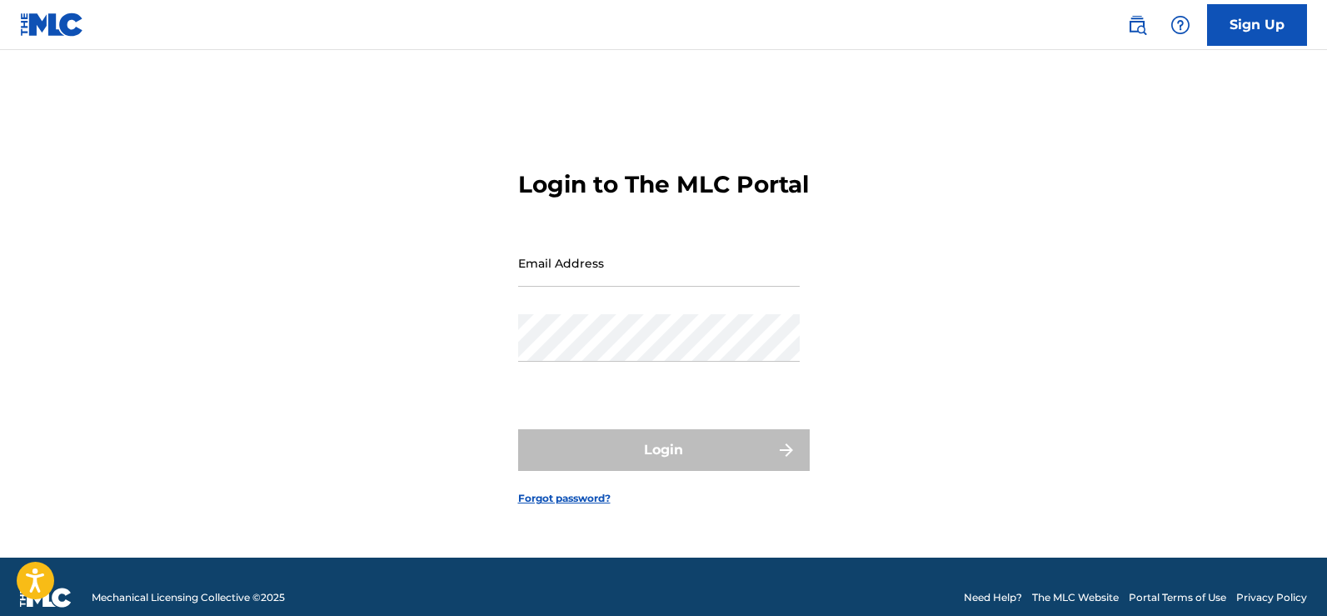
click at [553, 287] on input "Email Address" at bounding box center [659, 262] width 282 height 47
type input "[EMAIL_ADDRESS][DOMAIN_NAME]"
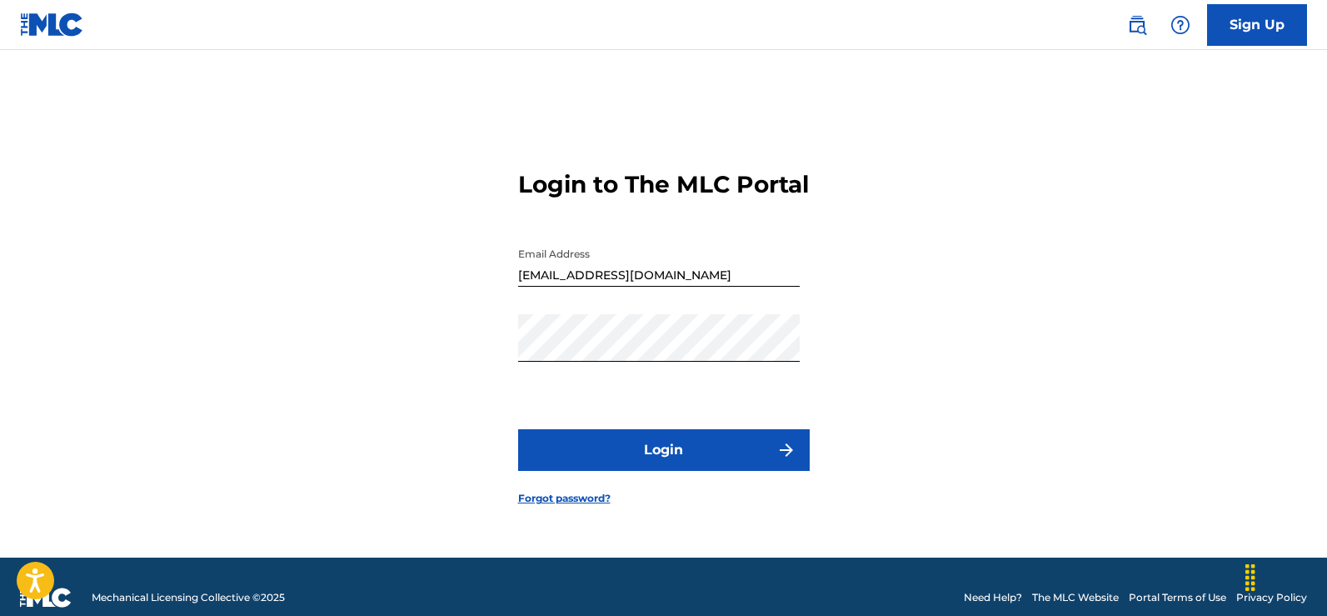
click at [597, 451] on button "Login" at bounding box center [664, 450] width 292 height 42
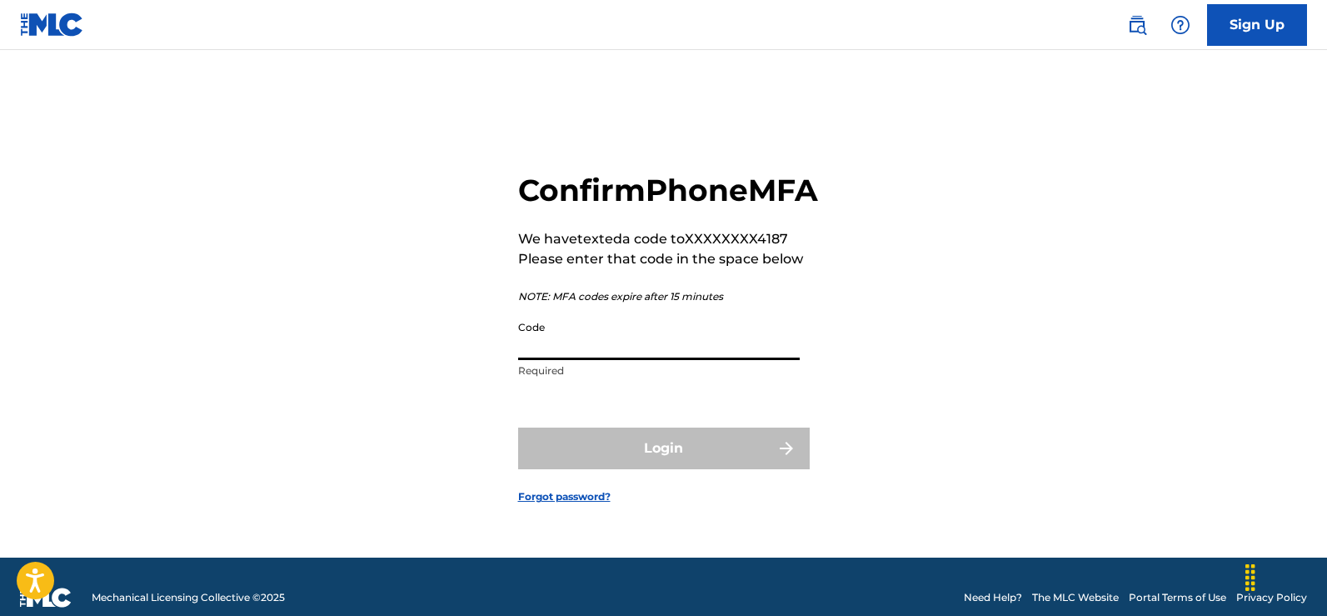
click at [554, 360] on input "Code" at bounding box center [659, 335] width 282 height 47
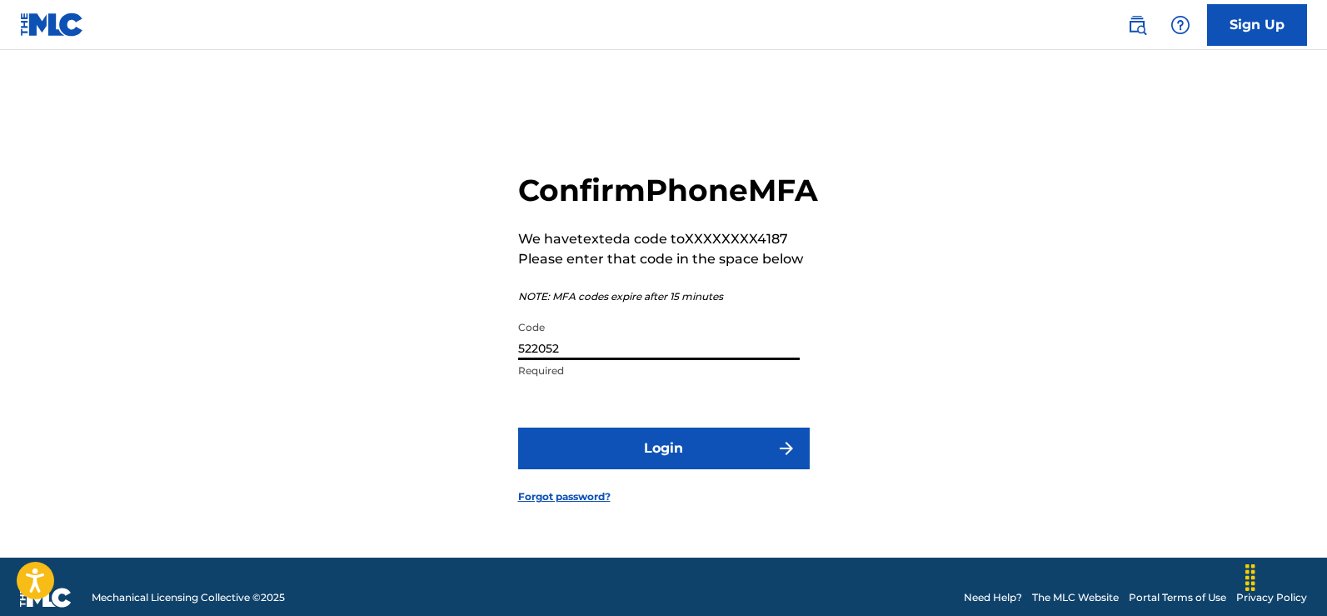
type input "522052"
click at [647, 469] on button "Login" at bounding box center [664, 448] width 292 height 42
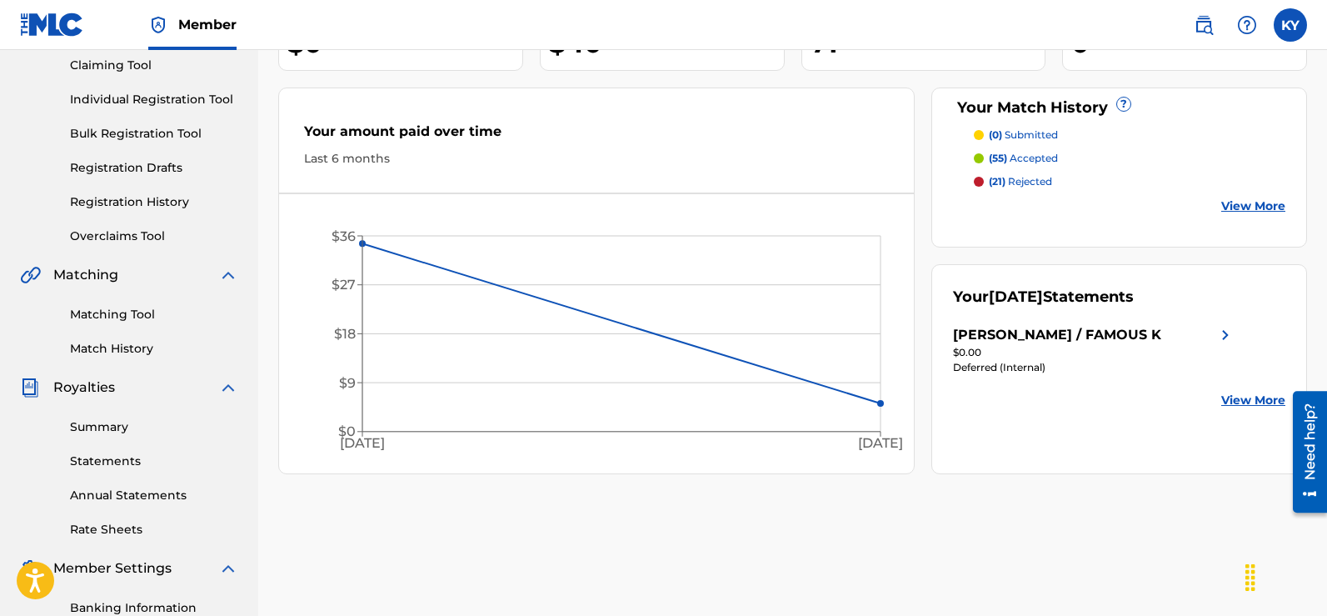
scroll to position [181, 0]
drag, startPoint x: 1332, startPoint y: 287, endPoint x: 12, endPoint y: 5, distance: 1350.2
click at [122, 340] on link "Match History" at bounding box center [154, 347] width 168 height 17
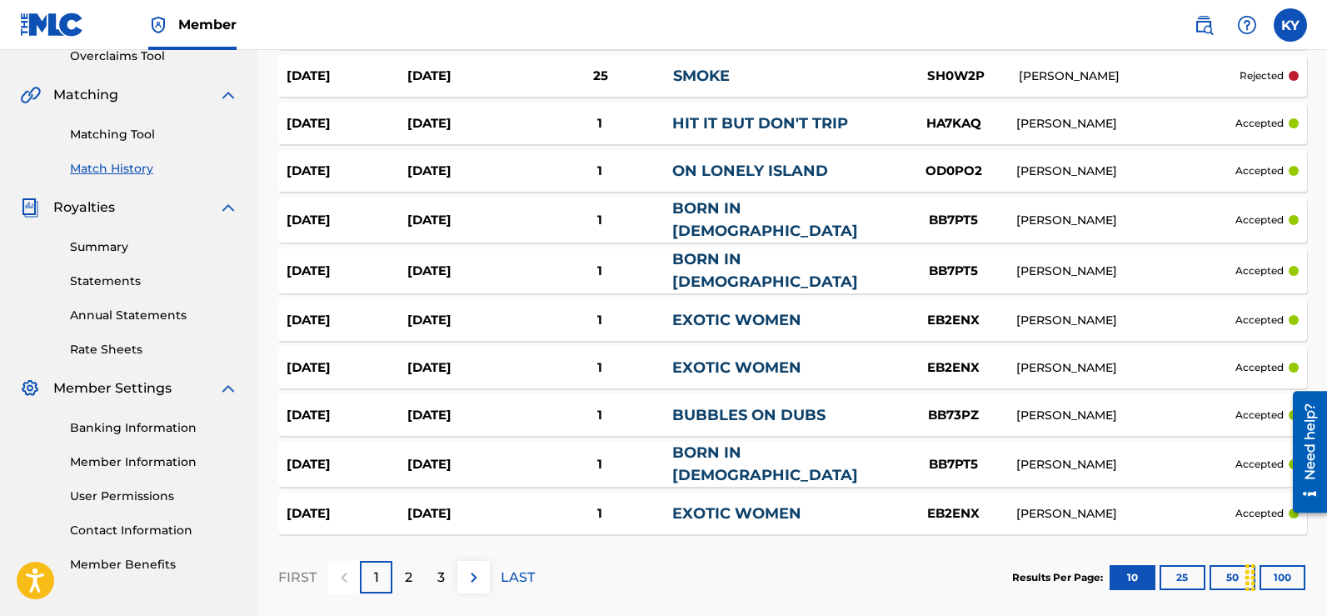
scroll to position [434, 0]
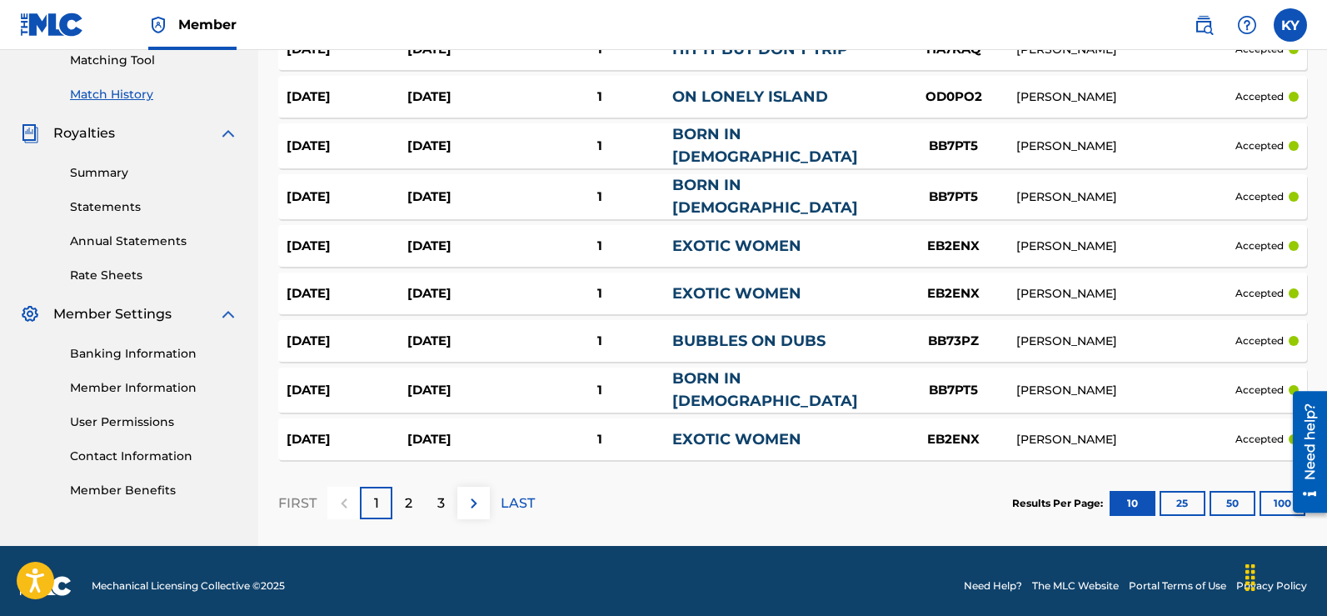
click at [412, 493] on p "2" at bounding box center [408, 503] width 7 height 20
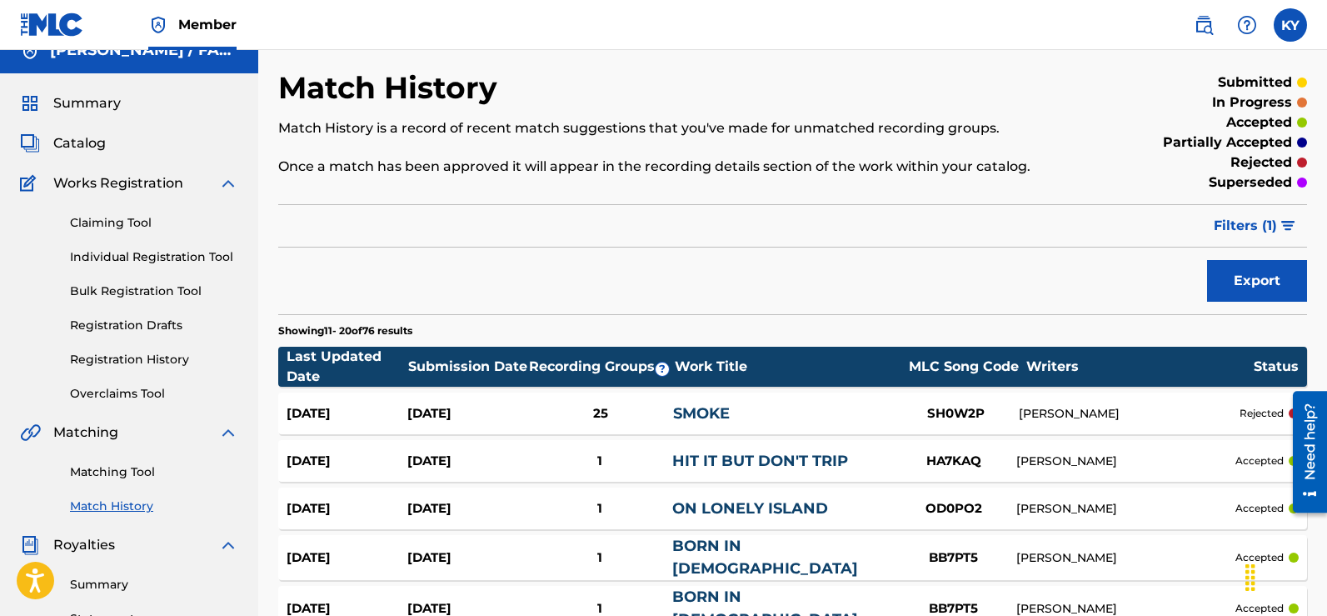
scroll to position [0, 0]
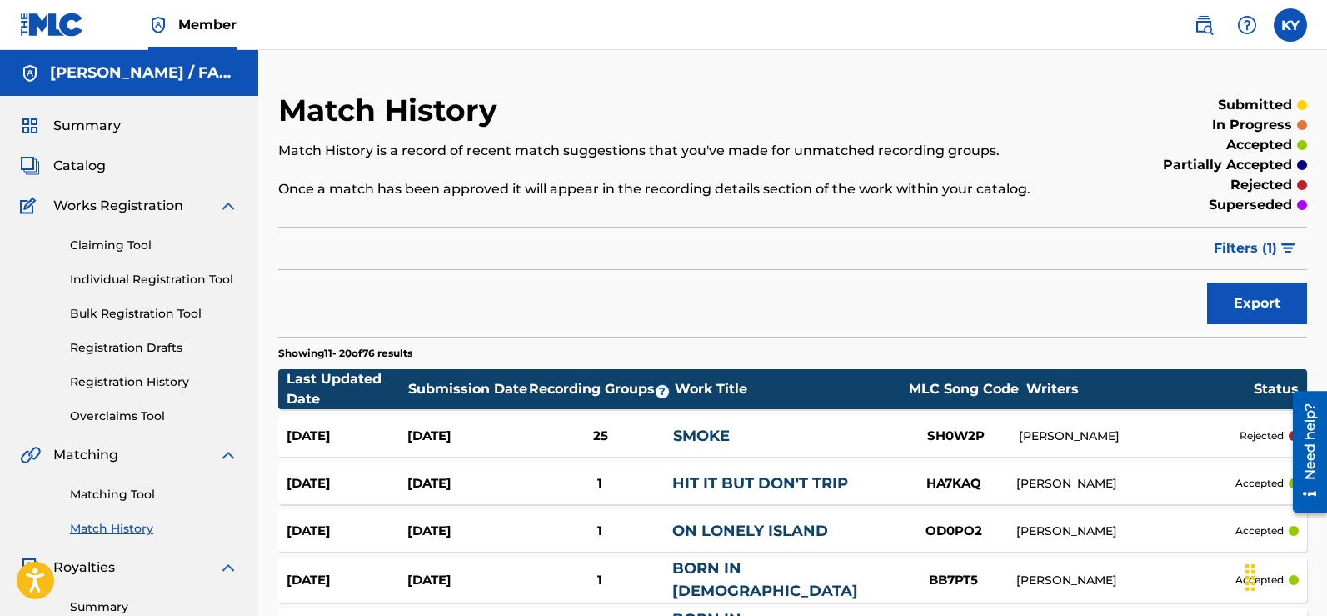
click at [108, 488] on link "Matching Tool" at bounding box center [154, 494] width 168 height 17
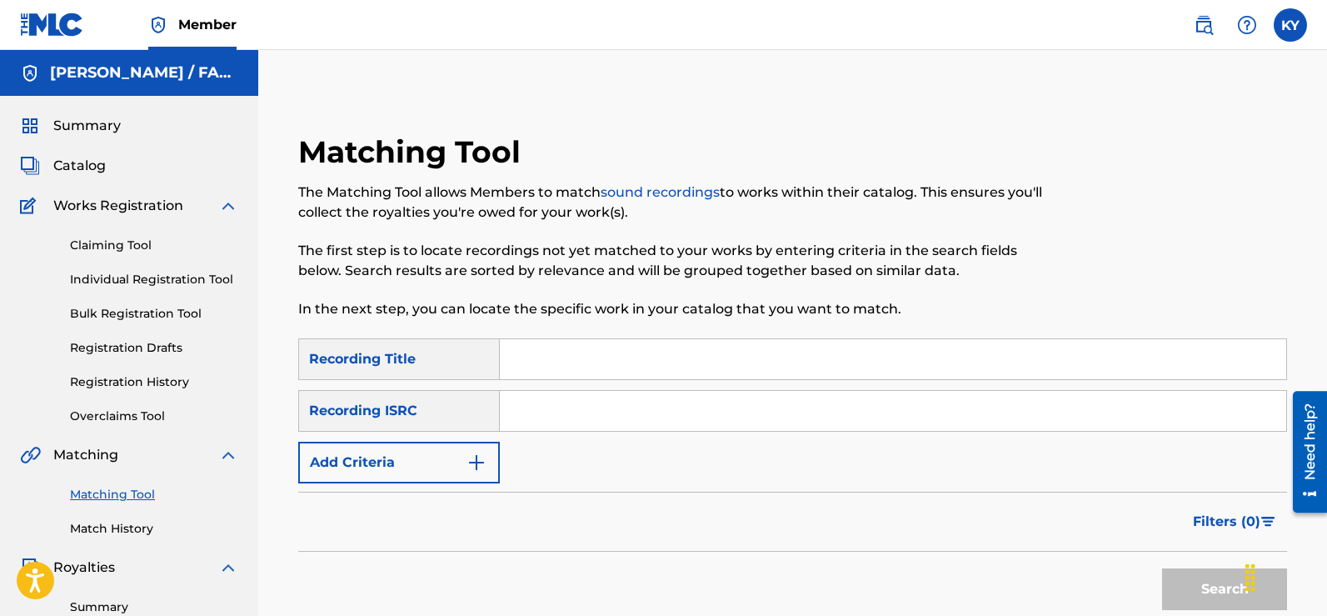
click at [523, 360] on input "Search Form" at bounding box center [893, 359] width 786 height 40
type input "Smoke"
click at [531, 414] on input "Search Form" at bounding box center [893, 411] width 786 height 40
click at [474, 461] on img "Search Form" at bounding box center [476, 462] width 20 height 20
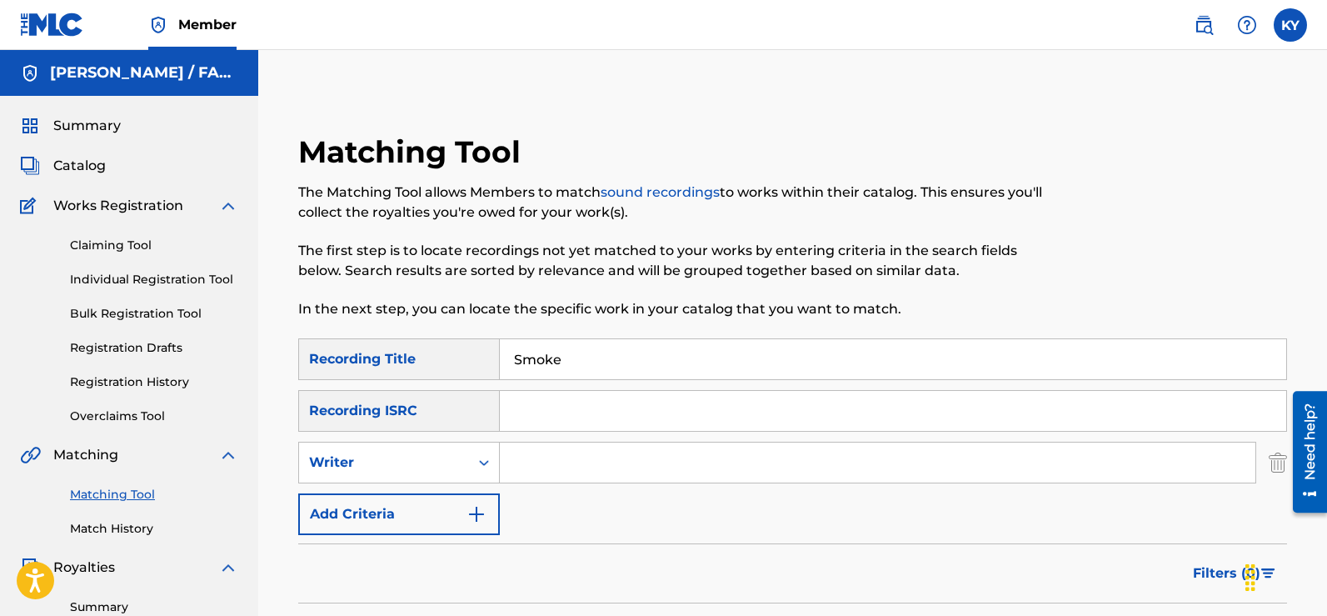
click at [527, 456] on input "Search Form" at bounding box center [878, 462] width 756 height 40
type input "[PERSON_NAME]"
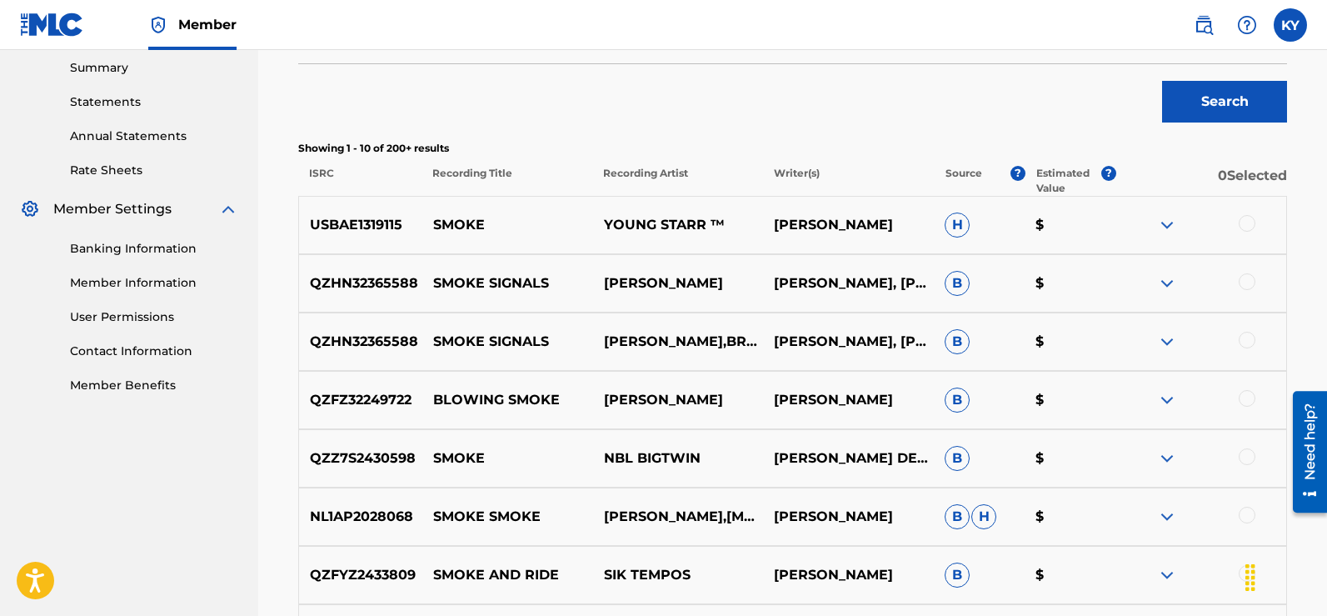
click at [1324, 361] on div "Matching Tool The Matching Tool allows Members to match sound recordings to wor…" at bounding box center [792, 228] width 1069 height 1351
click at [1245, 223] on div at bounding box center [1247, 223] width 17 height 17
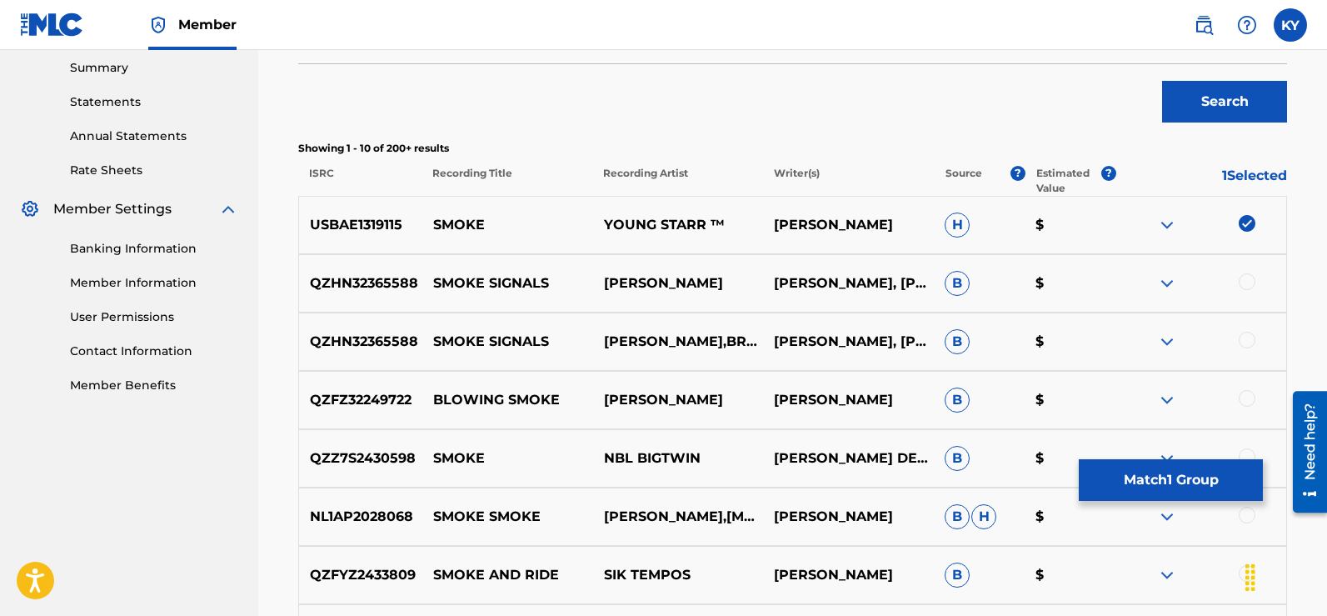
click at [1173, 475] on button "Match 1 Group" at bounding box center [1171, 480] width 184 height 42
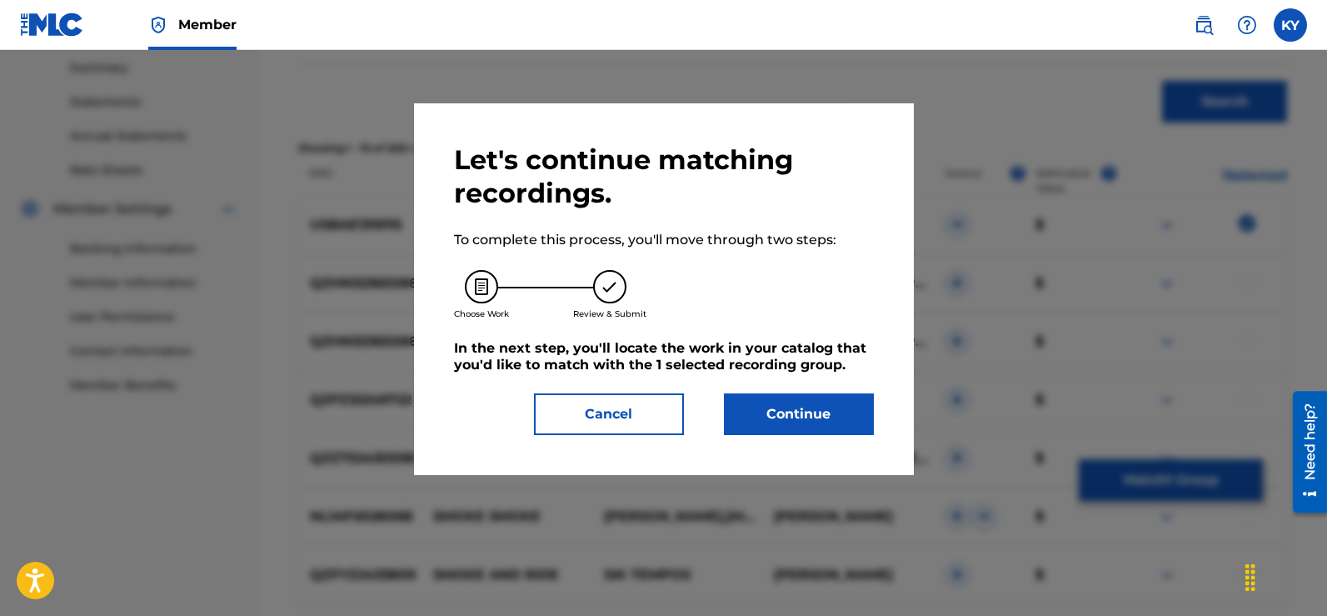
click at [801, 409] on button "Continue" at bounding box center [799, 414] width 150 height 42
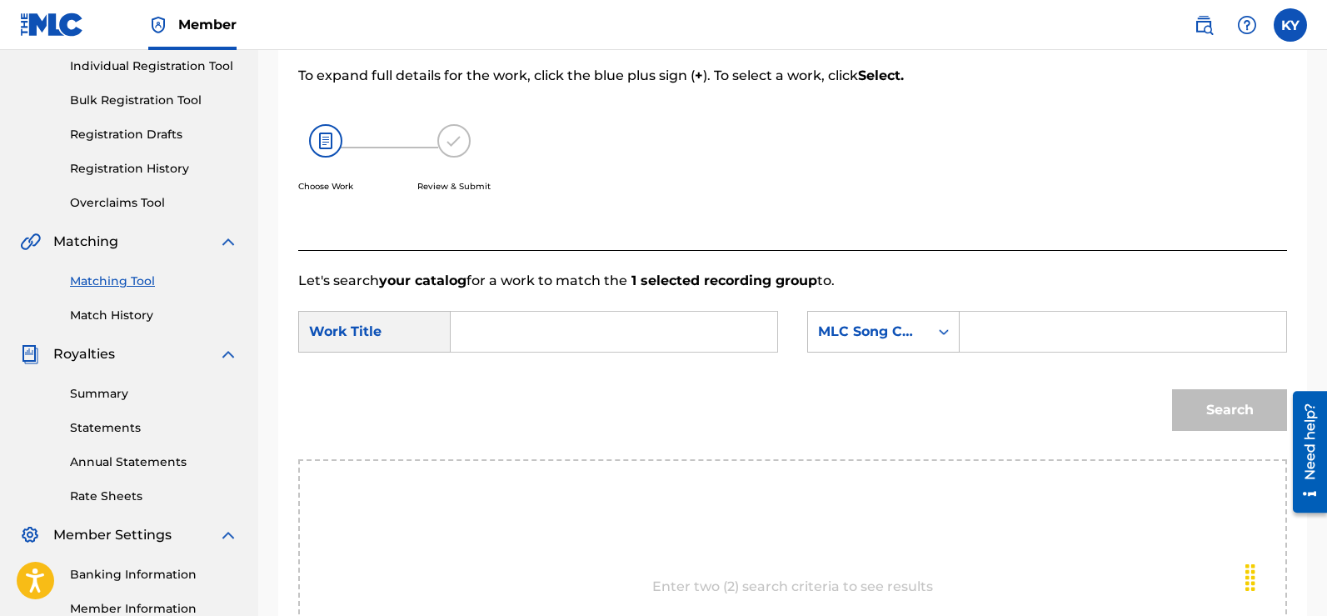
scroll to position [207, 0]
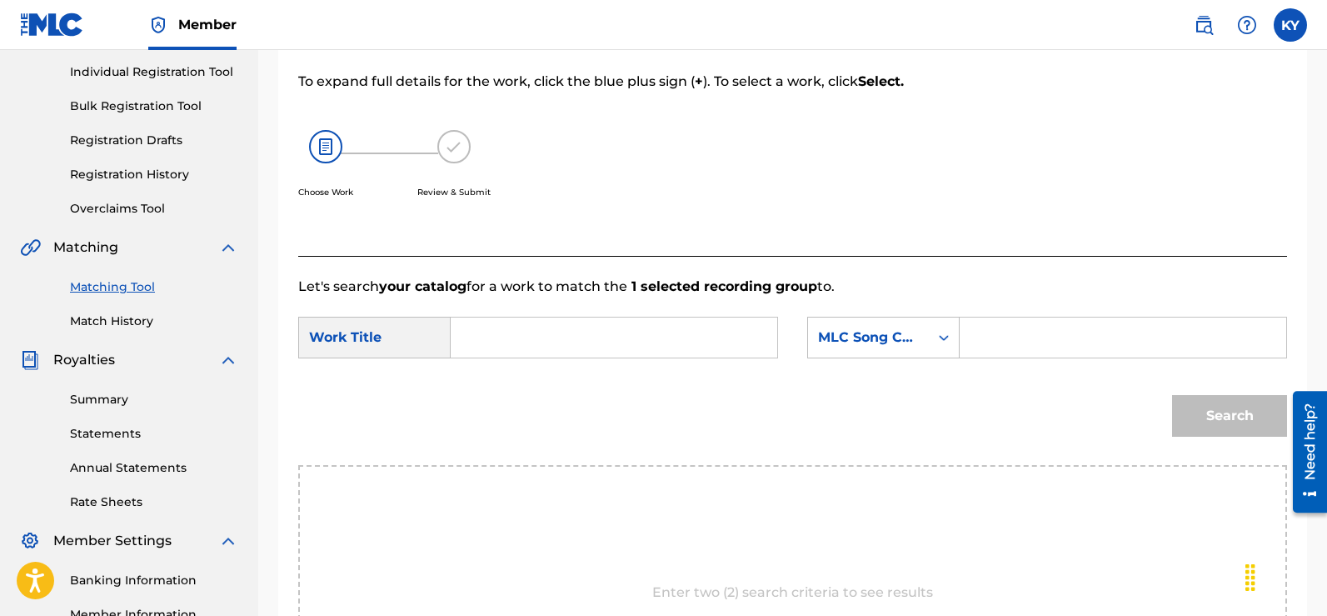
drag, startPoint x: 456, startPoint y: 335, endPoint x: 488, endPoint y: 350, distance: 35.8
click at [456, 335] on div "Search Form" at bounding box center [614, 338] width 327 height 42
click at [488, 350] on input "Search Form" at bounding box center [614, 337] width 298 height 40
click at [478, 340] on input "Search Form" at bounding box center [614, 337] width 298 height 40
type input "Smoke"
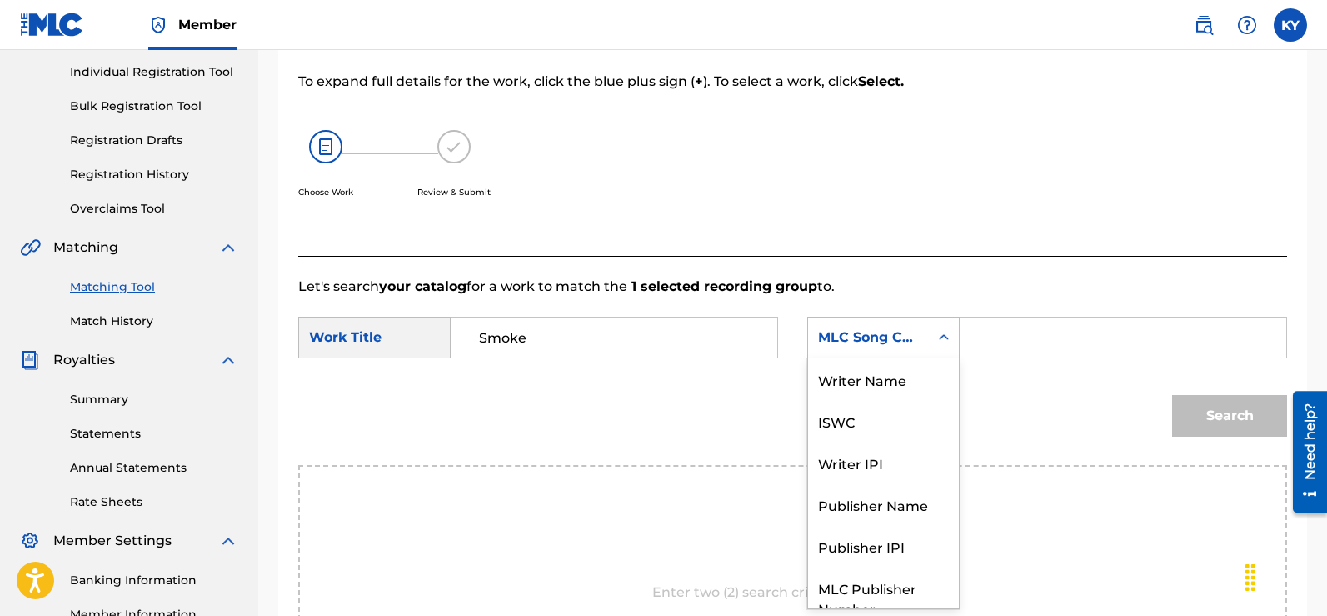
click at [944, 335] on icon "Search Form" at bounding box center [943, 337] width 17 height 17
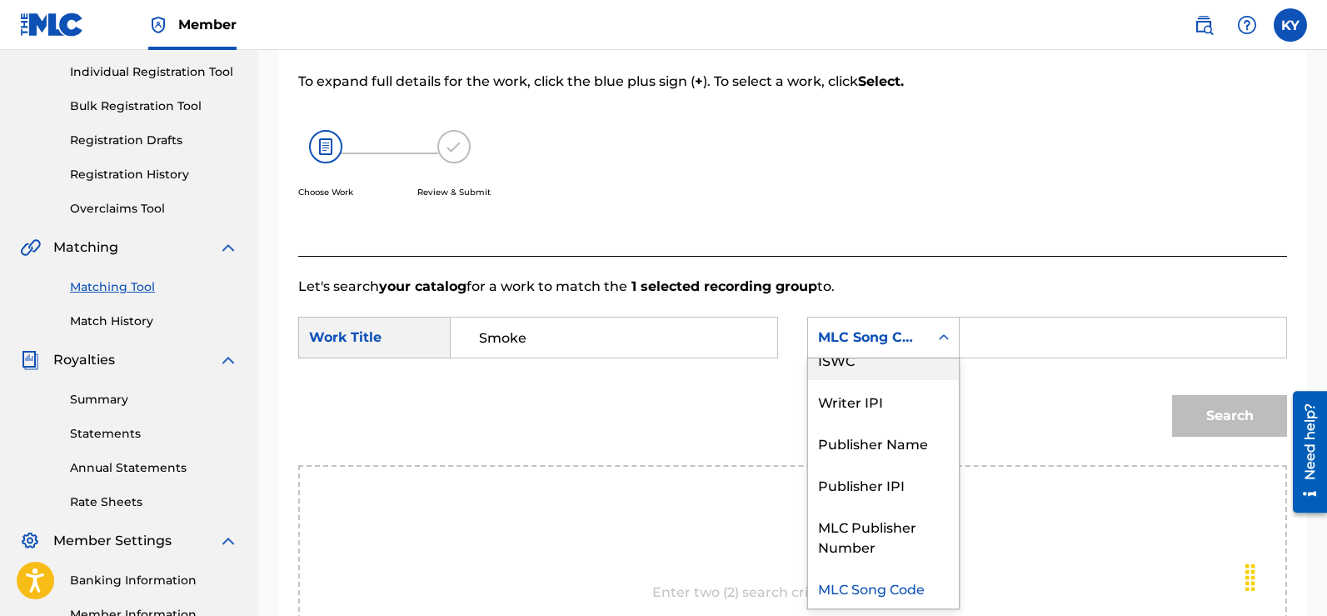
scroll to position [0, 0]
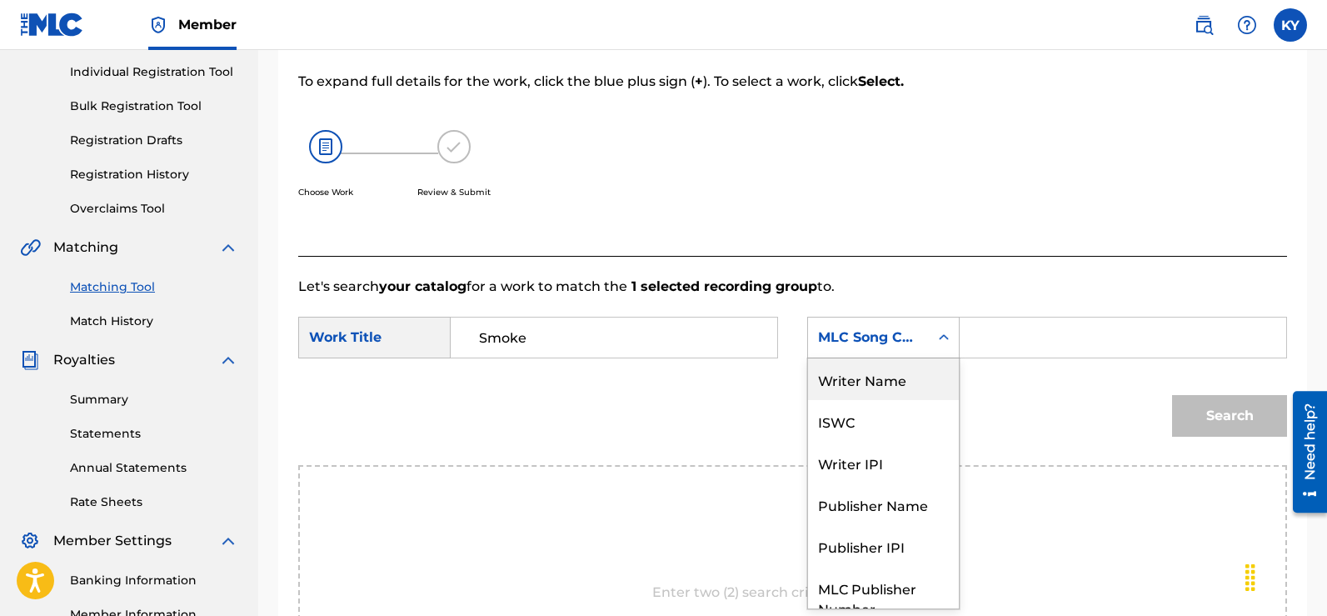
click at [861, 375] on div "Writer Name" at bounding box center [883, 379] width 151 height 42
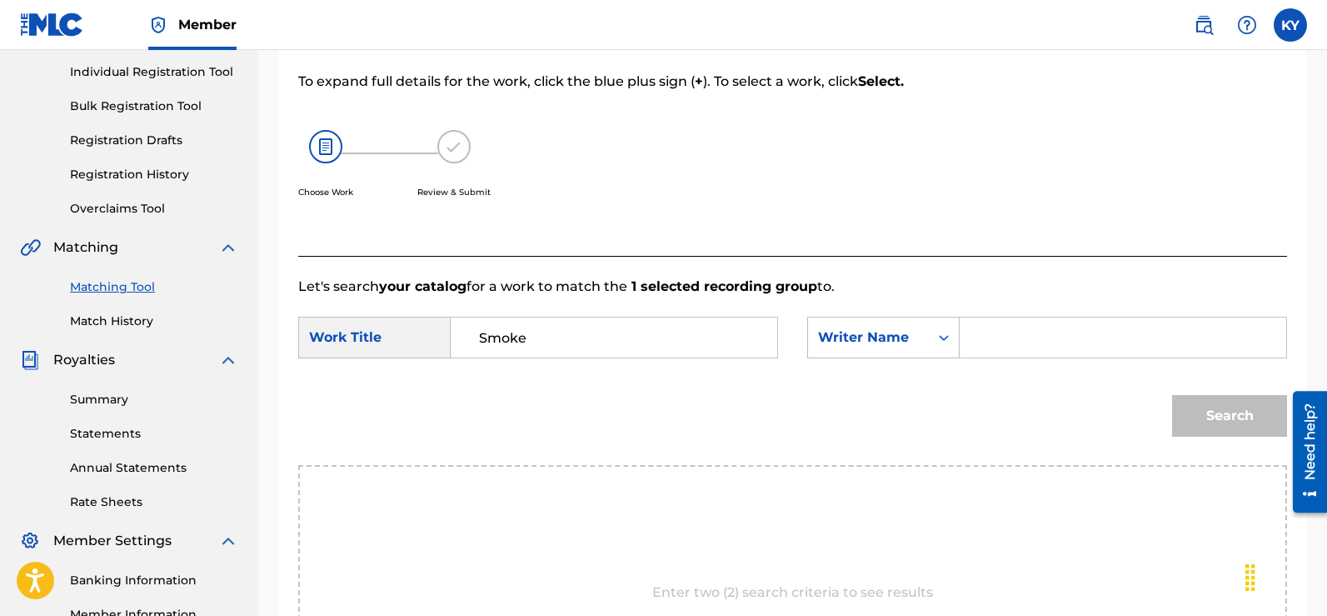
click at [971, 339] on div "Search Form" at bounding box center [1123, 338] width 327 height 42
click at [980, 334] on input "Search Form" at bounding box center [1123, 337] width 298 height 40
click at [1226, 410] on button "Search" at bounding box center [1229, 416] width 115 height 42
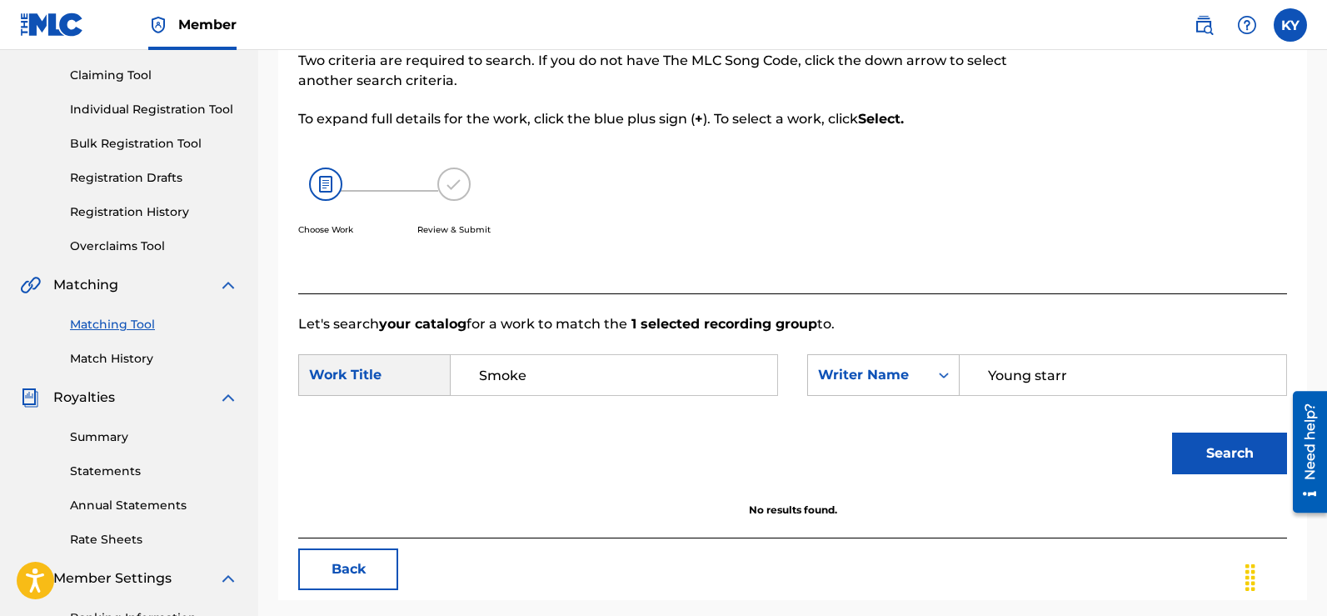
scroll to position [132, 0]
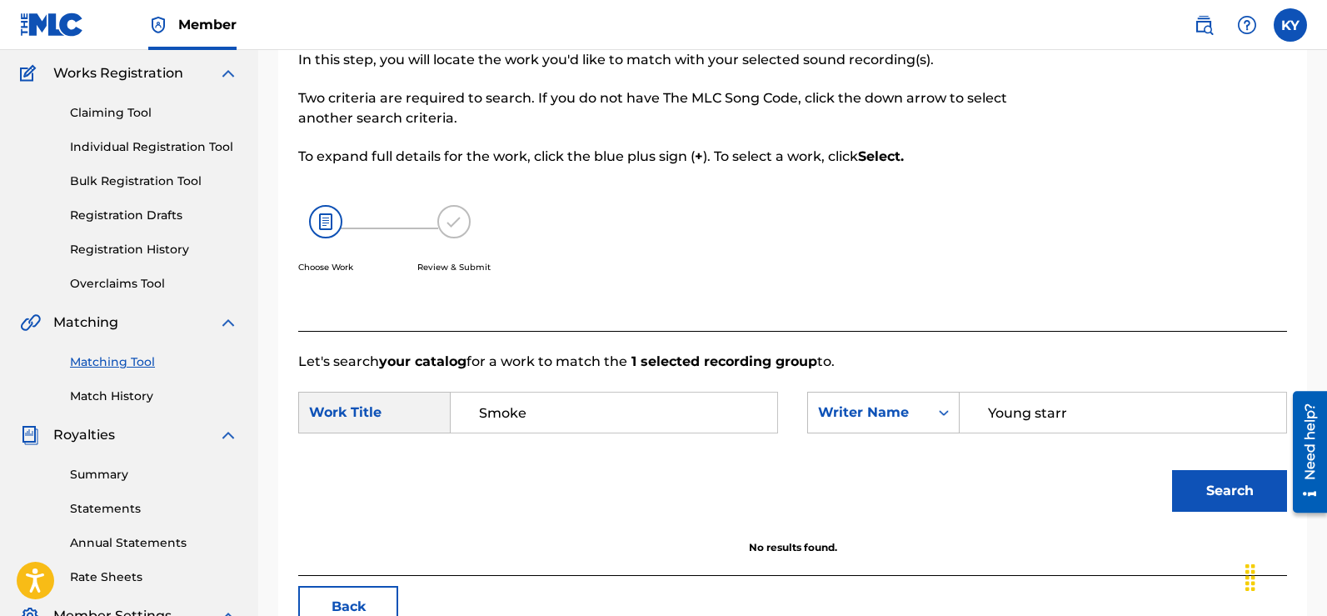
click at [1070, 414] on input "Young starr" at bounding box center [1123, 412] width 298 height 40
type input "Y"
type input "T"
type input "[PERSON_NAME]"
click at [1218, 491] on button "Search" at bounding box center [1229, 491] width 115 height 42
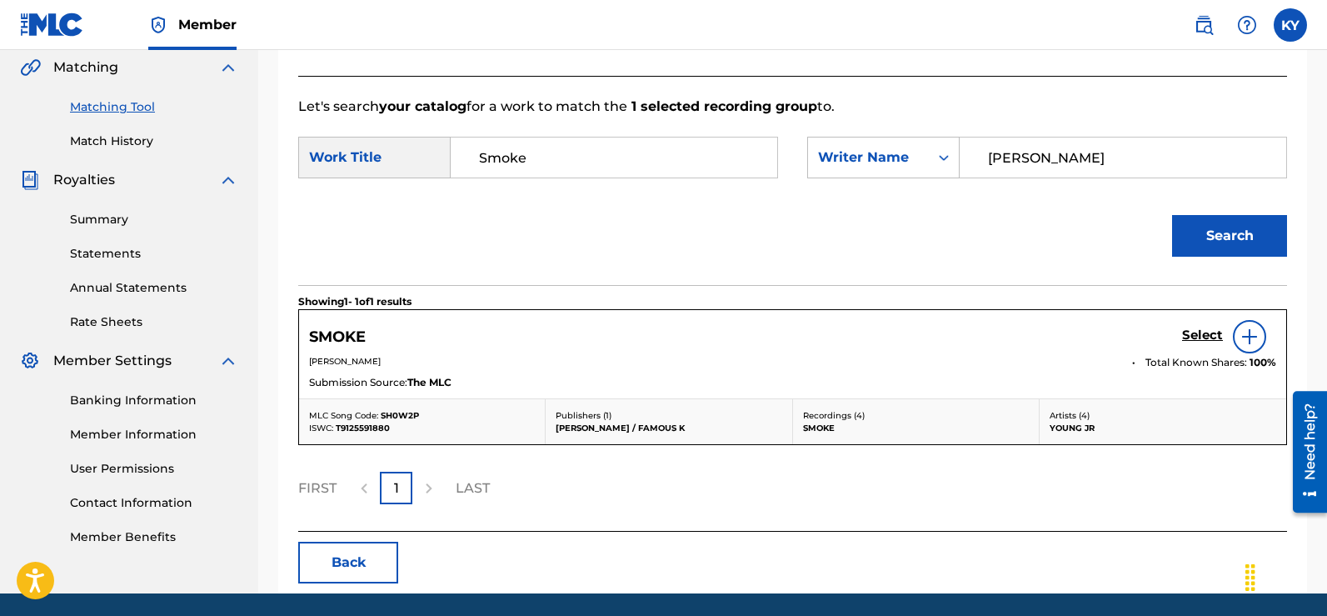
scroll to position [391, 0]
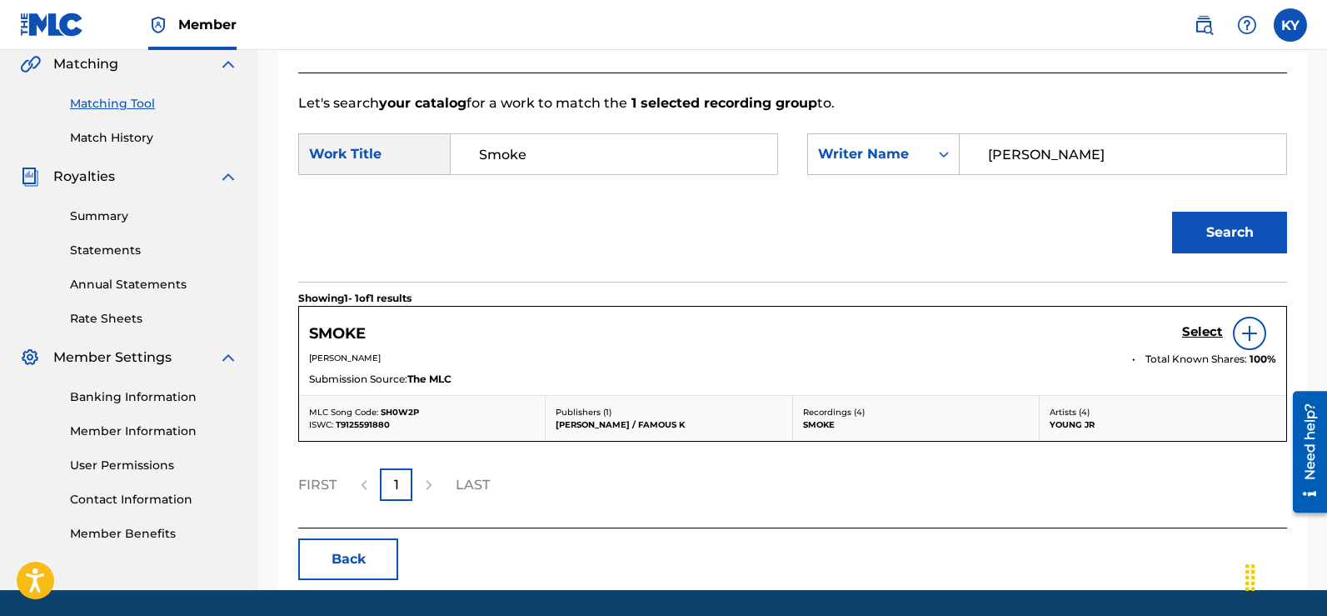
click at [1245, 327] on img at bounding box center [1250, 333] width 20 height 20
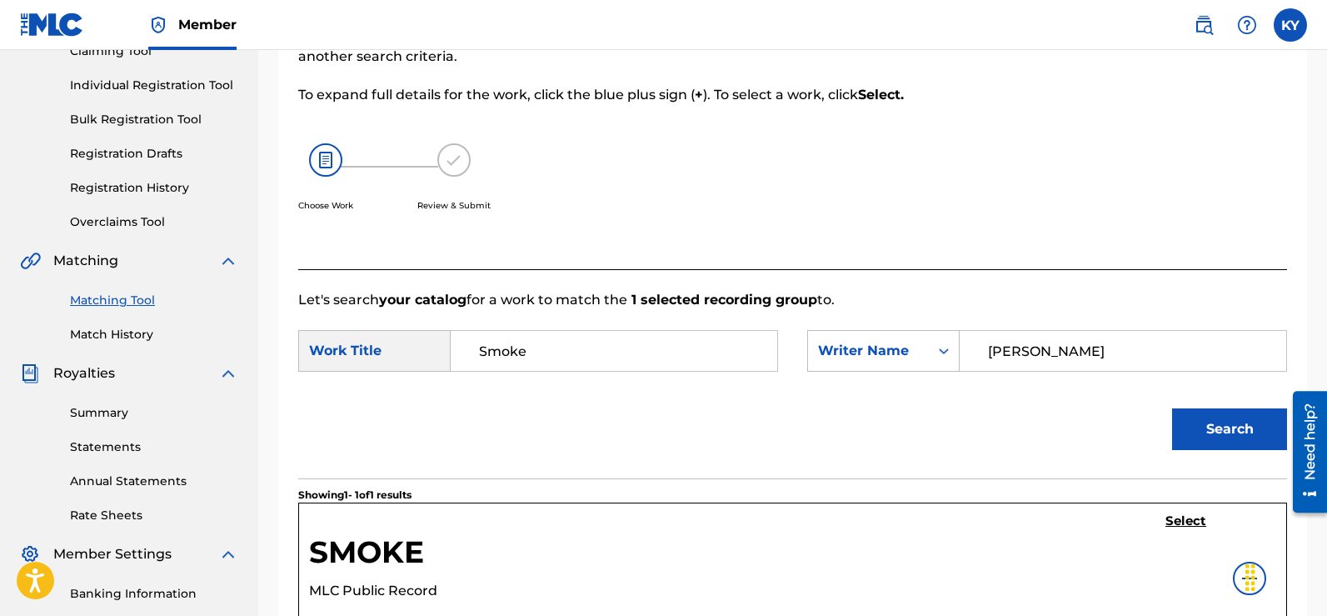
scroll to position [189, 0]
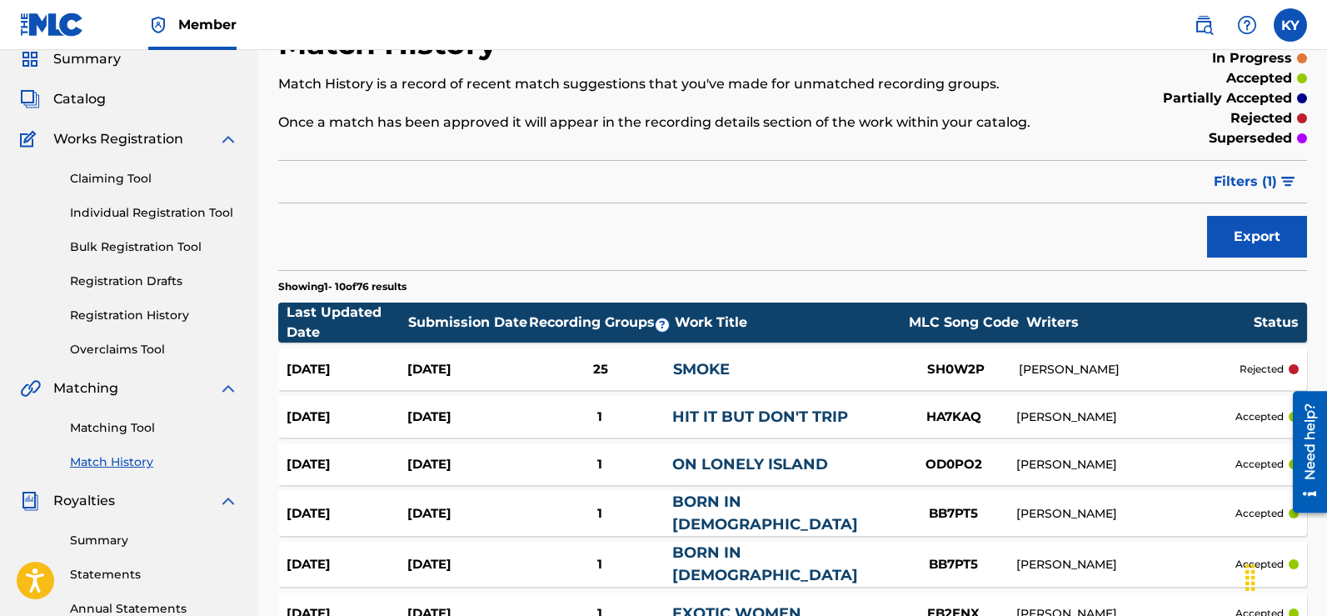
scroll to position [58, 0]
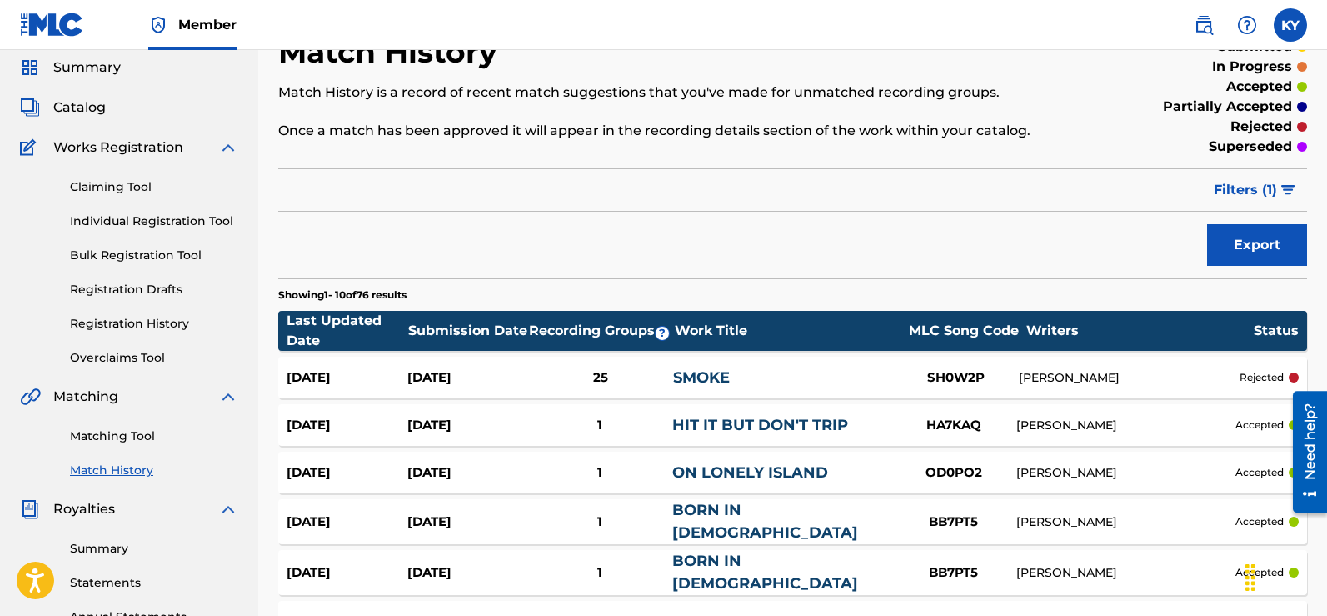
click at [105, 433] on link "Matching Tool" at bounding box center [154, 435] width 168 height 17
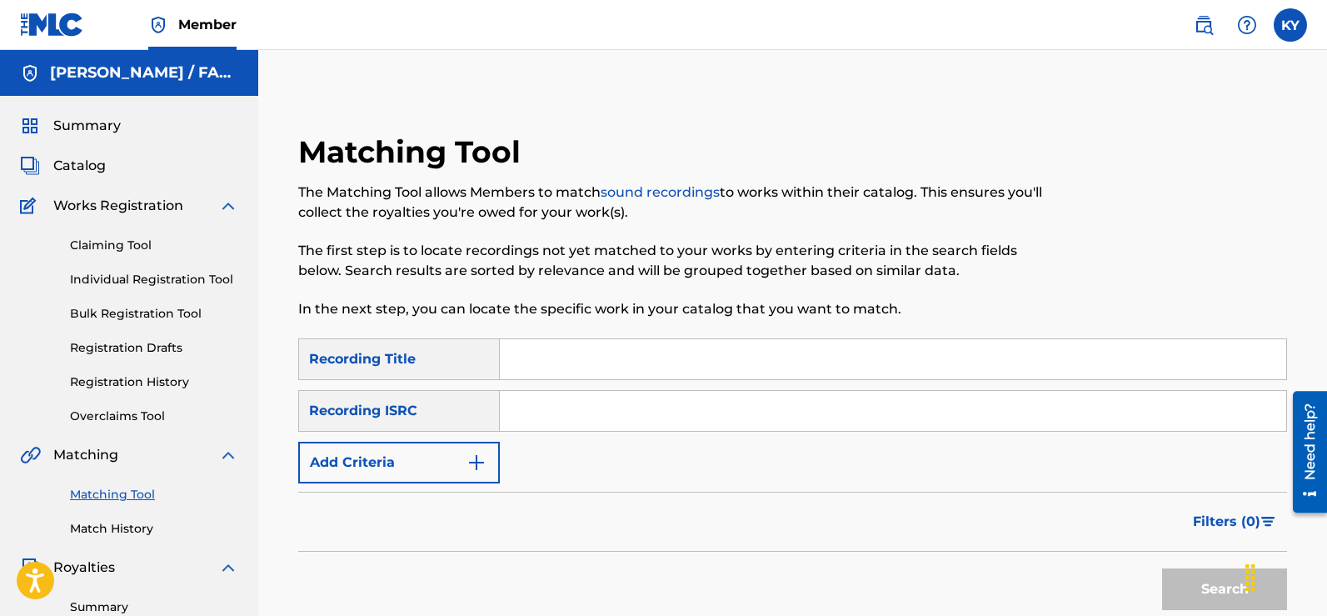
click at [513, 357] on input "Search Form" at bounding box center [893, 359] width 786 height 40
type input "Smoke"
click at [514, 405] on input "Search Form" at bounding box center [893, 411] width 786 height 40
click at [476, 457] on img "Search Form" at bounding box center [476, 462] width 20 height 20
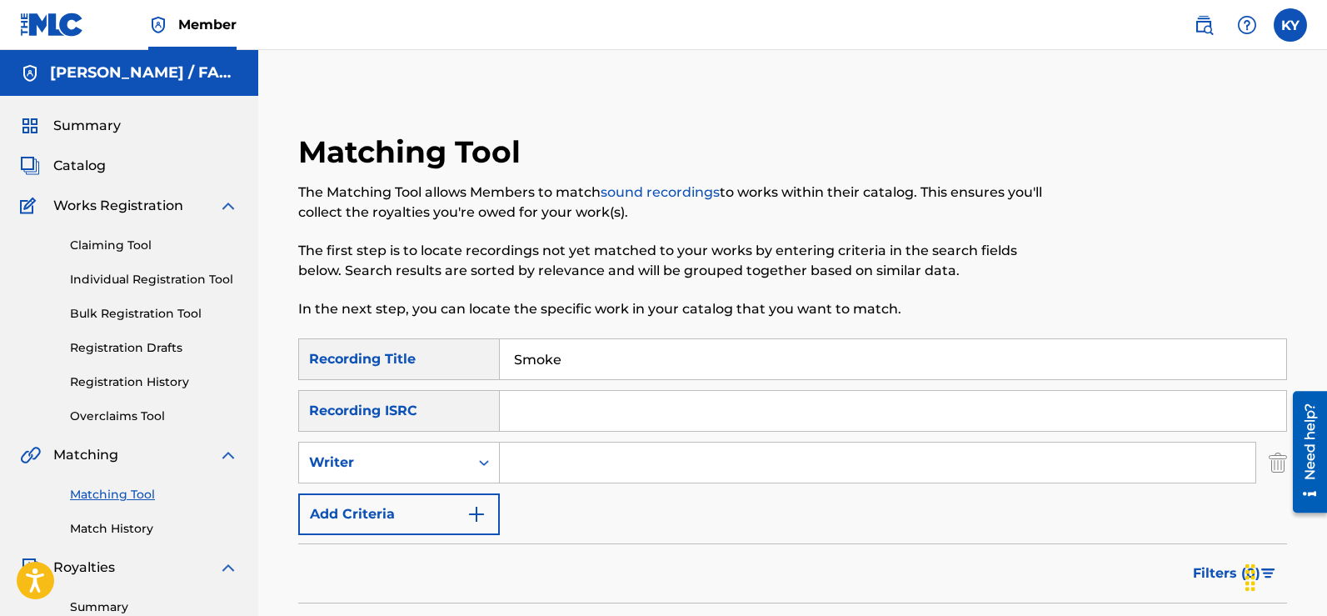
click at [516, 461] on input "Search Form" at bounding box center [878, 462] width 756 height 40
type input "[PERSON_NAME]"
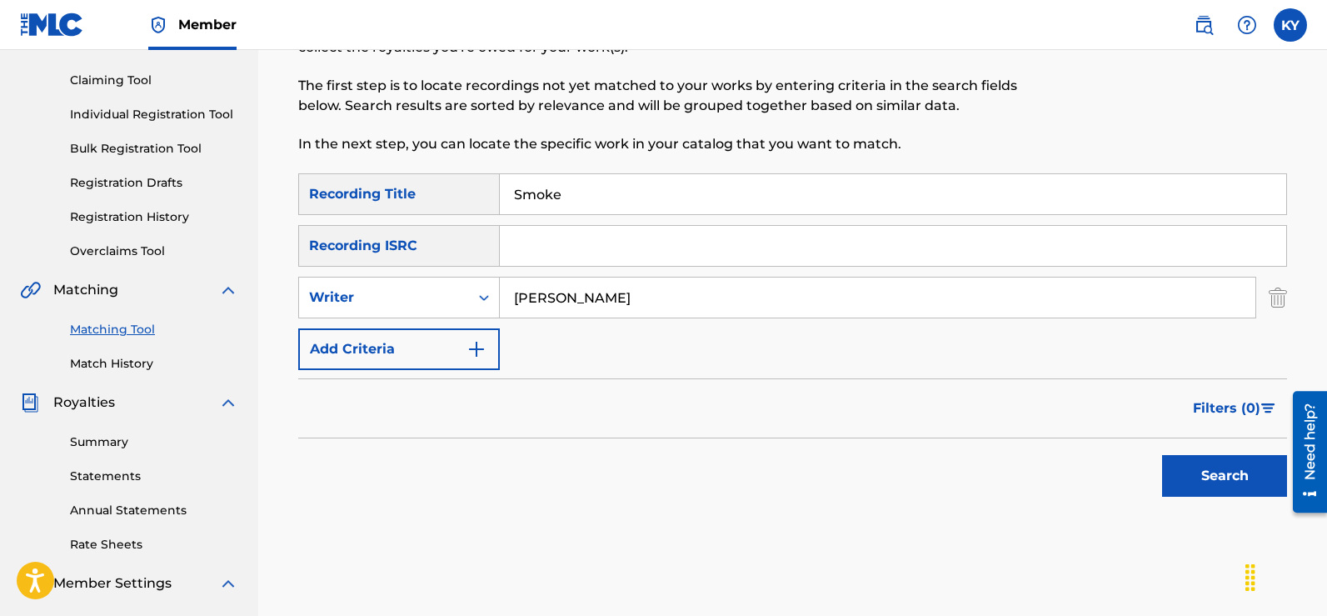
scroll to position [176, 0]
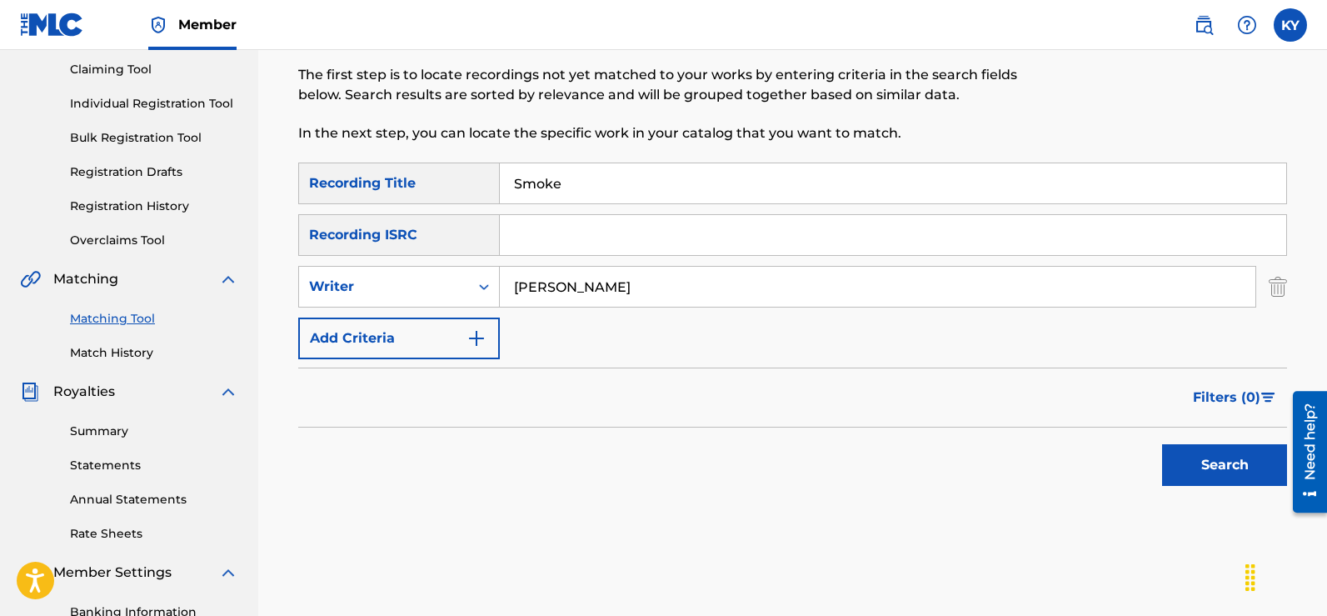
click at [1215, 459] on button "Search" at bounding box center [1224, 465] width 125 height 42
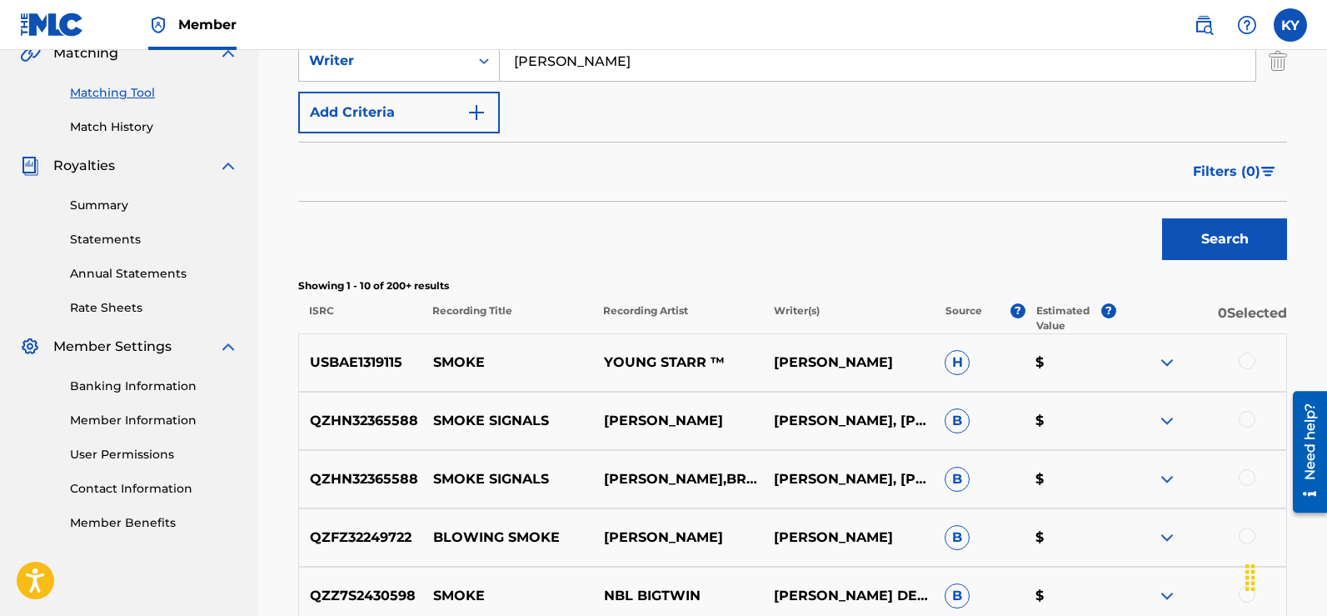
scroll to position [412, 0]
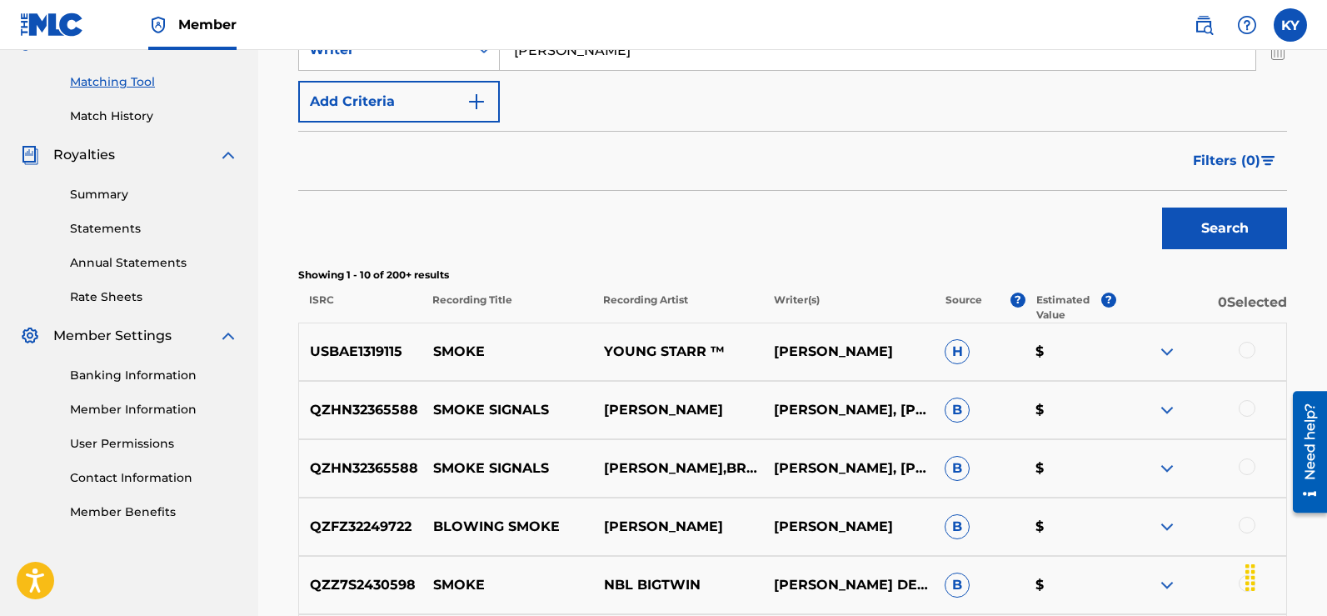
click at [1245, 345] on div at bounding box center [1247, 350] width 17 height 17
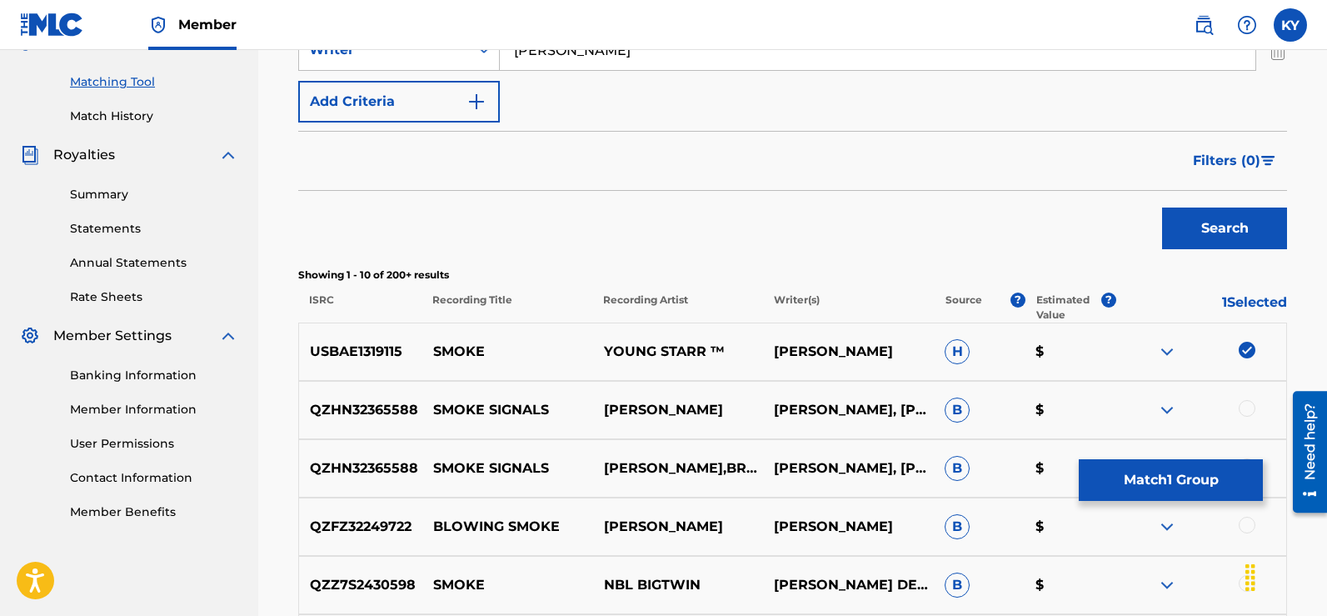
click at [1202, 480] on button "Match 1 Group" at bounding box center [1171, 480] width 184 height 42
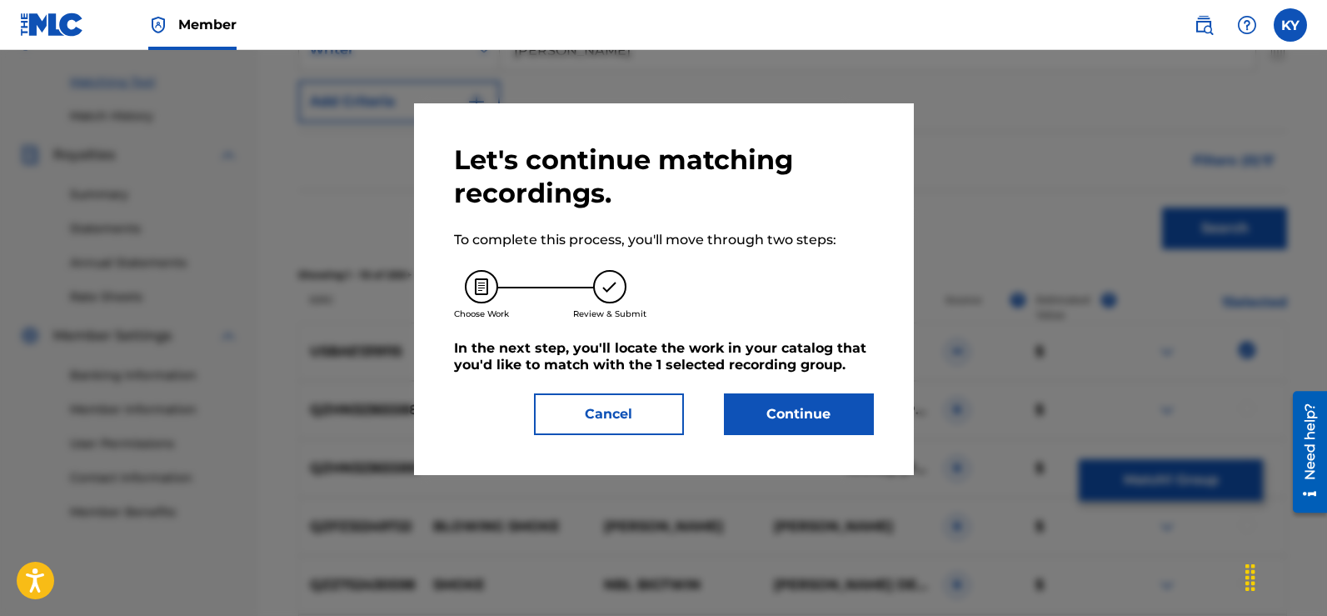
click at [816, 407] on button "Continue" at bounding box center [799, 414] width 150 height 42
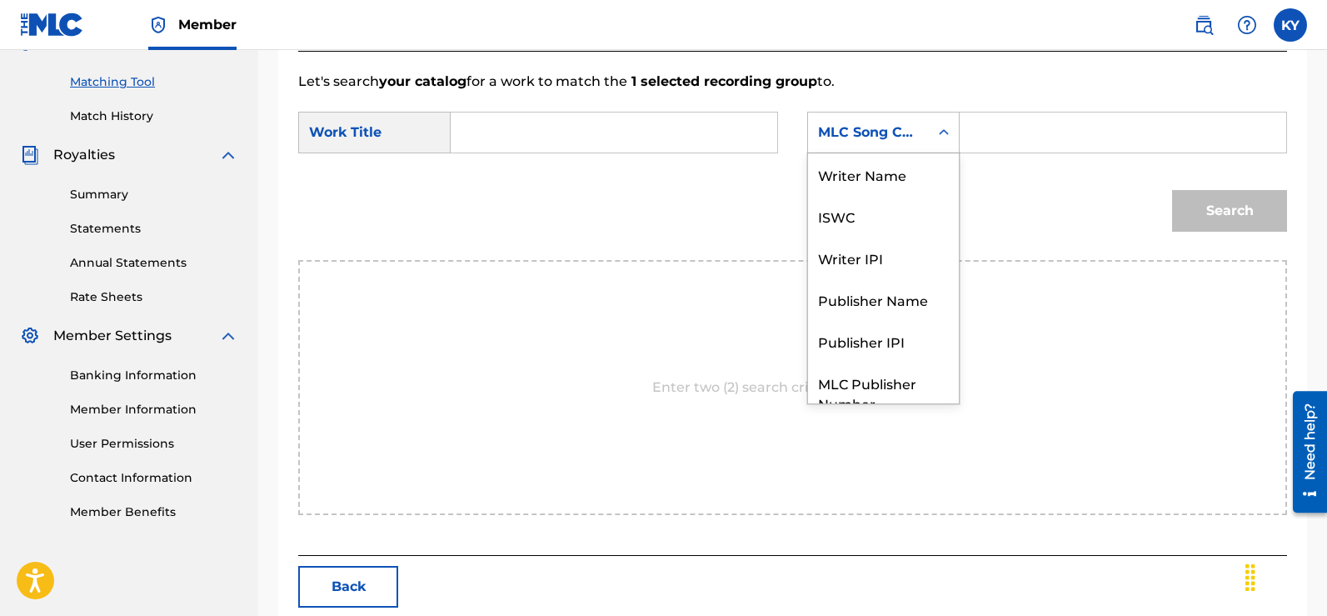
click at [943, 130] on icon "Search Form" at bounding box center [943, 132] width 17 height 17
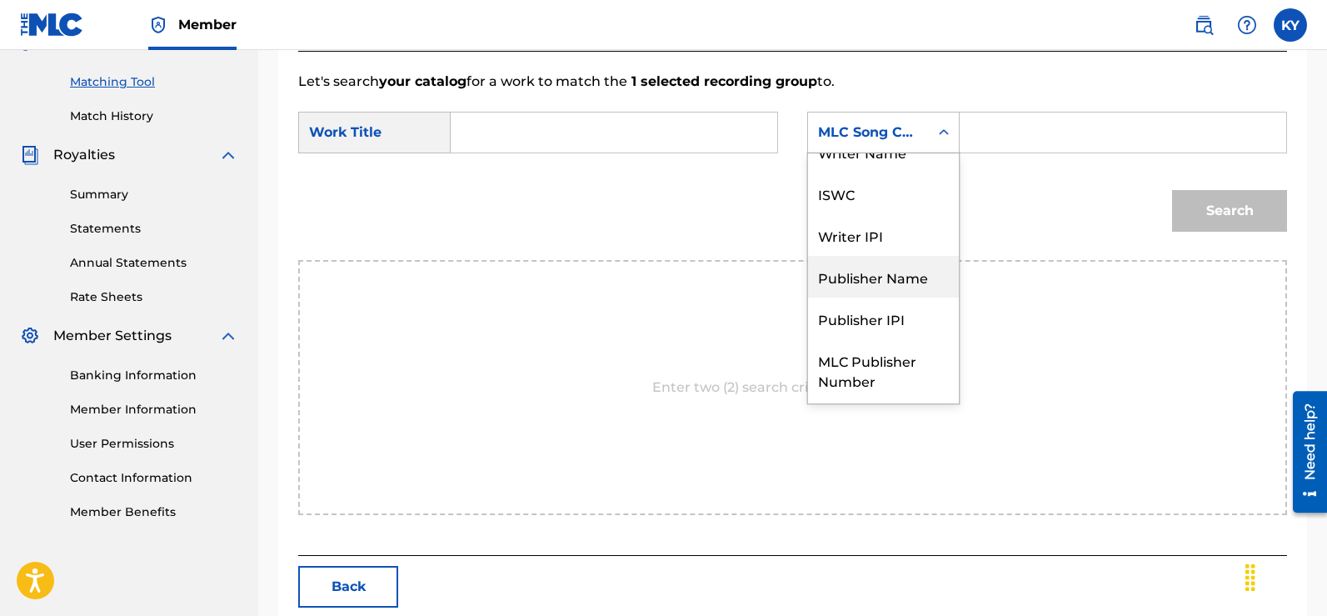
scroll to position [0, 0]
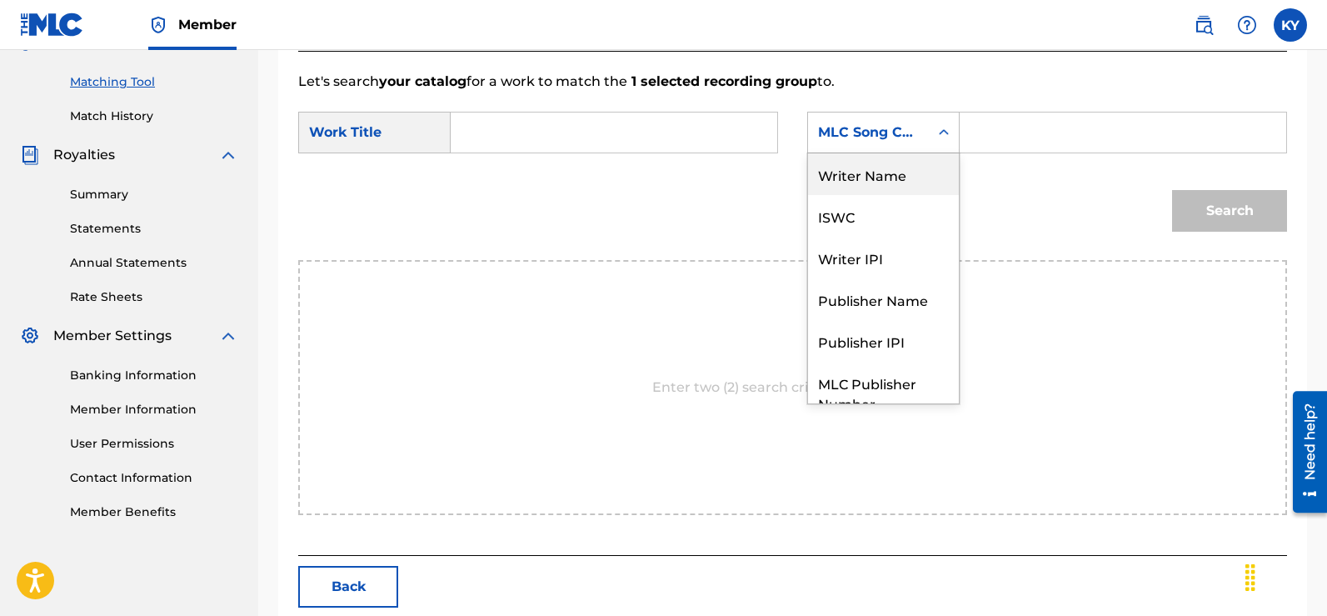
click at [884, 177] on div "Writer Name" at bounding box center [883, 174] width 151 height 42
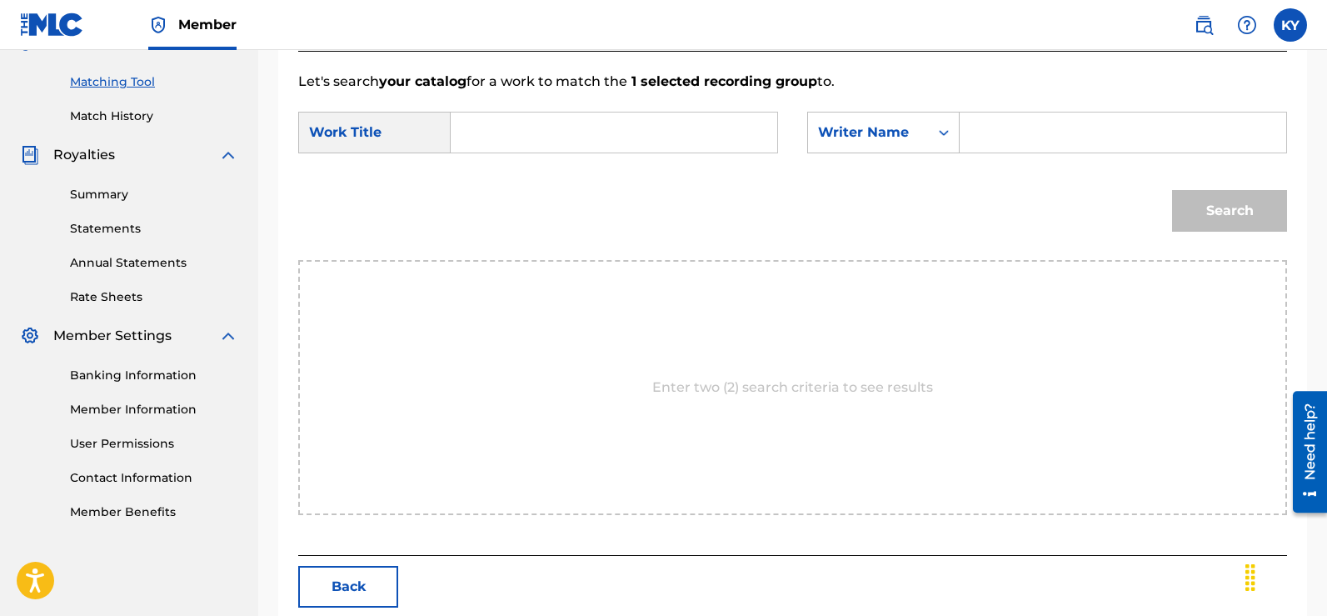
click at [984, 132] on input "Search Form" at bounding box center [1123, 132] width 298 height 40
type input "[PERSON_NAME]"
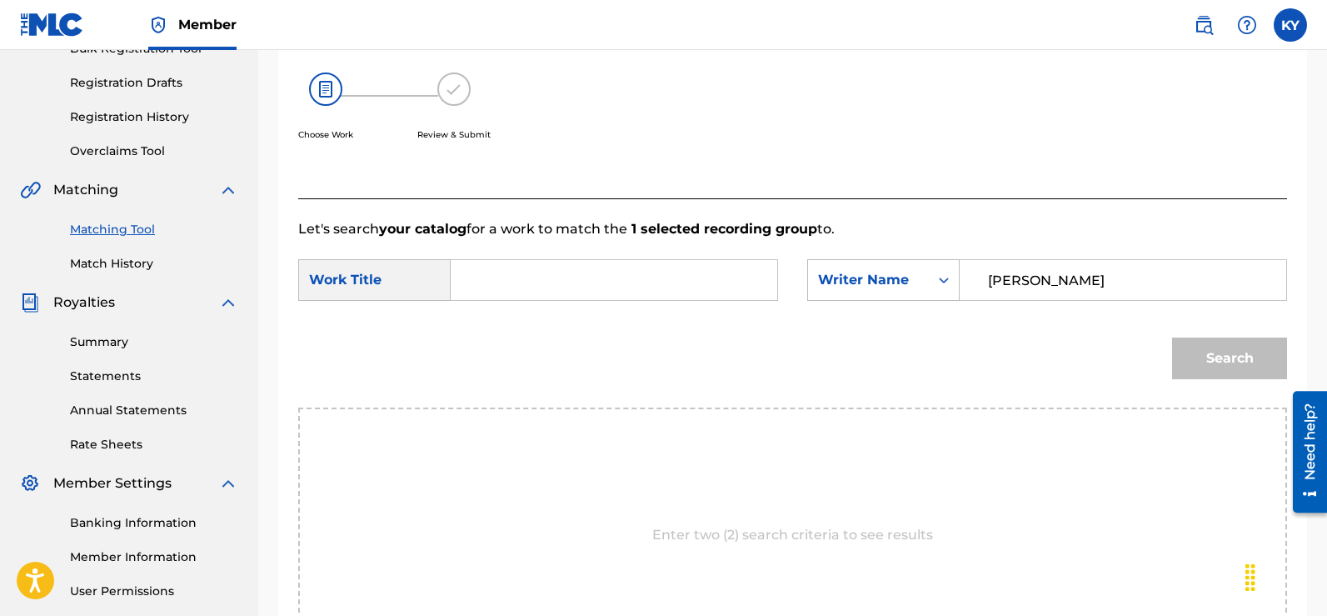
scroll to position [262, 0]
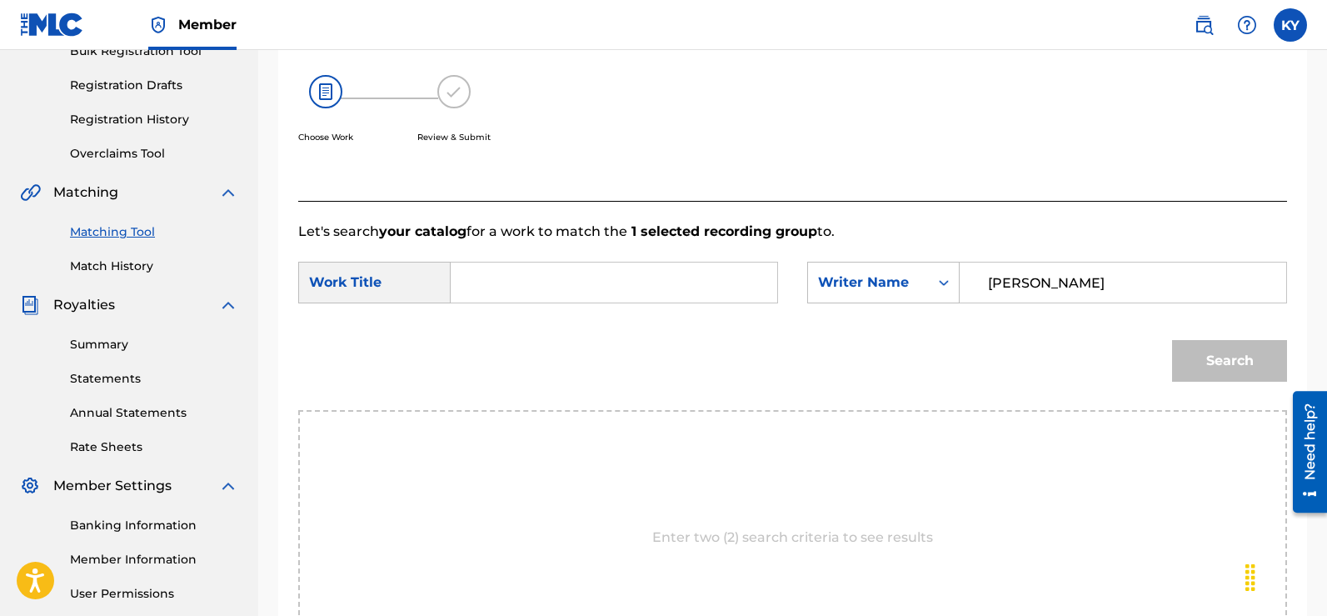
click at [474, 283] on input "Search Form" at bounding box center [614, 282] width 298 height 40
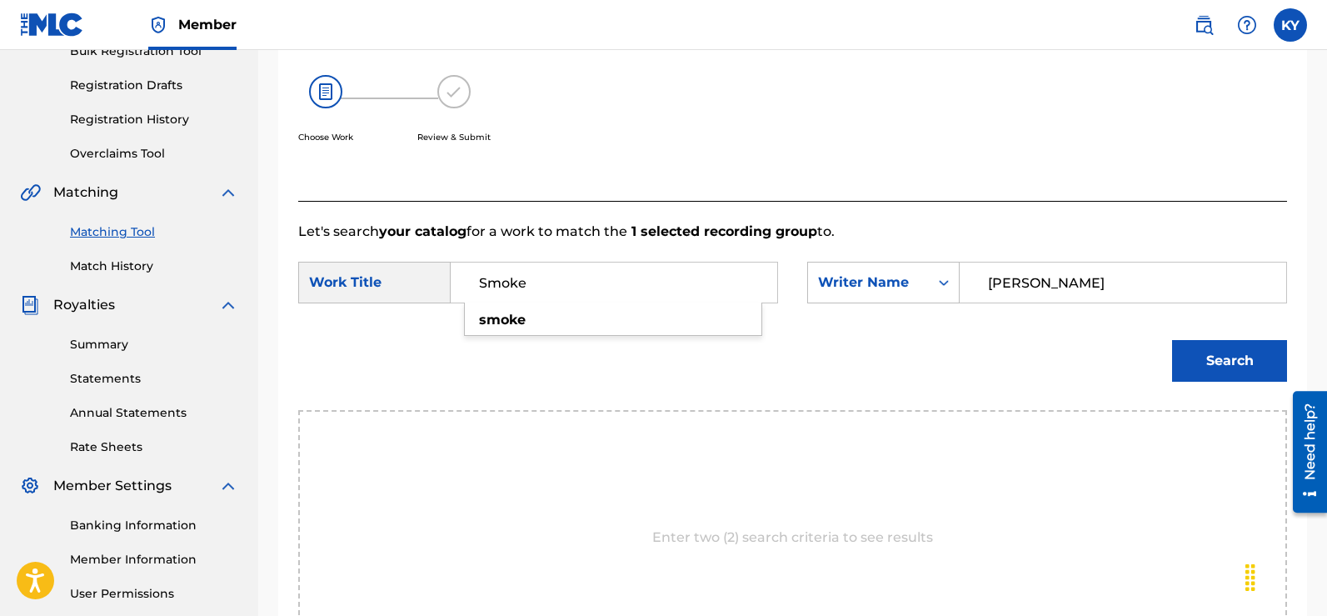
type input "Smoke"
click at [1220, 359] on button "Search" at bounding box center [1229, 361] width 115 height 42
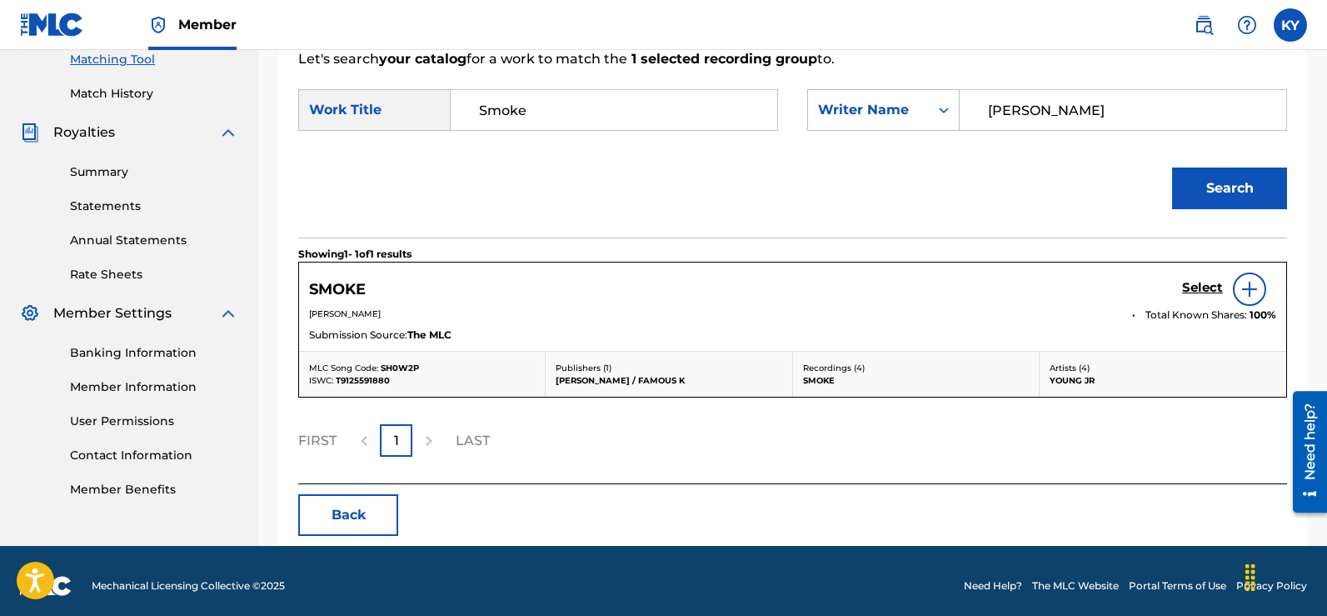
scroll to position [445, 0]
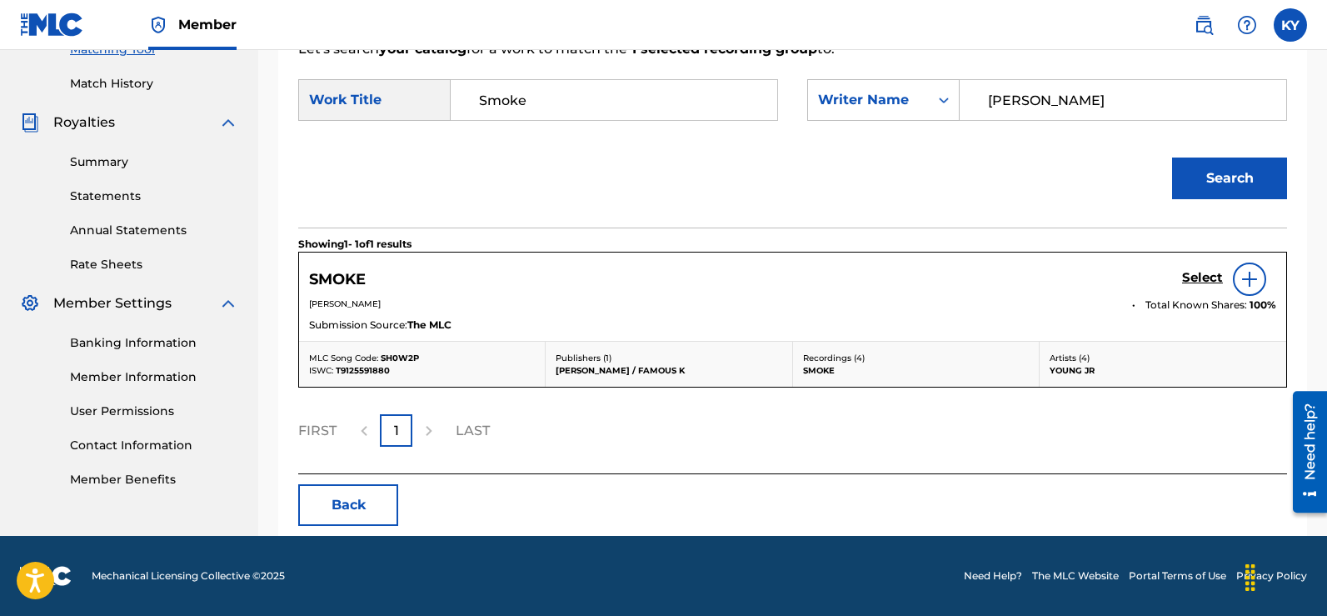
click at [1230, 171] on button "Search" at bounding box center [1229, 178] width 115 height 42
click at [1248, 275] on img at bounding box center [1250, 279] width 20 height 20
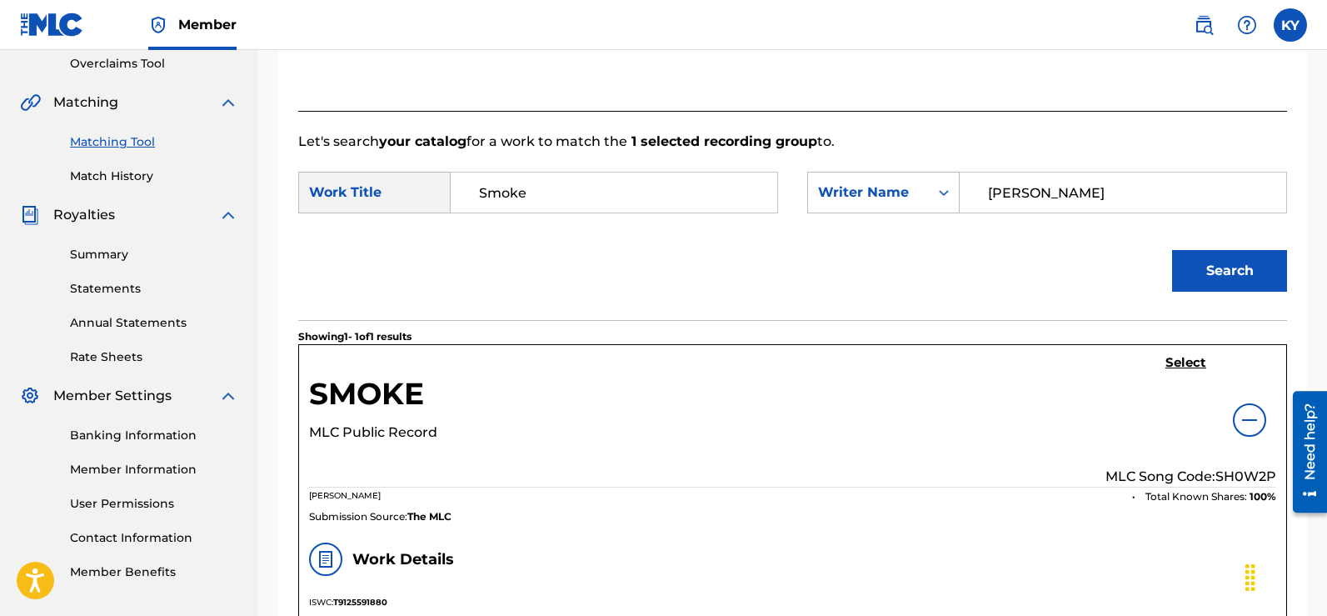
scroll to position [377, 0]
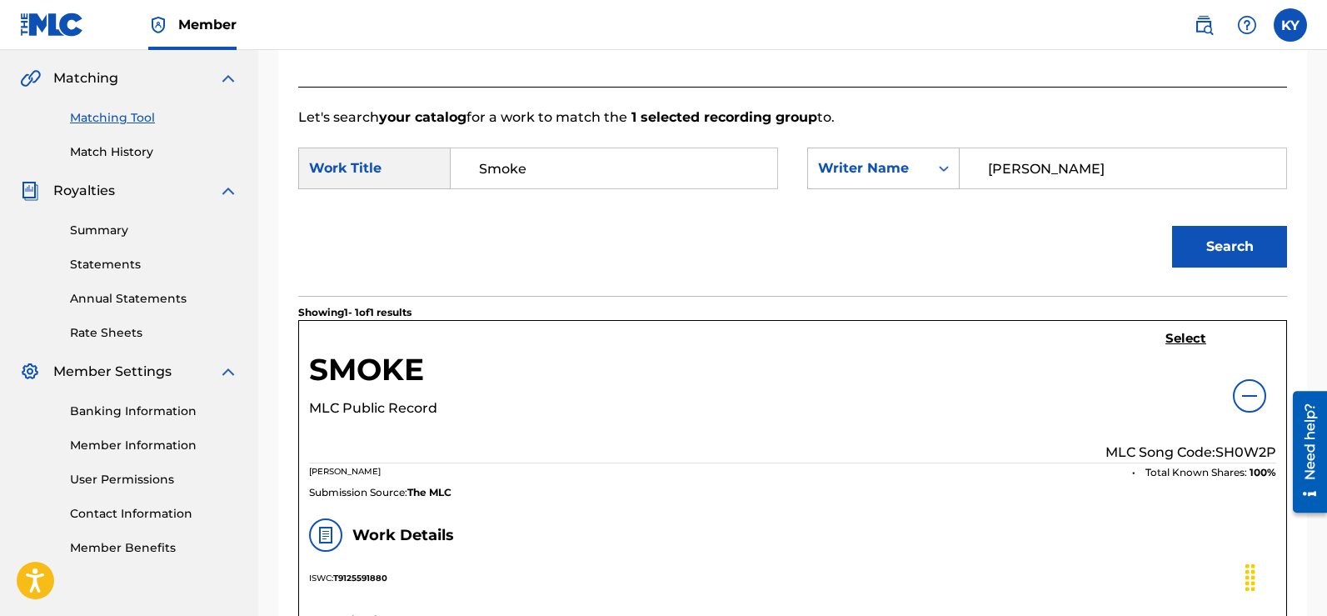
drag, startPoint x: 1332, startPoint y: 240, endPoint x: 1101, endPoint y: 54, distance: 296.2
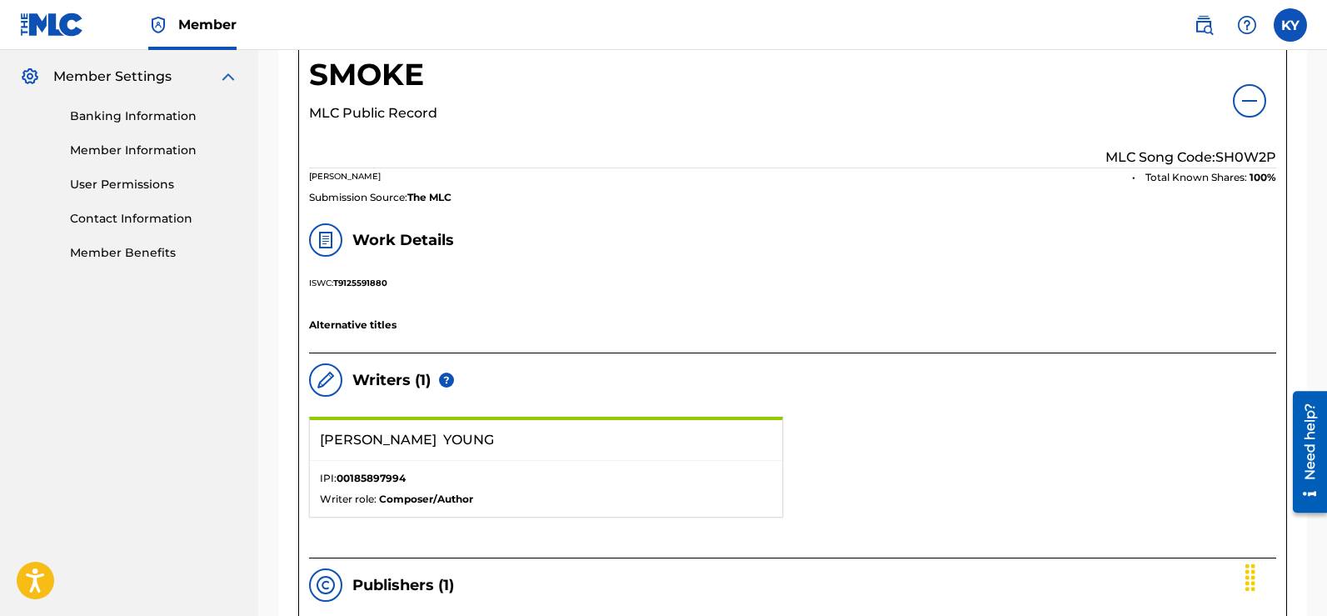
scroll to position [684, 0]
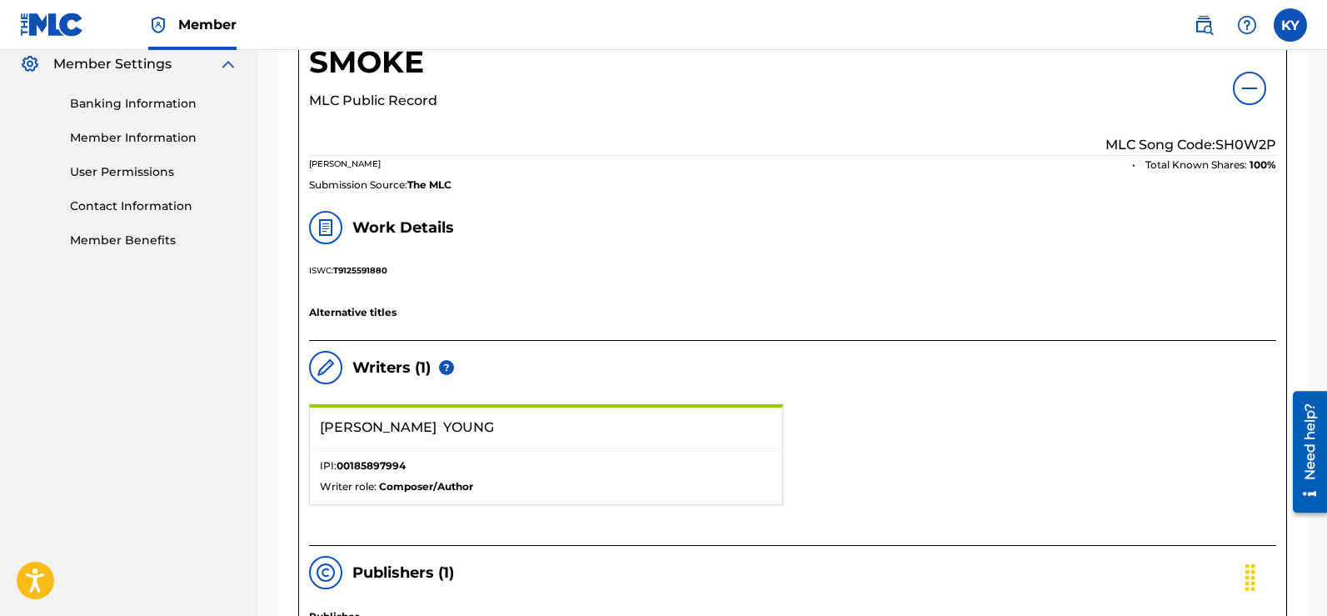
drag, startPoint x: 1248, startPoint y: 84, endPoint x: 1280, endPoint y: 254, distance: 172.9
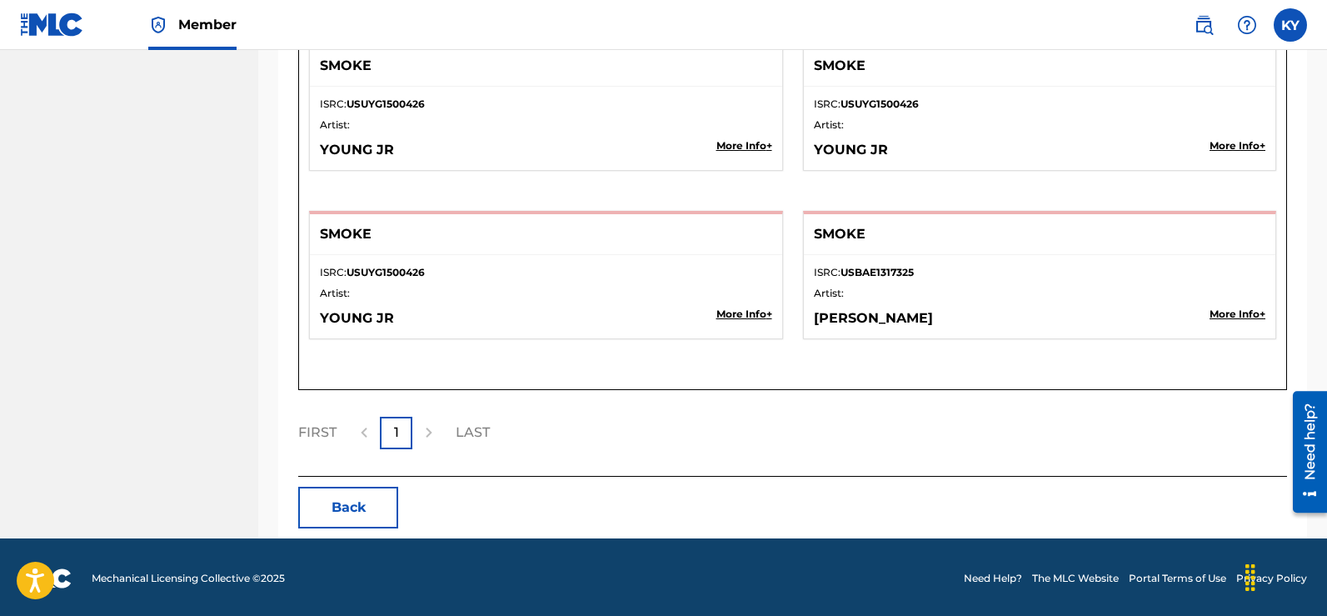
scroll to position [1629, 0]
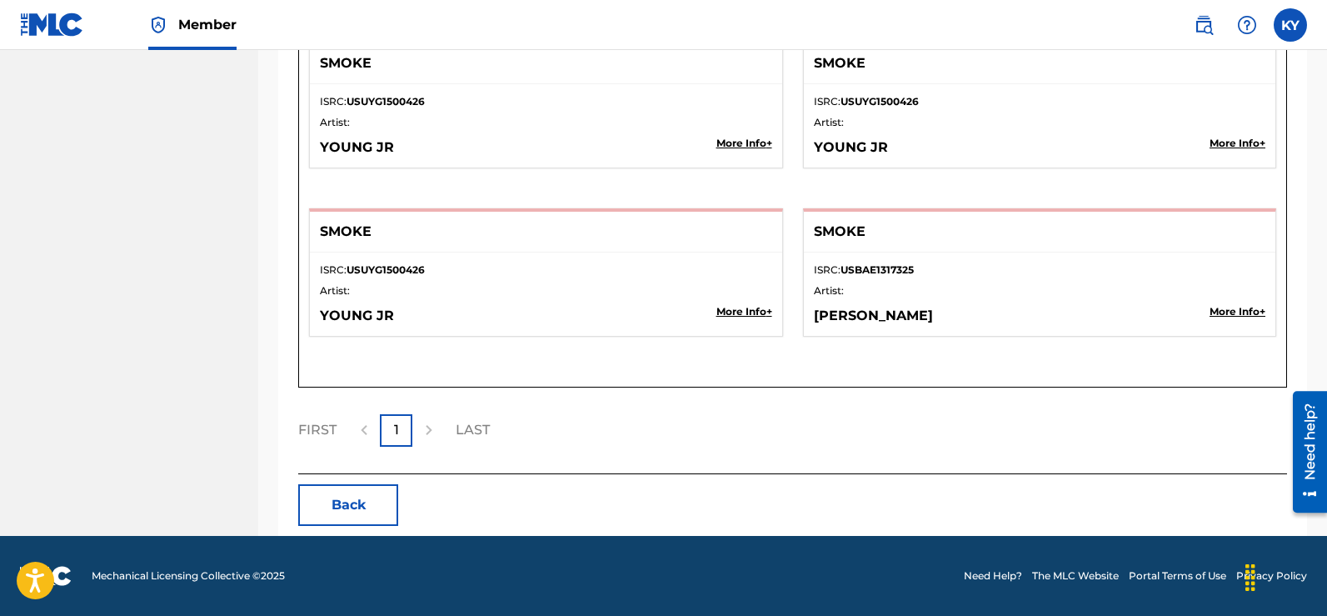
click at [352, 502] on button "Back" at bounding box center [348, 505] width 100 height 42
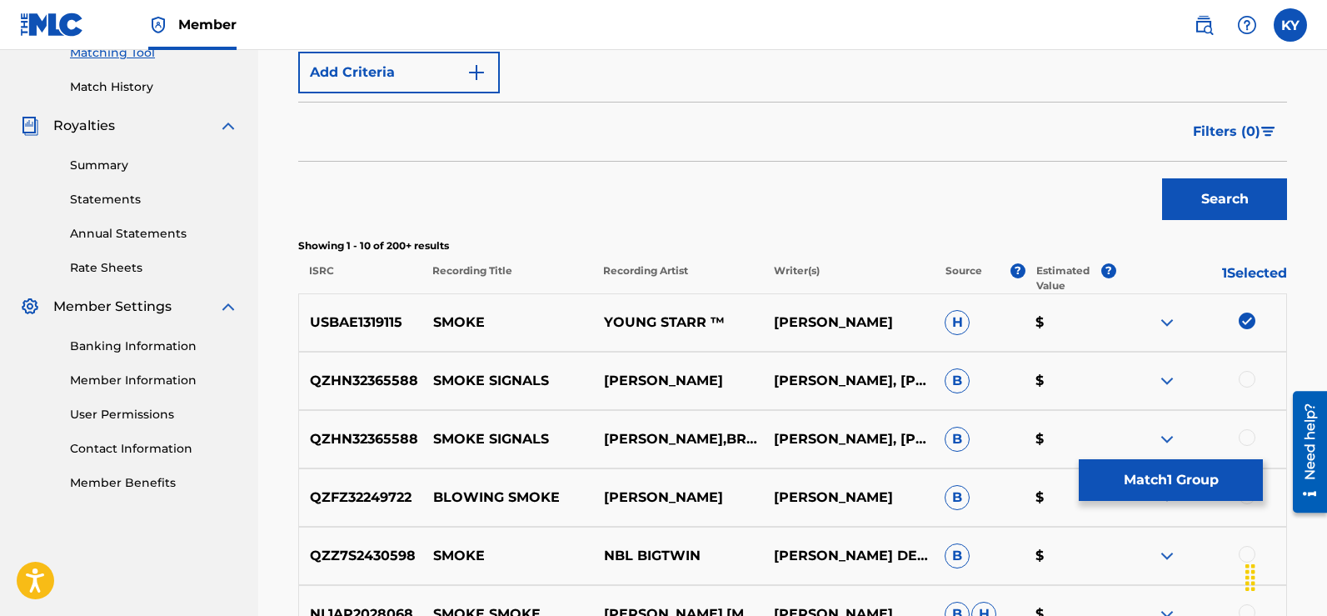
scroll to position [367, 0]
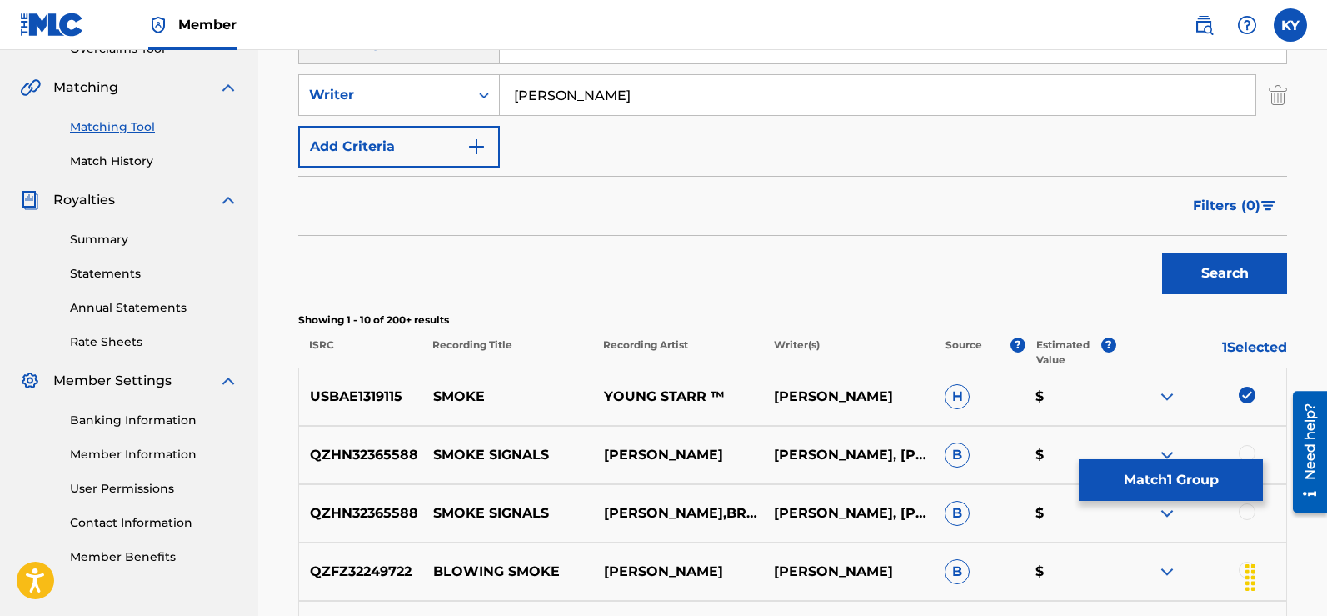
click at [1155, 473] on button "Match 1 Group" at bounding box center [1171, 480] width 184 height 42
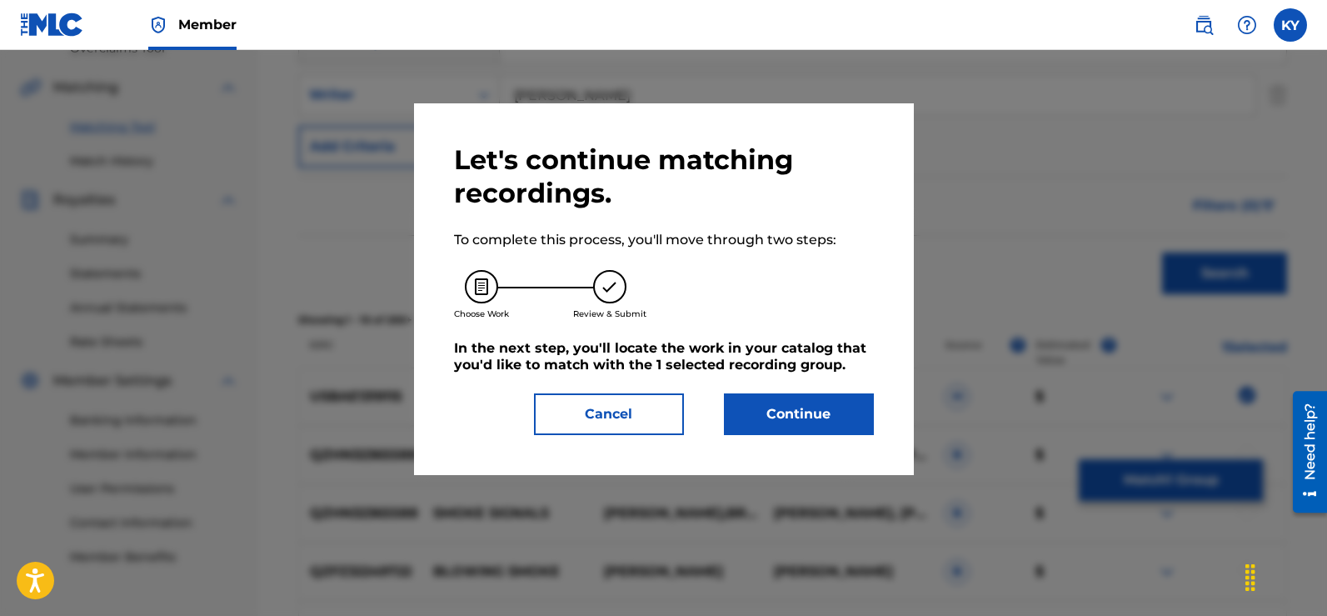
click at [821, 401] on button "Continue" at bounding box center [799, 414] width 150 height 42
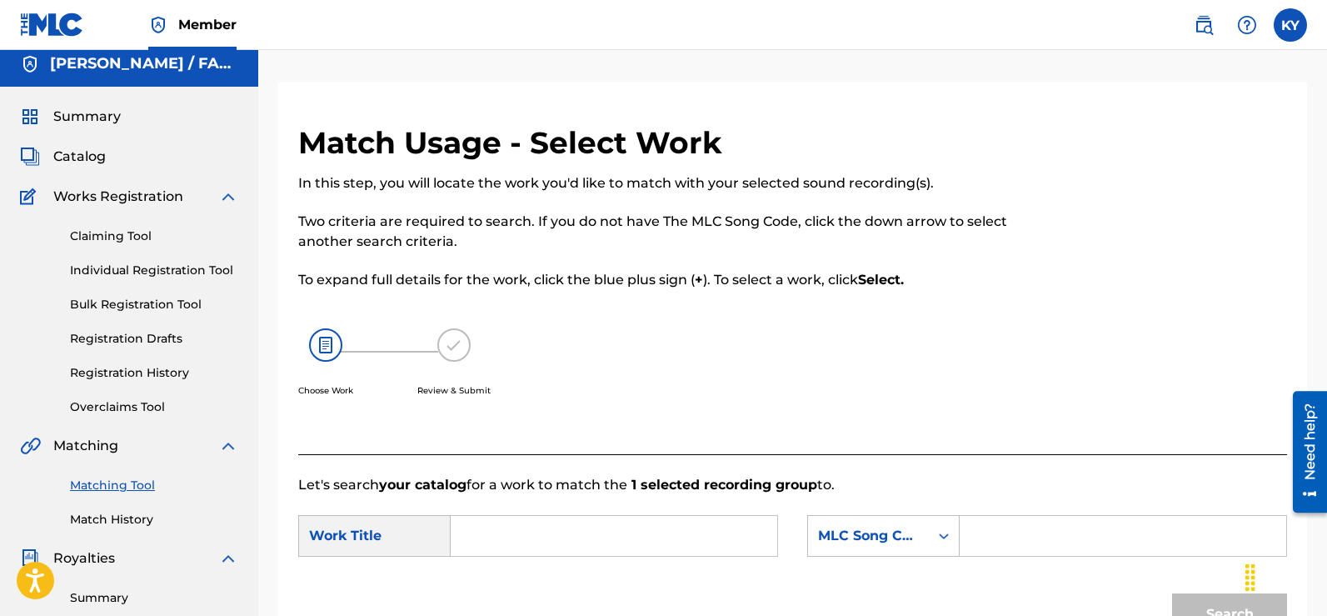
scroll to position [4, 0]
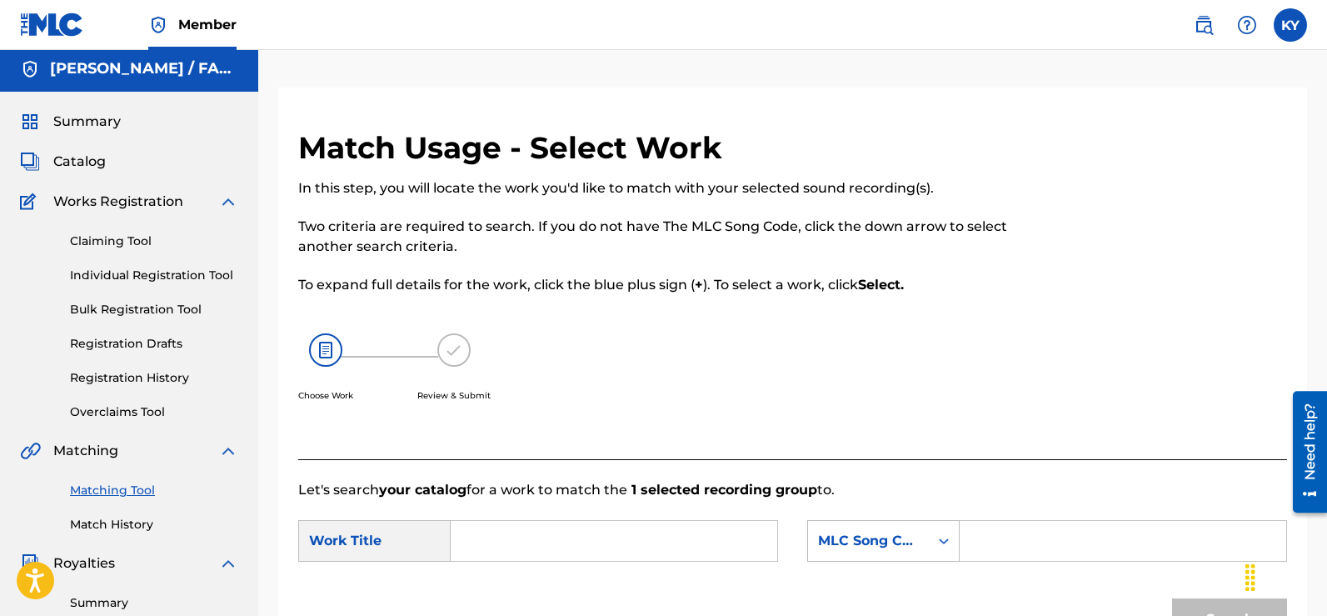
click at [496, 533] on input "Search Form" at bounding box center [614, 541] width 298 height 40
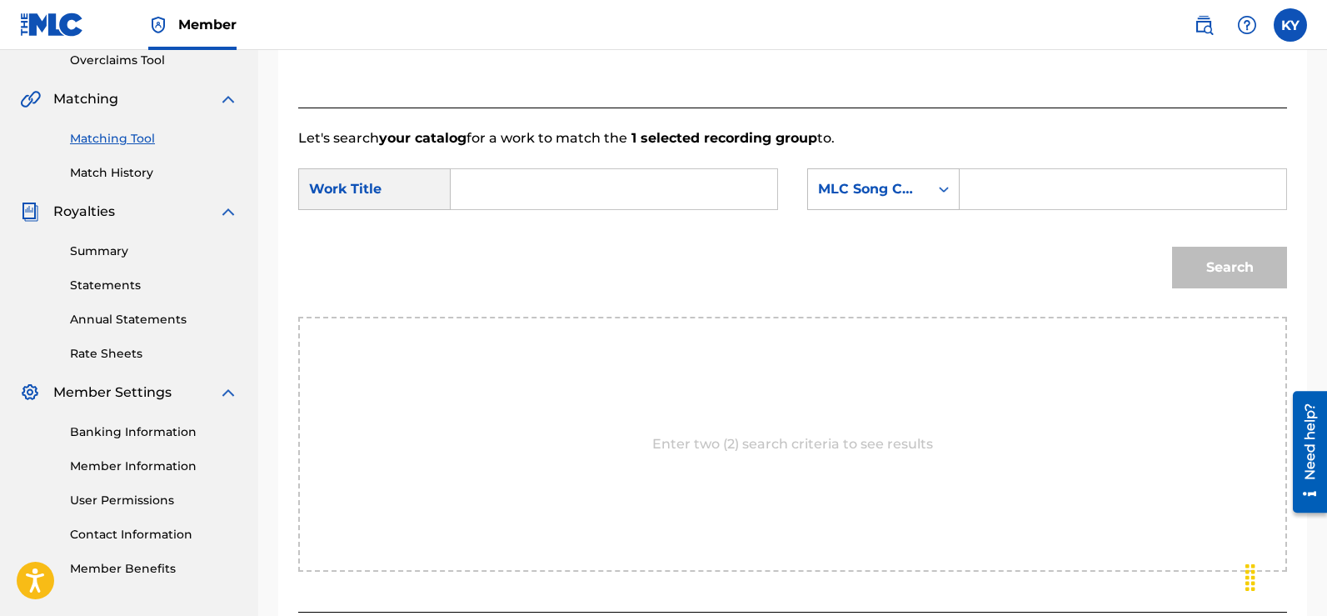
scroll to position [357, 0]
type input "Smoke"
click at [854, 282] on div "Search" at bounding box center [792, 271] width 989 height 87
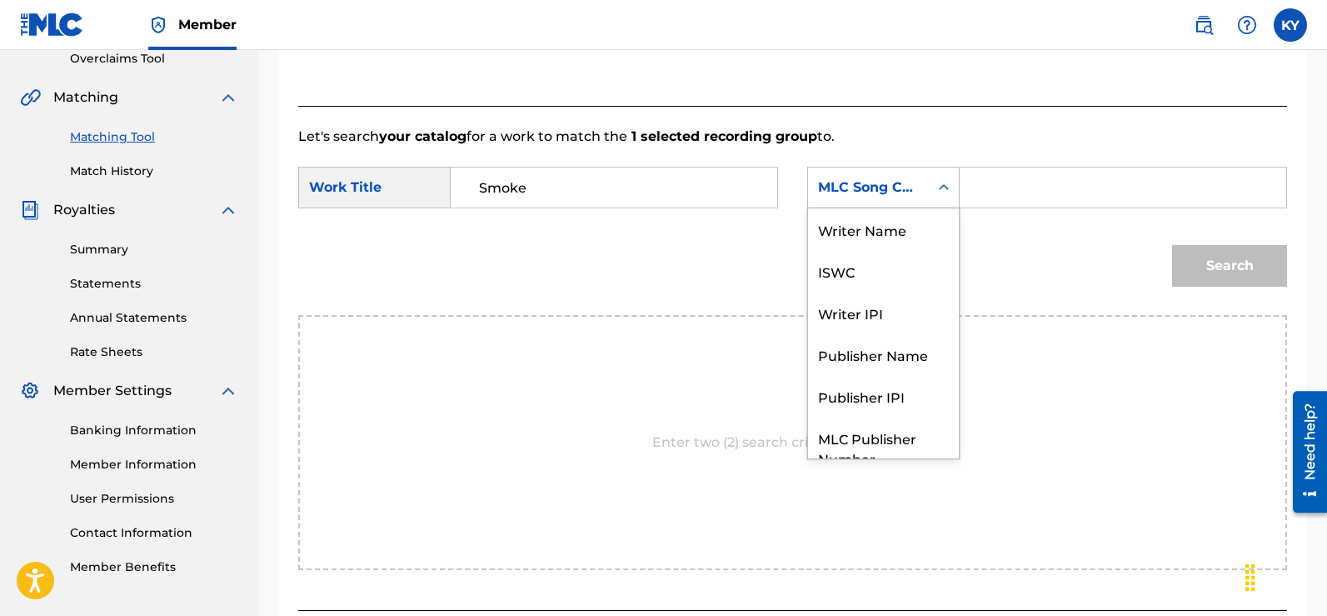
click at [946, 187] on icon "Search Form" at bounding box center [945, 187] width 10 height 6
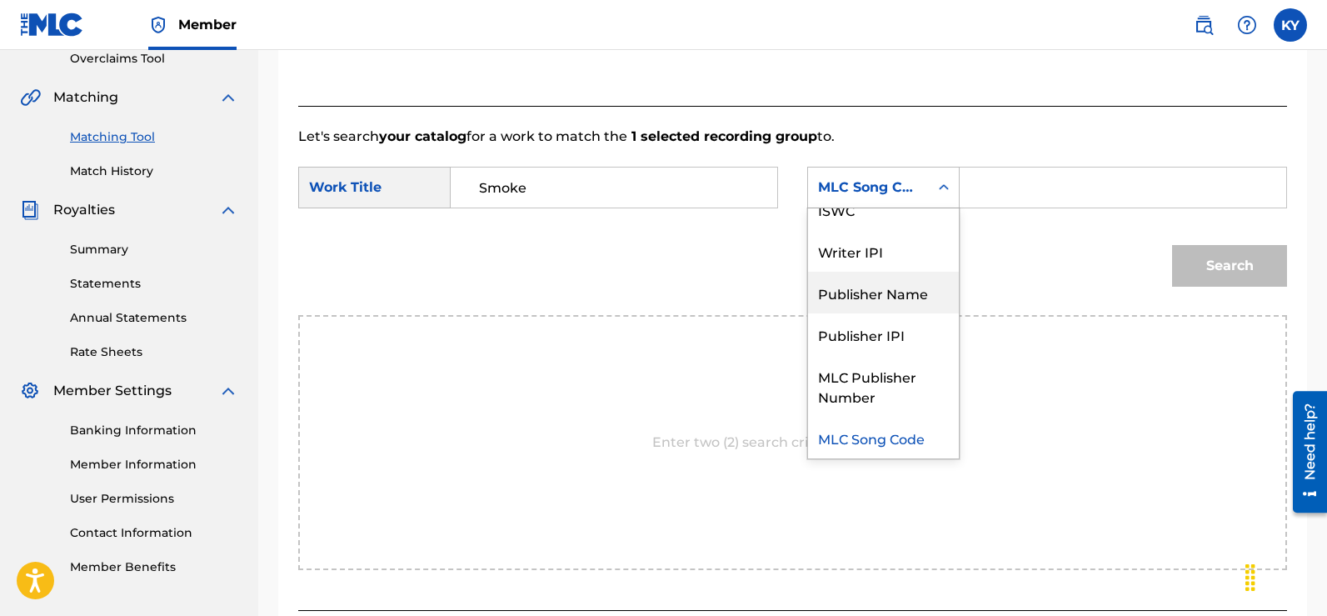
scroll to position [0, 0]
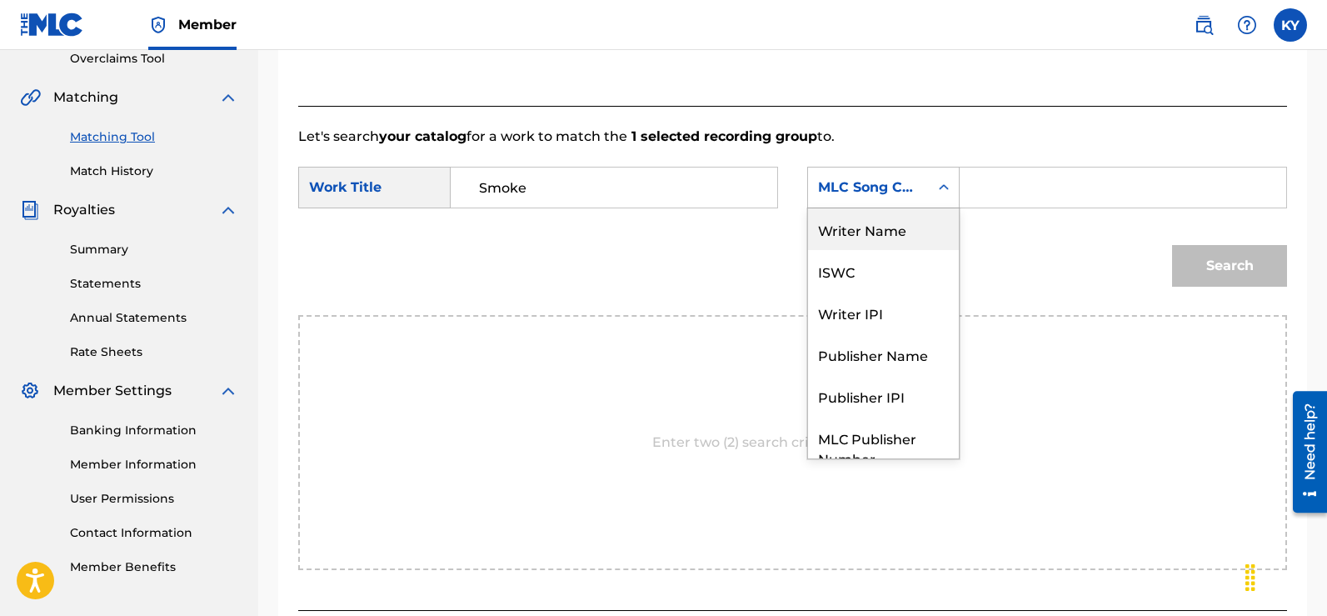
click at [888, 231] on div "Writer Name" at bounding box center [883, 229] width 151 height 42
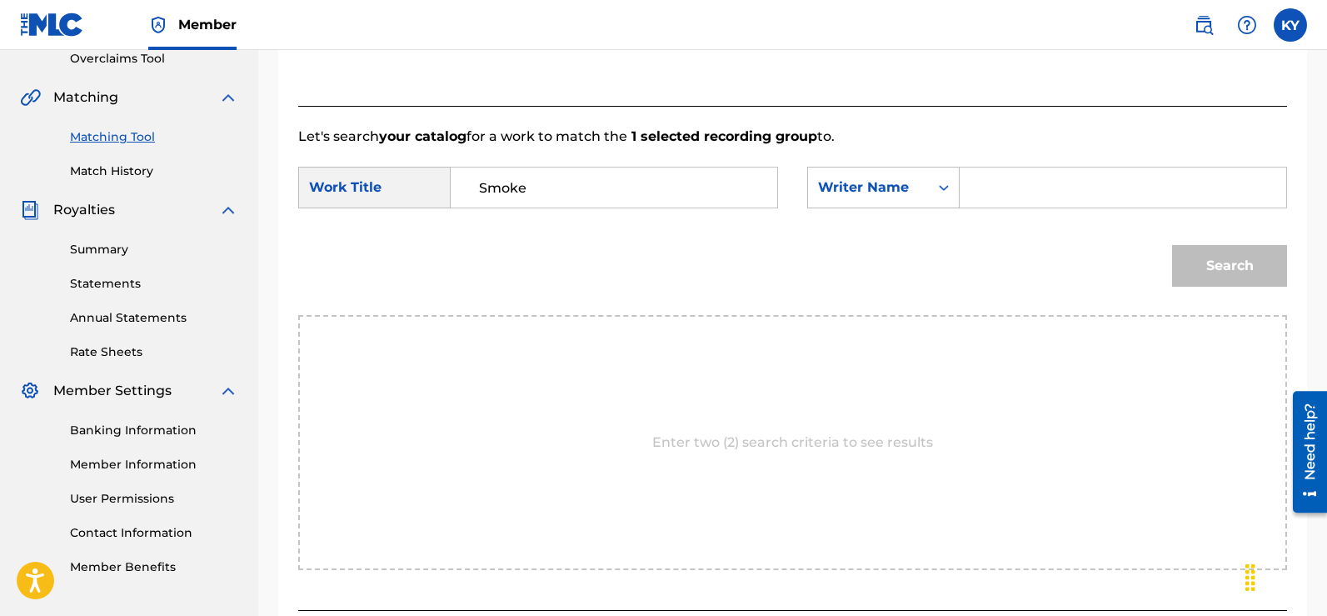
click at [975, 190] on input "Search Form" at bounding box center [1123, 187] width 298 height 40
type input "[PERSON_NAME]"
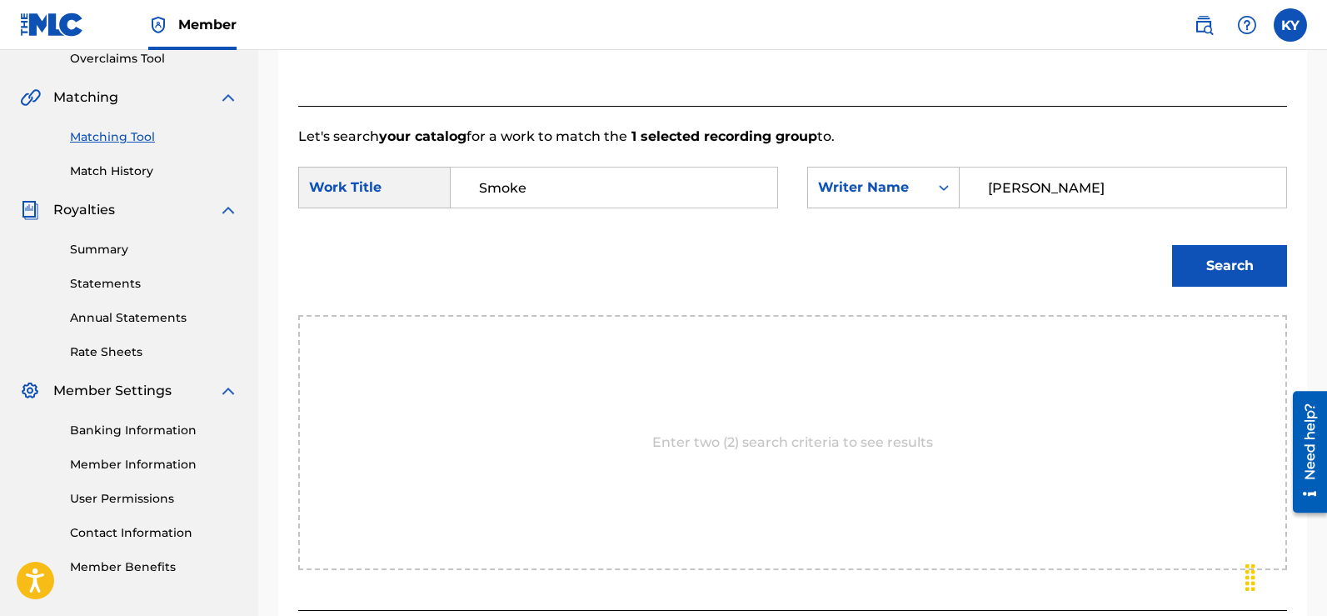
click at [1230, 257] on button "Search" at bounding box center [1229, 266] width 115 height 42
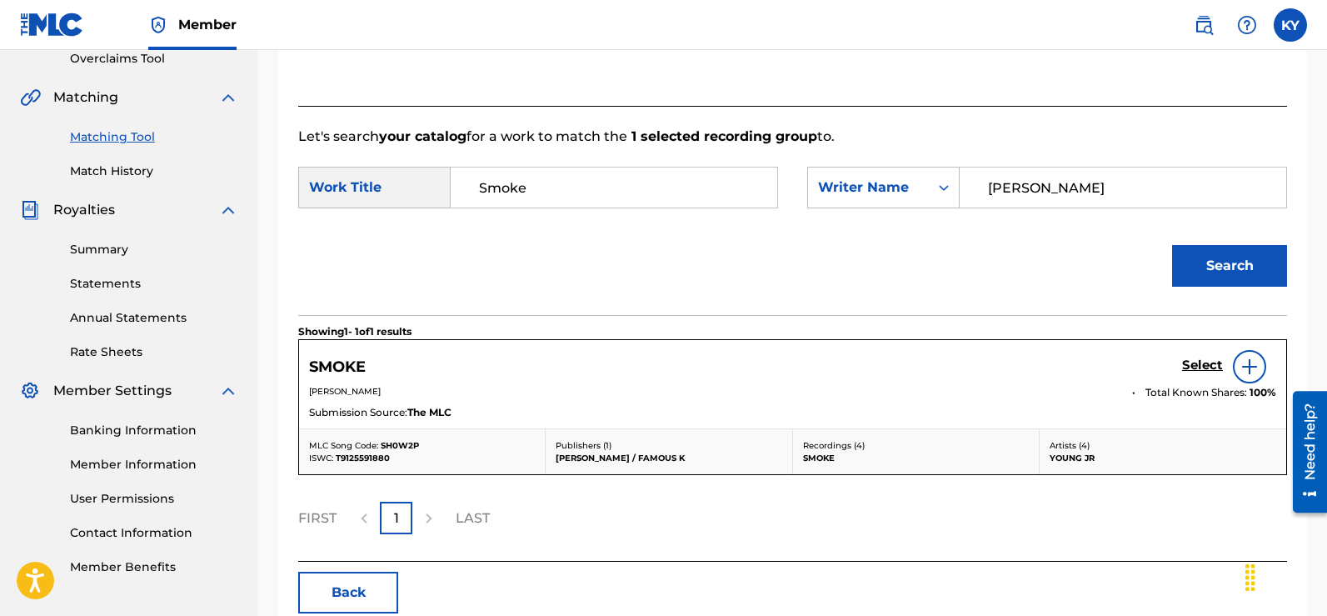
click at [1245, 362] on img at bounding box center [1250, 367] width 20 height 20
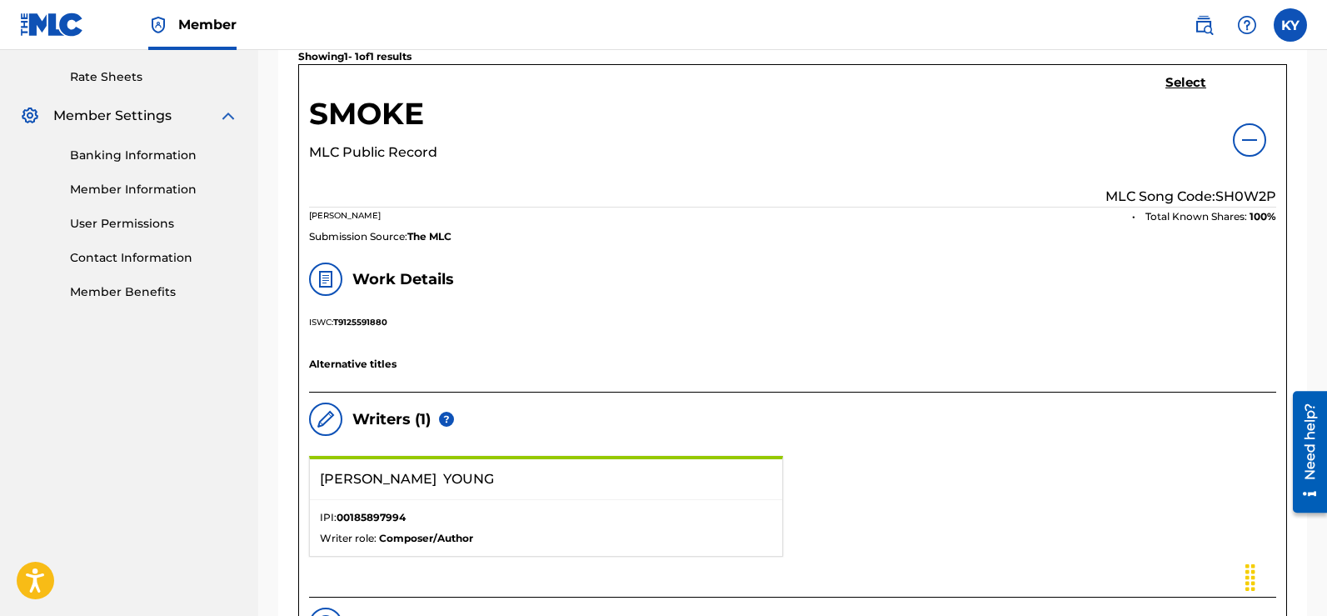
scroll to position [641, 0]
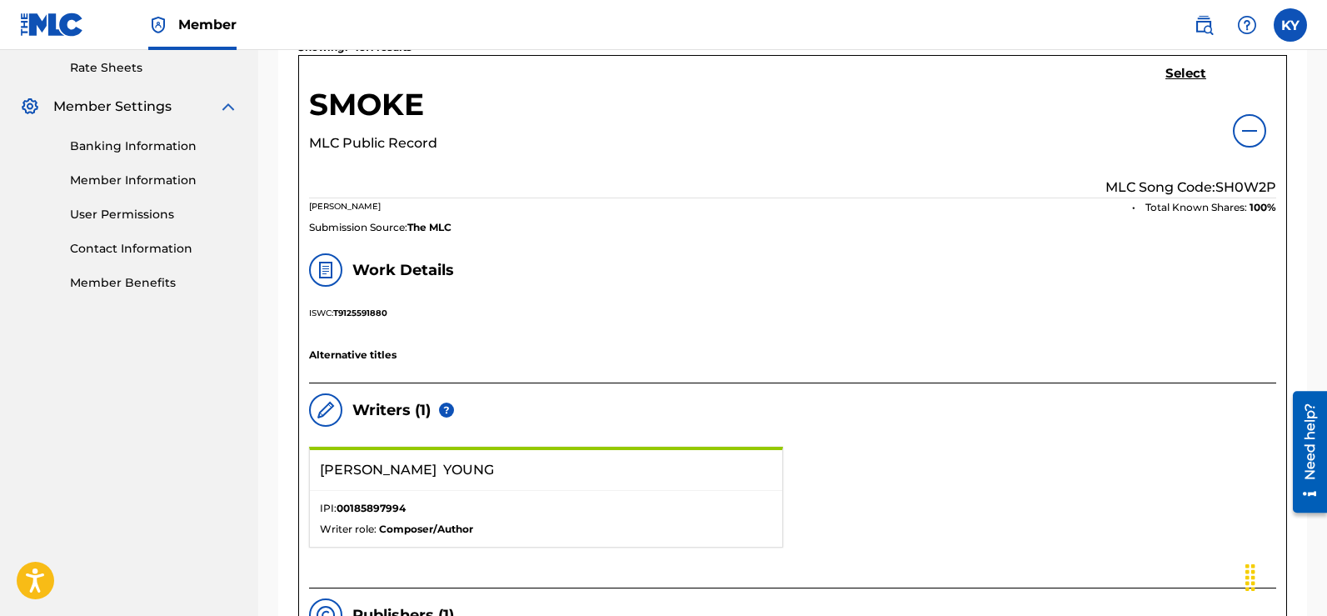
click at [1181, 68] on h5 "Select" at bounding box center [1185, 74] width 41 height 16
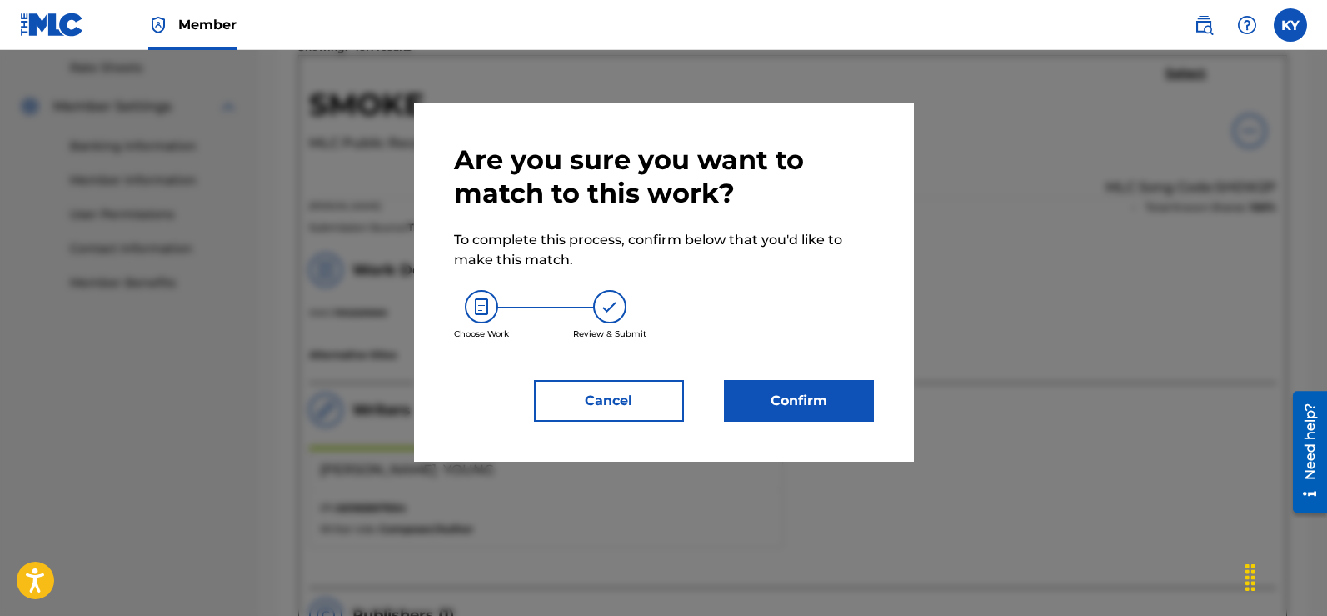
click at [791, 394] on button "Confirm" at bounding box center [799, 401] width 150 height 42
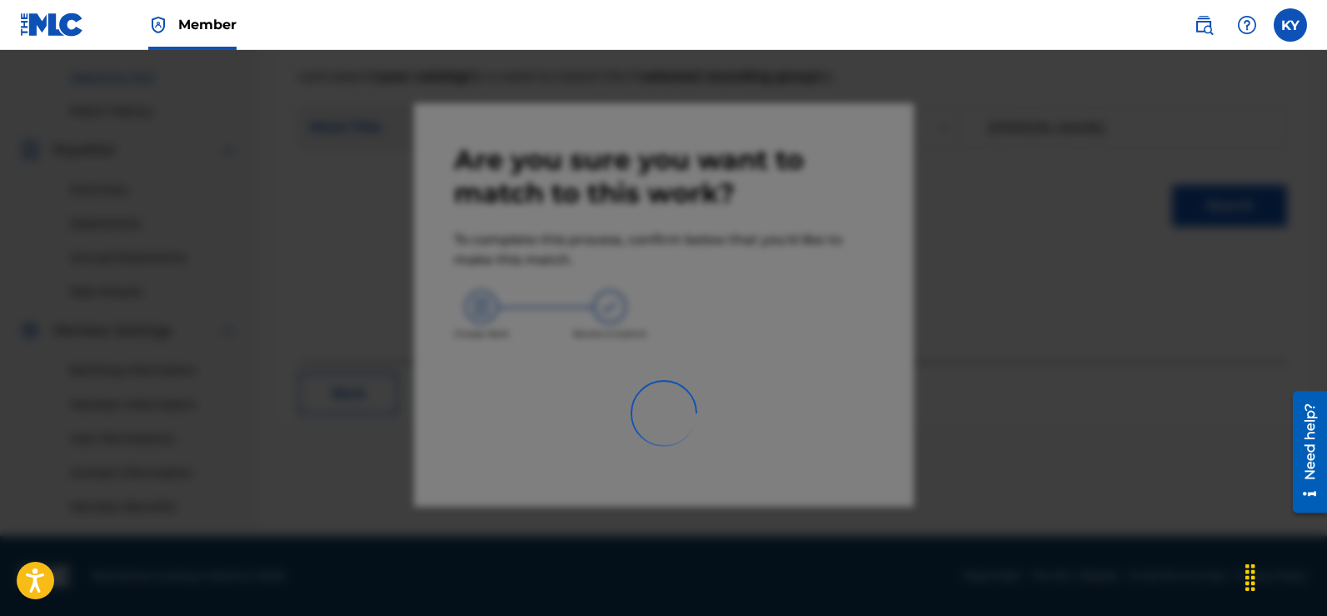
scroll to position [417, 0]
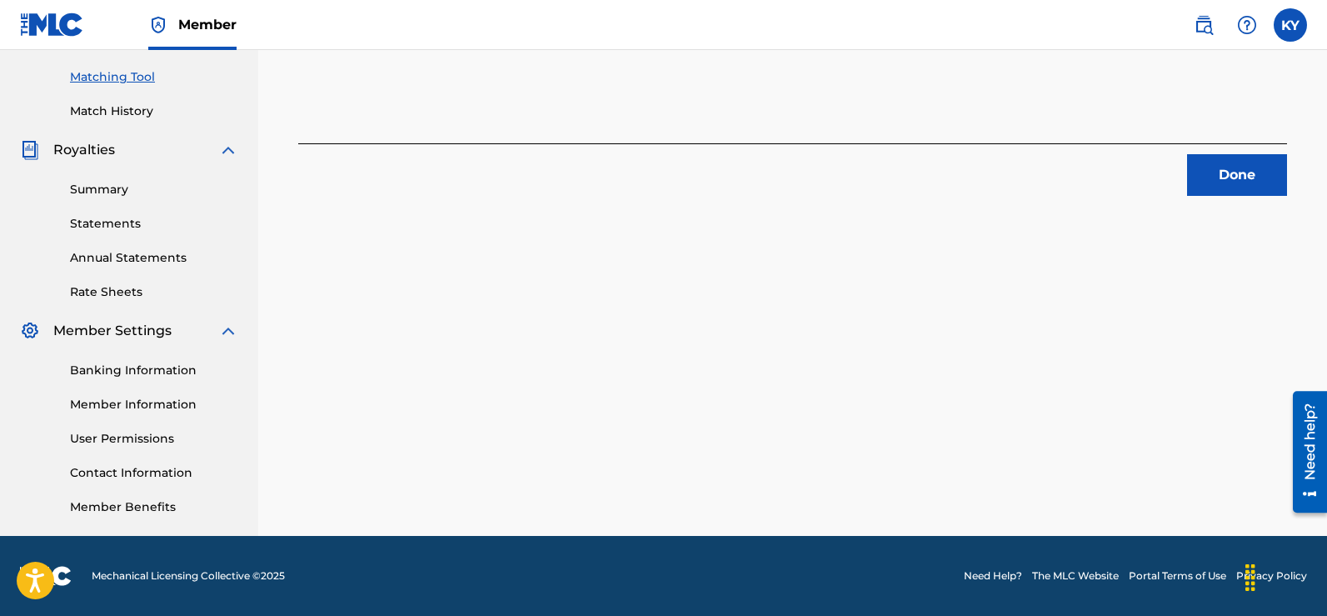
click at [1244, 170] on button "Done" at bounding box center [1237, 175] width 100 height 42
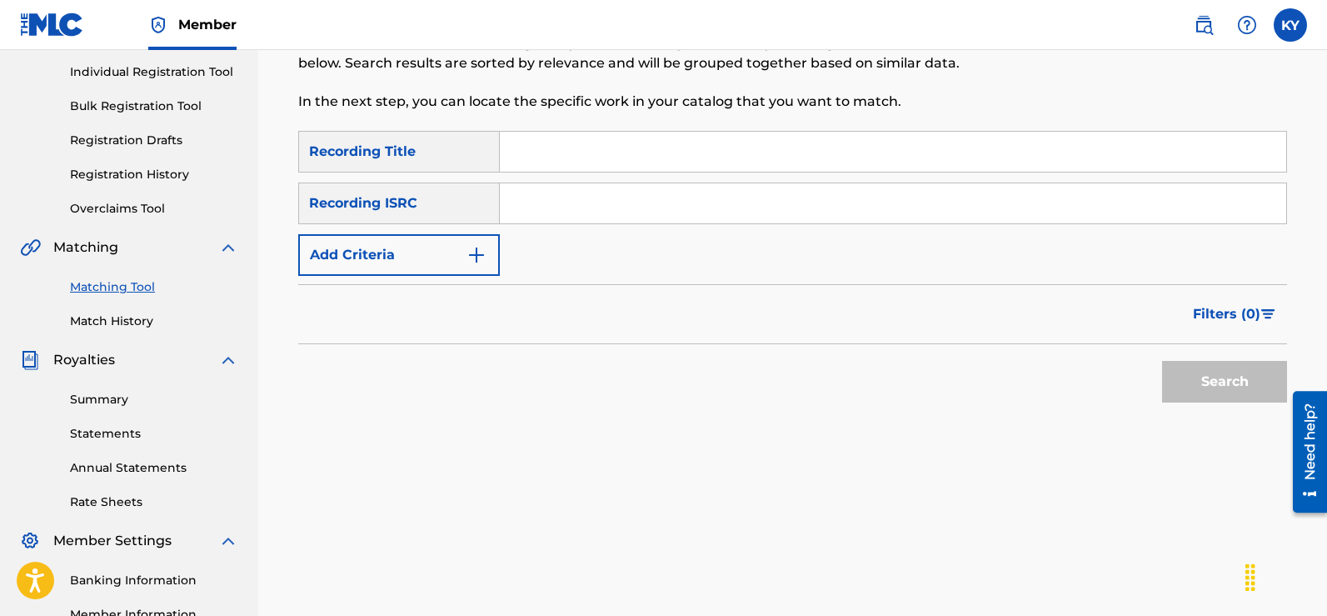
scroll to position [0, 0]
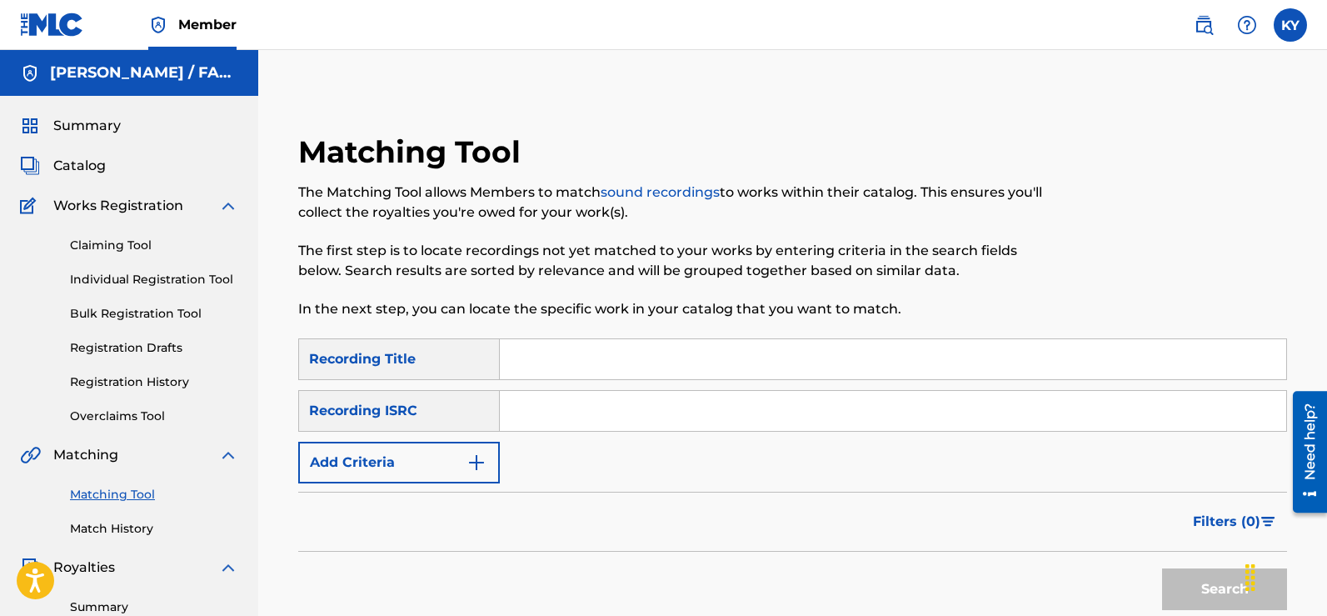
click at [507, 357] on input "Search Form" at bounding box center [893, 359] width 786 height 40
type input "BAD MAN"
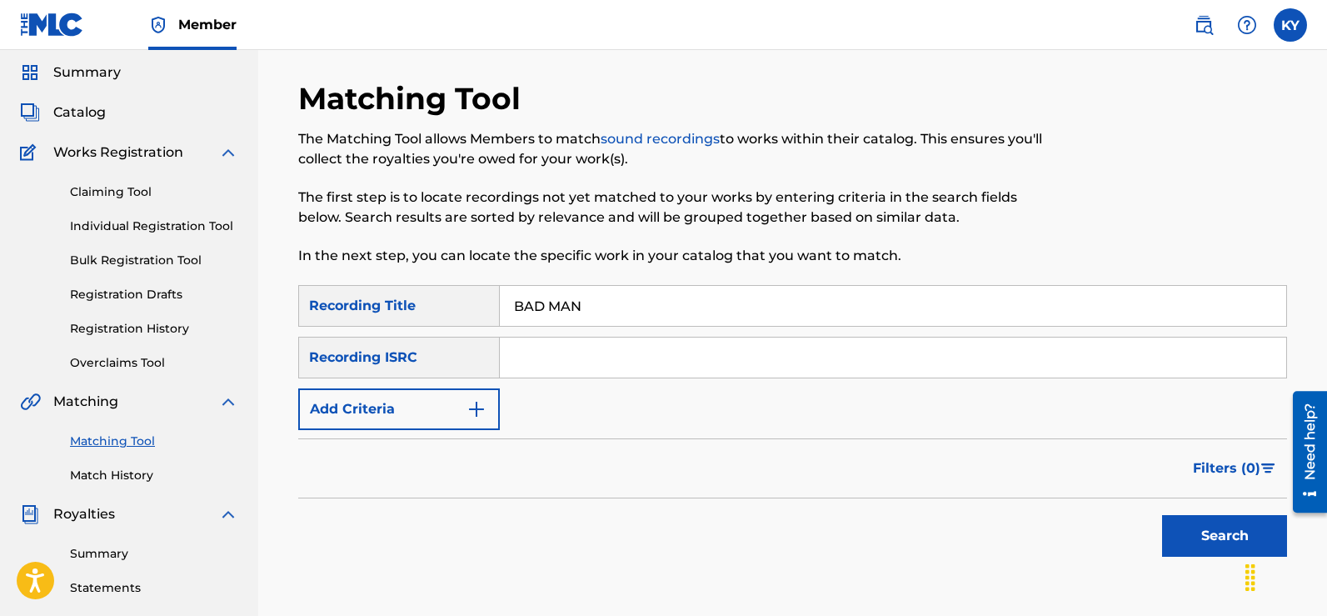
scroll to position [72, 0]
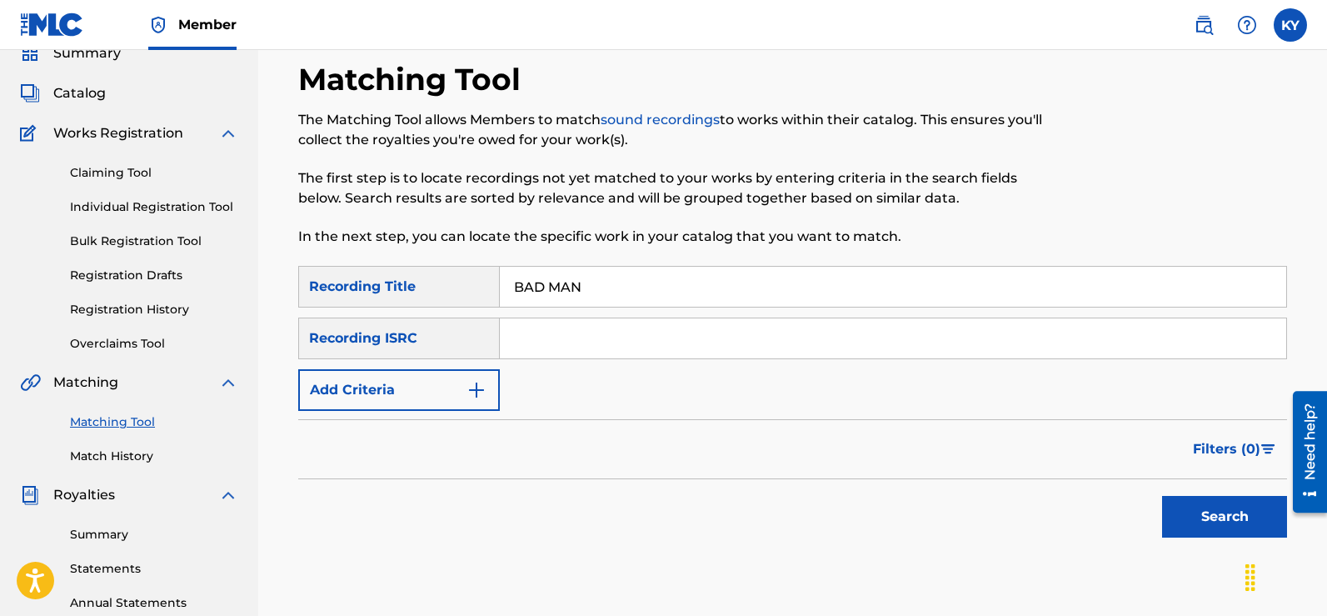
click at [523, 343] on input "Search Form" at bounding box center [893, 338] width 786 height 40
type input "[PERSON_NAME]"
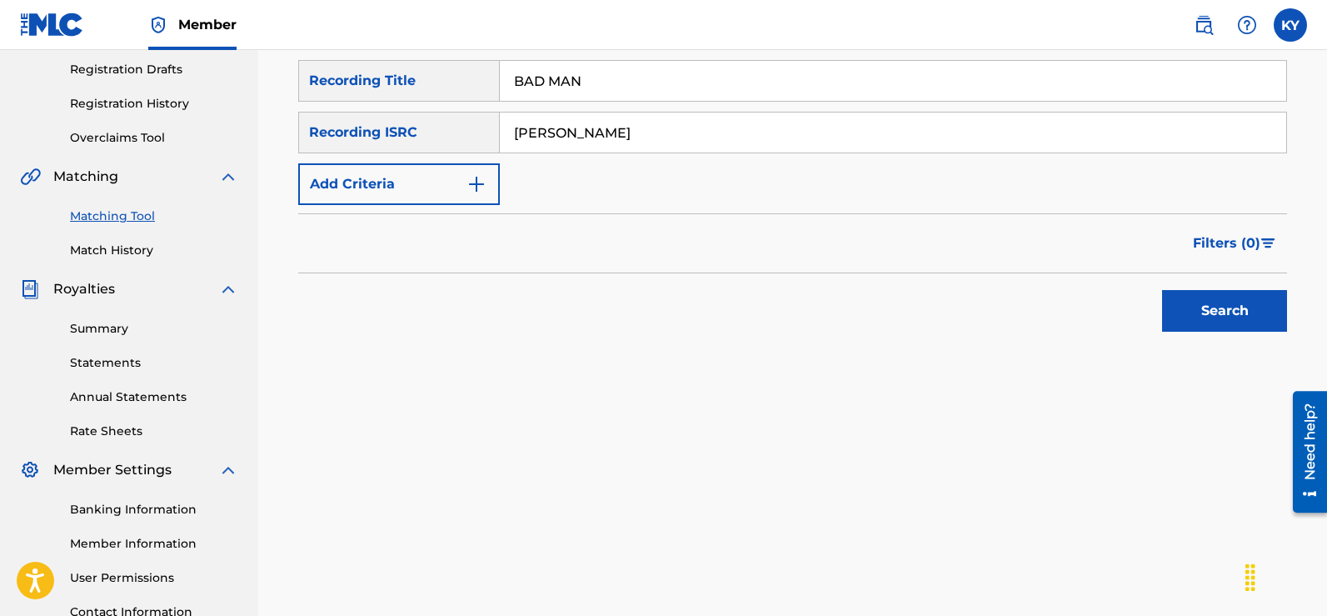
scroll to position [282, 0]
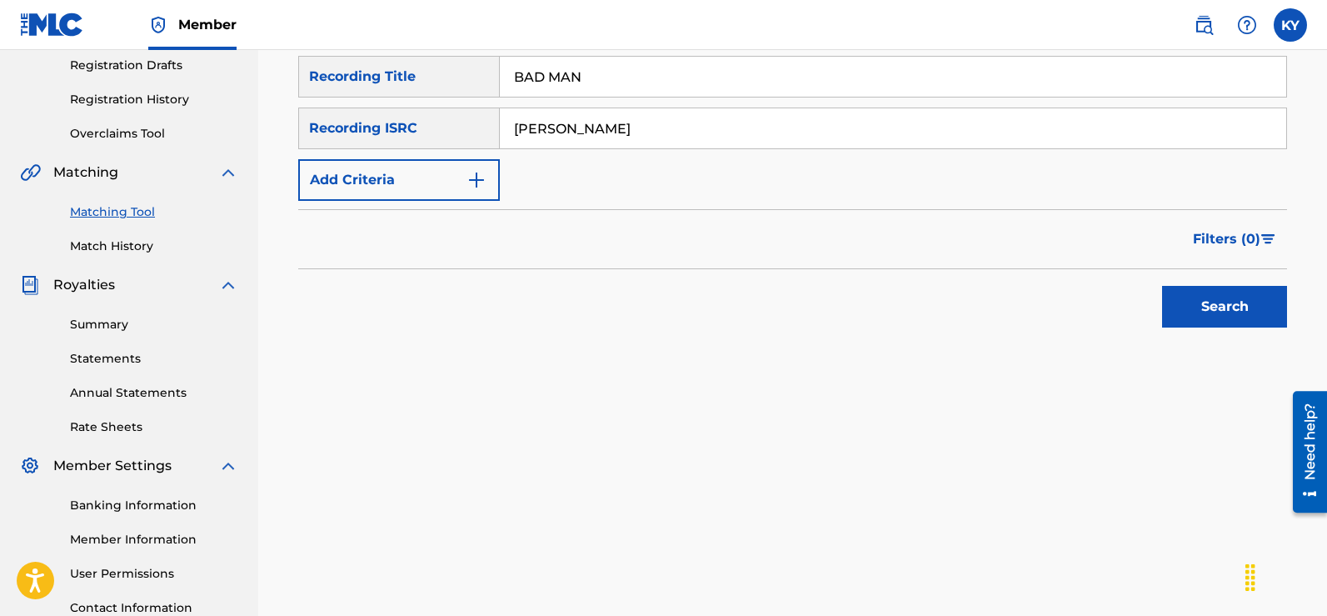
click at [1231, 299] on button "Search" at bounding box center [1224, 307] width 125 height 42
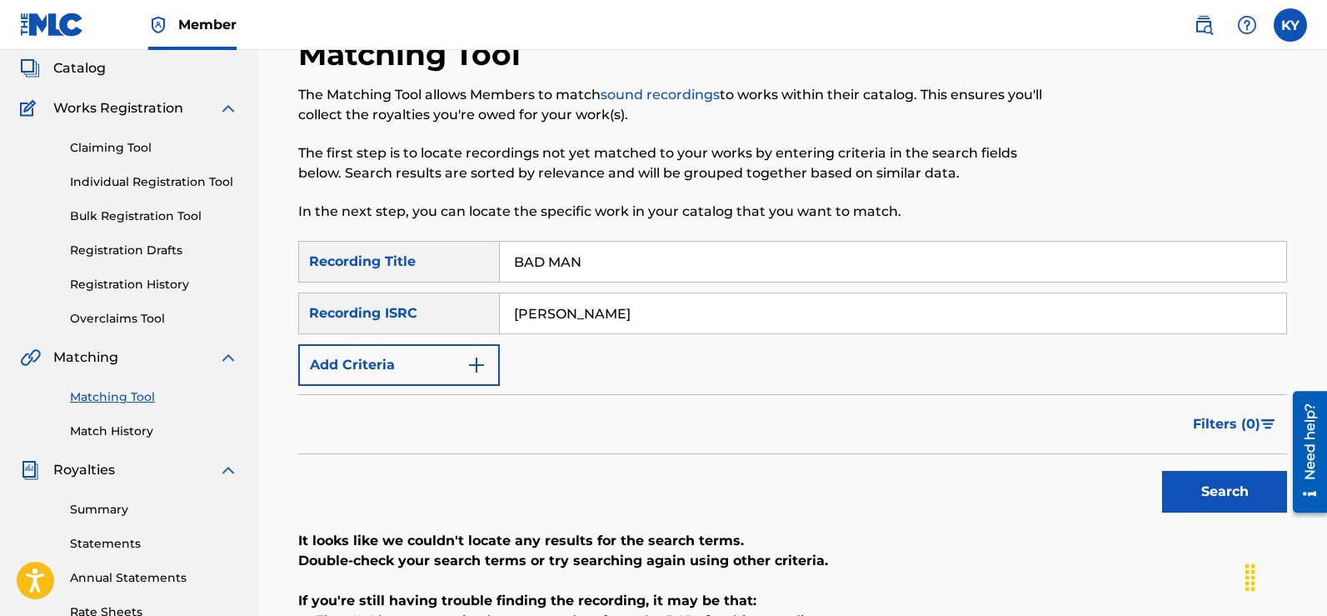
scroll to position [90, 0]
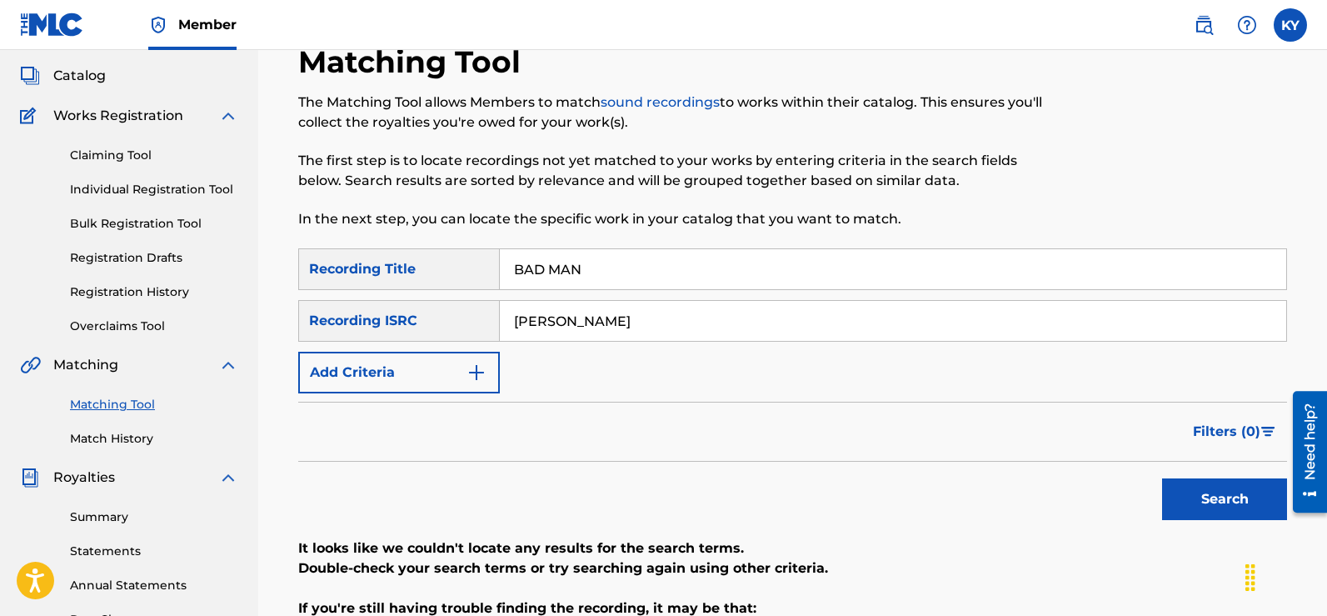
click at [475, 370] on img "Search Form" at bounding box center [476, 372] width 20 height 20
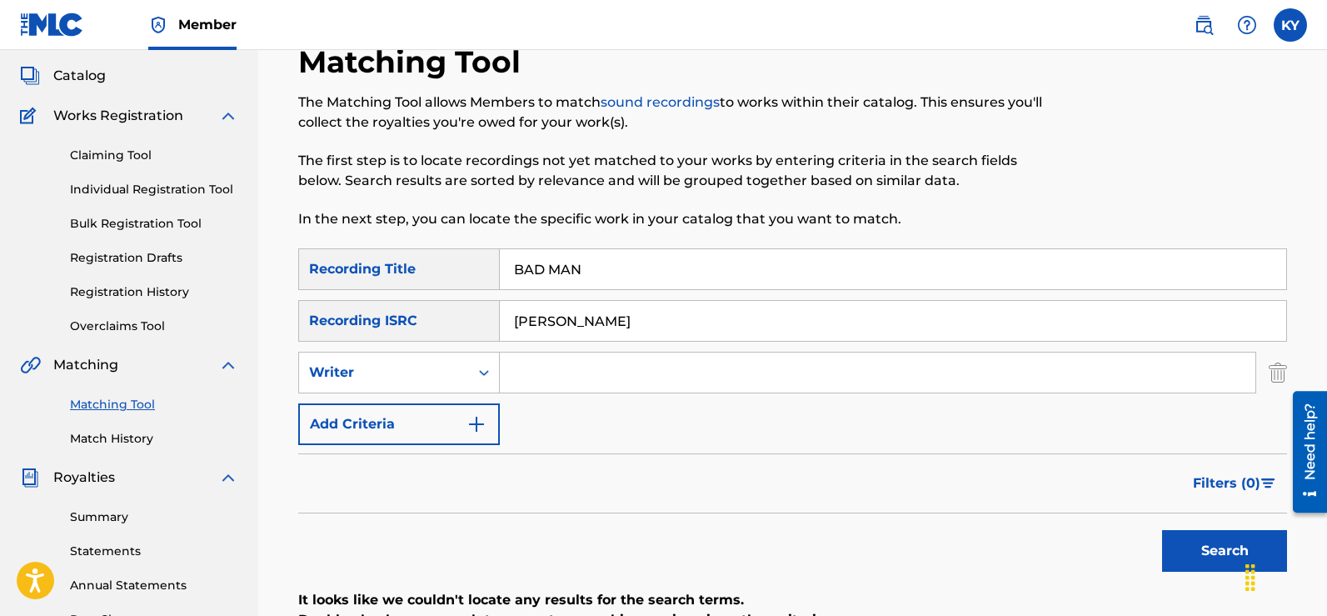
click at [517, 363] on input "Search Form" at bounding box center [878, 372] width 756 height 40
type input "[PERSON_NAME]"
click at [624, 341] on div "[PERSON_NAME]" at bounding box center [893, 321] width 787 height 42
click at [627, 331] on input "[PERSON_NAME]" at bounding box center [893, 321] width 786 height 40
type input "D"
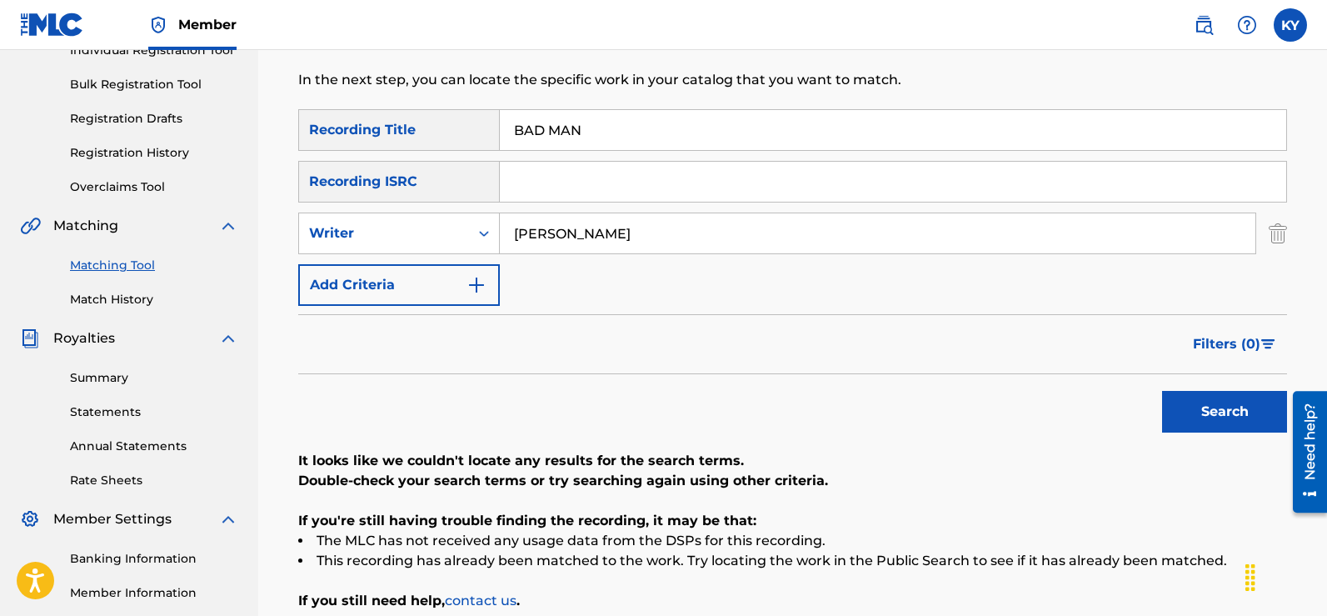
scroll to position [232, 0]
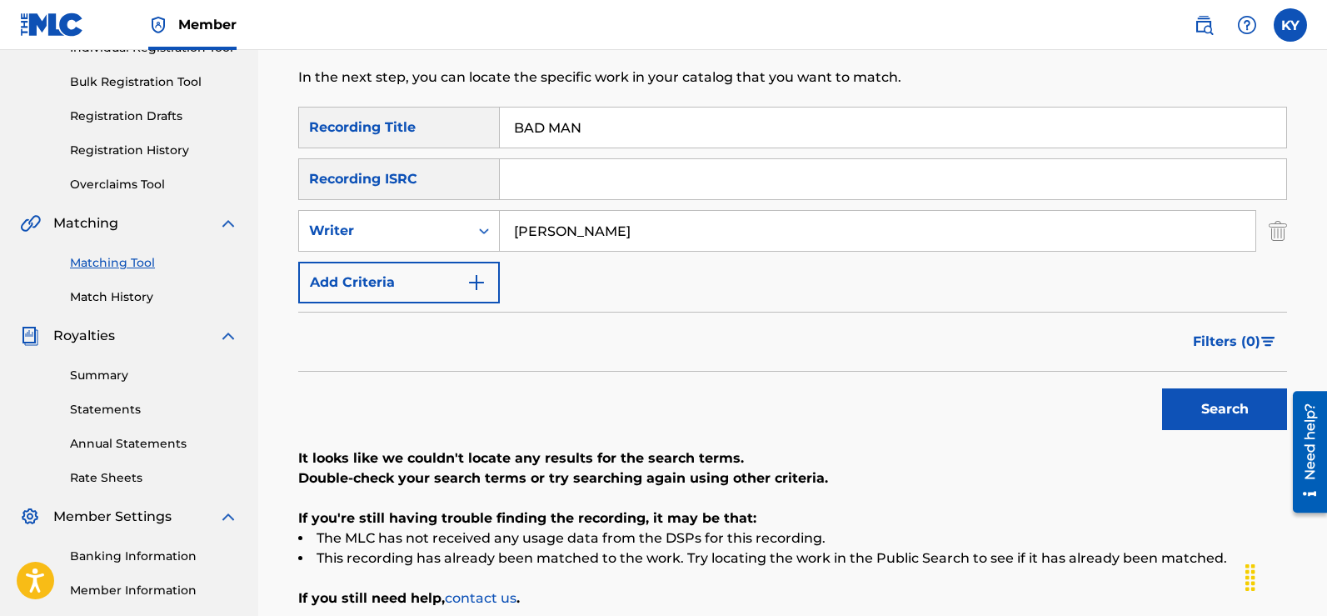
click at [1206, 408] on button "Search" at bounding box center [1224, 409] width 125 height 42
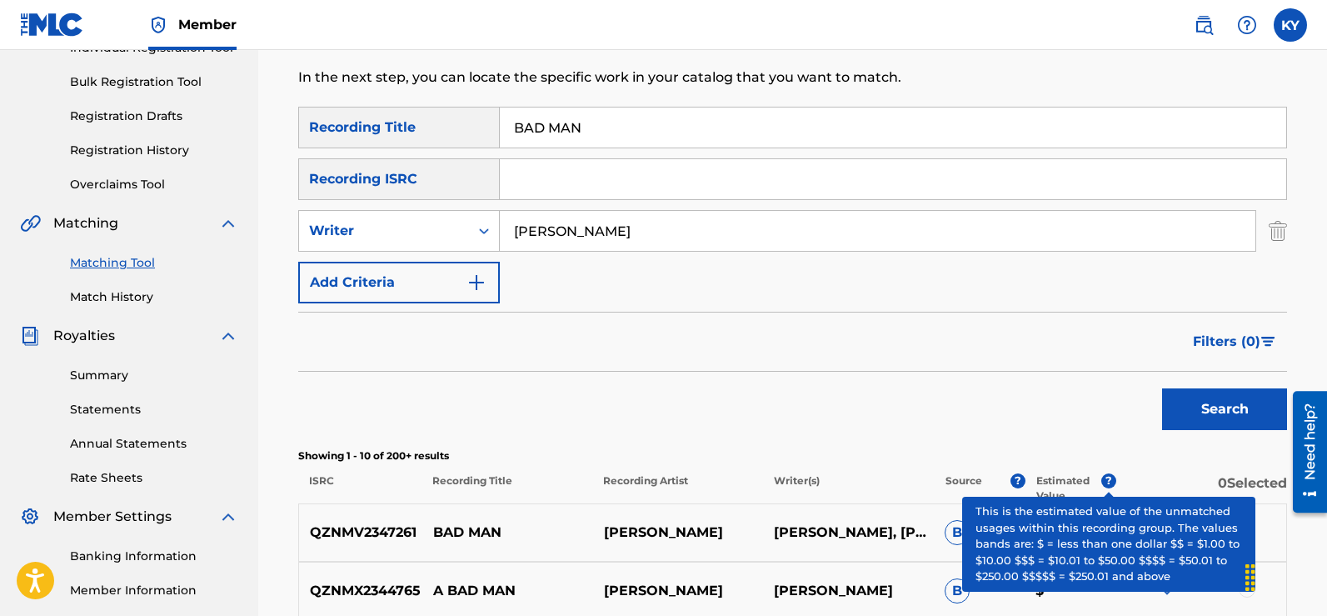
click at [1025, 296] on div "SearchWithCriteria5c48d716-e29e-4311-81a8-25360ceebfb2 Recording Title BAD MAN …" at bounding box center [792, 205] width 989 height 197
click at [1021, 315] on div "Filters ( 0 )" at bounding box center [792, 342] width 989 height 60
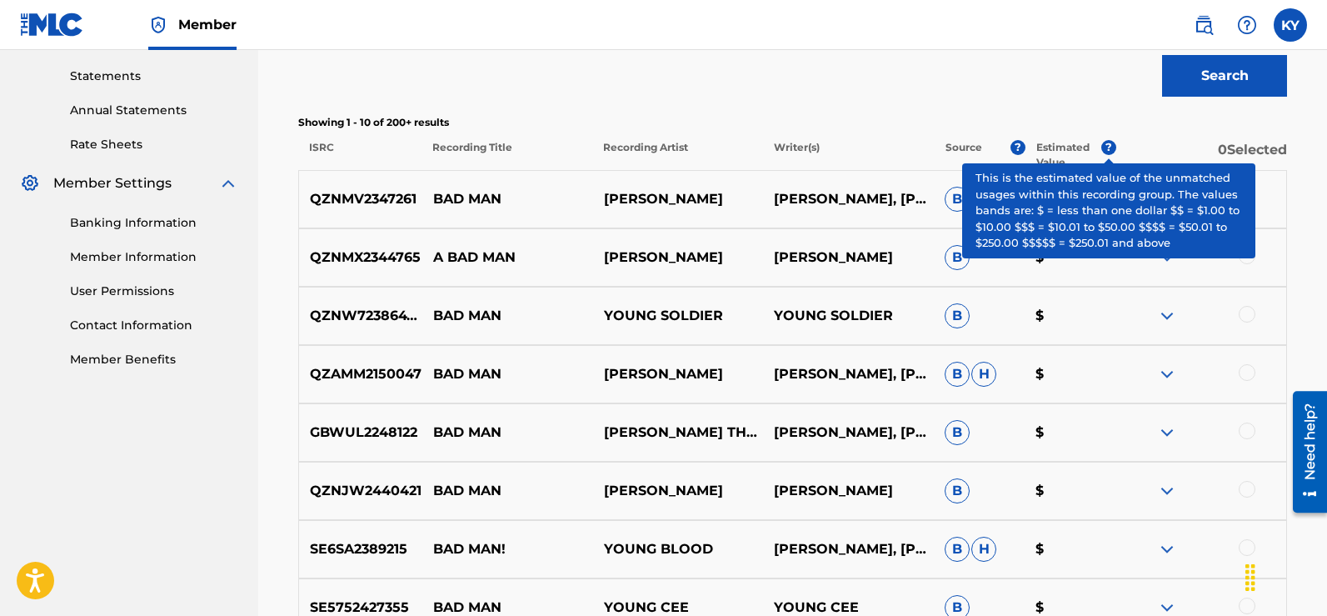
scroll to position [0, 0]
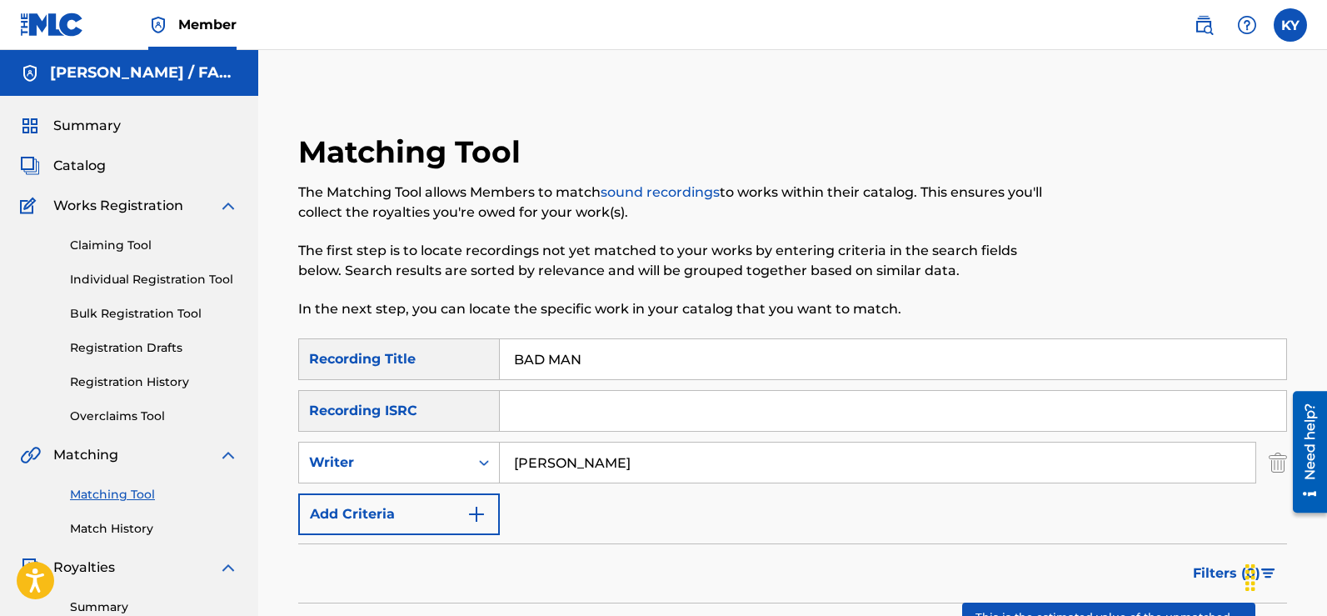
click at [631, 466] on input "[PERSON_NAME]" at bounding box center [878, 462] width 756 height 40
type input "D"
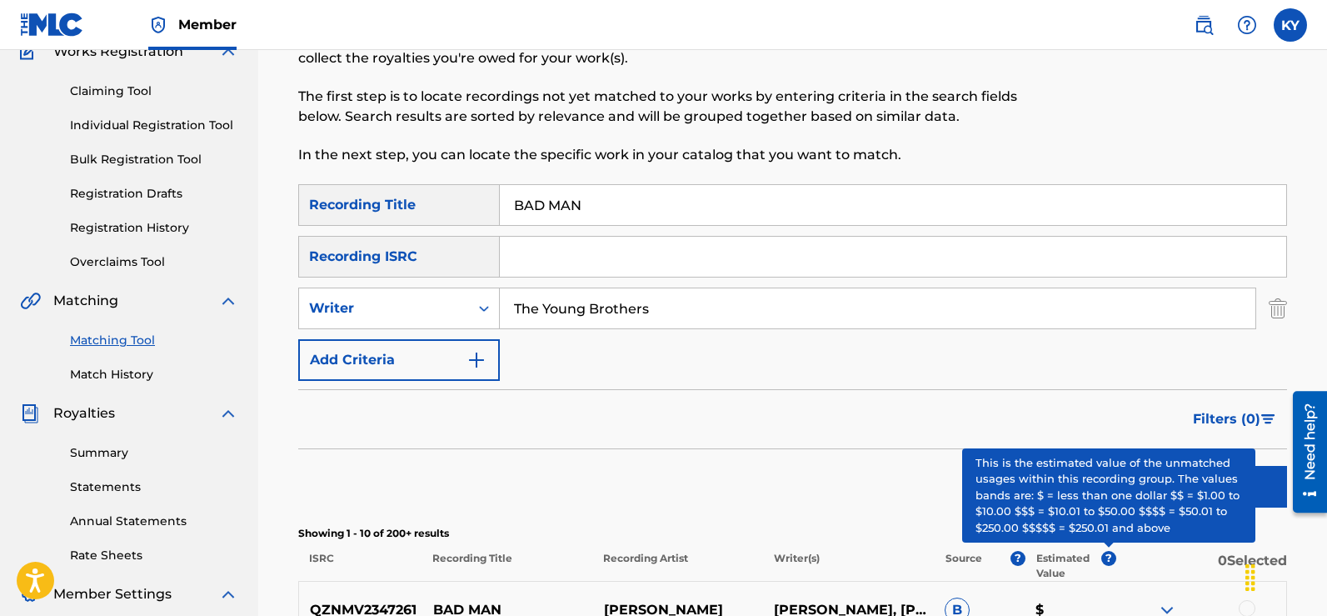
scroll to position [192, 0]
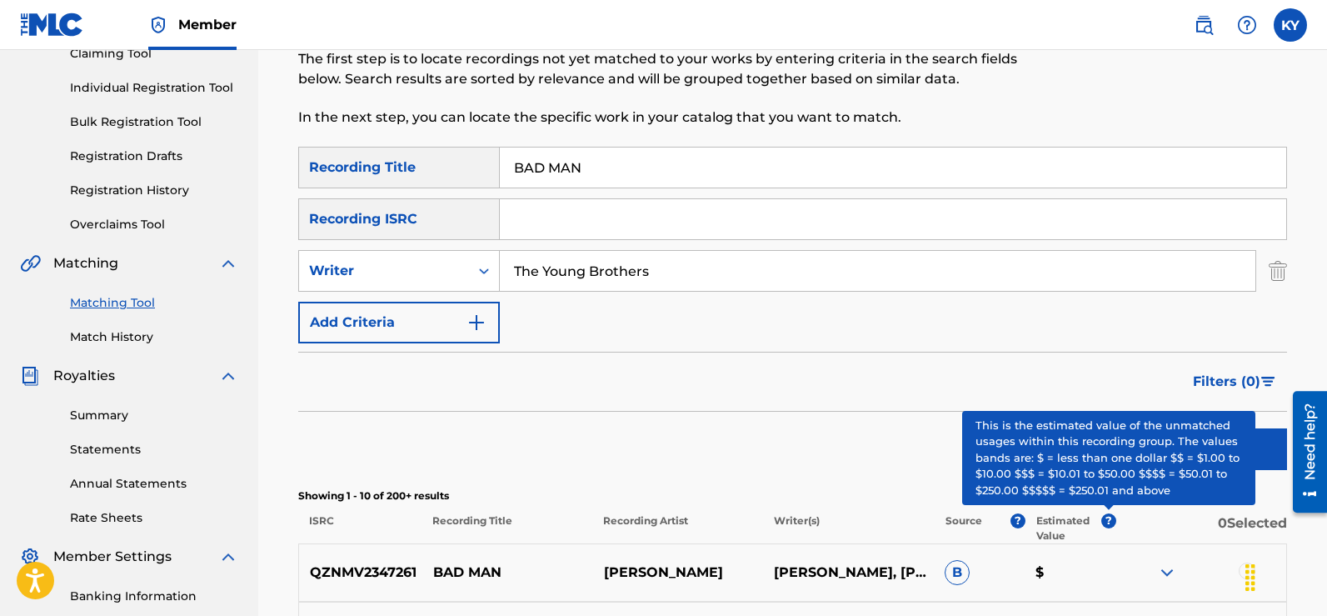
type input "The Young Brothers"
click at [1141, 347] on form "SearchWithCriteria5c48d716-e29e-4311-81a8-25360ceebfb2 Recording Title BAD MAN …" at bounding box center [792, 313] width 989 height 332
click at [1030, 369] on div "Filters ( 0 )" at bounding box center [792, 382] width 989 height 60
click at [1029, 366] on div "Filters ( 0 )" at bounding box center [792, 382] width 989 height 60
click at [1122, 522] on p "0 Selected" at bounding box center [1201, 528] width 171 height 30
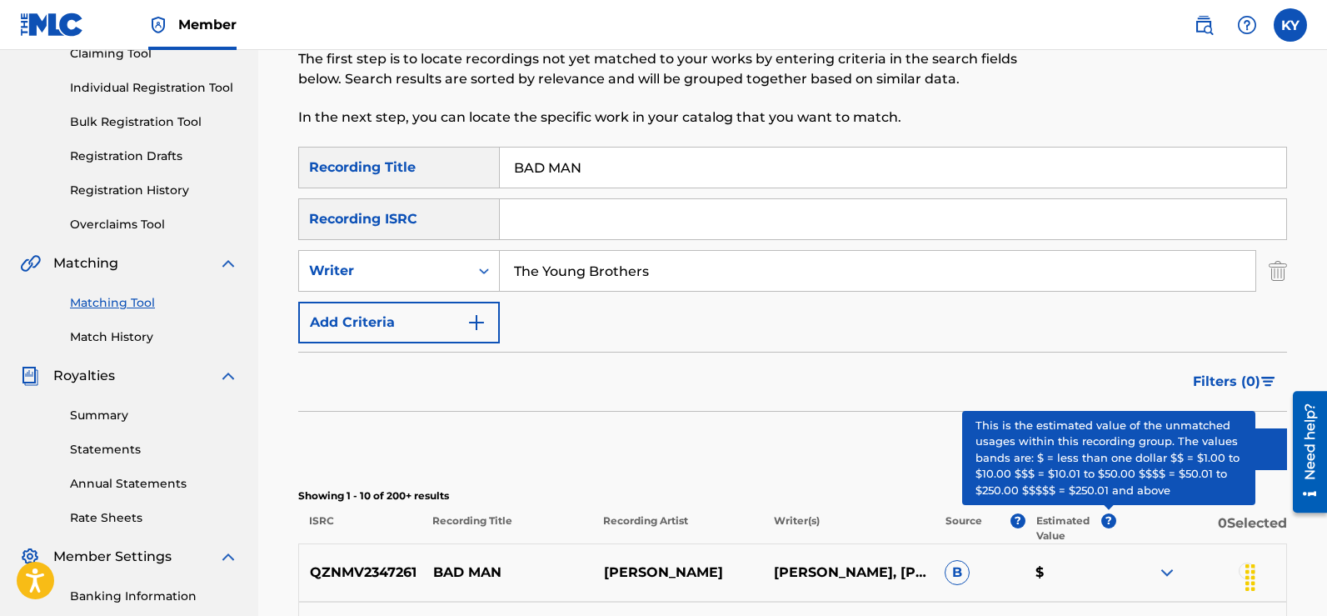
click at [1065, 373] on div "Filters ( 0 )" at bounding box center [792, 382] width 989 height 60
click at [1064, 373] on div "Filters ( 0 )" at bounding box center [792, 382] width 989 height 60
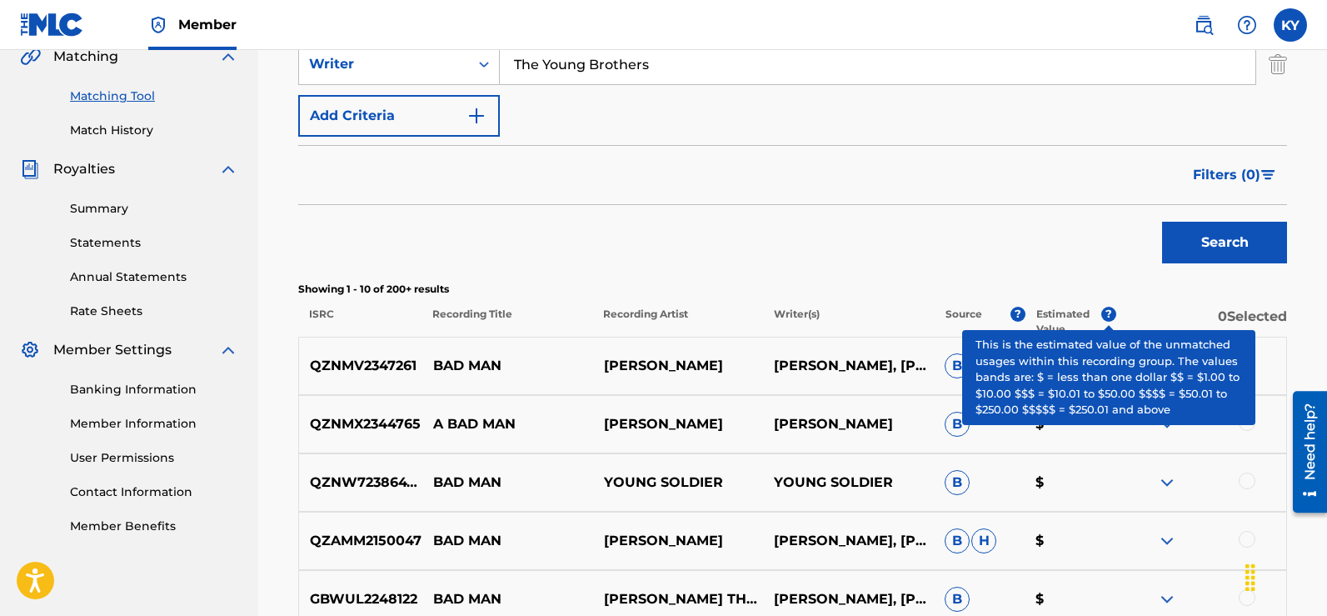
scroll to position [408, 0]
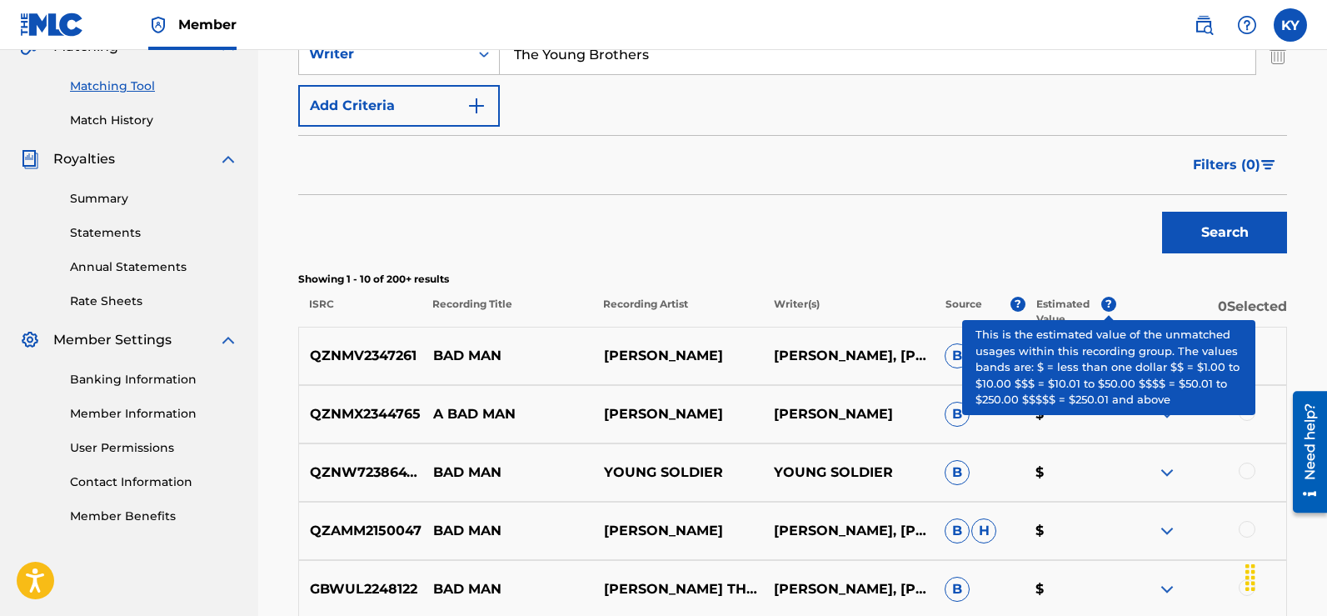
click at [1223, 237] on button "Search" at bounding box center [1224, 233] width 125 height 42
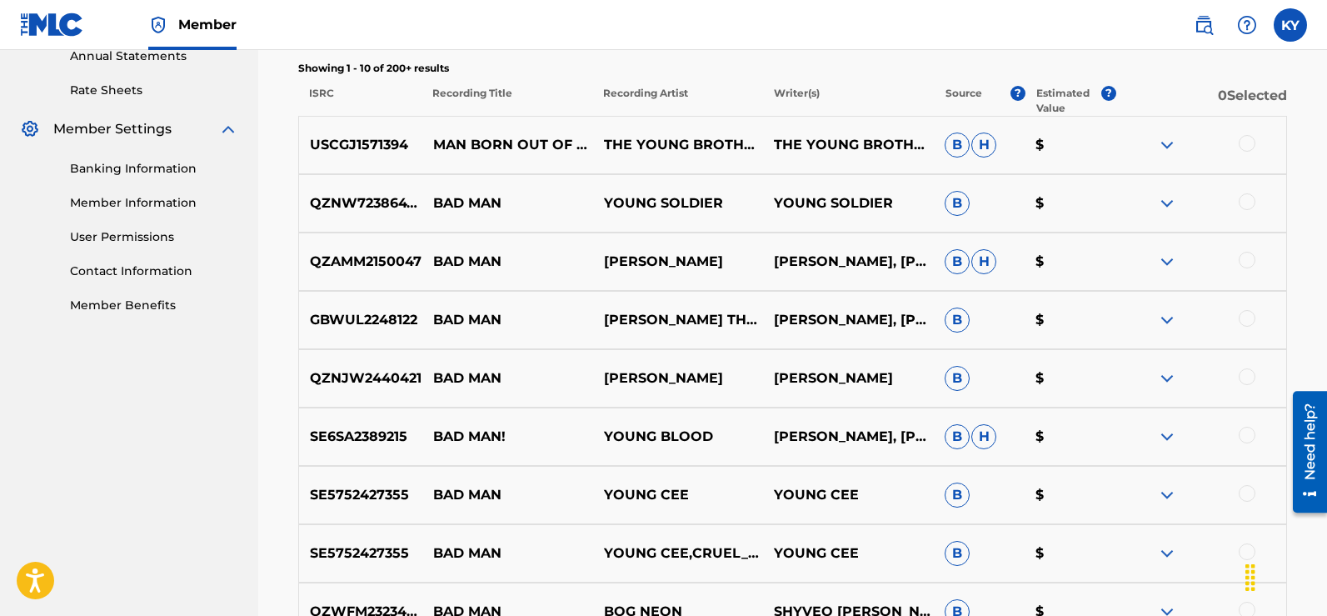
scroll to position [0, 0]
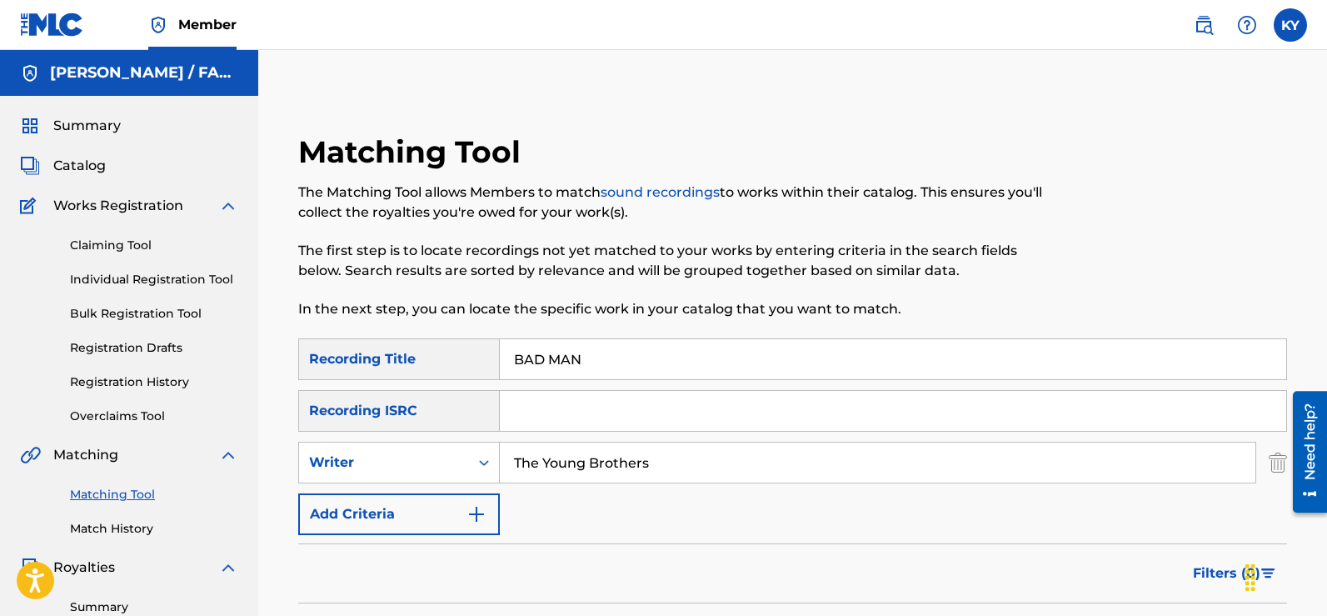
click at [533, 403] on input "Search Form" at bounding box center [893, 411] width 786 height 40
type input "USX9P0780258"
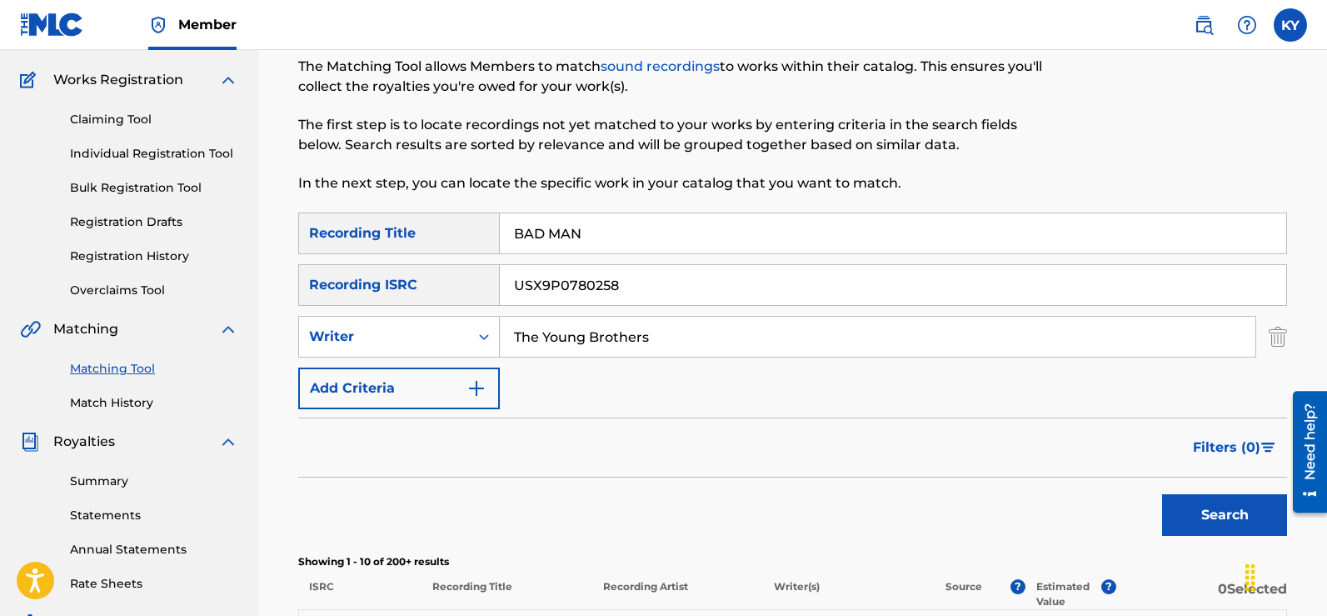
scroll to position [202, 0]
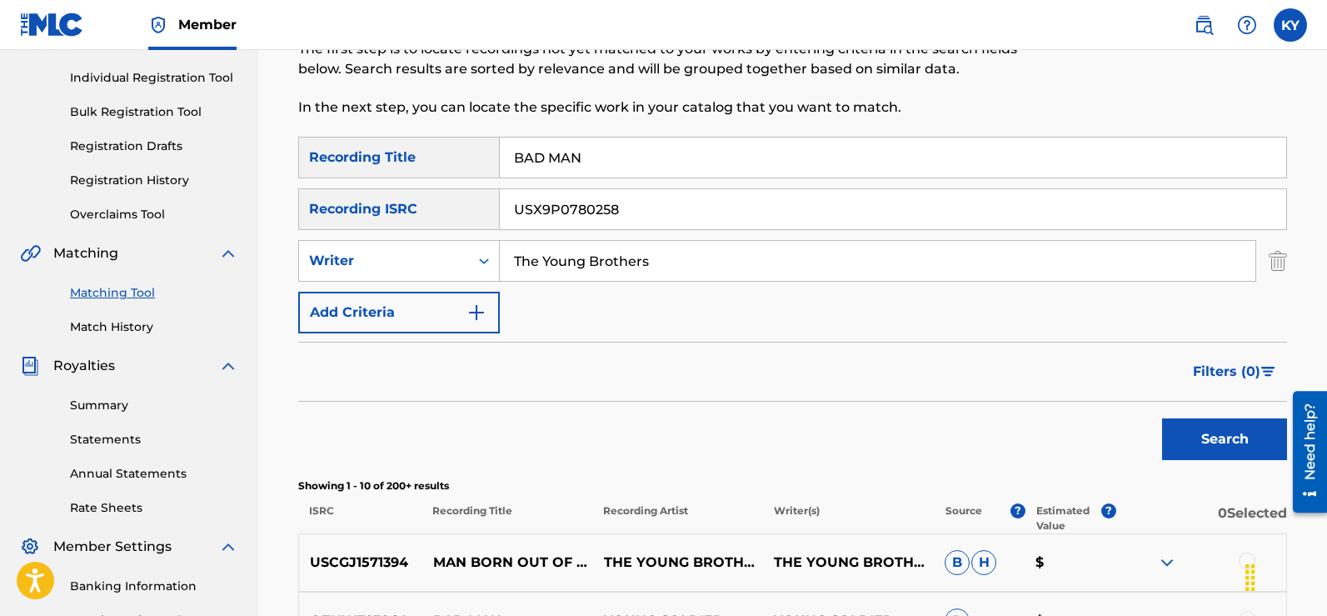
click at [1235, 428] on button "Search" at bounding box center [1224, 439] width 125 height 42
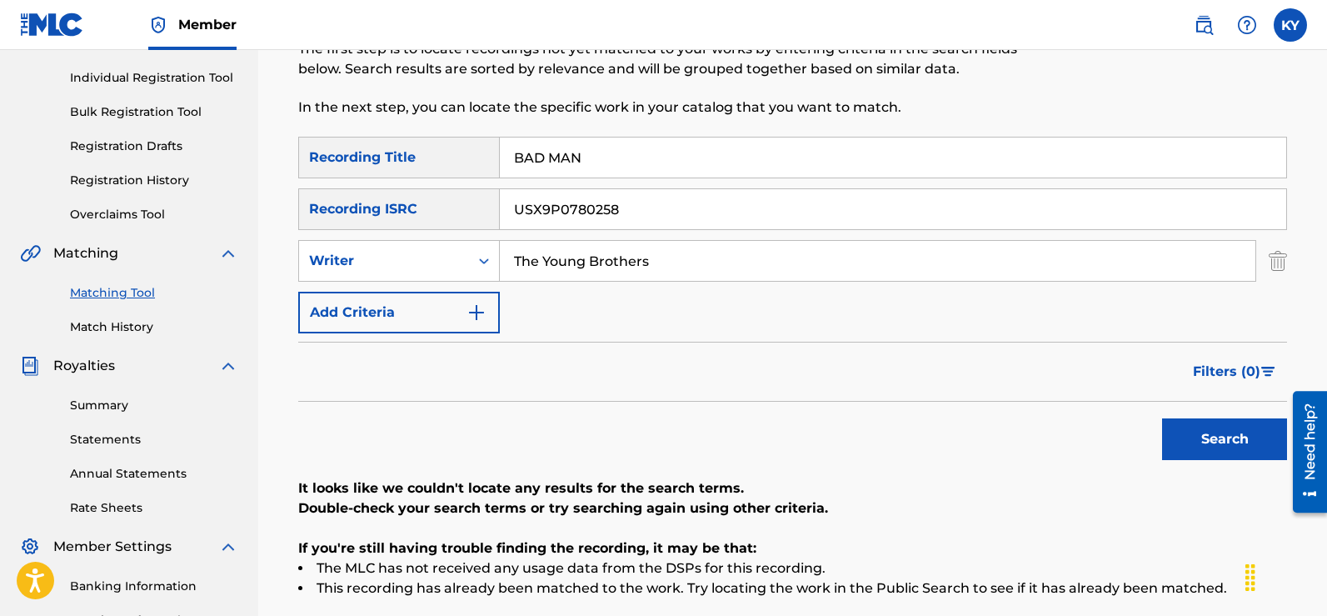
click at [662, 262] on input "The Young Brothers" at bounding box center [878, 261] width 756 height 40
type input "T"
click at [1179, 437] on button "Search" at bounding box center [1224, 439] width 125 height 42
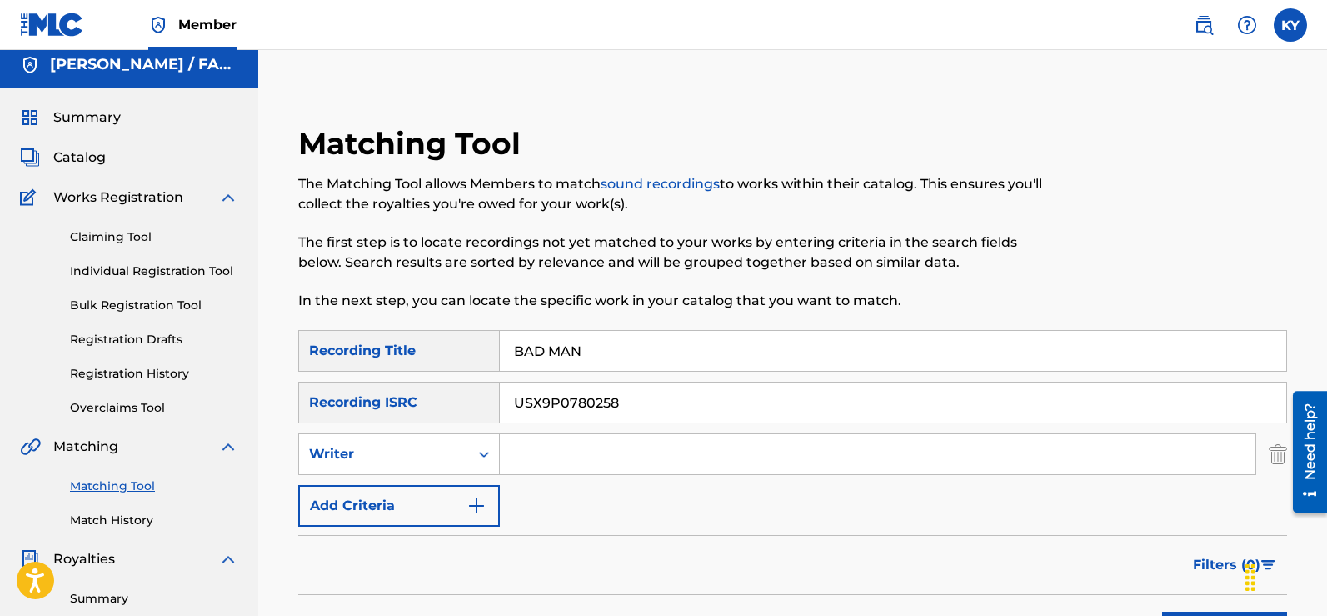
scroll to position [0, 0]
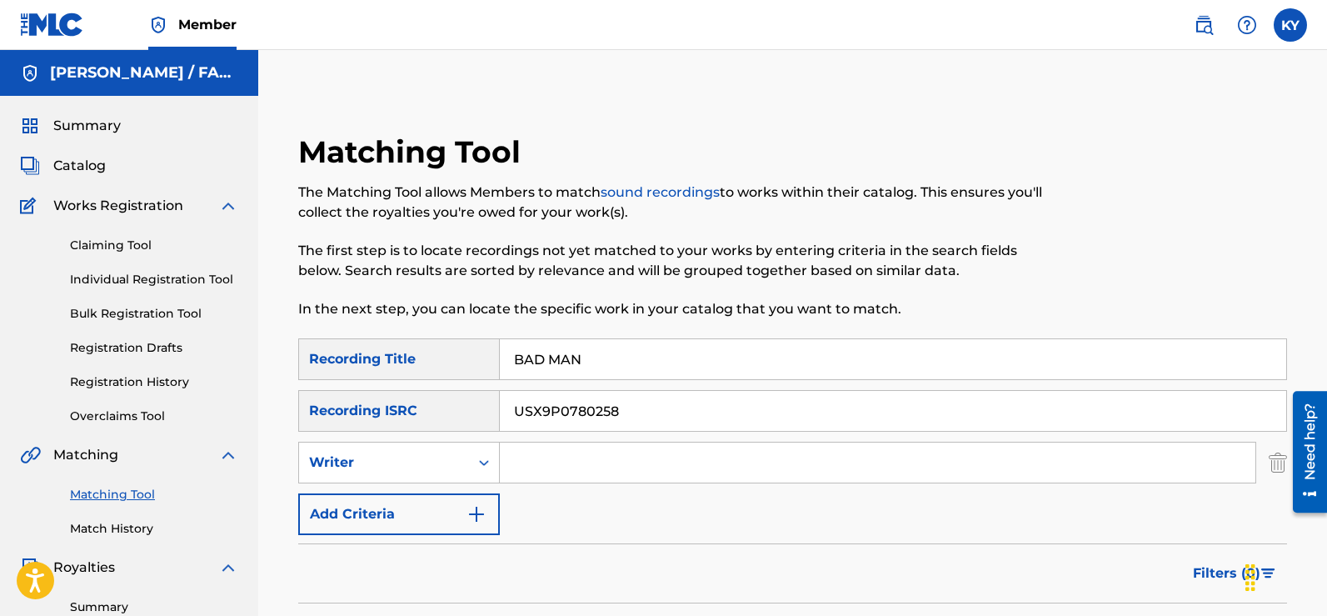
click at [1310, 16] on nav "Member KY [GEOGRAPHIC_DATA] [PERSON_NAME] [EMAIL_ADDRESS][DOMAIN_NAME] Profile …" at bounding box center [663, 25] width 1327 height 50
click at [638, 416] on input "USX9P0780258" at bounding box center [893, 411] width 786 height 40
type input "U"
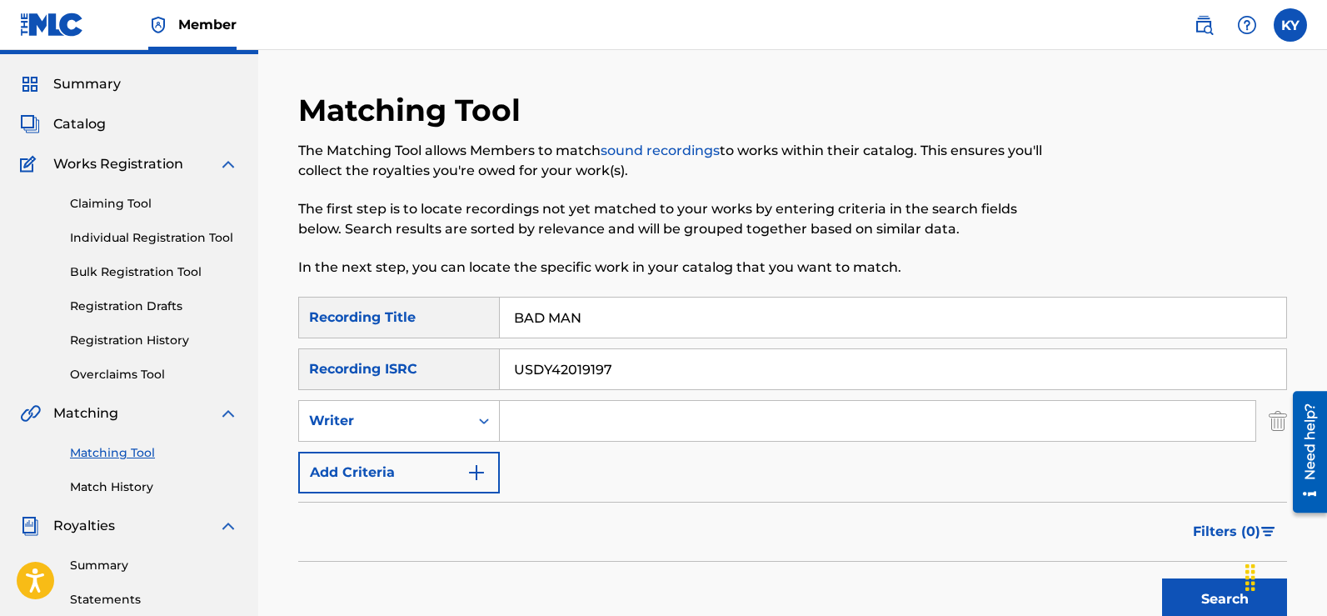
scroll to position [91, 0]
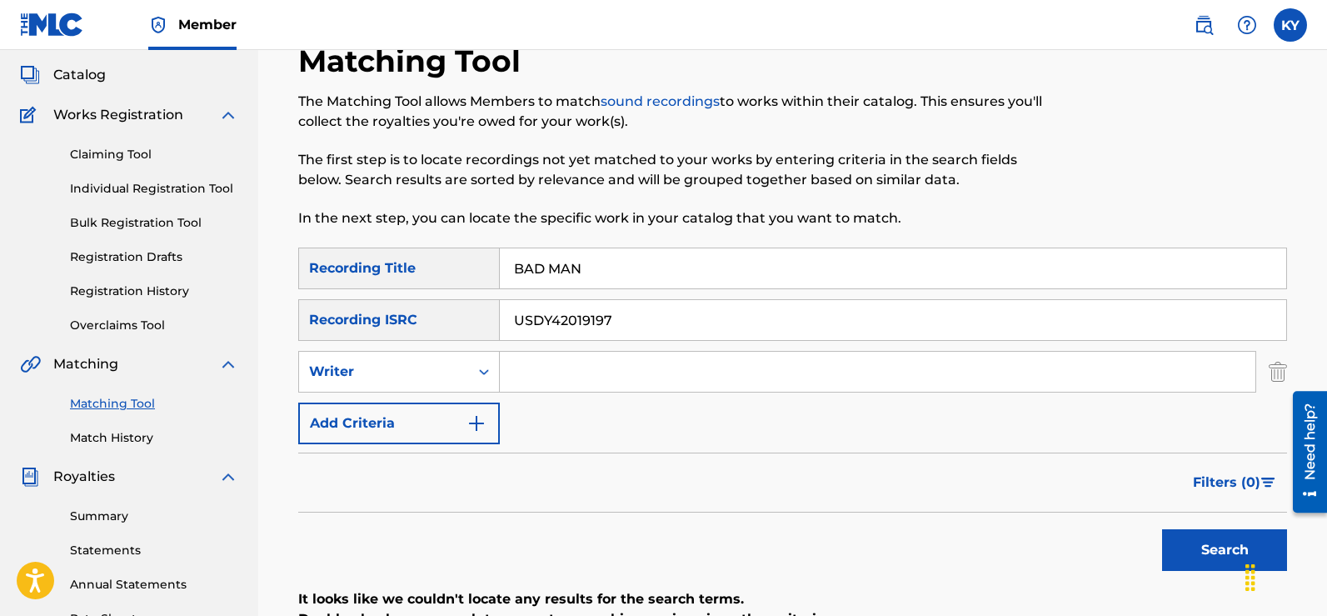
click at [1215, 547] on button "Search" at bounding box center [1224, 550] width 125 height 42
click at [1214, 546] on button "Search" at bounding box center [1224, 550] width 125 height 42
click at [631, 320] on input "USDY42019197" at bounding box center [893, 320] width 786 height 40
type input "U"
type input "USX9P0780253"
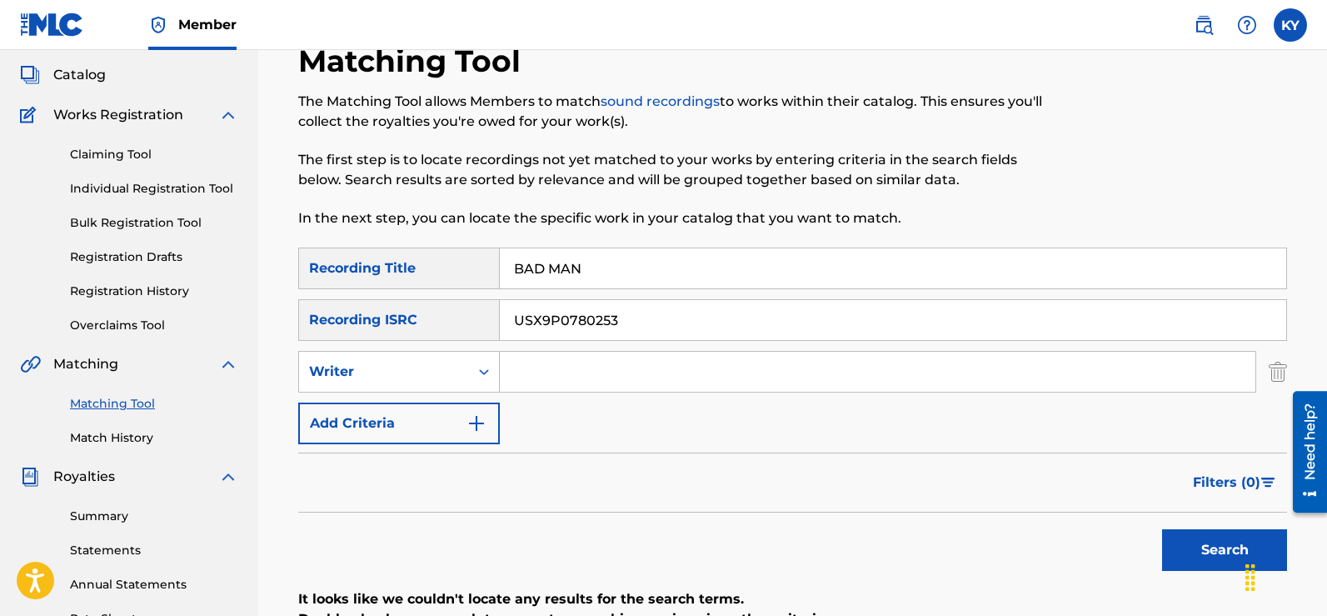
click at [1210, 543] on button "Search" at bounding box center [1224, 550] width 125 height 42
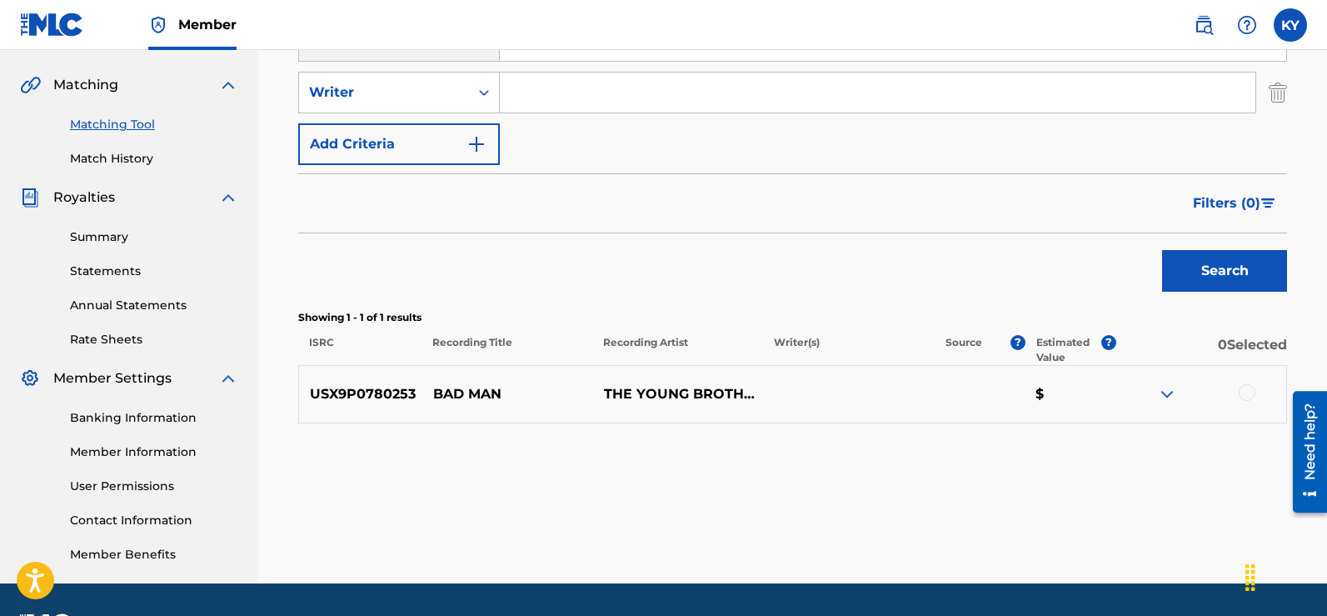
scroll to position [382, 0]
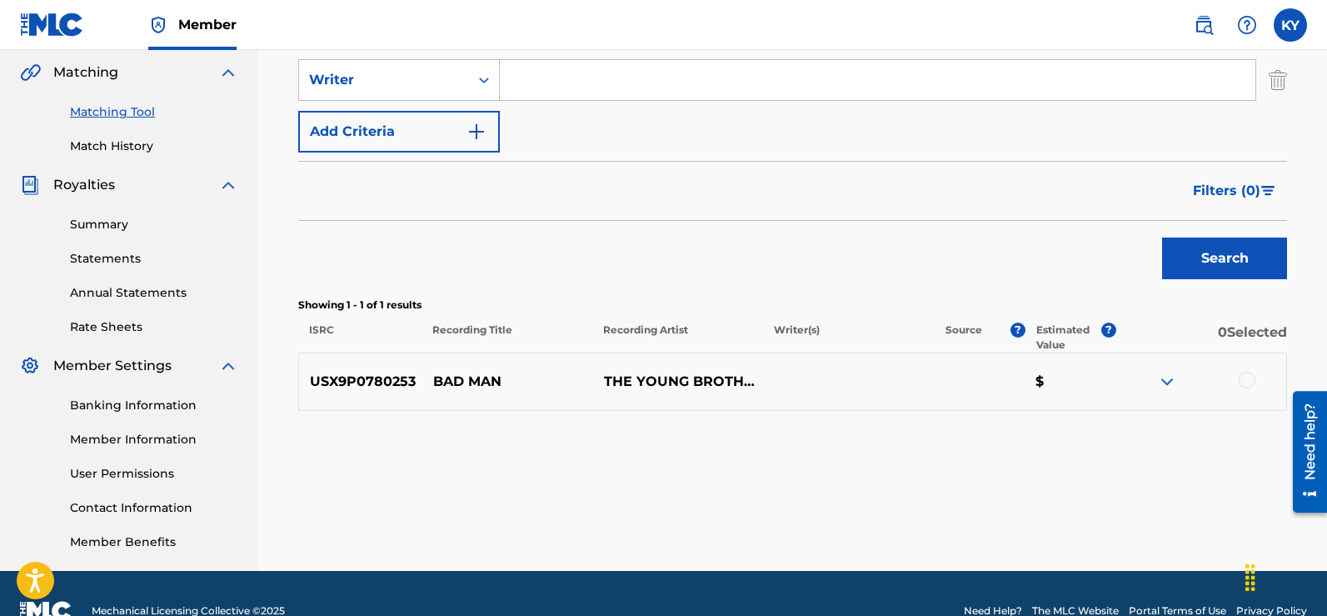
click at [1248, 376] on div at bounding box center [1247, 380] width 17 height 17
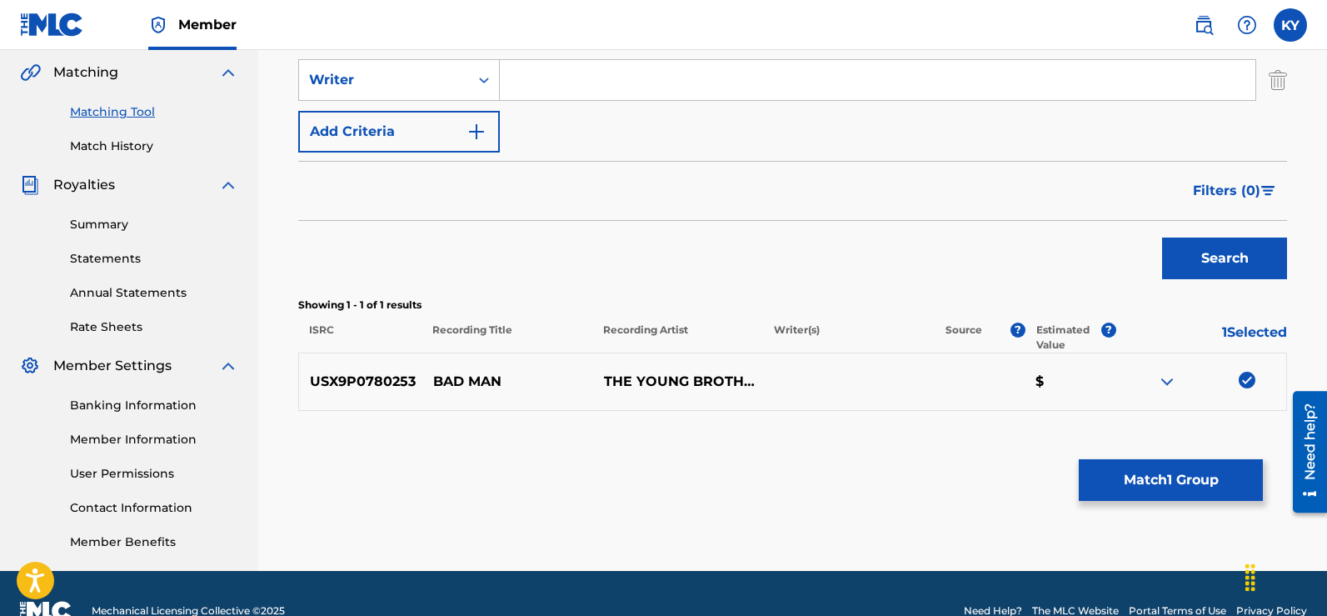
click at [1188, 479] on button "Match 1 Group" at bounding box center [1171, 480] width 184 height 42
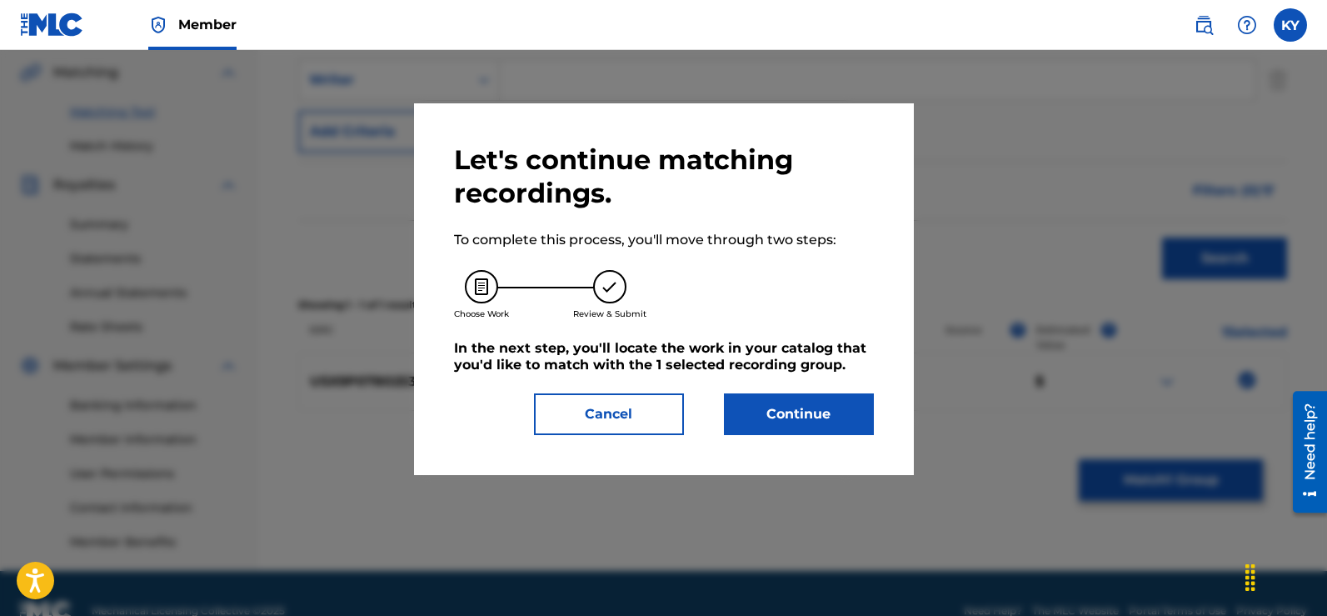
click at [768, 412] on button "Continue" at bounding box center [799, 414] width 150 height 42
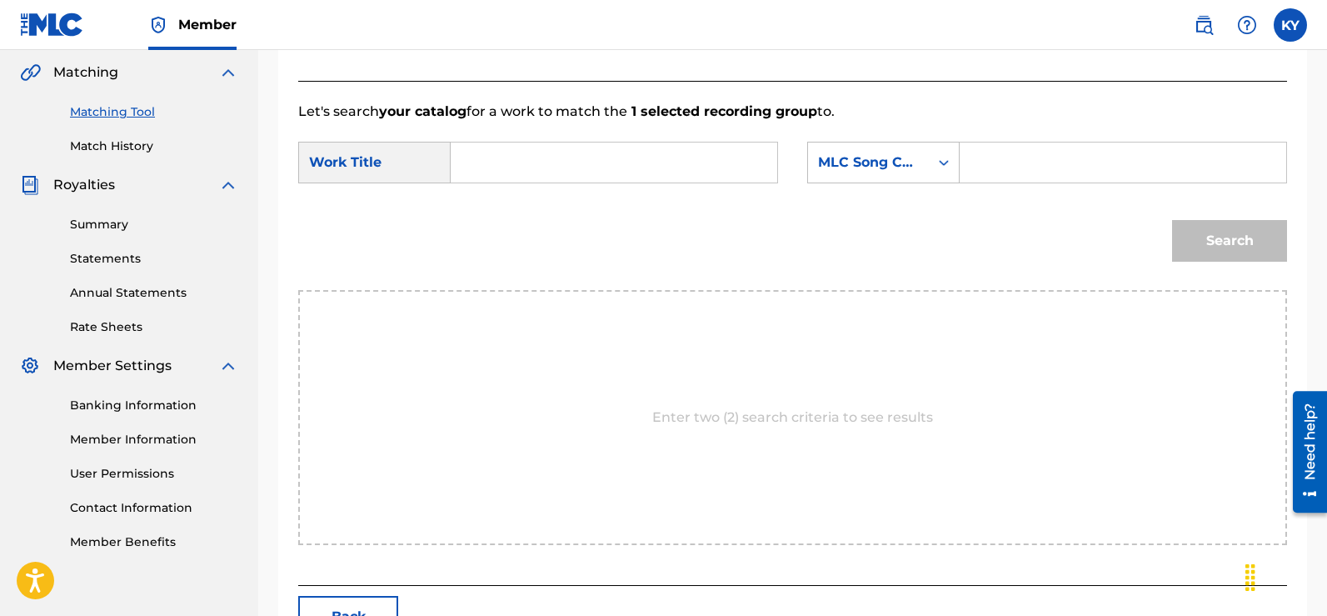
click at [474, 162] on input "Search Form" at bounding box center [614, 162] width 298 height 40
type input "BAD MAN"
click at [946, 162] on icon "Search Form" at bounding box center [945, 163] width 10 height 6
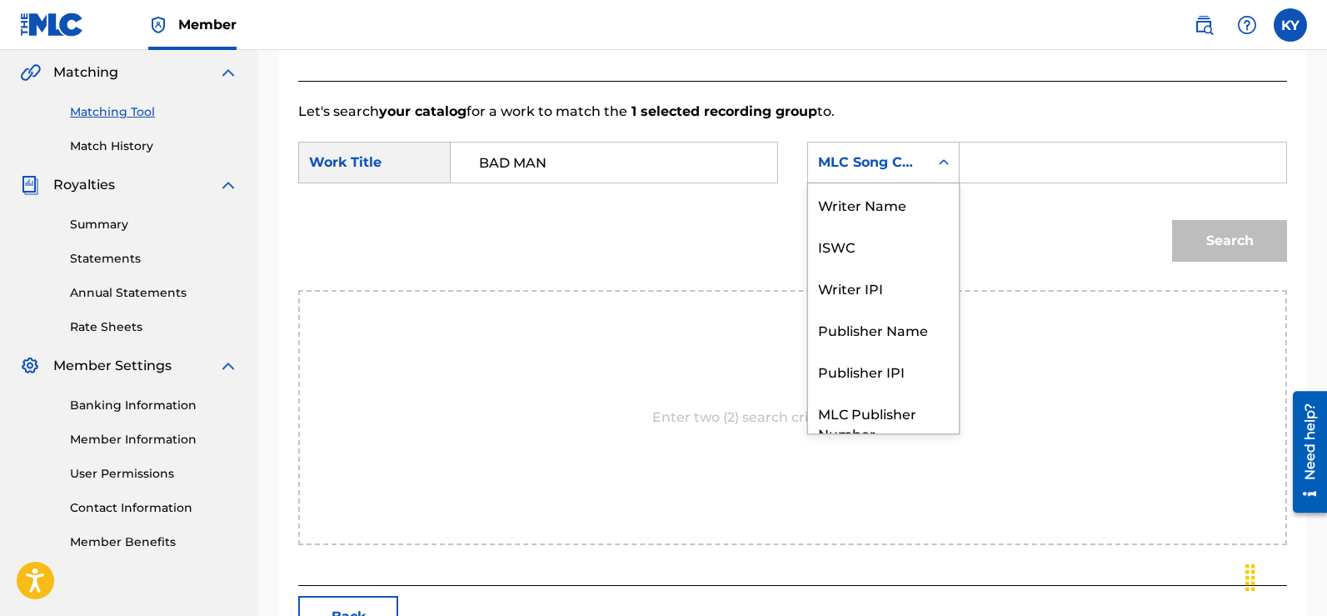
scroll to position [62, 0]
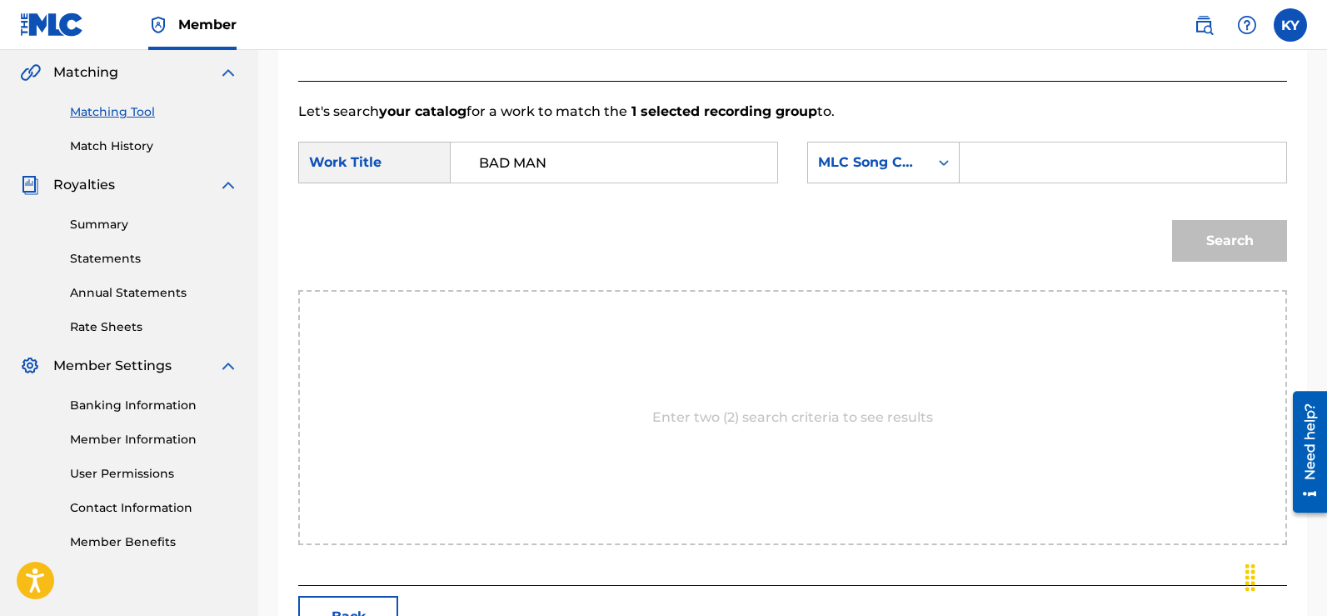
click at [948, 159] on icon "Search Form" at bounding box center [943, 162] width 17 height 17
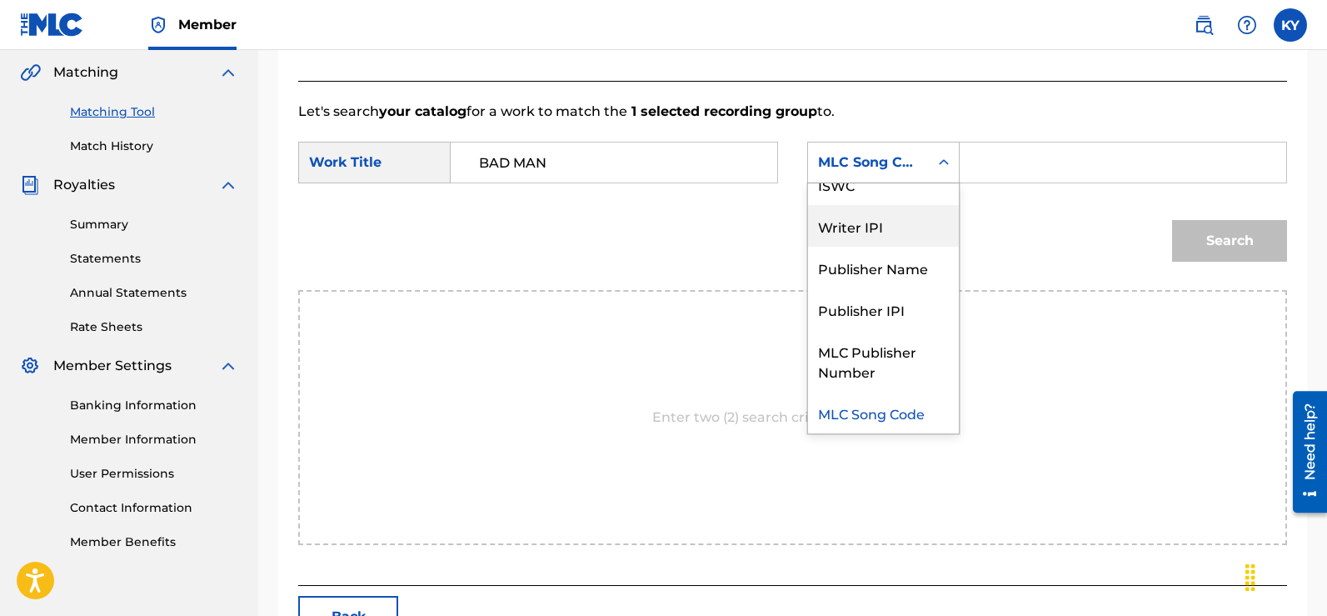
click at [871, 219] on div "Writer IPI" at bounding box center [883, 226] width 151 height 42
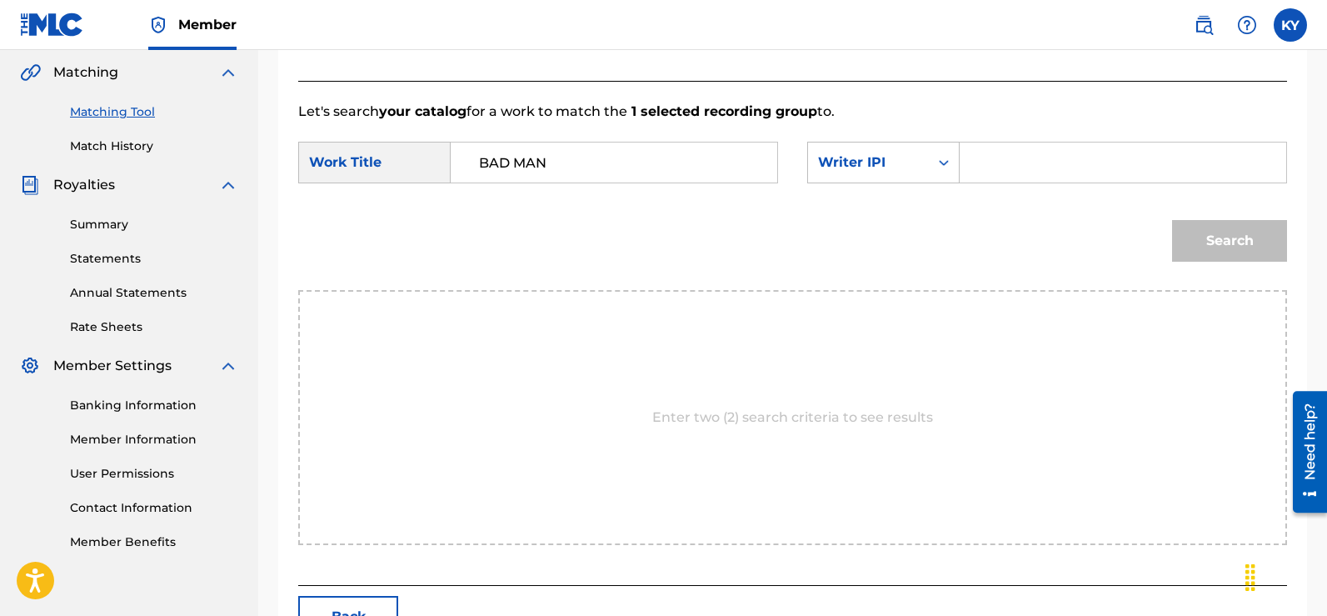
click at [967, 162] on div "Search Form" at bounding box center [1123, 163] width 327 height 42
click at [970, 159] on div "Search Form" at bounding box center [1123, 163] width 327 height 42
click at [971, 167] on div "Search Form" at bounding box center [1123, 163] width 327 height 42
click at [981, 159] on input "Search Form" at bounding box center [1123, 162] width 298 height 40
paste input "00185897994"
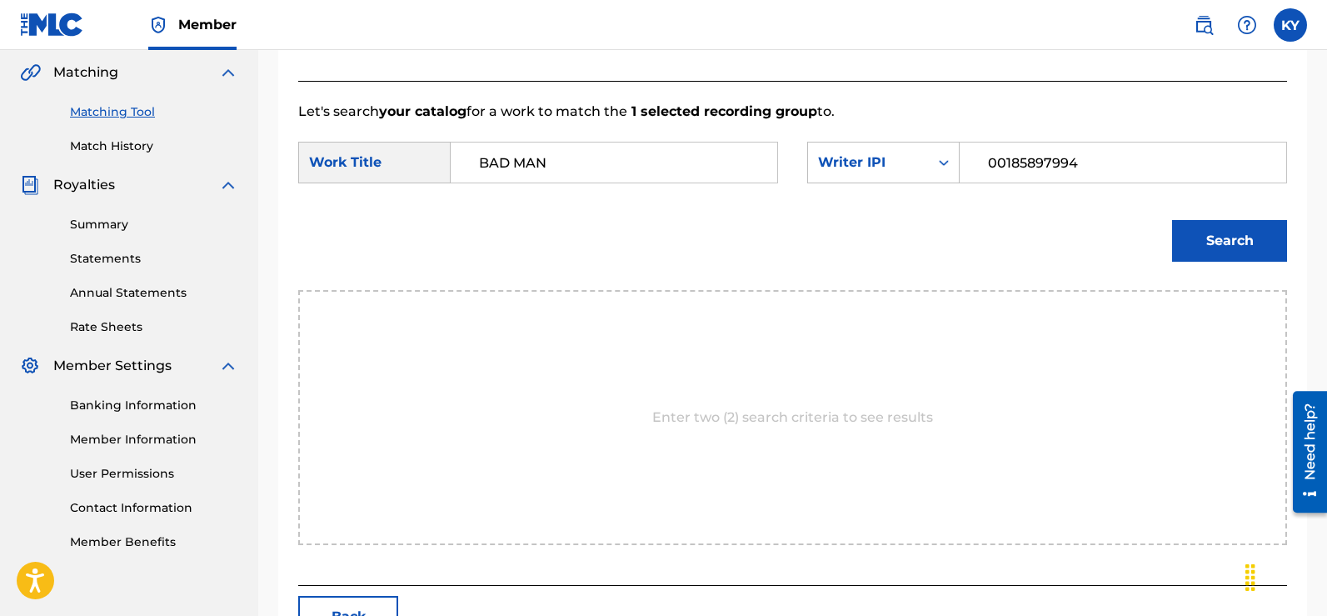
type input "00185897994"
click at [1246, 239] on button "Search" at bounding box center [1229, 241] width 115 height 42
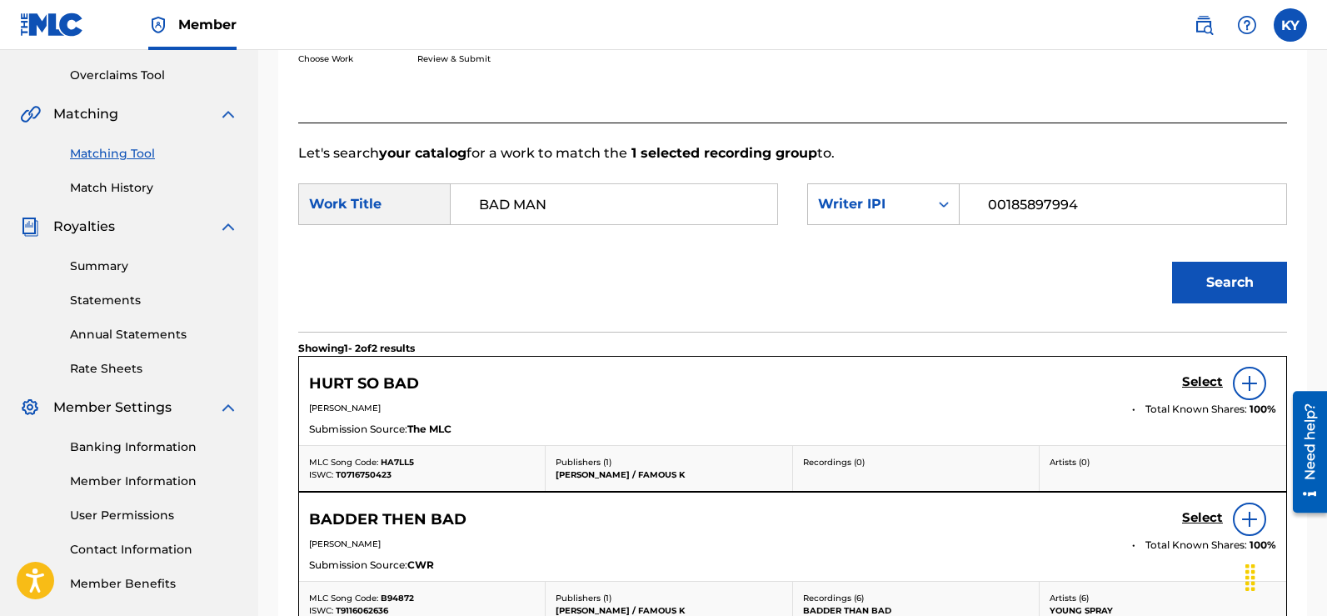
scroll to position [328, 0]
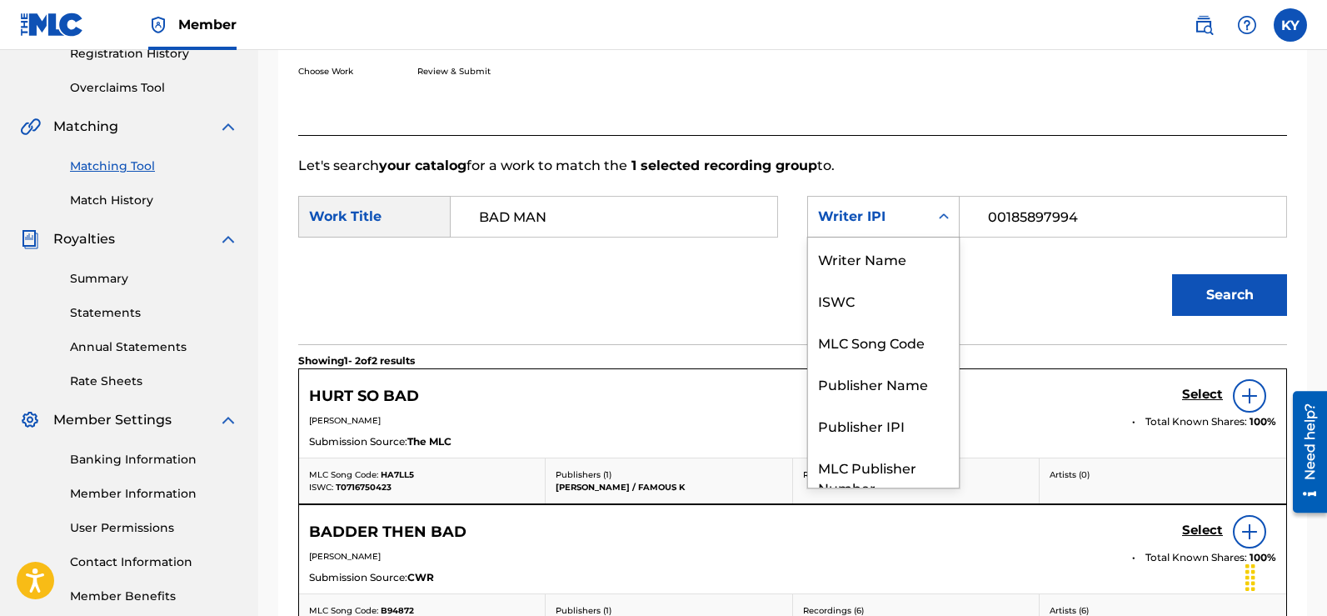
click at [936, 212] on icon "Search Form" at bounding box center [943, 216] width 17 height 17
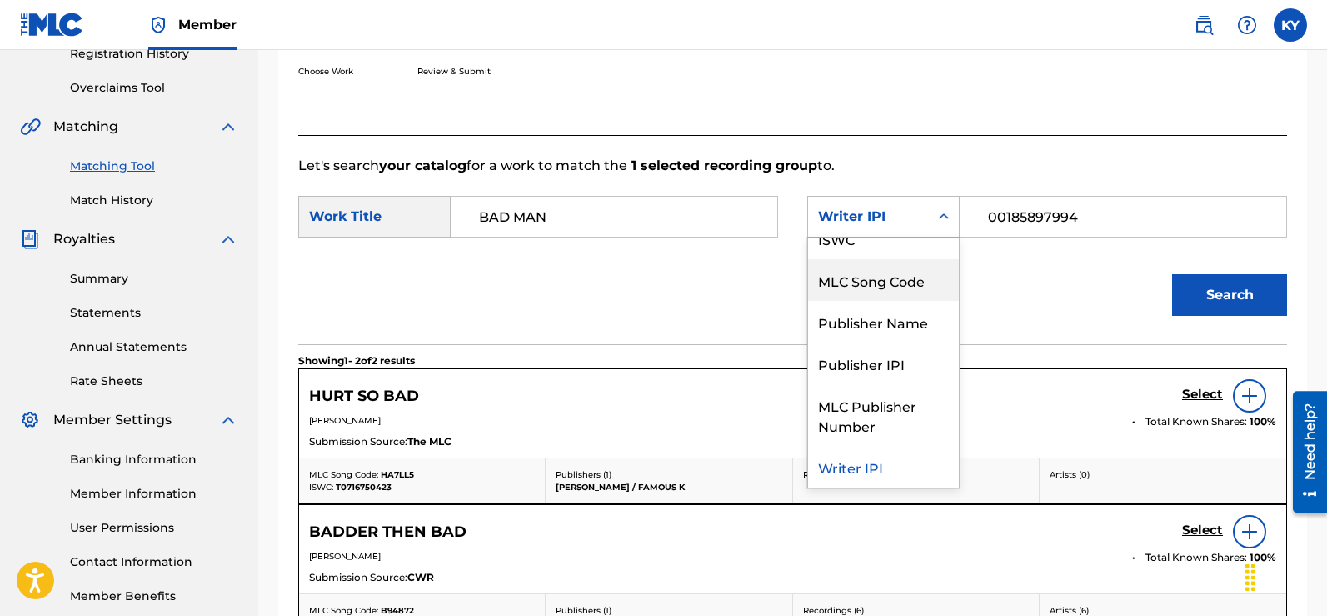
scroll to position [0, 0]
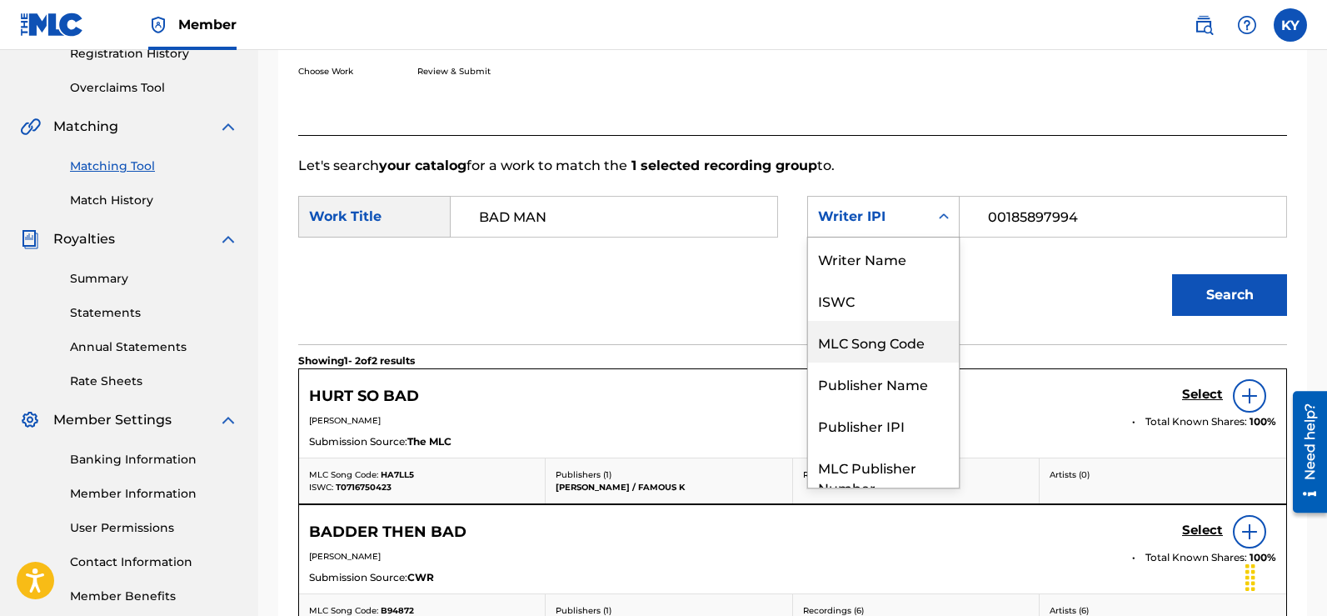
drag, startPoint x: 950, startPoint y: 312, endPoint x: 945, endPoint y: 260, distance: 51.9
click at [945, 260] on div "Writer Name" at bounding box center [883, 258] width 151 height 42
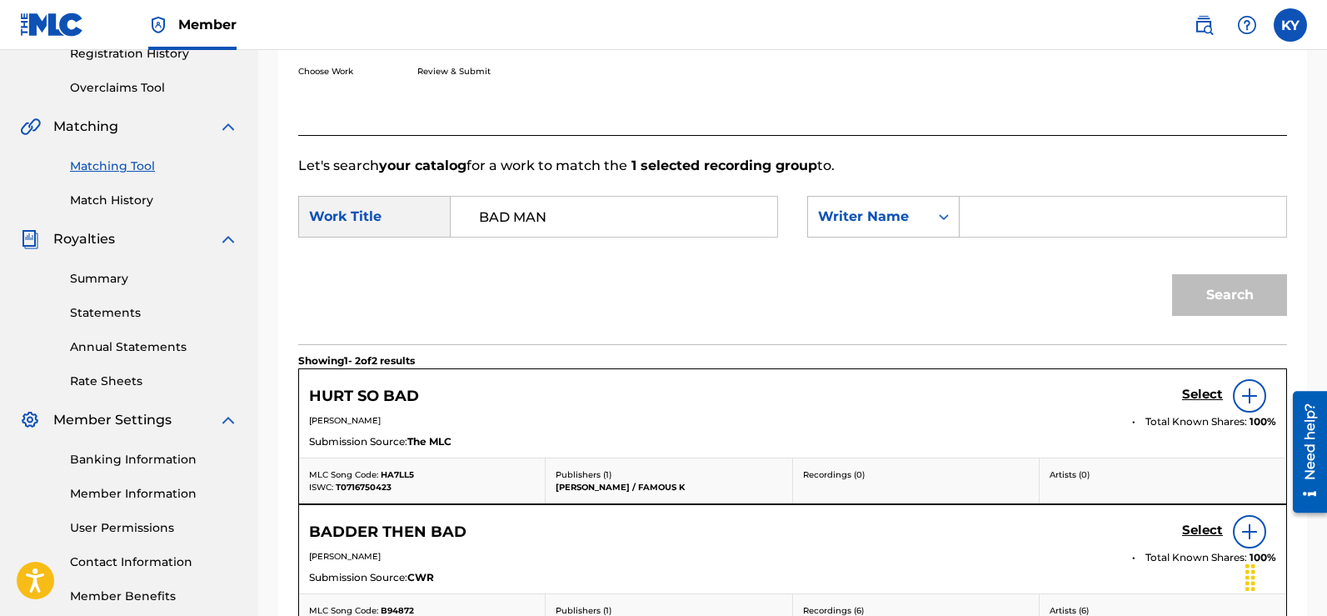
click at [969, 215] on div "Search Form" at bounding box center [1123, 217] width 327 height 42
click at [977, 220] on input "Search Form" at bounding box center [1123, 217] width 298 height 40
type input "[PERSON_NAME]"
click at [1206, 293] on button "Search" at bounding box center [1229, 295] width 115 height 42
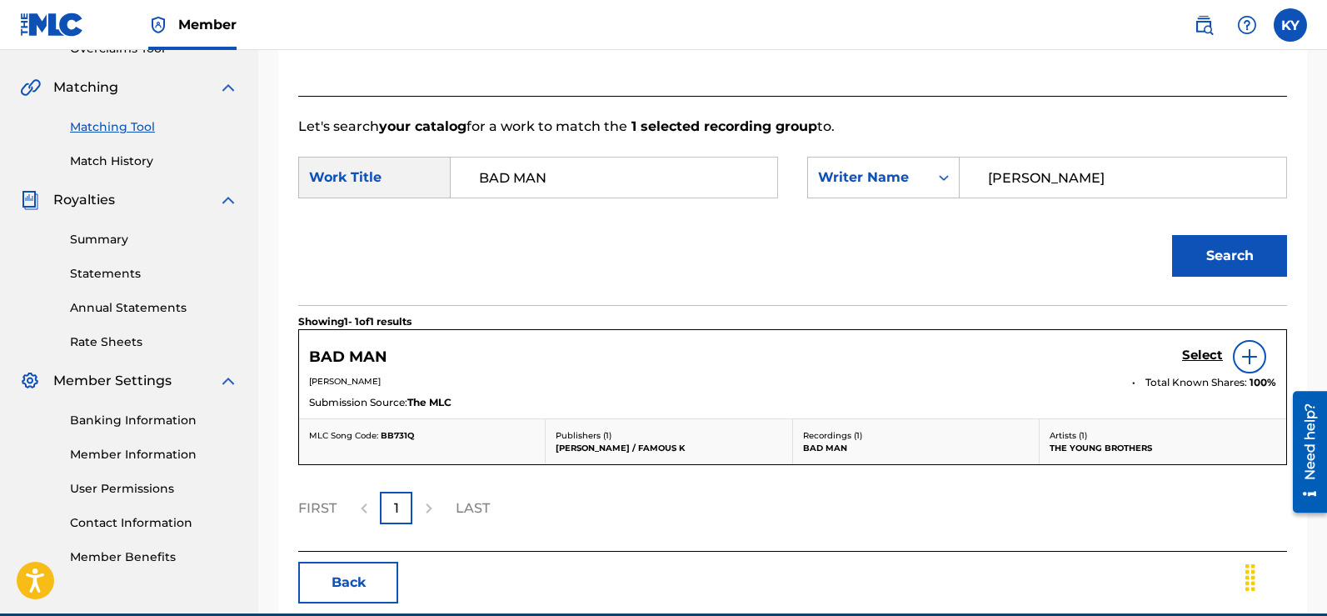
scroll to position [387, 0]
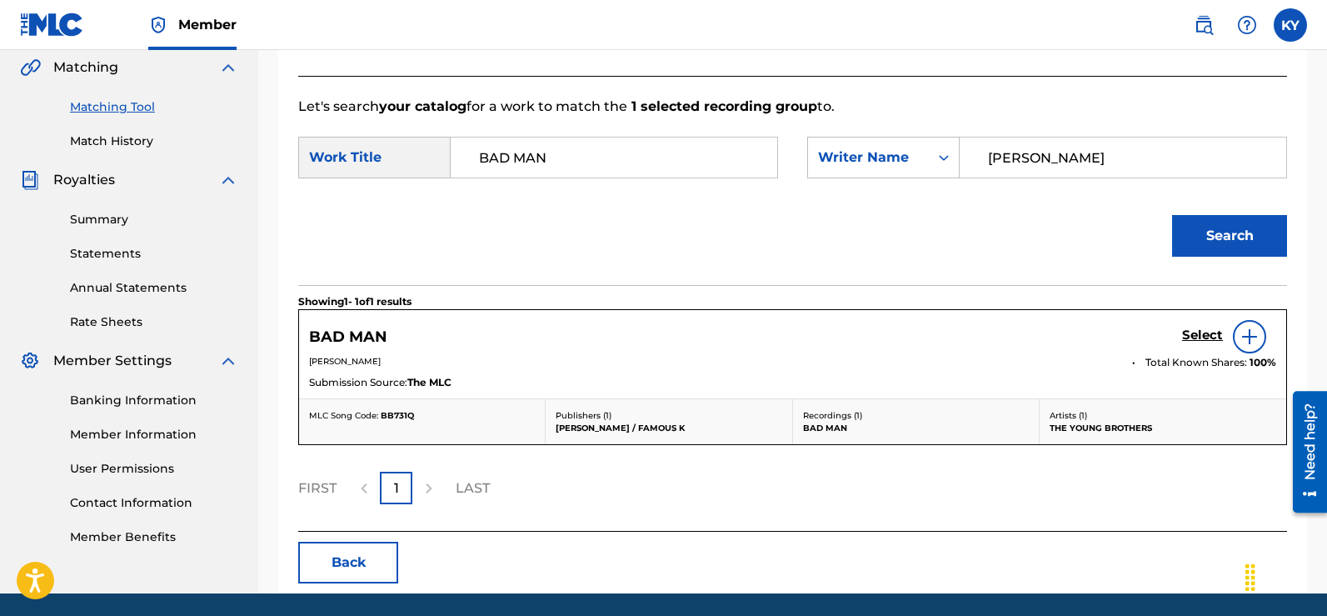
click at [1242, 329] on img at bounding box center [1250, 337] width 20 height 20
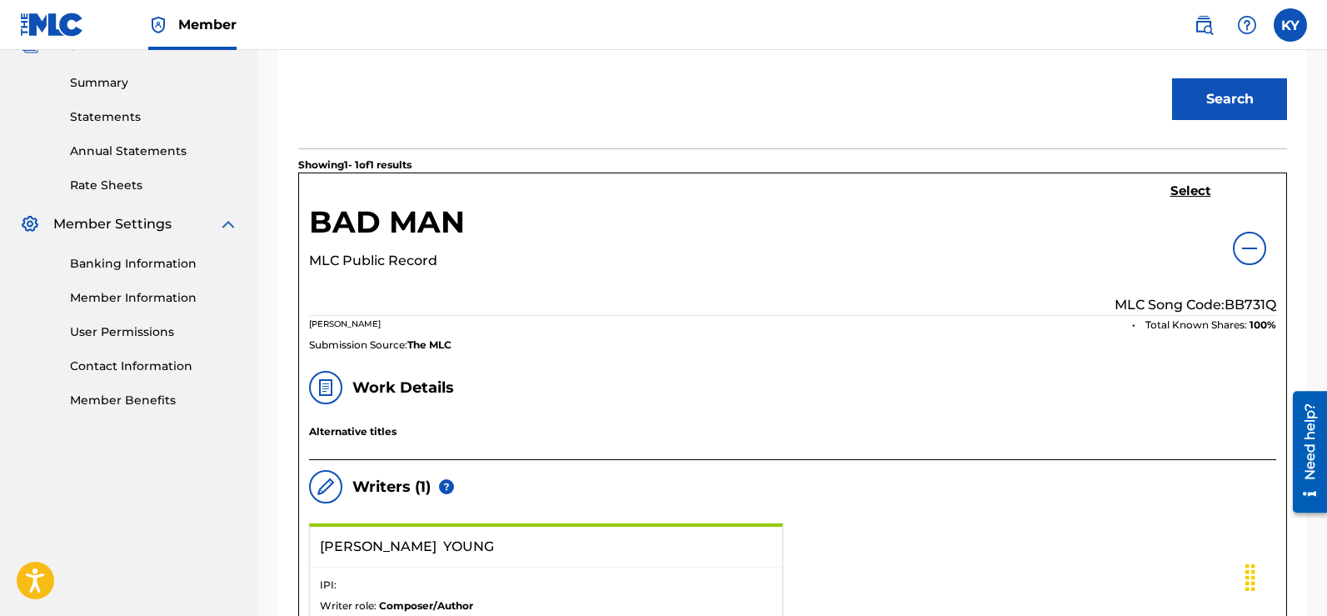
scroll to position [361, 0]
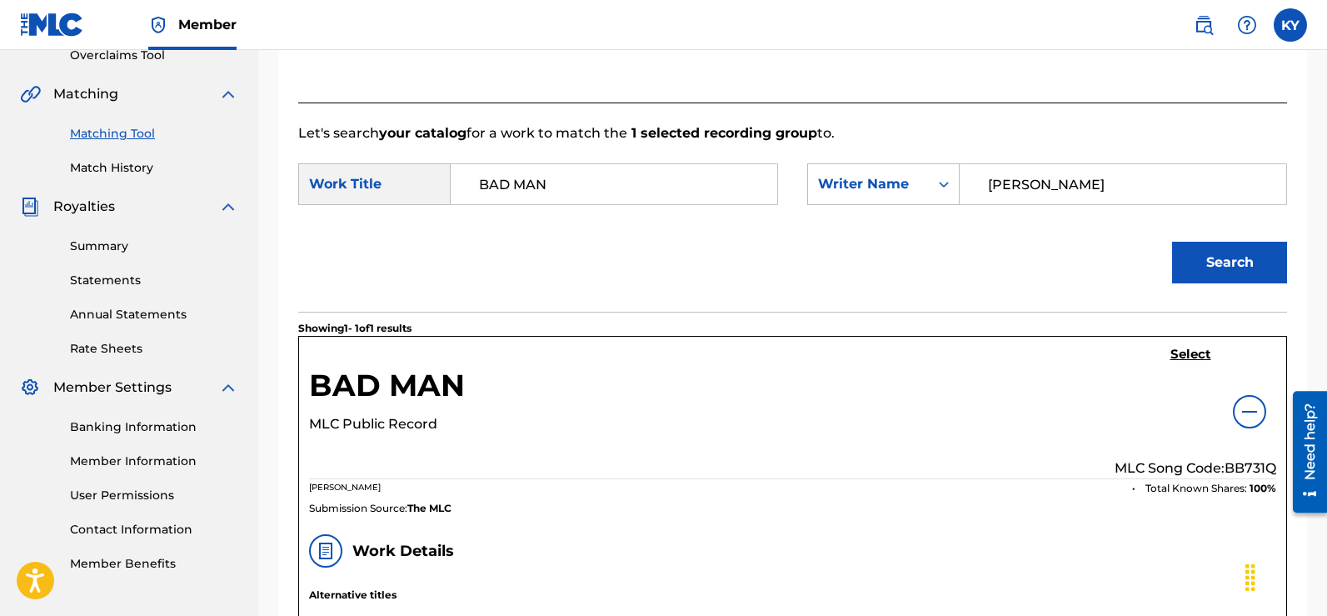
click at [1216, 263] on button "Search" at bounding box center [1229, 263] width 115 height 42
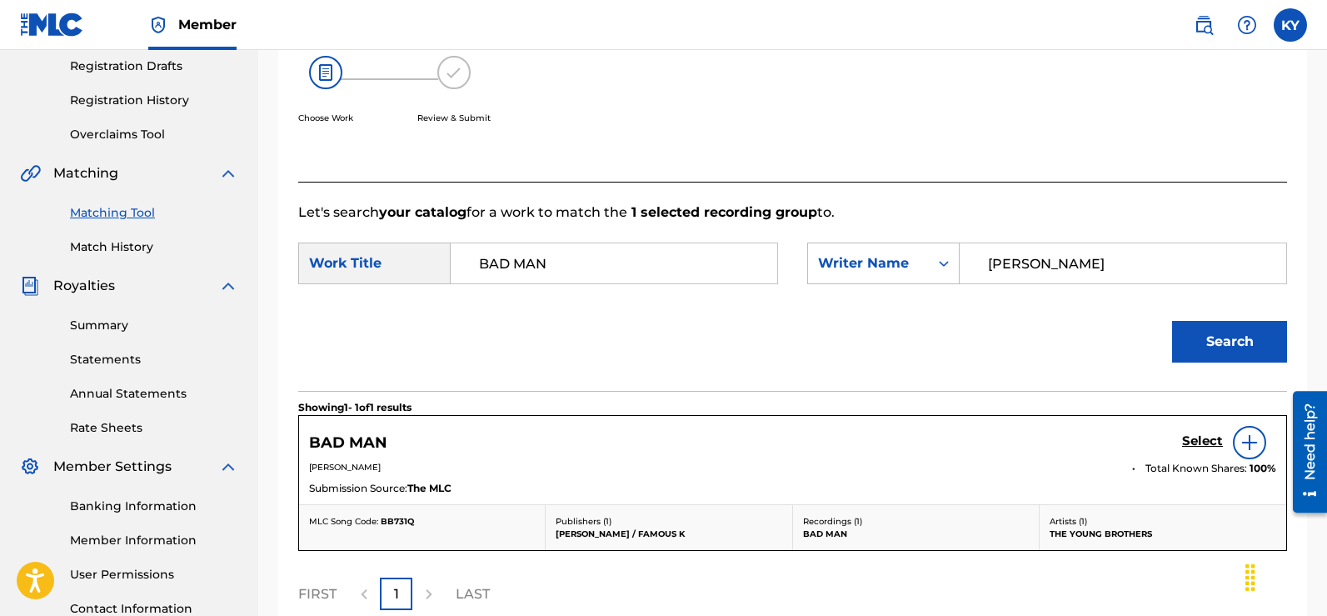
scroll to position [336, 0]
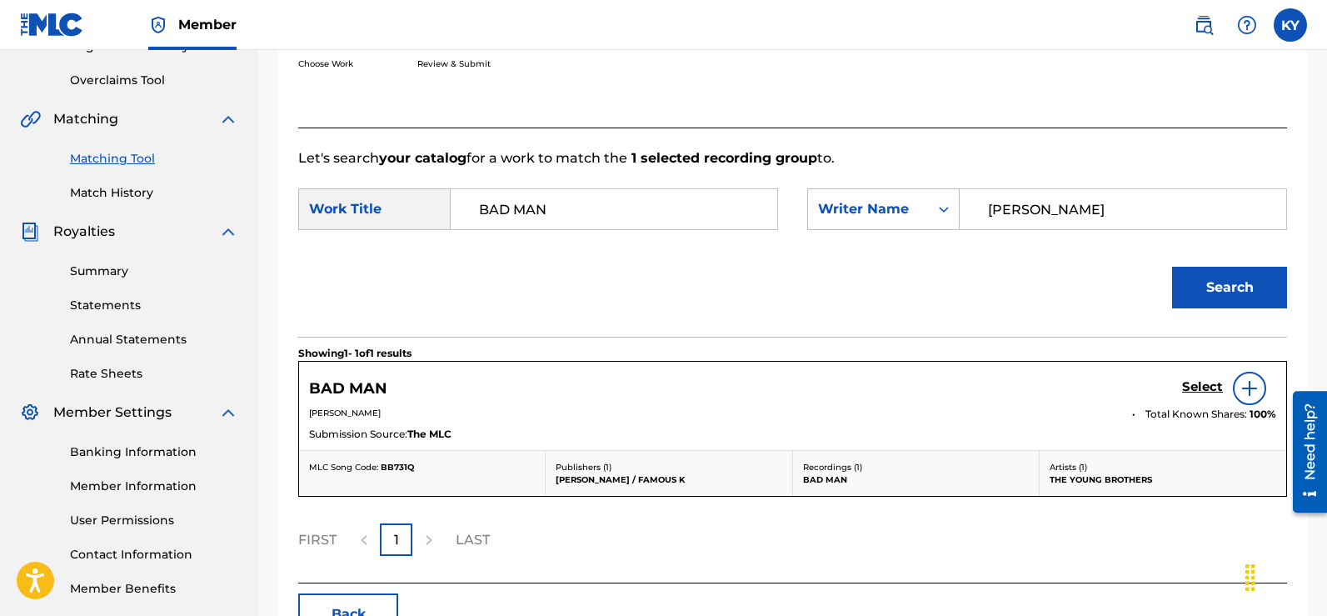
click at [1244, 386] on img at bounding box center [1250, 388] width 20 height 20
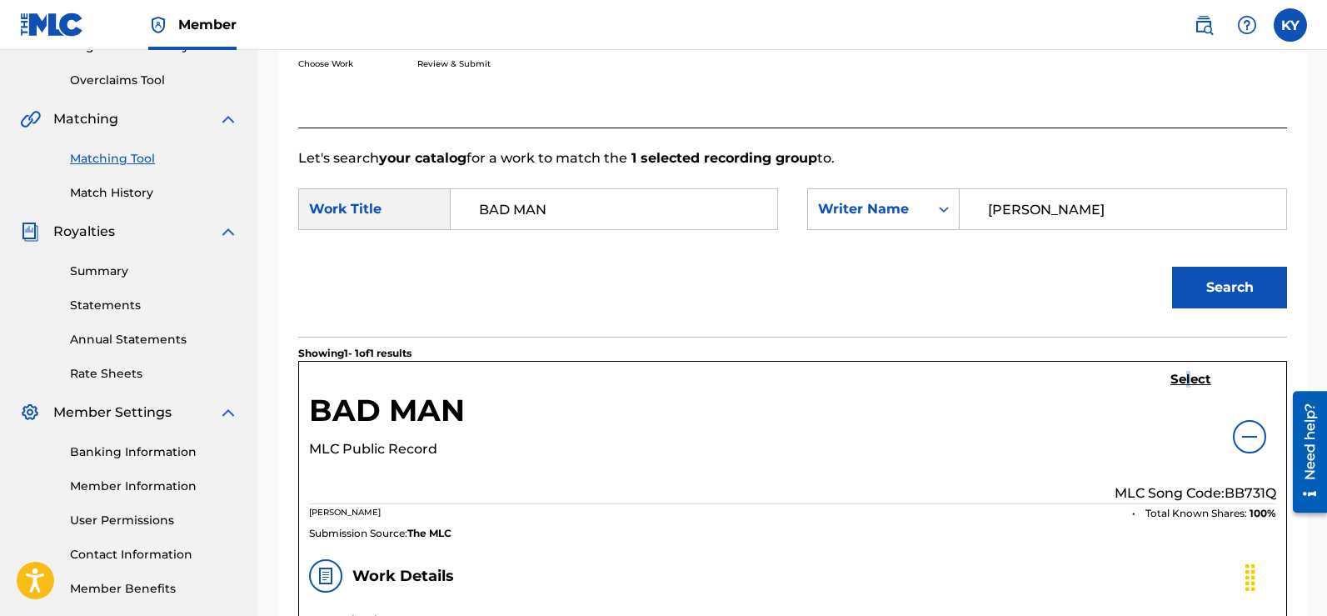
click at [1185, 375] on h5 "Select" at bounding box center [1190, 380] width 41 height 16
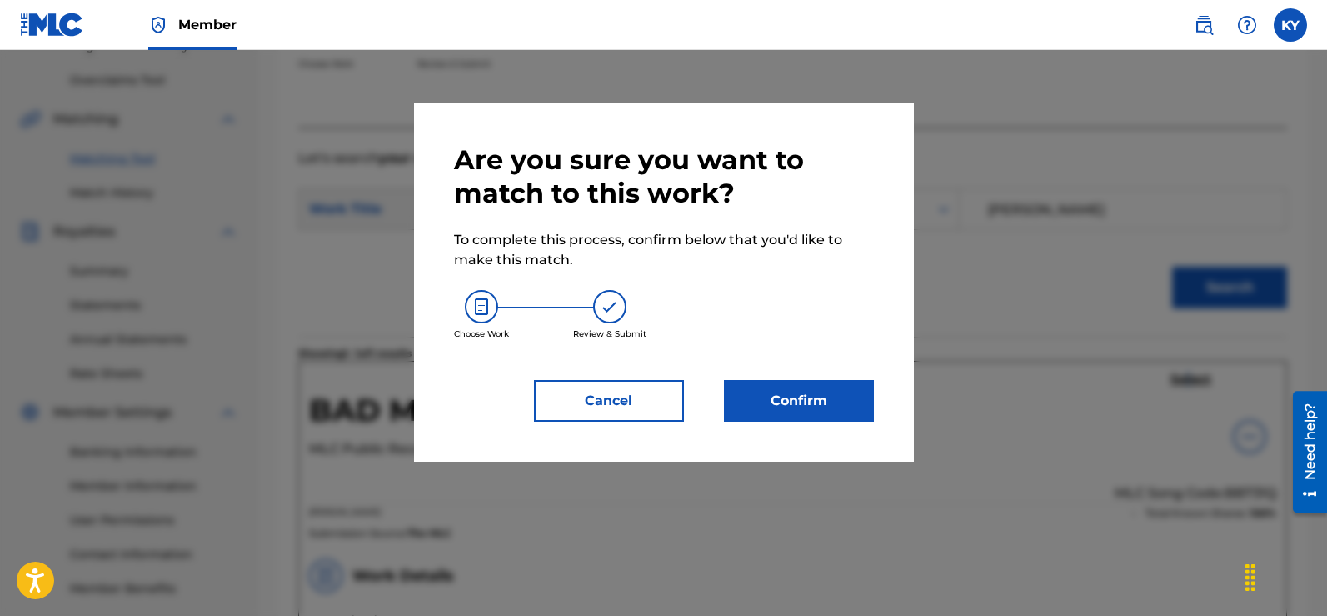
click at [806, 396] on button "Confirm" at bounding box center [799, 401] width 150 height 42
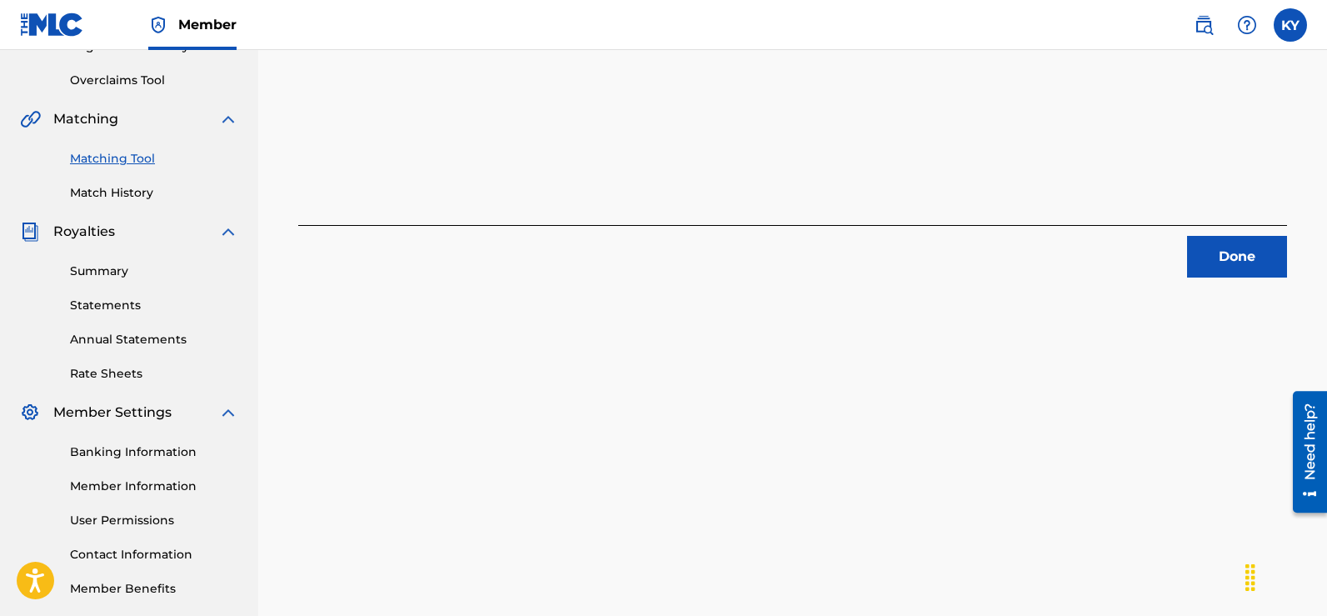
click at [1242, 251] on button "Done" at bounding box center [1237, 257] width 100 height 42
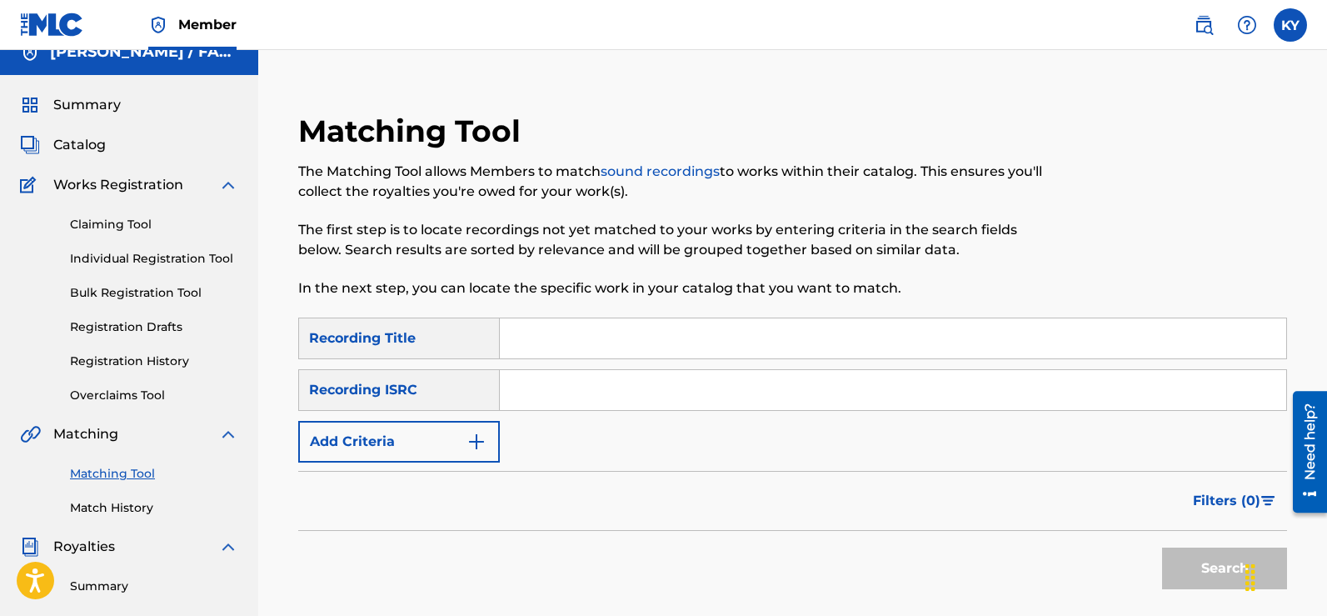
scroll to position [12, 0]
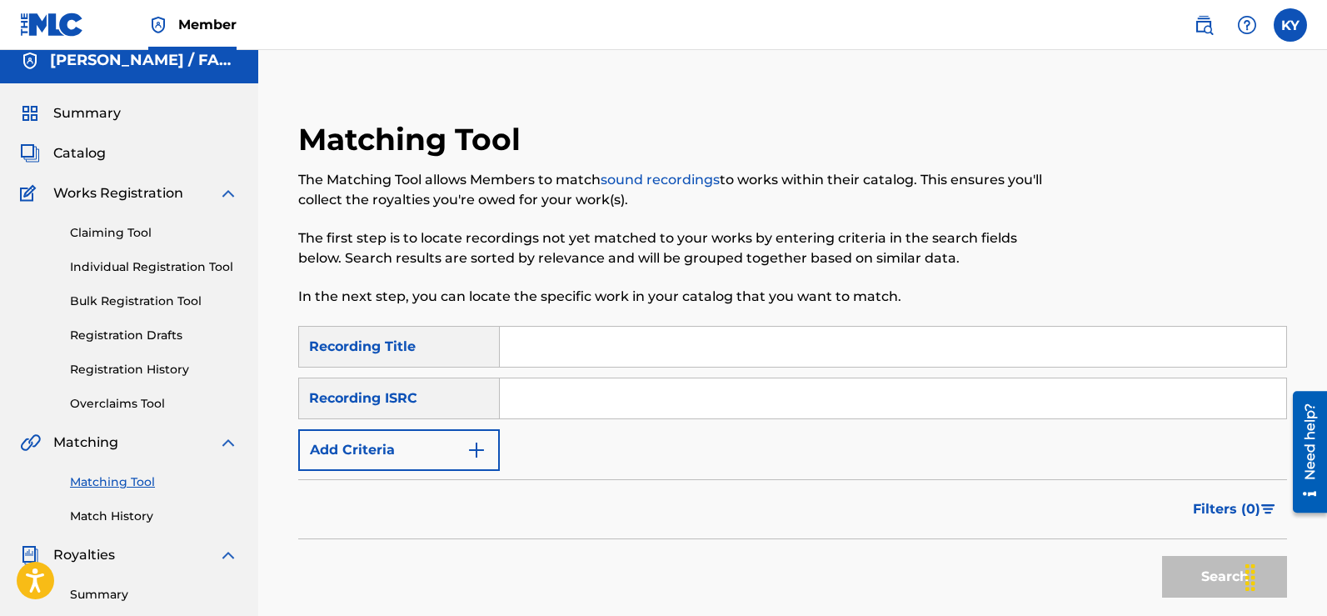
click at [513, 348] on input "Search Form" at bounding box center [893, 347] width 786 height 40
type input "Count On Me [PERSON_NAME]"
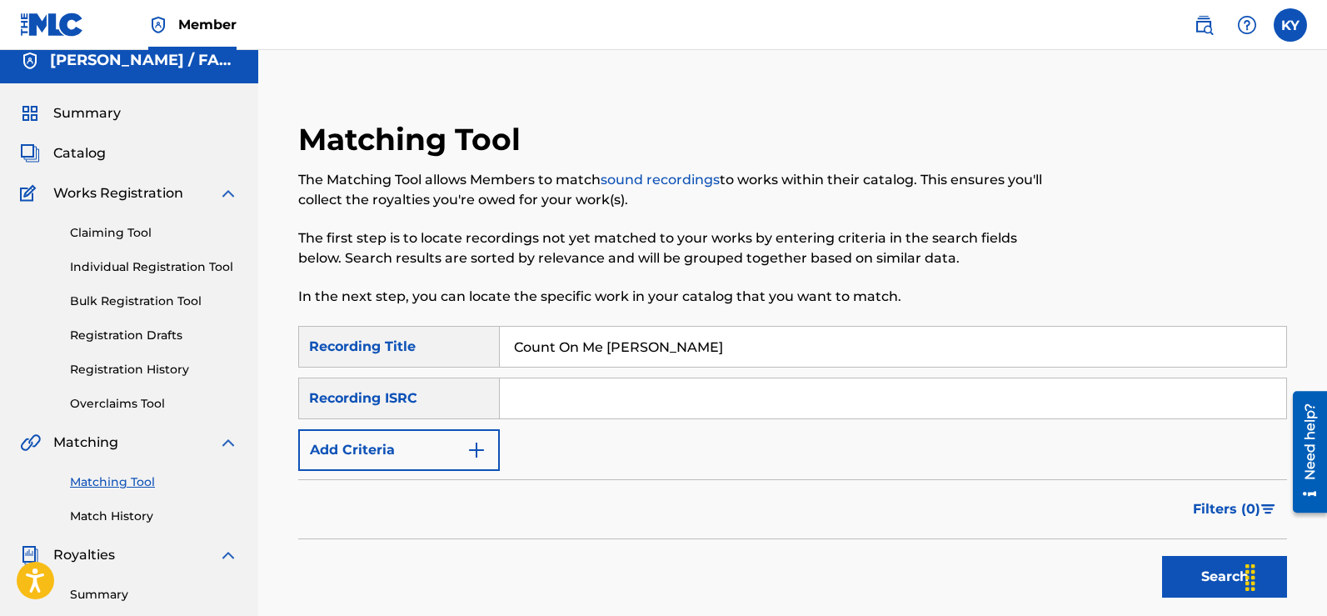
click at [473, 444] on img "Search Form" at bounding box center [476, 450] width 20 height 20
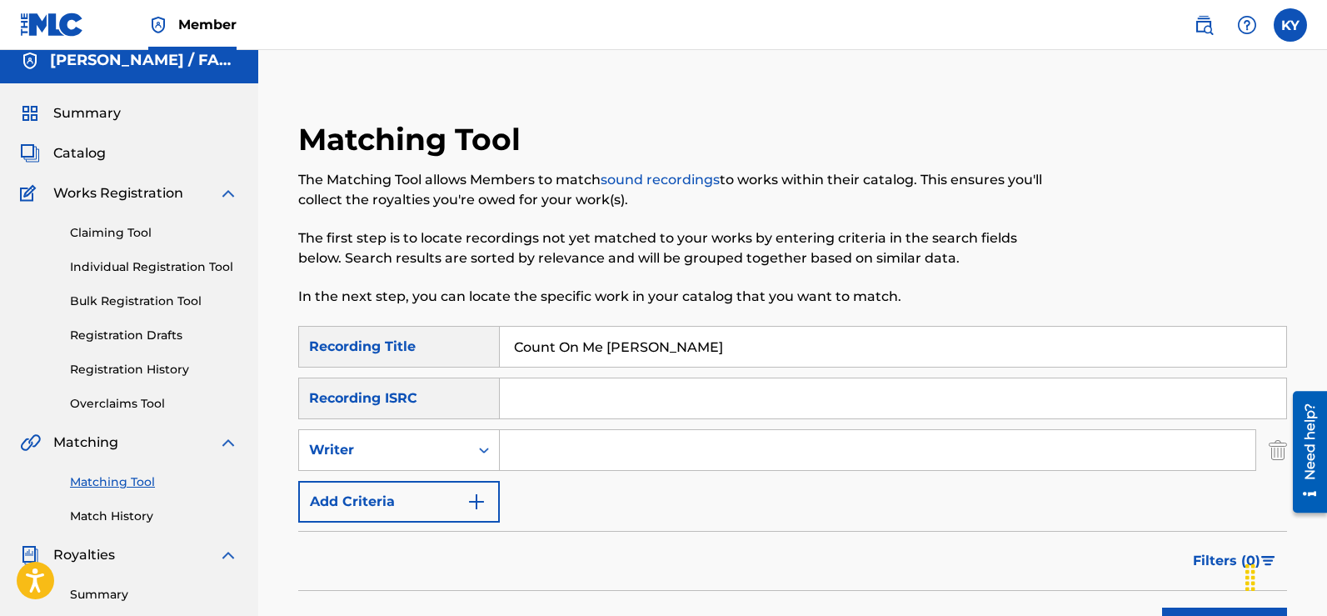
click at [522, 449] on input "Search Form" at bounding box center [878, 450] width 756 height 40
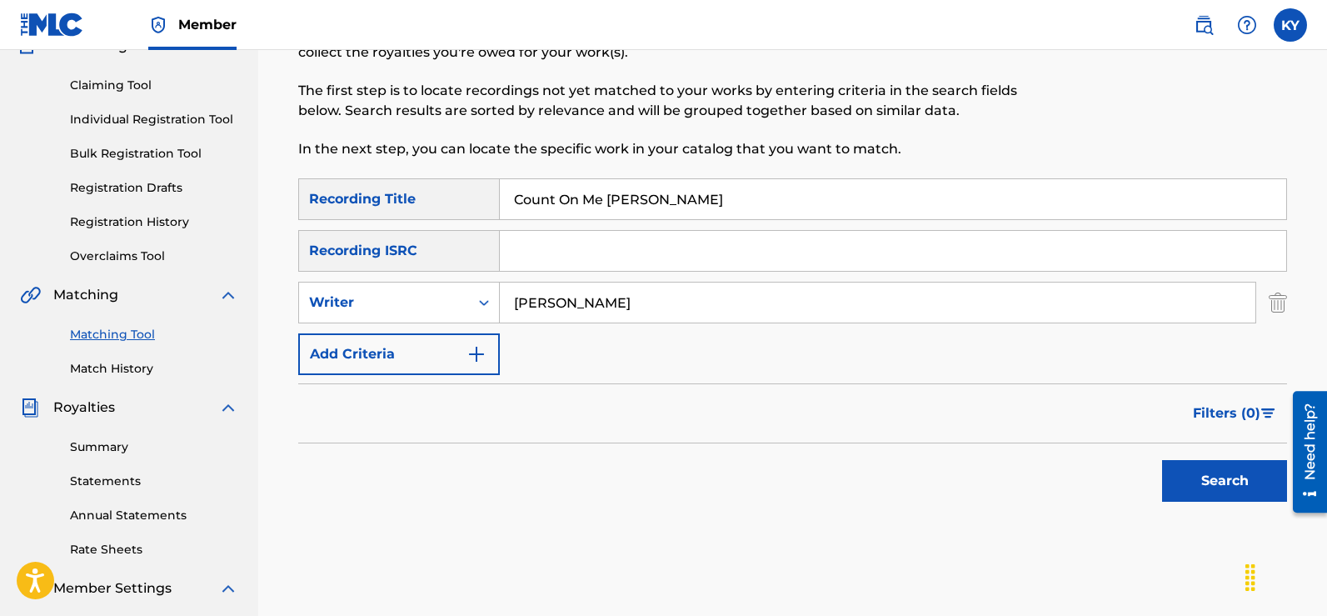
scroll to position [167, 0]
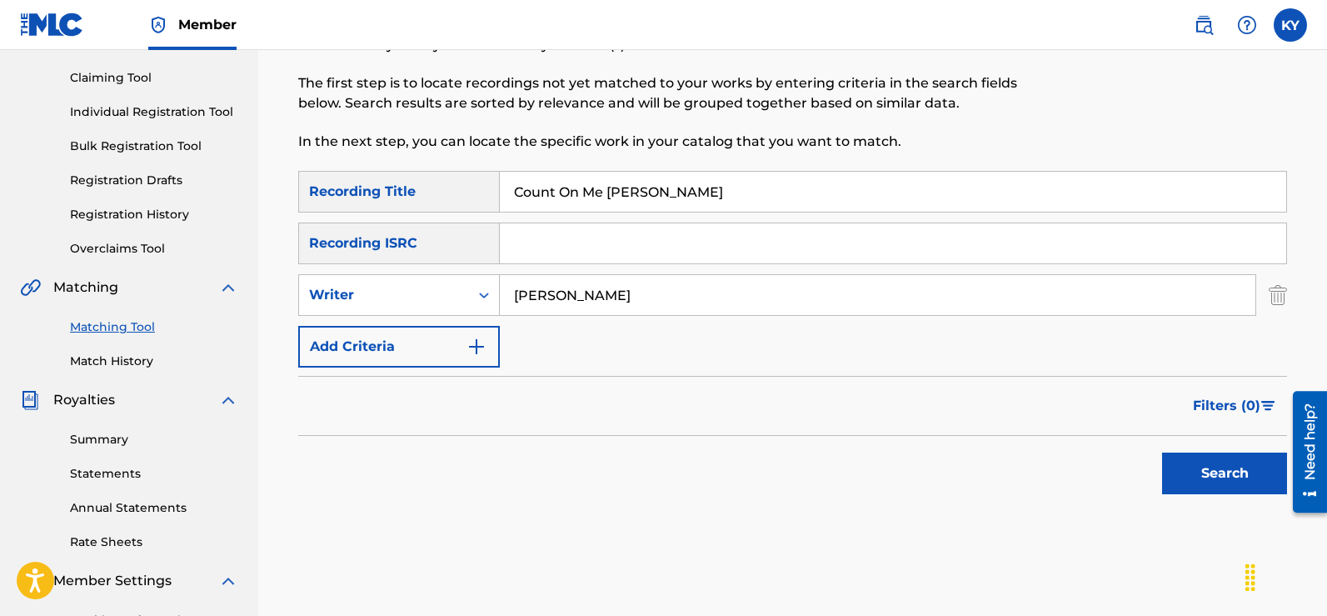
click at [1239, 463] on button "Search" at bounding box center [1224, 473] width 125 height 42
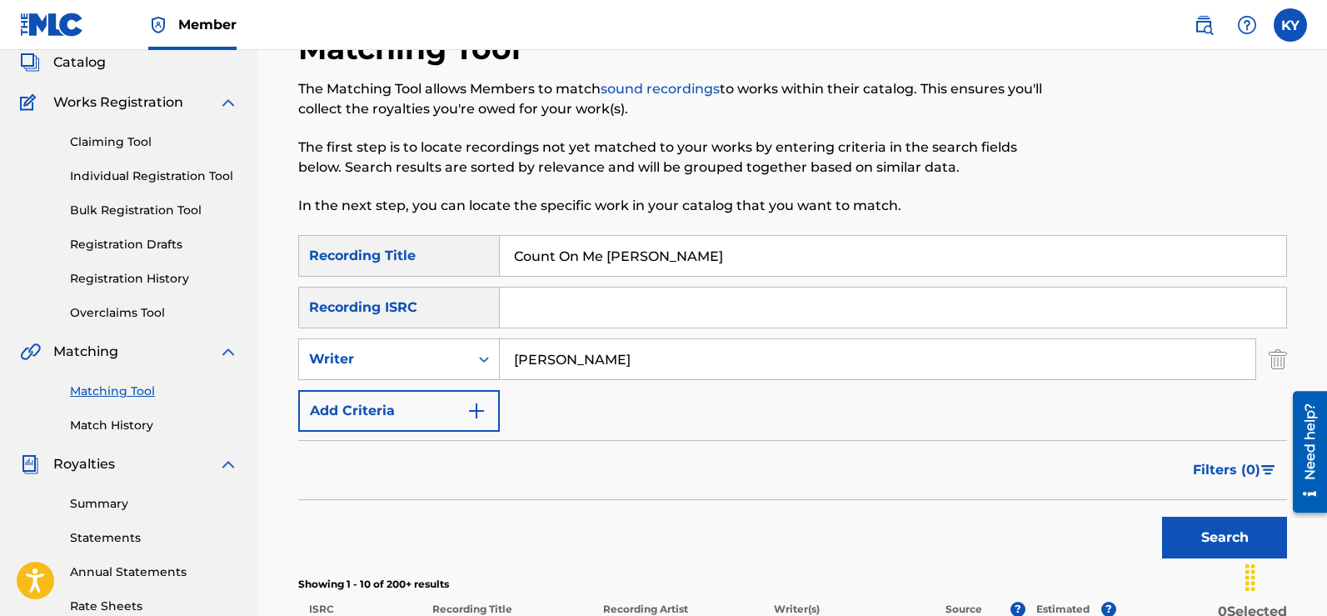
scroll to position [0, 0]
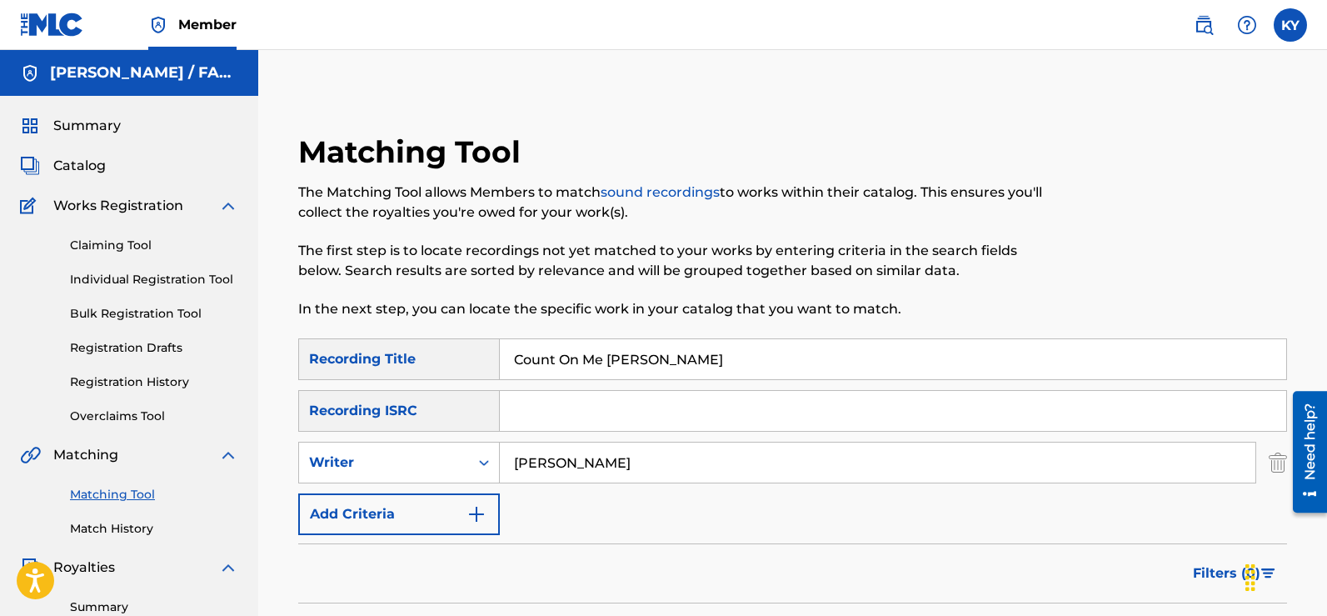
click at [520, 414] on input "Search Form" at bounding box center [893, 411] width 786 height 40
click at [613, 460] on input "[PERSON_NAME]" at bounding box center [878, 462] width 756 height 40
type input "Y"
click at [521, 420] on input "Search Form" at bounding box center [893, 411] width 786 height 40
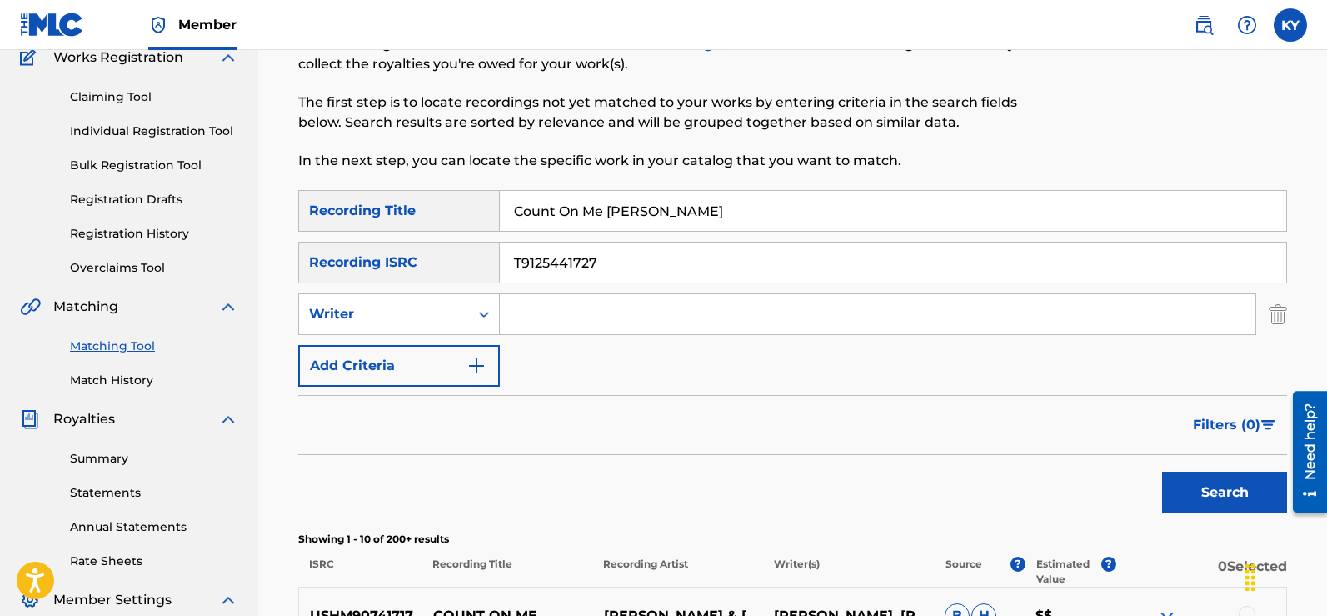
scroll to position [151, 0]
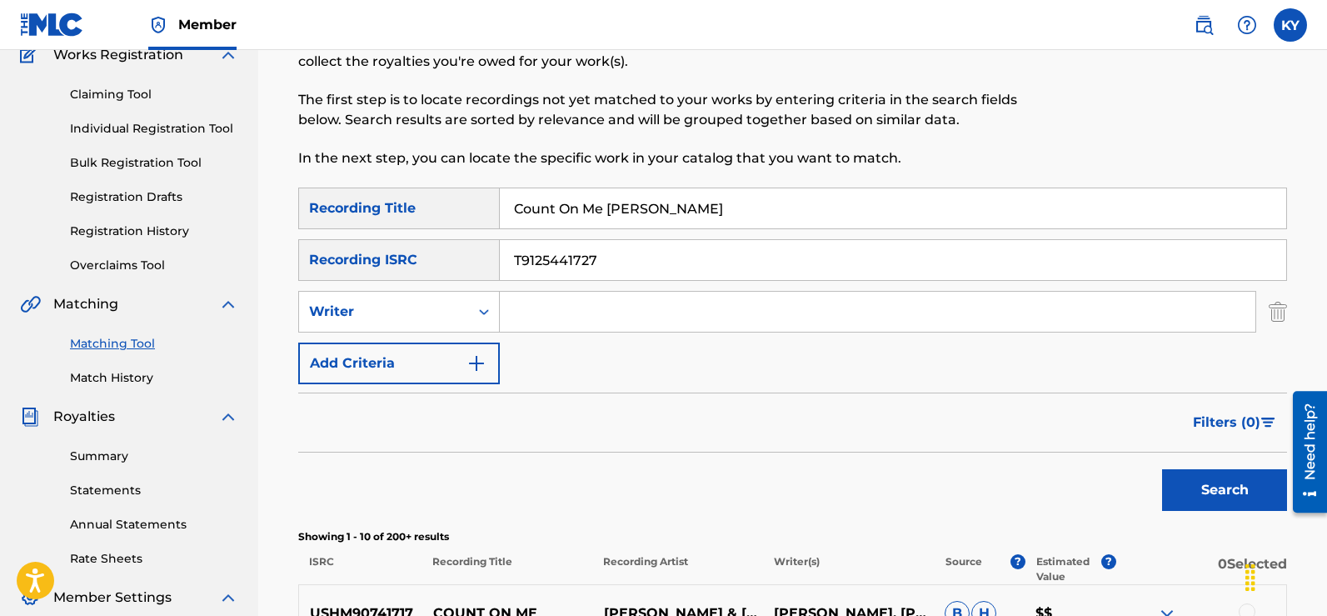
click at [1227, 483] on button "Search" at bounding box center [1224, 490] width 125 height 42
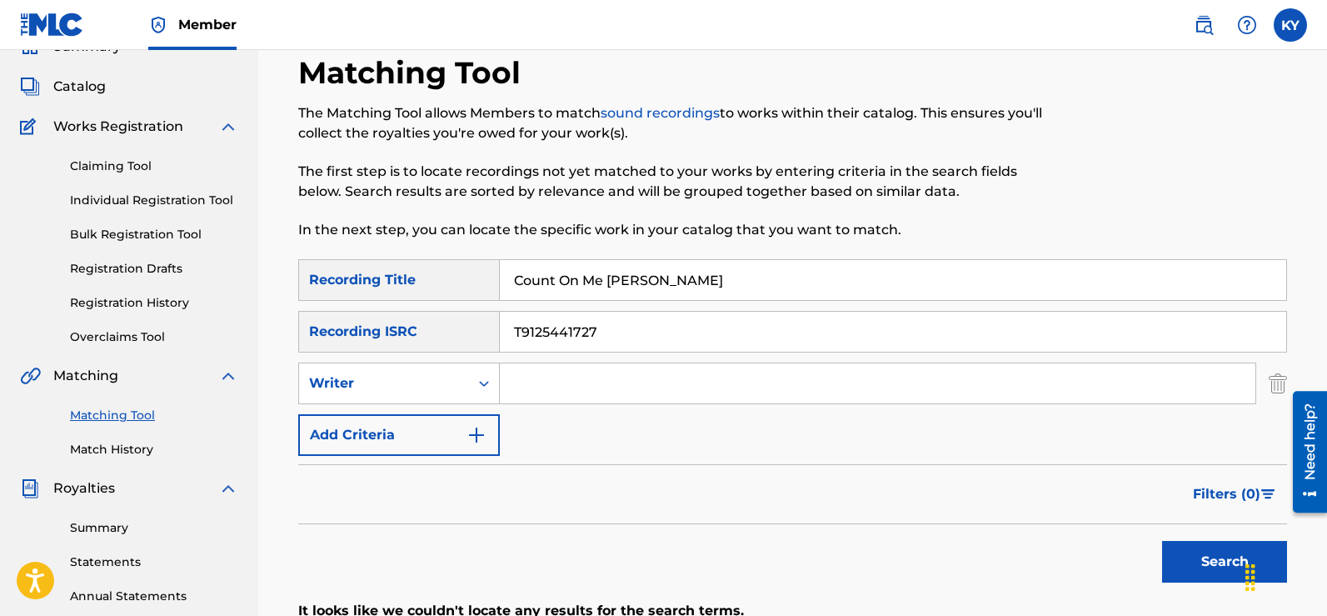
scroll to position [56, 0]
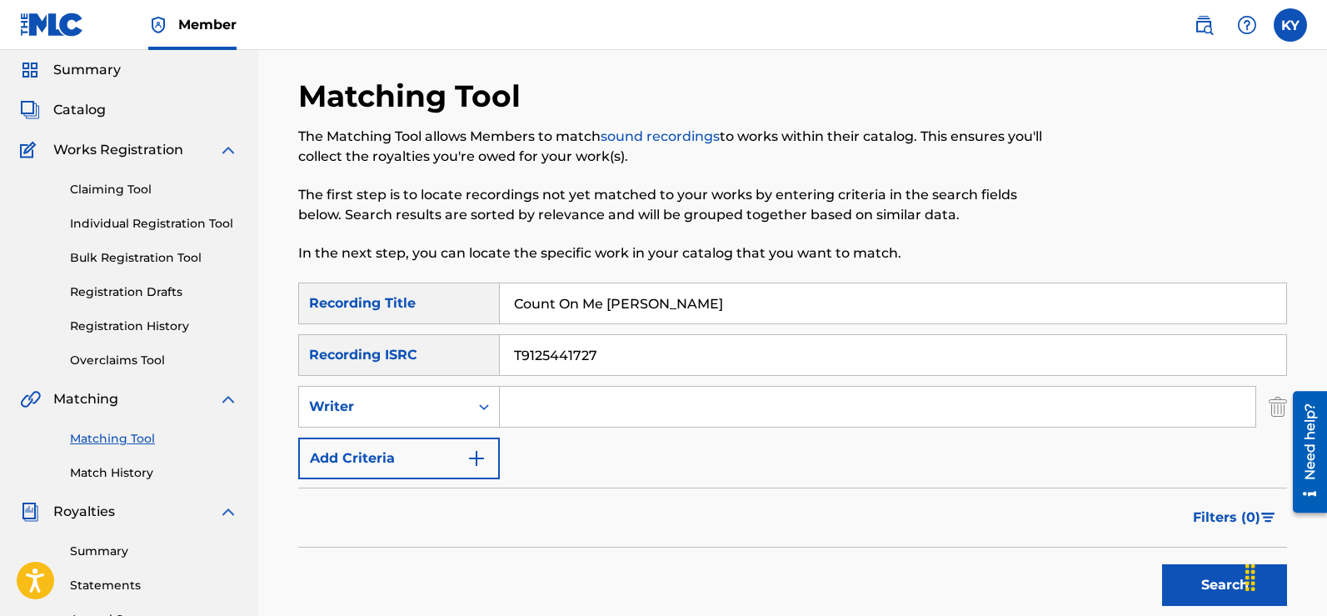
click at [611, 354] on input "T9125441727" at bounding box center [893, 355] width 786 height 40
type input "T"
click at [1216, 579] on button "Search" at bounding box center [1224, 585] width 125 height 42
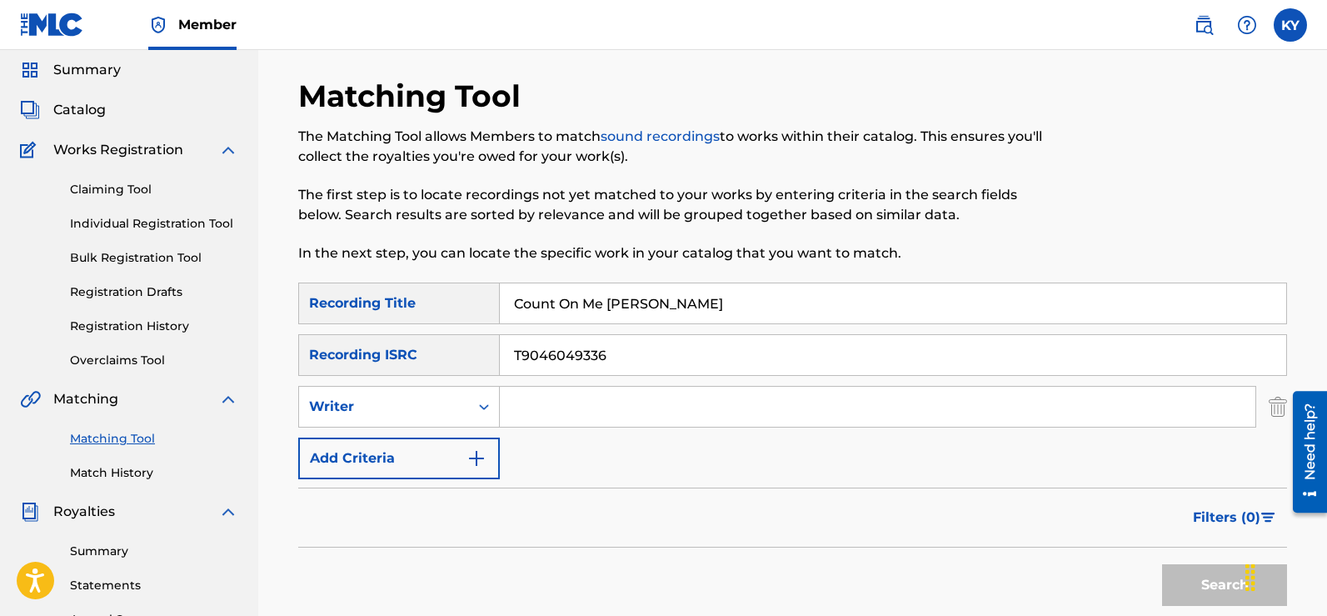
click at [630, 355] on input "T9046049336" at bounding box center [893, 355] width 786 height 40
type input "T"
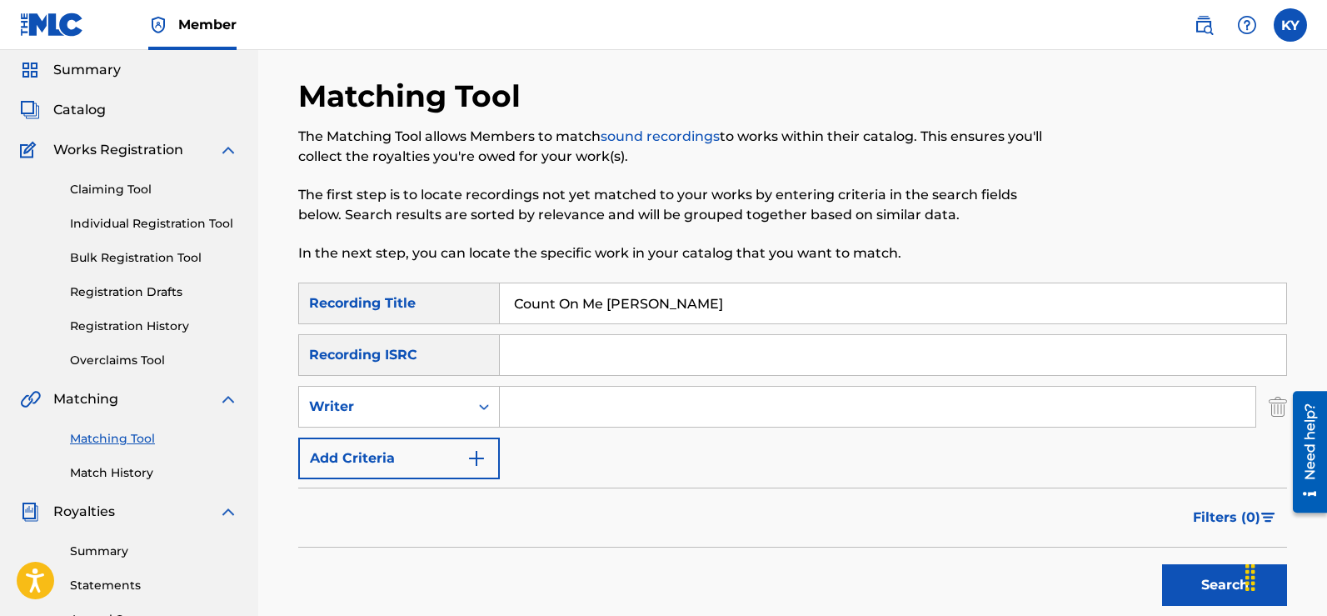
click at [513, 402] on input "Search Form" at bounding box center [878, 407] width 756 height 40
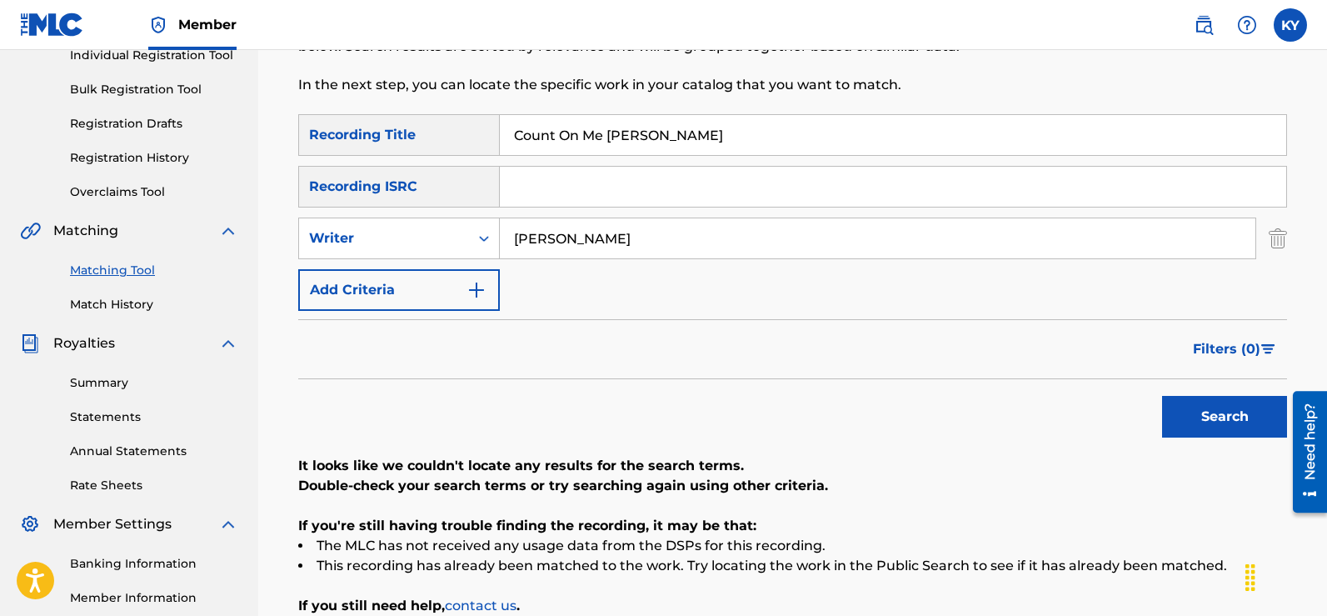
scroll to position [312, 0]
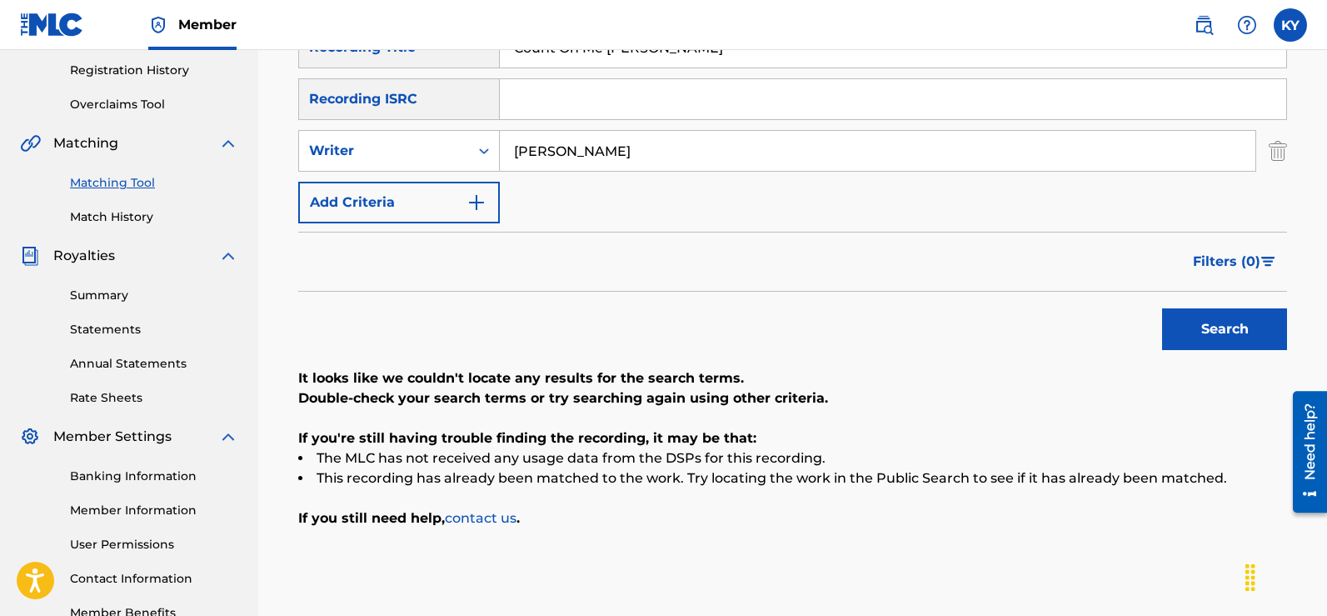
click at [1215, 320] on button "Search" at bounding box center [1224, 329] width 125 height 42
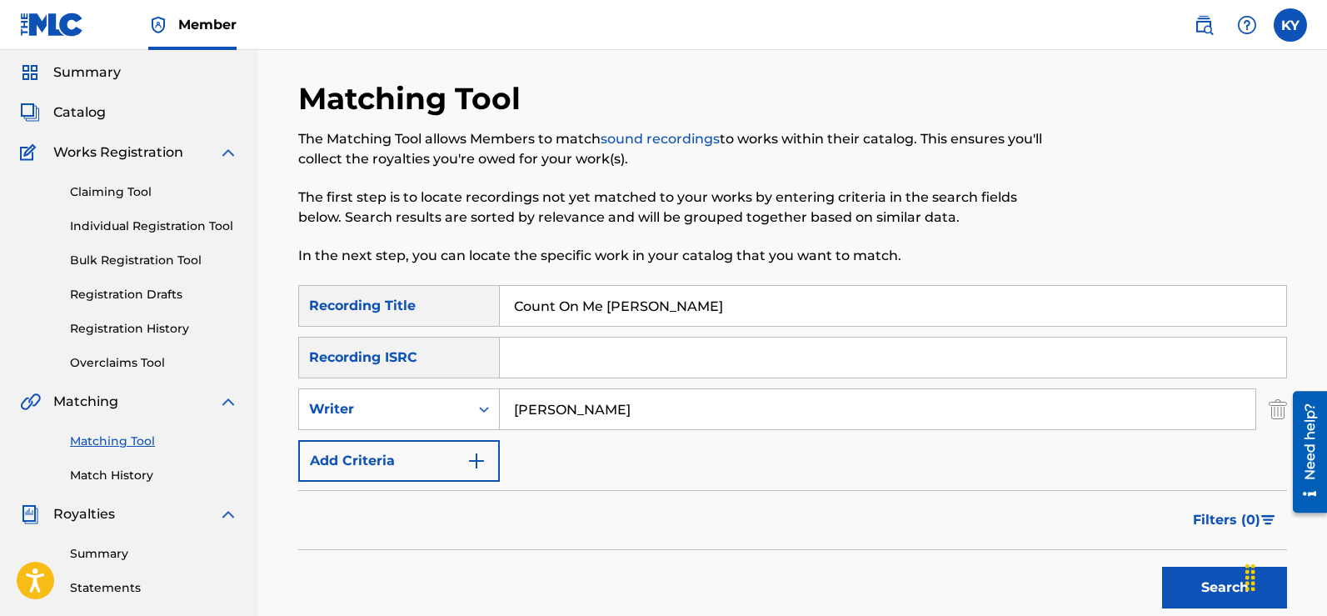
scroll to position [12, 0]
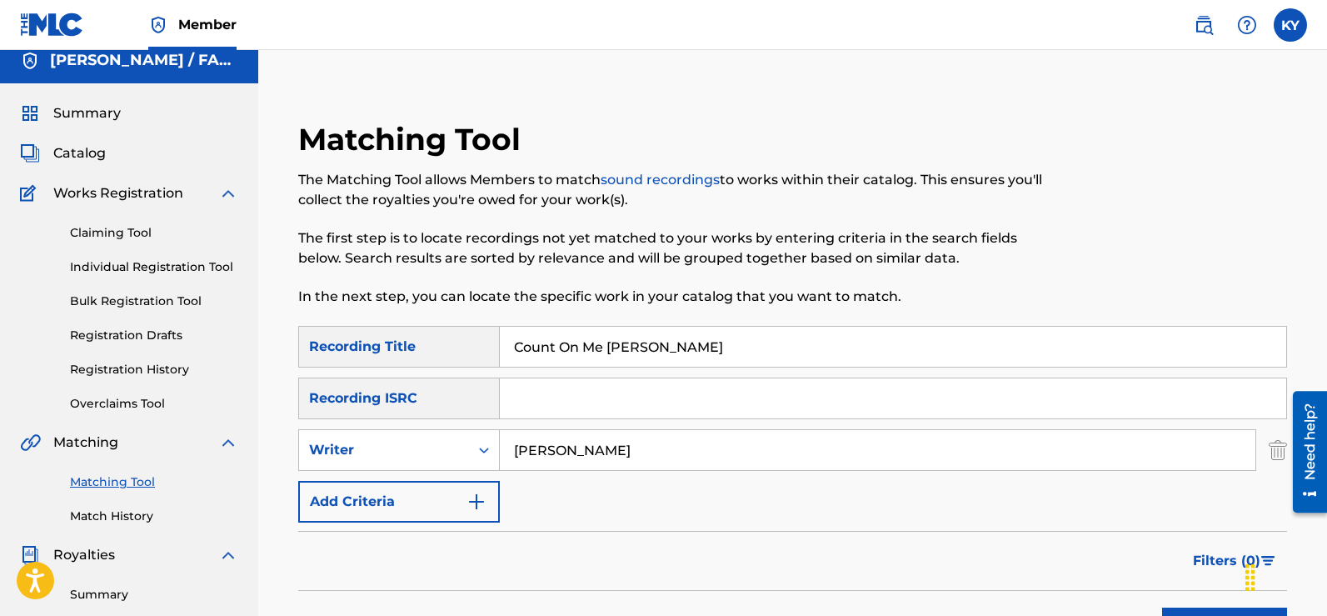
click at [616, 449] on input "[PERSON_NAME]" at bounding box center [878, 450] width 756 height 40
type input "K"
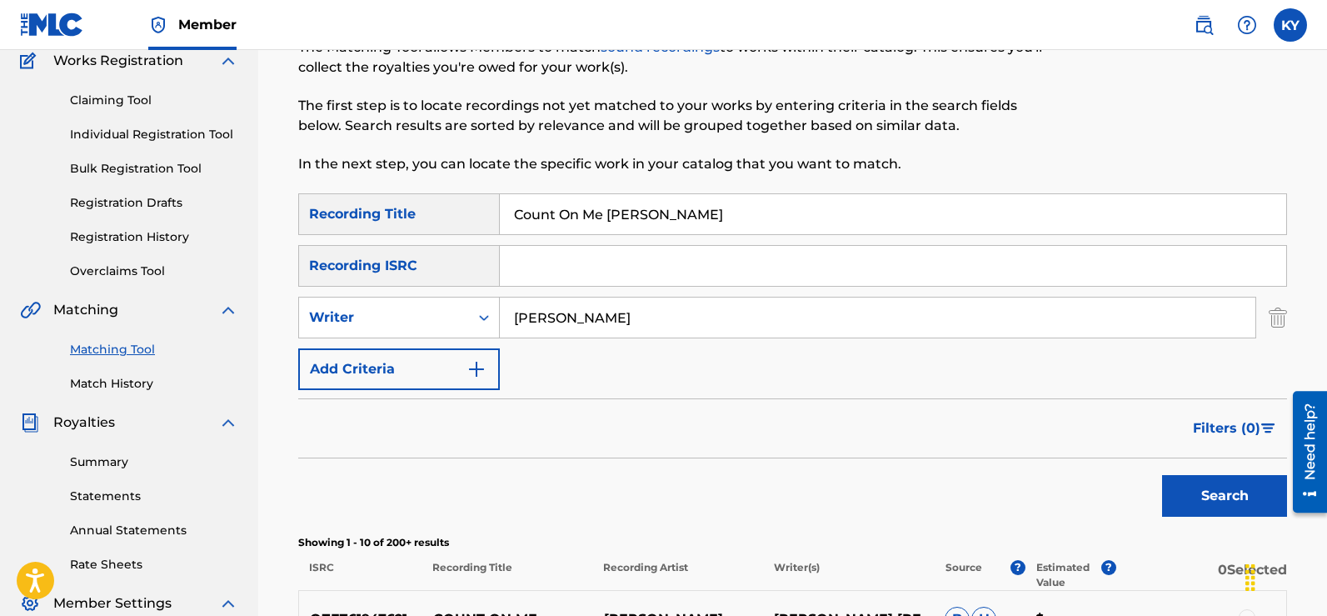
click at [1231, 491] on button "Search" at bounding box center [1224, 496] width 125 height 42
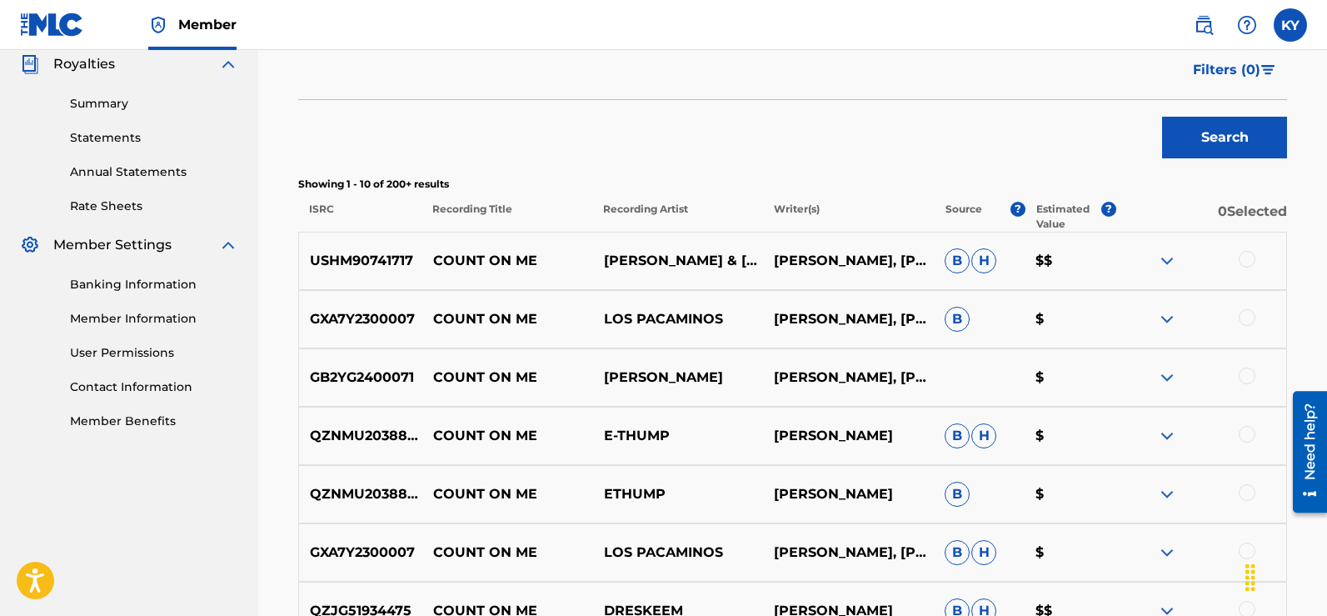
scroll to position [0, 0]
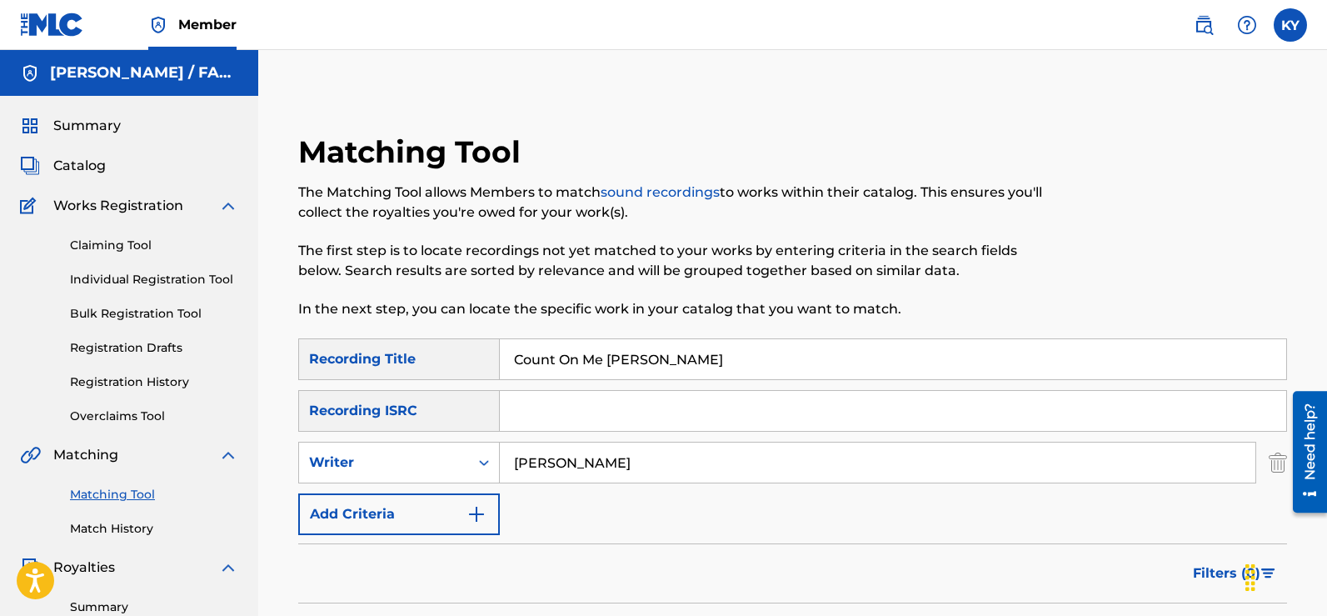
click at [607, 465] on input "[PERSON_NAME]" at bounding box center [878, 462] width 756 height 40
type input "T"
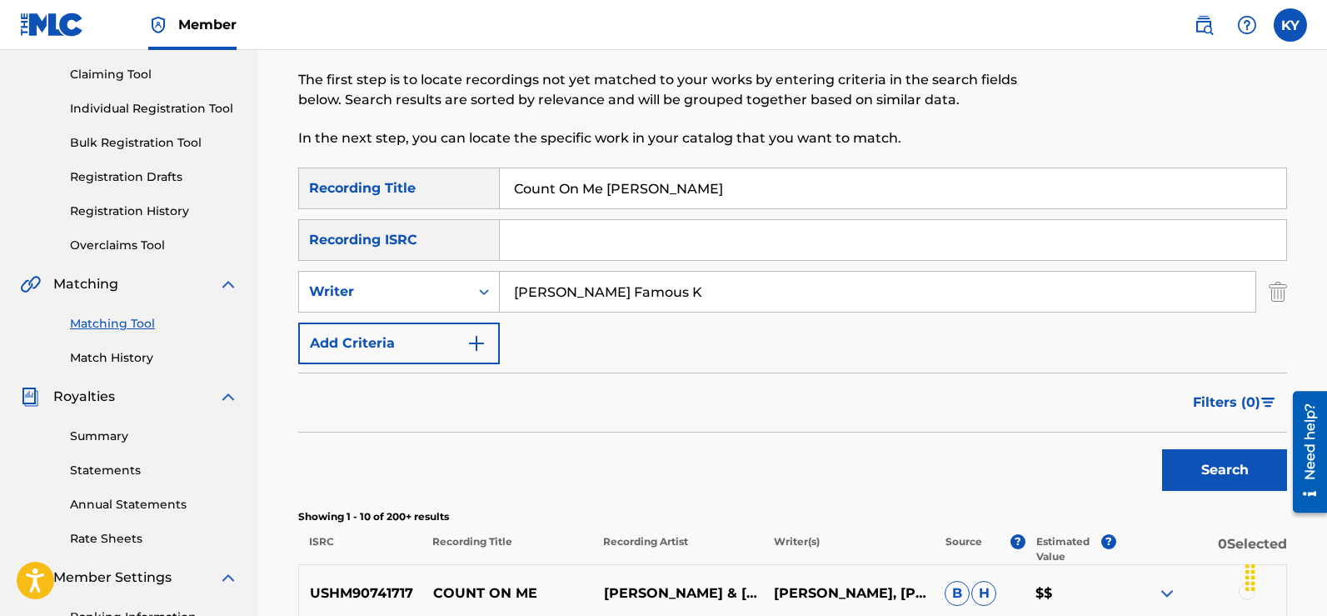
scroll to position [173, 0]
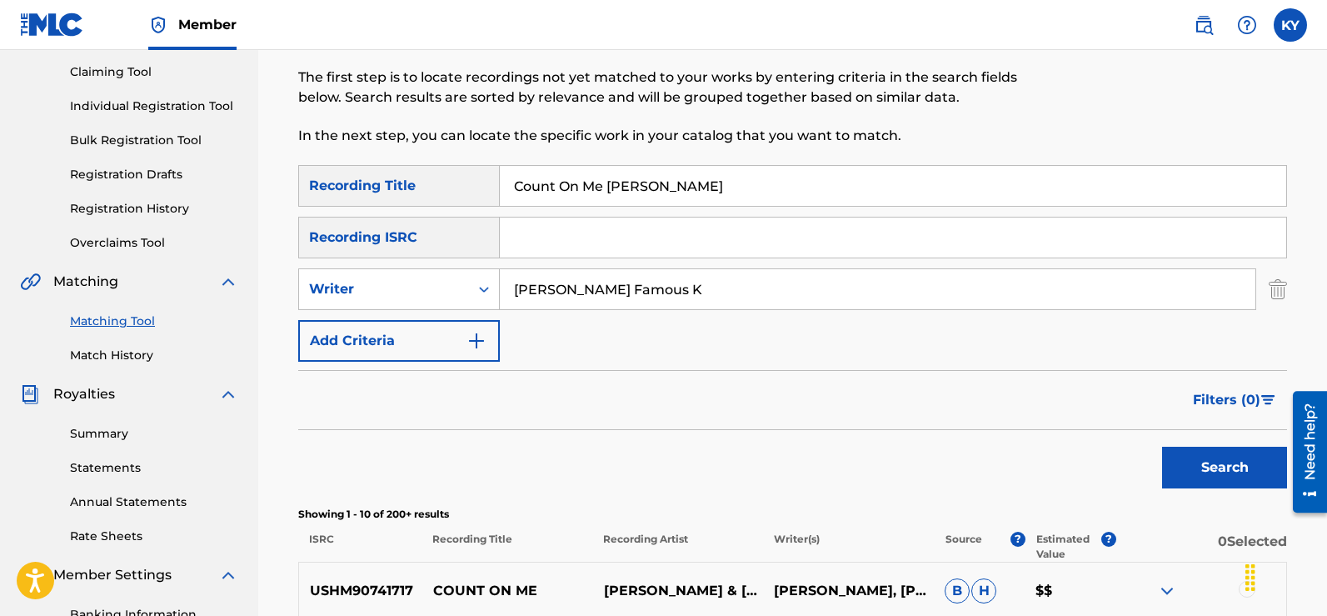
click at [1222, 465] on button "Search" at bounding box center [1224, 467] width 125 height 42
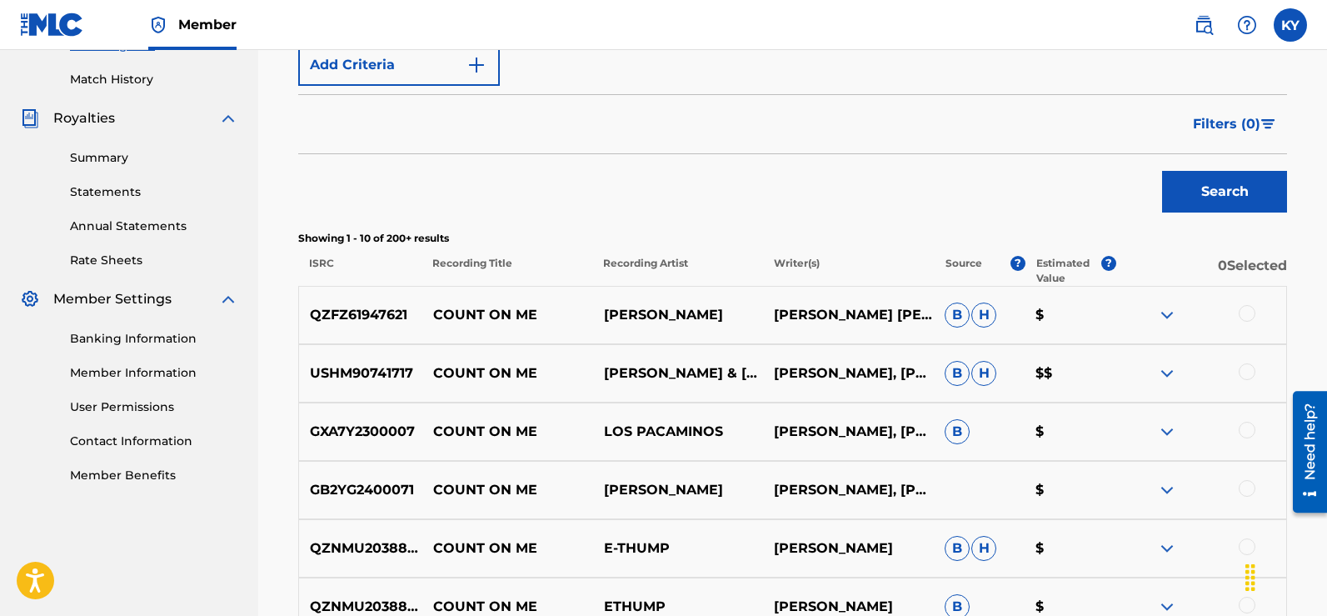
scroll to position [0, 0]
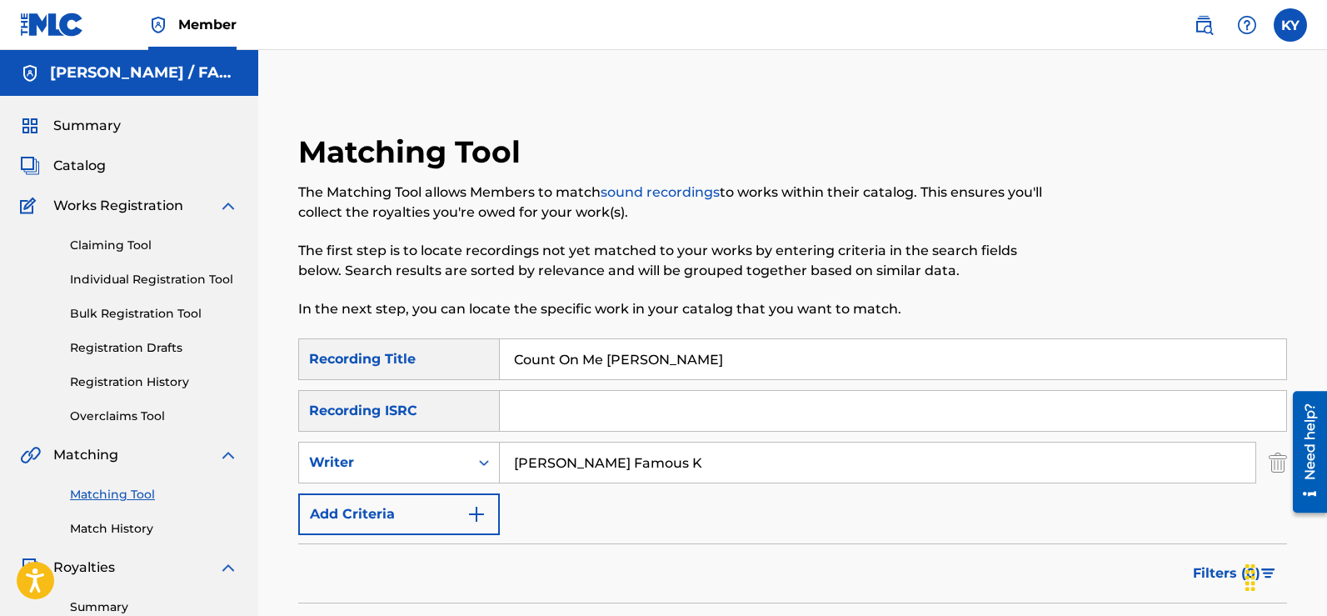
click at [672, 466] on input "[PERSON_NAME] Famous K" at bounding box center [878, 462] width 756 height 40
type input "K"
click at [515, 411] on input "Search Form" at bounding box center [893, 411] width 786 height 40
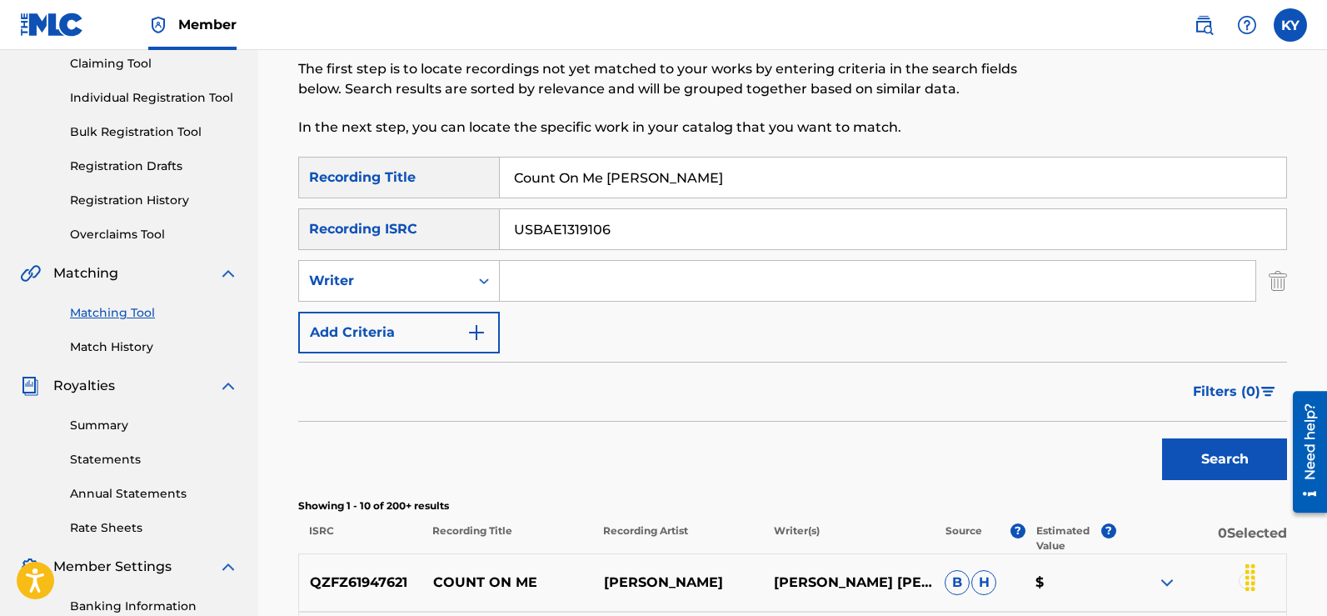
scroll to position [183, 0]
type input "USBAE1319106"
click at [1194, 465] on button "Search" at bounding box center [1224, 457] width 125 height 42
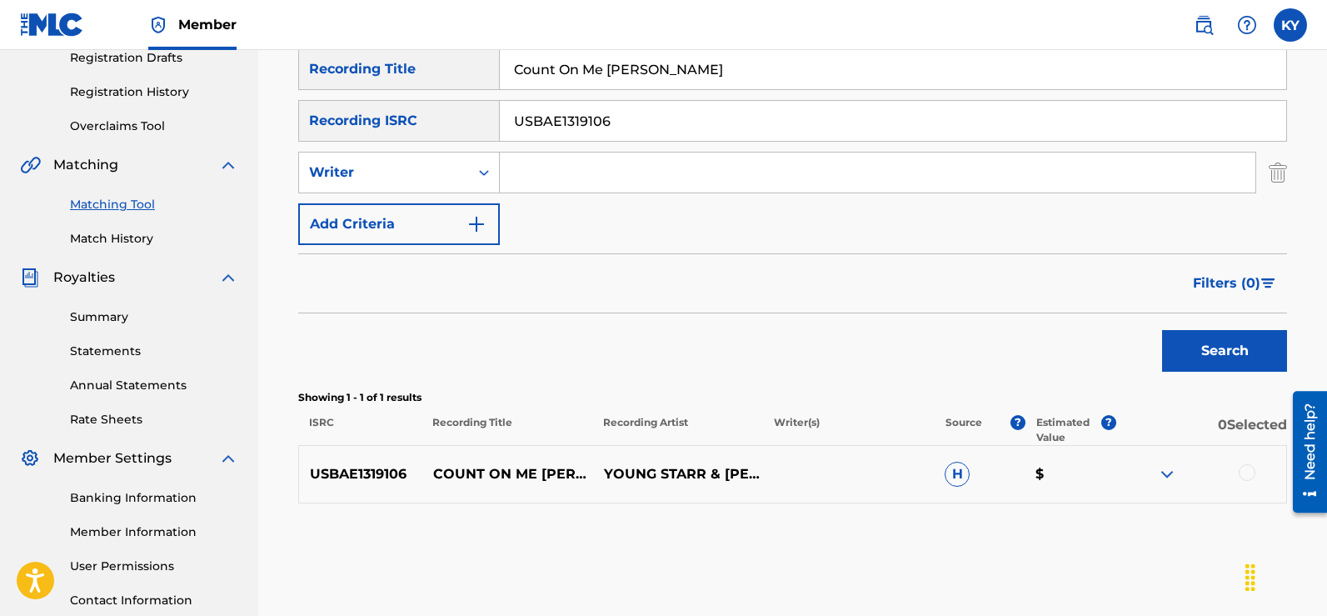
scroll to position [356, 0]
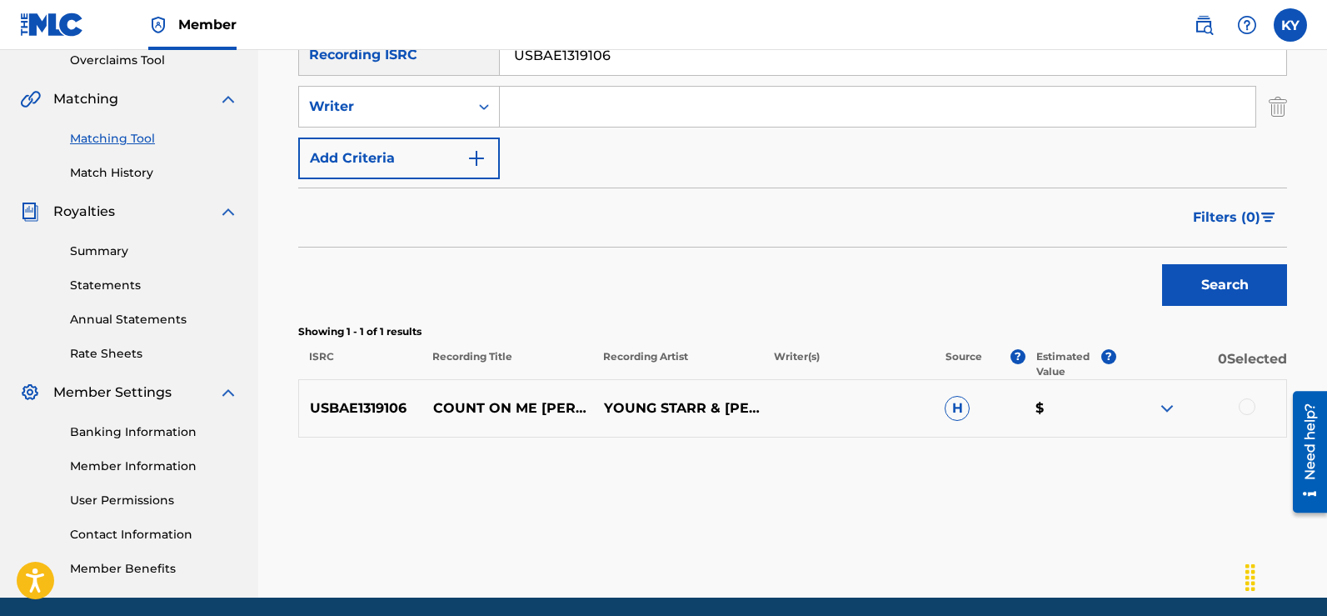
click at [1324, 393] on div "Need help?" at bounding box center [1310, 451] width 34 height 122
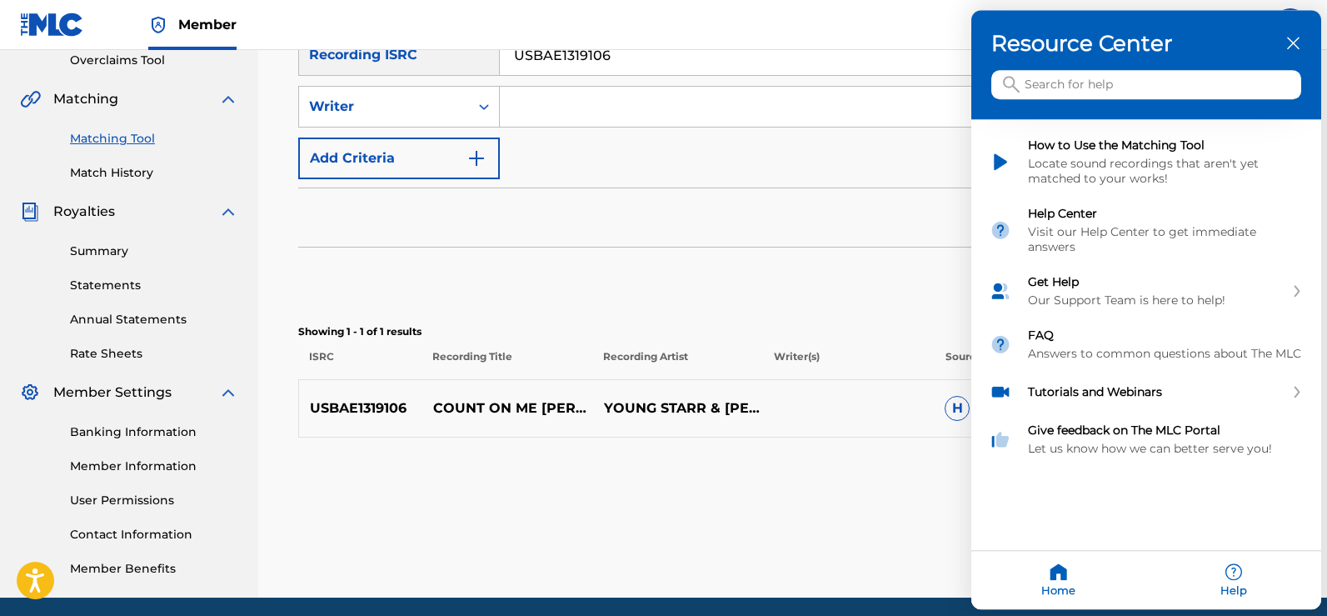
click at [915, 294] on div at bounding box center [663, 308] width 1327 height 616
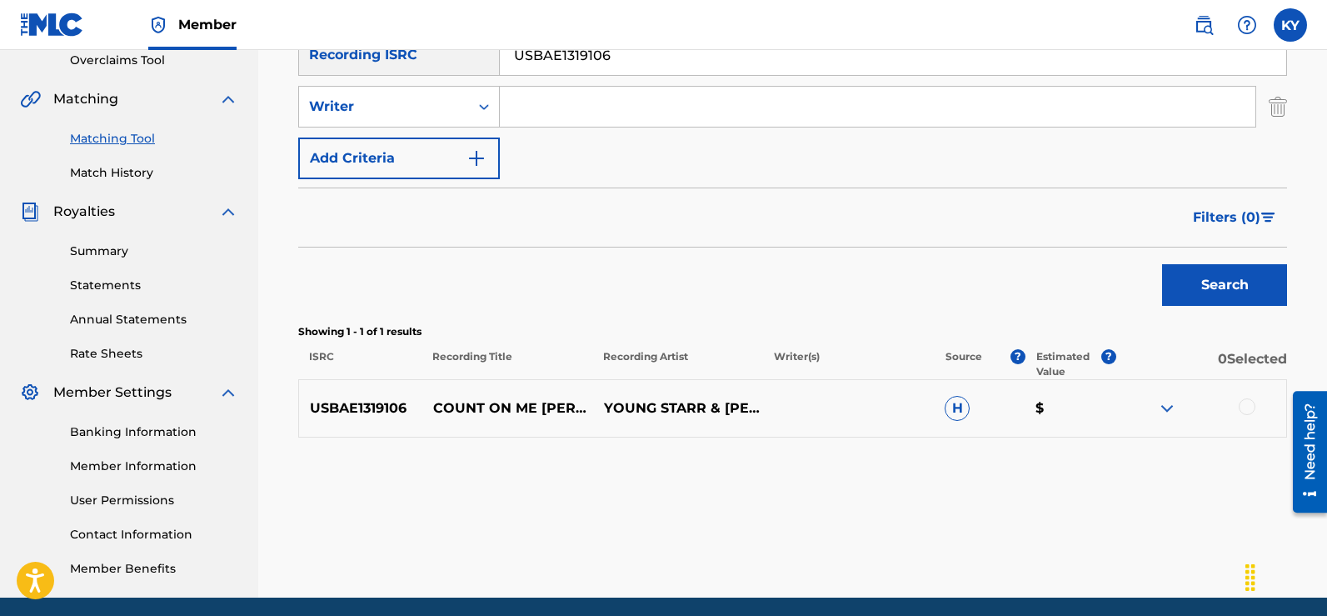
click at [1247, 400] on div at bounding box center [1247, 406] width 17 height 17
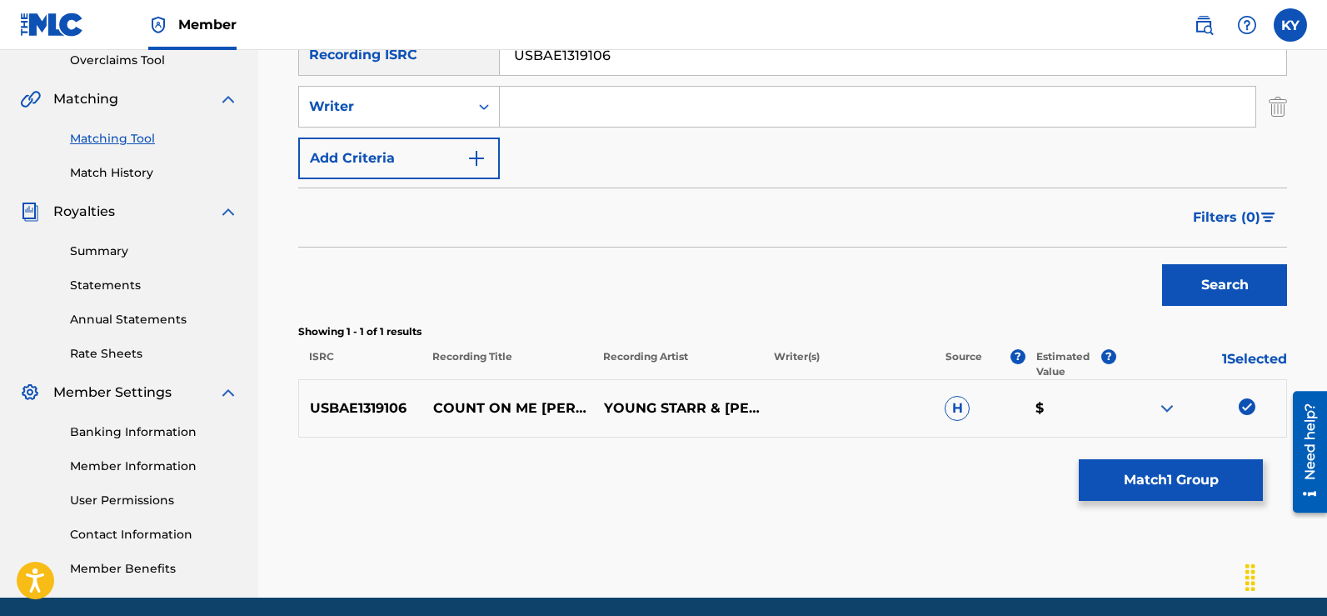
click at [1178, 478] on button "Match 1 Group" at bounding box center [1171, 480] width 184 height 42
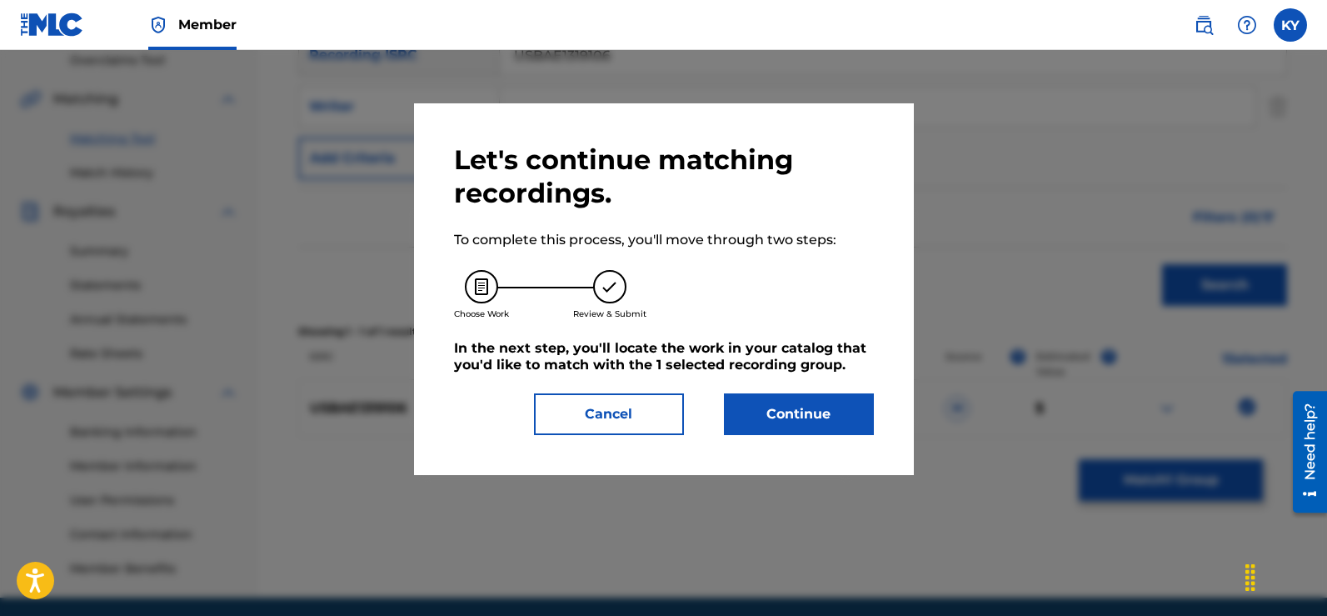
click at [802, 407] on button "Continue" at bounding box center [799, 414] width 150 height 42
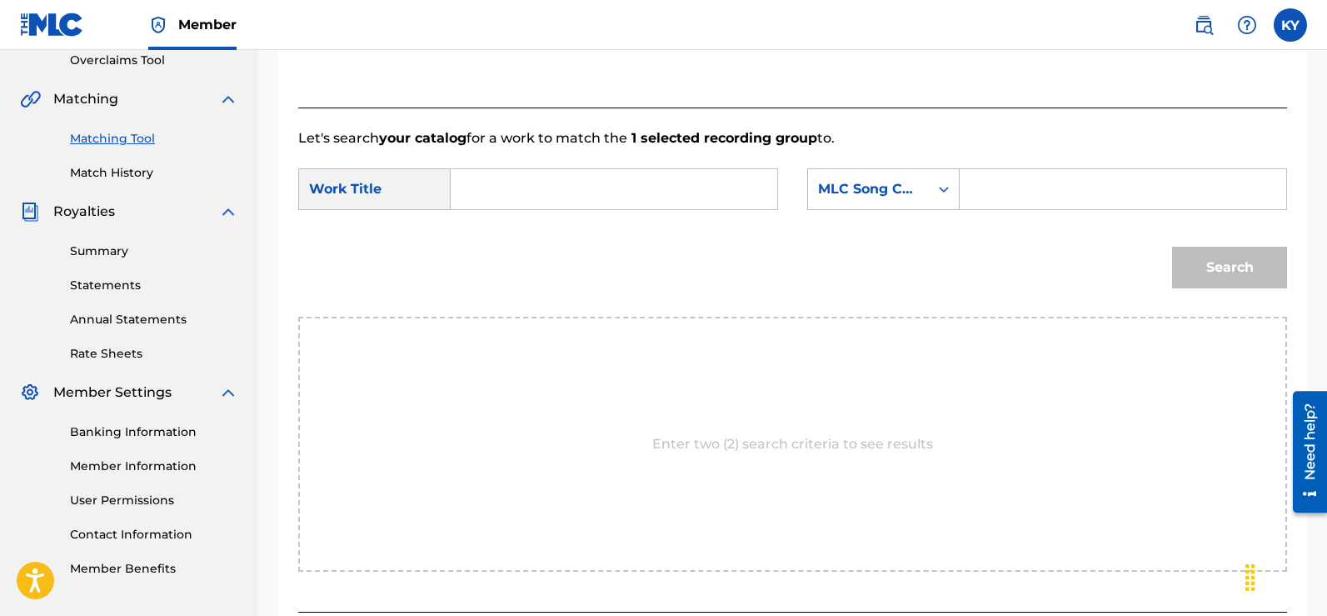
click at [473, 187] on input "Search Form" at bounding box center [614, 189] width 298 height 40
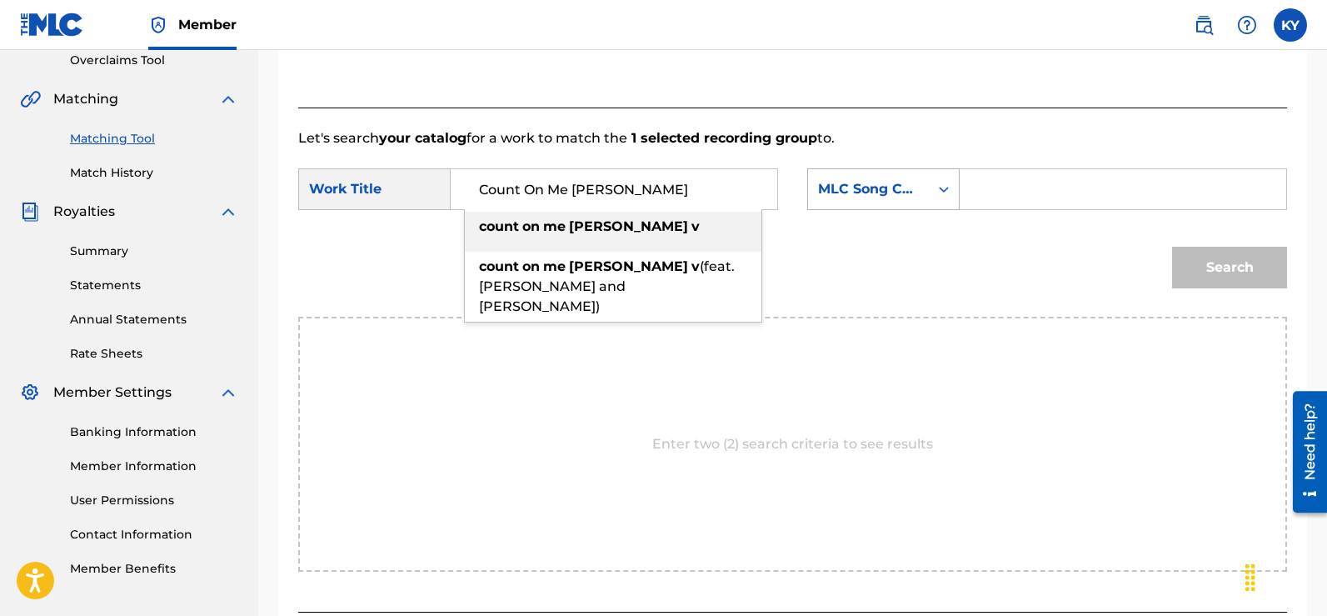
type input "Count On Me [PERSON_NAME]"
click at [942, 189] on icon "Search Form" at bounding box center [945, 190] width 10 height 6
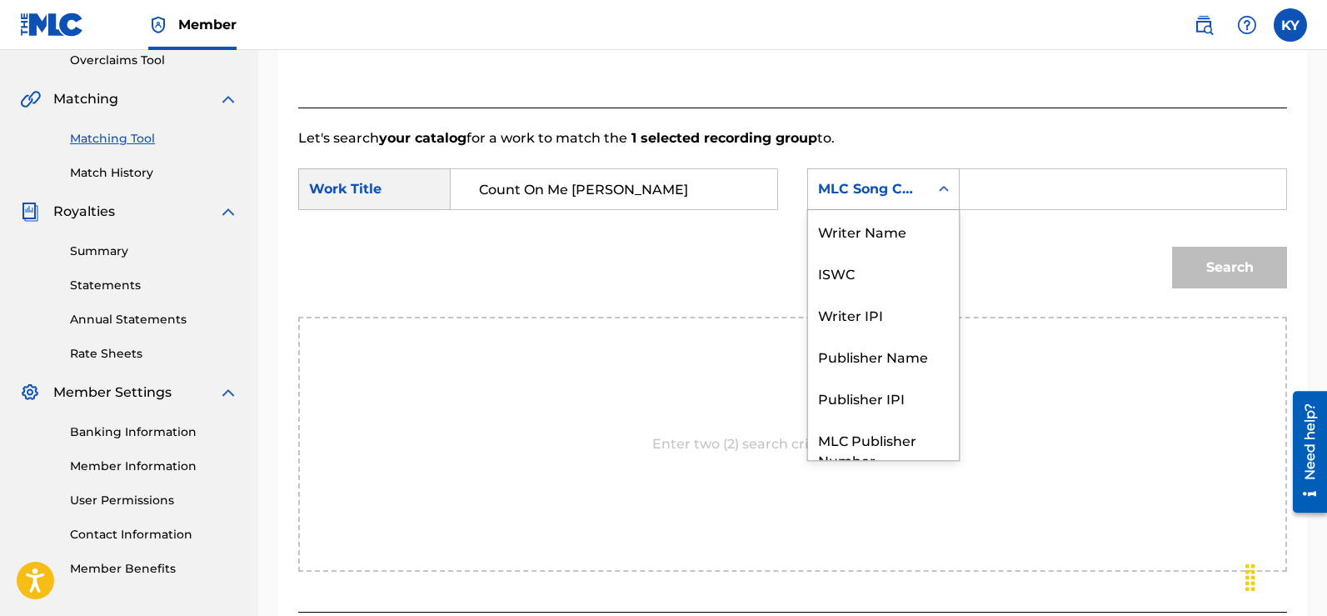
scroll to position [62, 0]
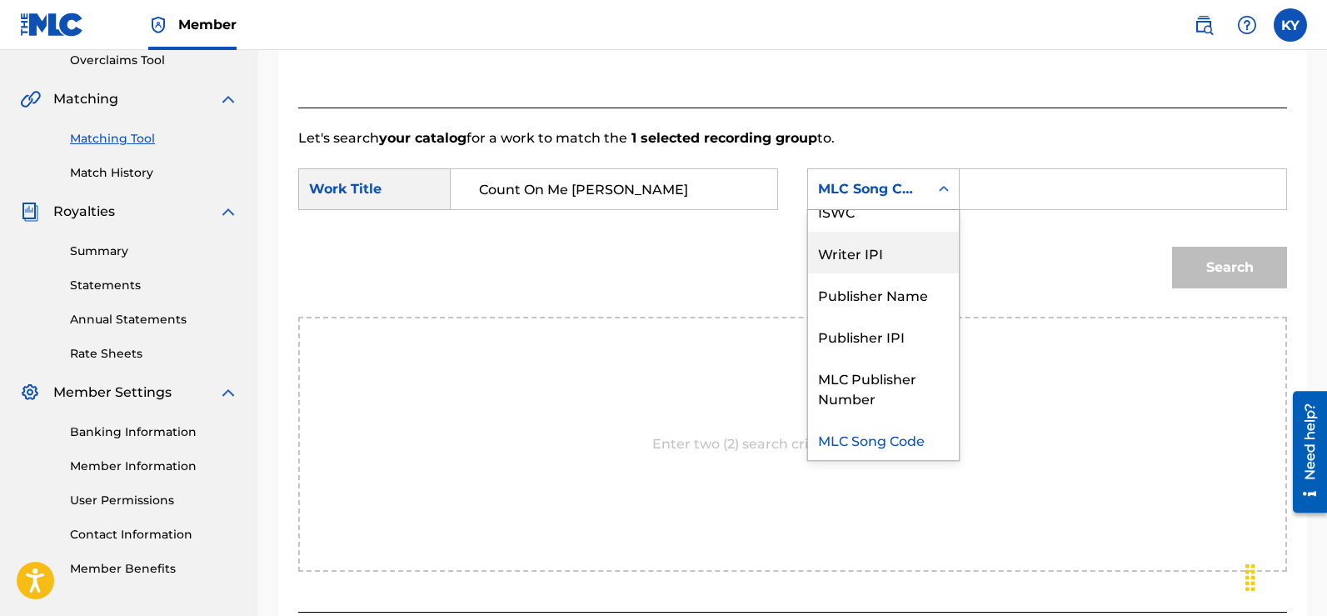
click at [872, 252] on div "Writer IPI" at bounding box center [883, 253] width 151 height 42
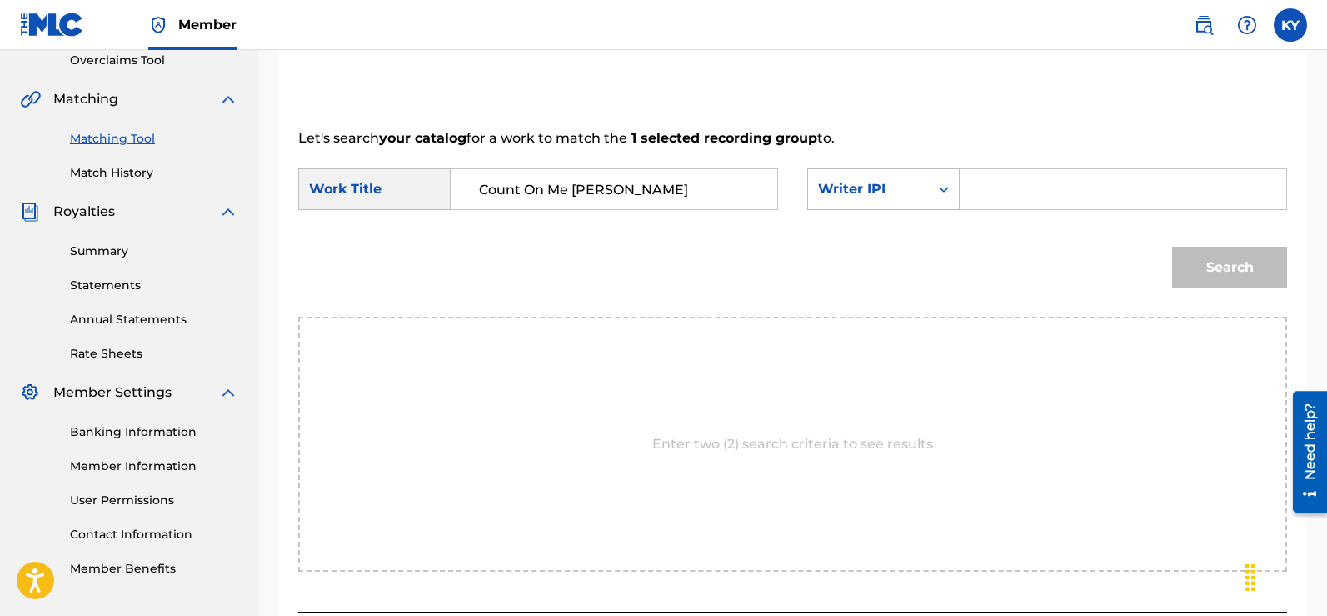
click at [965, 185] on div "Search Form" at bounding box center [1123, 189] width 327 height 42
click at [970, 194] on div "Search Form" at bounding box center [1123, 189] width 327 height 42
click at [970, 183] on div "Search Form" at bounding box center [1123, 189] width 327 height 42
click at [971, 187] on div "Search Form" at bounding box center [1123, 189] width 327 height 42
click at [943, 186] on icon "Search Form" at bounding box center [943, 189] width 17 height 17
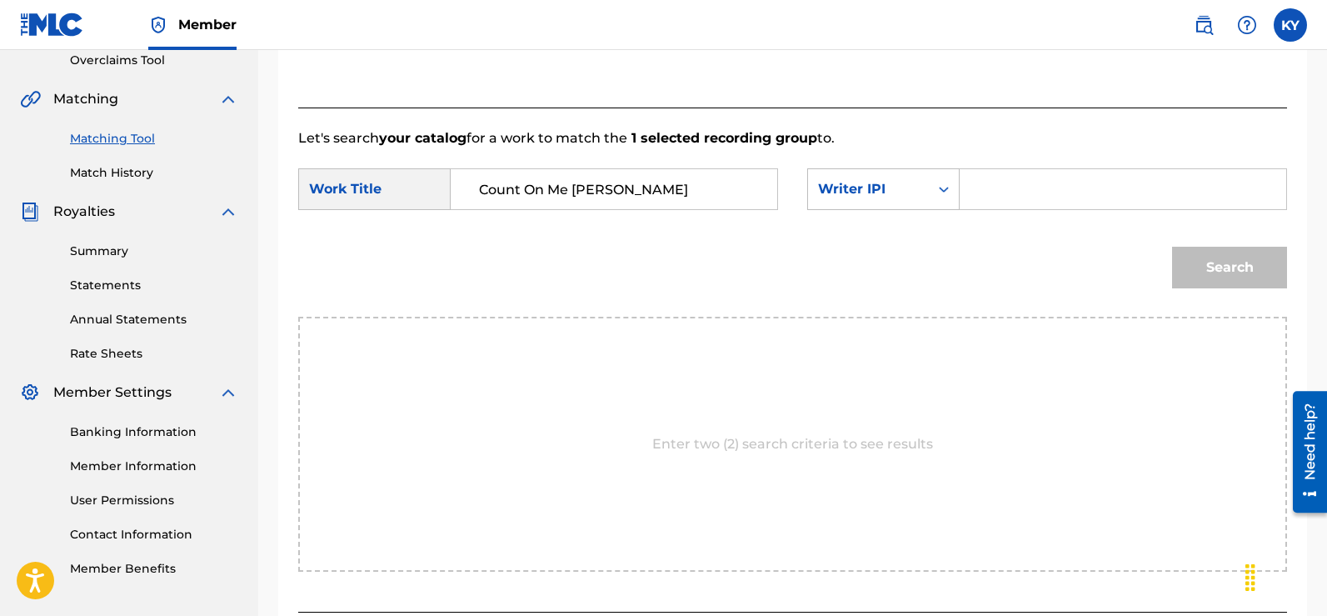
click at [978, 184] on input "Search Form" at bounding box center [1123, 189] width 298 height 40
drag, startPoint x: 978, startPoint y: 184, endPoint x: 967, endPoint y: 193, distance: 14.2
click at [967, 193] on div "Search Form" at bounding box center [1123, 189] width 327 height 42
paste input "00185897994"
type input "00185897994"
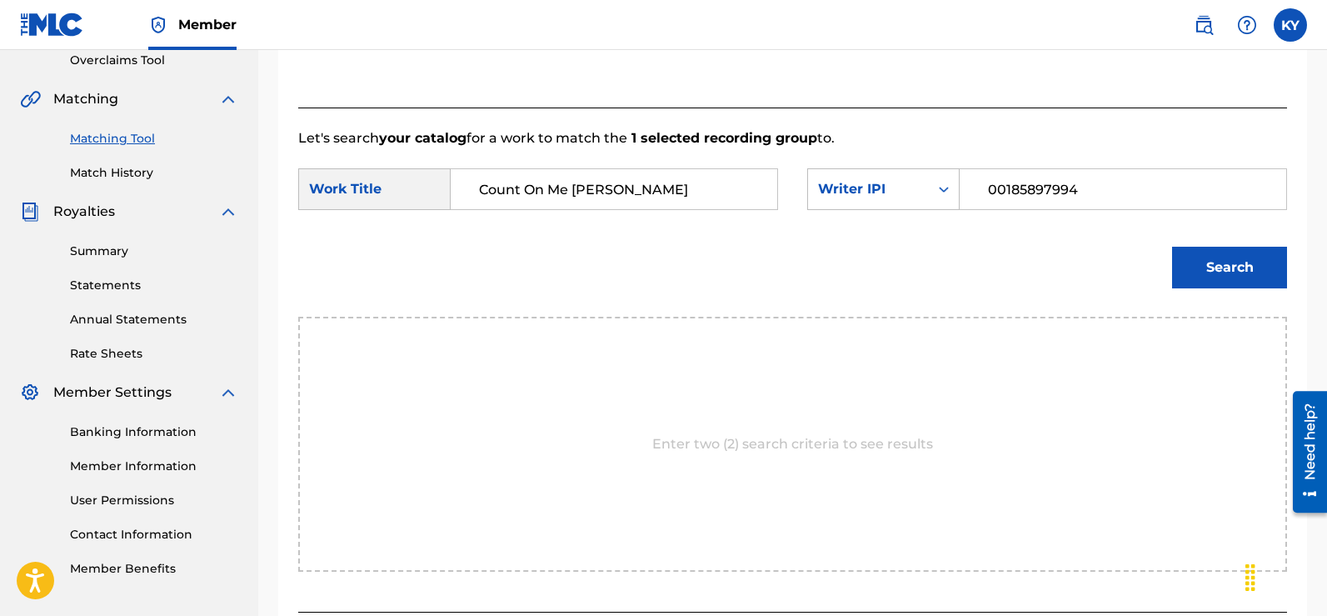
click at [1235, 264] on button "Search" at bounding box center [1229, 268] width 115 height 42
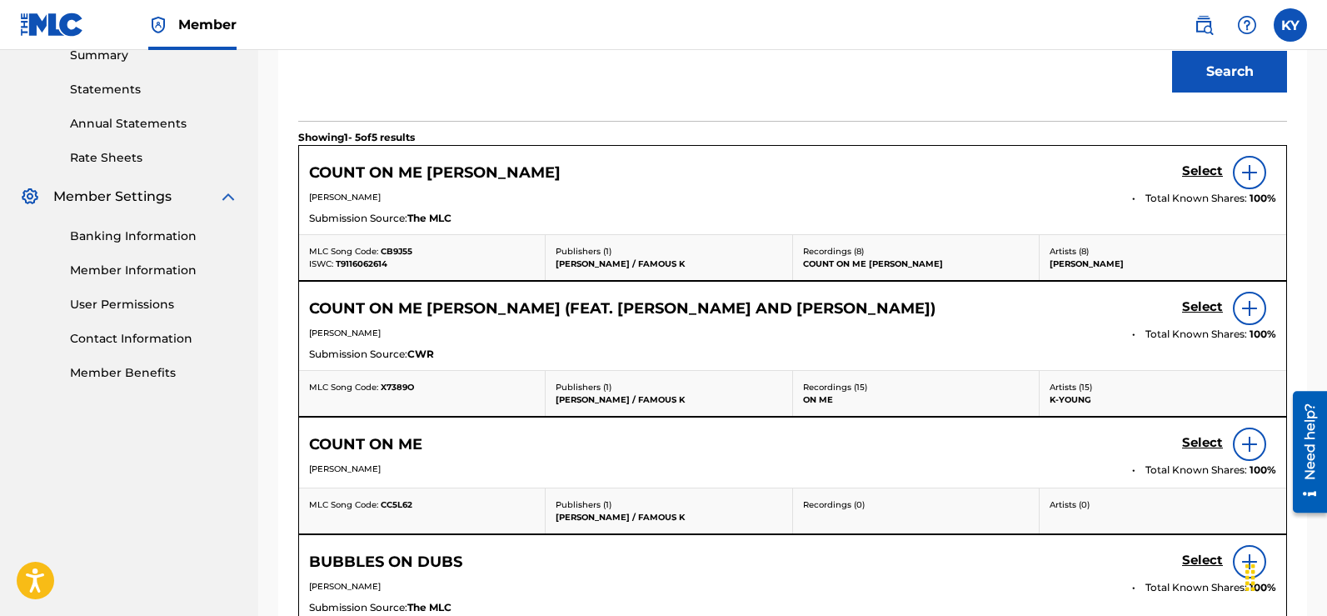
scroll to position [558, 0]
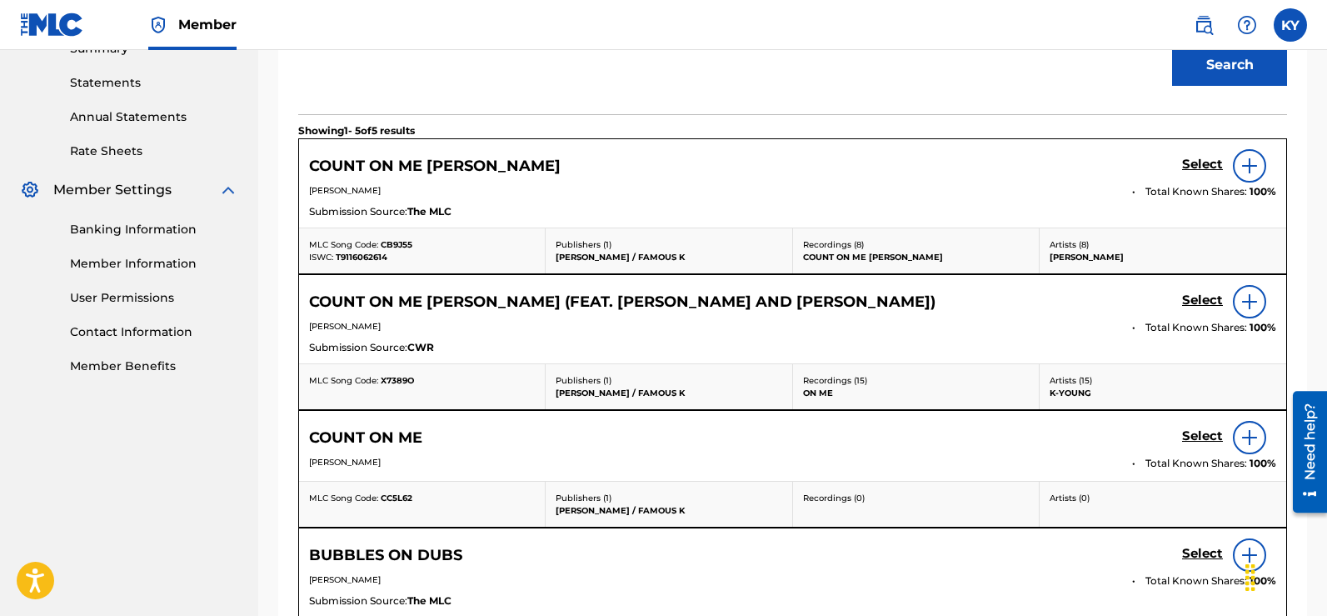
click at [1246, 157] on img at bounding box center [1250, 166] width 20 height 20
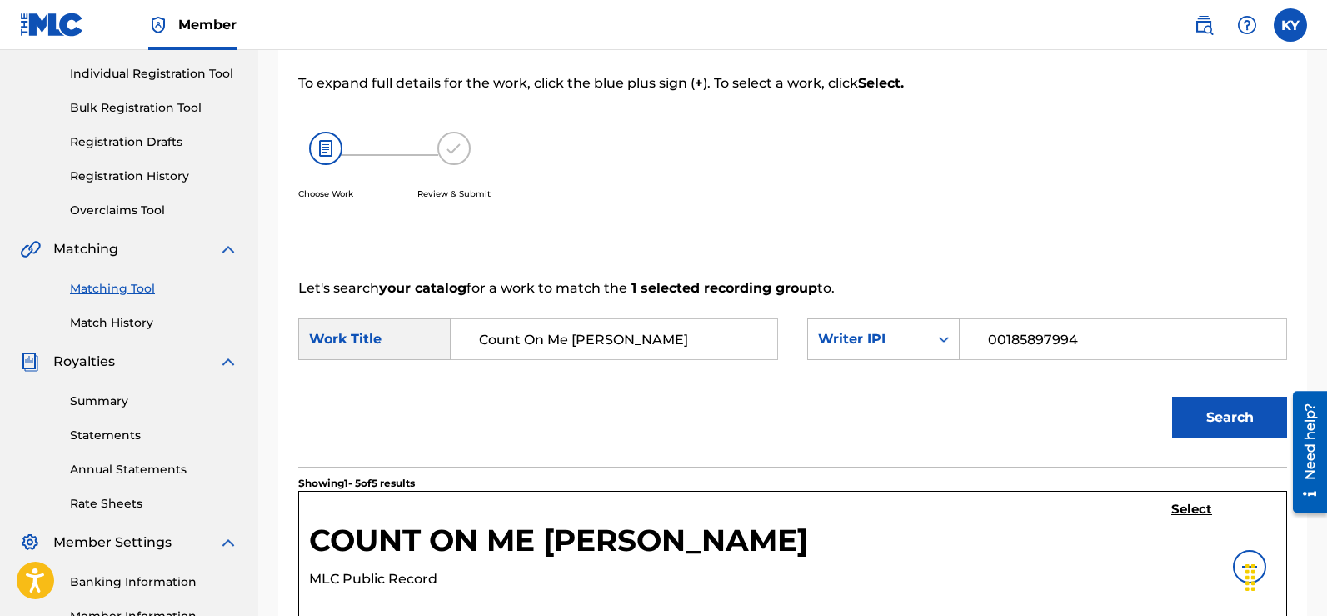
scroll to position [202, 0]
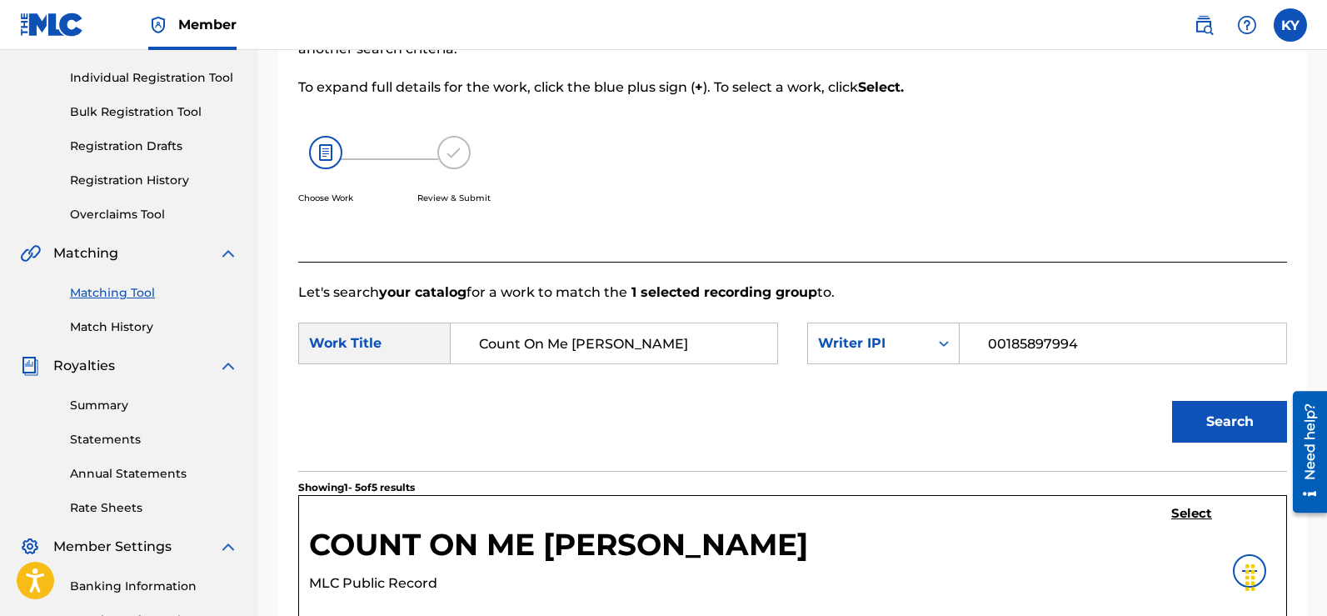
click at [1192, 506] on h5 "Select" at bounding box center [1191, 514] width 41 height 16
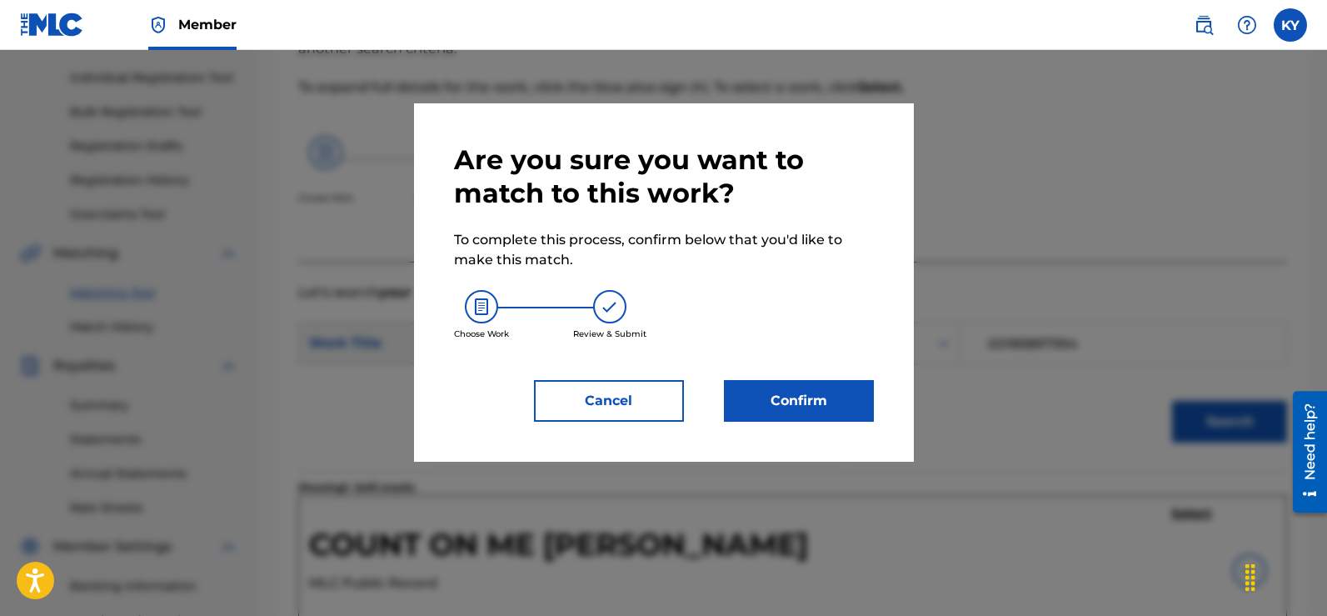
click at [782, 391] on button "Confirm" at bounding box center [799, 401] width 150 height 42
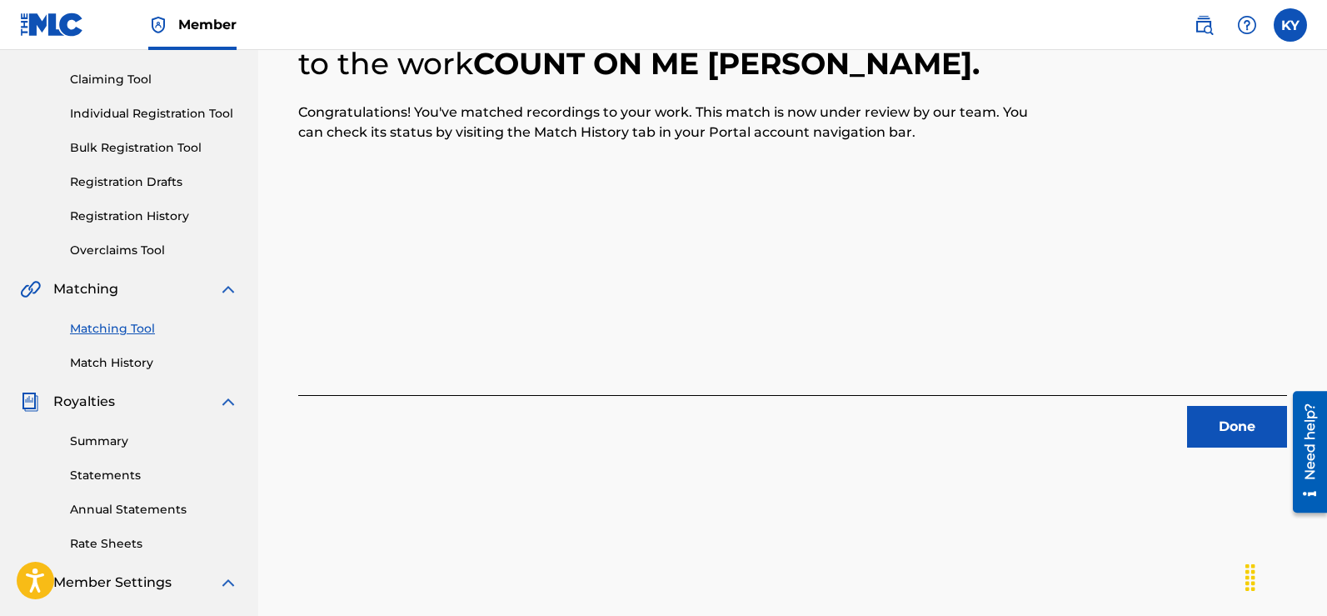
scroll to position [162, 0]
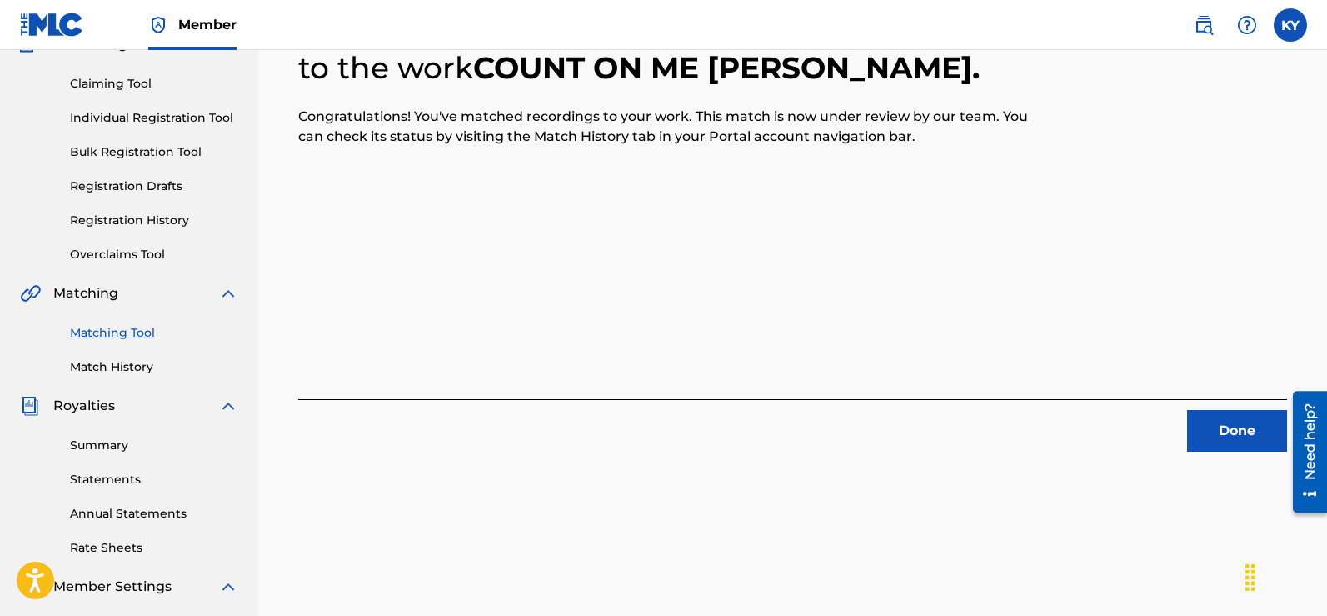
click at [1240, 427] on button "Done" at bounding box center [1237, 431] width 100 height 42
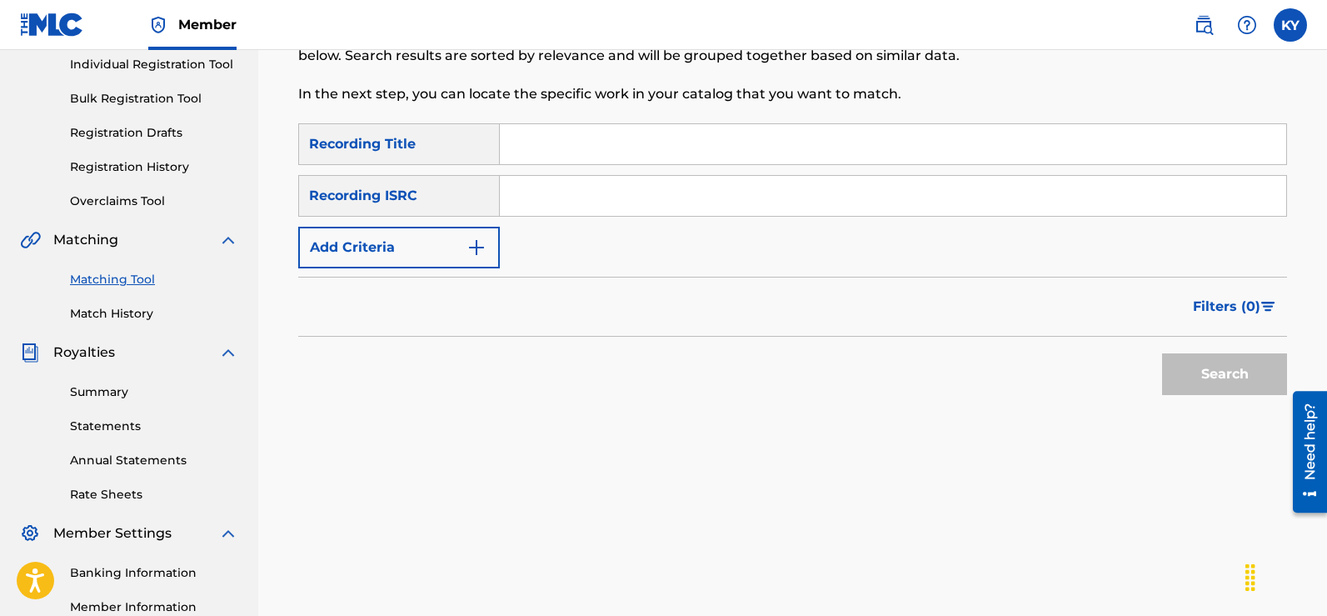
scroll to position [223, 0]
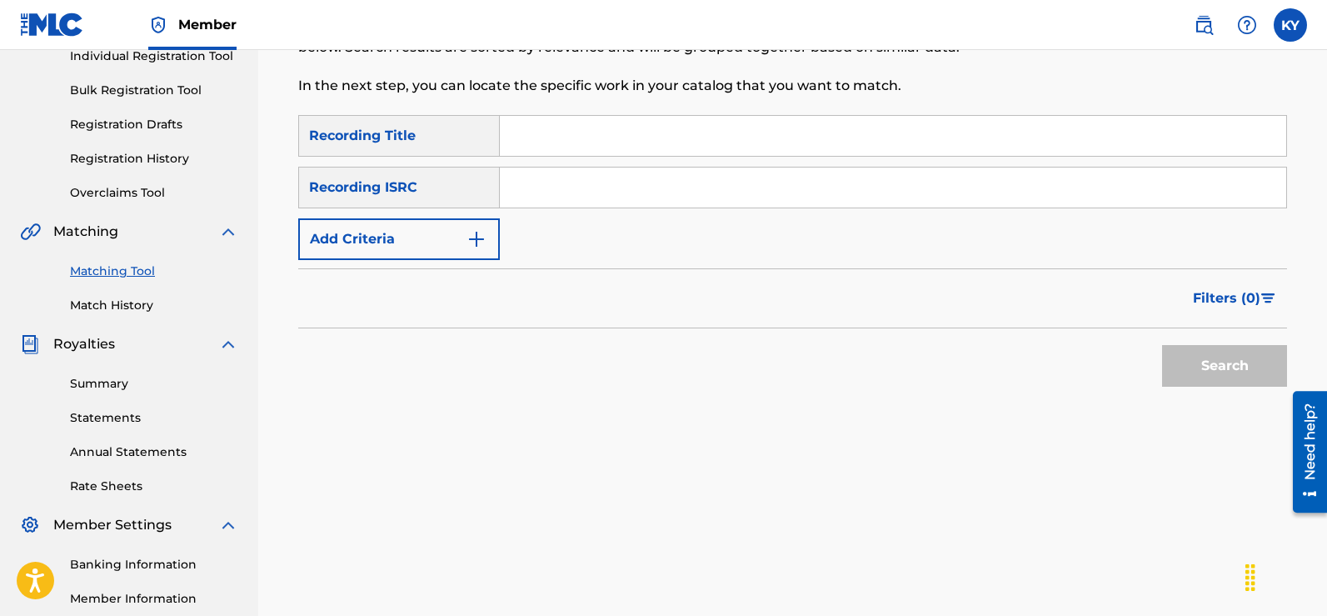
click at [504, 141] on input "Search Form" at bounding box center [893, 136] width 786 height 40
type input "Count On Me"
click at [510, 196] on input "Search Form" at bounding box center [893, 187] width 786 height 40
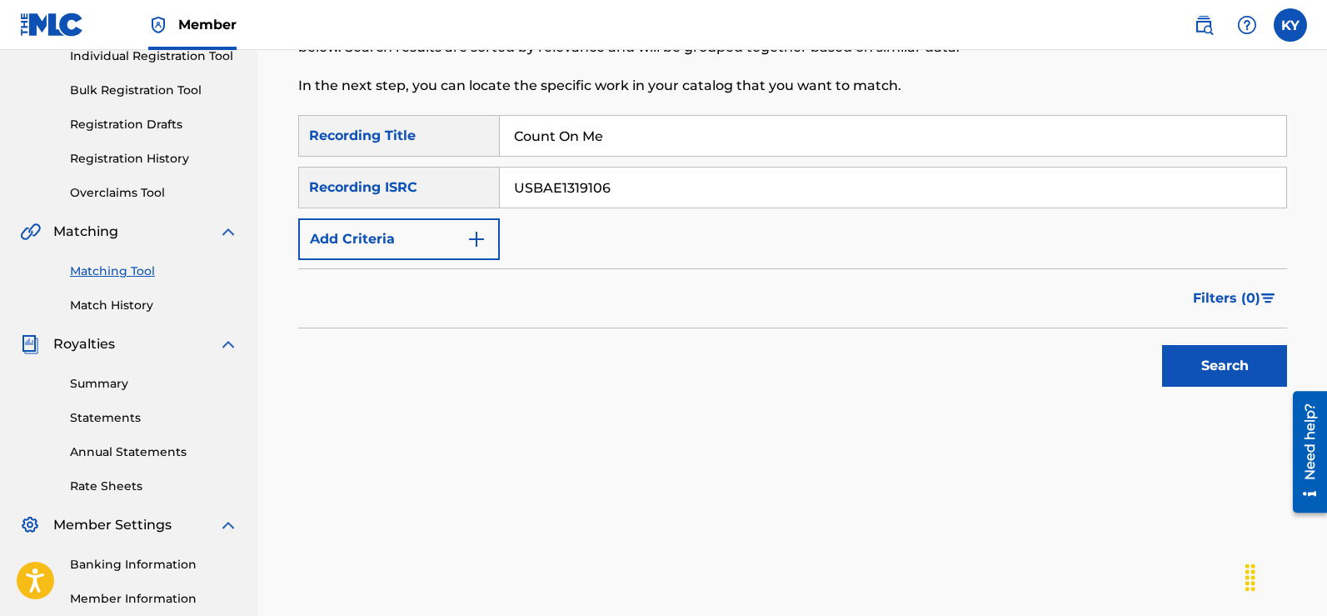
type input "USBAE1319106"
click at [1222, 362] on button "Search" at bounding box center [1224, 366] width 125 height 42
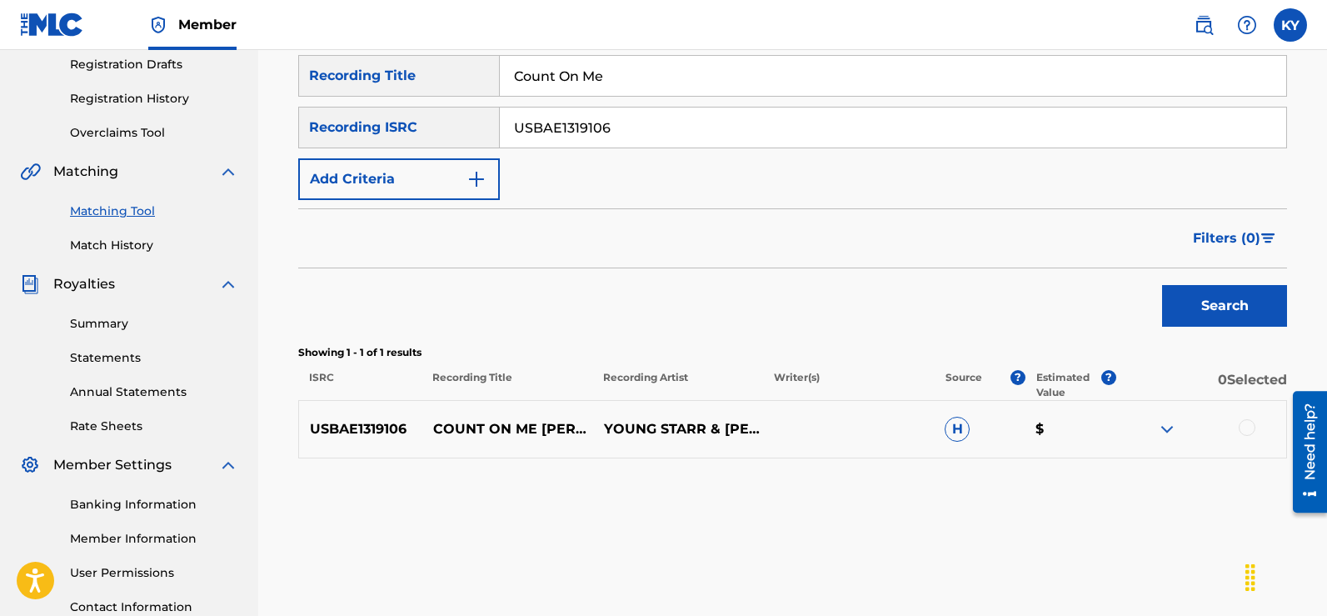
scroll to position [282, 0]
click at [1243, 426] on div at bounding box center [1247, 428] width 17 height 17
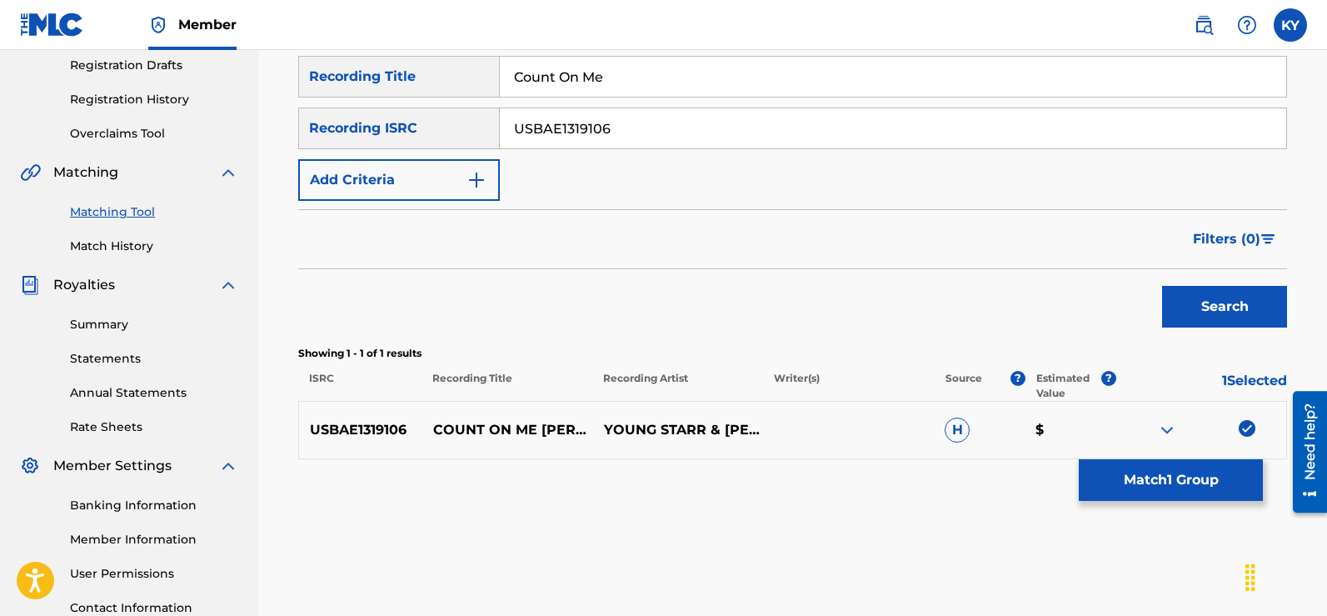
click at [1165, 484] on button "Match 1 Group" at bounding box center [1171, 480] width 184 height 42
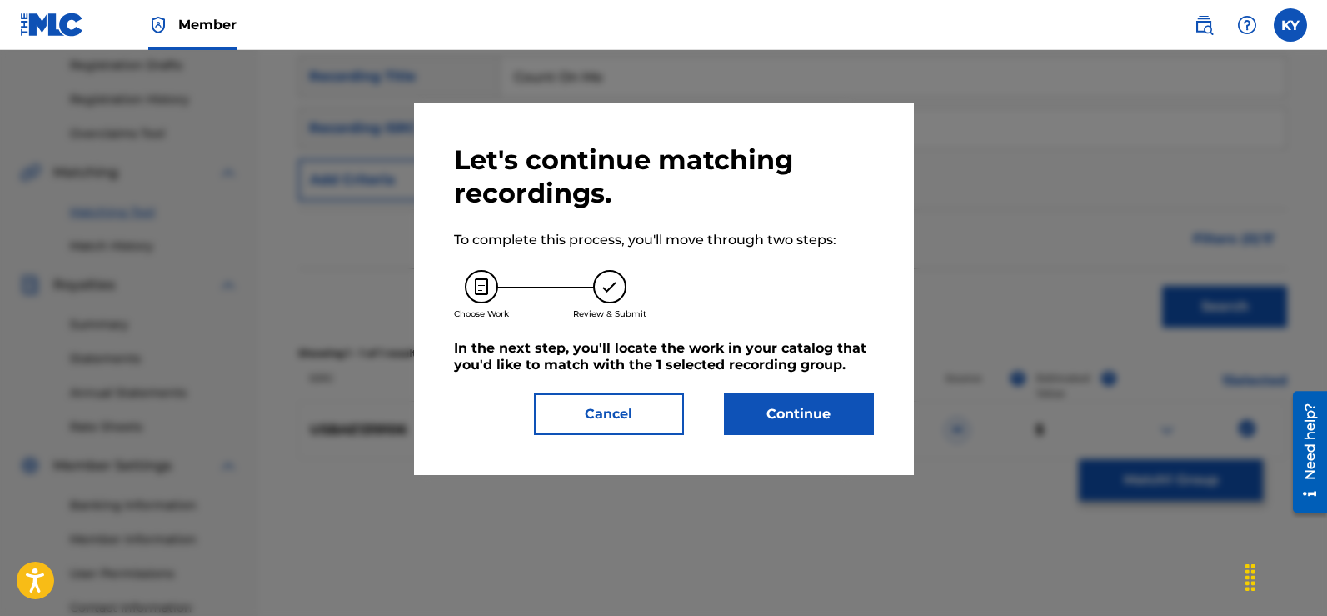
click at [797, 413] on button "Continue" at bounding box center [799, 414] width 150 height 42
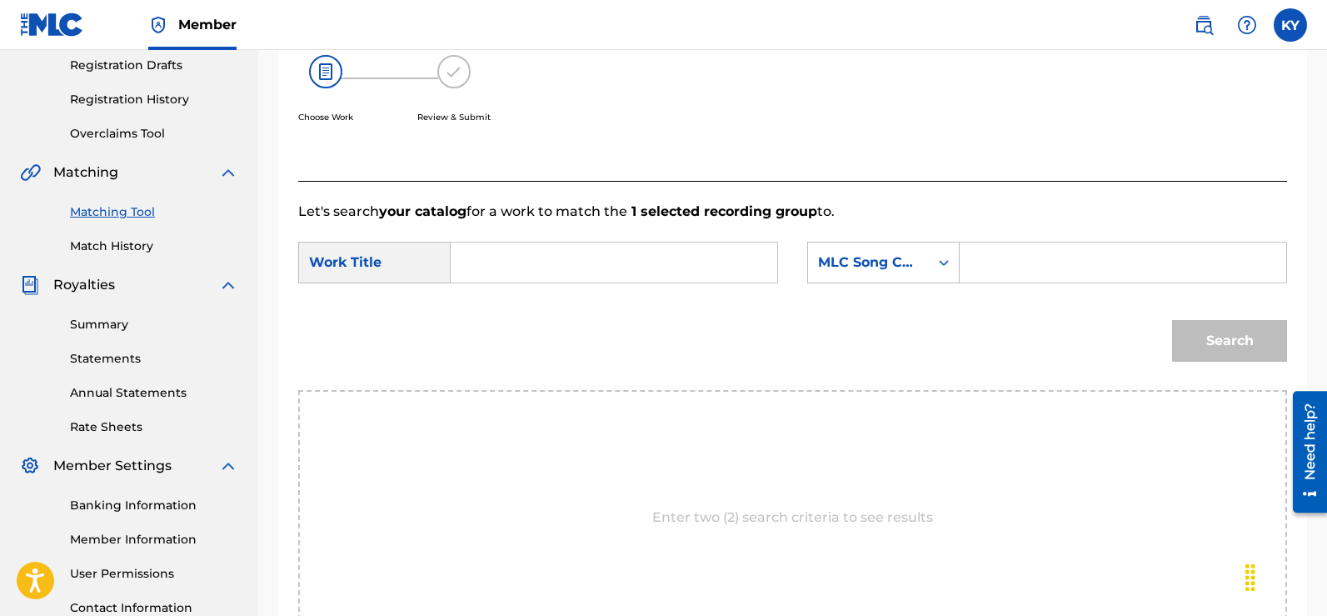
click at [463, 264] on div "Search Form" at bounding box center [614, 263] width 327 height 42
click at [469, 265] on input "Search Form" at bounding box center [614, 262] width 298 height 40
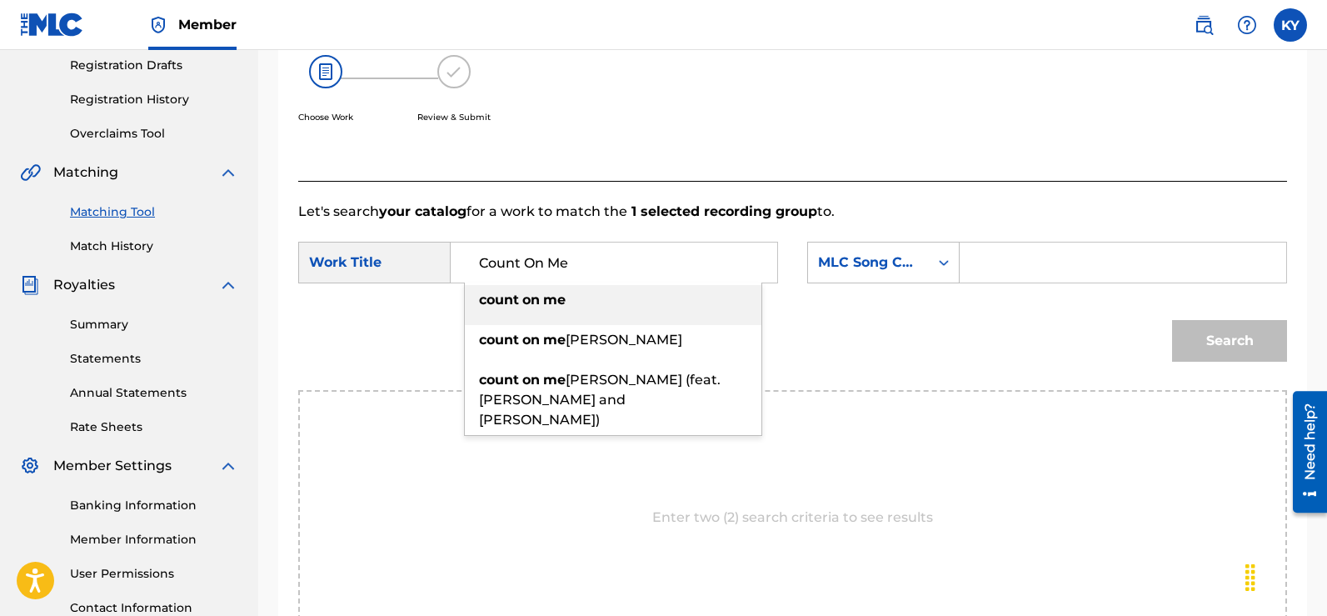
click at [564, 294] on strong "me" at bounding box center [554, 300] width 22 height 16
type input "count on me"
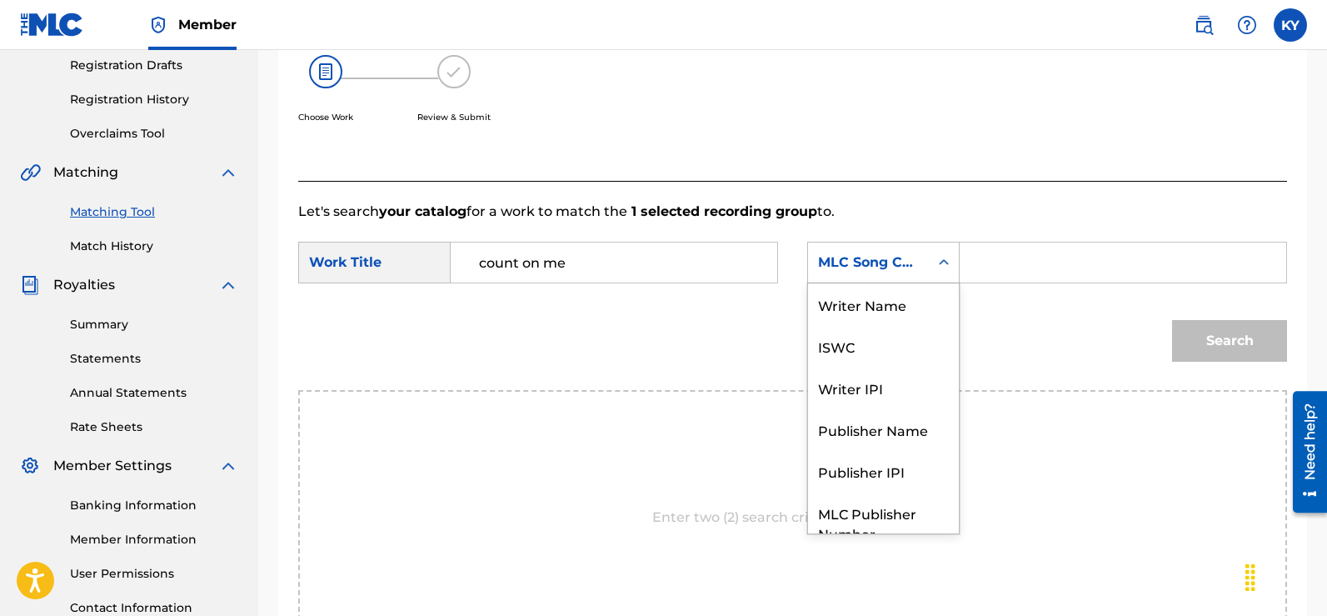
click at [945, 260] on icon "Search Form" at bounding box center [943, 262] width 17 height 17
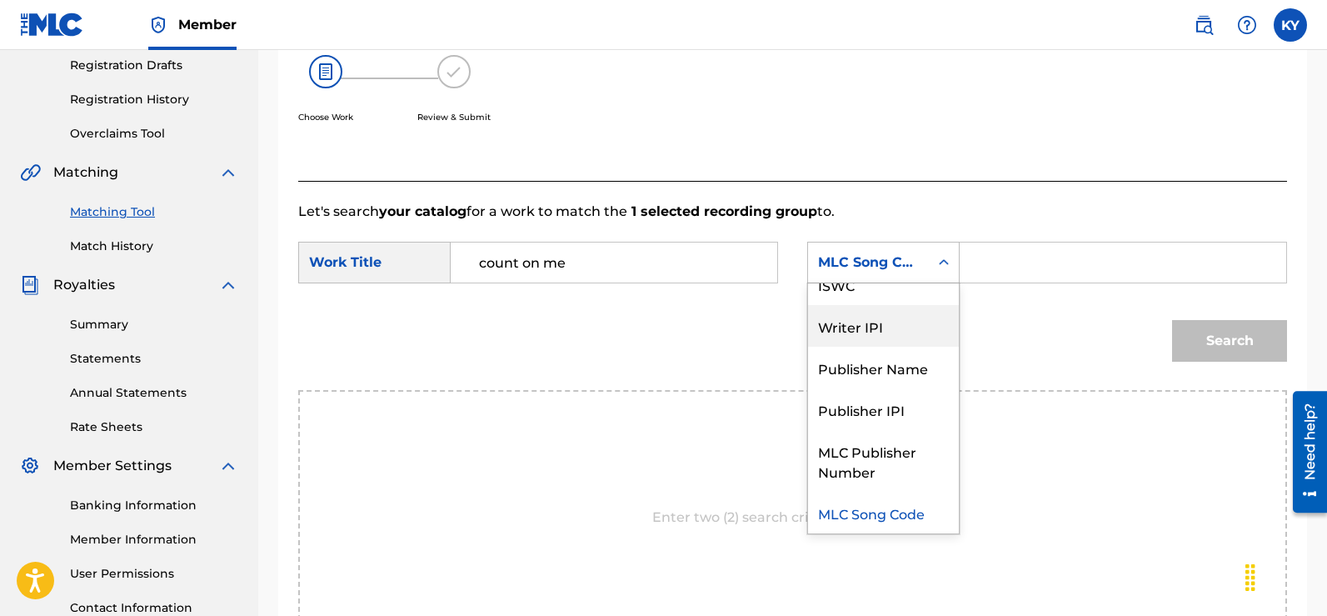
click at [854, 326] on div "Writer IPI" at bounding box center [883, 326] width 151 height 42
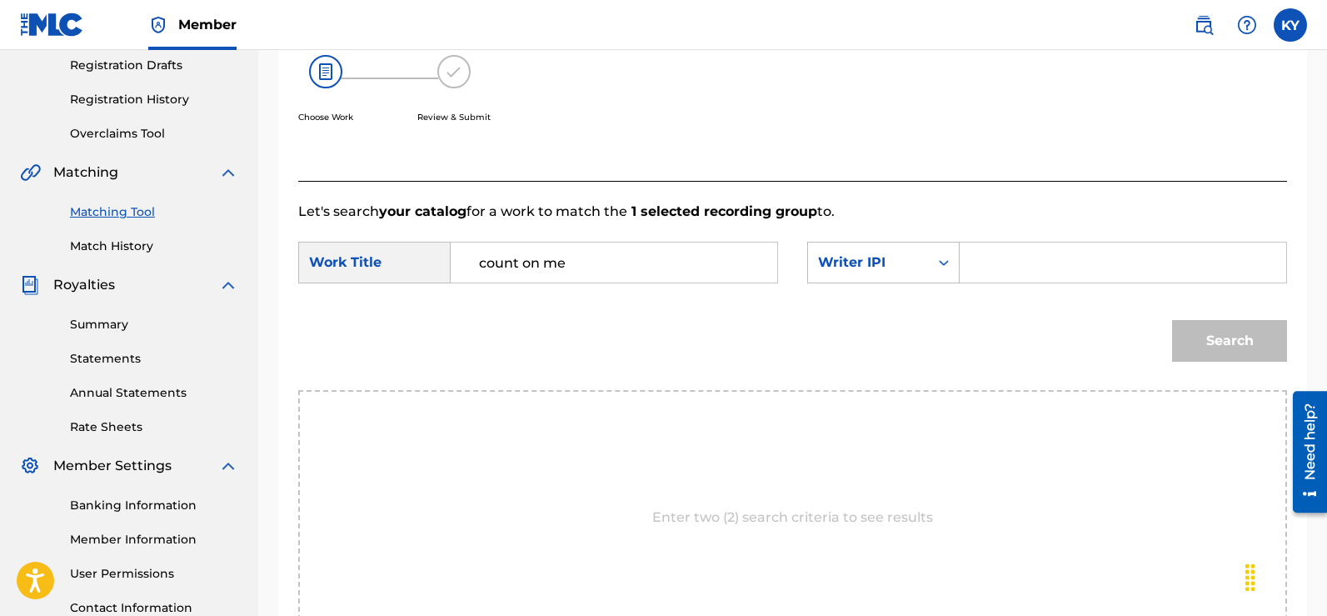
click at [979, 259] on input "Search Form" at bounding box center [1123, 262] width 298 height 40
paste input "00185897994"
type input "00185897994"
click at [1225, 334] on button "Search" at bounding box center [1229, 341] width 115 height 42
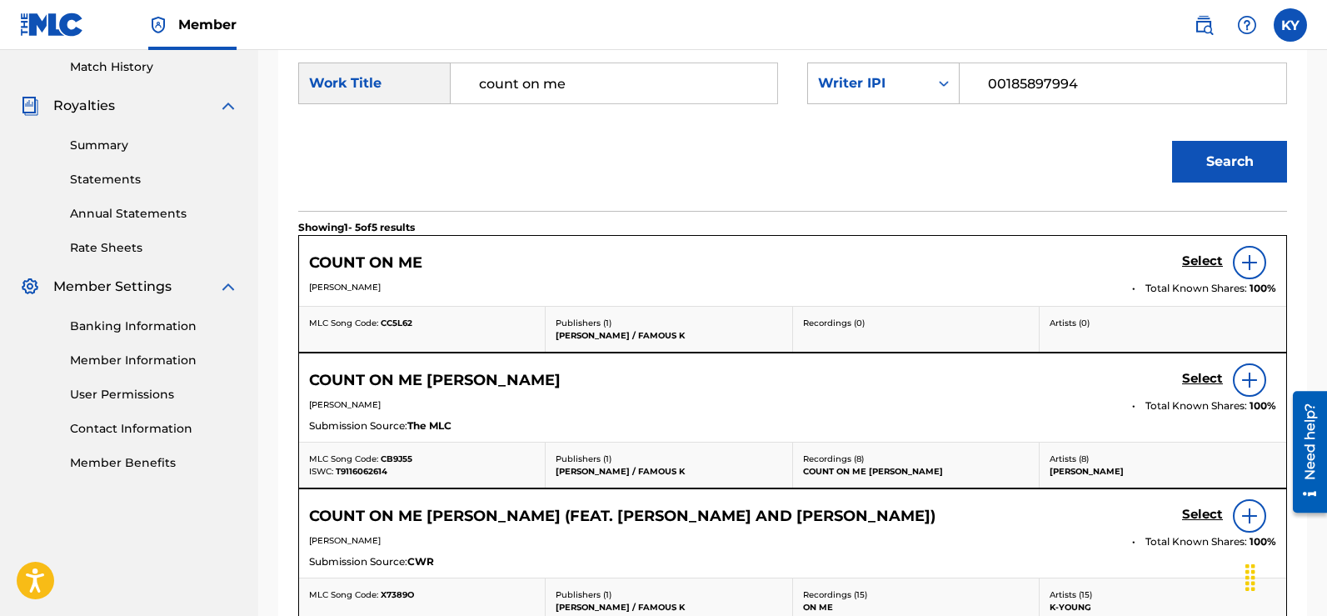
scroll to position [439, 0]
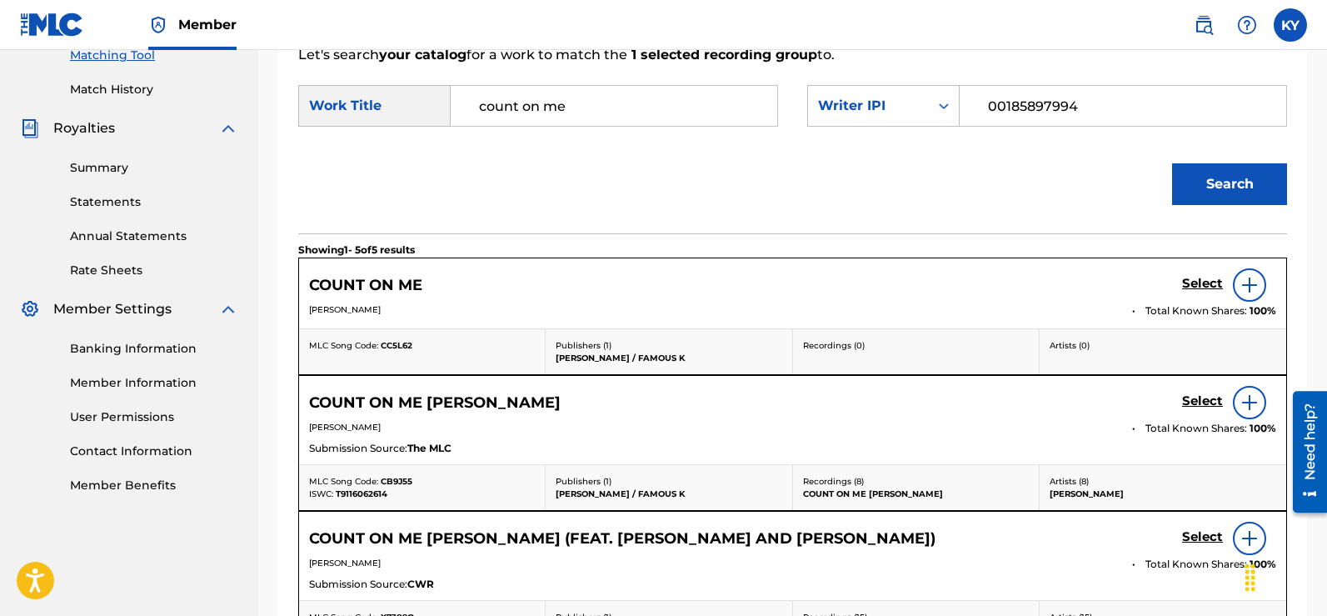
click at [1250, 282] on img at bounding box center [1250, 285] width 20 height 20
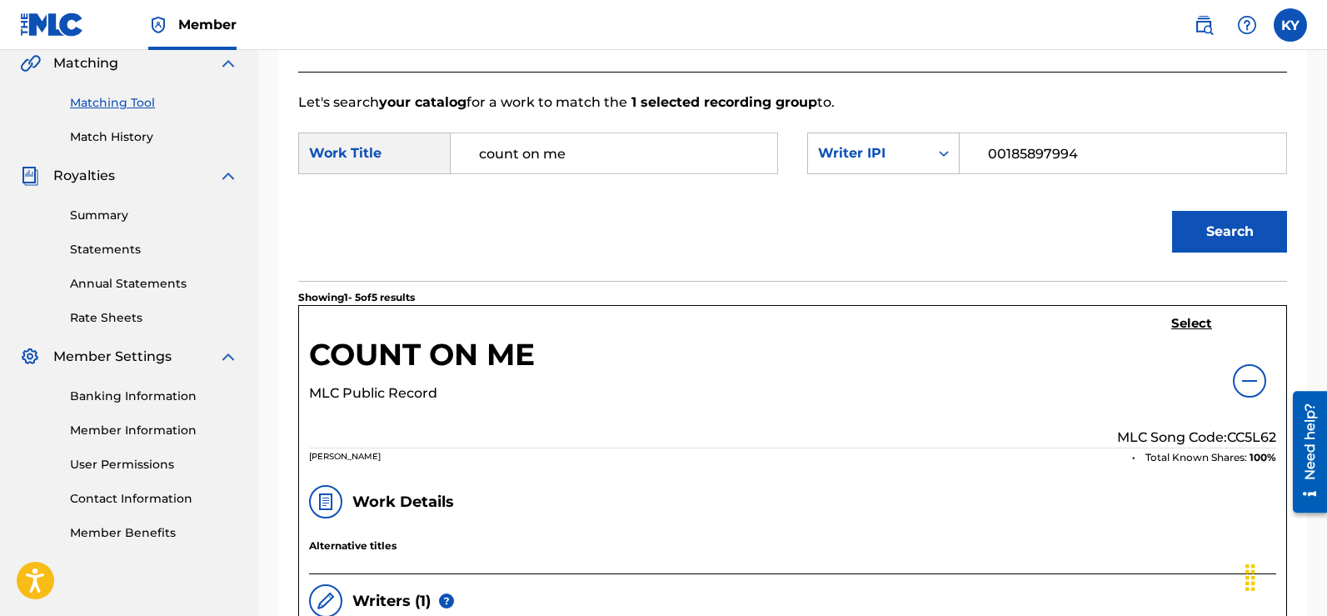
scroll to position [407, 0]
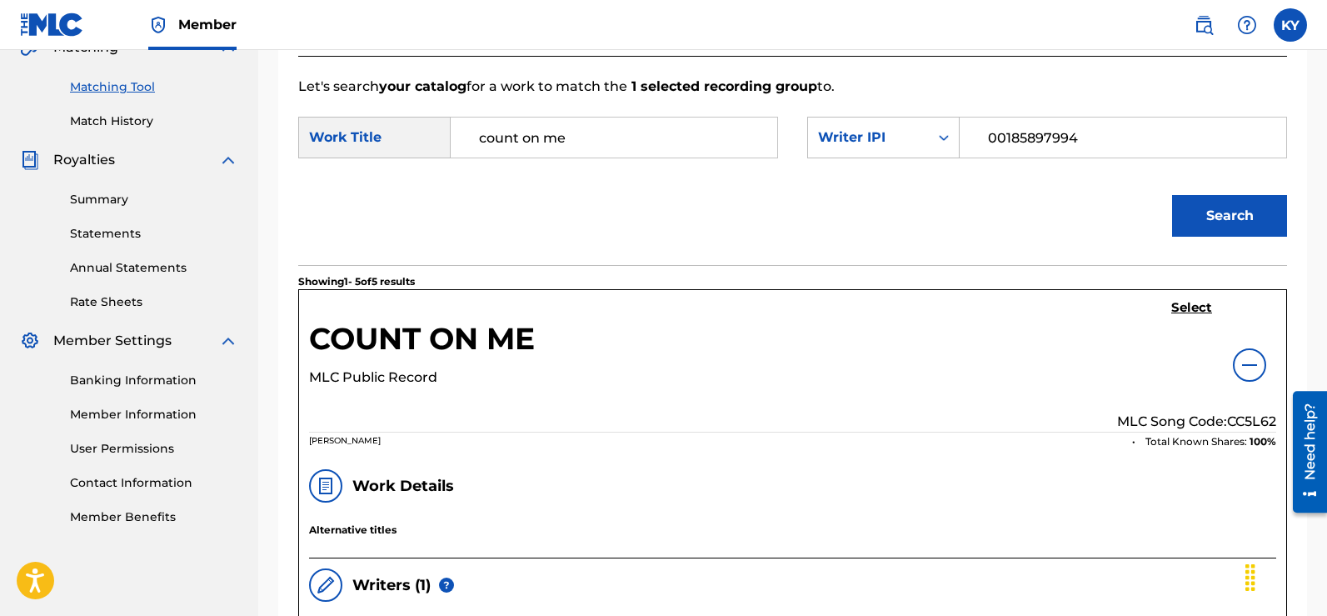
click at [1180, 300] on h5 "Select" at bounding box center [1191, 308] width 41 height 16
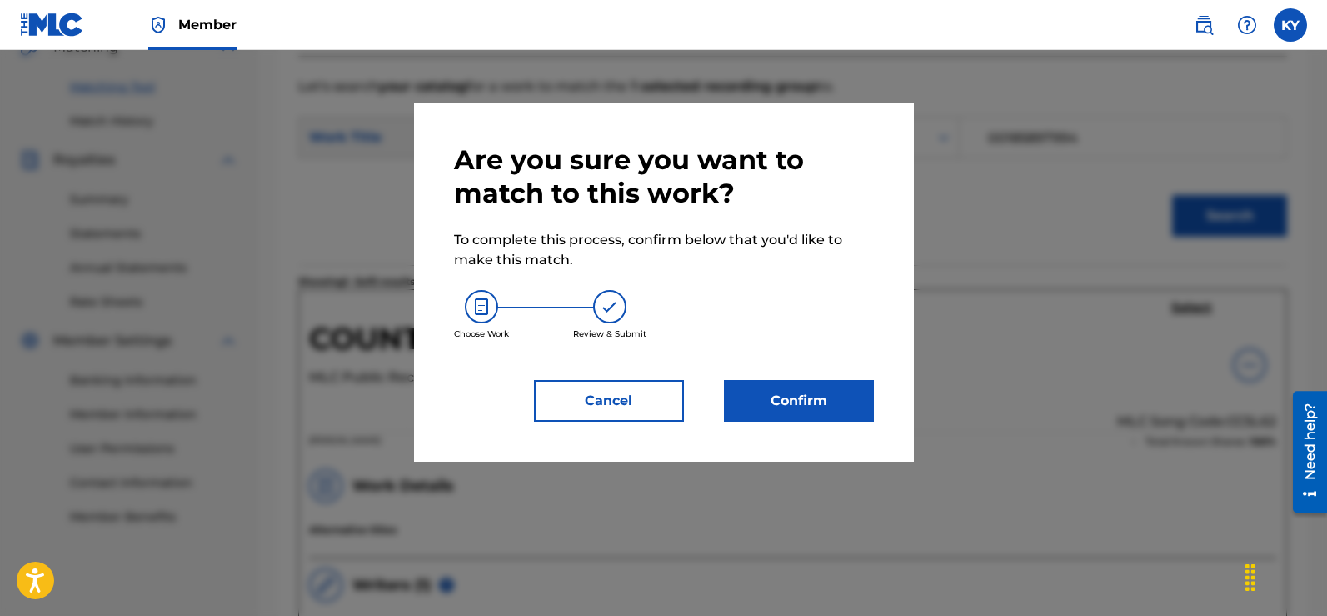
click at [824, 402] on button "Confirm" at bounding box center [799, 401] width 150 height 42
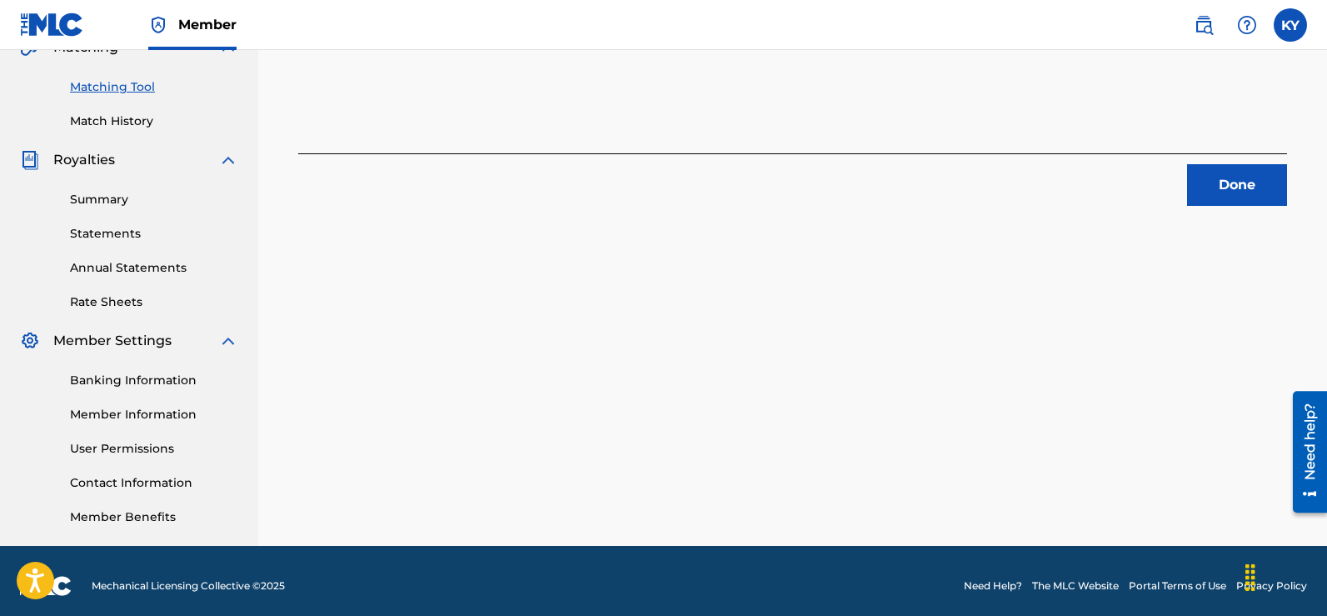
click at [1235, 187] on button "Done" at bounding box center [1237, 185] width 100 height 42
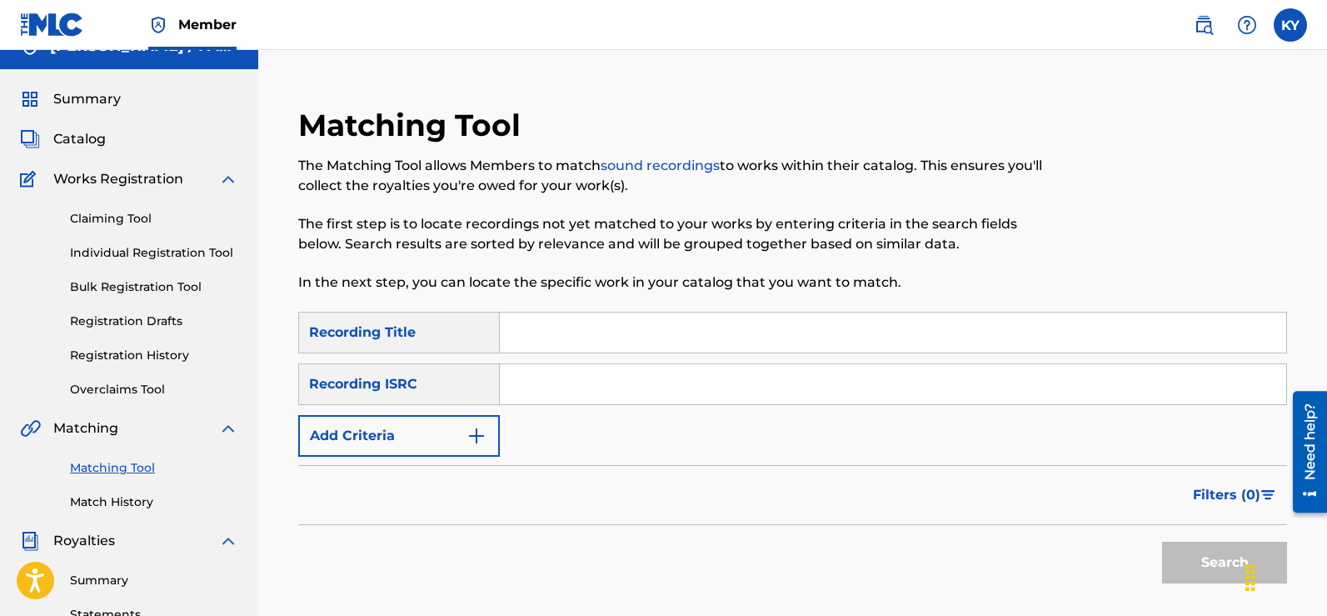
click at [1324, 48] on nav "Member KY [GEOGRAPHIC_DATA] [PERSON_NAME] [EMAIL_ADDRESS][DOMAIN_NAME] Profile …" at bounding box center [663, 25] width 1327 height 50
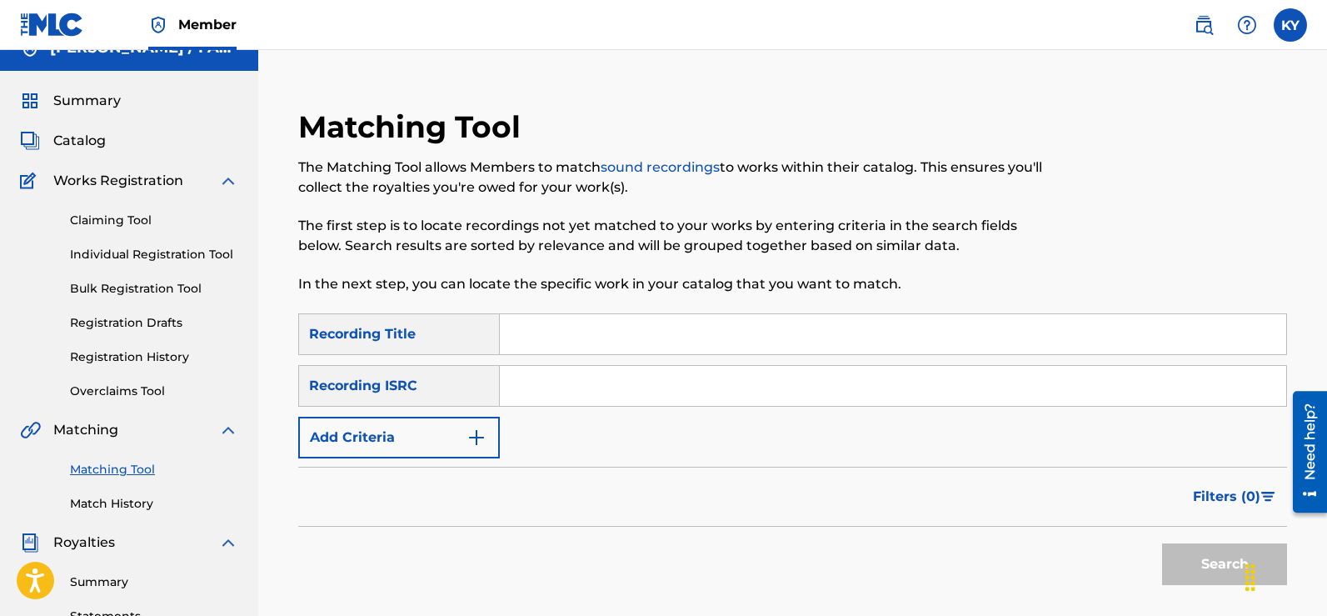
click at [516, 336] on input "Search Form" at bounding box center [893, 334] width 786 height 40
type input "MVP"
click at [475, 433] on img "Search Form" at bounding box center [476, 437] width 20 height 20
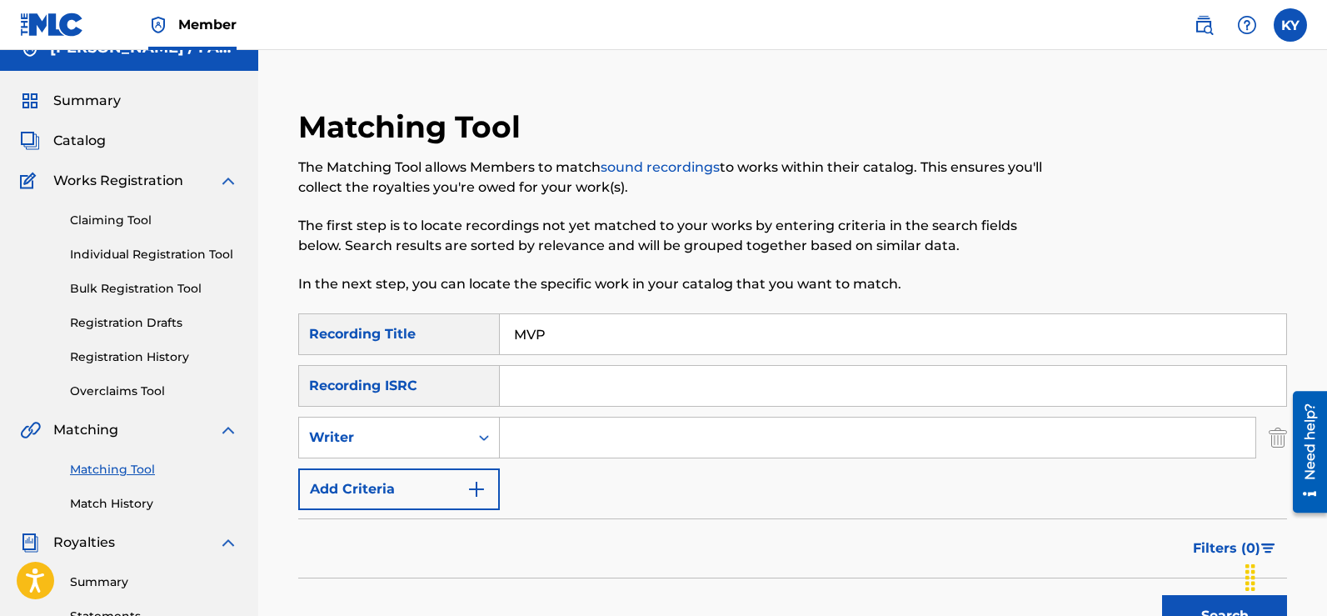
click at [512, 440] on input "Search Form" at bounding box center [878, 437] width 756 height 40
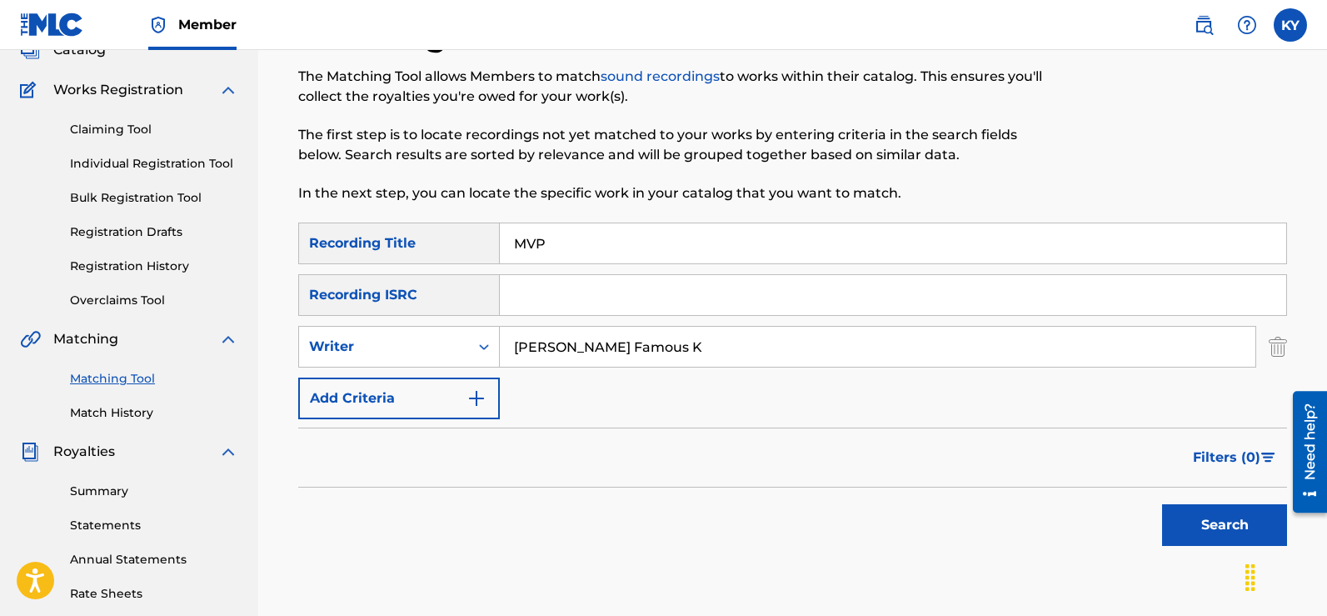
scroll to position [127, 0]
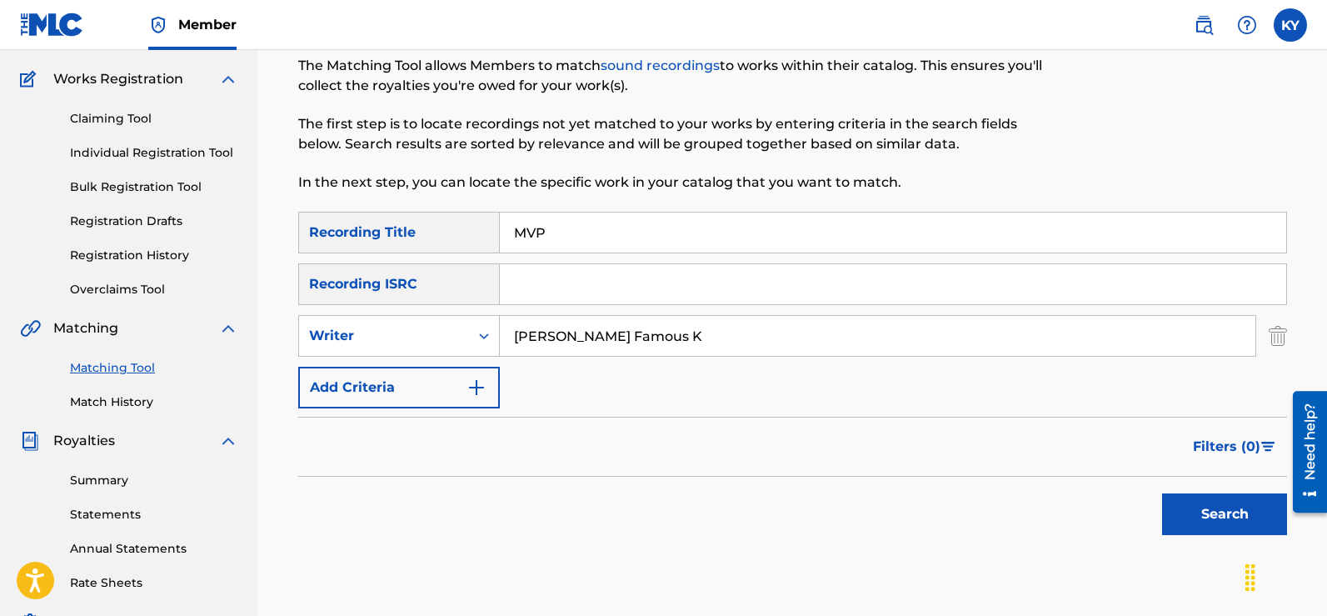
click at [1238, 517] on button "Search" at bounding box center [1224, 514] width 125 height 42
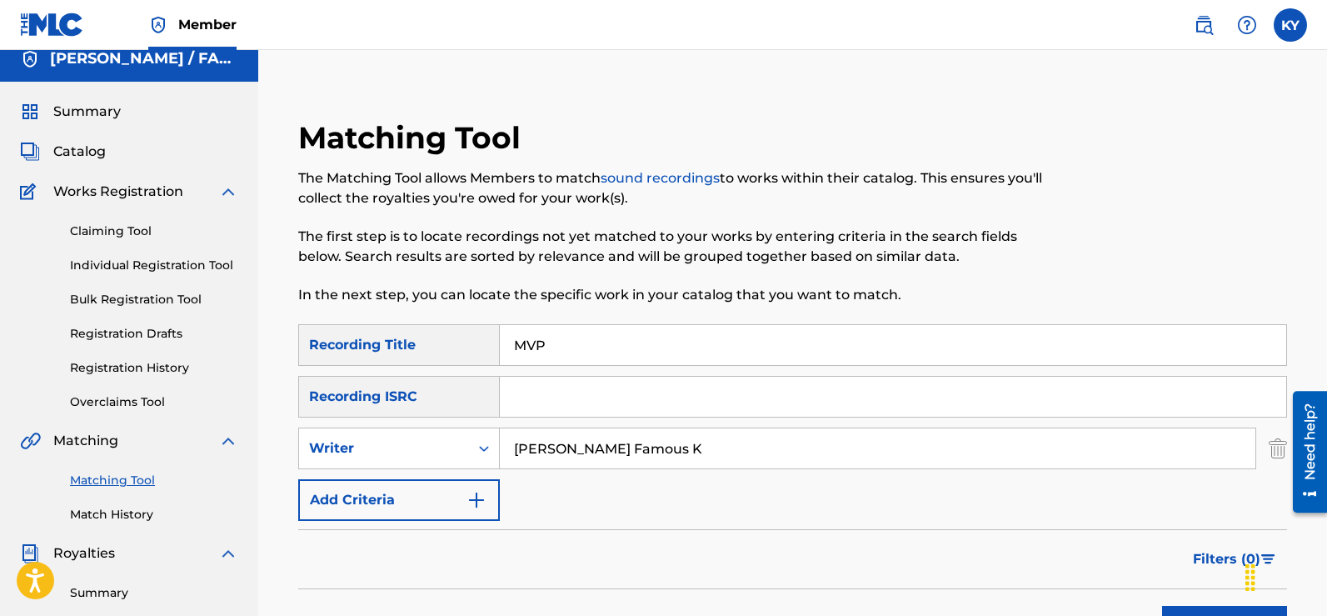
scroll to position [6, 0]
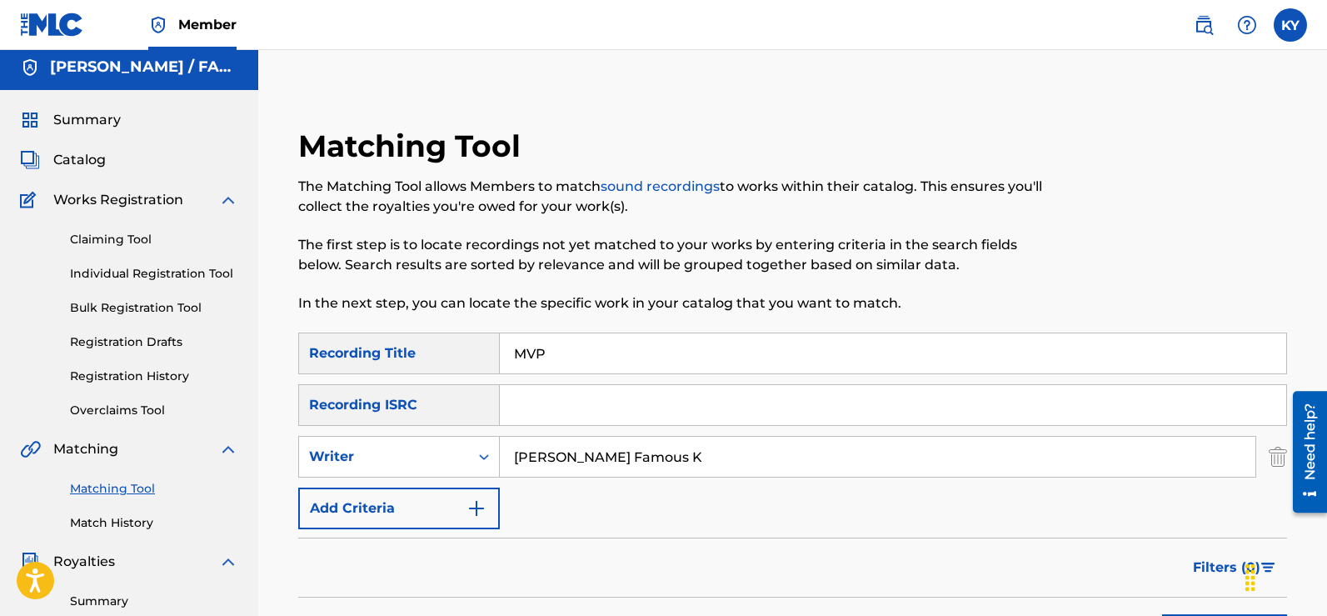
click at [677, 457] on input "[PERSON_NAME] Famous K" at bounding box center [878, 456] width 756 height 40
type input "K"
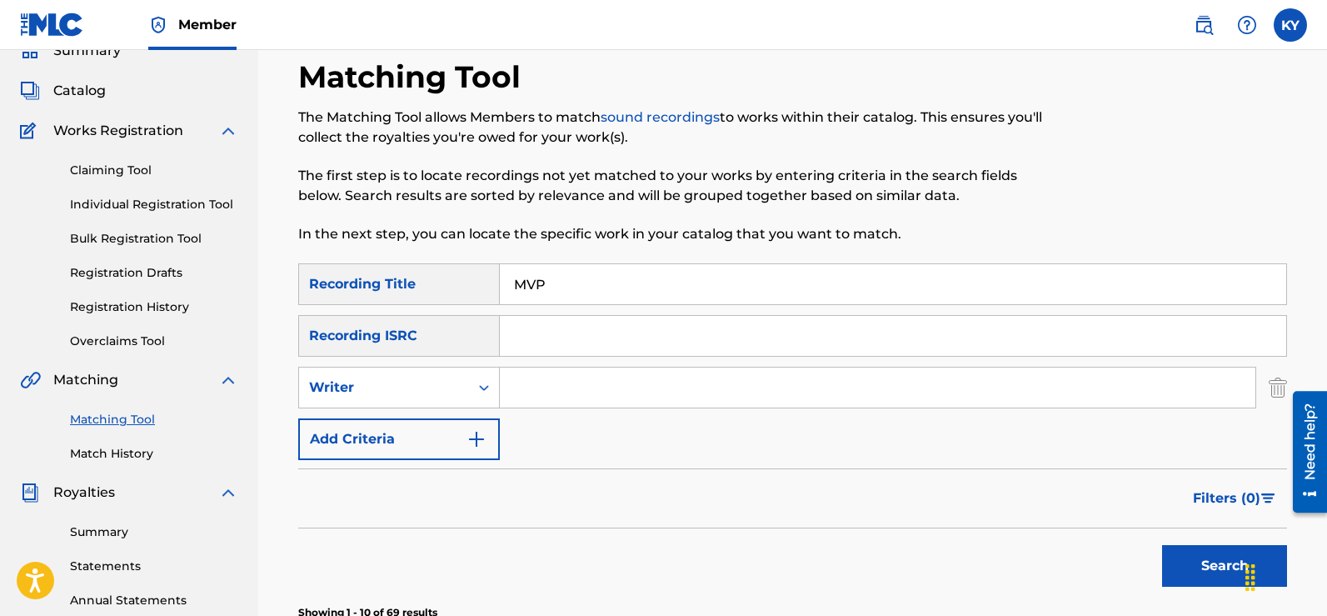
scroll to position [76, 0]
click at [566, 287] on input "MVP" at bounding box center [893, 283] width 786 height 40
type input "M"
click at [489, 385] on icon "Search Form" at bounding box center [484, 386] width 17 height 17
click at [516, 386] on input "Search Form" at bounding box center [878, 387] width 756 height 40
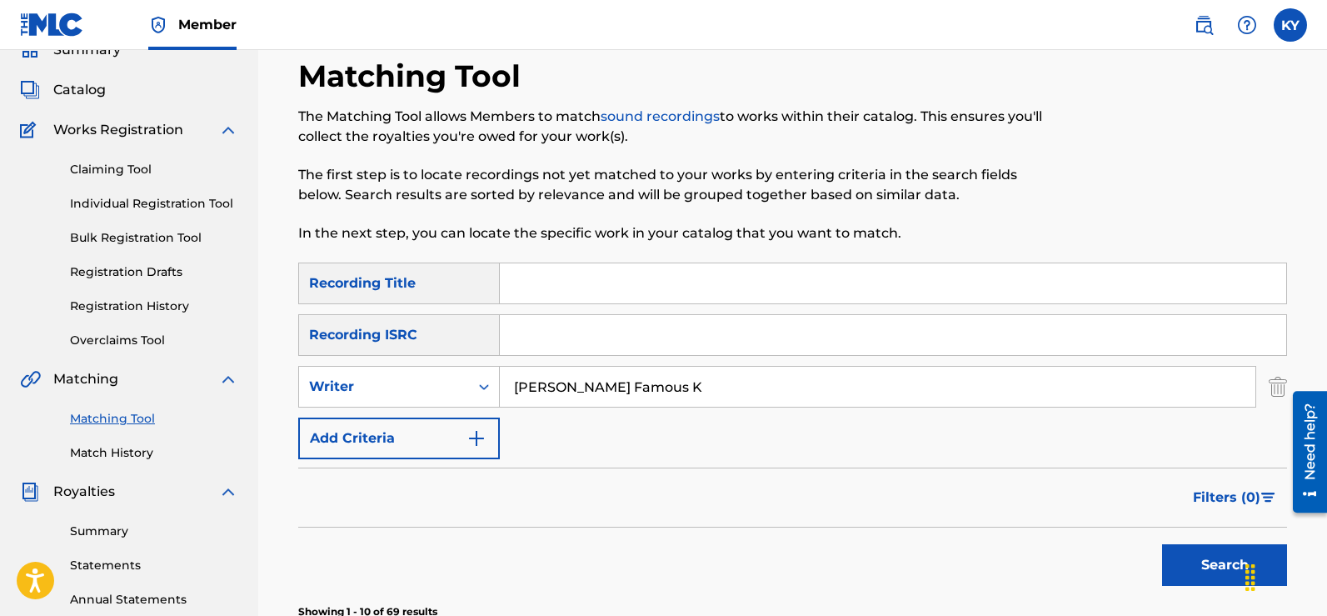
type input "[PERSON_NAME] Famous K"
click at [1219, 564] on button "Search" at bounding box center [1224, 565] width 125 height 42
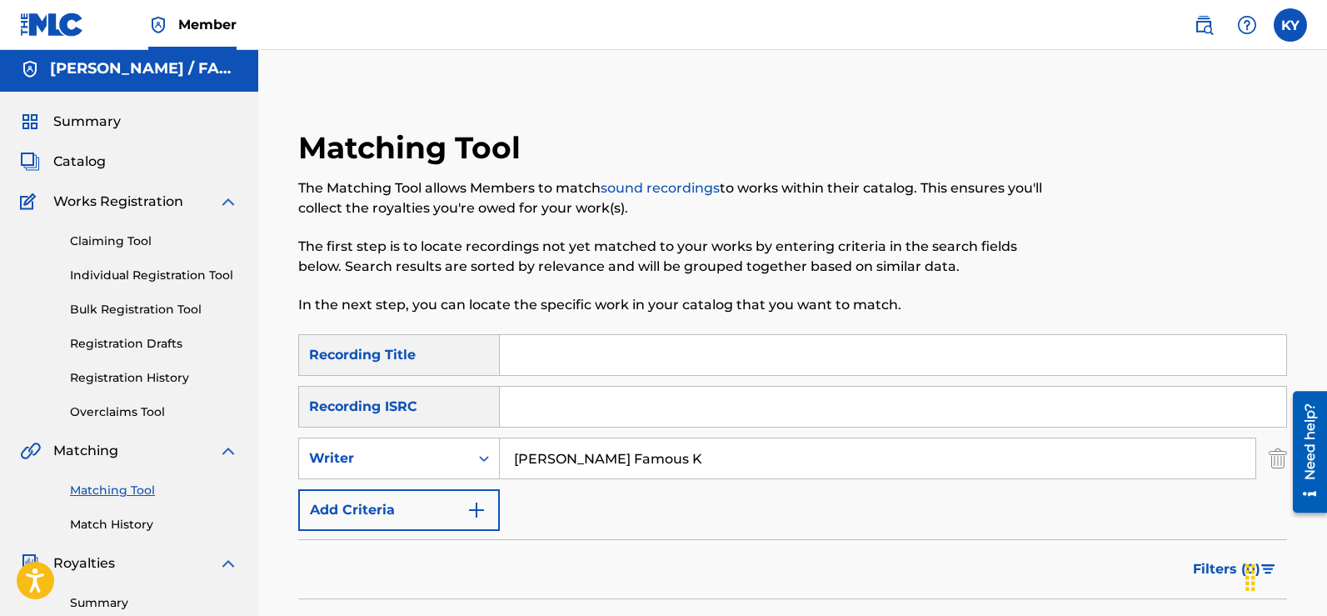
scroll to position [0, 0]
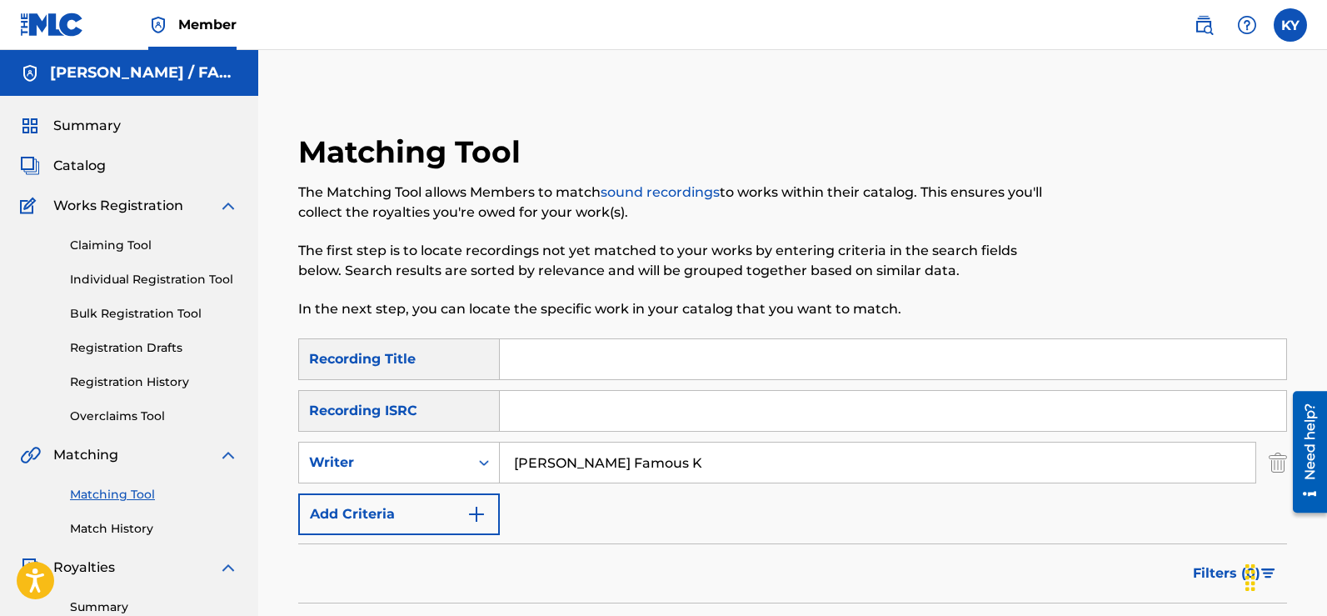
click at [674, 466] on input "[PERSON_NAME] Famous K" at bounding box center [878, 462] width 756 height 40
click at [685, 466] on input "[PERSON_NAME] Famous K" at bounding box center [878, 462] width 756 height 40
click at [696, 452] on input "[PERSON_NAME] Famous K" at bounding box center [878, 462] width 756 height 40
click at [569, 352] on input "Search Form" at bounding box center [893, 359] width 786 height 40
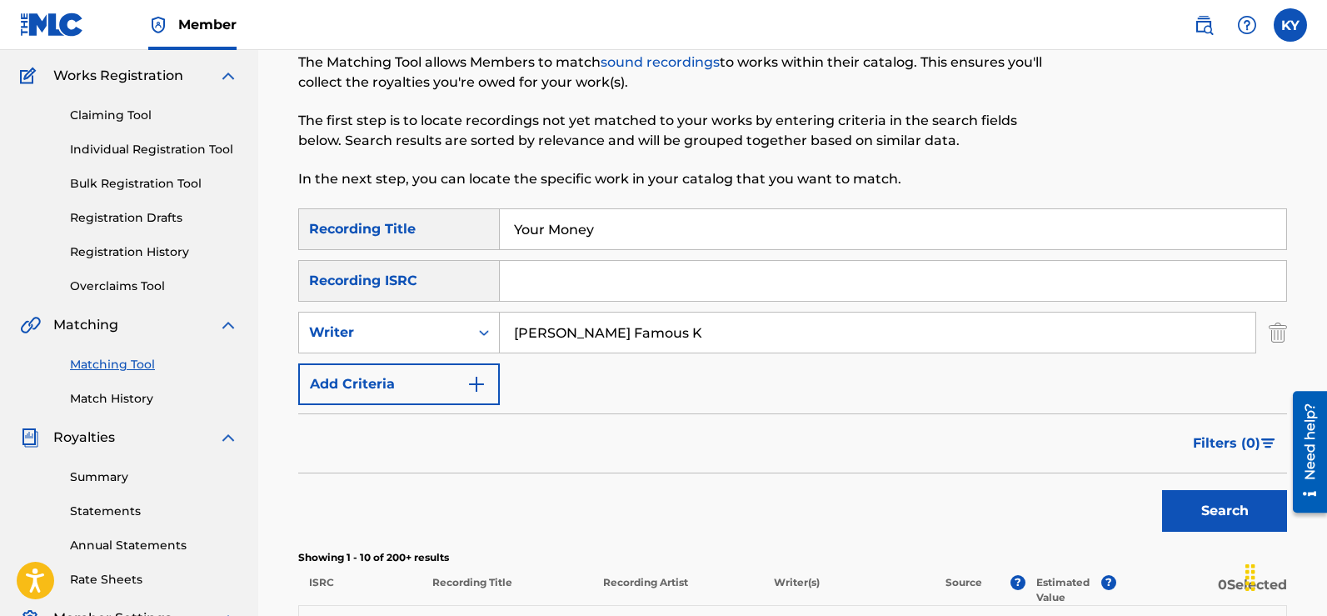
scroll to position [157, 0]
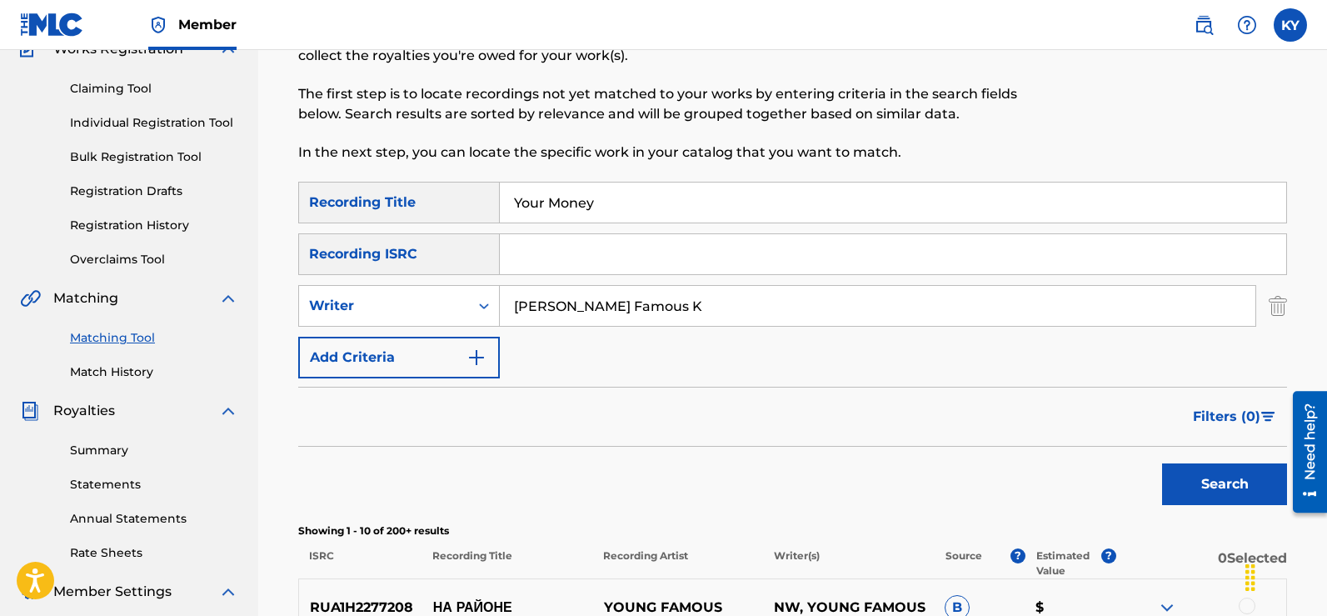
type input "Your Money"
click at [1224, 471] on button "Search" at bounding box center [1224, 484] width 125 height 42
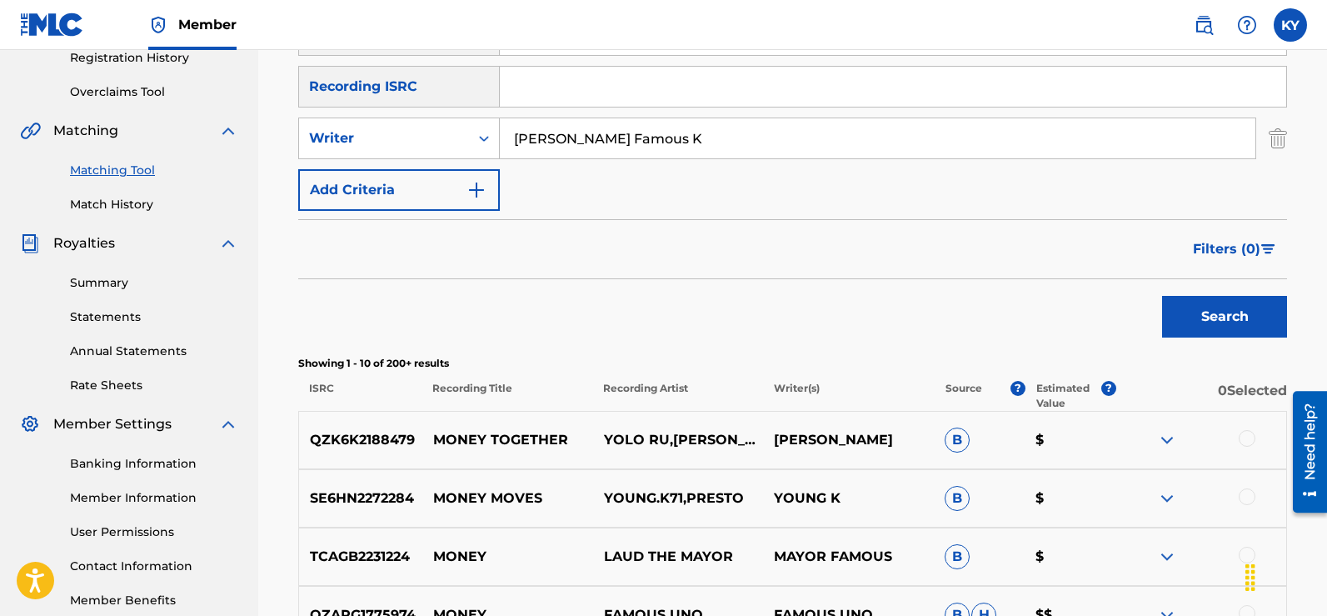
scroll to position [0, 0]
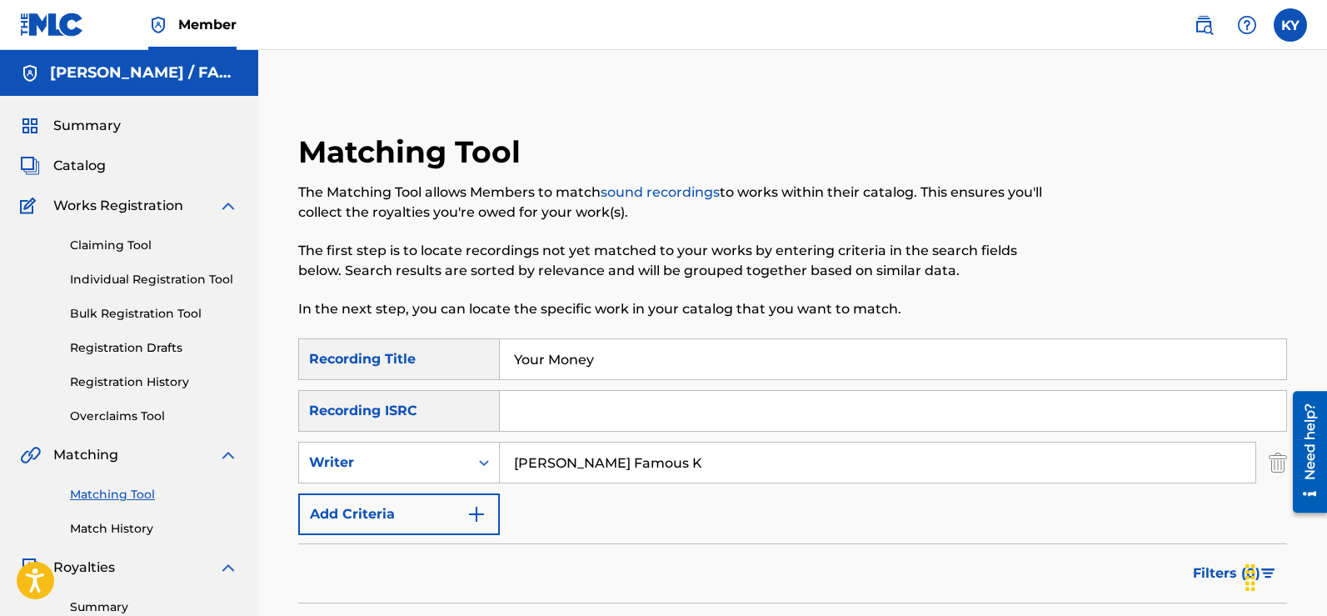
click at [687, 460] on input "[PERSON_NAME] Famous K" at bounding box center [878, 462] width 756 height 40
type input "K"
click at [516, 415] on input "Search Form" at bounding box center [893, 411] width 786 height 40
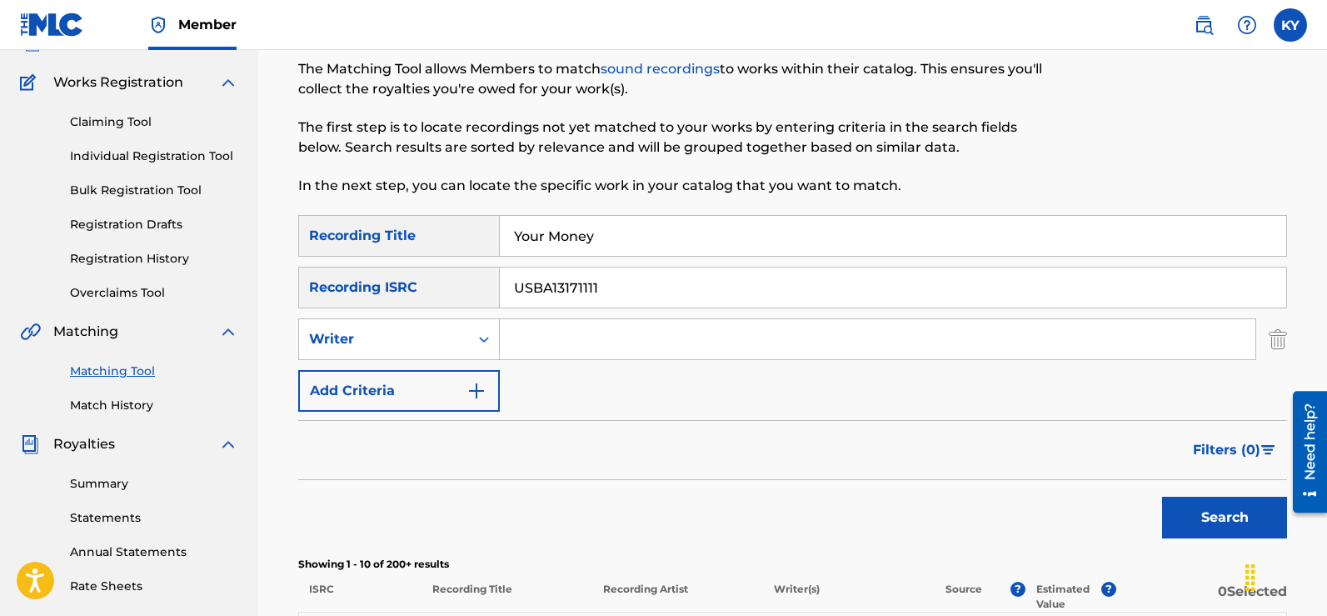
scroll to position [182, 0]
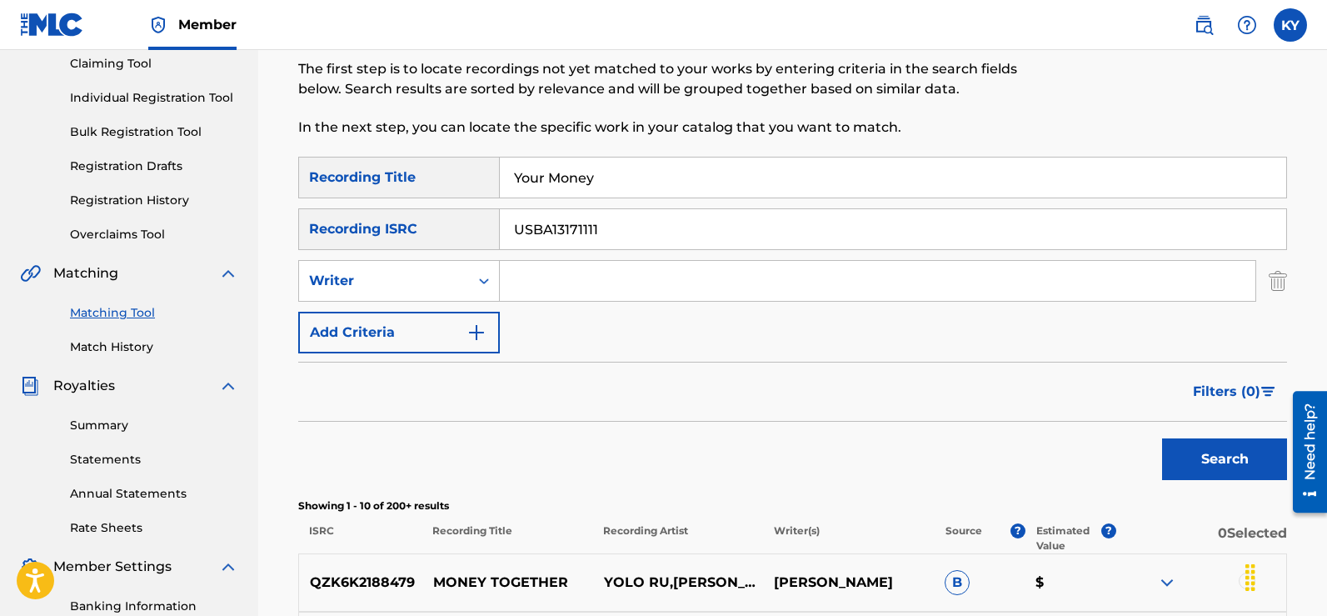
type input "USBA13171111"
click at [1229, 456] on button "Search" at bounding box center [1224, 459] width 125 height 42
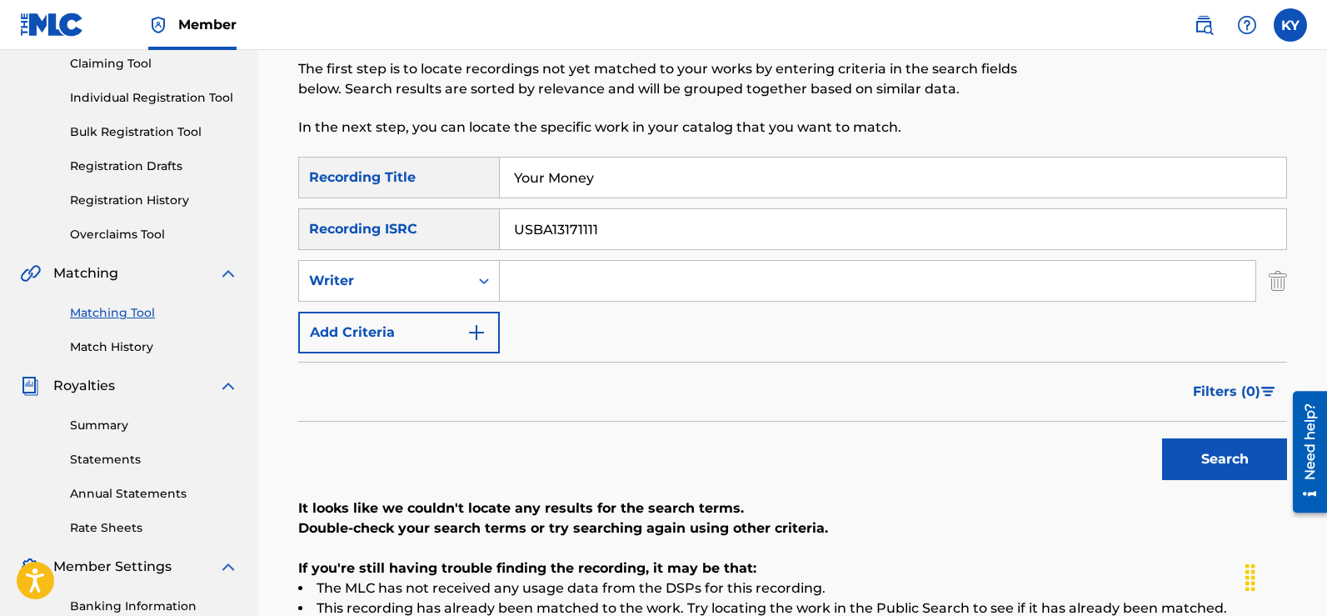
click at [604, 177] on input "Your Money" at bounding box center [893, 177] width 786 height 40
type input "Y"
click at [1208, 451] on button "Search" at bounding box center [1224, 459] width 125 height 42
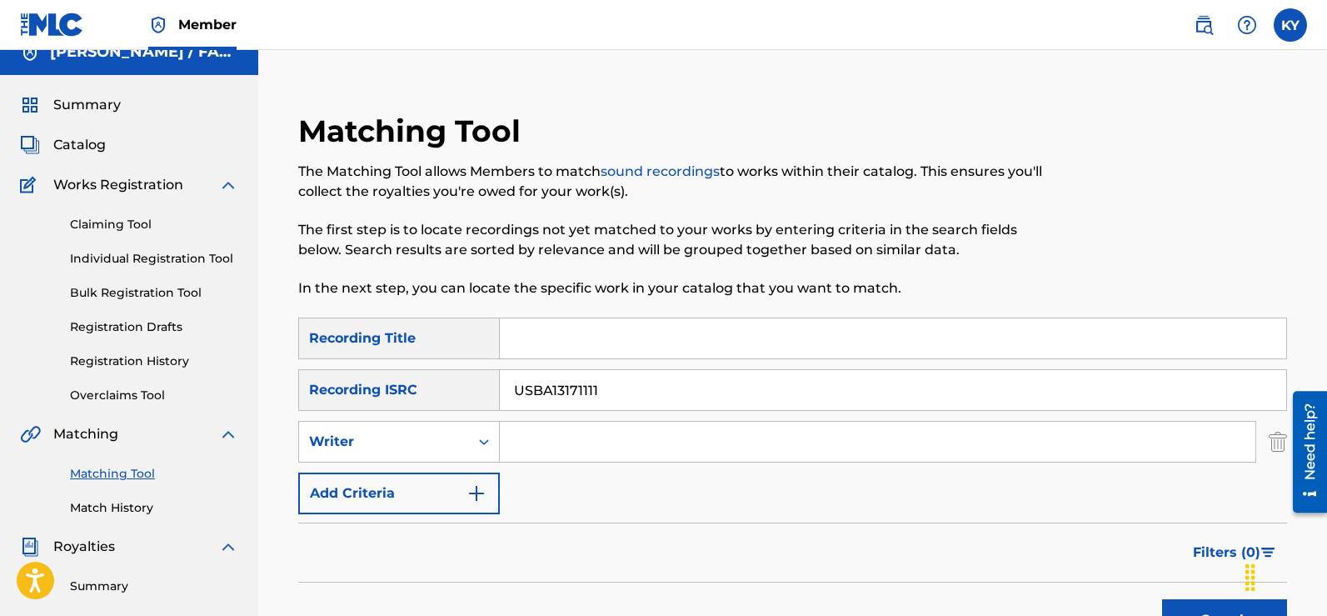
scroll to position [0, 0]
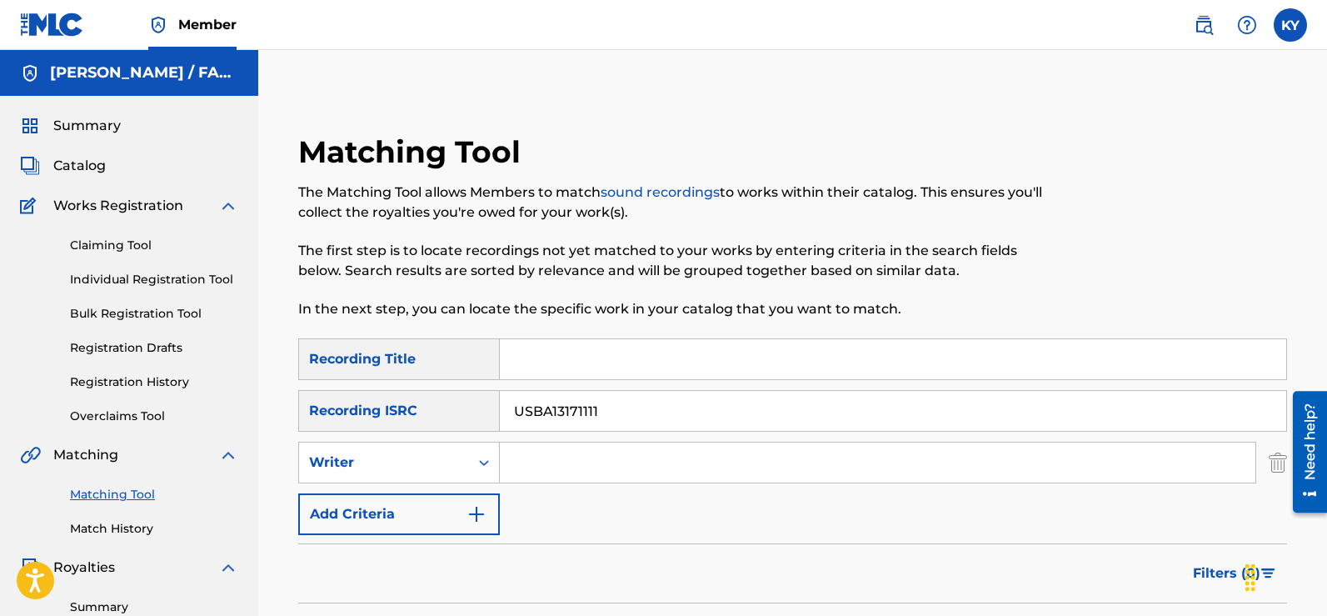
click at [1322, 50] on div "Matching Tool The Matching Tool allows Members to match sound recordings to wor…" at bounding box center [792, 501] width 1069 height 903
click at [611, 412] on input "USBA13171111" at bounding box center [893, 411] width 786 height 40
type input "U"
paste input "TCAFC2096039"
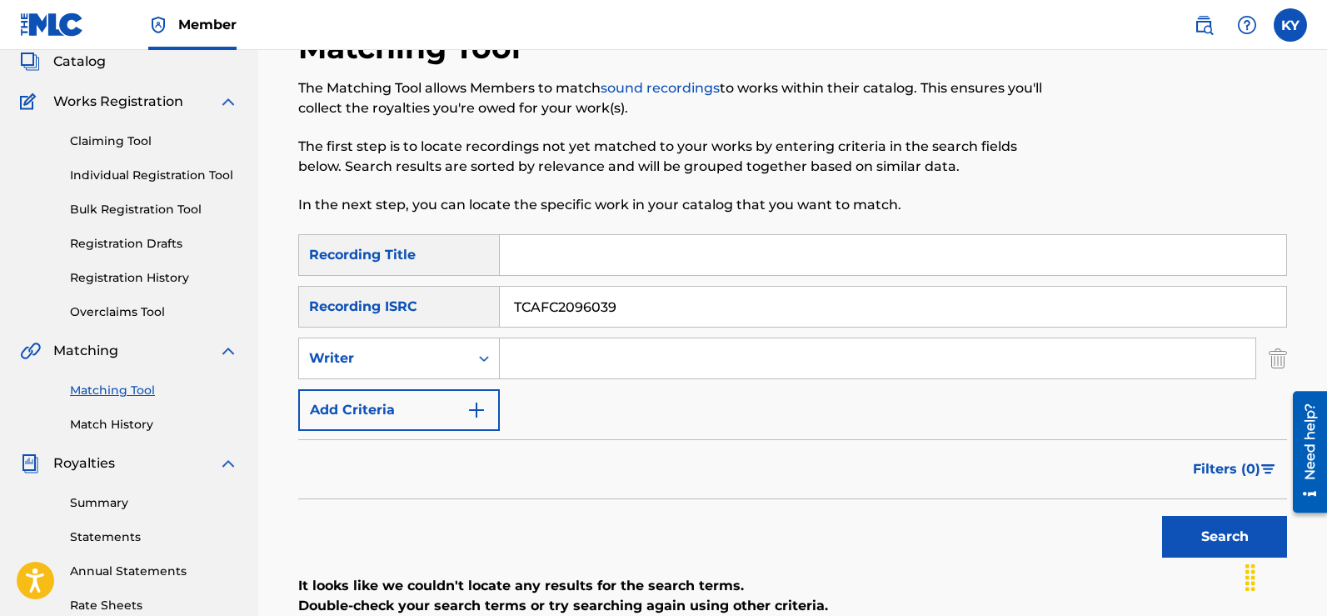
scroll to position [132, 0]
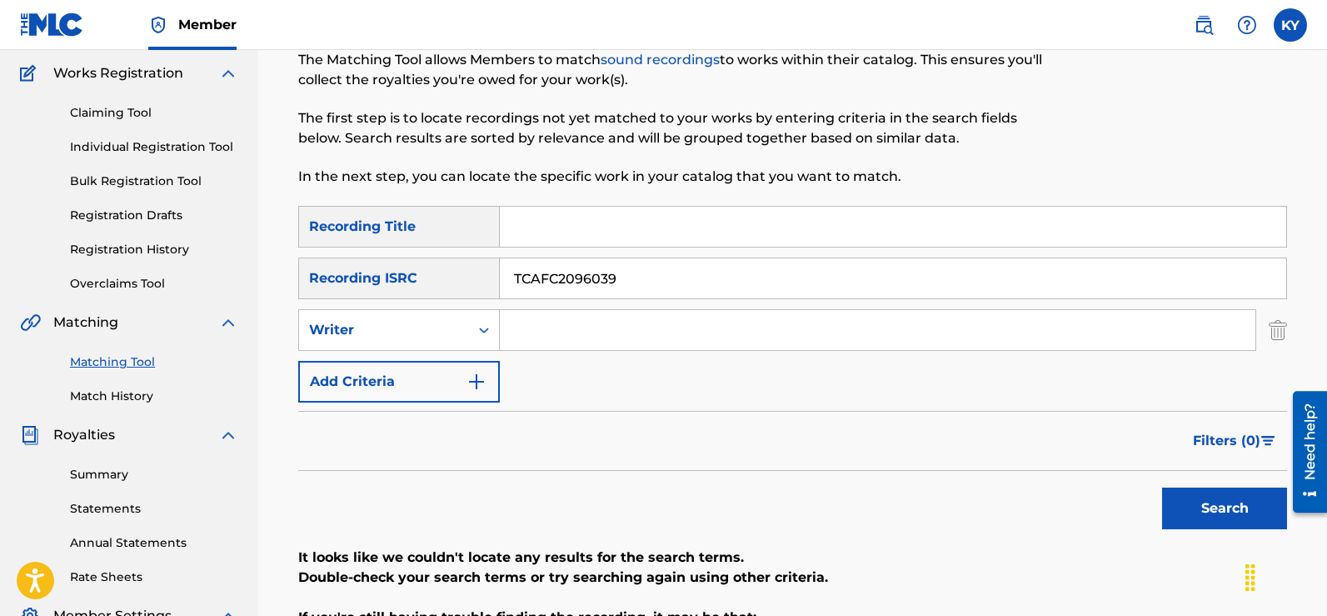
type input "TCAFC2096039"
click at [1217, 501] on button "Search" at bounding box center [1224, 508] width 125 height 42
click at [1234, 507] on button "Search" at bounding box center [1224, 508] width 125 height 42
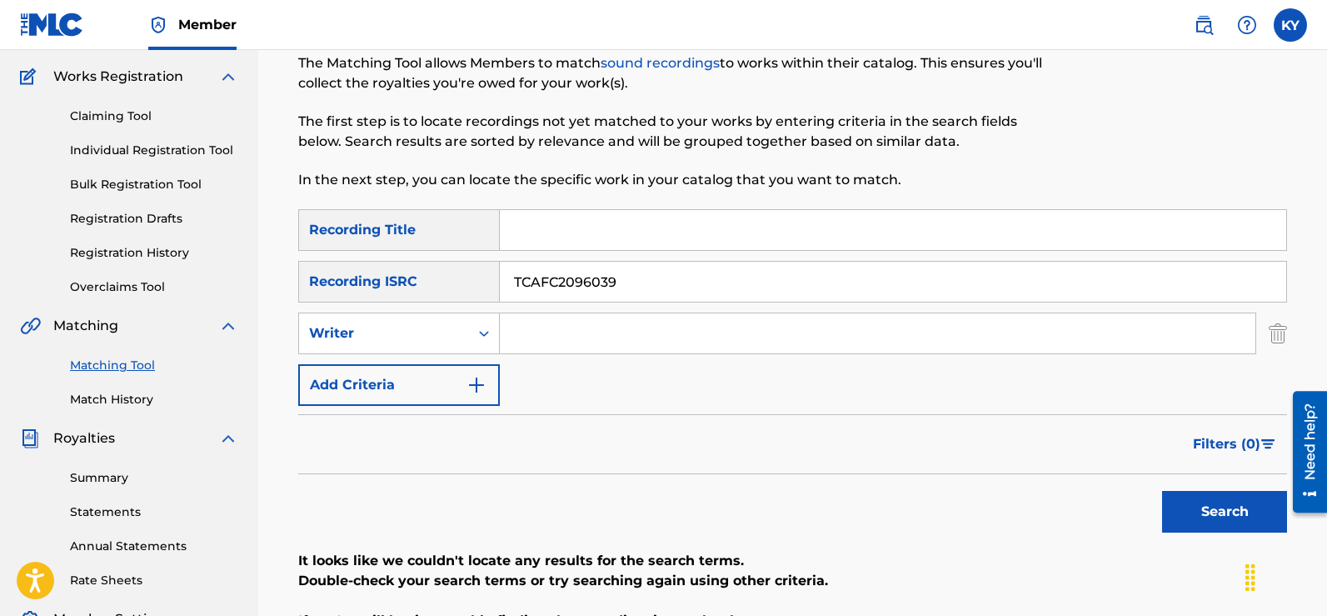
click at [516, 341] on input "Search Form" at bounding box center [878, 333] width 756 height 40
type input "[PERSON_NAME] Famous K"
click at [1198, 502] on button "Search" at bounding box center [1224, 512] width 125 height 42
click at [1198, 502] on div "Search" at bounding box center [1220, 507] width 133 height 67
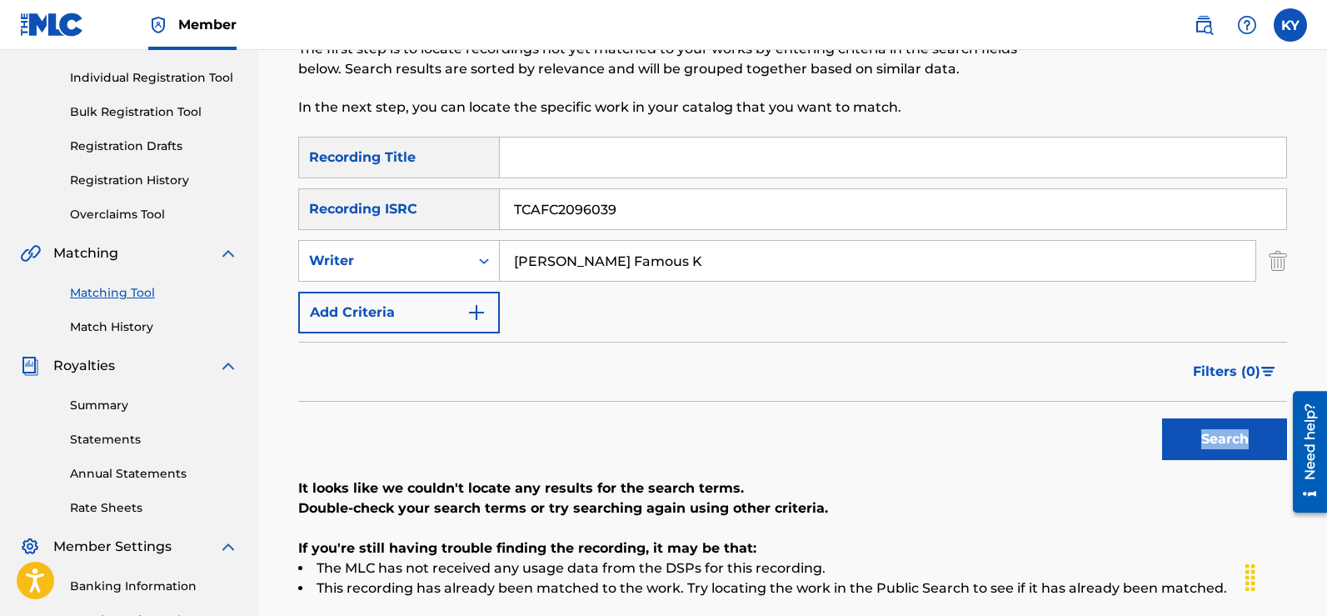
scroll to position [282, 0]
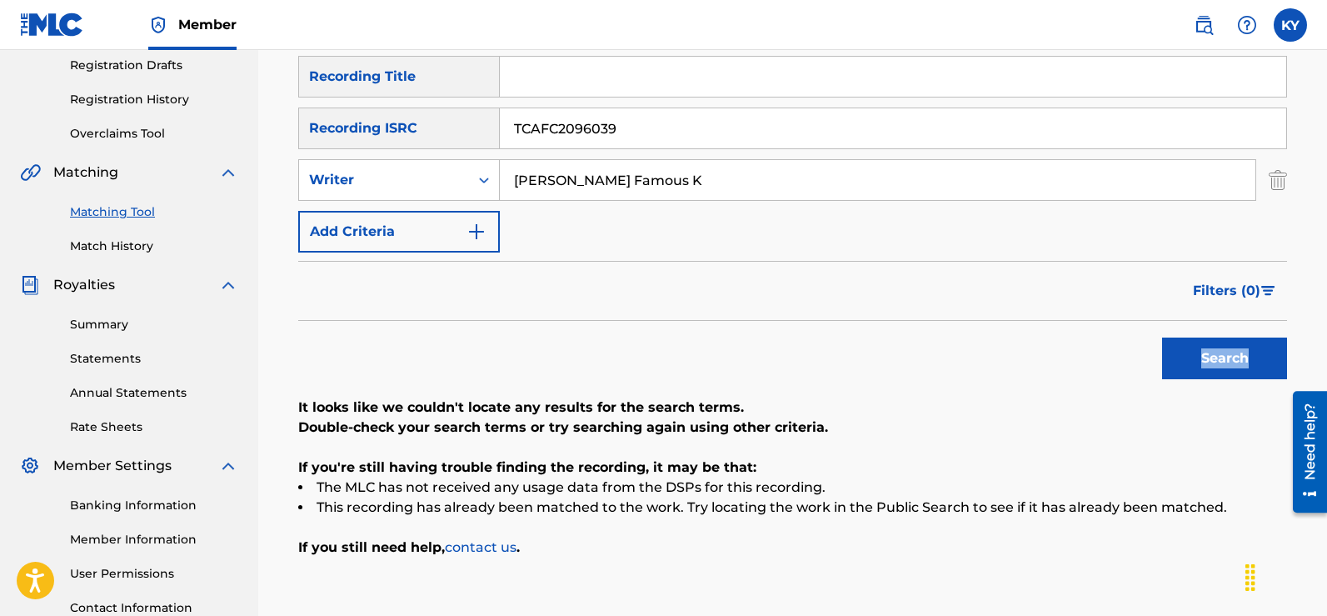
click at [1240, 353] on button "Search" at bounding box center [1224, 358] width 125 height 42
click at [674, 183] on input "[PERSON_NAME] Famous K" at bounding box center [878, 180] width 756 height 40
click at [518, 79] on input "Search Form" at bounding box center [893, 77] width 786 height 40
type input "Tutankhamun"
click at [688, 185] on input "[PERSON_NAME] Famous K" at bounding box center [878, 180] width 756 height 40
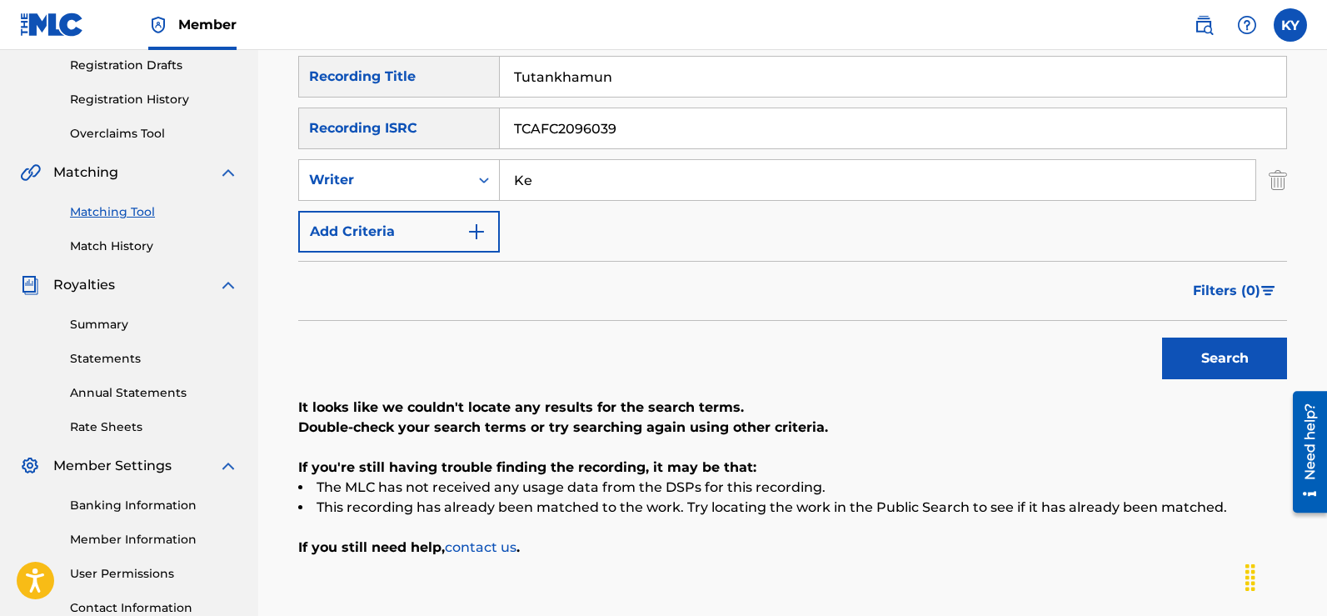
type input "K"
click at [1225, 357] on button "Search" at bounding box center [1224, 358] width 125 height 42
click at [1225, 362] on button "Search" at bounding box center [1224, 358] width 125 height 42
click at [656, 121] on input "TCAFC2096039" at bounding box center [893, 128] width 786 height 40
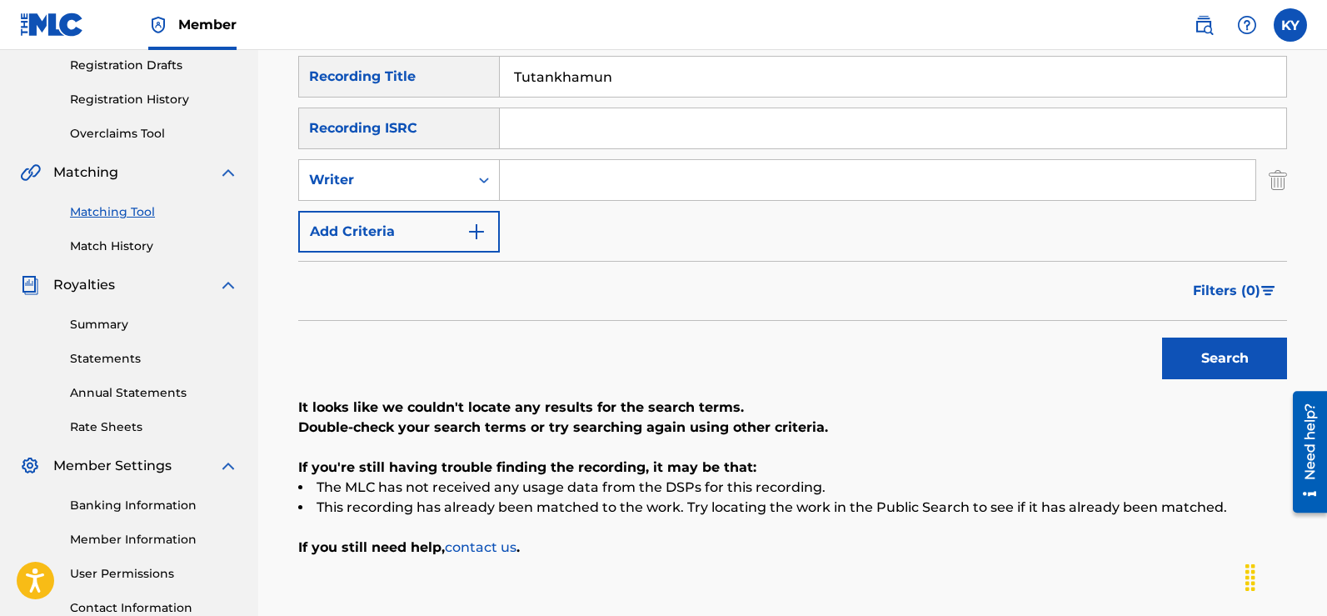
click at [646, 77] on input "Tutankhamun" at bounding box center [893, 77] width 786 height 40
type input "T"
click at [521, 127] on input "Search Form" at bounding box center [893, 128] width 786 height 40
paste input "TCAFC2096173"
click at [1226, 344] on button "Search" at bounding box center [1224, 358] width 125 height 42
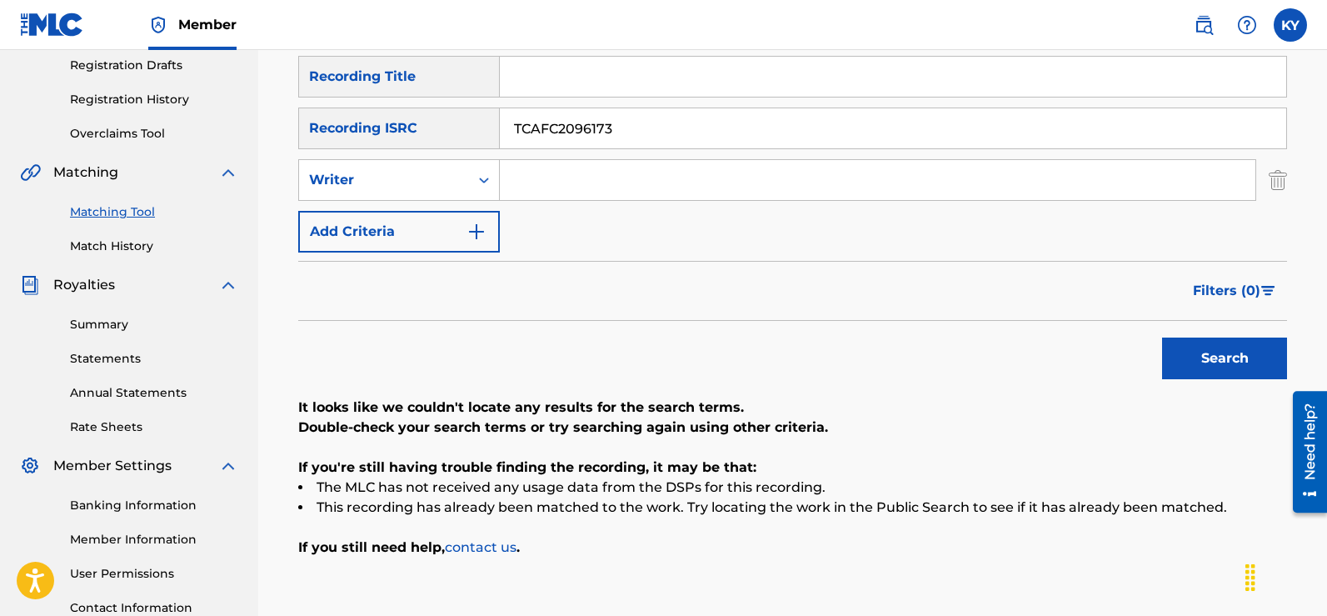
click at [1227, 345] on button "Search" at bounding box center [1224, 358] width 125 height 42
click at [635, 131] on input "TCAFC2096173" at bounding box center [893, 128] width 786 height 40
type input "T"
click at [511, 74] on input "Search Form" at bounding box center [893, 77] width 786 height 40
type input "[DEMOGRAPHIC_DATA] King"
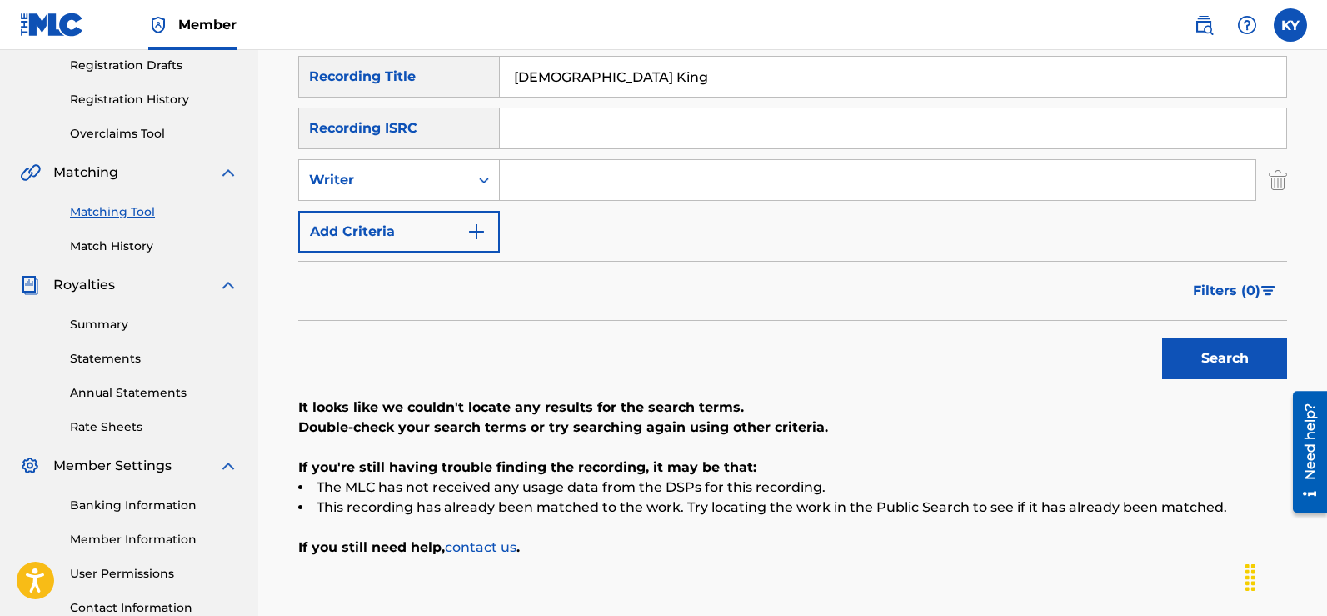
click at [1210, 354] on button "Search" at bounding box center [1224, 358] width 125 height 42
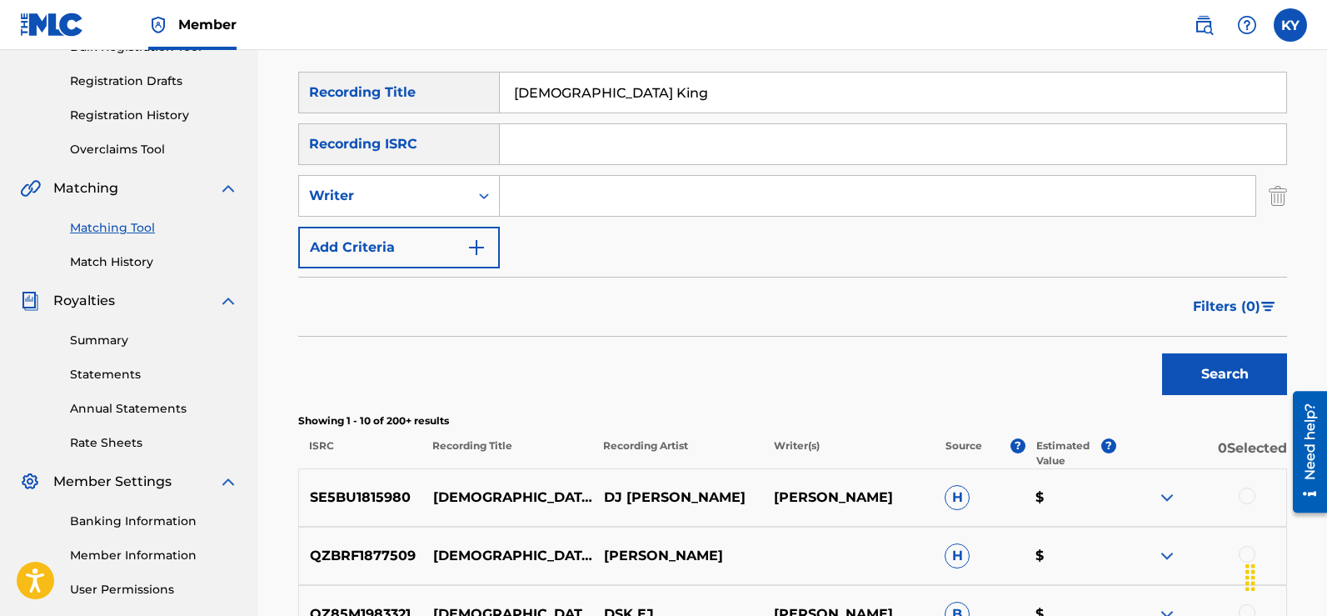
scroll to position [0, 0]
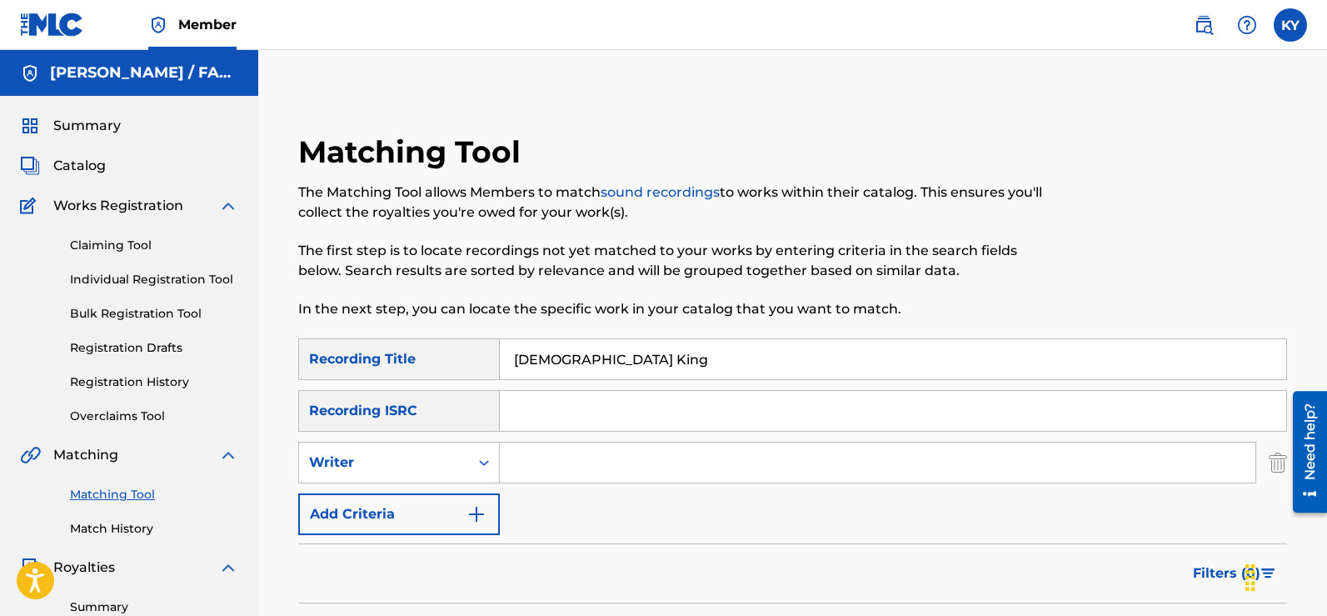
click at [518, 460] on input "Search Form" at bounding box center [878, 462] width 756 height 40
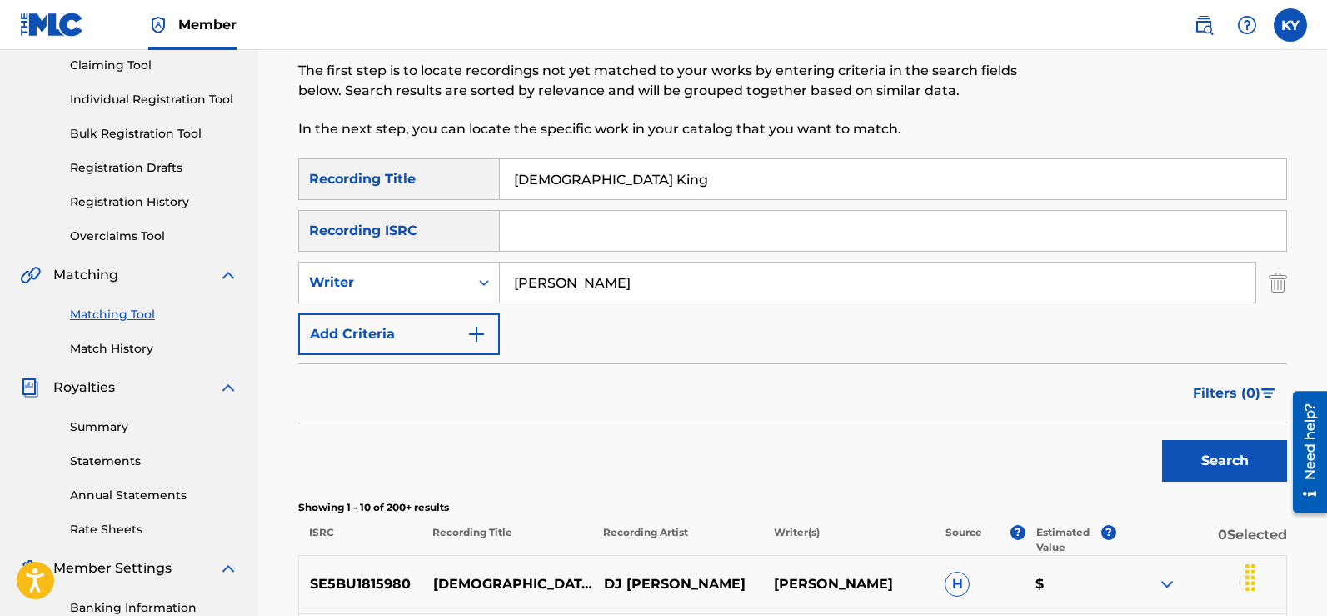
scroll to position [187, 0]
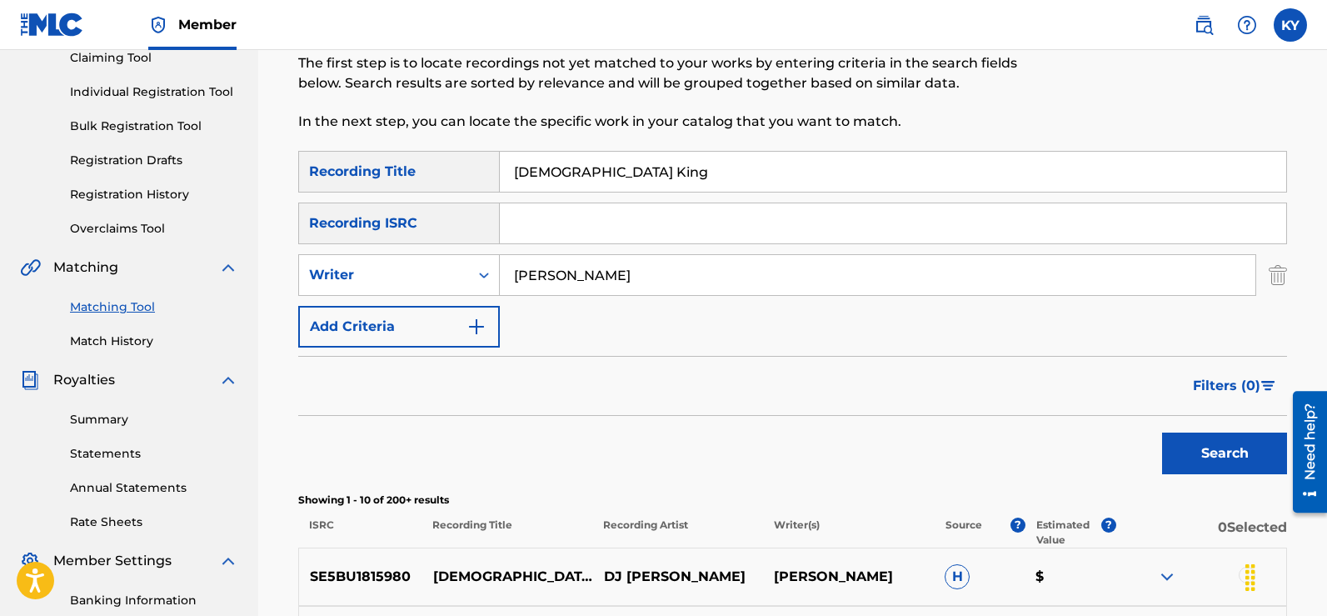
type input "[PERSON_NAME]"
click at [1206, 454] on button "Search" at bounding box center [1224, 453] width 125 height 42
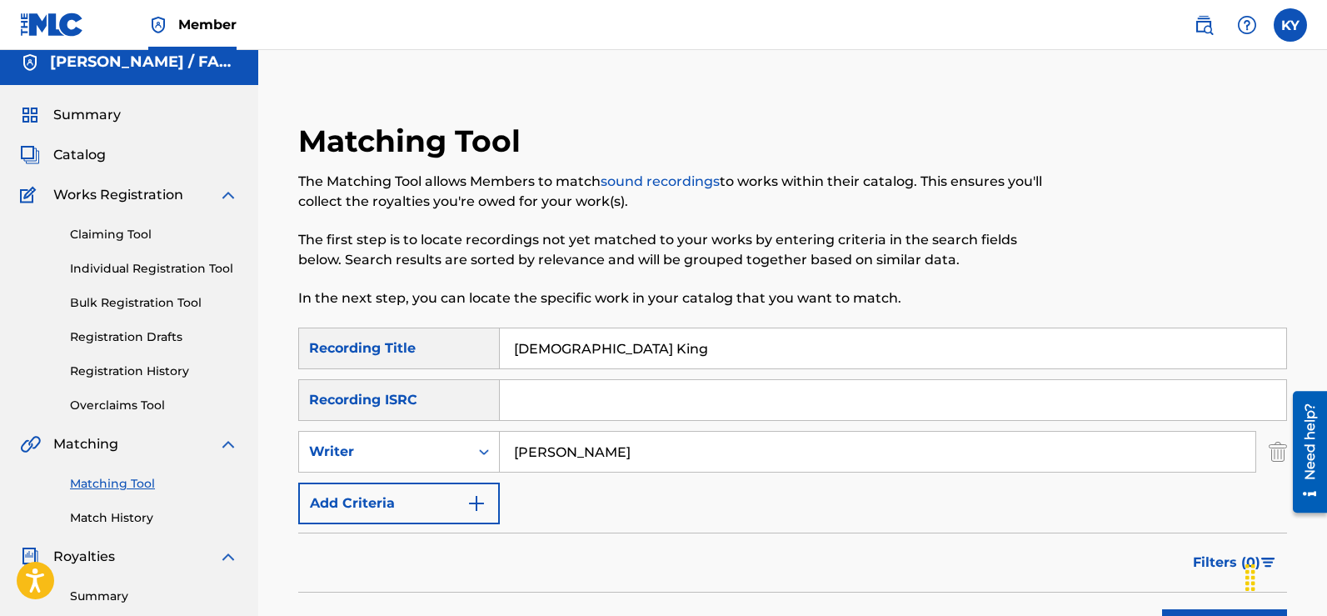
scroll to position [0, 0]
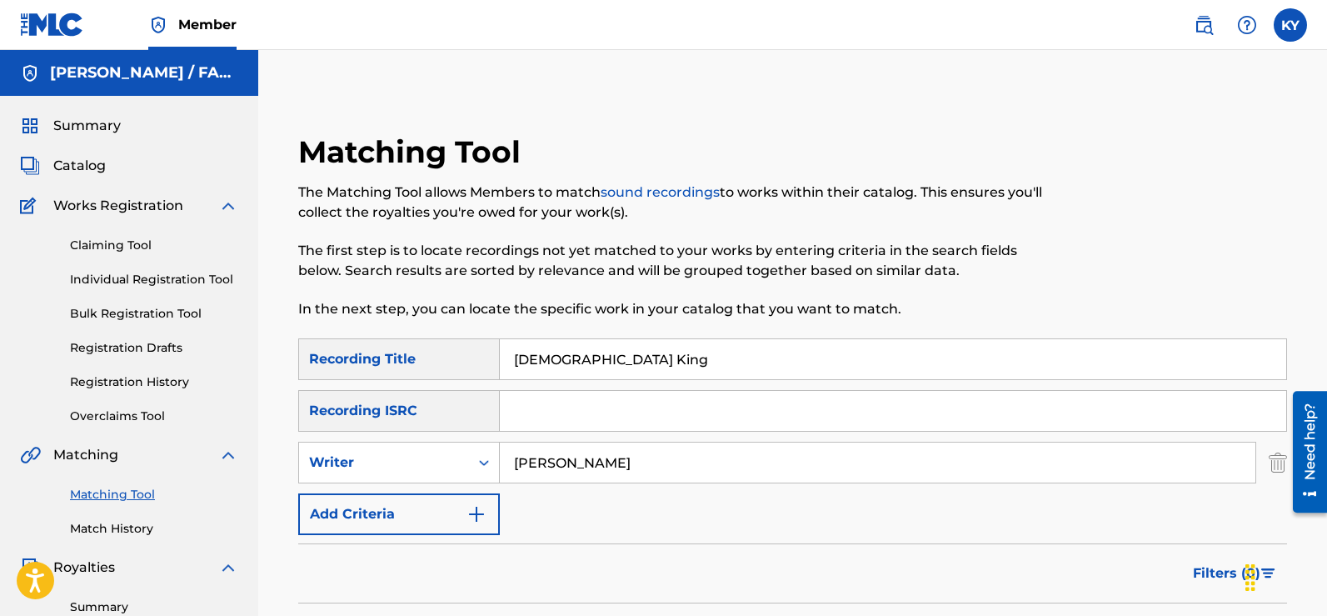
click at [640, 358] on input "[DEMOGRAPHIC_DATA] King" at bounding box center [893, 359] width 786 height 40
type input "R"
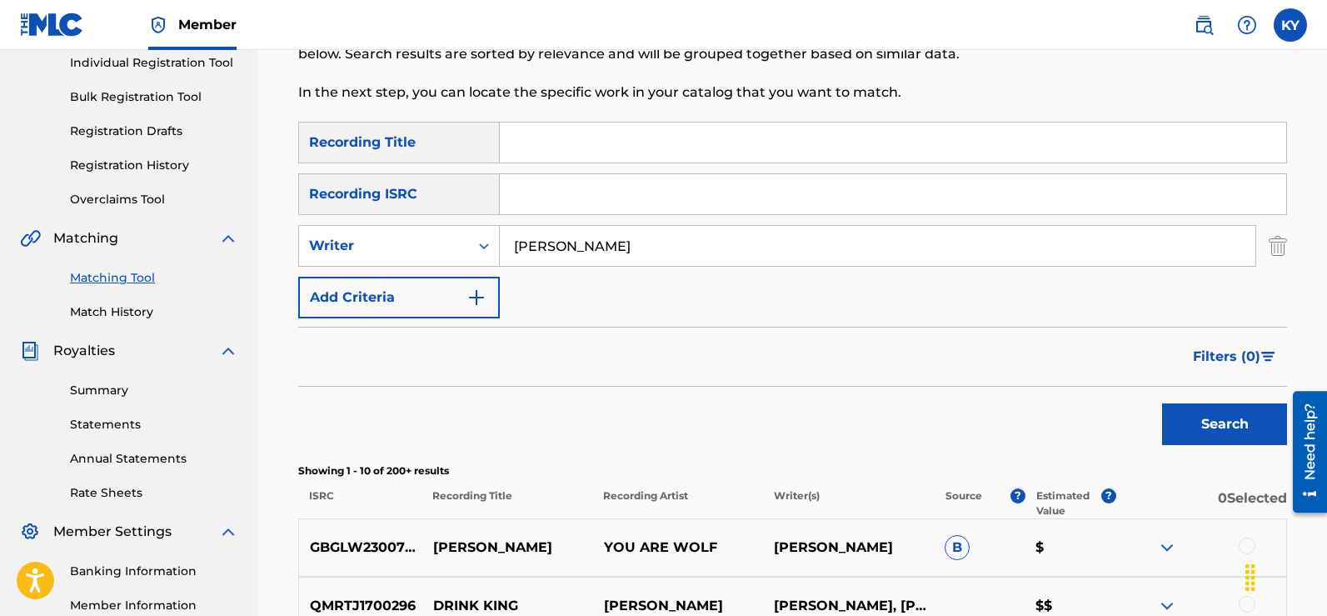
scroll to position [247, 0]
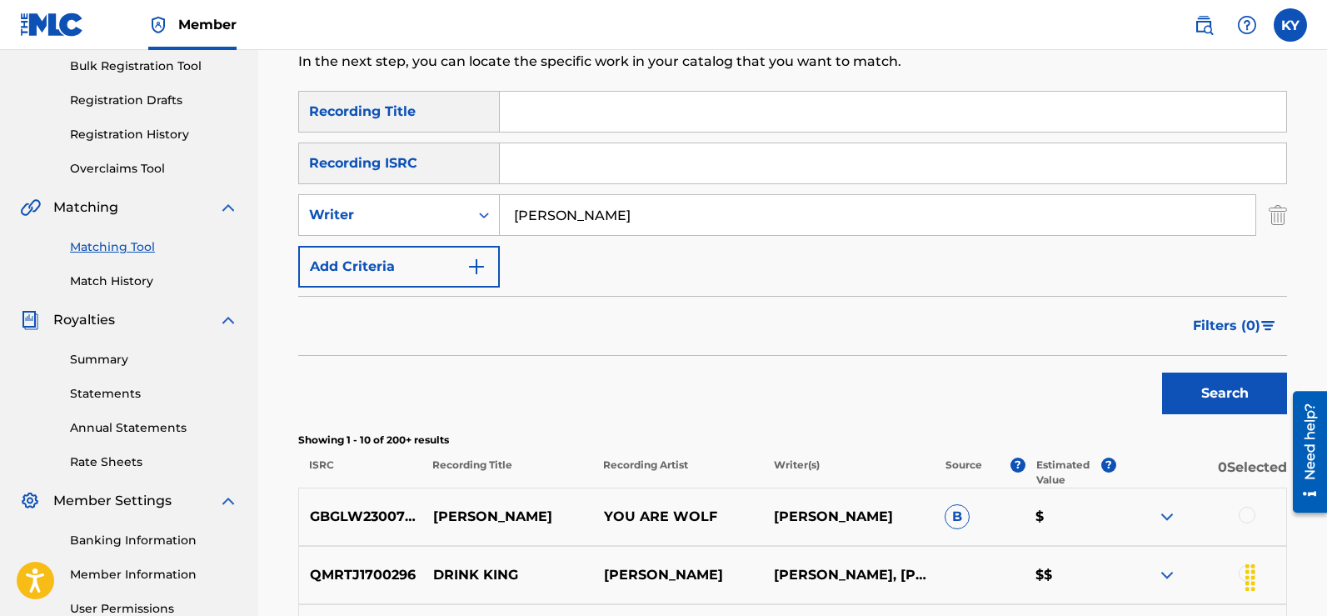
click at [1211, 392] on button "Search" at bounding box center [1224, 393] width 125 height 42
click at [1211, 392] on div "Search" at bounding box center [1220, 389] width 133 height 67
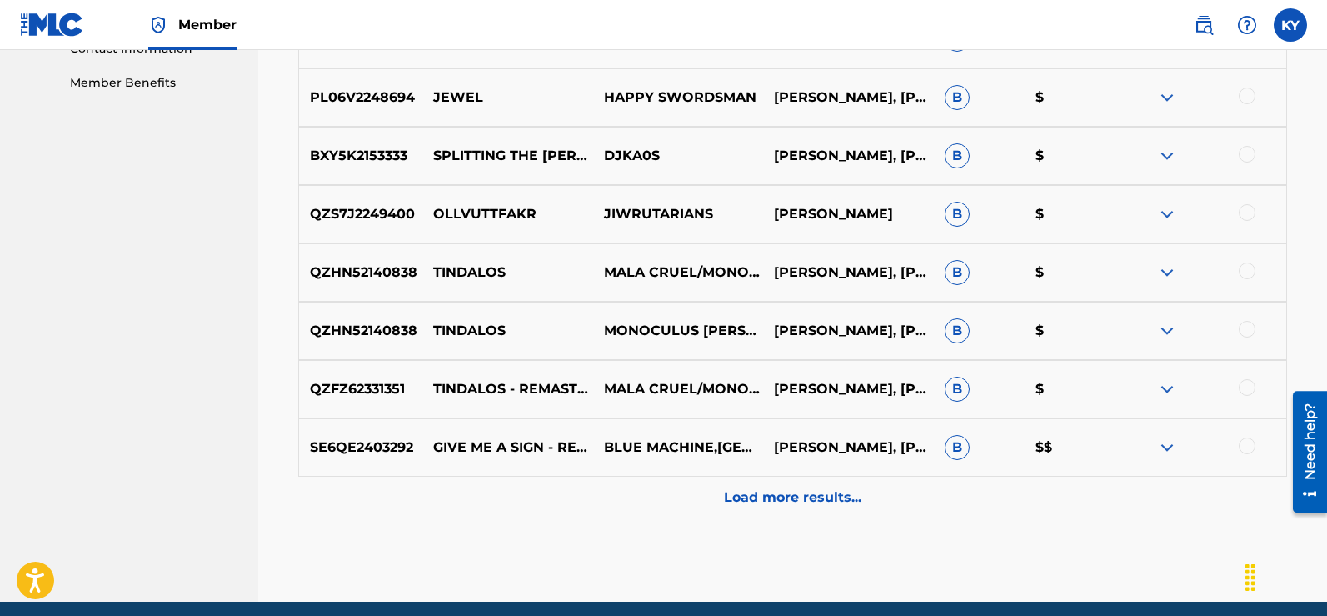
scroll to position [844, 0]
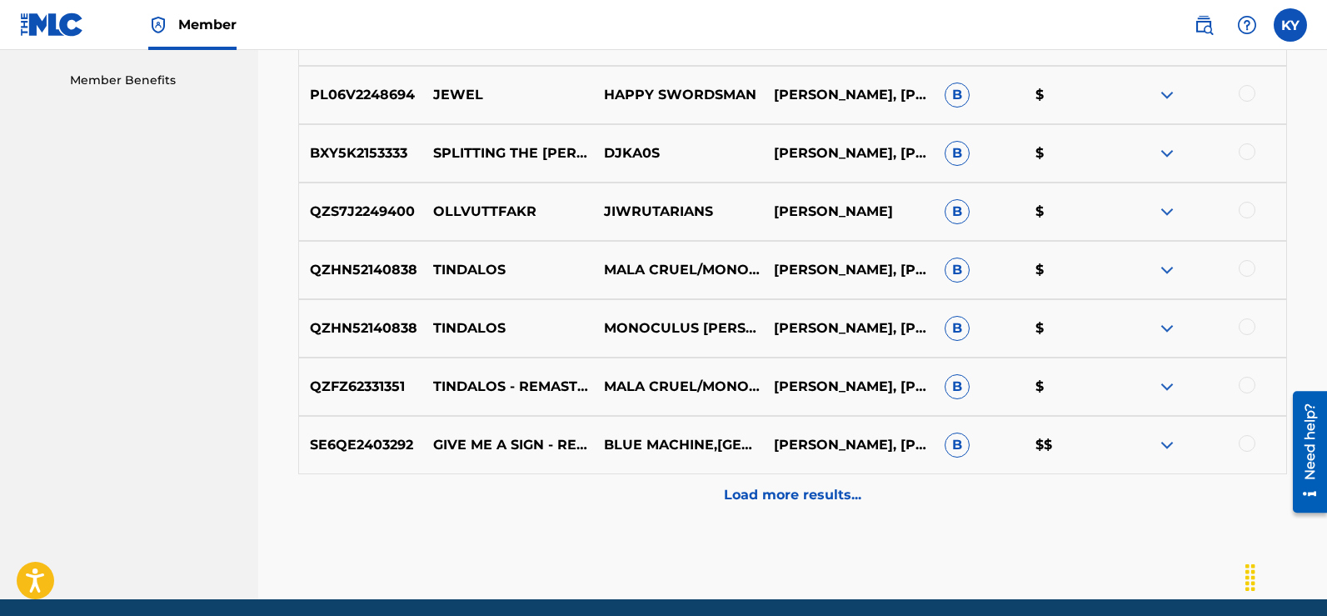
click at [797, 486] on p "Load more results..." at bounding box center [792, 495] width 137 height 20
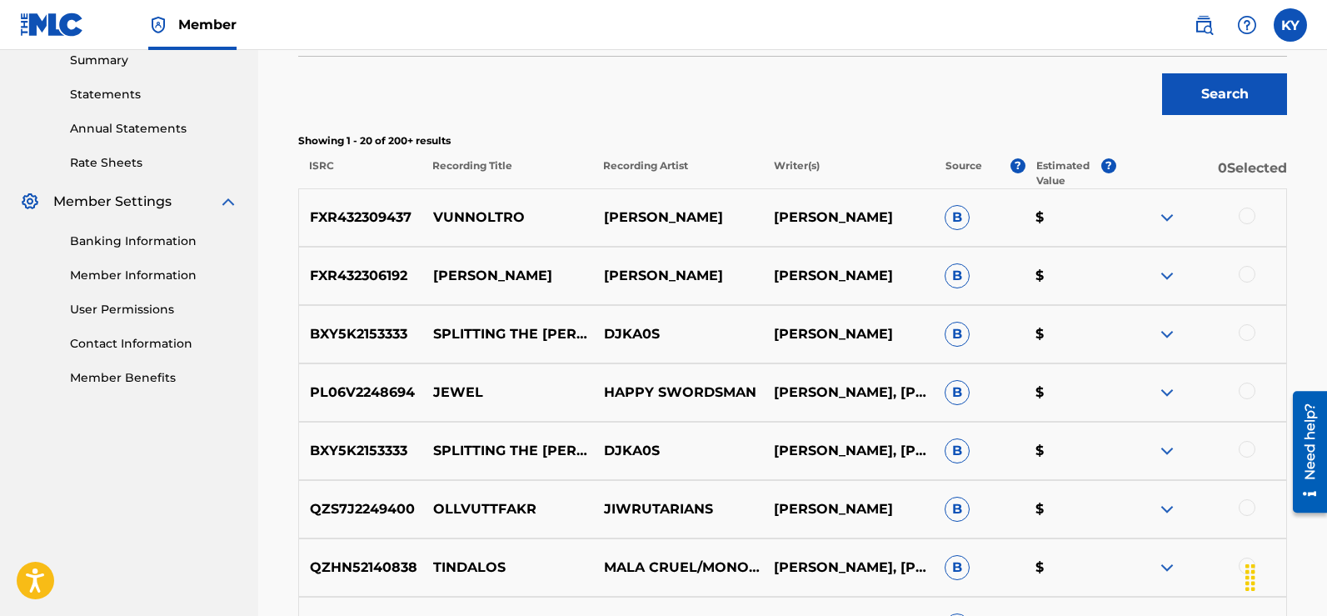
scroll to position [441, 0]
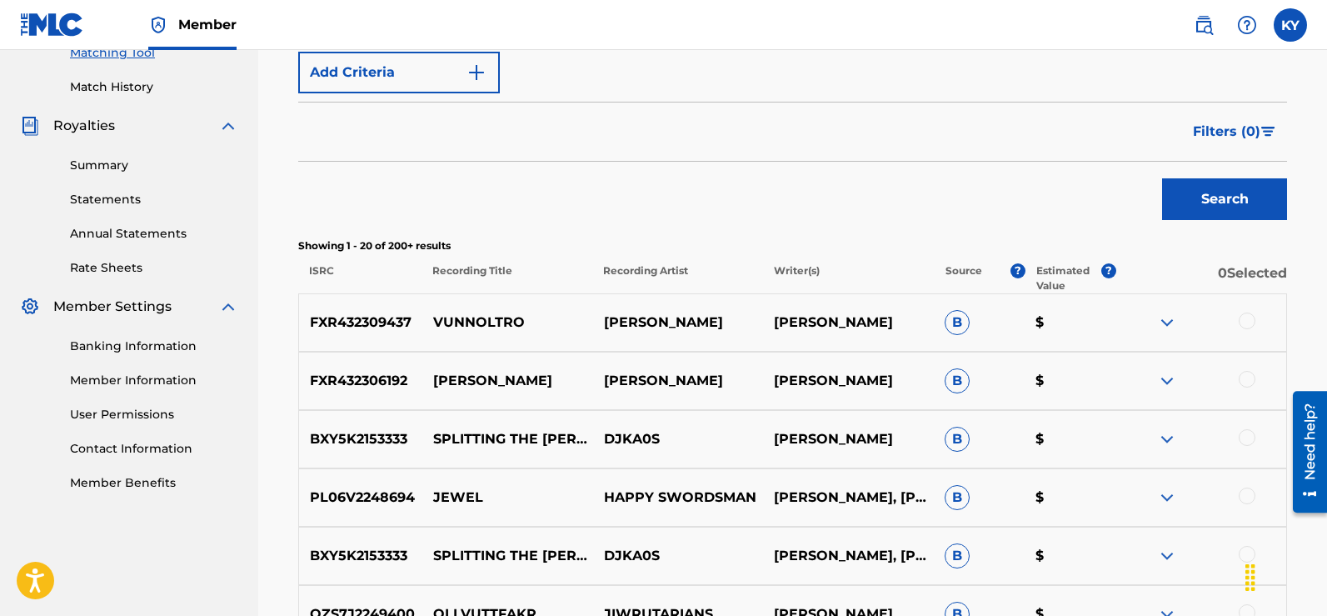
click at [1311, 123] on div "Matching Tool The Matching Tool allows Members to match sound recordings to wor…" at bounding box center [792, 617] width 1069 height 1934
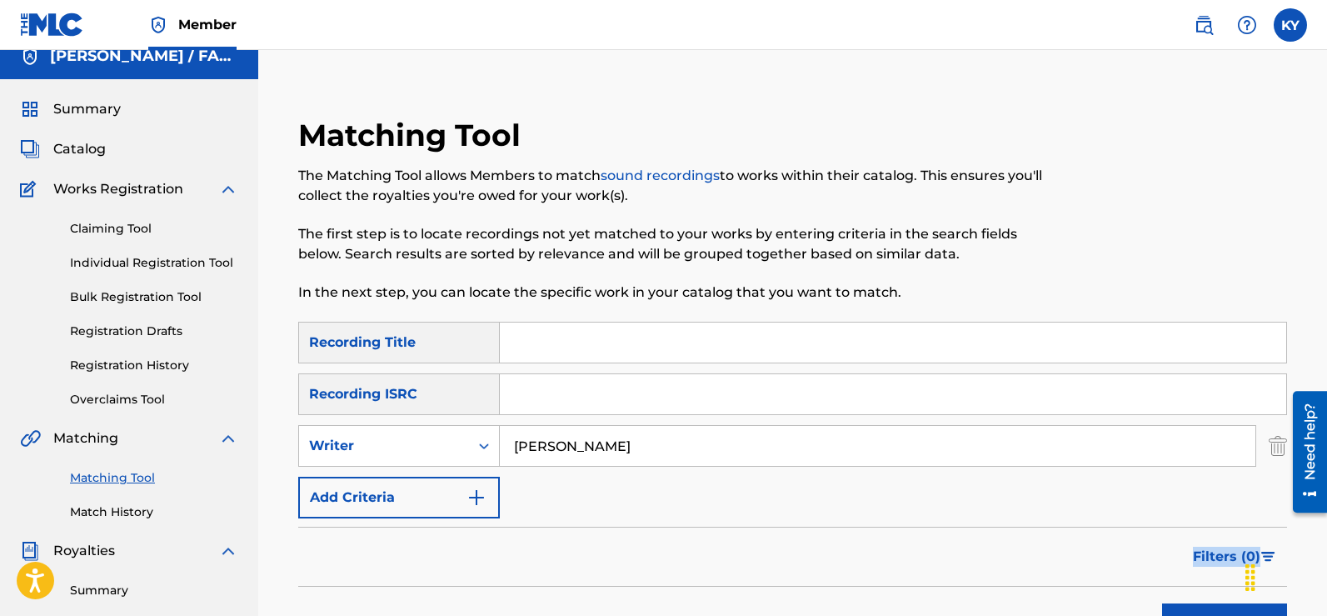
scroll to position [0, 0]
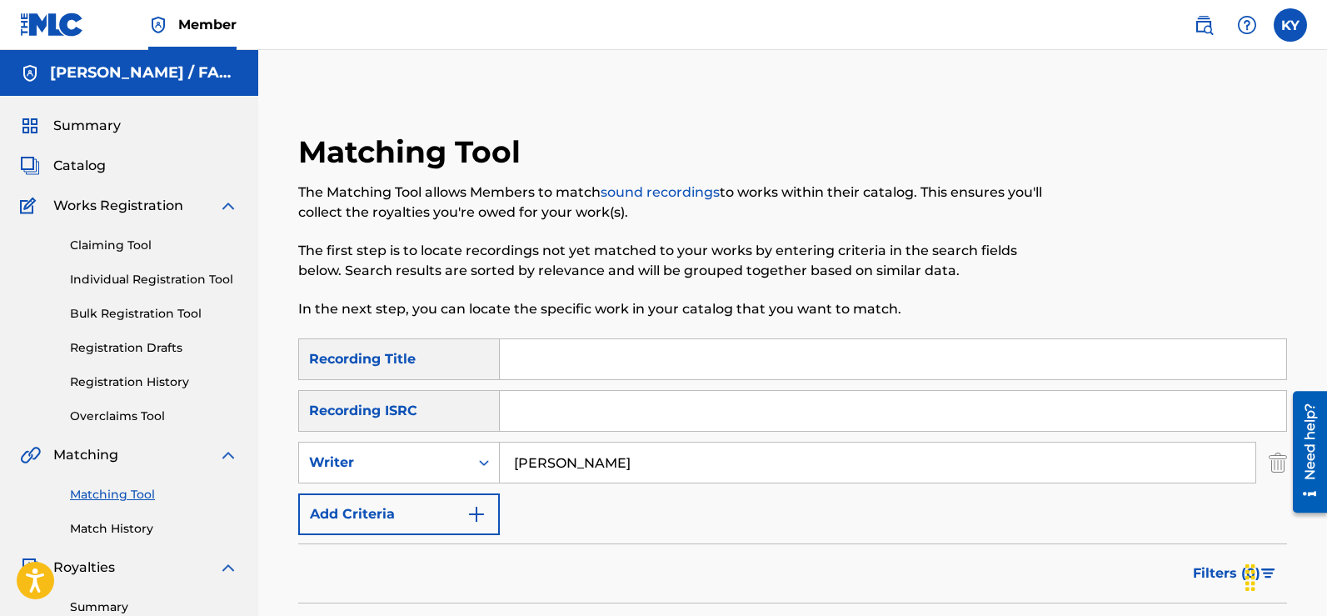
click at [599, 460] on input "[PERSON_NAME]" at bounding box center [878, 462] width 756 height 40
click at [516, 356] on input "Search Form" at bounding box center [893, 359] width 786 height 40
type input "Tutankhamun"
click at [606, 460] on input "[PERSON_NAME]" at bounding box center [878, 462] width 756 height 40
type input "[PERSON_NAME] Famous K"
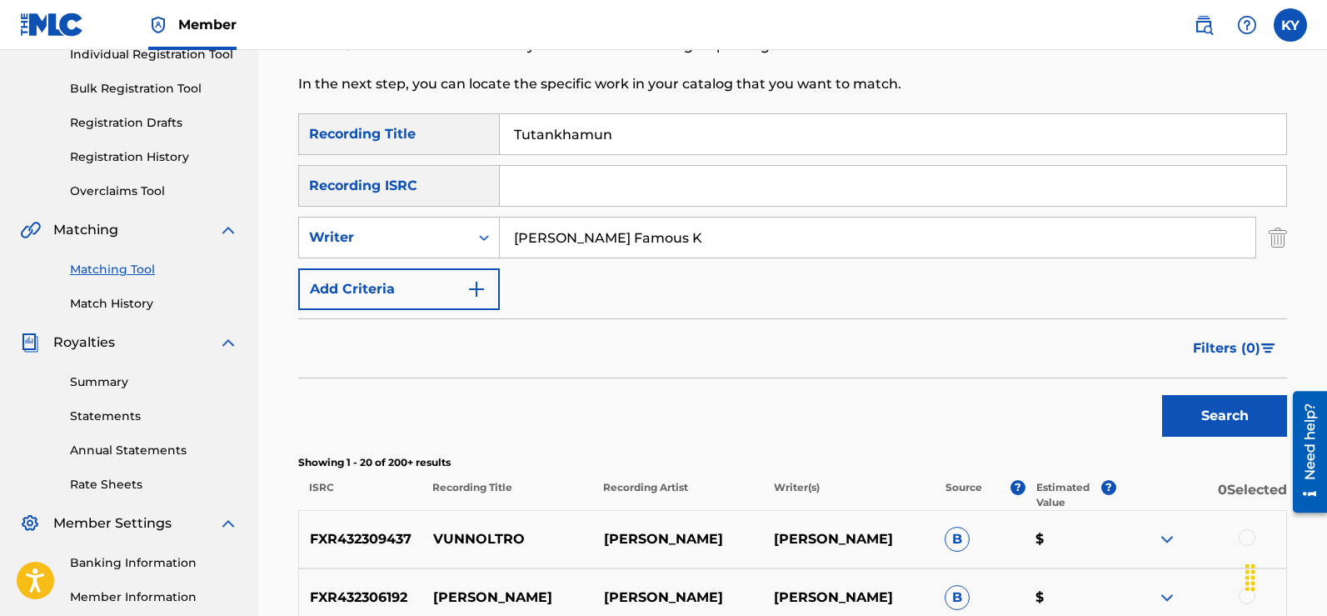
scroll to position [294, 0]
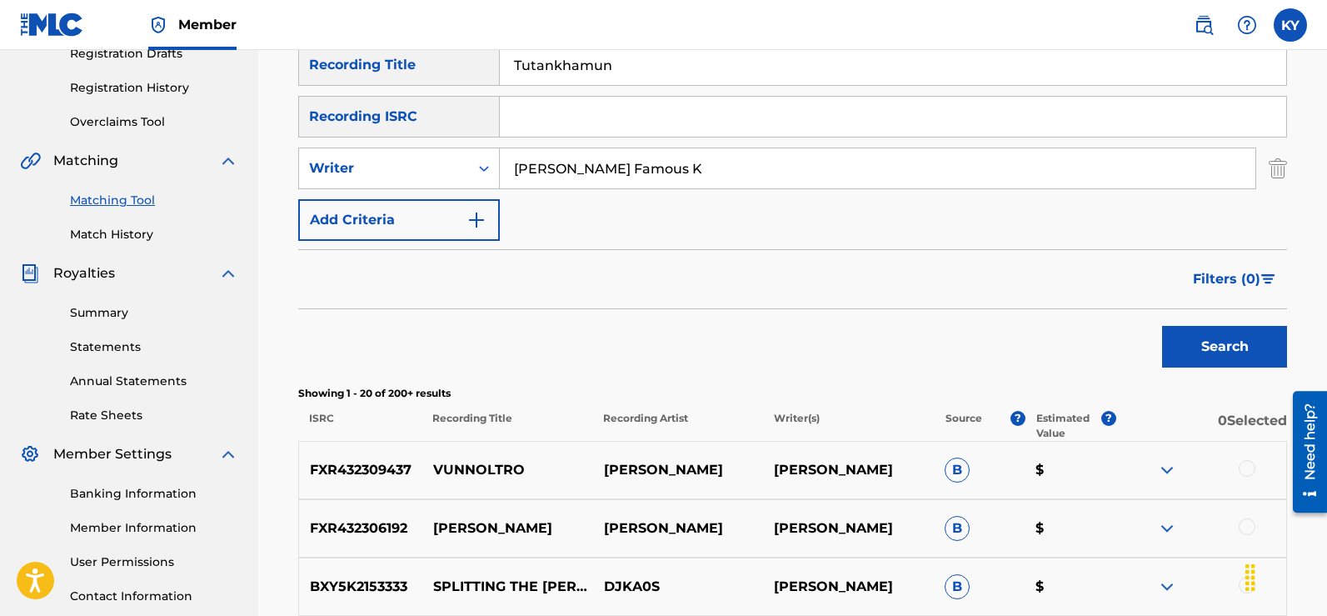
click at [1233, 349] on button "Search" at bounding box center [1224, 347] width 125 height 42
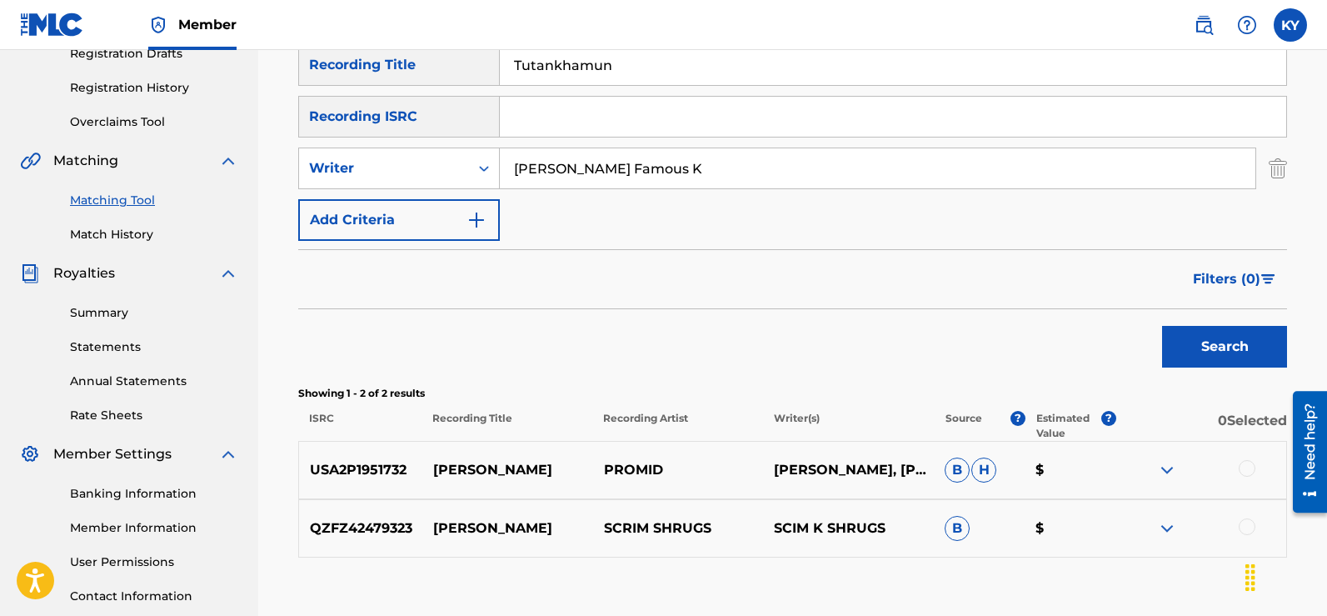
click at [1245, 466] on div at bounding box center [1247, 468] width 17 height 17
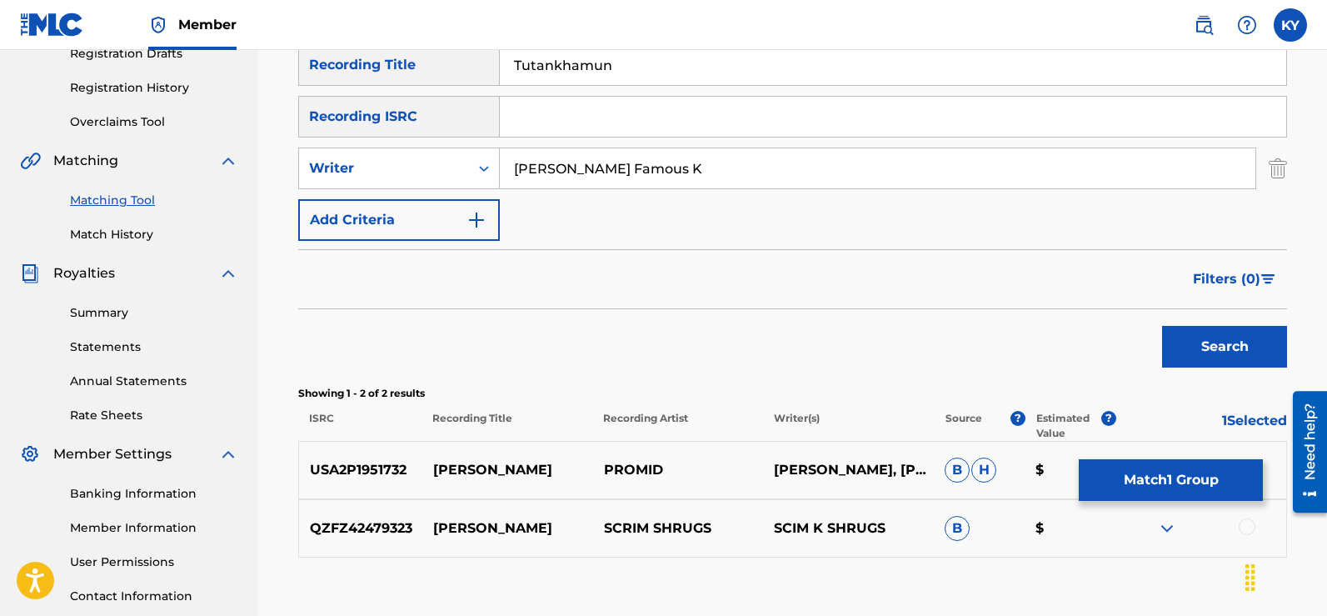
click at [1183, 396] on p "Showing 1 - 2 of 2 results" at bounding box center [792, 393] width 989 height 15
click at [1250, 526] on div at bounding box center [1247, 526] width 17 height 17
click at [1229, 347] on button "Search" at bounding box center [1224, 347] width 125 height 42
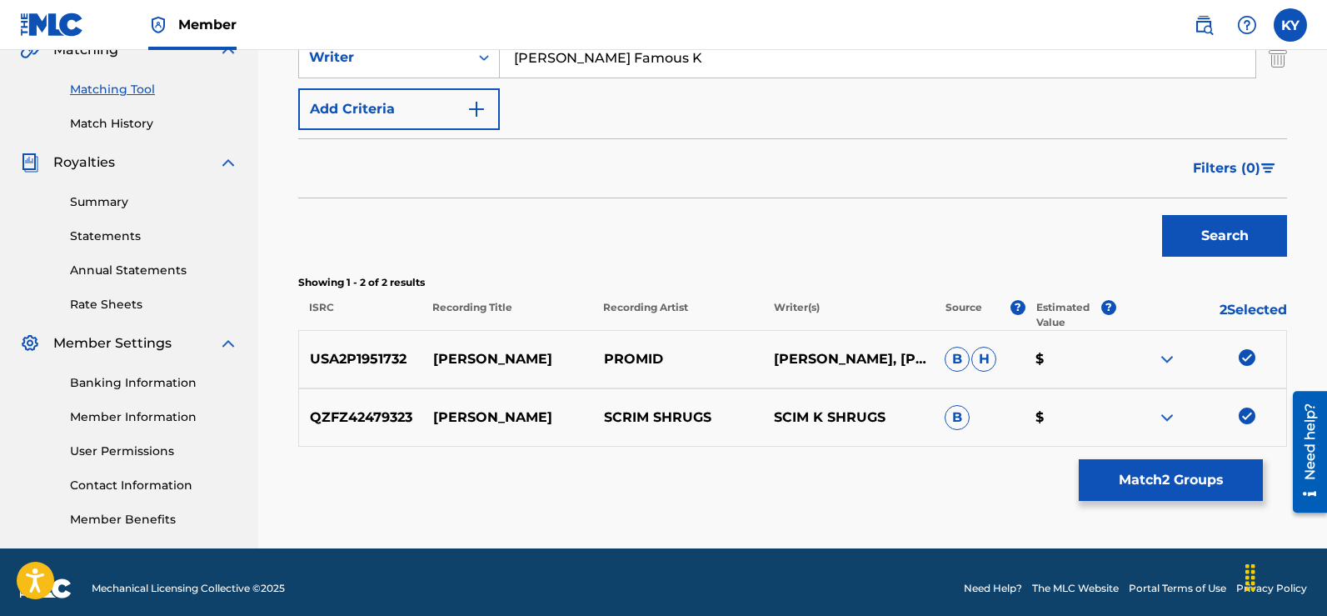
scroll to position [417, 0]
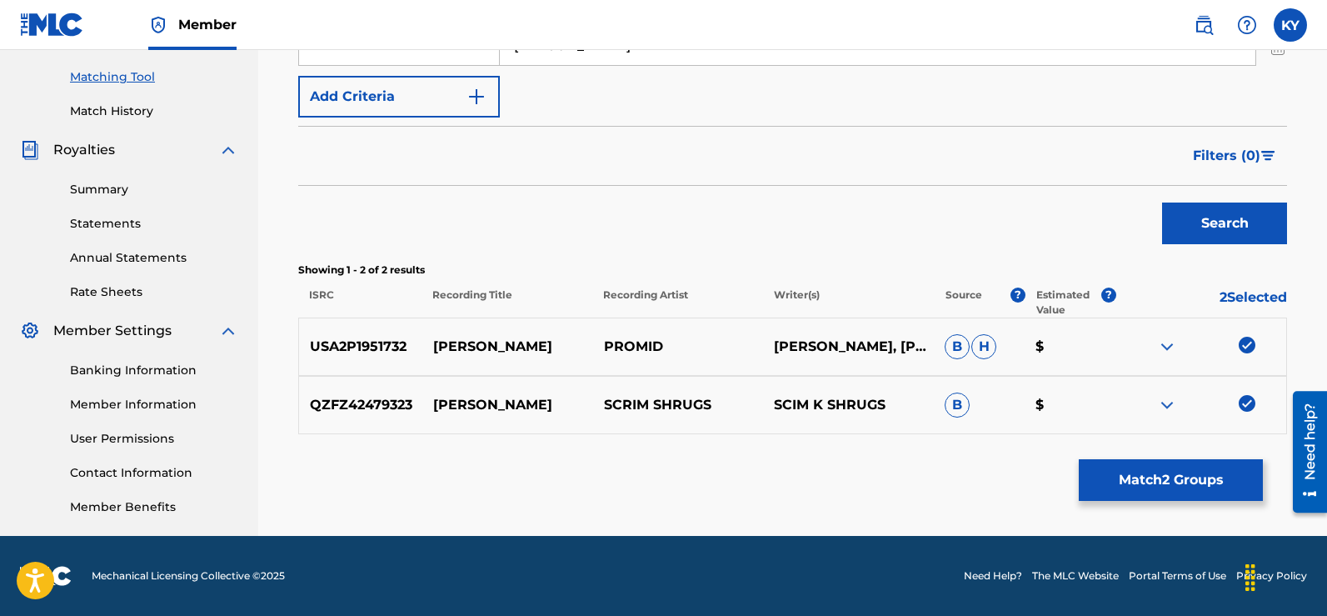
click at [1176, 471] on button "Match 2 Groups" at bounding box center [1171, 480] width 184 height 42
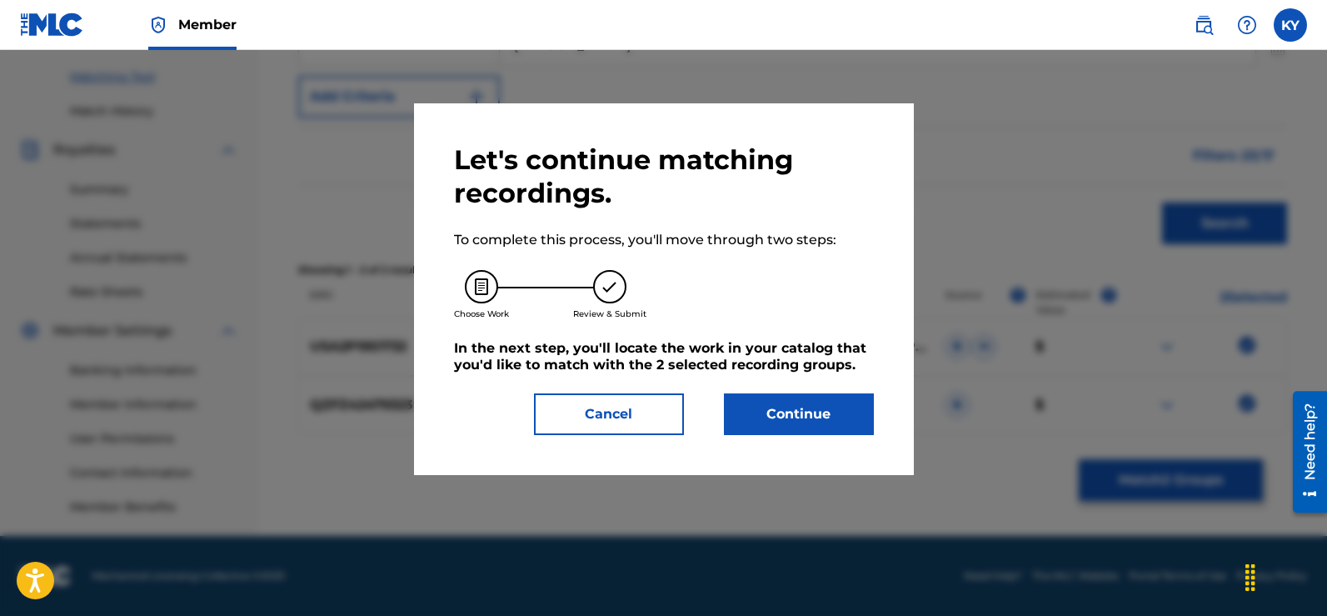
click at [797, 407] on button "Continue" at bounding box center [799, 414] width 150 height 42
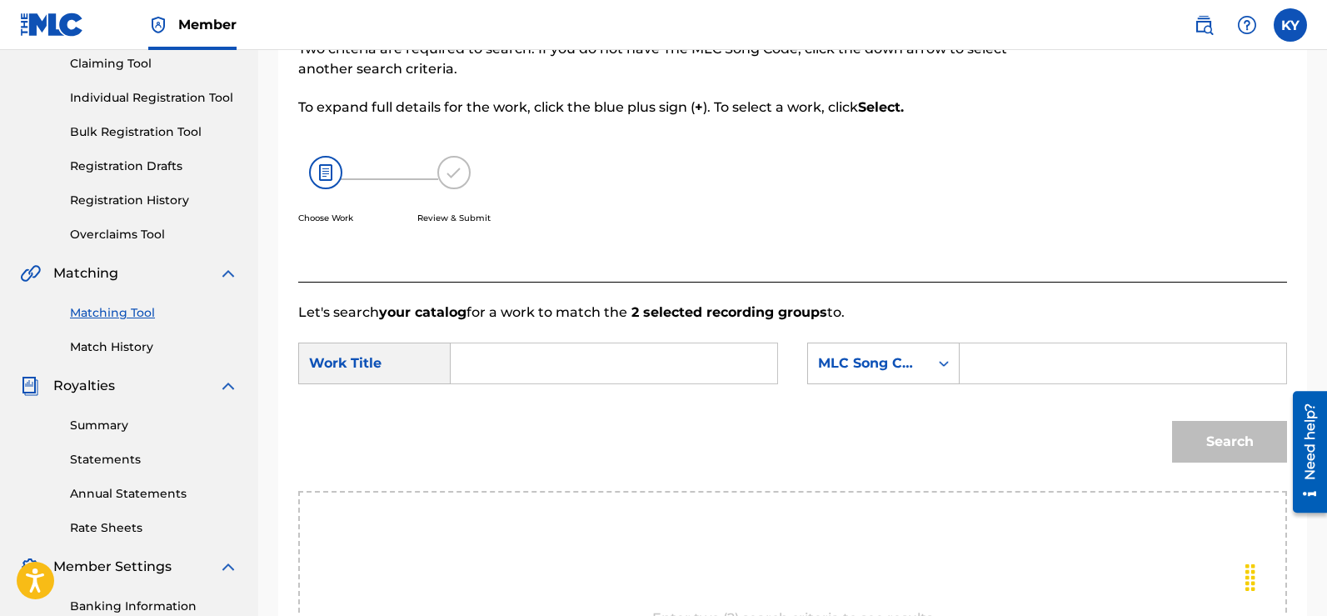
scroll to position [84, 0]
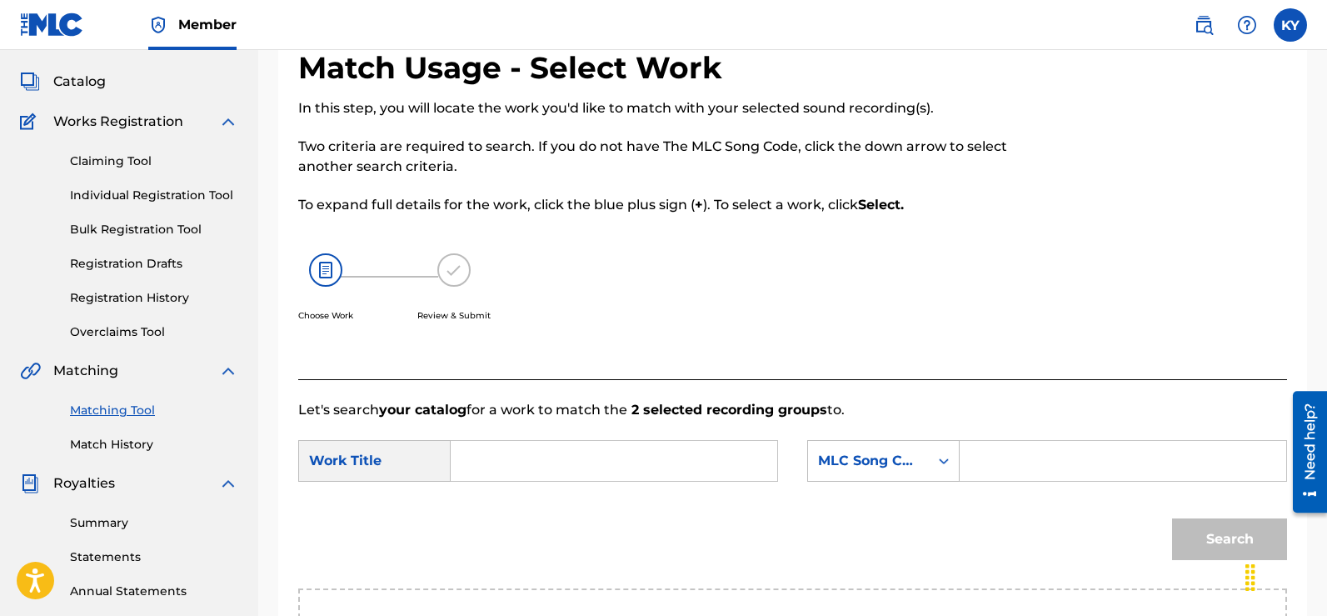
click at [481, 456] on input "Search Form" at bounding box center [614, 461] width 298 height 40
type input "Tutankham,un"
click at [945, 456] on icon "Search Form" at bounding box center [943, 460] width 17 height 17
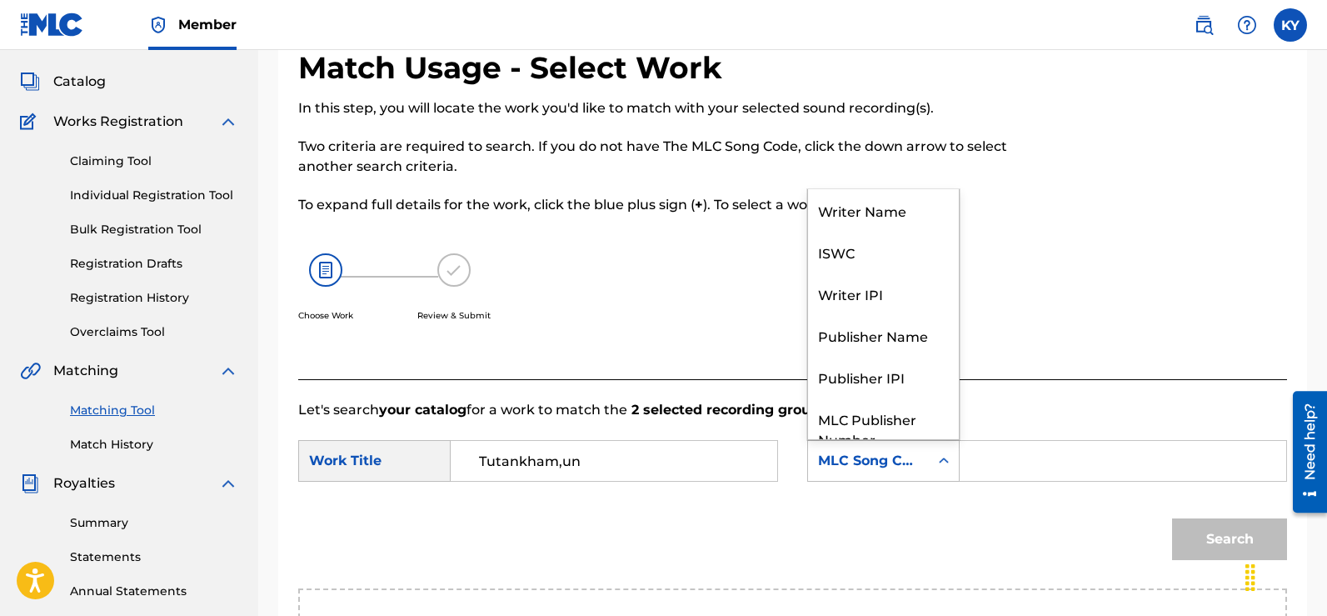
scroll to position [62, 0]
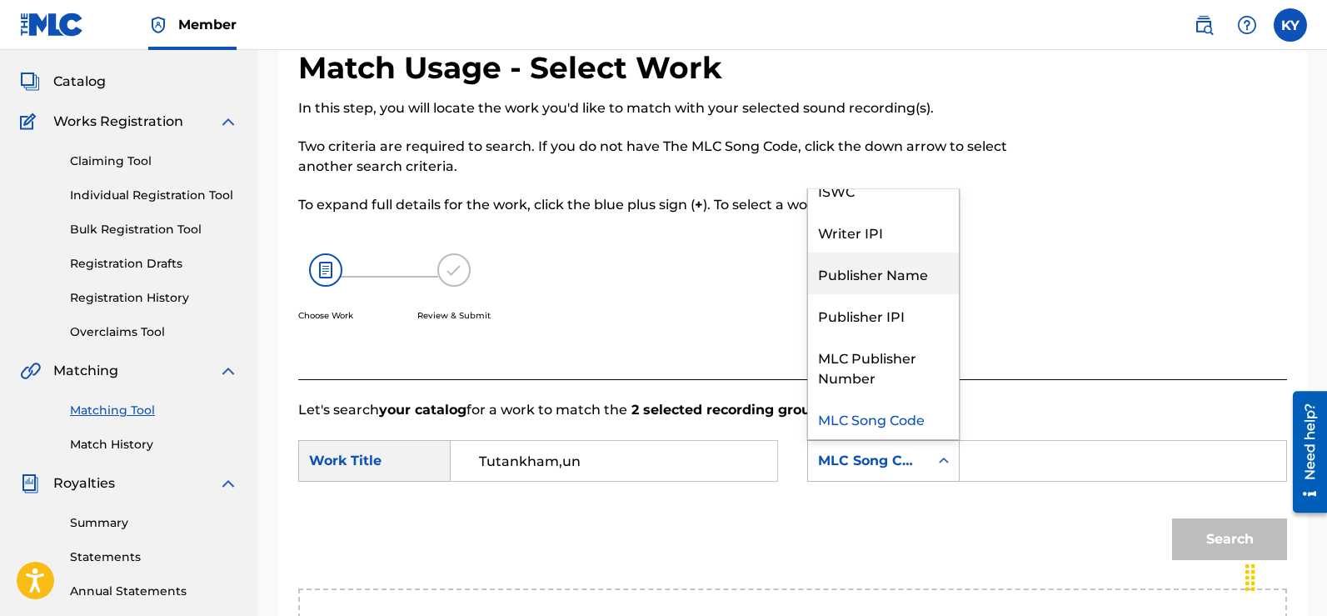
drag, startPoint x: 875, startPoint y: 271, endPoint x: 902, endPoint y: 291, distance: 34.0
click at [875, 272] on div "Publisher Name" at bounding box center [883, 273] width 151 height 42
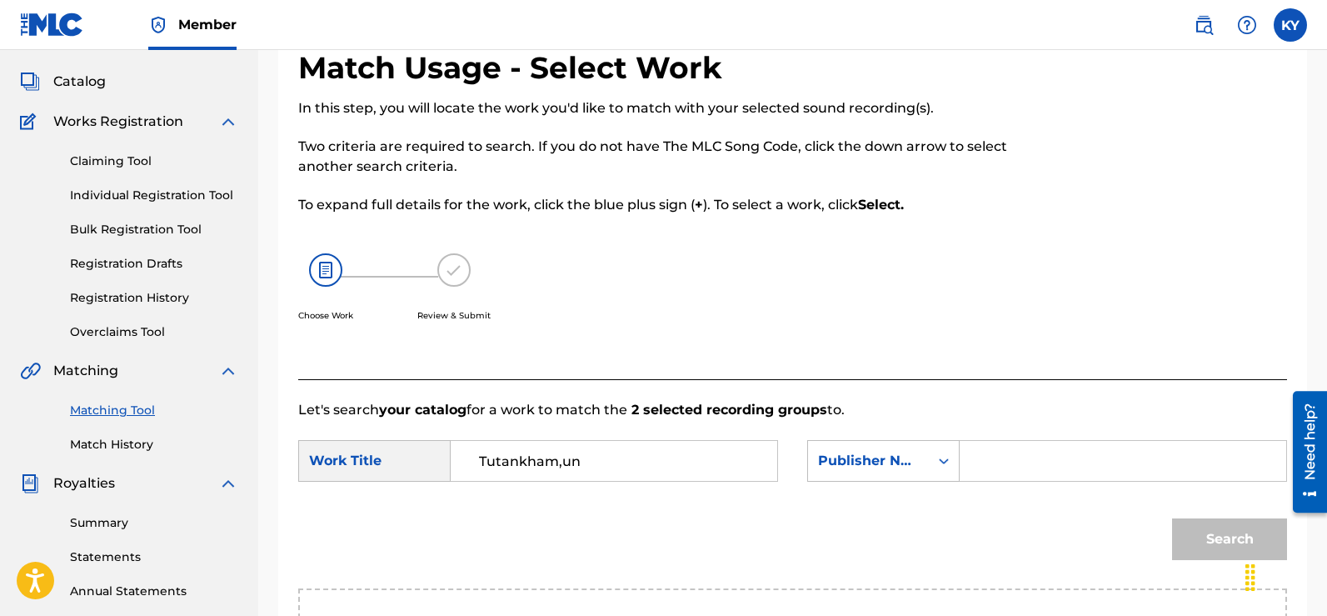
click at [975, 456] on input "Search Form" at bounding box center [1123, 461] width 298 height 40
paste input "TCAFC2096173"
click at [1228, 532] on button "Search" at bounding box center [1229, 539] width 115 height 42
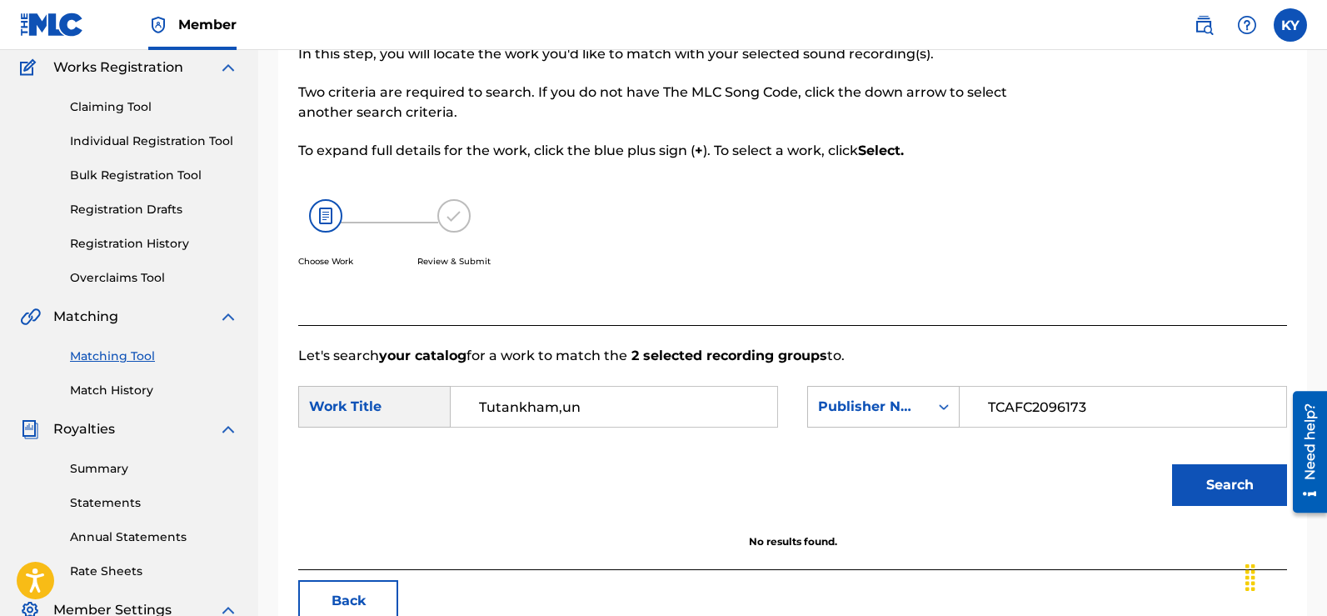
scroll to position [207, 0]
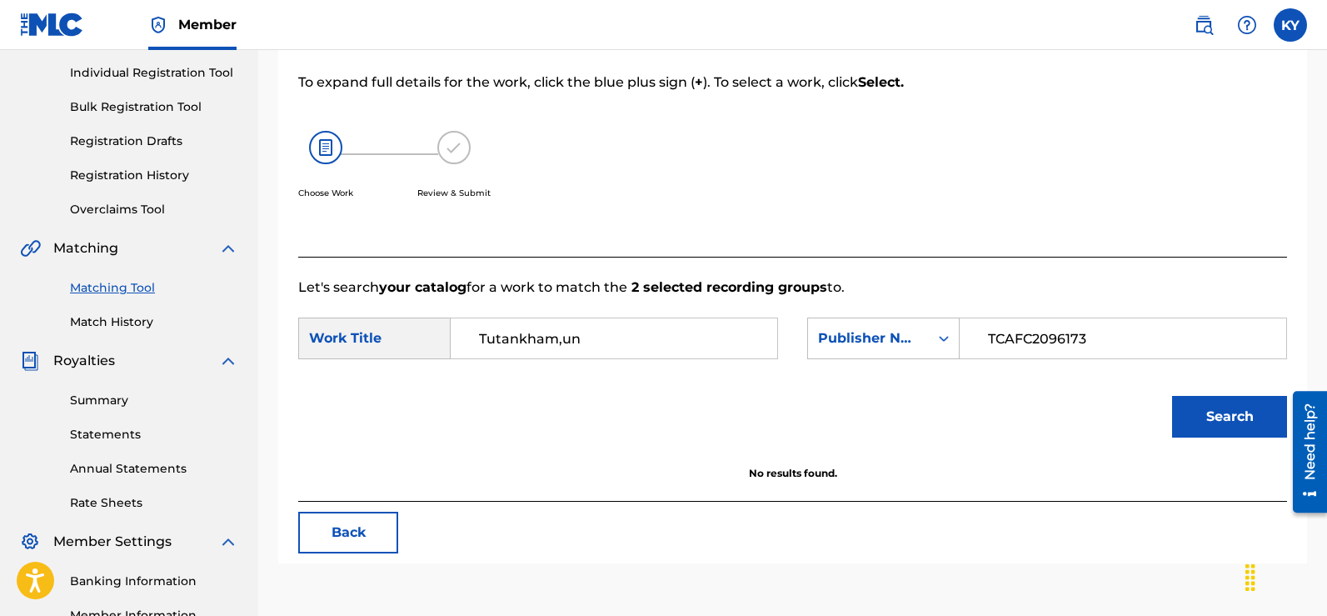
click at [1210, 414] on button "Search" at bounding box center [1229, 417] width 115 height 42
click at [1090, 343] on input "TCAFC2096173" at bounding box center [1123, 338] width 298 height 40
type input "T"
click at [940, 330] on icon "Search Form" at bounding box center [943, 338] width 17 height 17
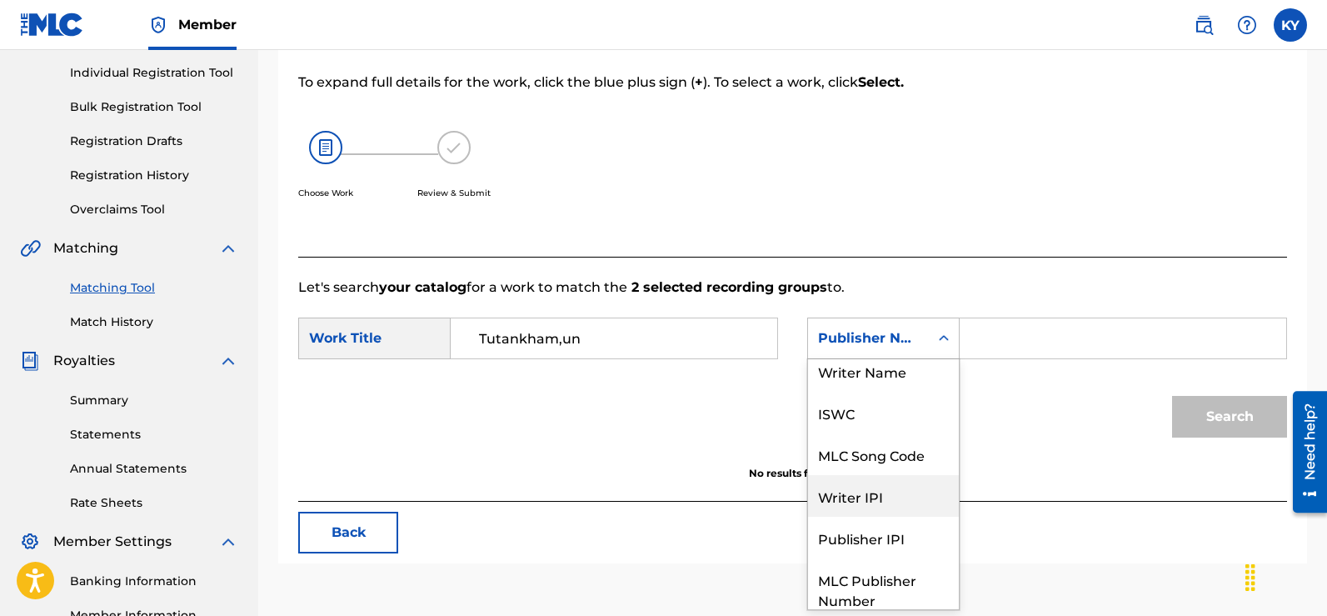
scroll to position [0, 0]
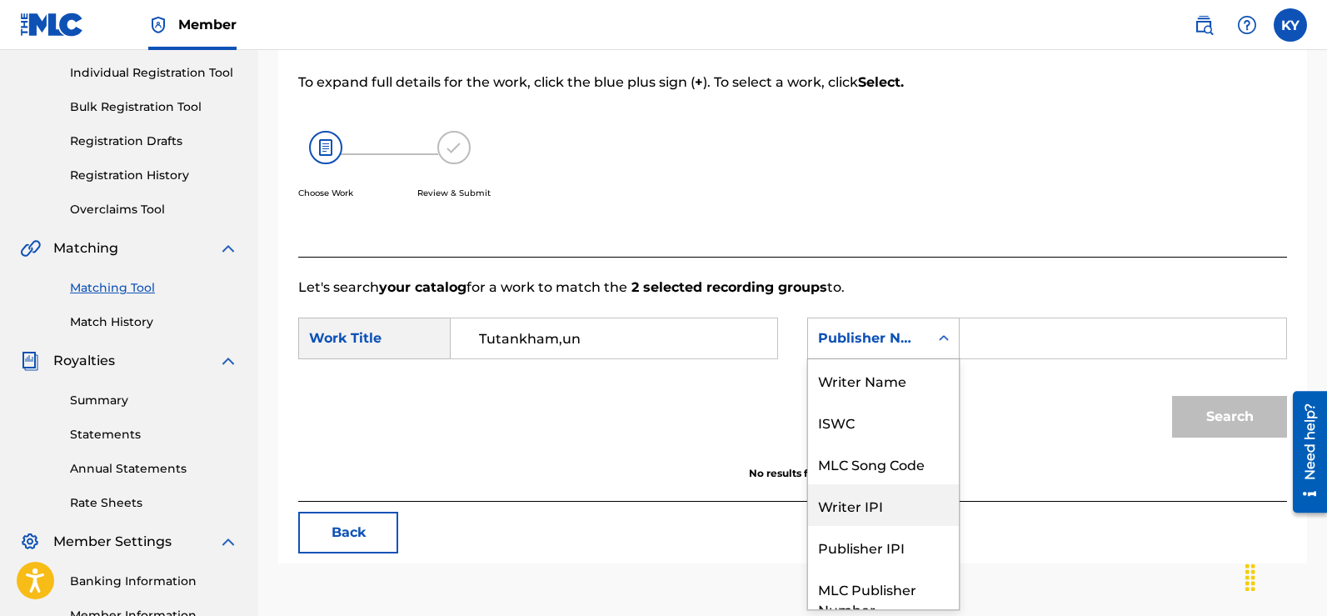
click at [963, 333] on div "Search Form" at bounding box center [1123, 338] width 327 height 42
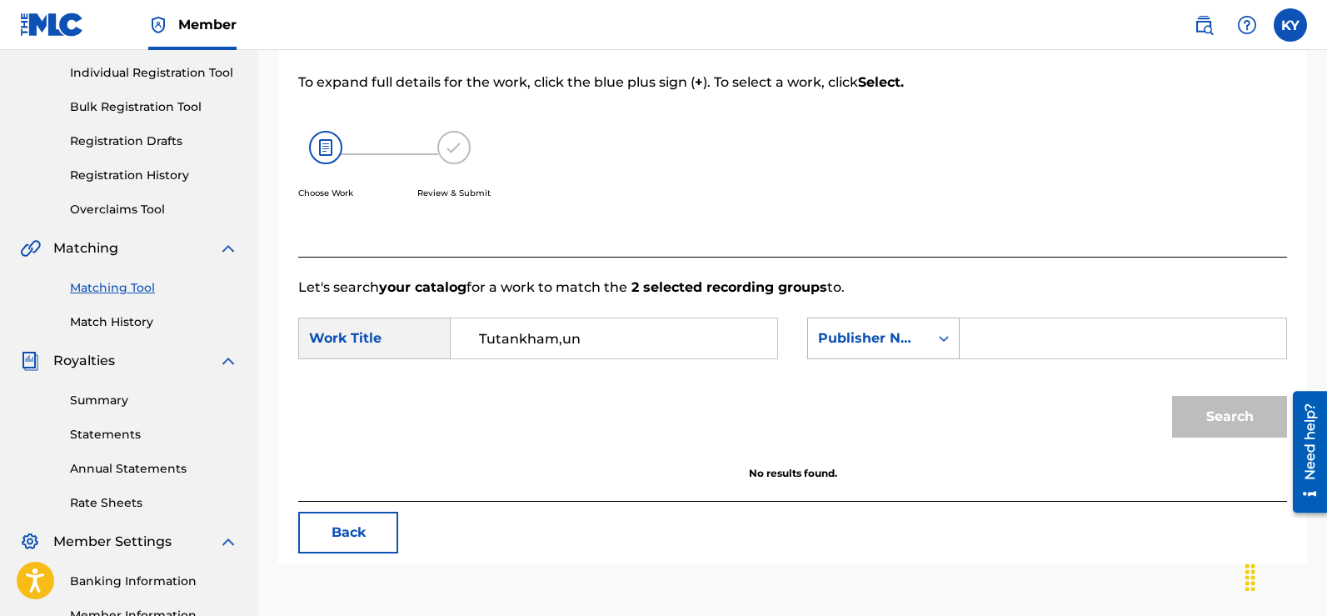
click at [950, 336] on icon "Search Form" at bounding box center [943, 338] width 17 height 17
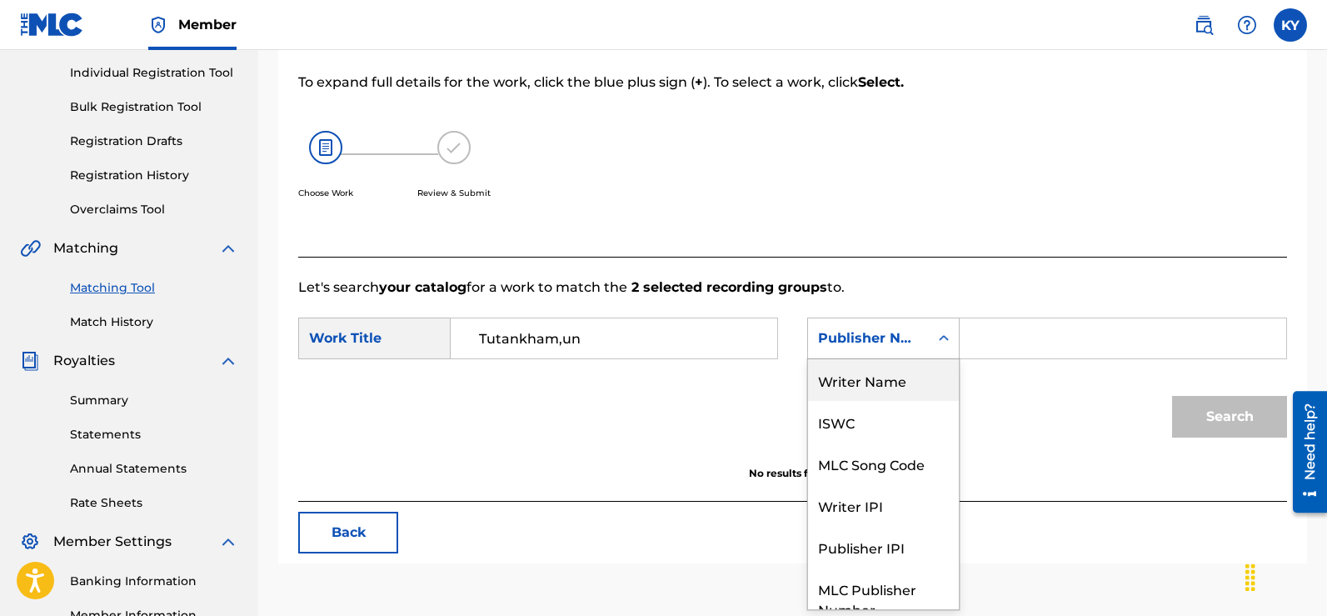
click at [859, 376] on div "Writer Name" at bounding box center [883, 380] width 151 height 42
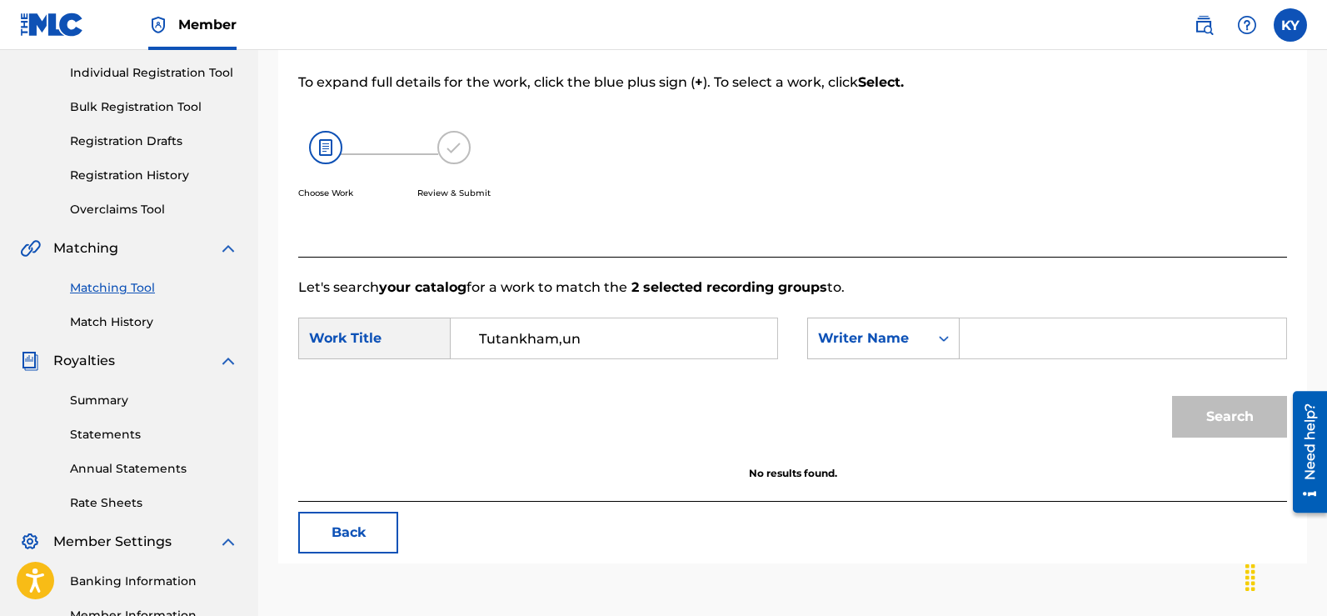
click at [977, 338] on input "Search Form" at bounding box center [1123, 338] width 298 height 40
click at [1203, 417] on button "Search" at bounding box center [1229, 417] width 115 height 42
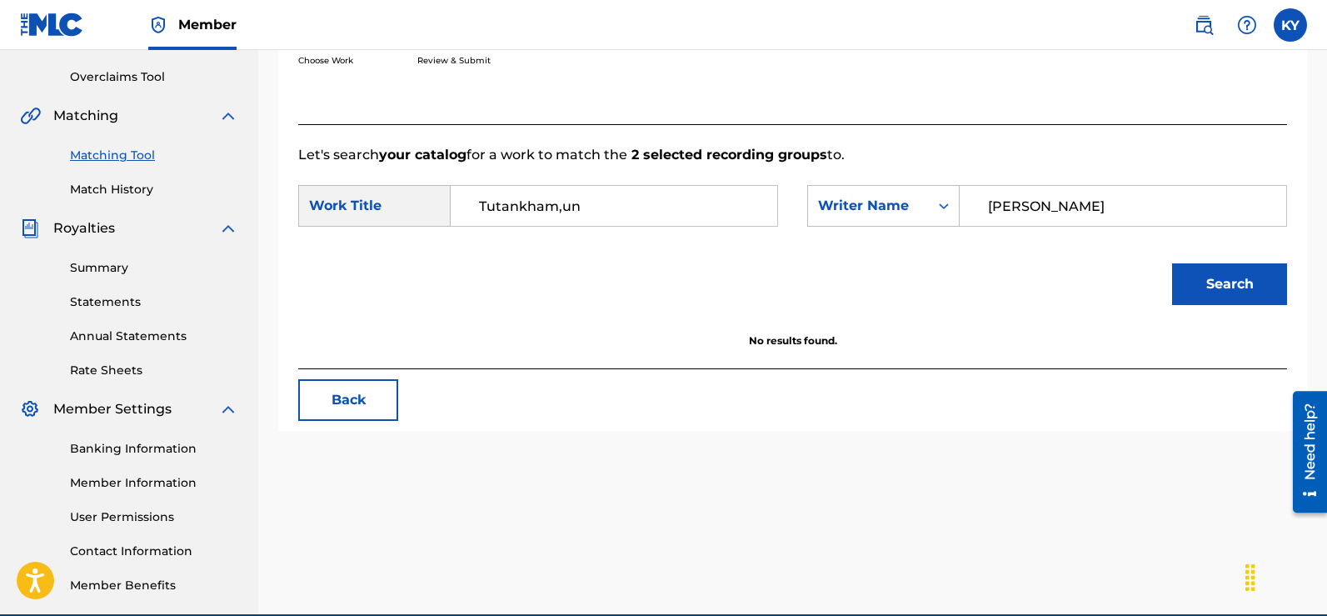
scroll to position [351, 0]
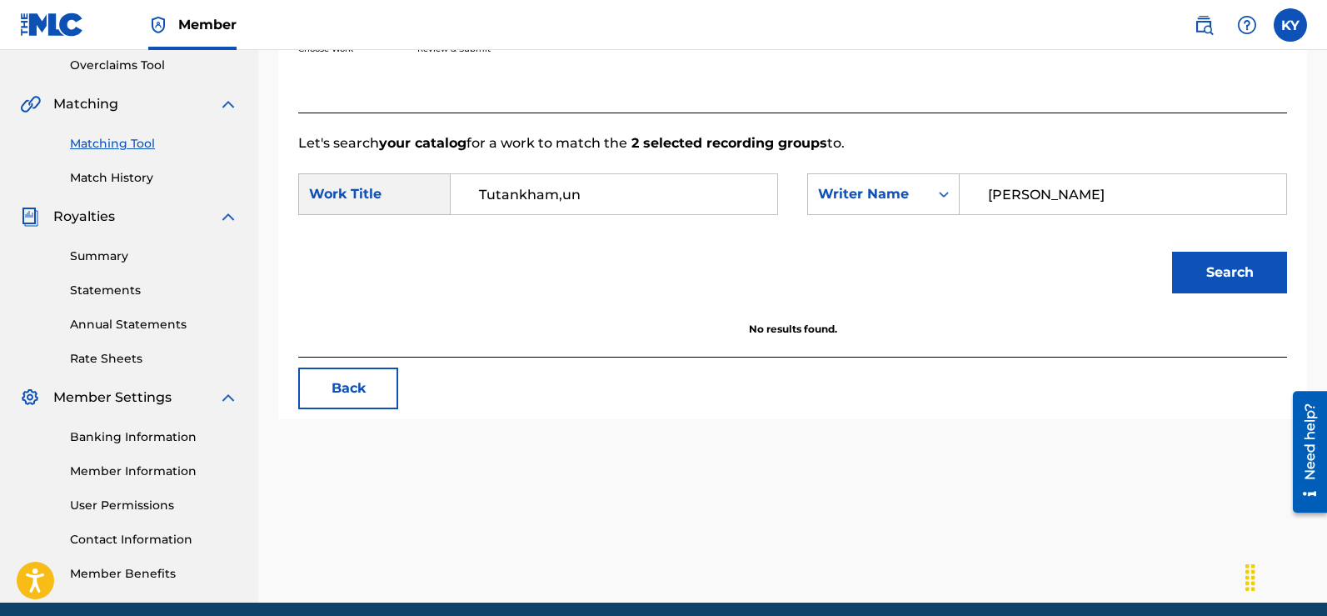
click at [1077, 197] on input "[PERSON_NAME]" at bounding box center [1123, 194] width 298 height 40
type input "[PERSON_NAME] Famous K"
click at [1233, 273] on button "Search" at bounding box center [1229, 273] width 115 height 42
click at [1232, 268] on button "Search" at bounding box center [1229, 273] width 115 height 42
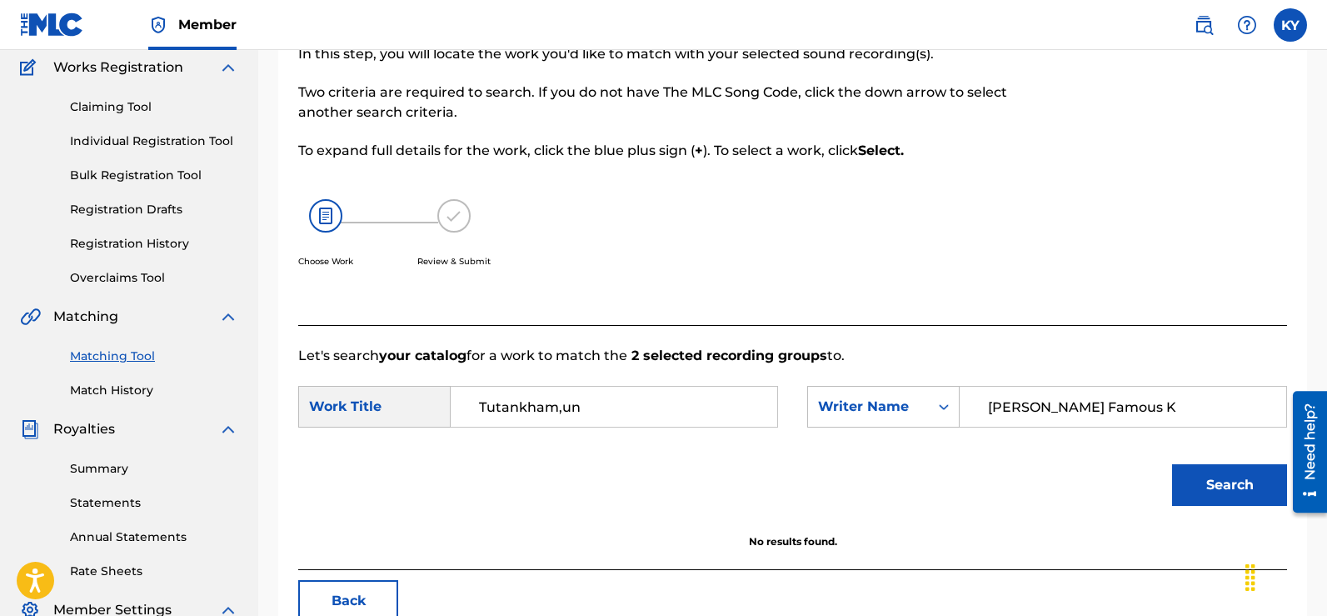
scroll to position [136, 0]
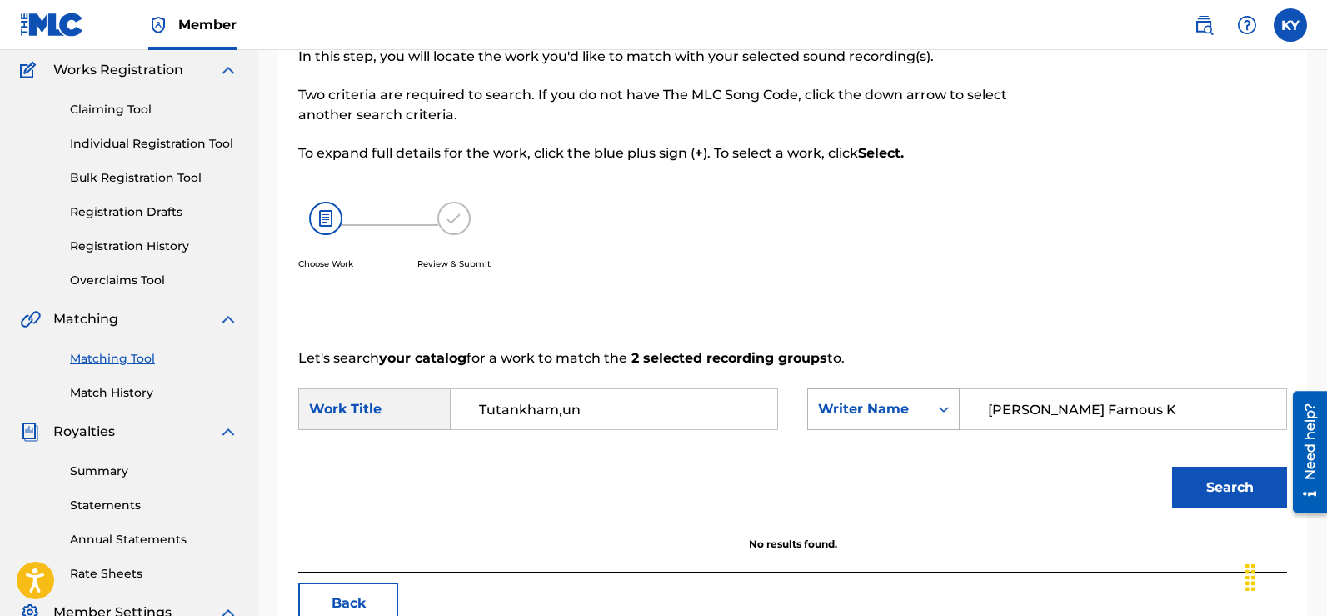
click at [945, 405] on icon "Search Form" at bounding box center [943, 409] width 17 height 17
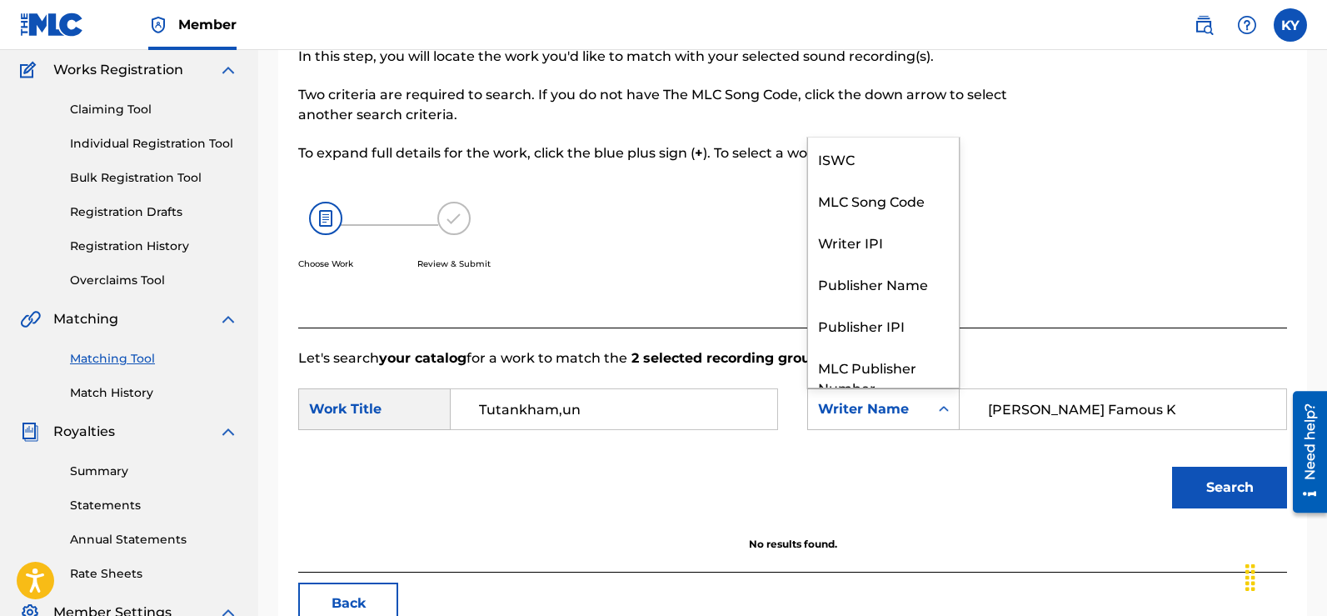
scroll to position [62, 0]
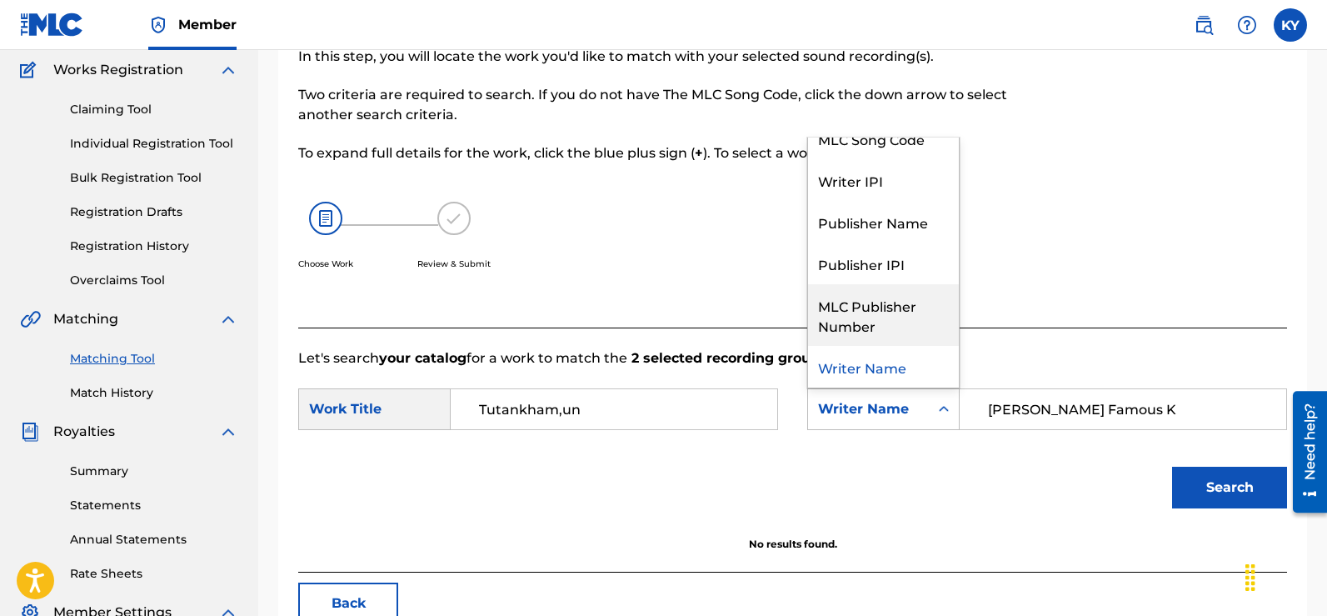
click at [897, 300] on div "MLC Publisher Number" at bounding box center [883, 315] width 151 height 62
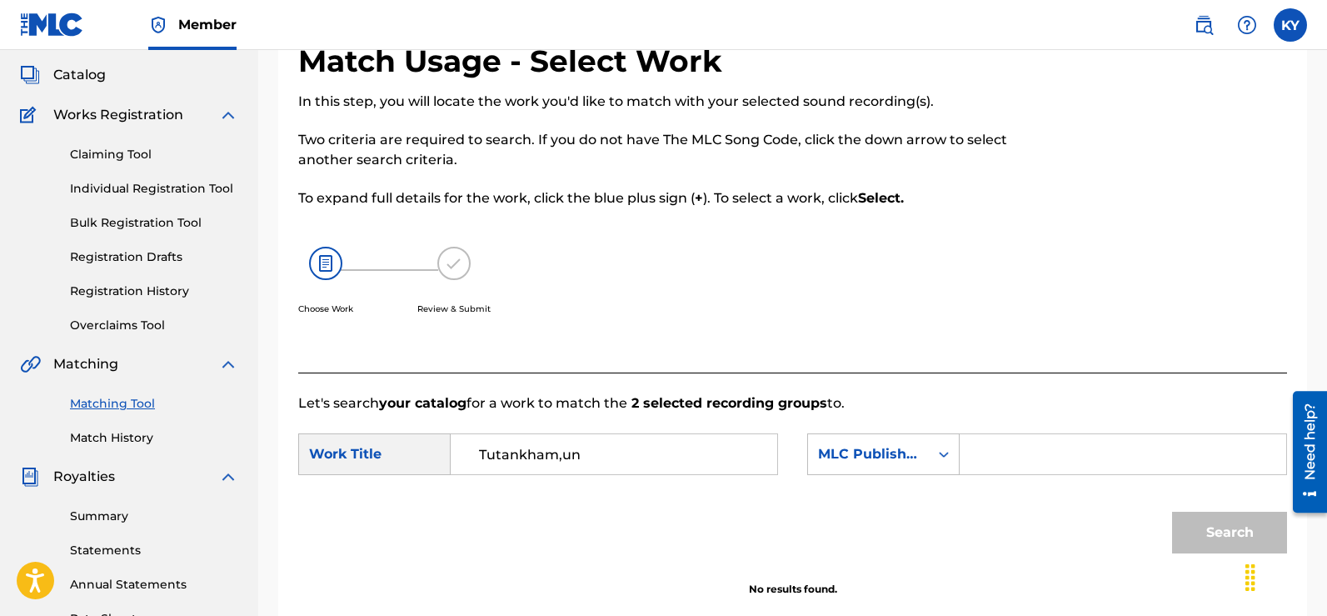
scroll to position [176, 0]
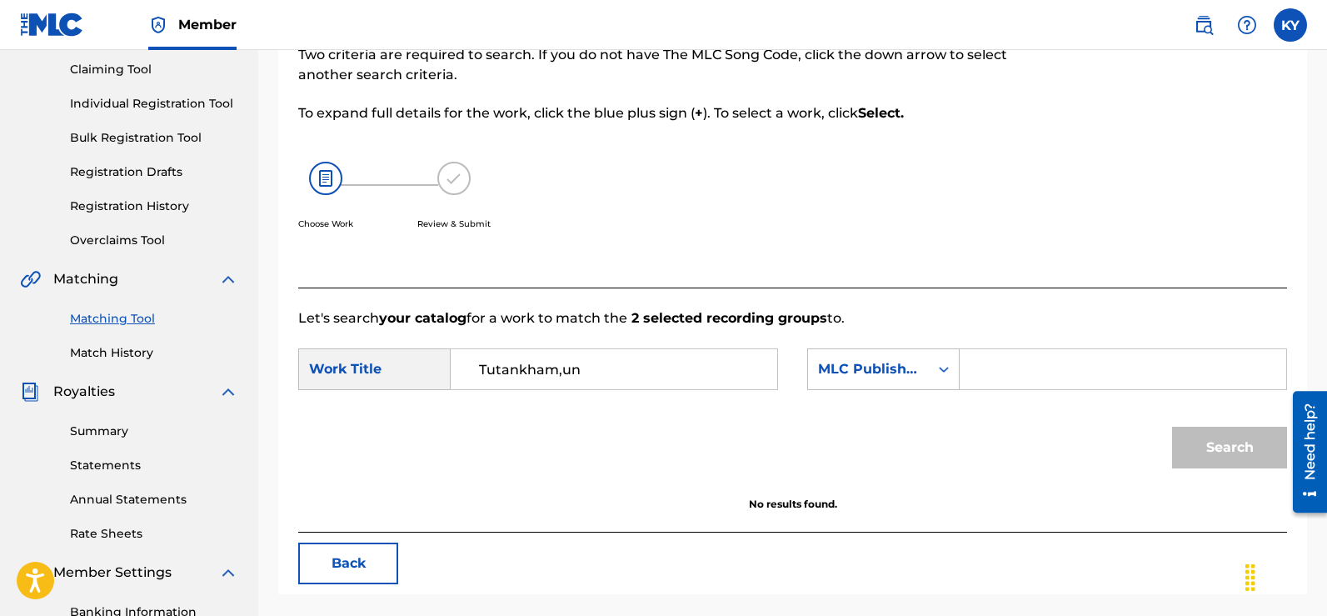
click at [968, 363] on div "Search Form" at bounding box center [1123, 369] width 327 height 42
click at [979, 372] on input "Search Form" at bounding box center [1123, 369] width 298 height 40
click at [942, 367] on icon "Search Form" at bounding box center [943, 369] width 17 height 17
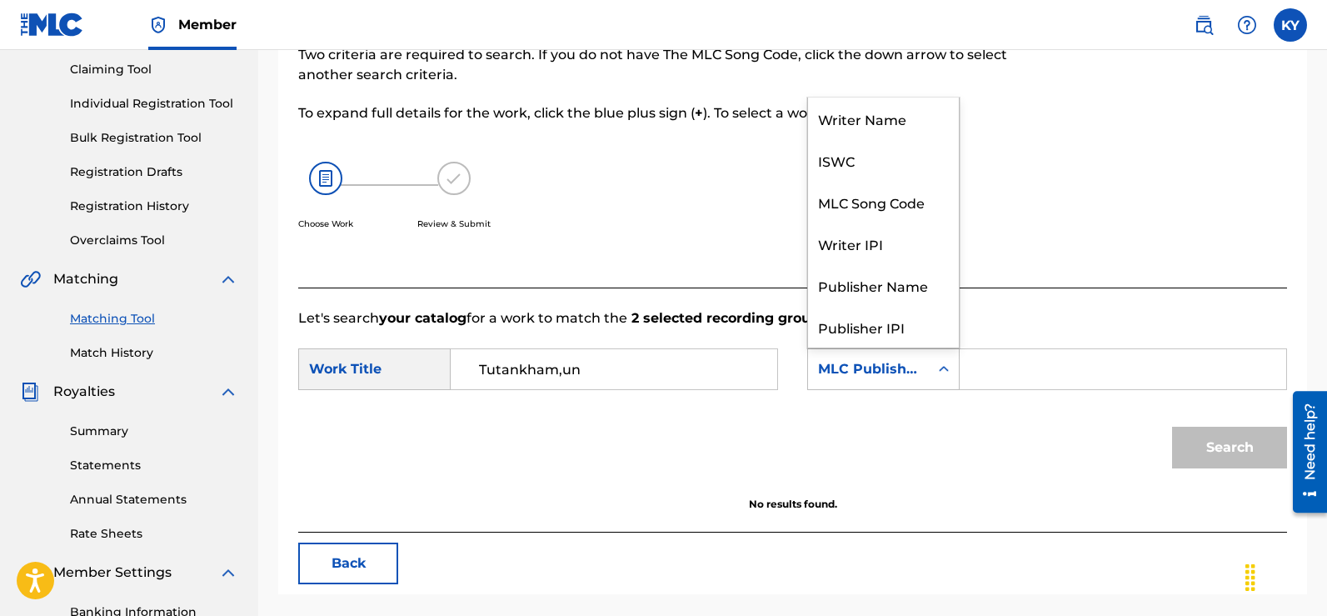
scroll to position [62, 0]
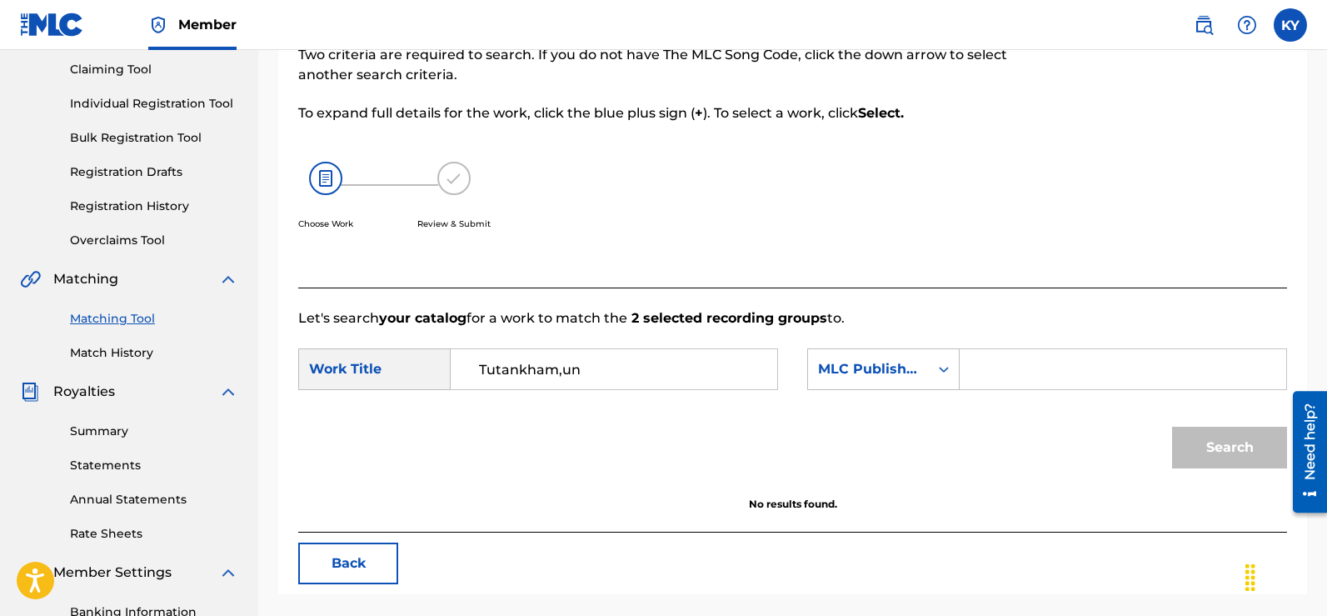
click at [976, 369] on input "Search Form" at bounding box center [1123, 369] width 298 height 40
paste input "X73894"
type input "X73894"
click at [1234, 441] on button "Search" at bounding box center [1229, 448] width 115 height 42
click at [1239, 444] on button "Search" at bounding box center [1229, 448] width 115 height 42
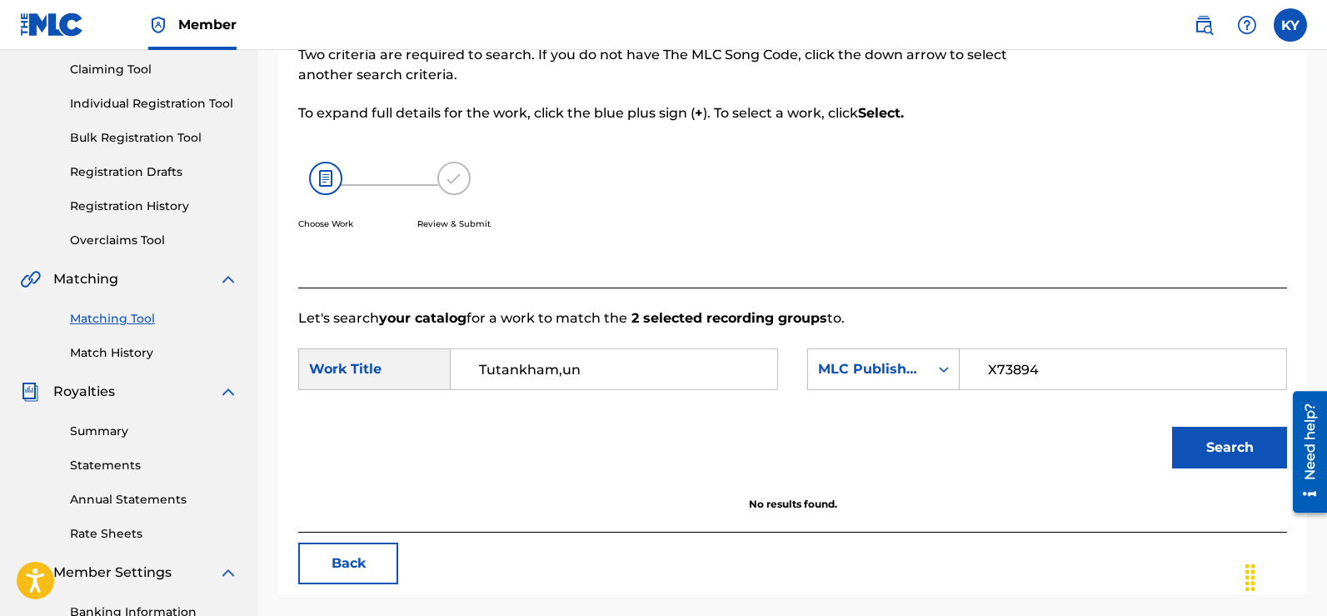
click at [1256, 426] on div "Search" at bounding box center [1225, 443] width 123 height 67
click at [1210, 442] on button "Search" at bounding box center [1229, 448] width 115 height 42
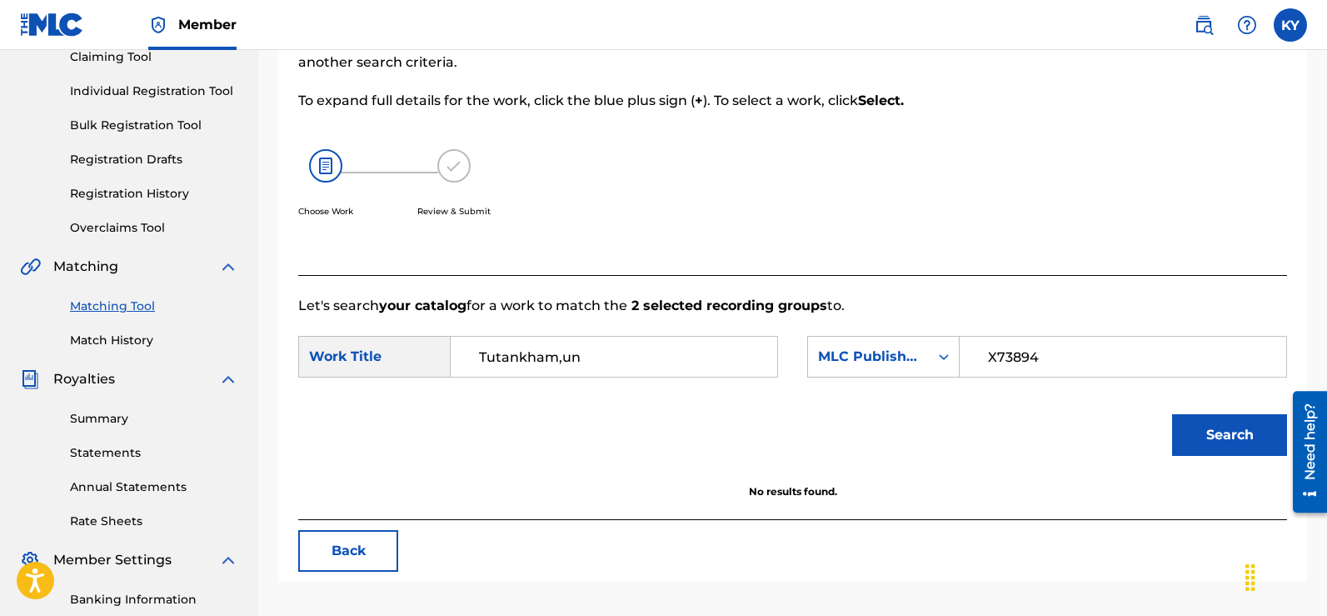
scroll to position [164, 0]
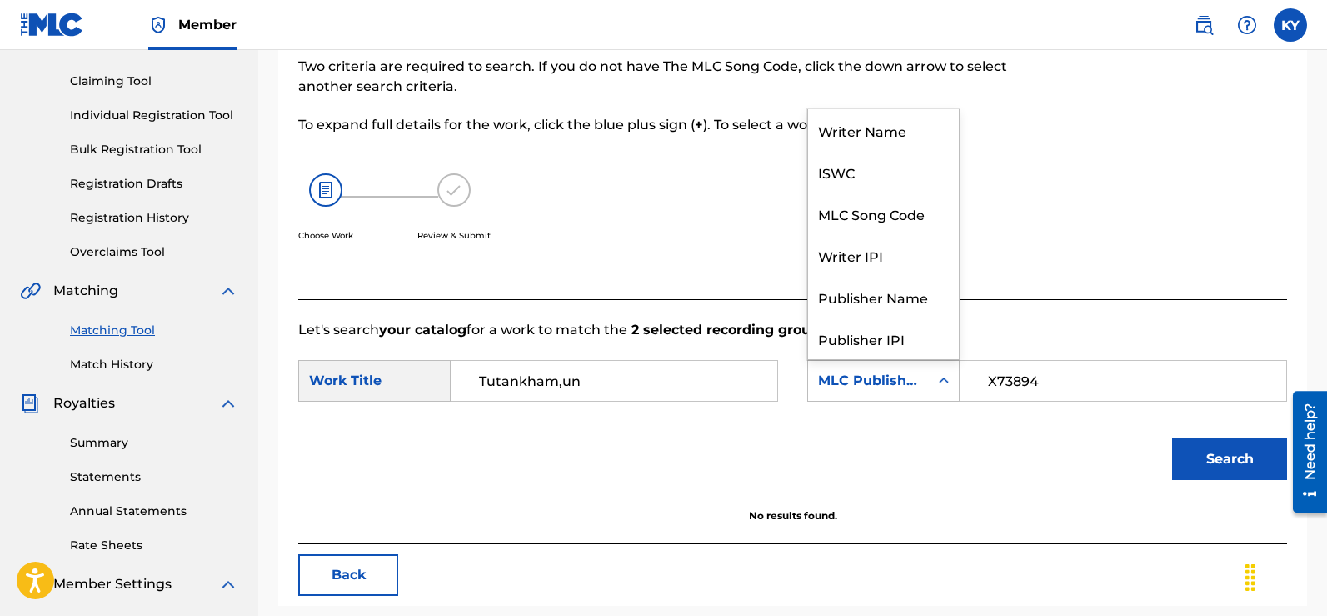
click at [941, 376] on icon "Search Form" at bounding box center [943, 380] width 17 height 17
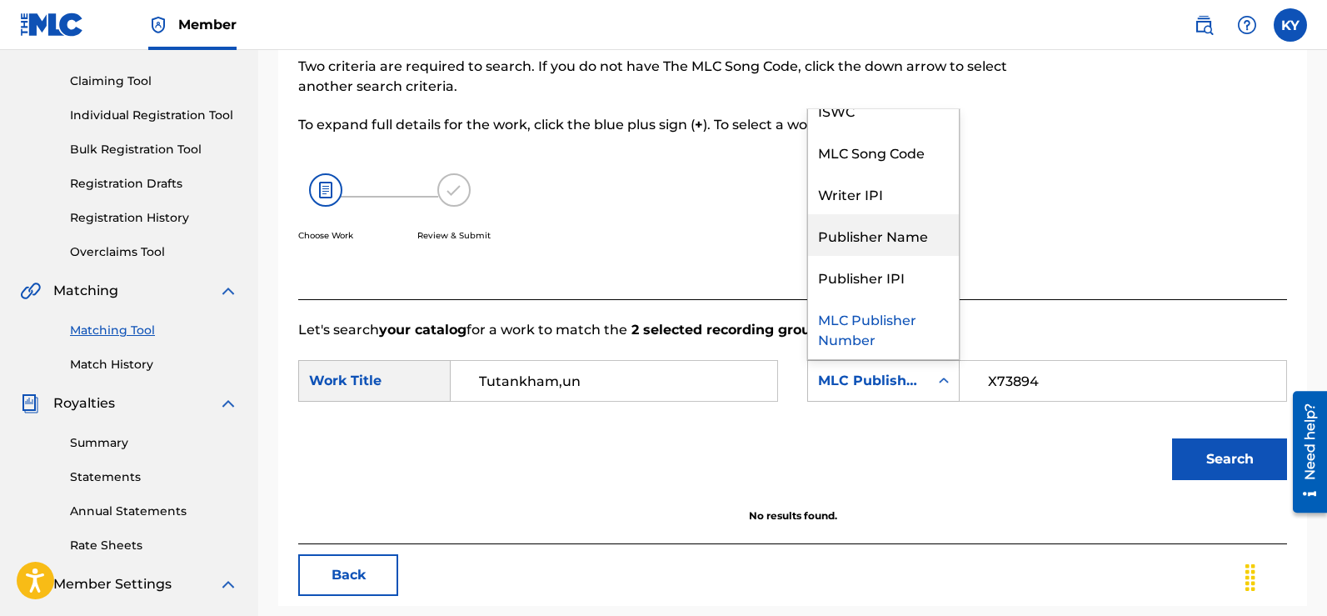
click at [900, 231] on div "Publisher Name" at bounding box center [883, 235] width 151 height 42
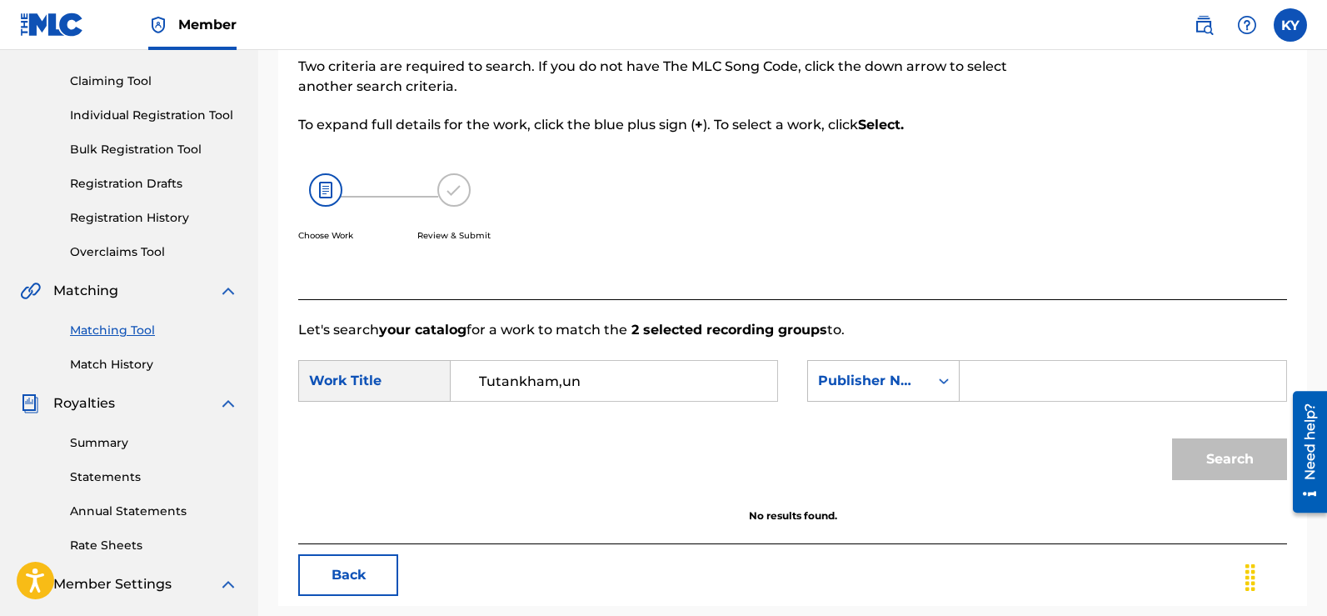
click at [973, 381] on div "Search Form" at bounding box center [1123, 381] width 327 height 42
click at [981, 382] on input "Search Form" at bounding box center [1123, 381] width 298 height 40
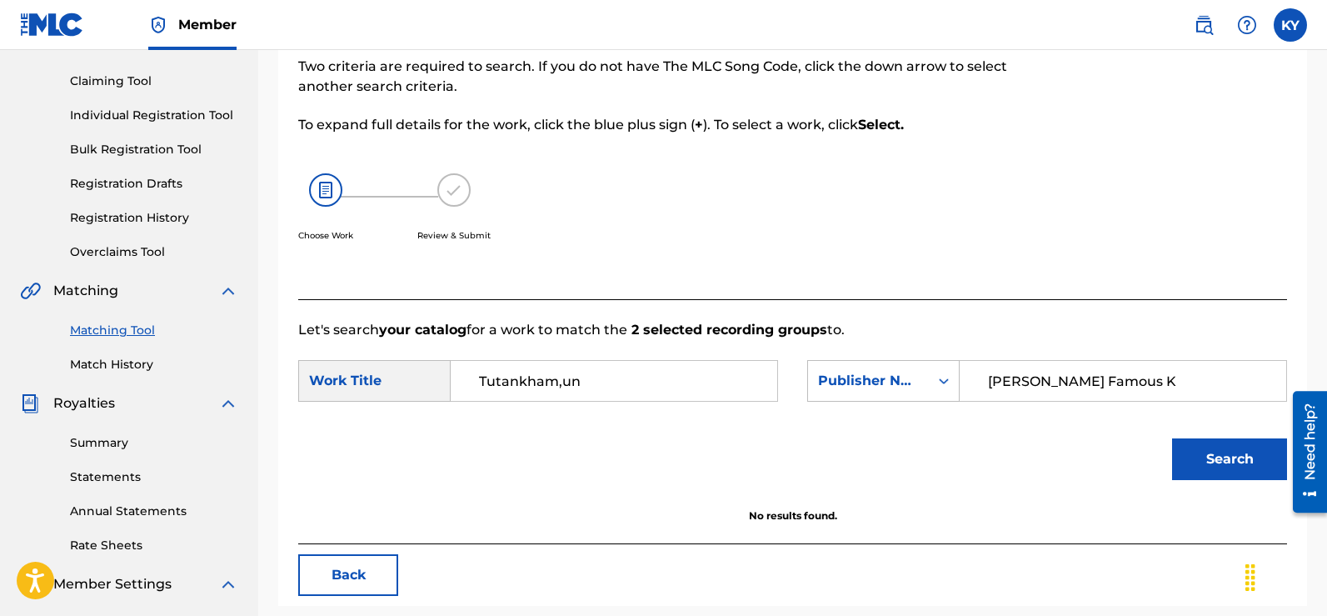
click at [1204, 460] on button "Search" at bounding box center [1229, 459] width 115 height 42
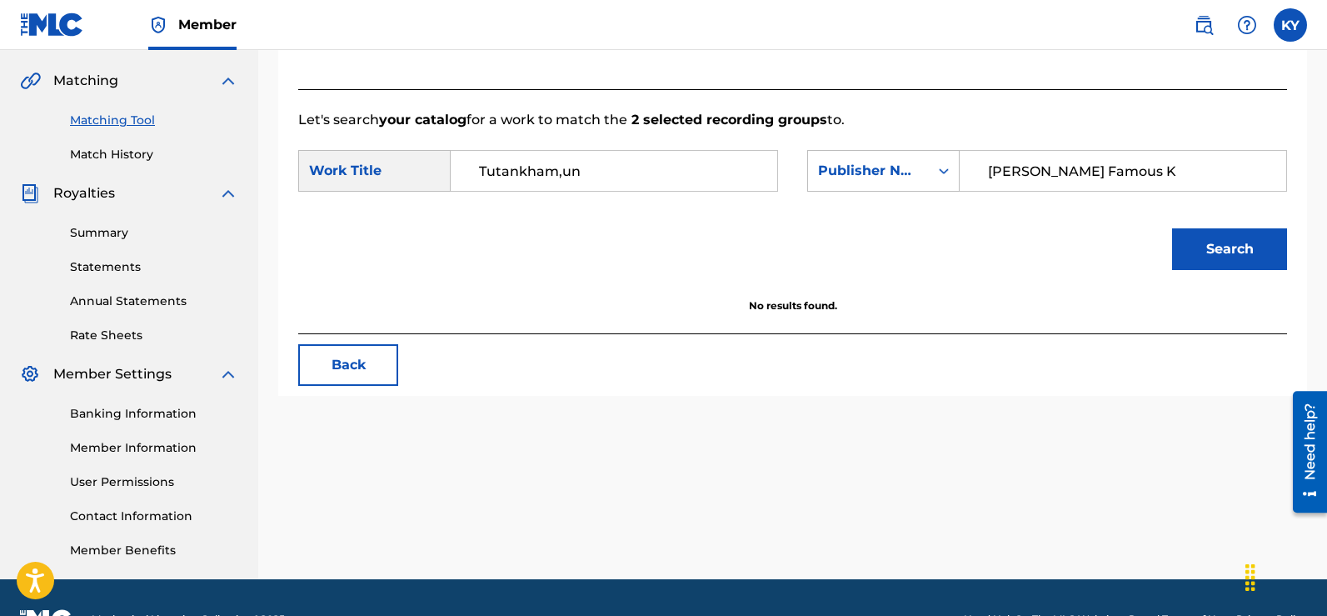
scroll to position [395, 0]
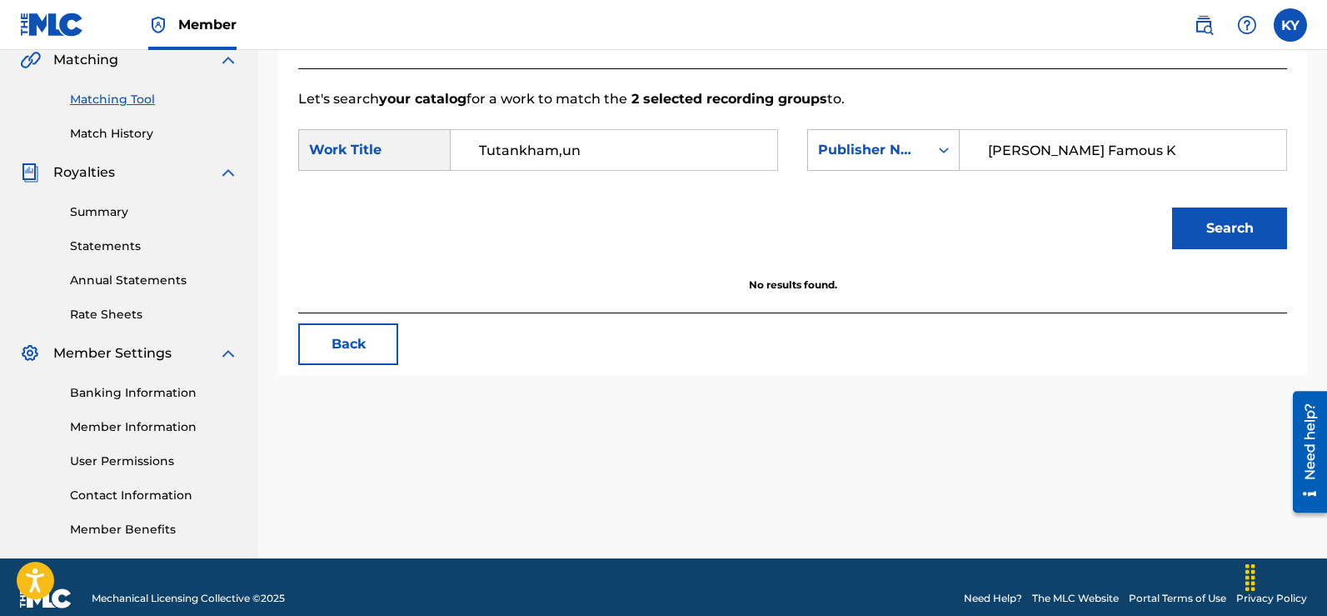
click at [1160, 150] on input "[PERSON_NAME] Famous K" at bounding box center [1123, 150] width 298 height 40
type input "K"
type input "L A CITY MUSIC RECORDS"
click at [1225, 224] on button "Search" at bounding box center [1229, 228] width 115 height 42
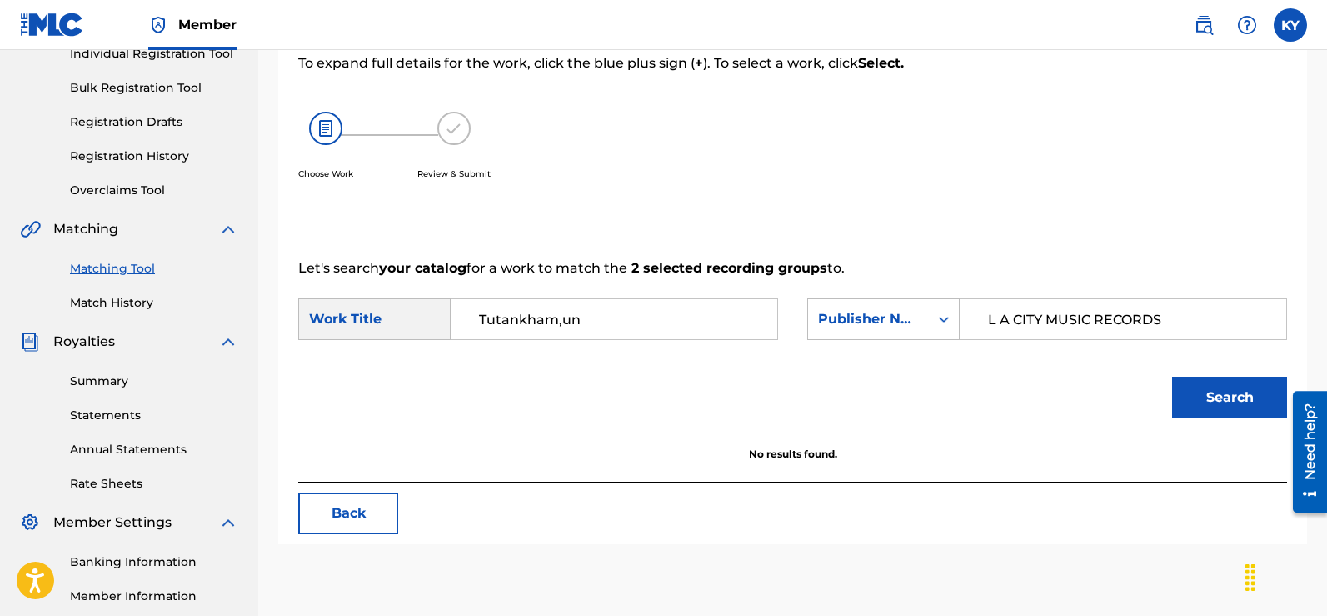
scroll to position [217, 0]
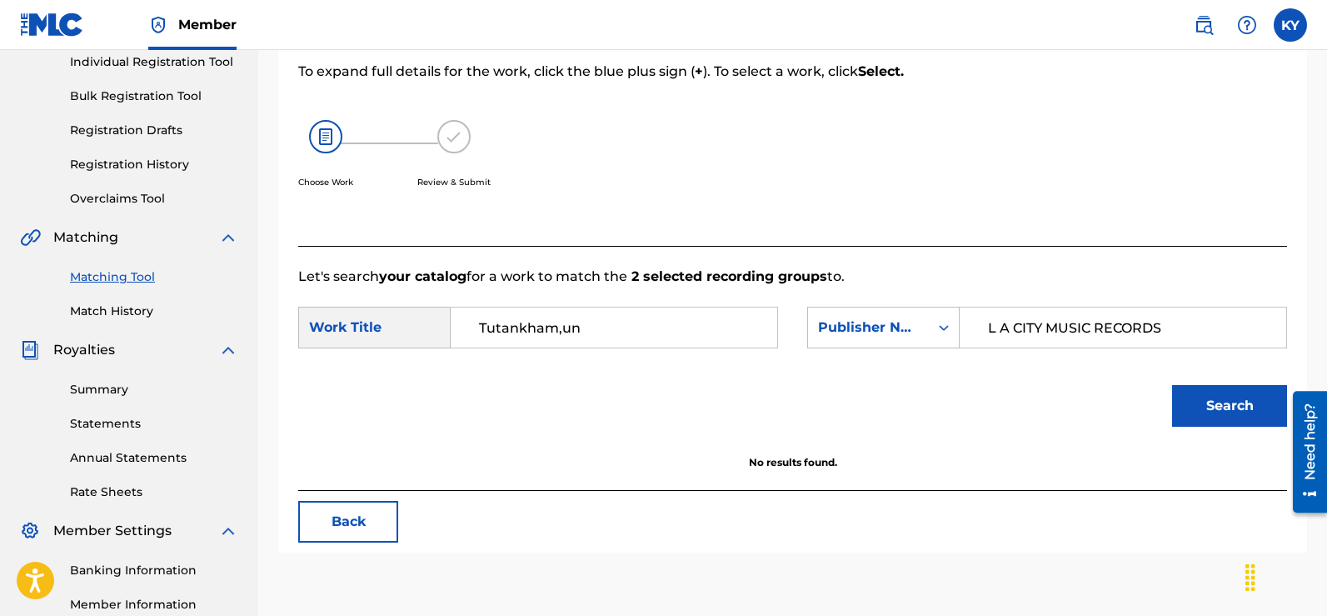
click at [347, 519] on button "Back" at bounding box center [348, 522] width 100 height 42
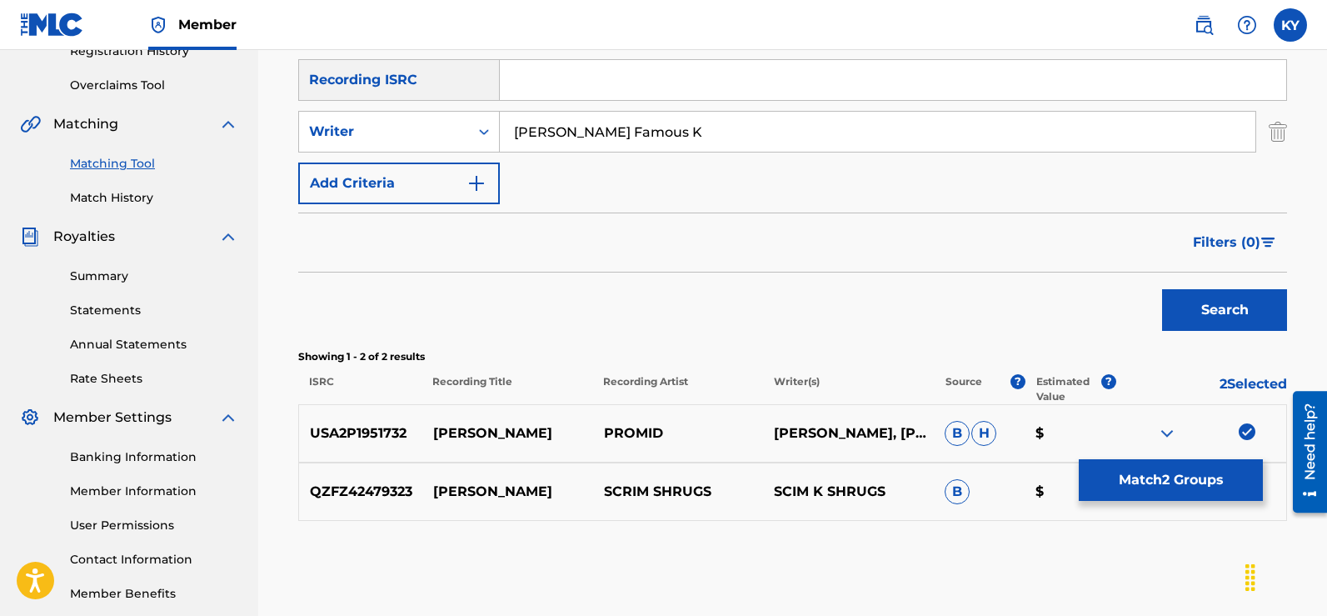
scroll to position [417, 0]
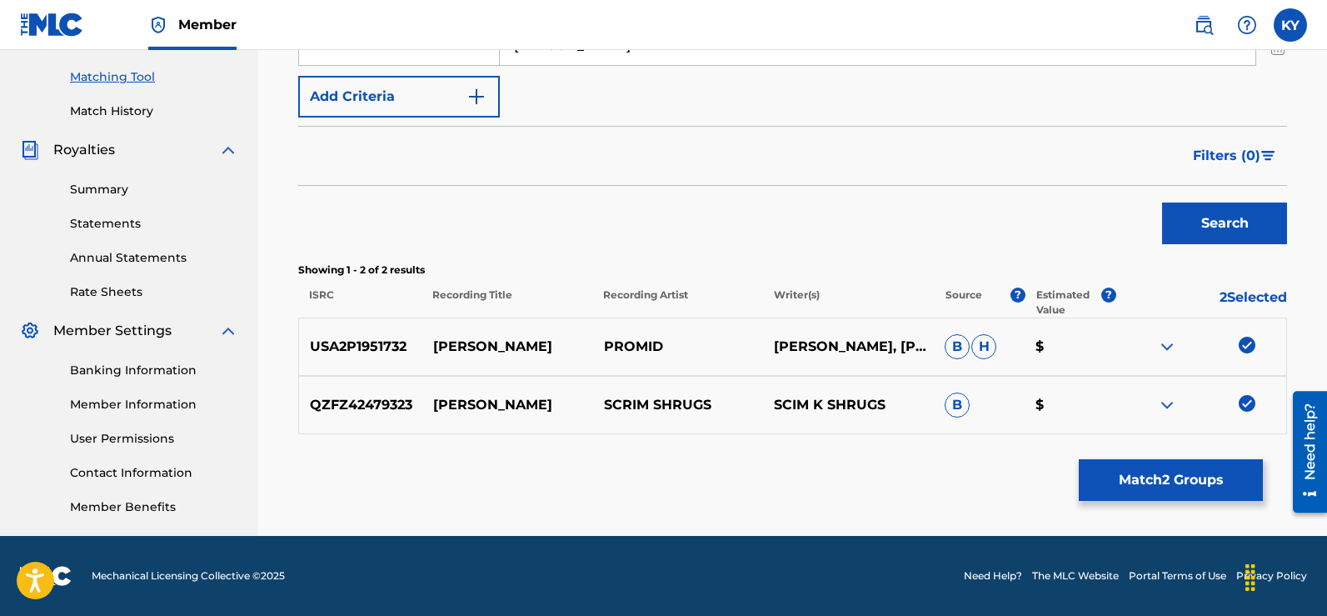
click at [1250, 394] on div "QZFZ42479323 TUTANKHAMUN SCRIM SHRUGS SCIM K SHRUGS B $" at bounding box center [792, 405] width 989 height 58
click at [1244, 399] on img at bounding box center [1247, 403] width 17 height 17
click at [1245, 338] on img at bounding box center [1247, 345] width 17 height 17
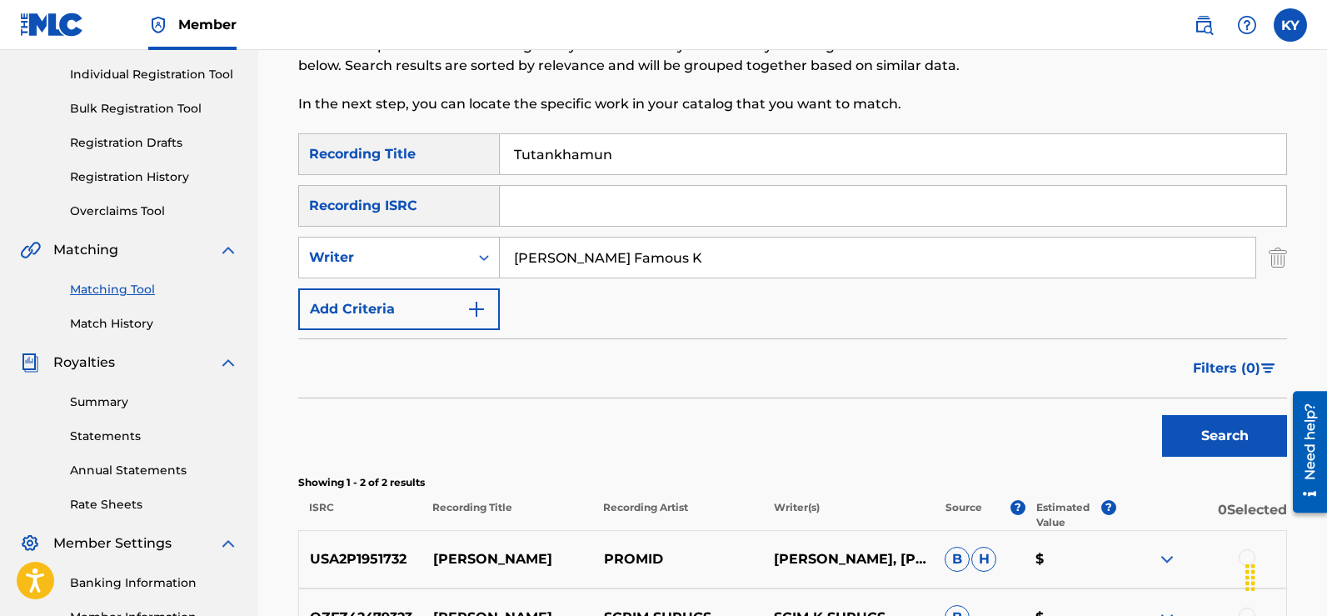
scroll to position [188, 0]
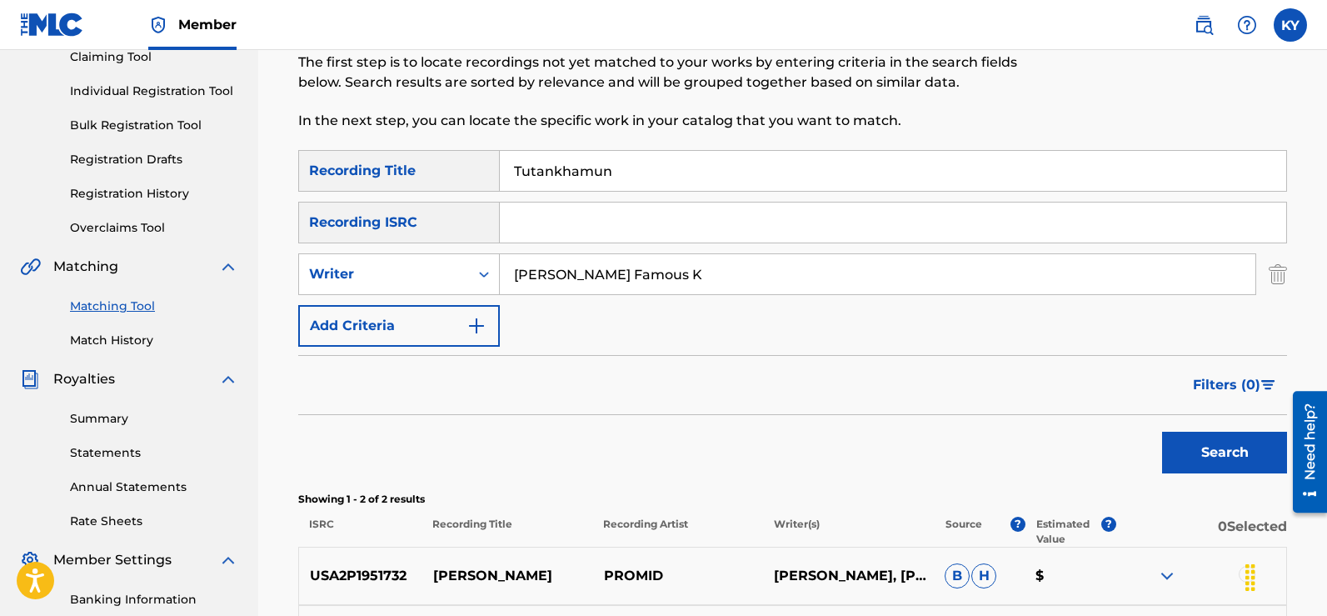
click at [671, 276] on input "[PERSON_NAME] Famous K" at bounding box center [878, 274] width 756 height 40
click at [471, 322] on img "Search Form" at bounding box center [476, 326] width 20 height 20
click at [473, 327] on div "Add Criteria" at bounding box center [399, 326] width 202 height 42
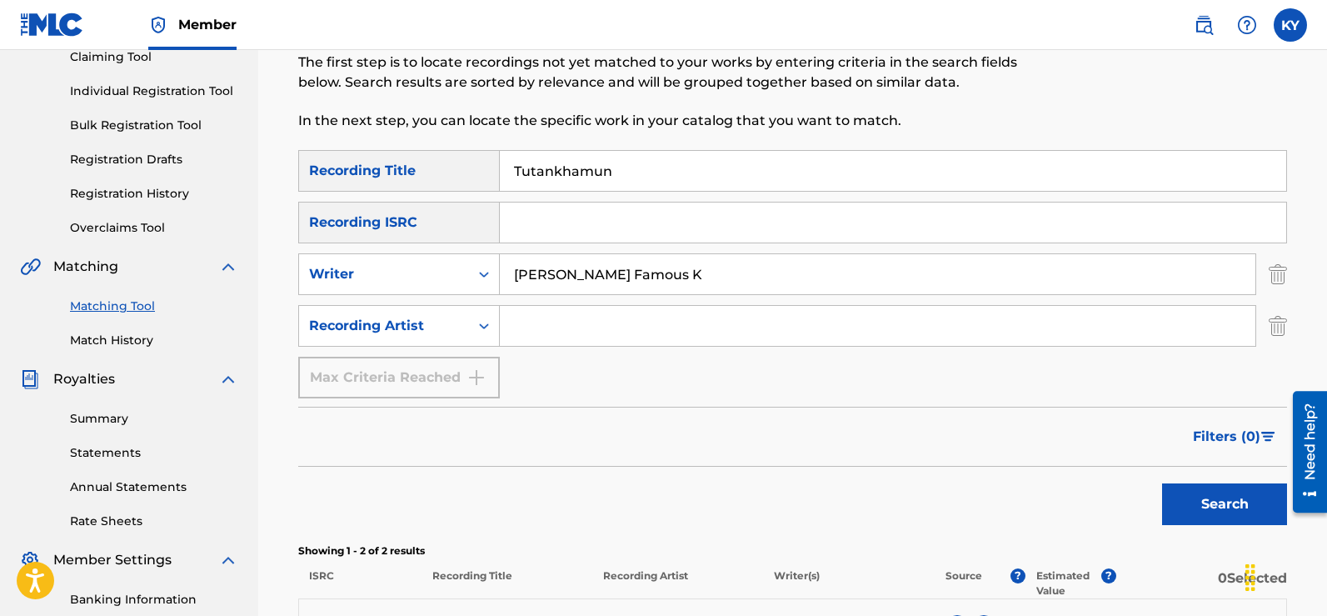
click at [519, 328] on input "Search Form" at bounding box center [878, 326] width 756 height 40
paste input "X73894"
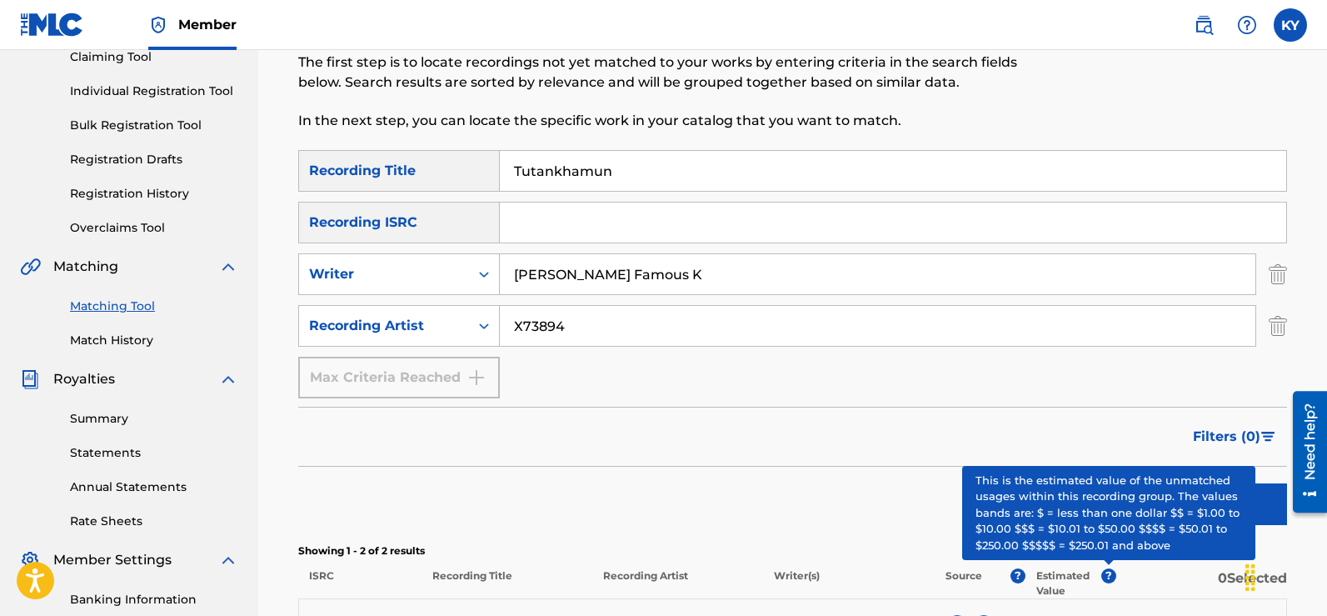
click at [1255, 497] on button "Search" at bounding box center [1224, 504] width 125 height 42
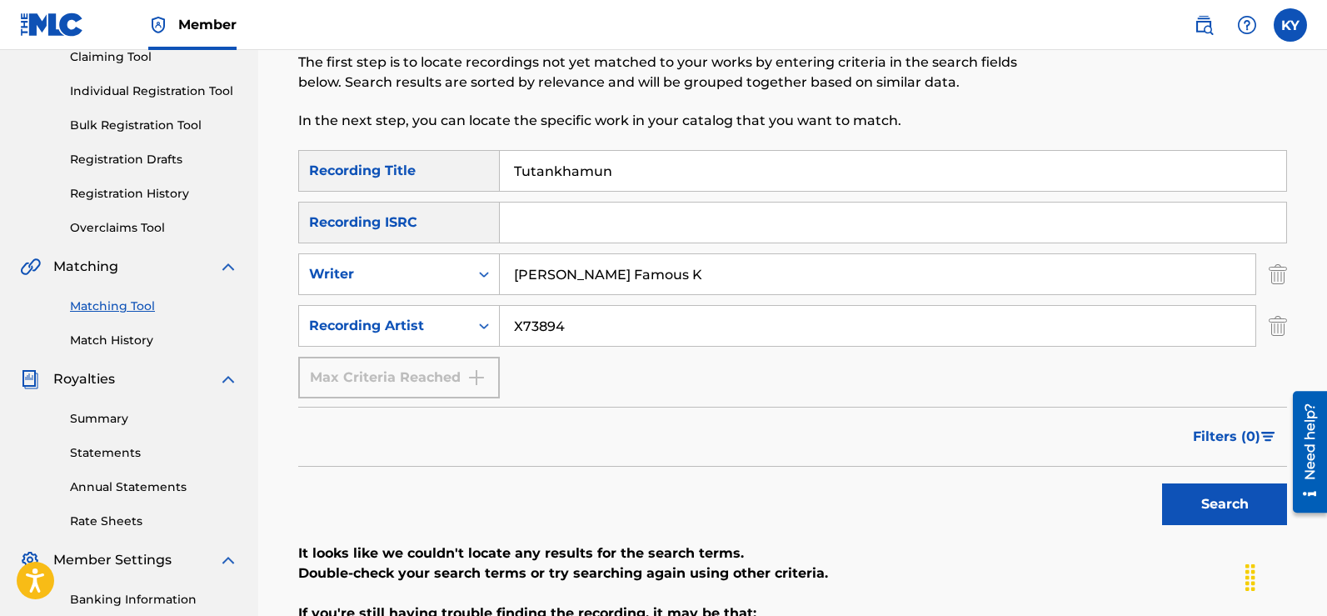
click at [581, 328] on input "X73894" at bounding box center [878, 326] width 756 height 40
type input "X"
type input "[PERSON_NAME]"
click at [1236, 508] on button "Search" at bounding box center [1224, 504] width 125 height 42
click at [690, 268] on input "[PERSON_NAME] Famous K" at bounding box center [878, 274] width 756 height 40
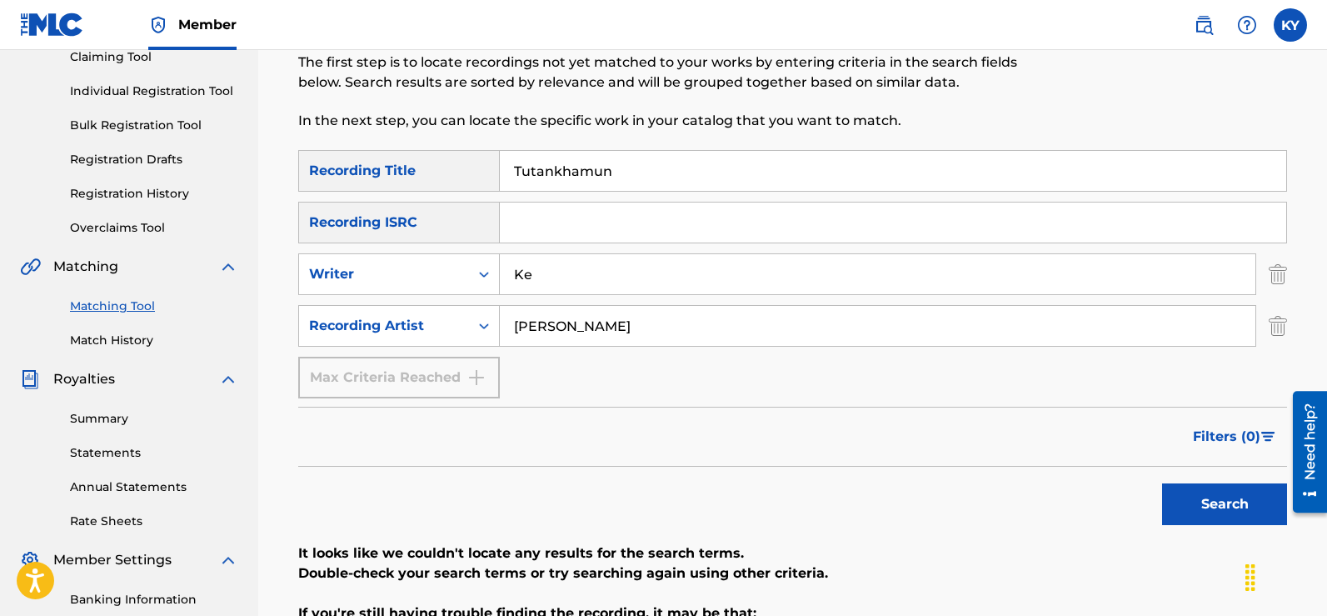
type input "K"
click at [1210, 495] on button "Search" at bounding box center [1224, 504] width 125 height 42
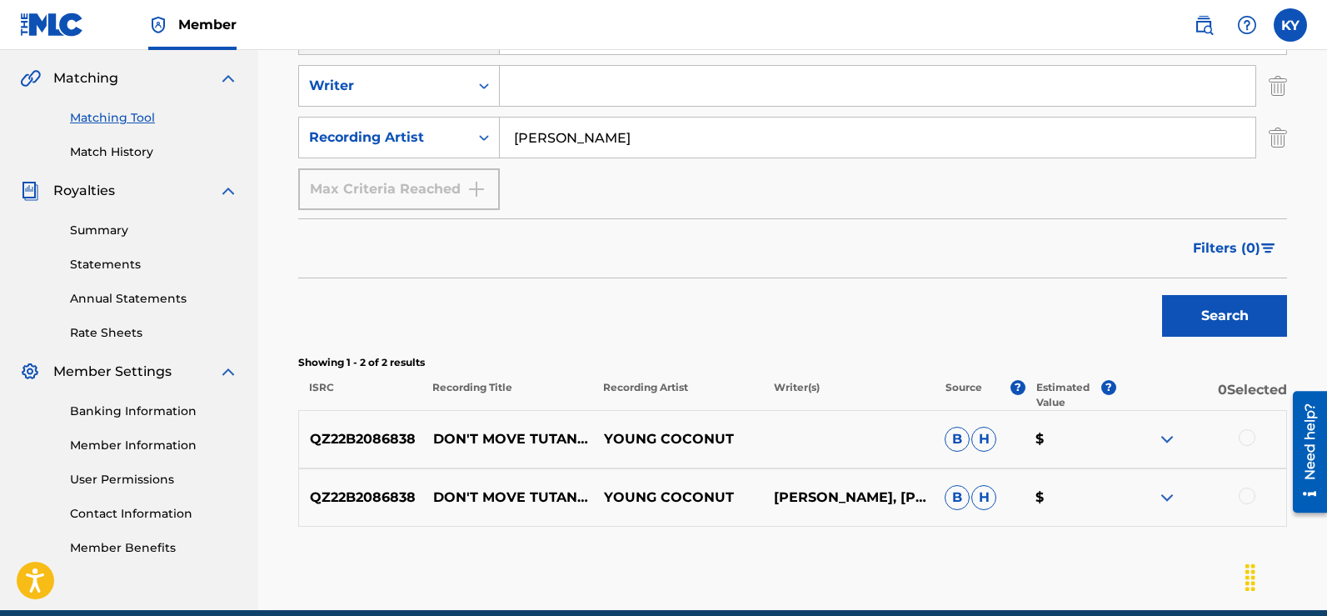
scroll to position [374, 0]
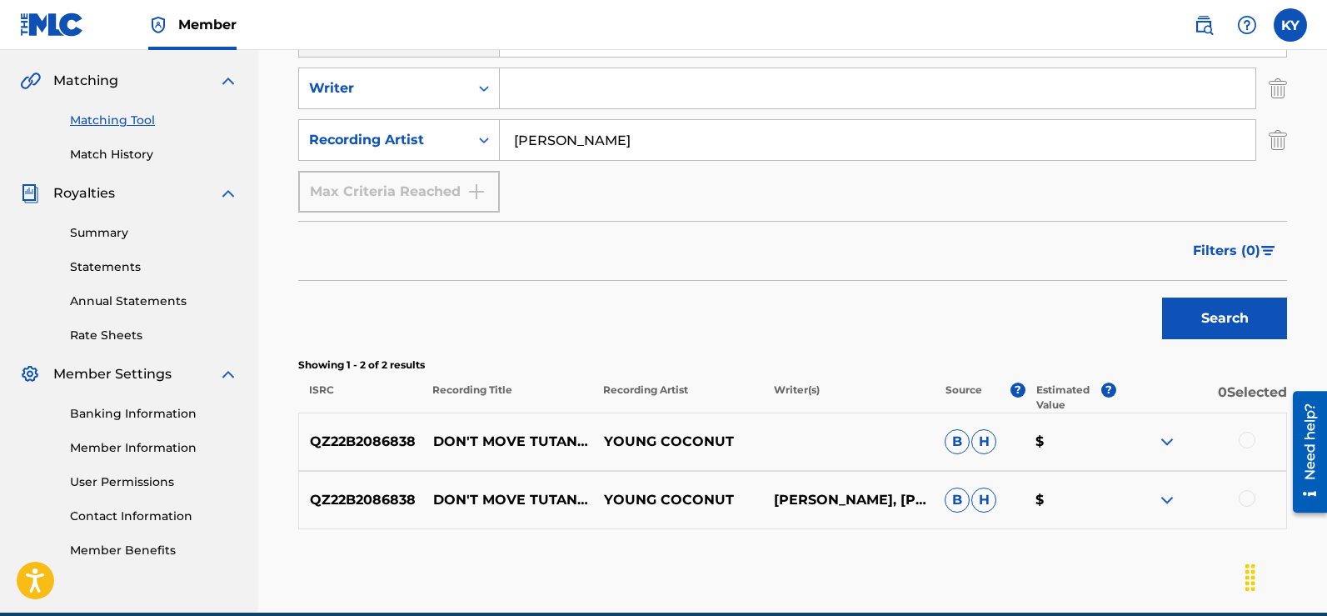
click at [621, 142] on input "[PERSON_NAME]" at bounding box center [878, 140] width 756 height 40
type input "K"
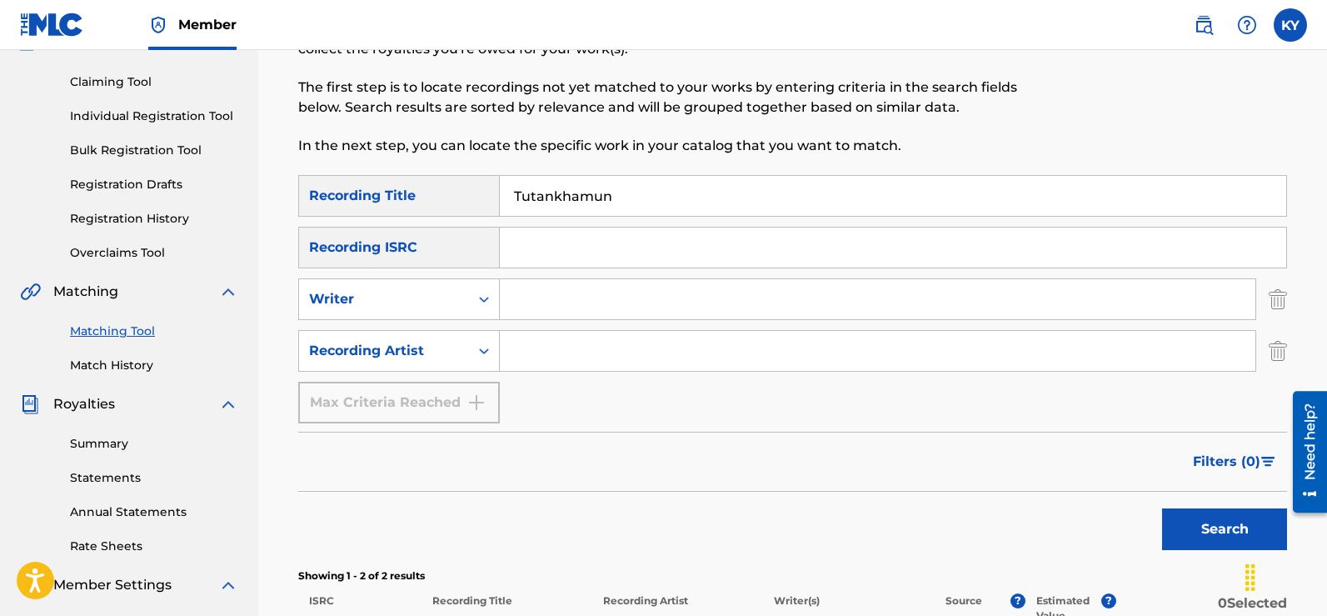
scroll to position [146, 0]
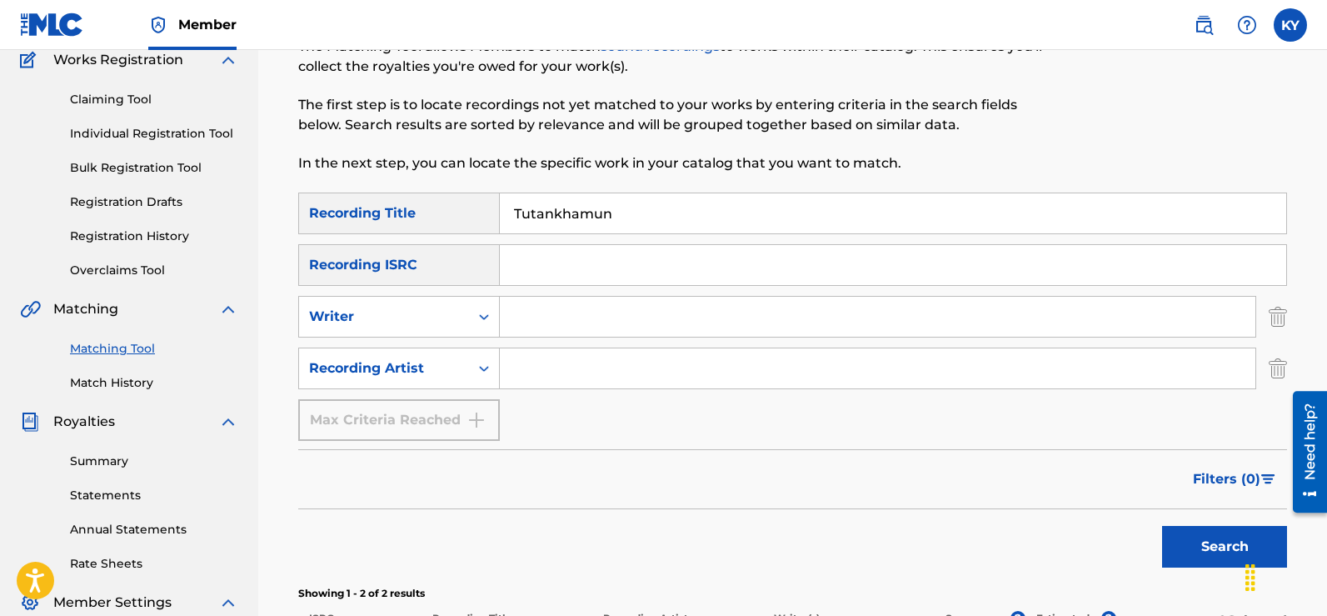
click at [503, 265] on input "Search Form" at bounding box center [893, 265] width 786 height 40
click at [1226, 536] on button "Search" at bounding box center [1224, 547] width 125 height 42
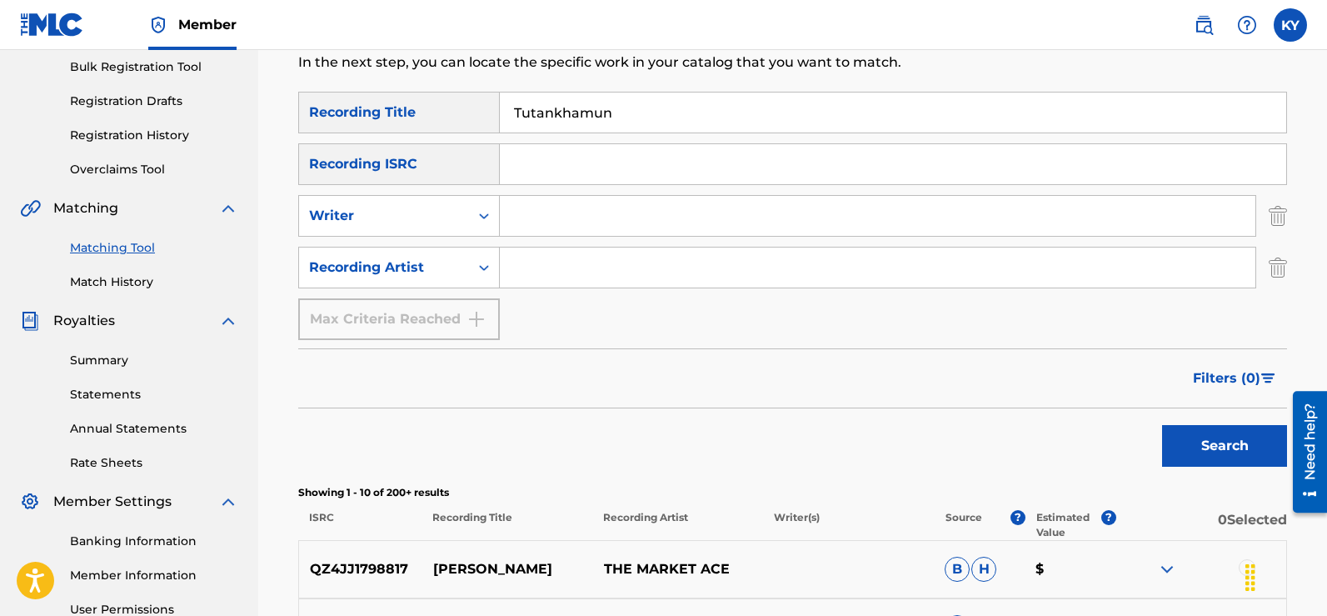
scroll to position [70, 0]
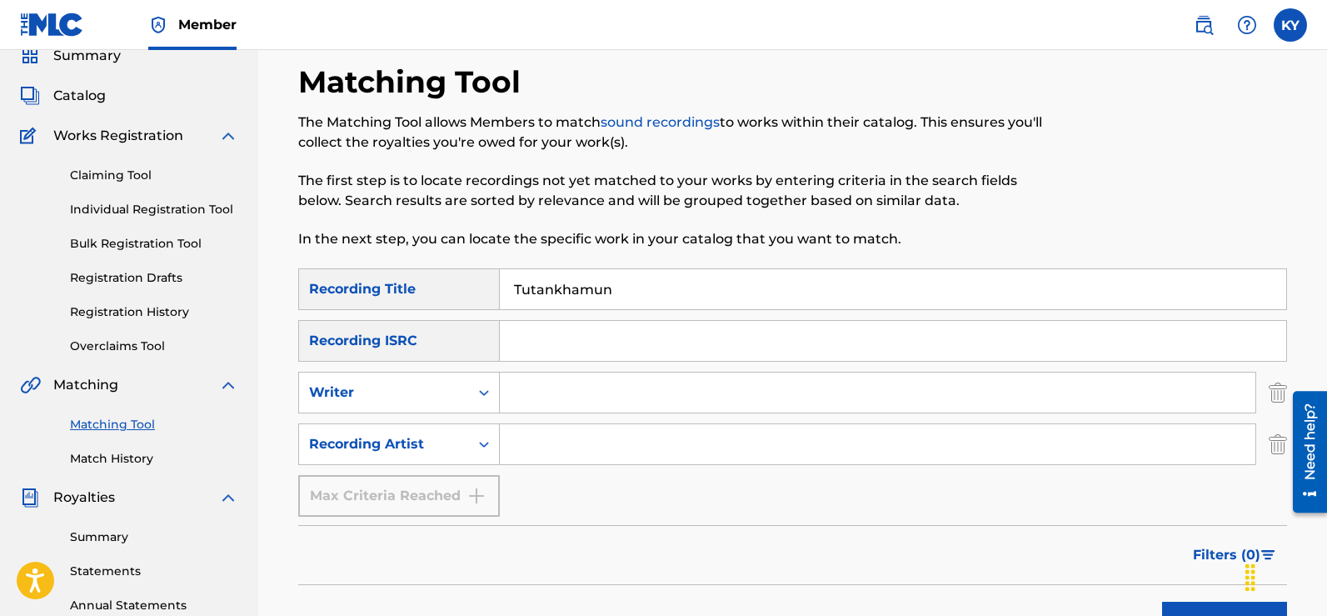
click at [512, 390] on input "Search Form" at bounding box center [878, 392] width 756 height 40
type input "Famous [PERSON_NAME]"
drag, startPoint x: 1324, startPoint y: 168, endPoint x: 1324, endPoint y: 270, distance: 101.6
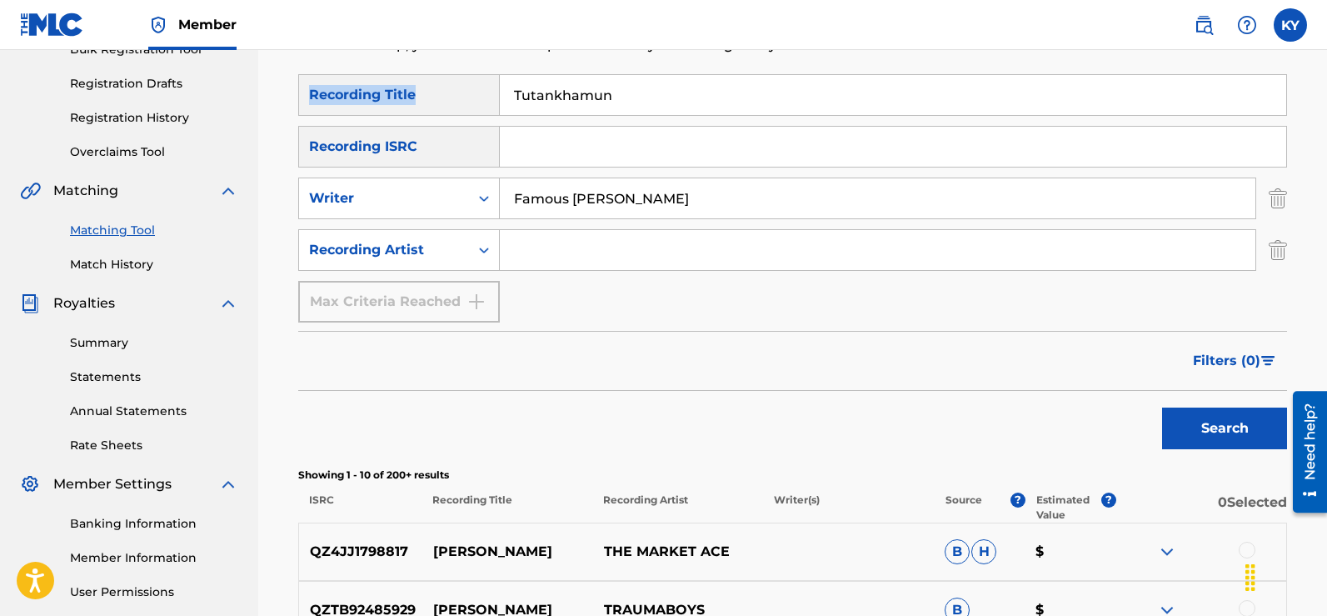
scroll to position [390, 0]
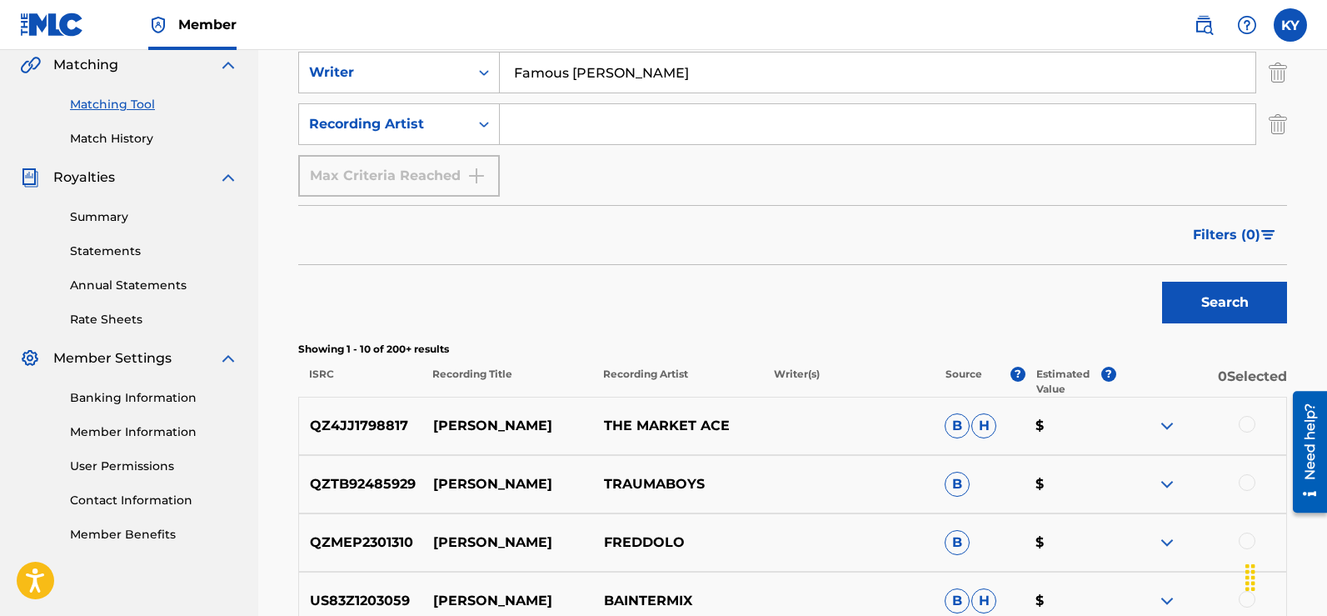
click at [1211, 298] on button "Search" at bounding box center [1224, 303] width 125 height 42
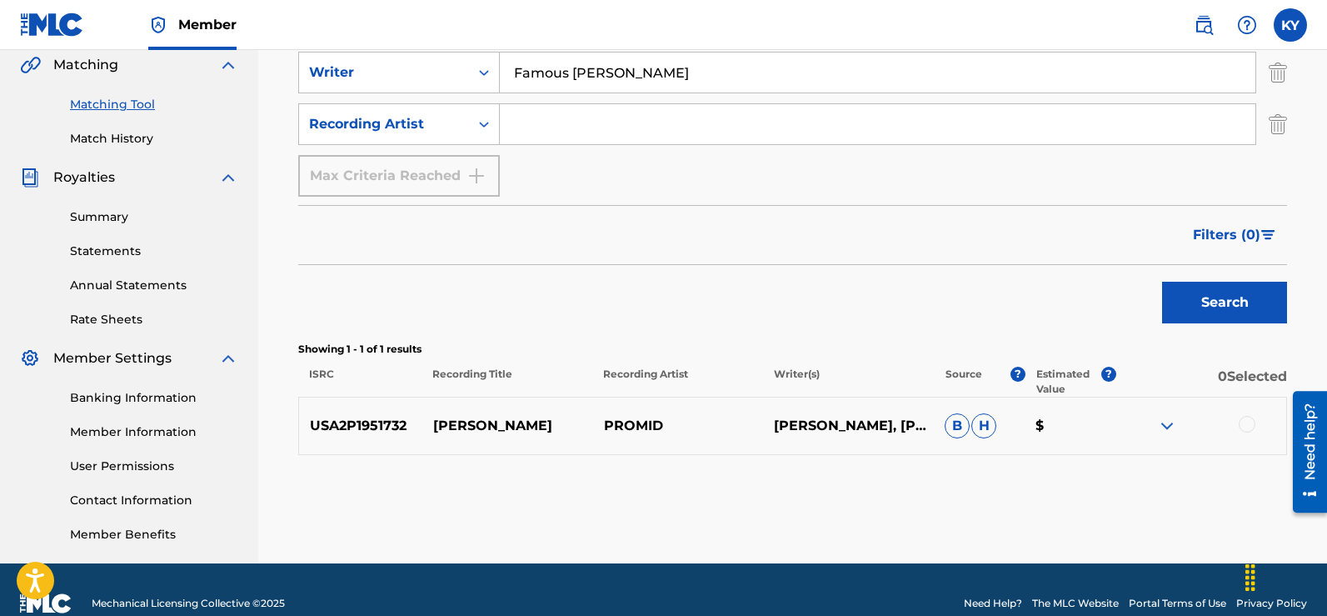
click at [1245, 419] on div at bounding box center [1247, 424] width 17 height 17
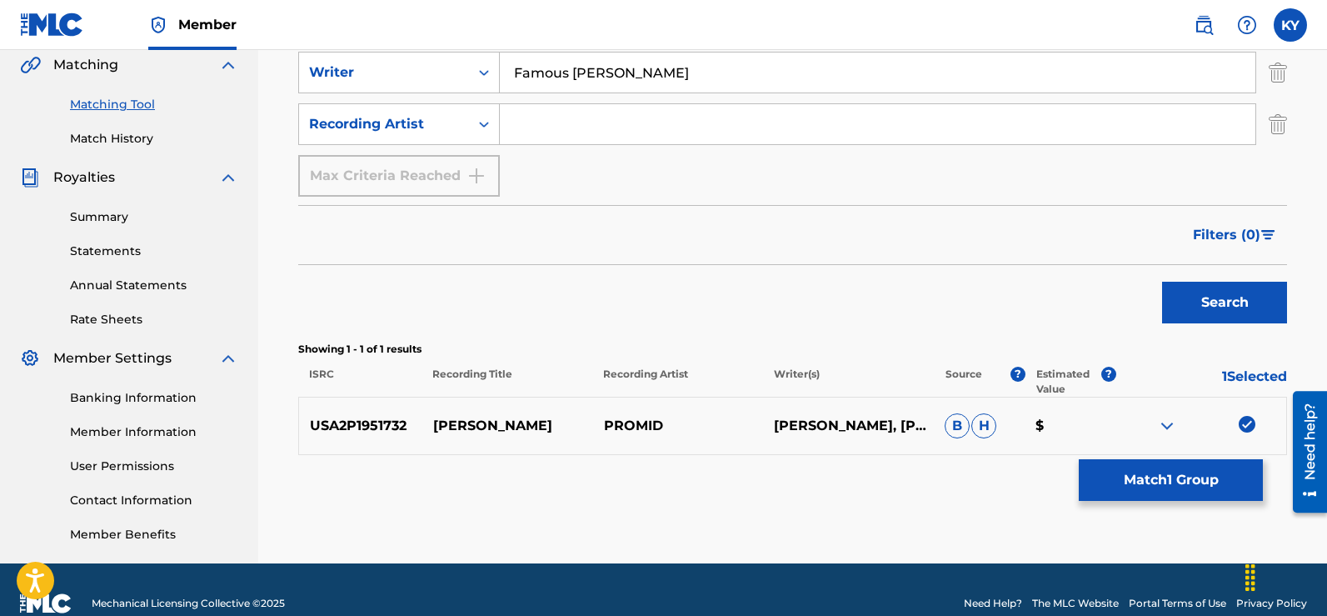
click at [1193, 466] on button "Match 1 Group" at bounding box center [1171, 480] width 184 height 42
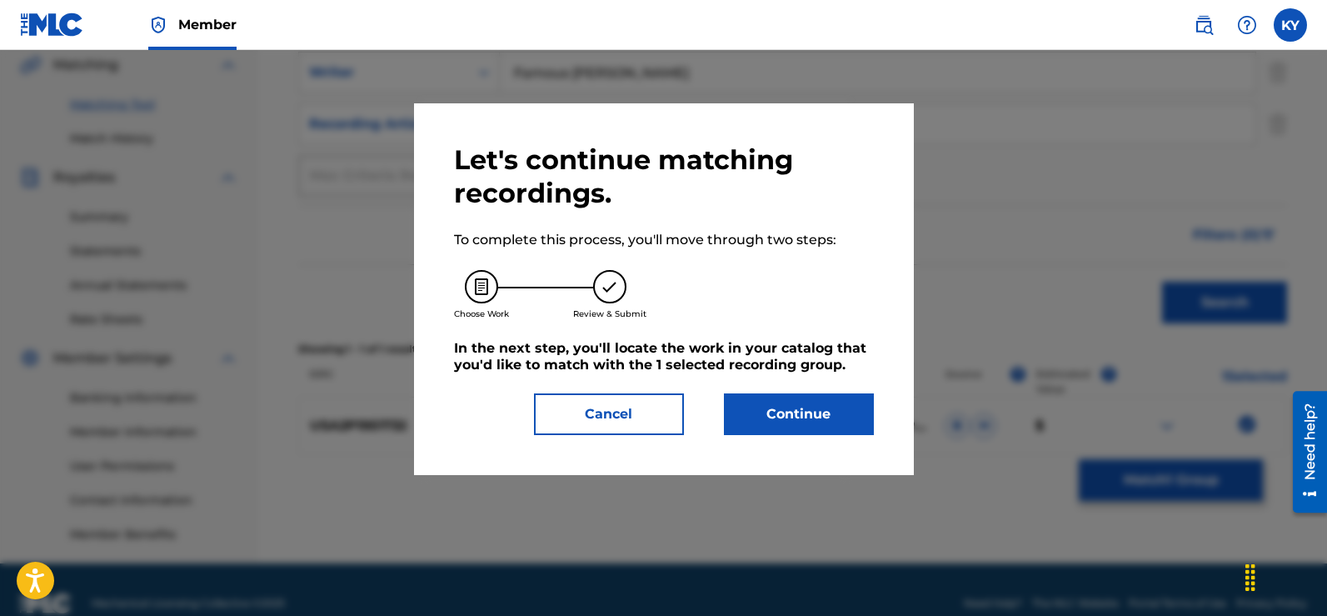
click at [793, 412] on button "Continue" at bounding box center [799, 414] width 150 height 42
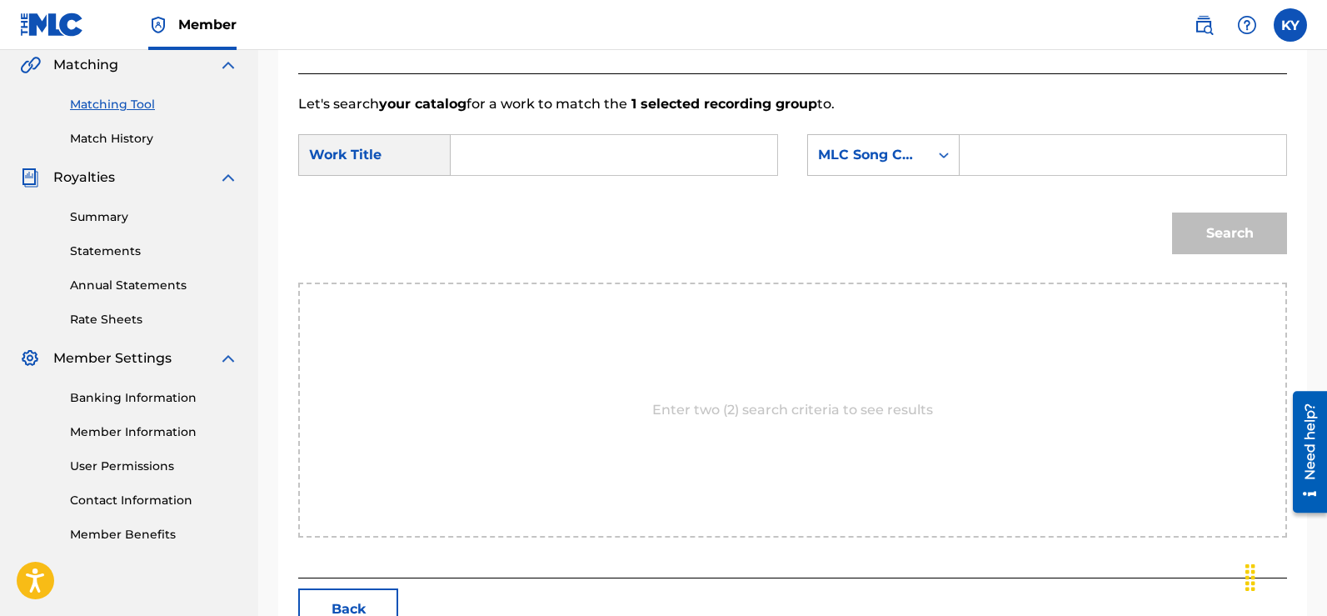
click at [488, 150] on input "Search Form" at bounding box center [614, 155] width 298 height 40
drag, startPoint x: 479, startPoint y: 153, endPoint x: 496, endPoint y: 157, distance: 17.2
click at [496, 157] on input "Search Form" at bounding box center [614, 155] width 298 height 40
type input "Tutankhamun"
click at [964, 146] on div "Search Form" at bounding box center [1123, 155] width 327 height 42
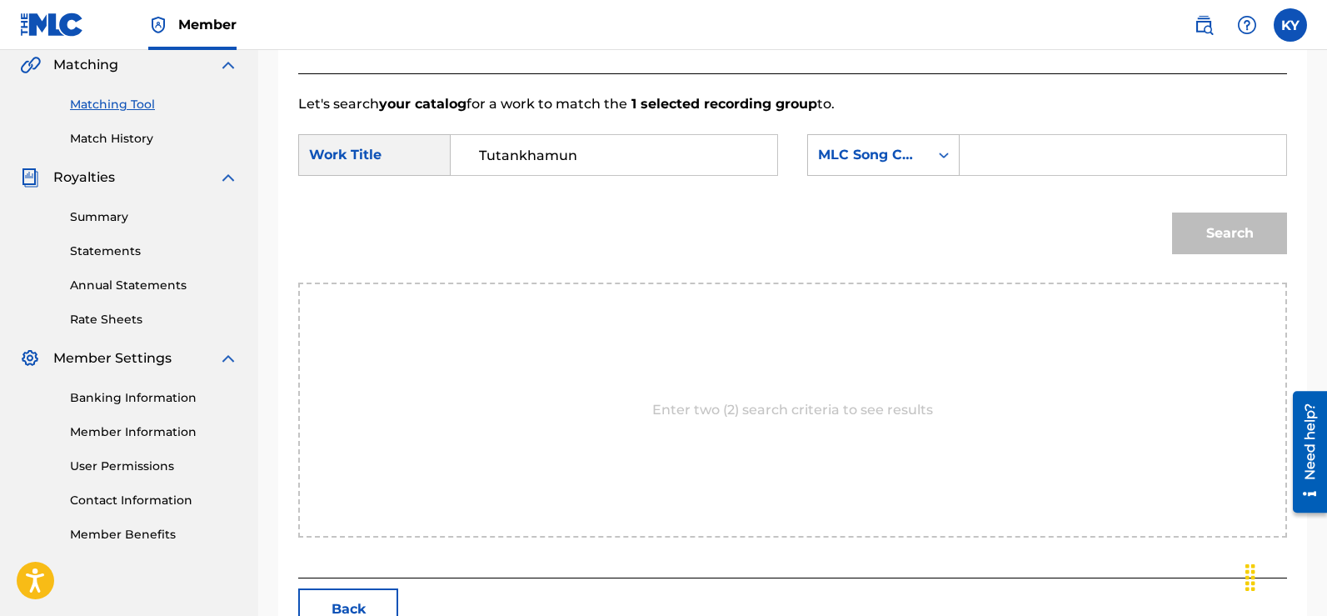
click at [970, 157] on div "Search Form" at bounding box center [1123, 155] width 327 height 42
click at [976, 151] on div "Search Form" at bounding box center [1123, 155] width 327 height 42
paste input "X73894"
type input "X73894"
click at [1232, 224] on button "Search" at bounding box center [1229, 233] width 115 height 42
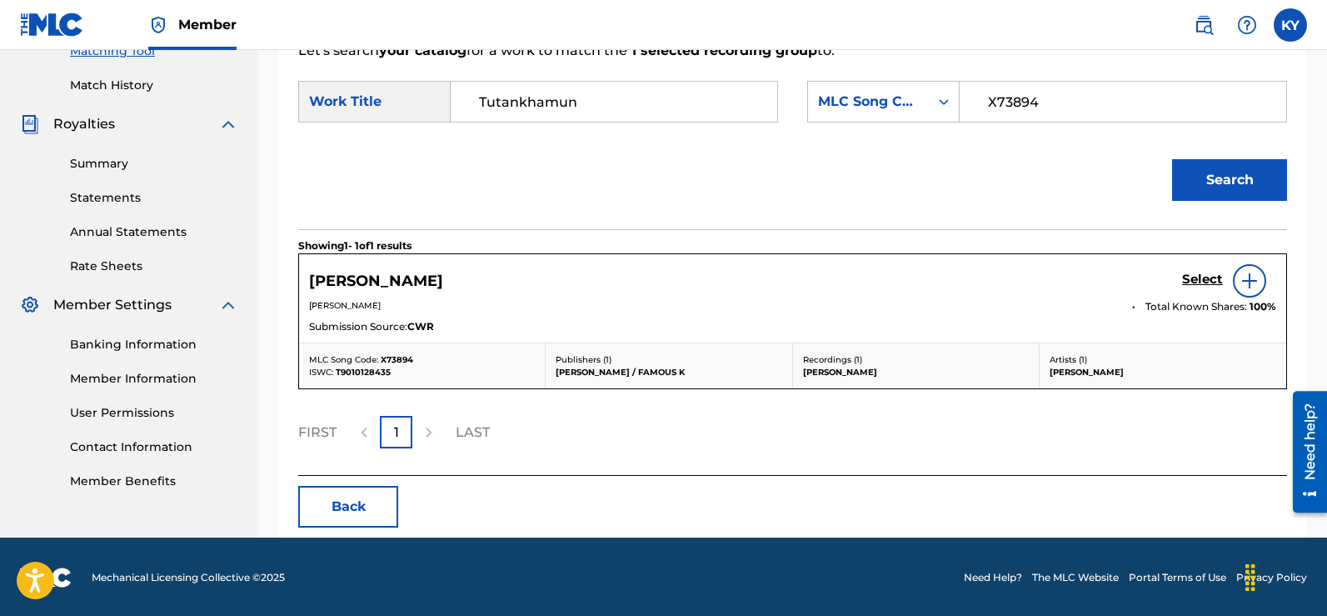
scroll to position [445, 0]
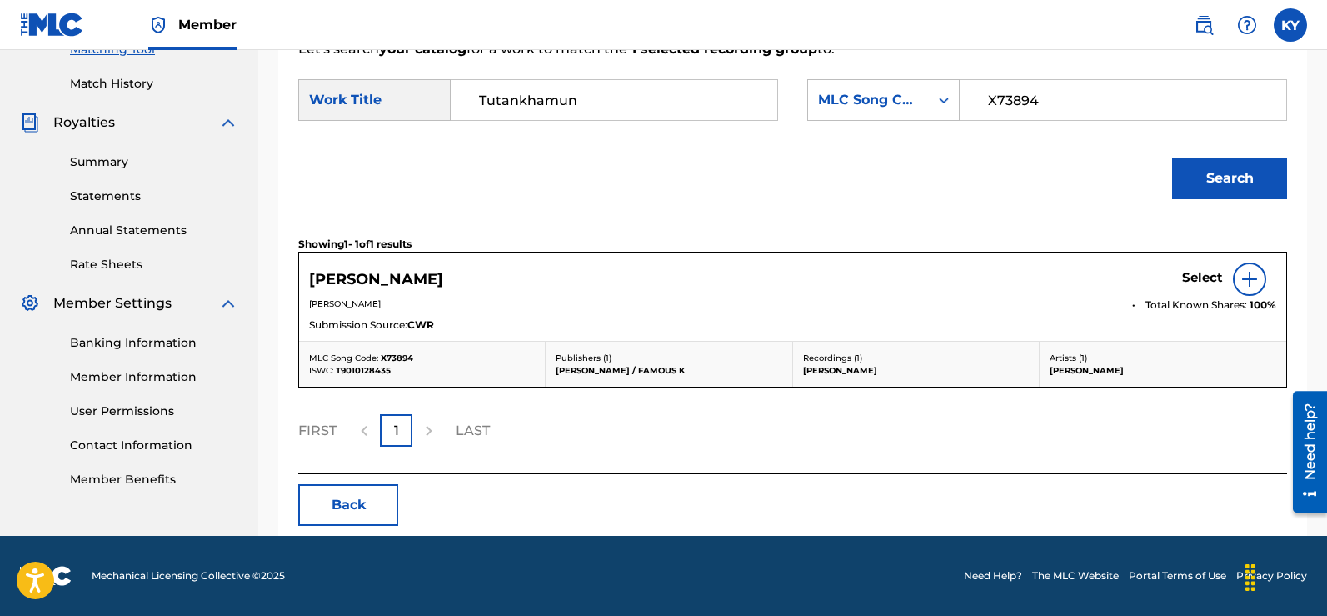
click at [1245, 277] on img at bounding box center [1250, 279] width 20 height 20
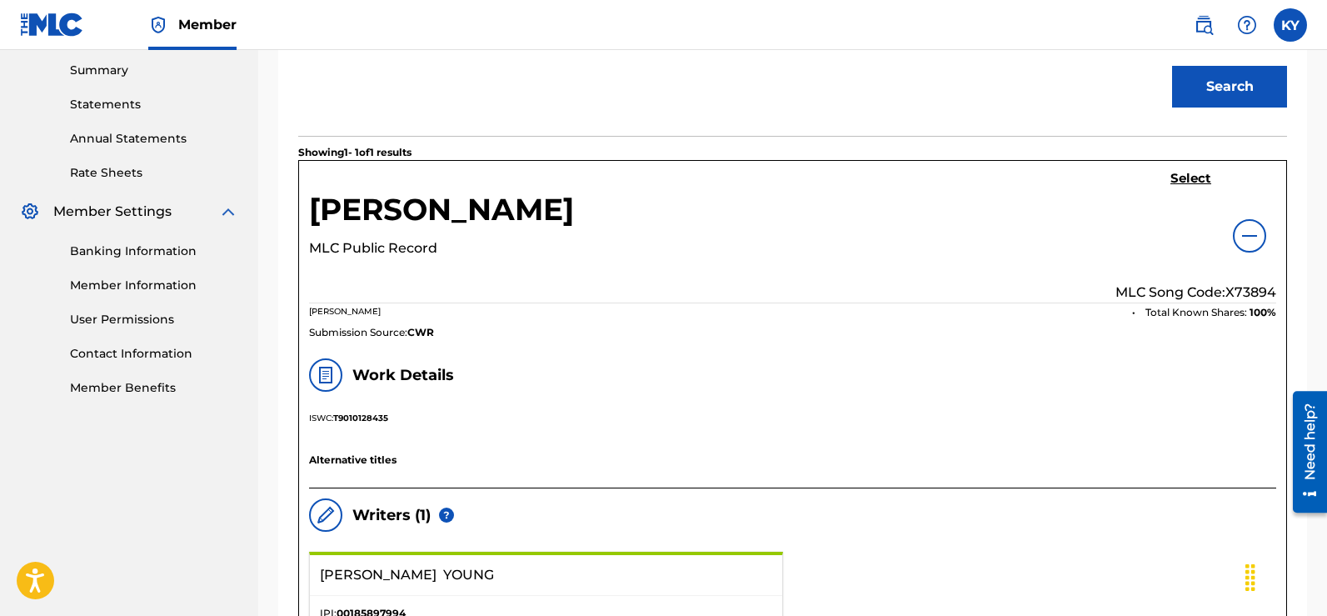
scroll to position [449, 0]
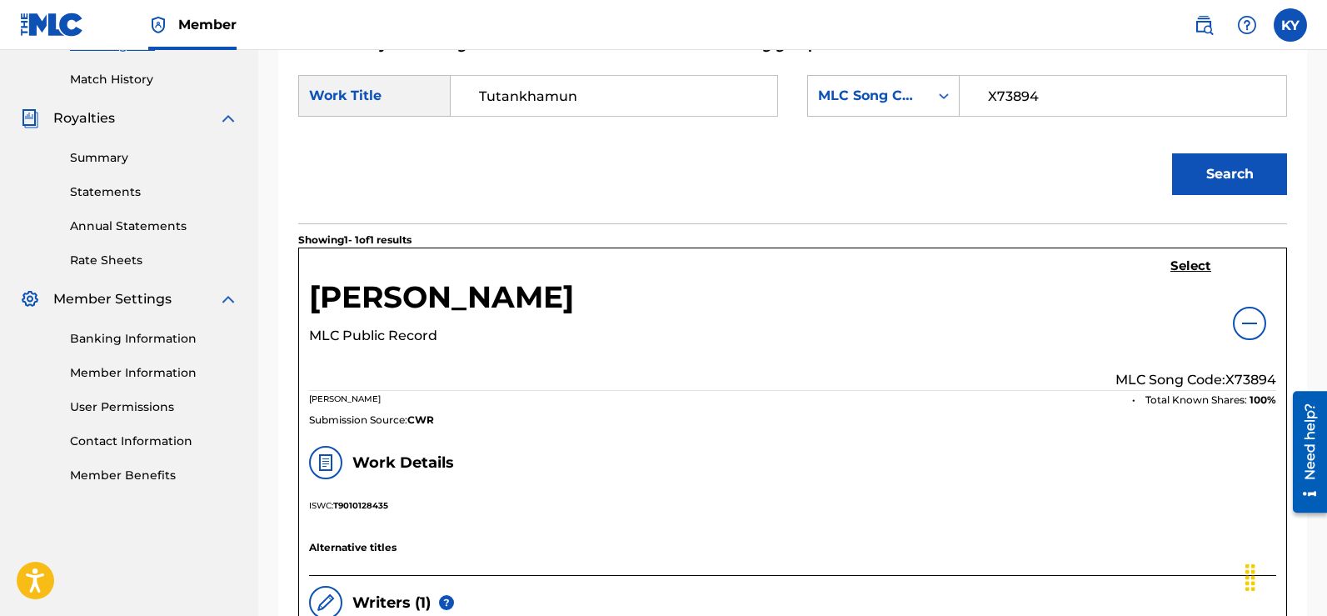
click at [1190, 261] on h5 "Select" at bounding box center [1190, 266] width 41 height 16
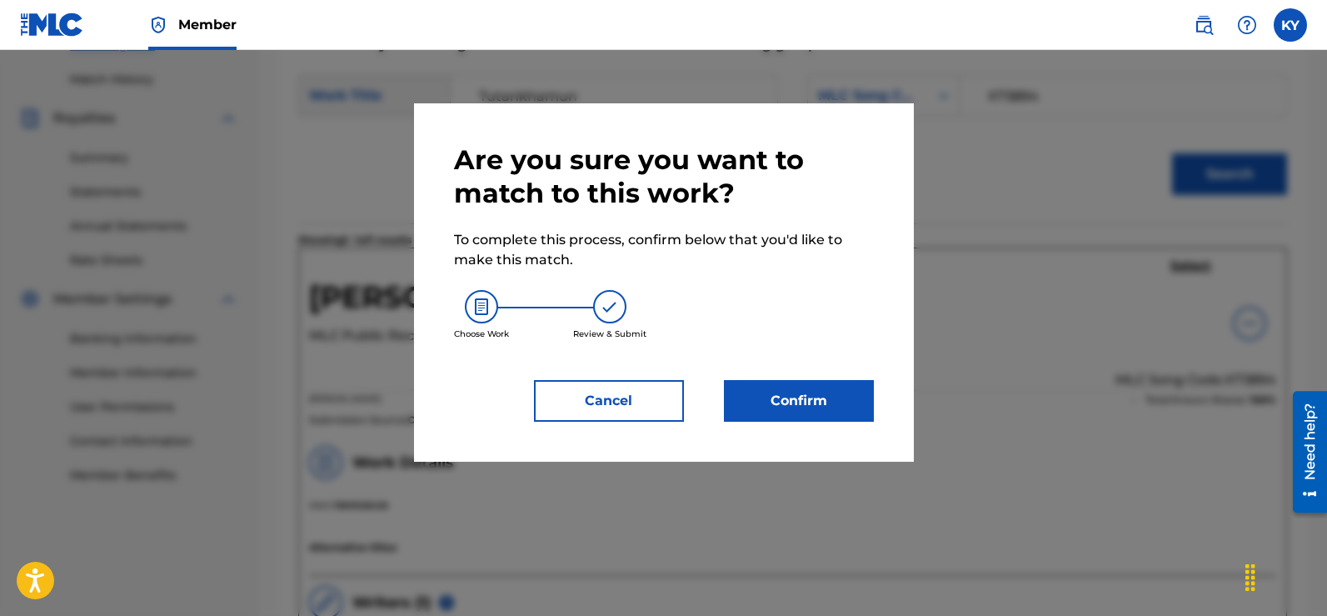
click at [795, 401] on button "Confirm" at bounding box center [799, 401] width 150 height 42
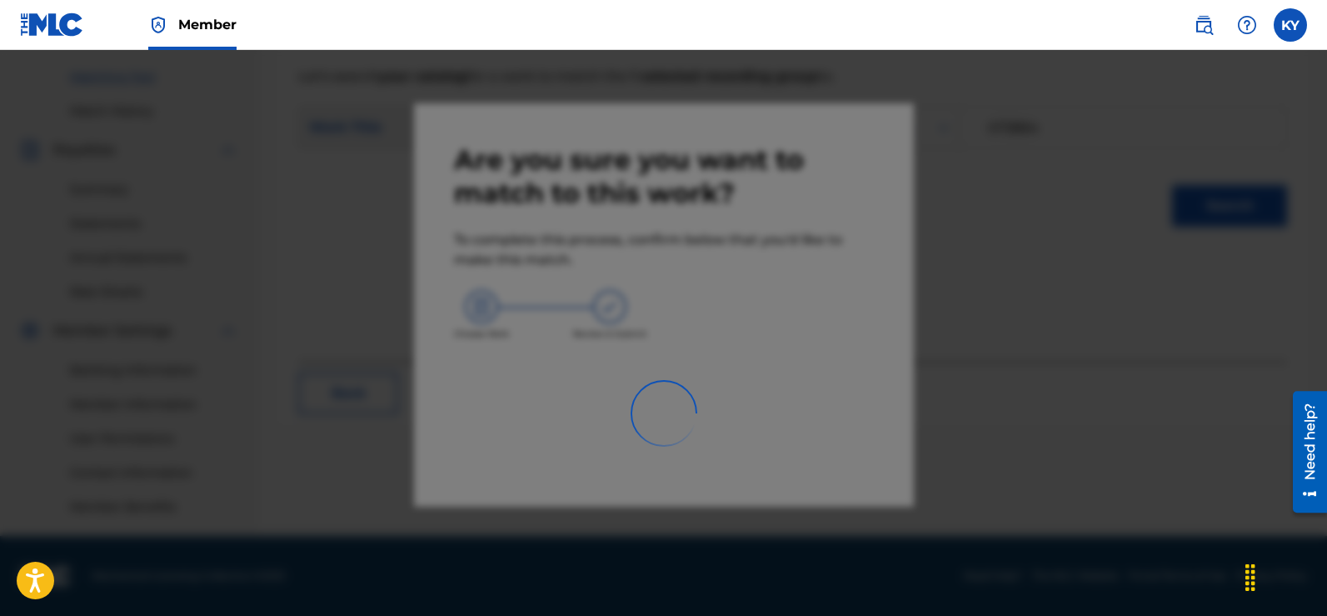
scroll to position [417, 0]
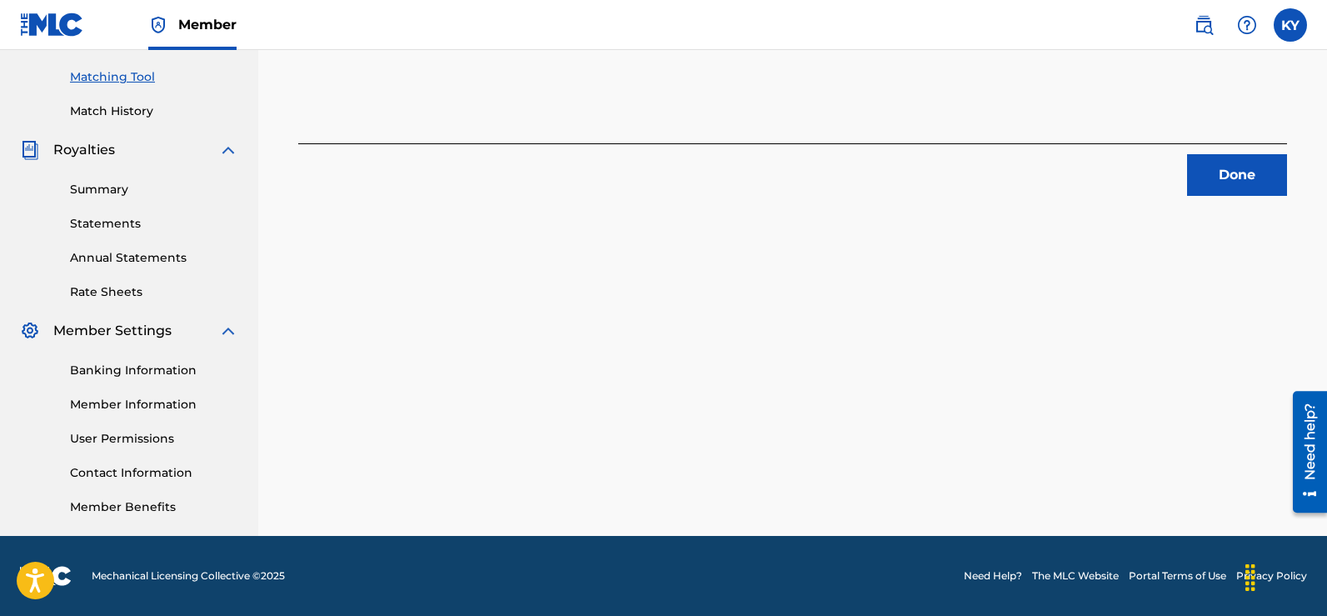
click at [1220, 170] on button "Done" at bounding box center [1237, 175] width 100 height 42
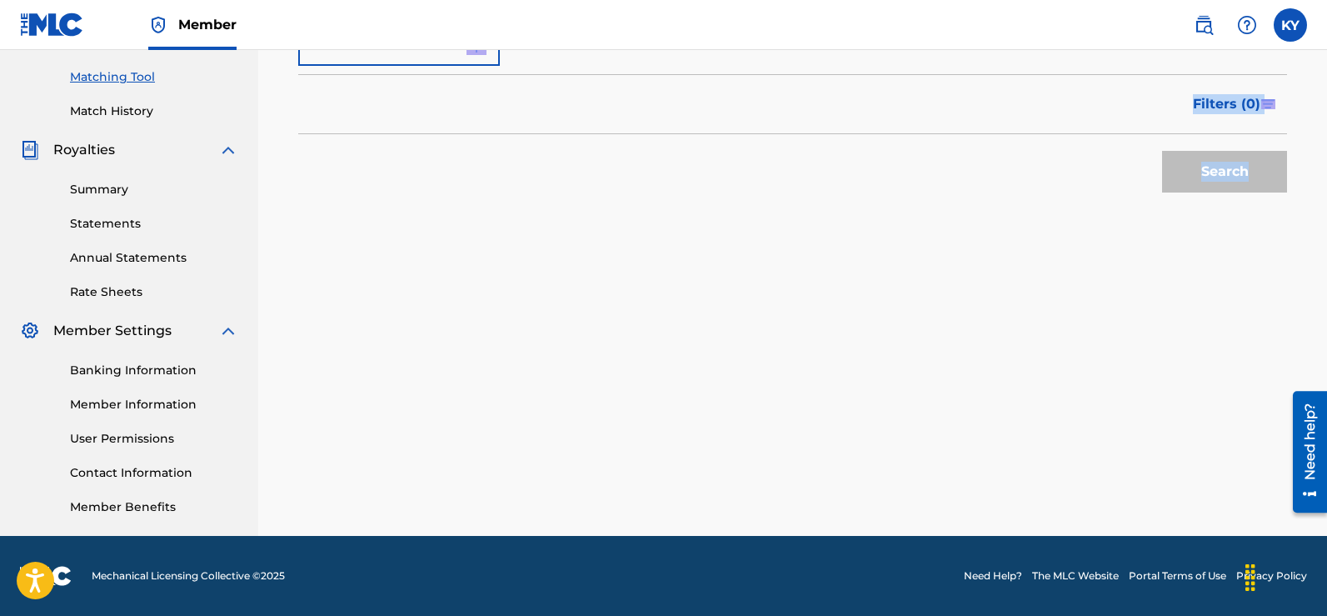
drag, startPoint x: 1325, startPoint y: 276, endPoint x: 1332, endPoint y: 34, distance: 241.7
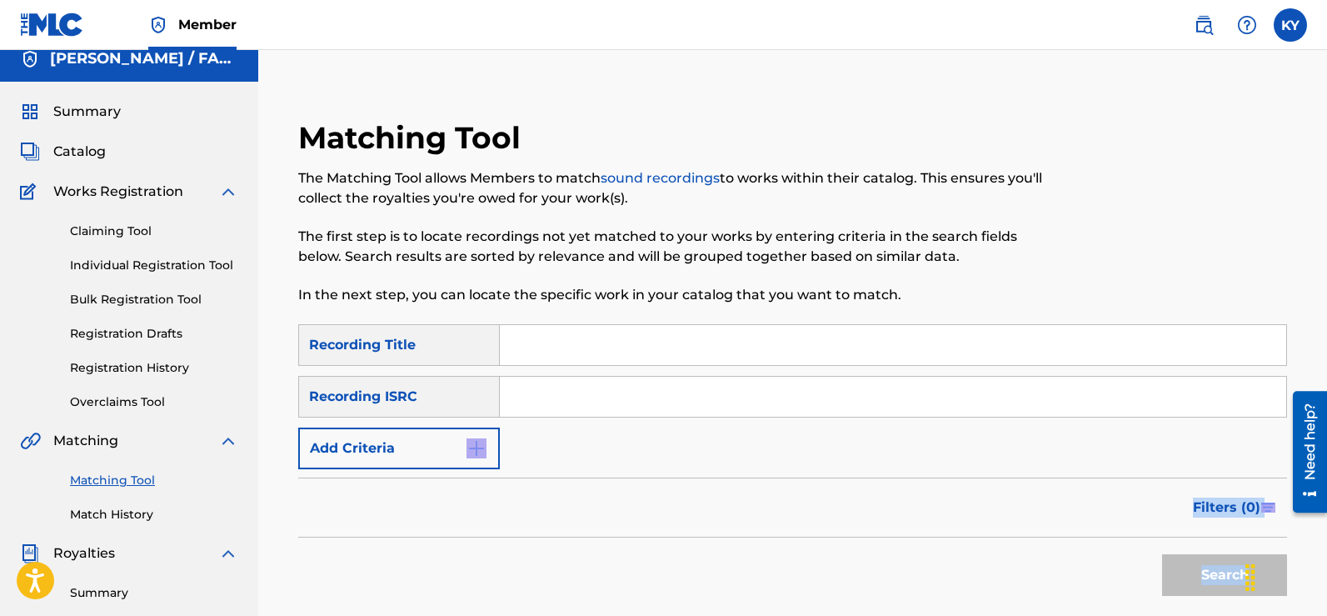
scroll to position [7, 0]
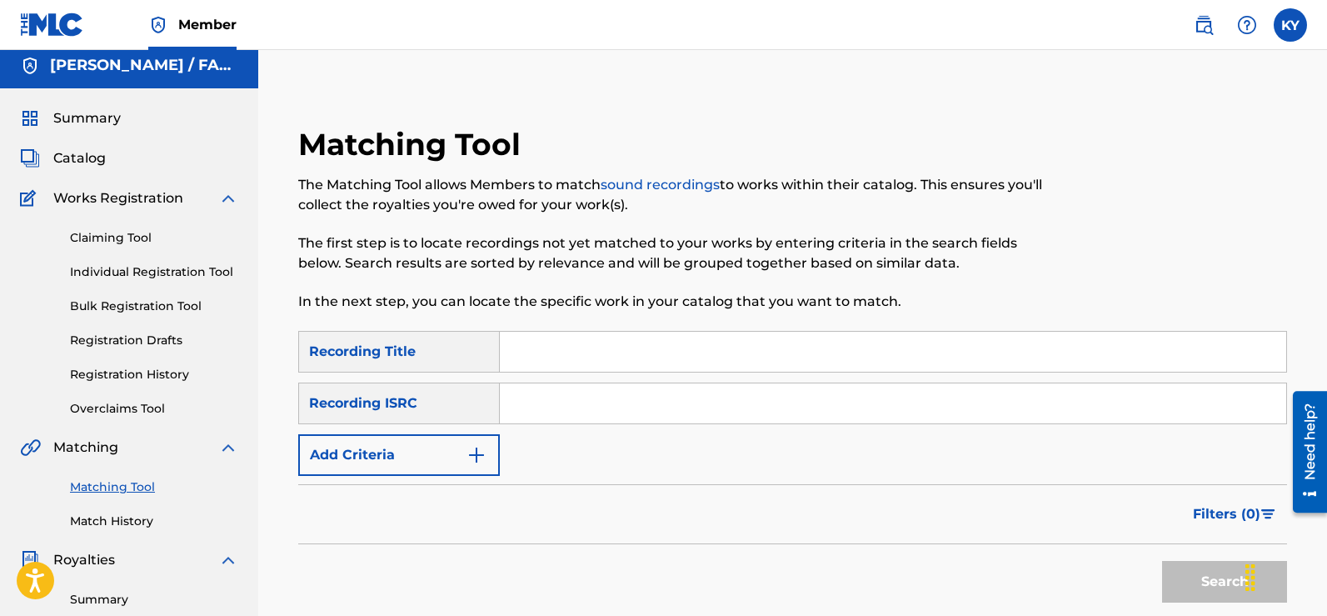
click at [511, 353] on input "Search Form" at bounding box center [893, 352] width 786 height 40
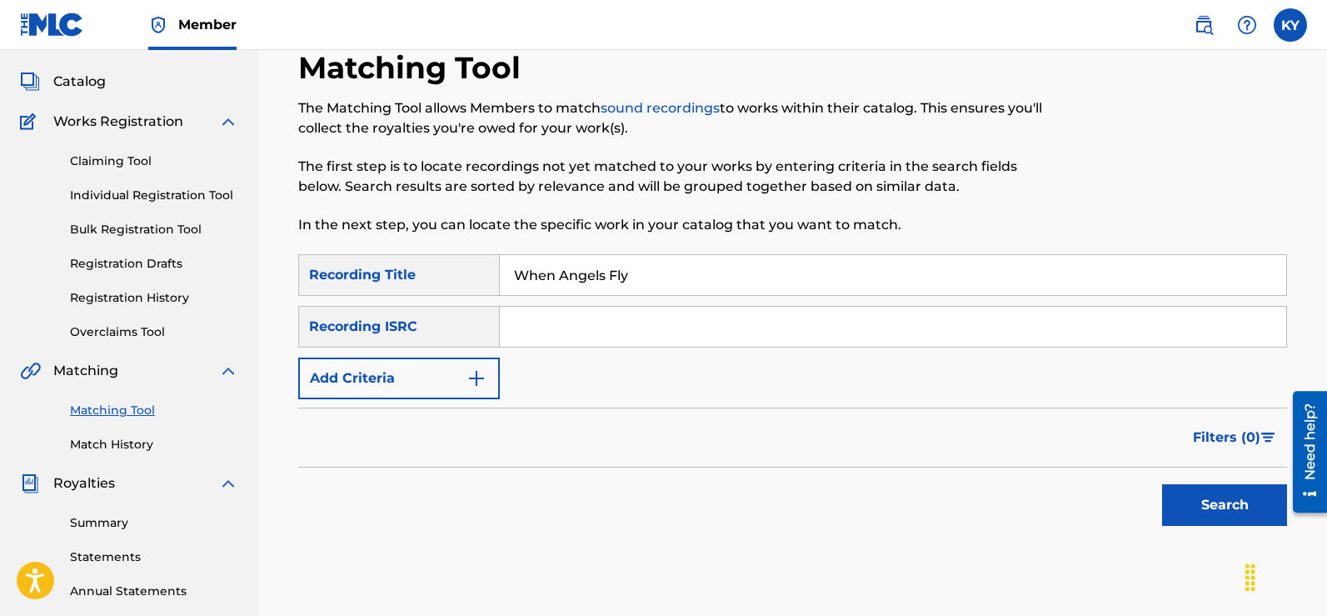
scroll to position [120, 0]
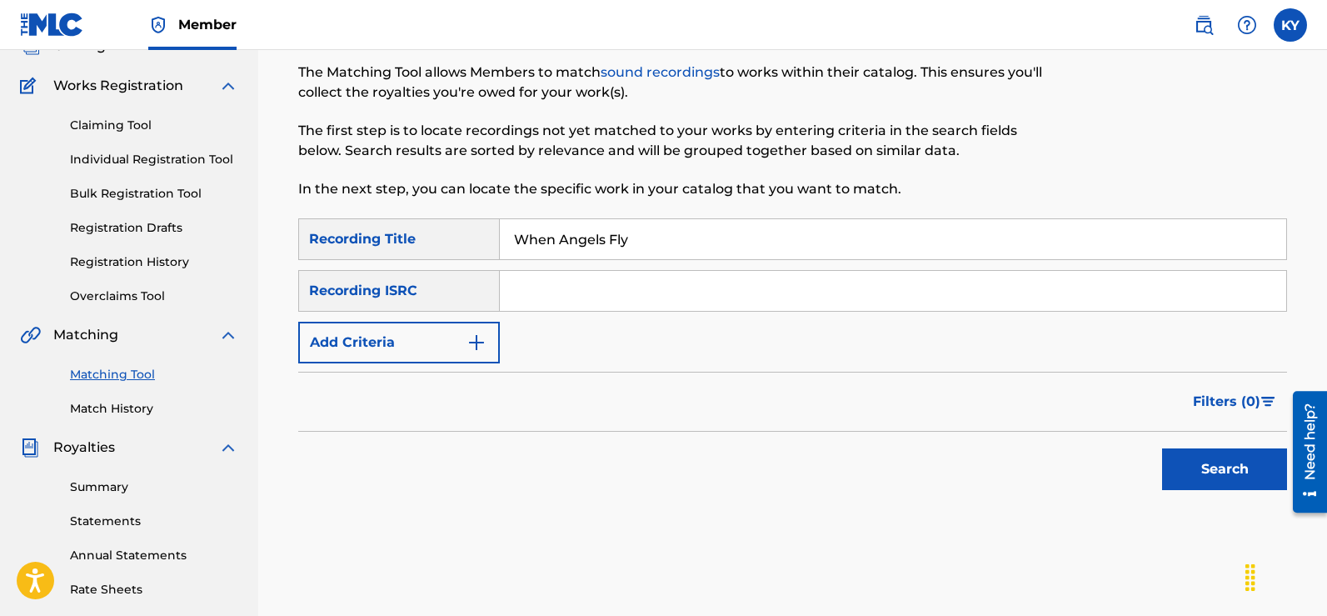
type input "When Angels Fly"
click at [474, 338] on img "Search Form" at bounding box center [476, 342] width 20 height 20
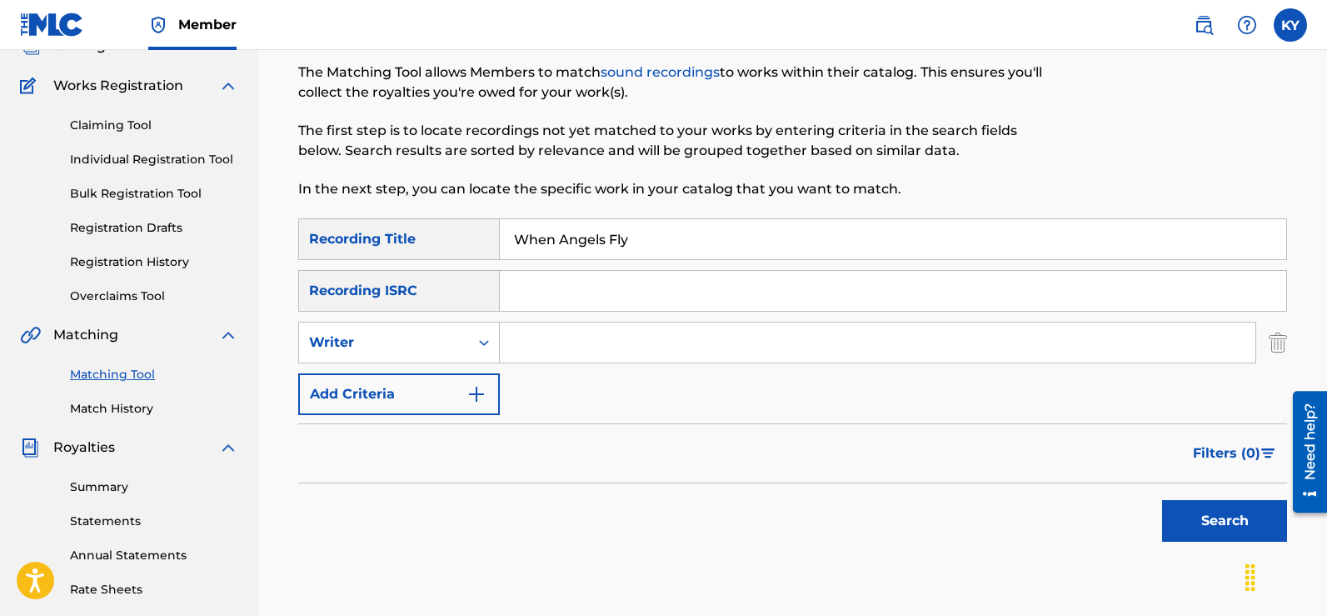
click at [529, 343] on input "Search Form" at bounding box center [878, 342] width 756 height 40
click at [1220, 516] on button "Search" at bounding box center [1224, 521] width 125 height 42
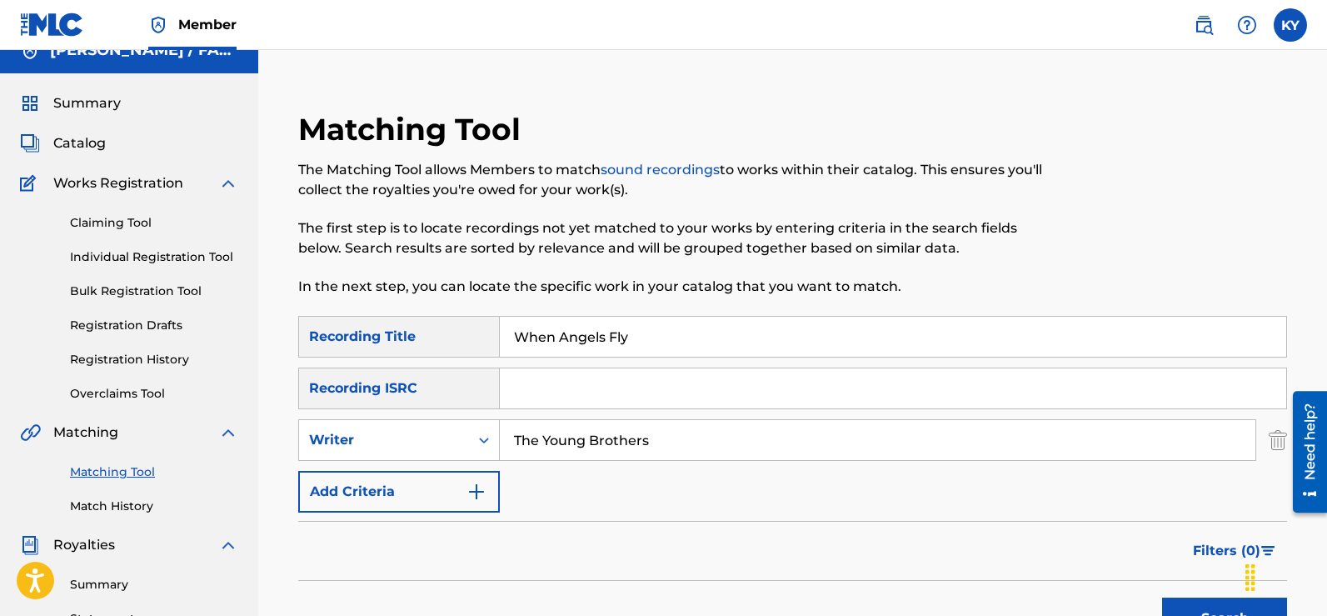
scroll to position [0, 0]
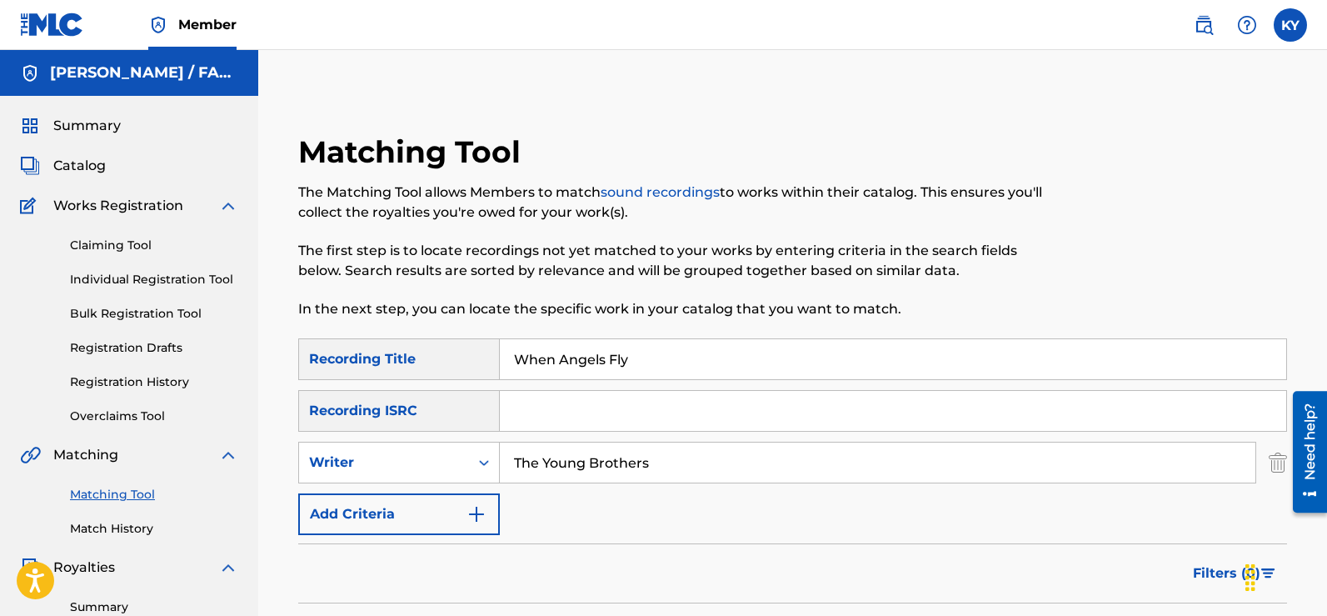
click at [669, 466] on input "The Young Brothers" at bounding box center [878, 462] width 756 height 40
type input "T"
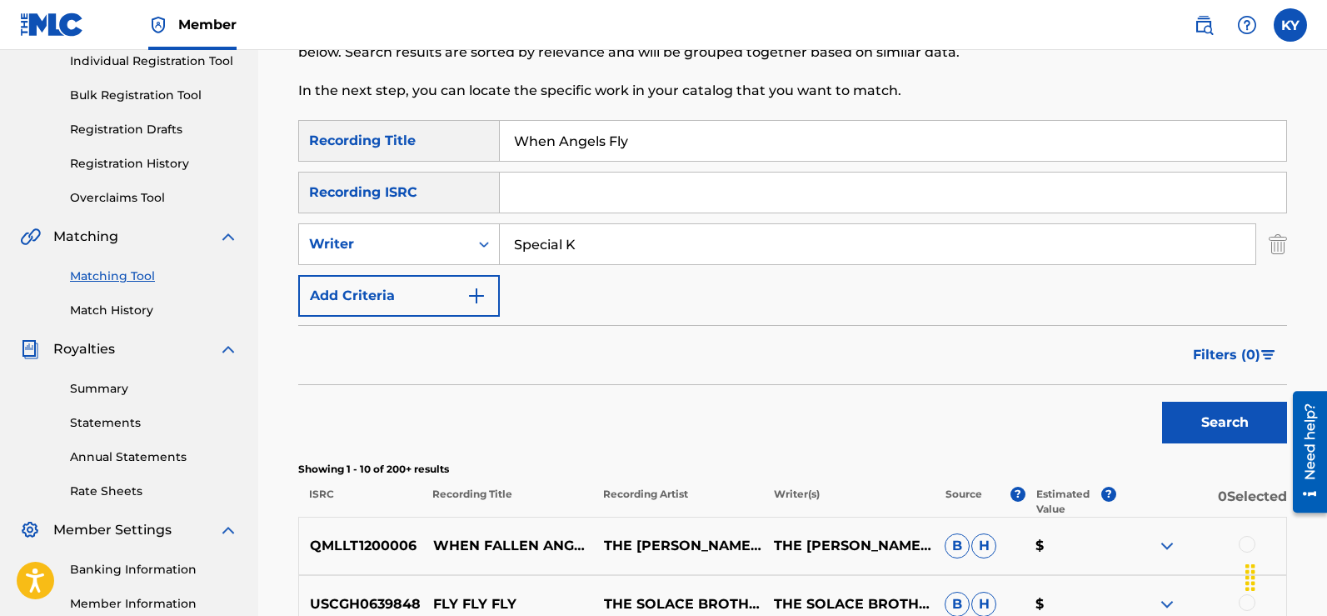
scroll to position [231, 0]
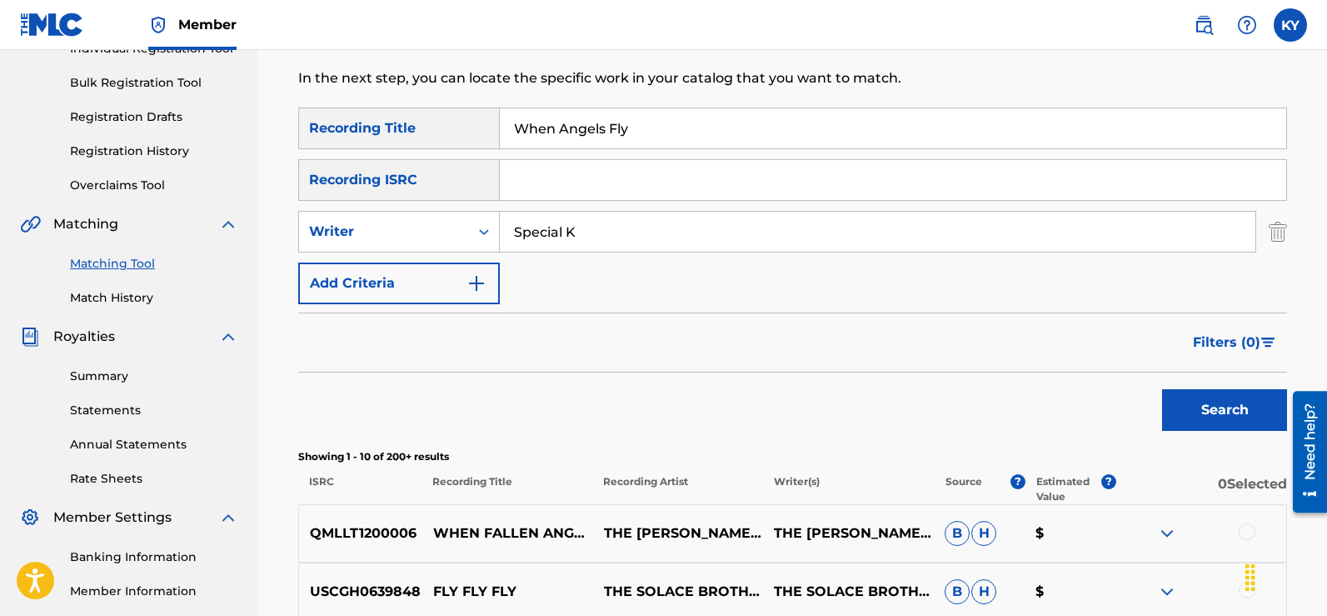
click at [1238, 402] on button "Search" at bounding box center [1224, 410] width 125 height 42
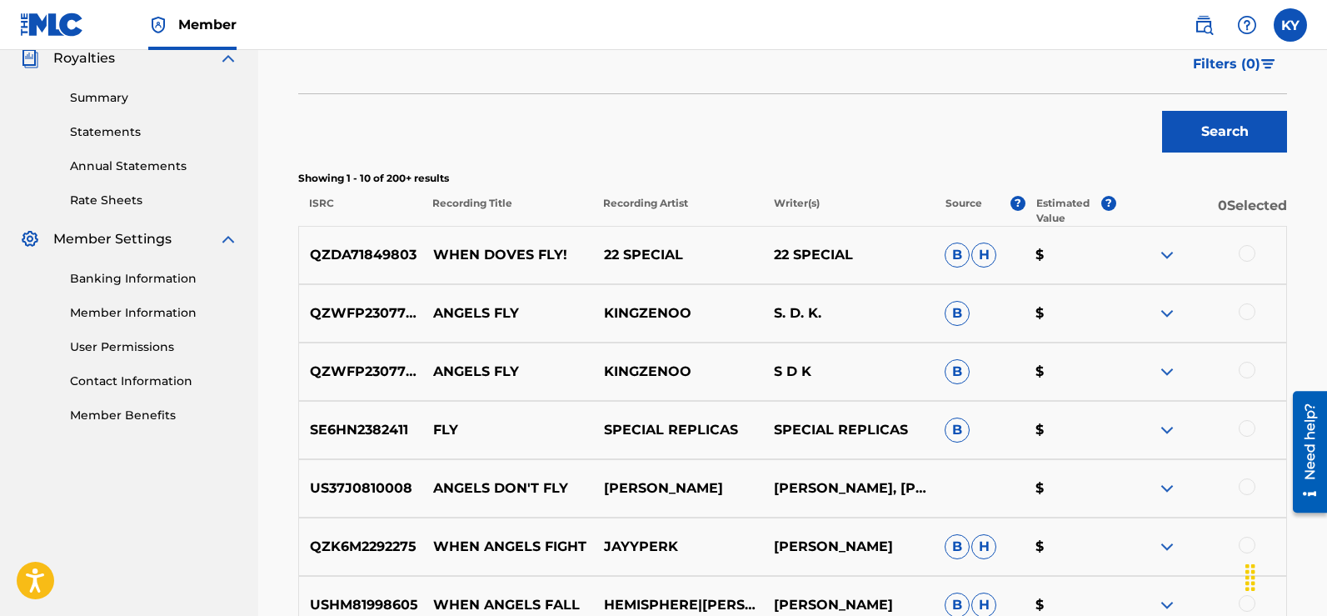
scroll to position [0, 0]
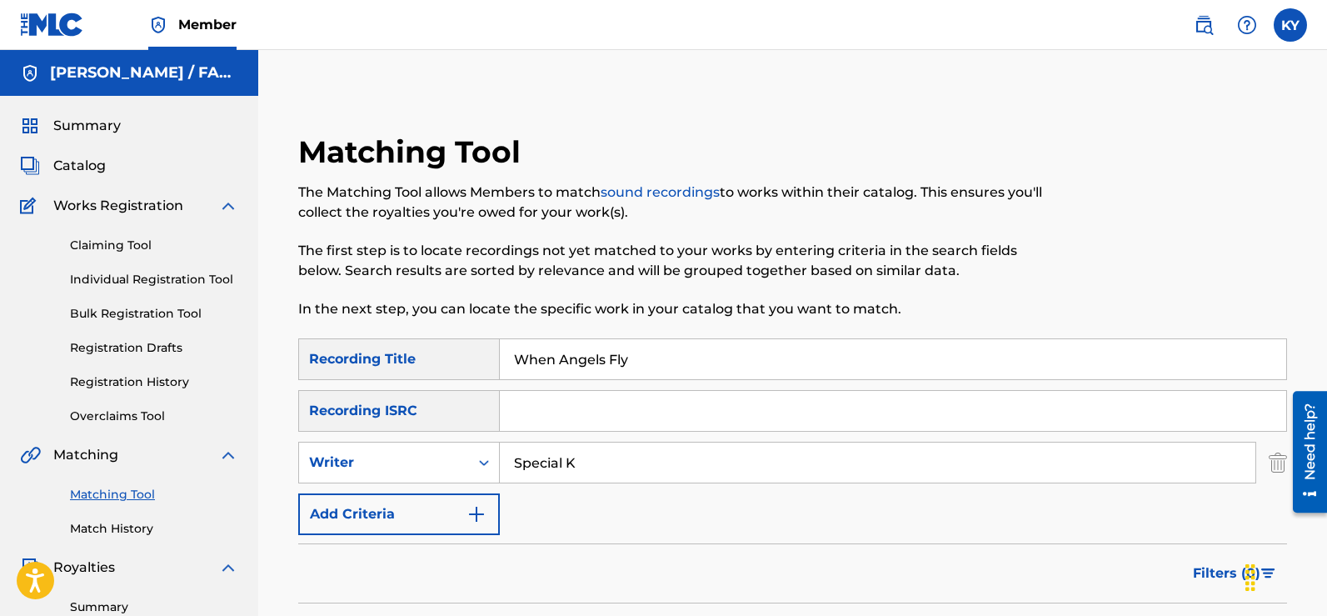
click at [581, 466] on input "Special K" at bounding box center [878, 462] width 756 height 40
type input "S"
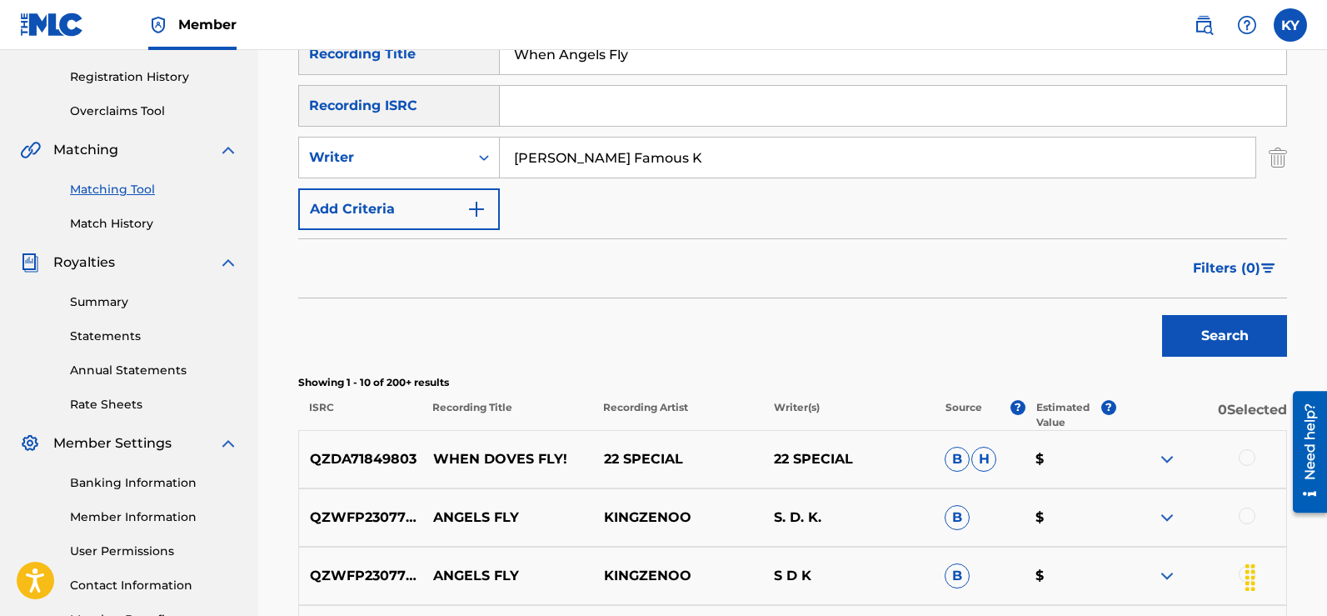
scroll to position [309, 0]
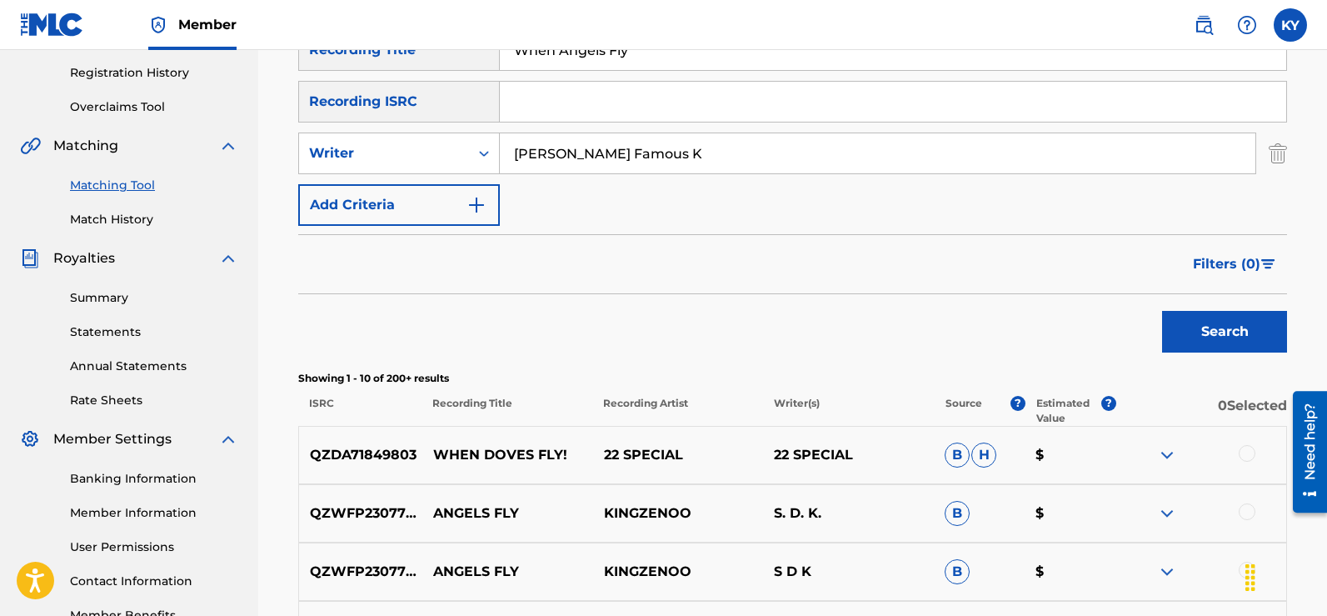
click at [1208, 322] on button "Search" at bounding box center [1224, 332] width 125 height 42
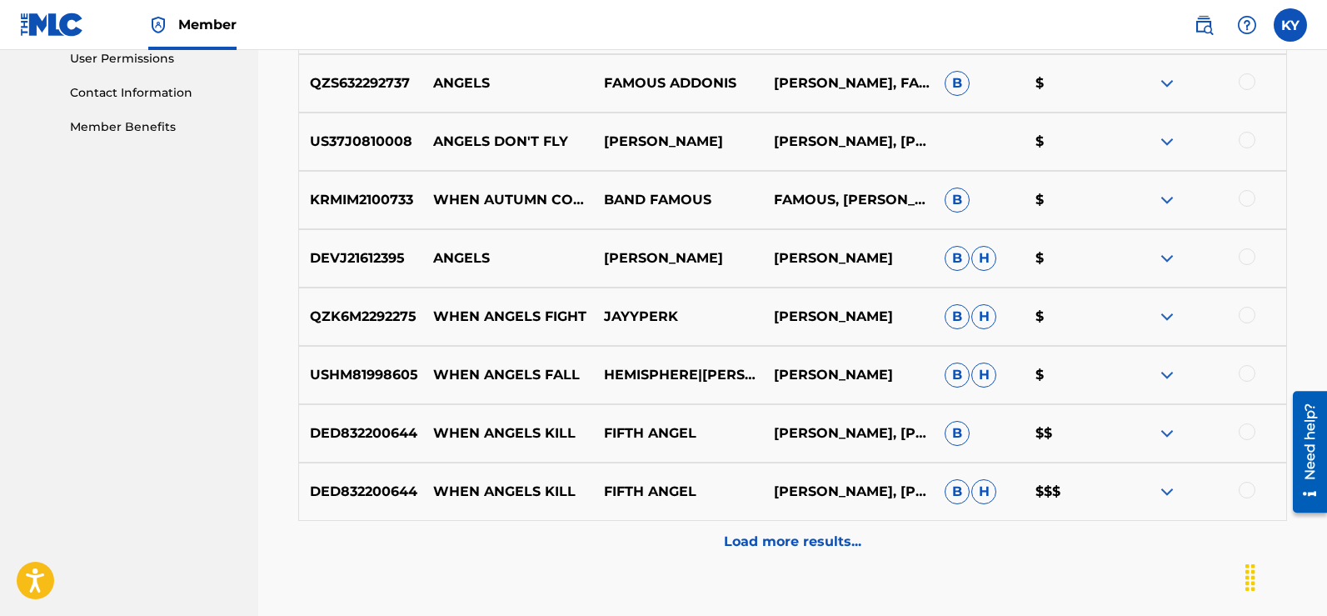
scroll to position [0, 0]
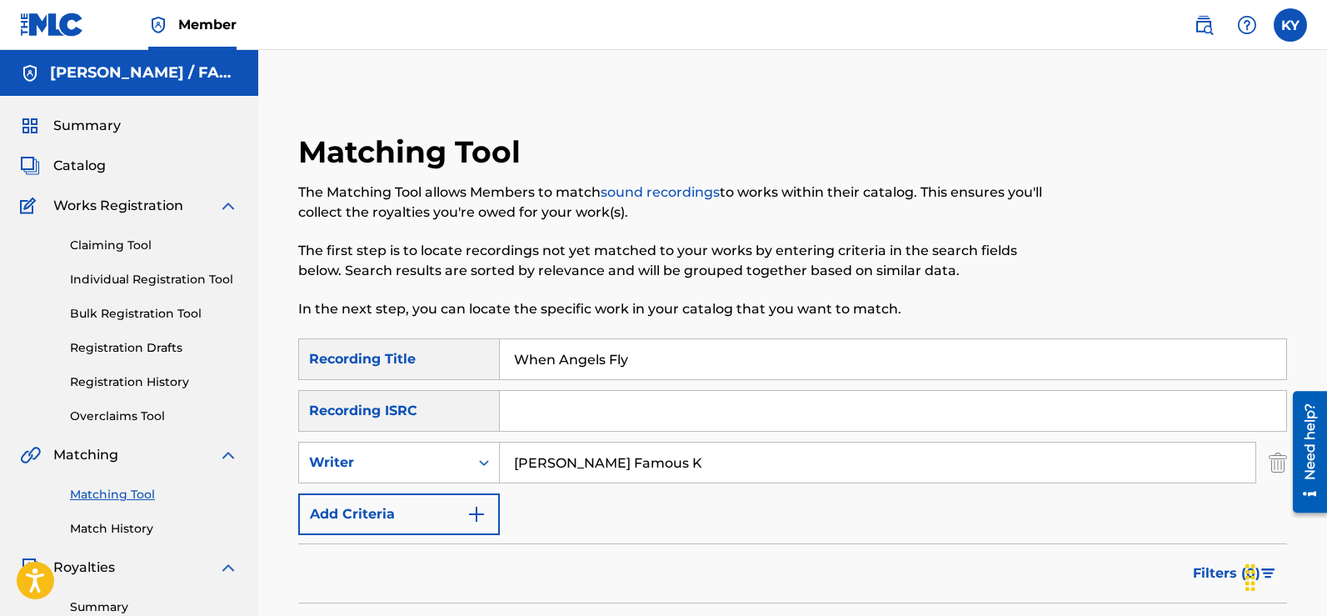
drag, startPoint x: 1295, startPoint y: 51, endPoint x: 1278, endPoint y: -9, distance: 62.5
click at [1278, 0] on html "Accessibility Screen-Reader Guide, Feedback, and Issue Reporting | New window C…" at bounding box center [663, 308] width 1327 height 616
click at [678, 466] on input "[PERSON_NAME] Famous K" at bounding box center [878, 462] width 756 height 40
type input "K"
click at [520, 420] on input "Search Form" at bounding box center [893, 411] width 786 height 40
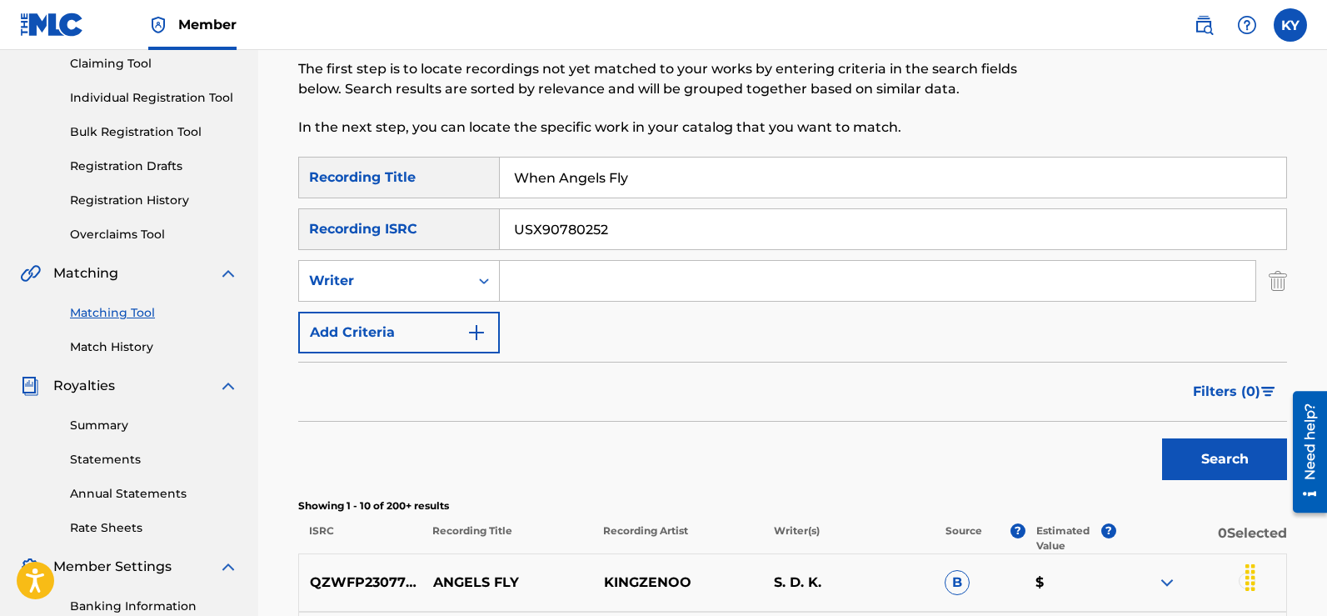
scroll to position [208, 0]
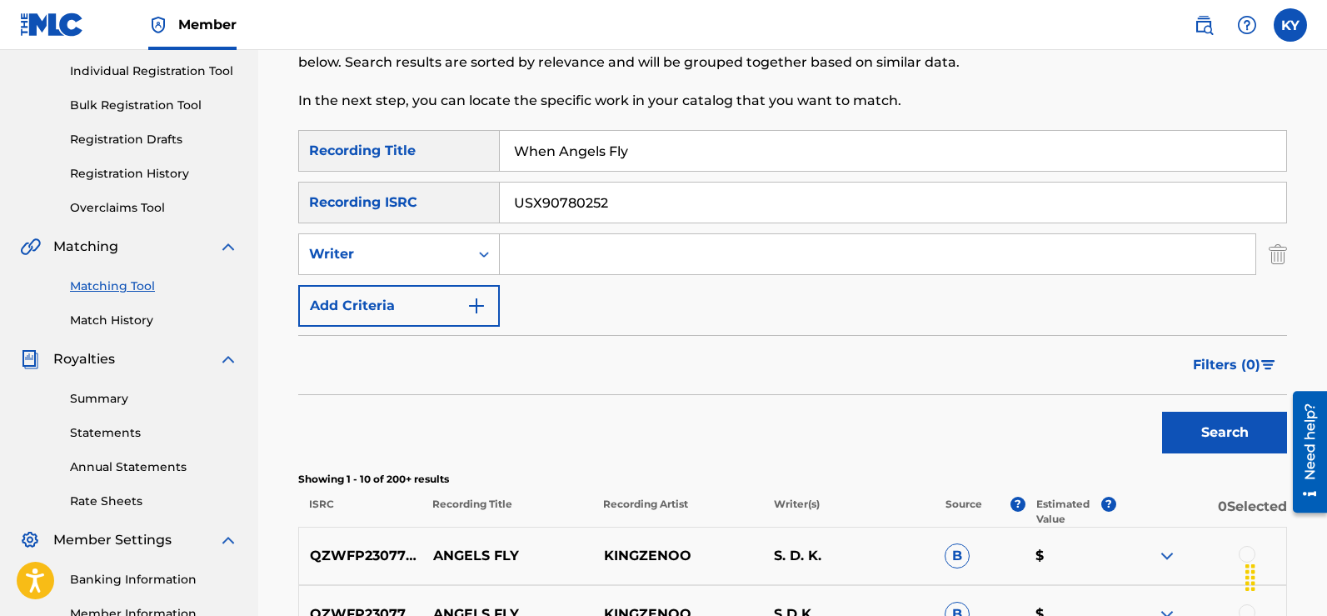
type input "USX90780252"
click at [1241, 427] on button "Search" at bounding box center [1224, 433] width 125 height 42
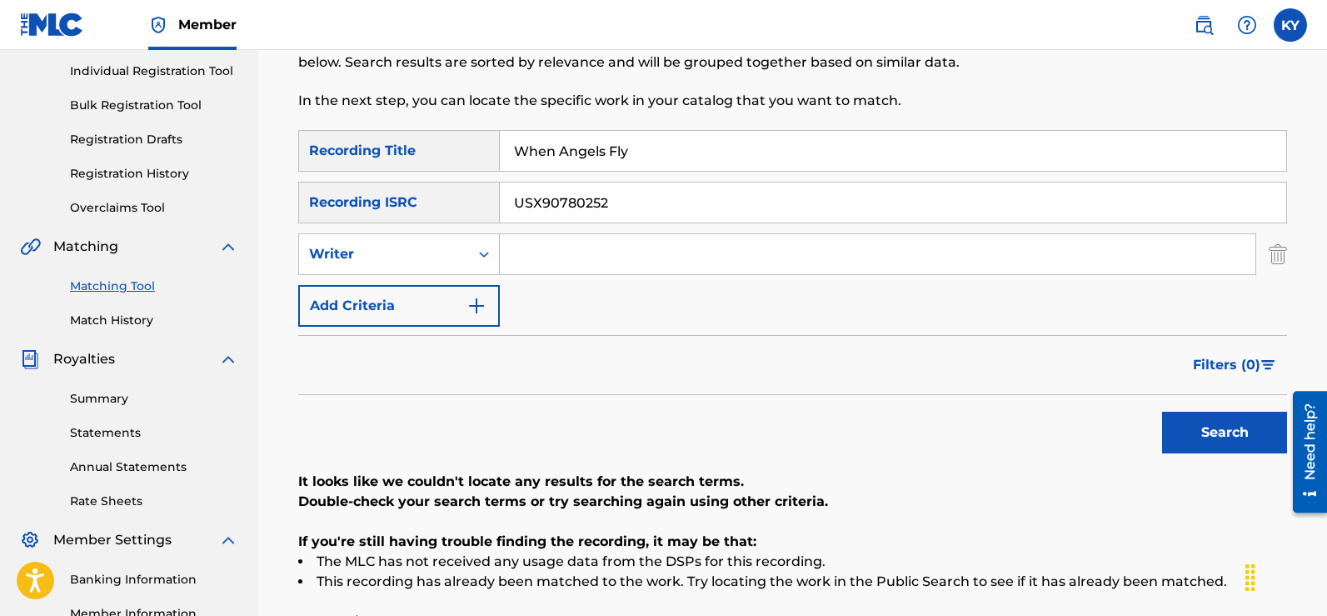
scroll to position [322, 0]
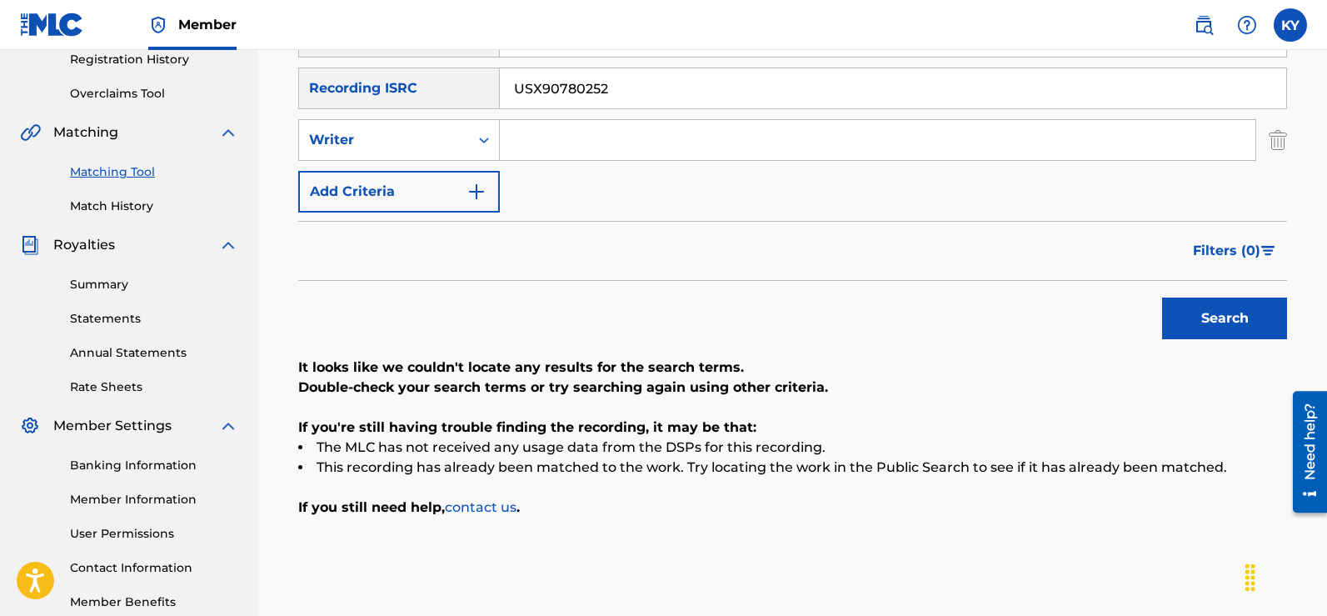
click at [1228, 313] on button "Search" at bounding box center [1224, 318] width 125 height 42
click at [513, 143] on input "Search Form" at bounding box center [878, 140] width 756 height 40
type input "The Young Brothers"
click at [1235, 317] on button "Search" at bounding box center [1224, 318] width 125 height 42
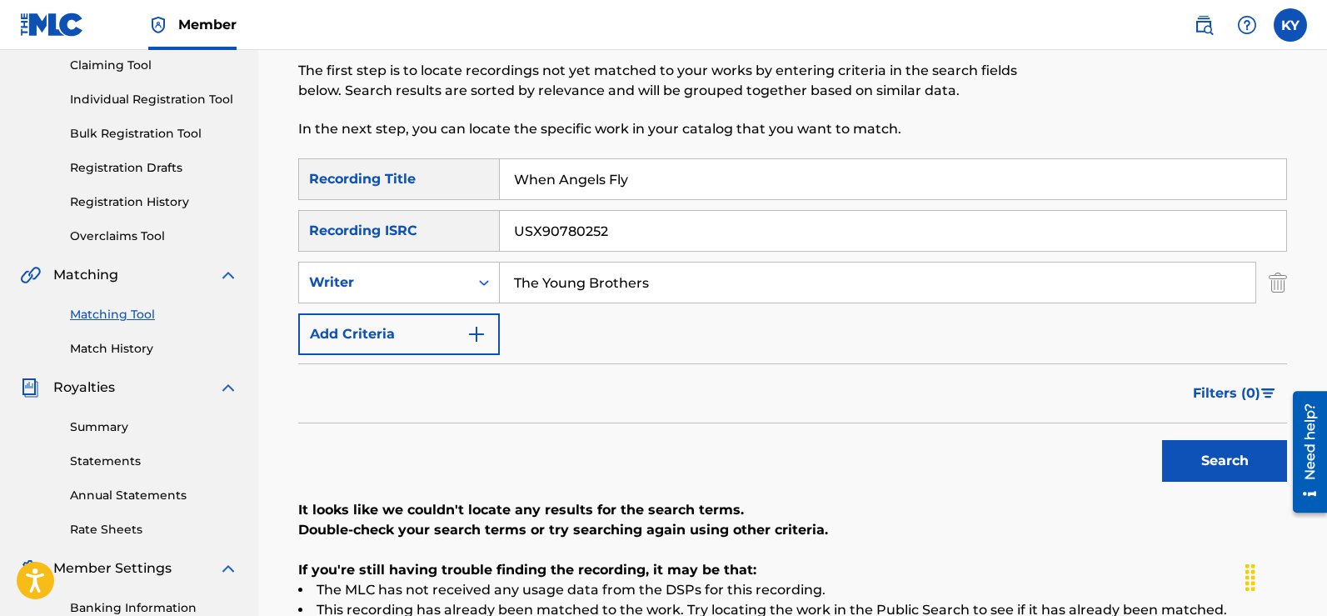
scroll to position [142, 0]
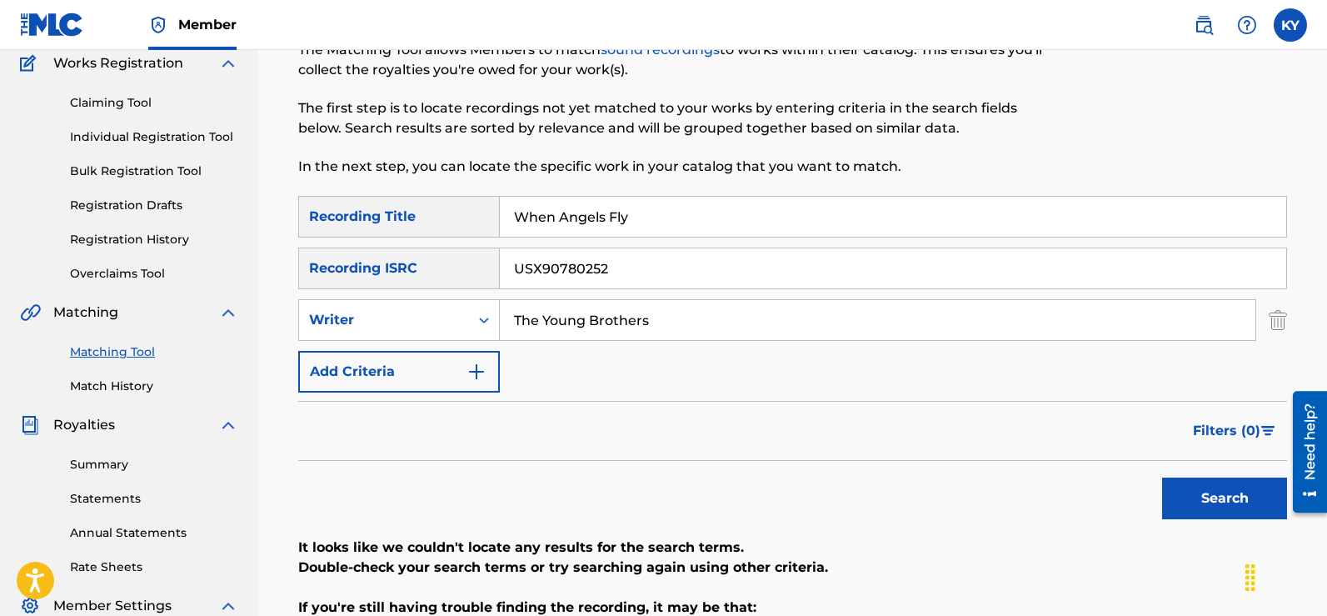
click at [1191, 490] on button "Search" at bounding box center [1224, 498] width 125 height 42
click at [640, 214] on input "When Angels Fly" at bounding box center [893, 217] width 786 height 40
type input "W"
click at [1203, 486] on button "Search" at bounding box center [1224, 498] width 125 height 42
click at [658, 319] on input "The Young Brothers" at bounding box center [878, 320] width 756 height 40
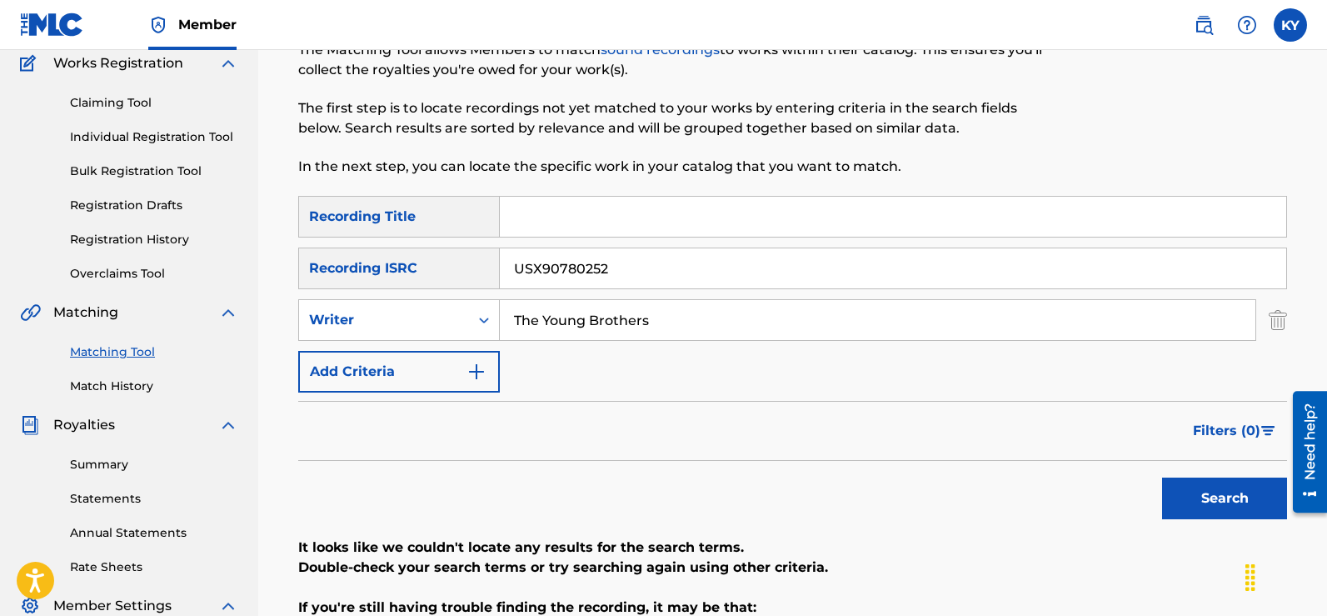
click at [658, 319] on input "The Young Brothers" at bounding box center [878, 320] width 756 height 40
type input "T"
click at [1249, 494] on button "Search" at bounding box center [1224, 498] width 125 height 42
click at [614, 263] on input "USX90780252" at bounding box center [893, 268] width 786 height 40
type input "U"
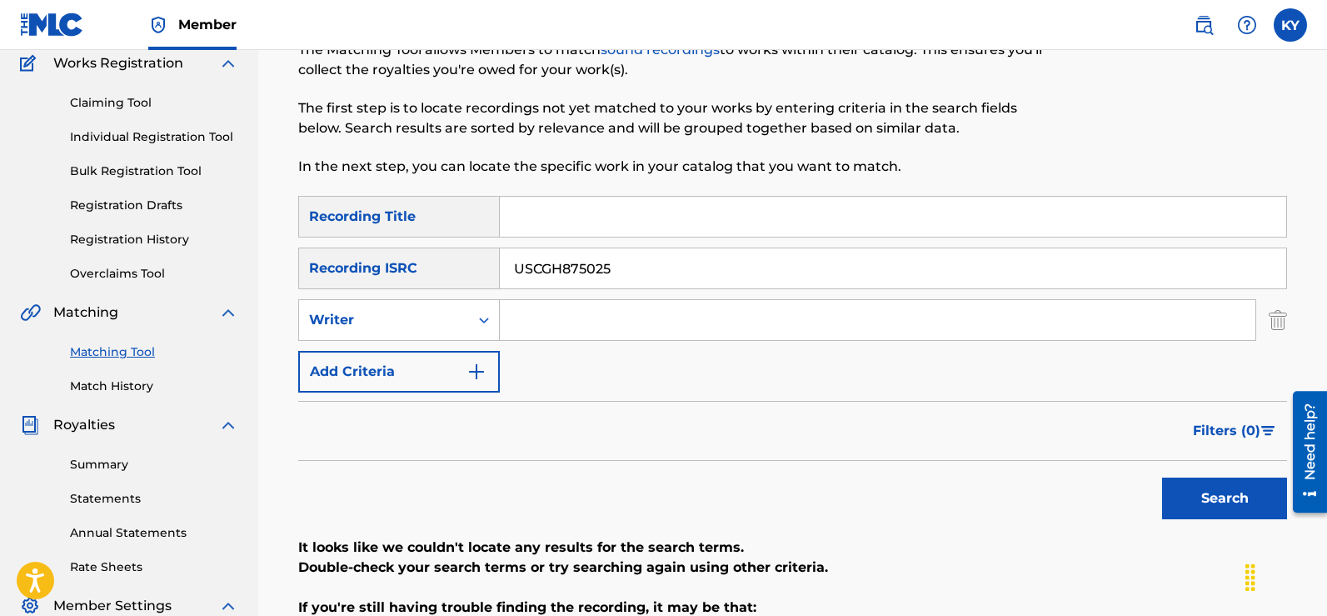
type input "USCGH875025"
click at [521, 215] on input "Search Form" at bounding box center [893, 217] width 786 height 40
type input "When Angels Fly"
click at [1208, 490] on button "Search" at bounding box center [1224, 498] width 125 height 42
click at [1208, 496] on button "Search" at bounding box center [1224, 498] width 125 height 42
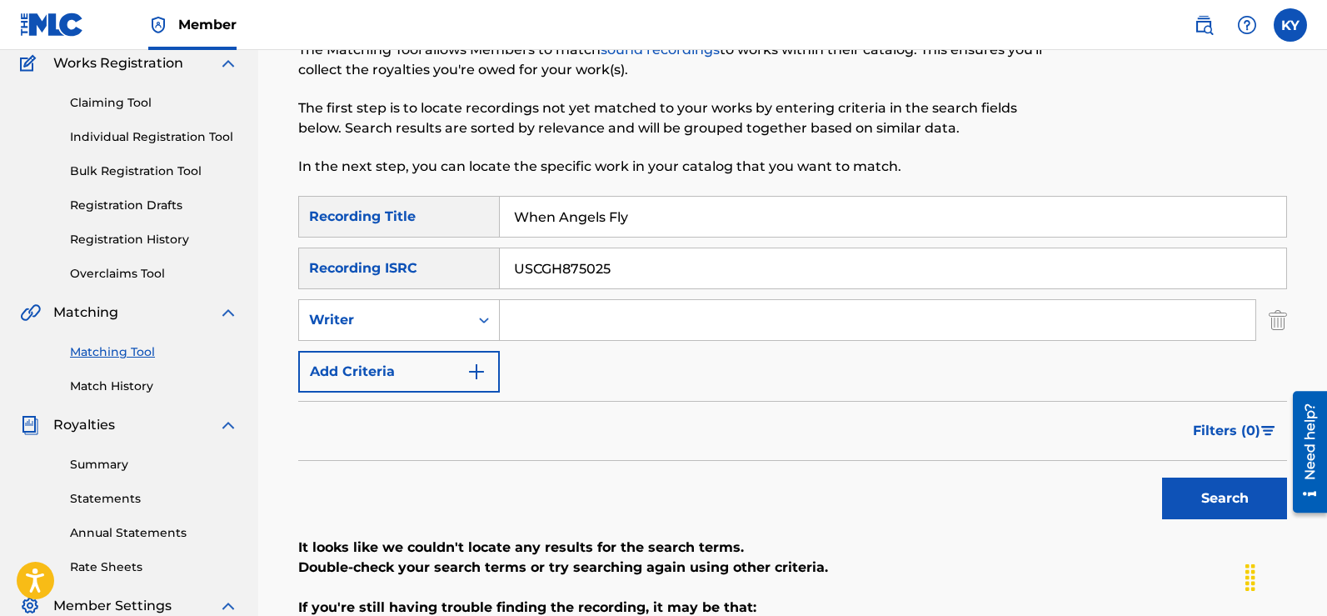
click at [1208, 496] on button "Search" at bounding box center [1224, 498] width 125 height 42
click at [522, 320] on input "Search Form" at bounding box center [878, 320] width 756 height 40
type input "Famous [PERSON_NAME]"
click at [1234, 495] on button "Search" at bounding box center [1224, 498] width 125 height 42
click at [1218, 494] on button "Search" at bounding box center [1224, 498] width 125 height 42
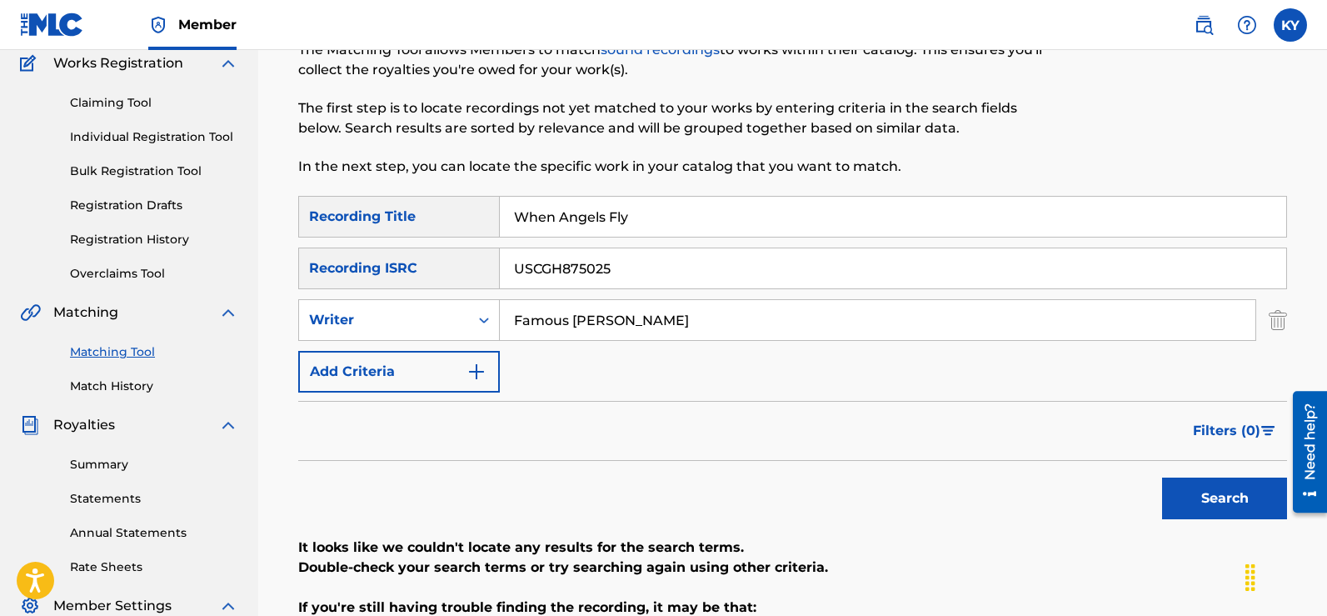
click at [628, 273] on input "USCGH875025" at bounding box center [893, 268] width 786 height 40
click at [1196, 492] on button "Search" at bounding box center [1224, 498] width 125 height 42
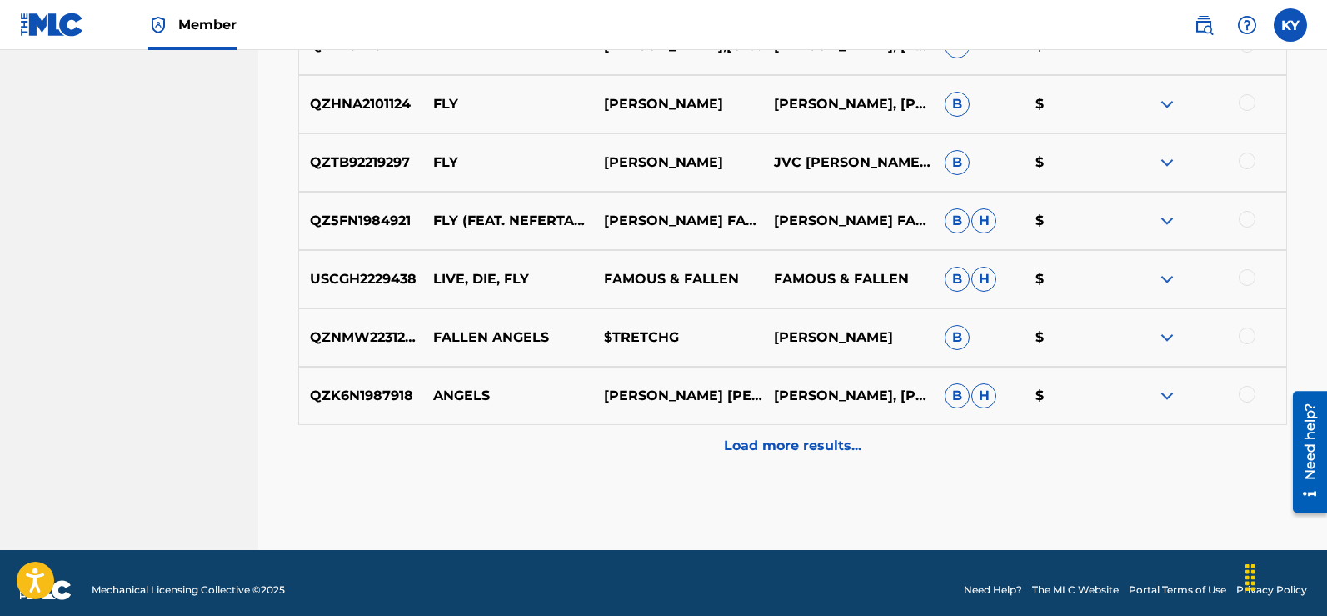
scroll to position [907, 0]
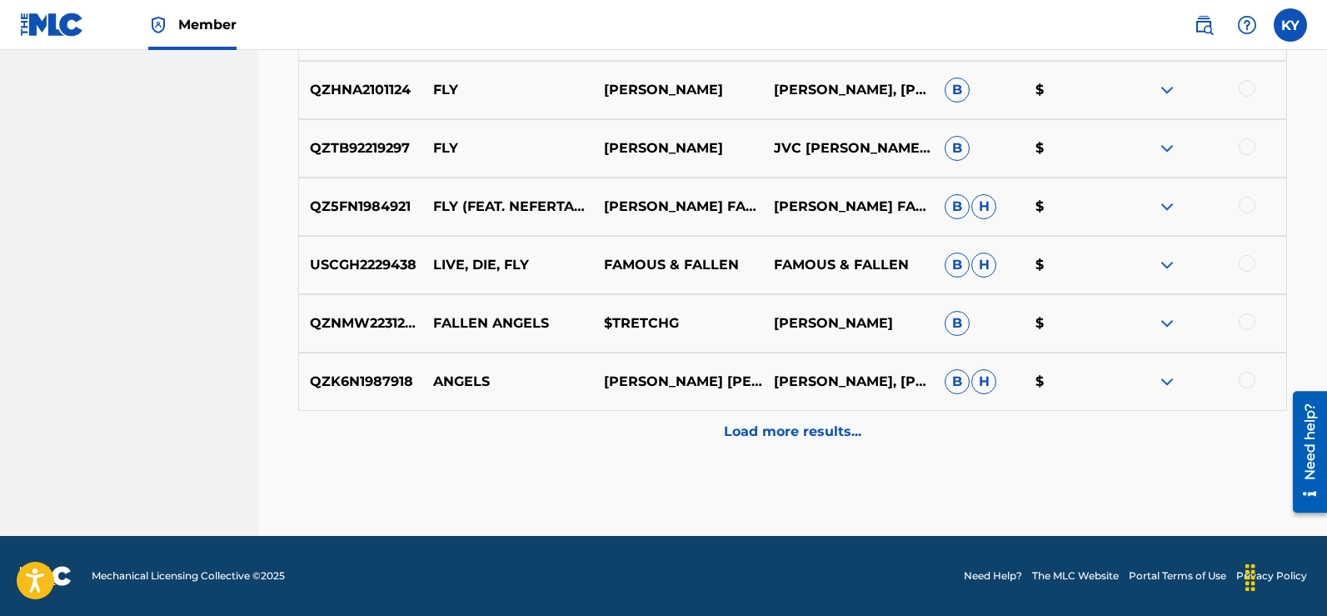
click at [795, 431] on p "Load more results..." at bounding box center [792, 432] width 137 height 20
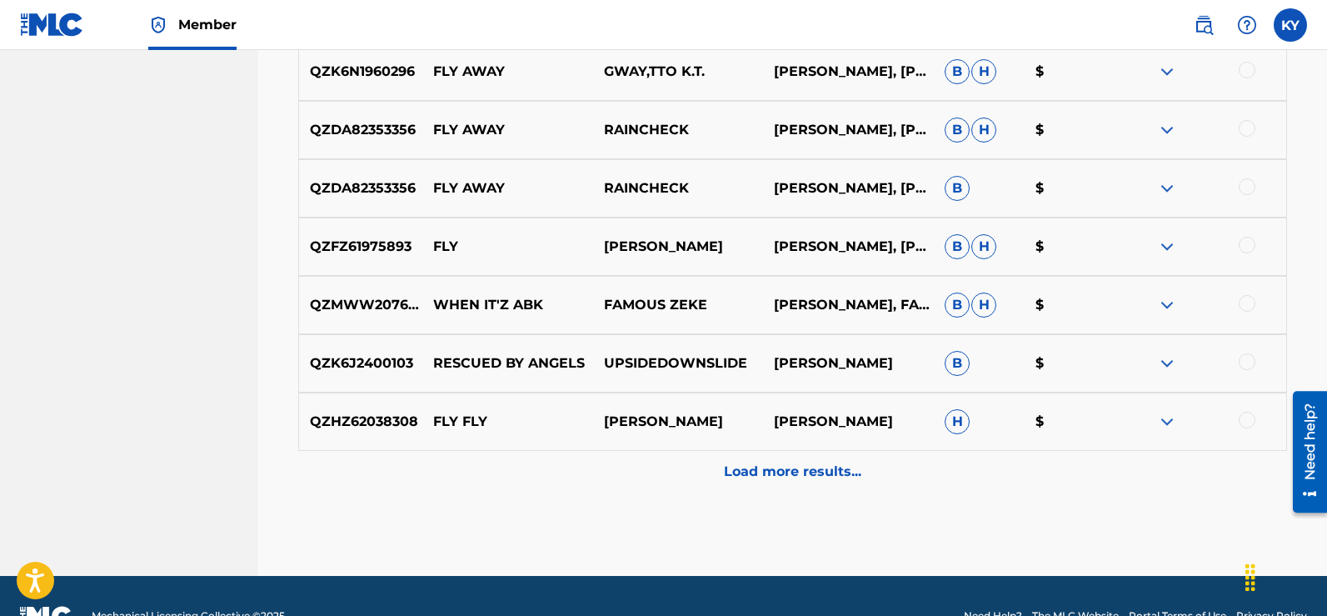
scroll to position [1464, 0]
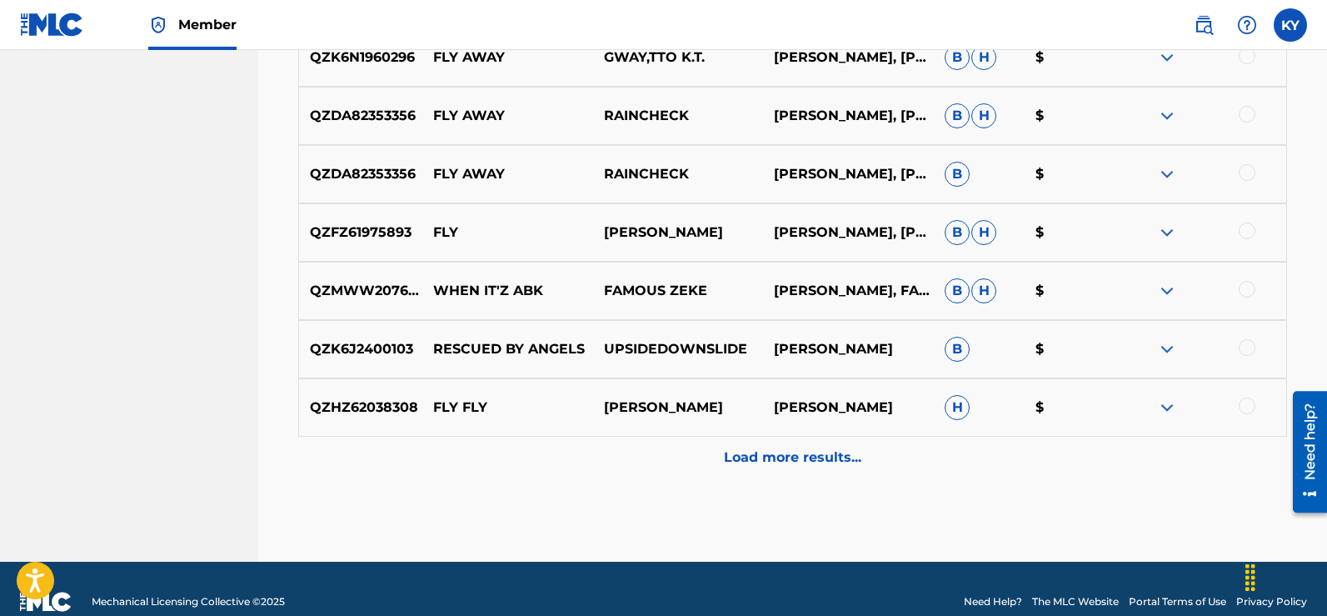
click at [807, 448] on p "Load more results..." at bounding box center [792, 457] width 137 height 20
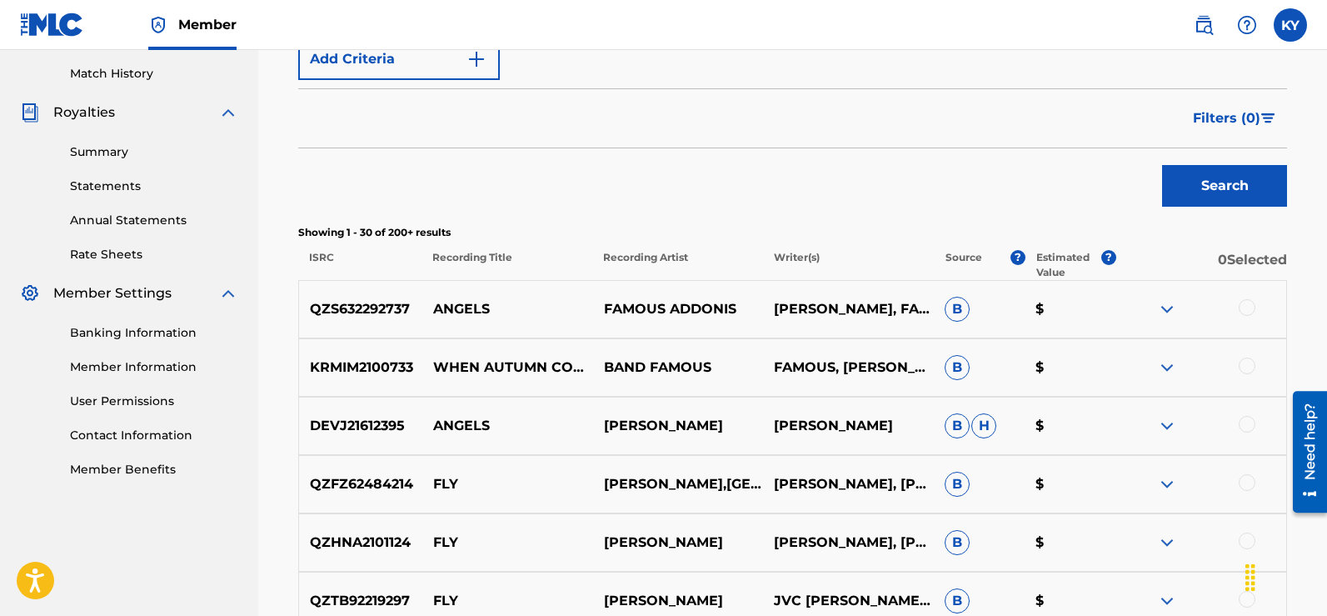
scroll to position [0, 0]
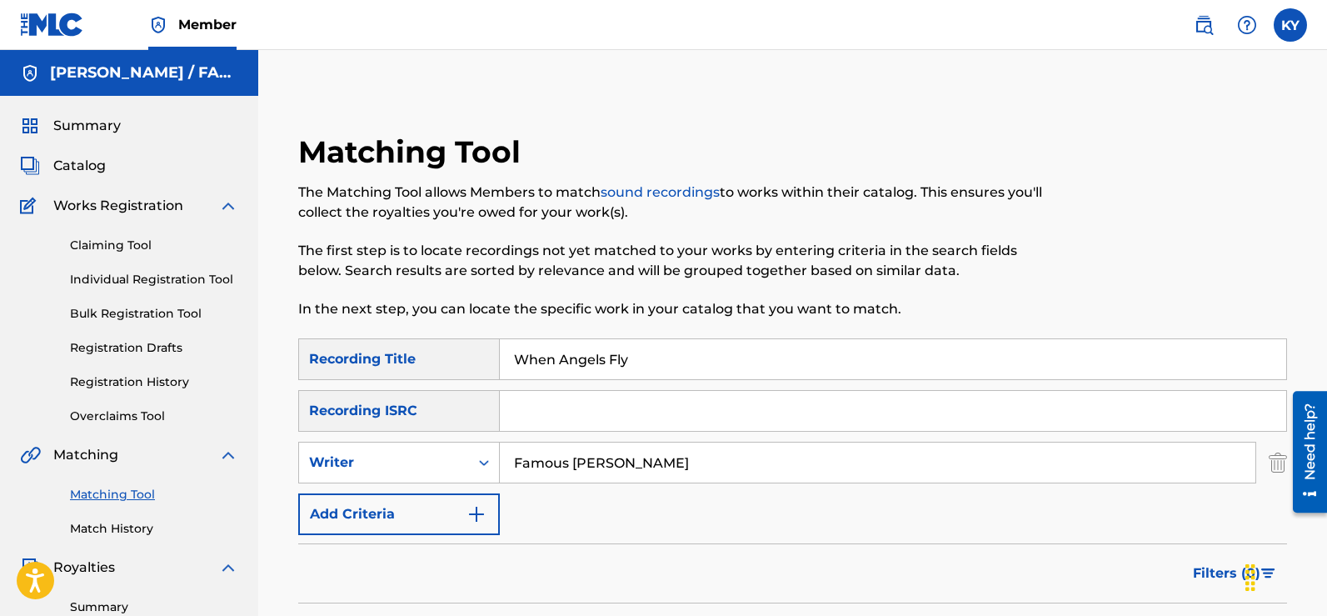
click at [1280, 36] on label at bounding box center [1290, 24] width 33 height 33
click at [1290, 25] on input "KY [PERSON_NAME] [EMAIL_ADDRESS][DOMAIN_NAME] Profile Log out" at bounding box center [1290, 25] width 0 height 0
click at [659, 470] on input "Famous [PERSON_NAME]" at bounding box center [878, 462] width 756 height 40
type input "F"
click at [636, 361] on input "When Angels Fly" at bounding box center [893, 359] width 786 height 40
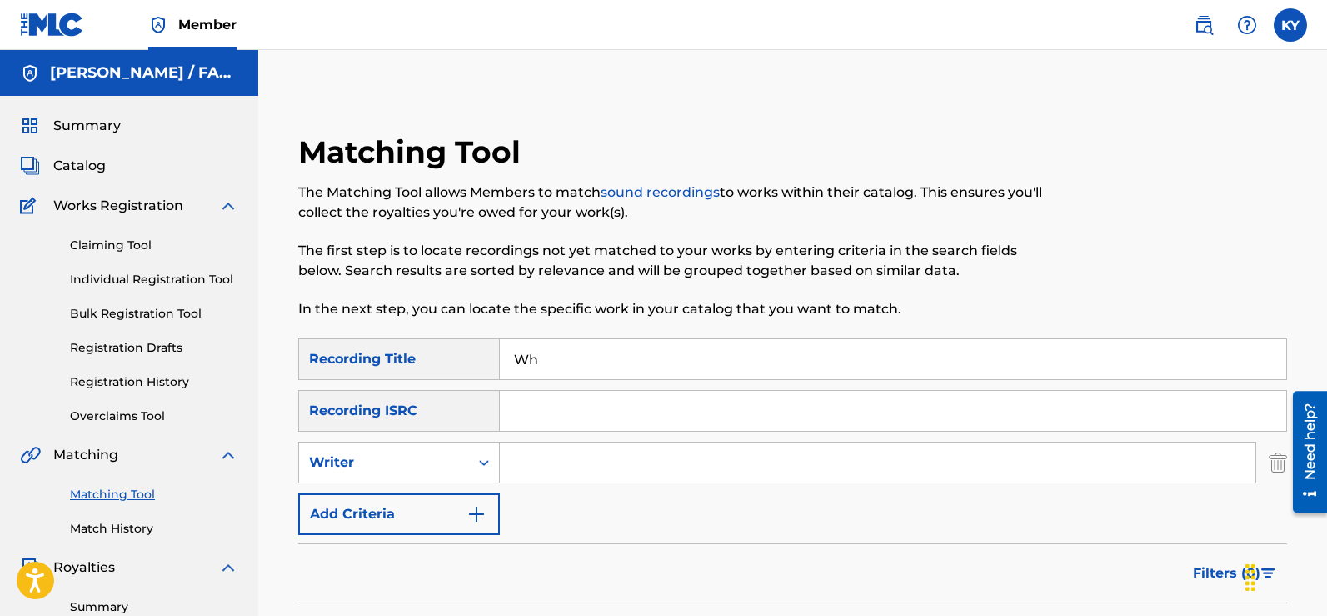
type input "W"
type input "Alcohal"
click at [524, 471] on input "Search Form" at bounding box center [878, 462] width 756 height 40
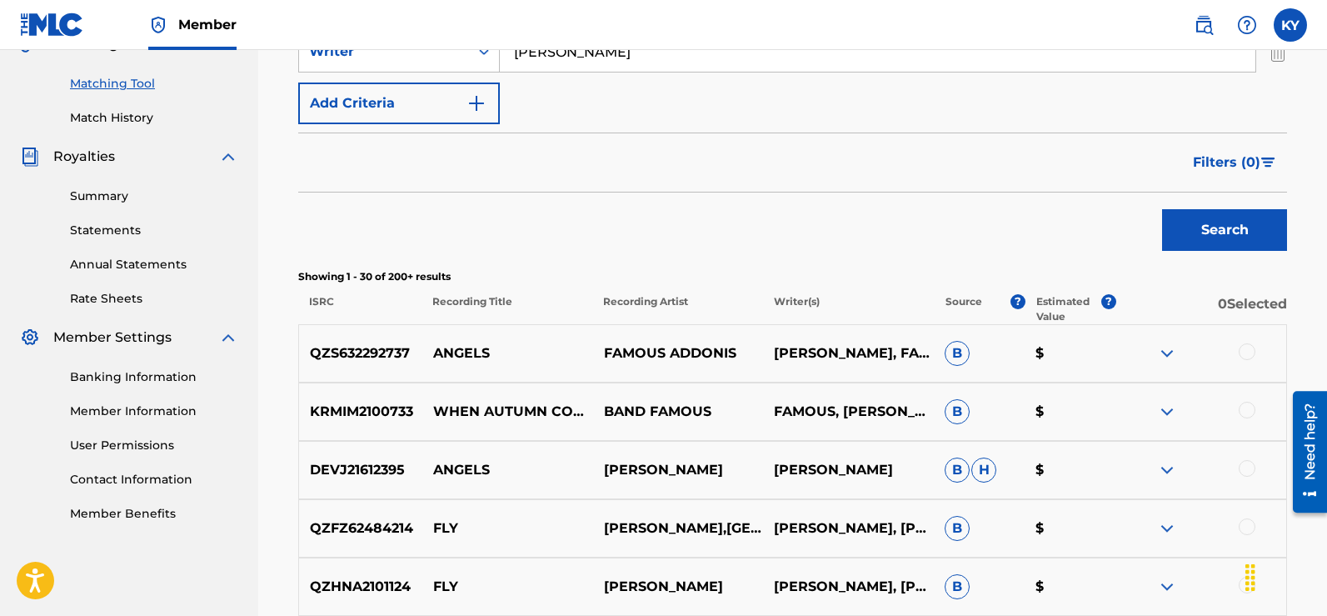
scroll to position [440, 0]
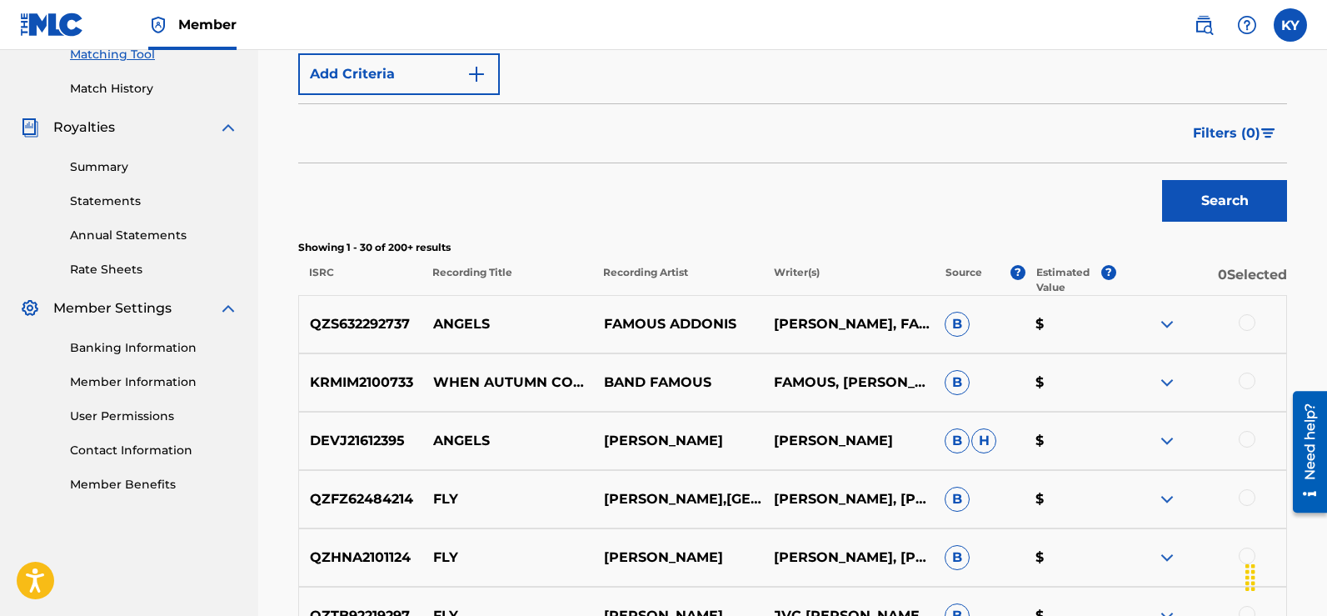
type input "[PERSON_NAME]"
click at [1242, 207] on button "Search" at bounding box center [1224, 201] width 125 height 42
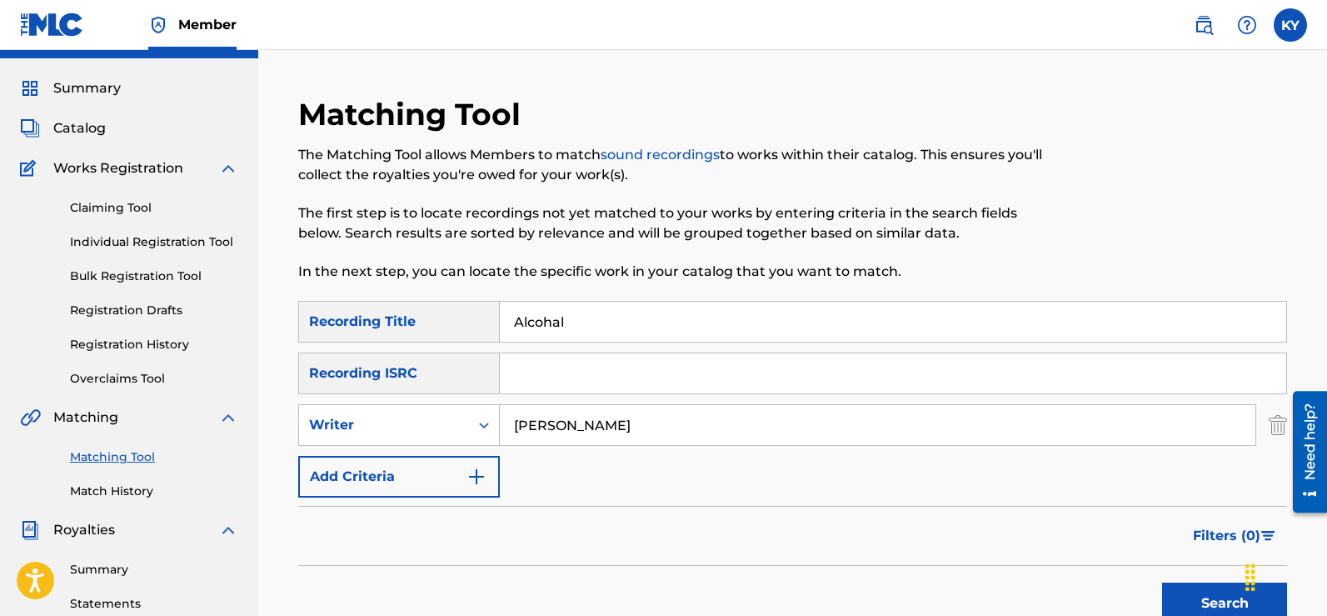
scroll to position [35, 0]
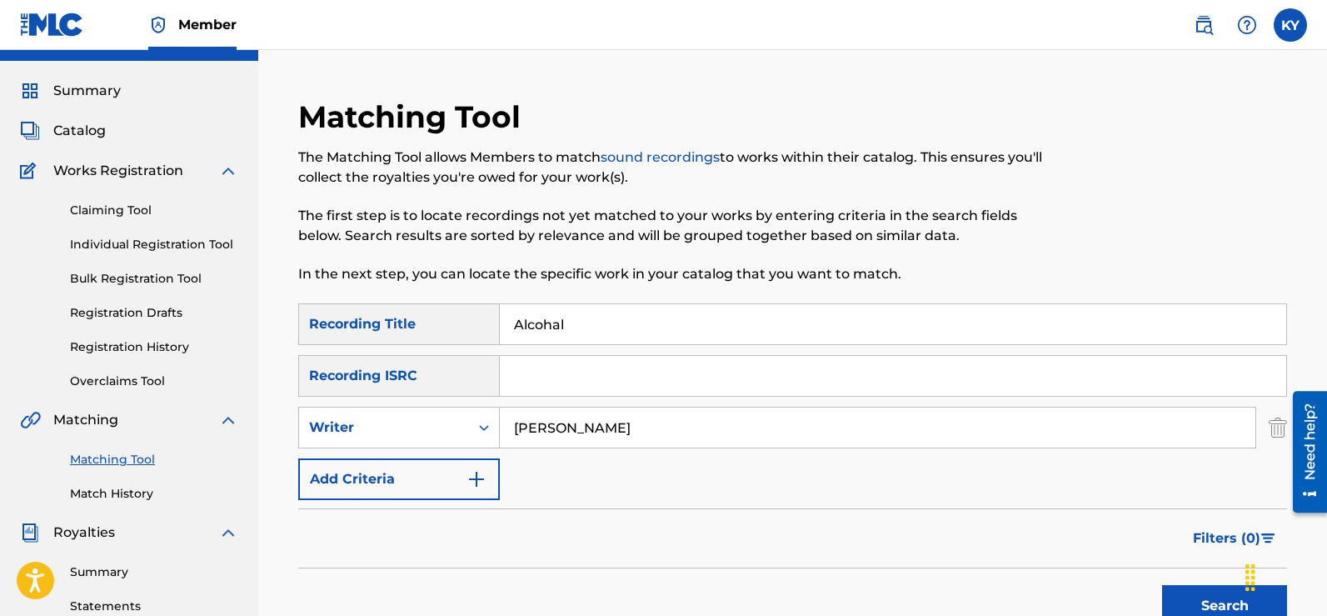
click at [576, 321] on input "Alcohal" at bounding box center [893, 324] width 786 height 40
type input "A"
type input "Day By Day"
click at [521, 378] on input "Search Form" at bounding box center [893, 376] width 786 height 40
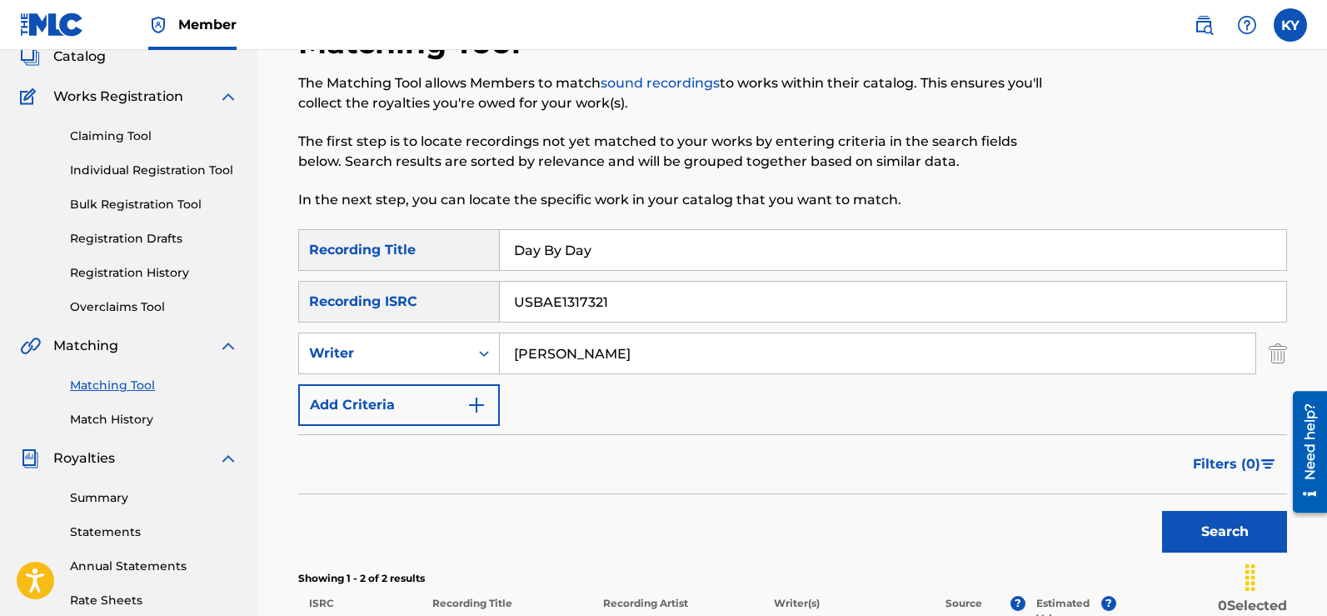
scroll to position [132, 0]
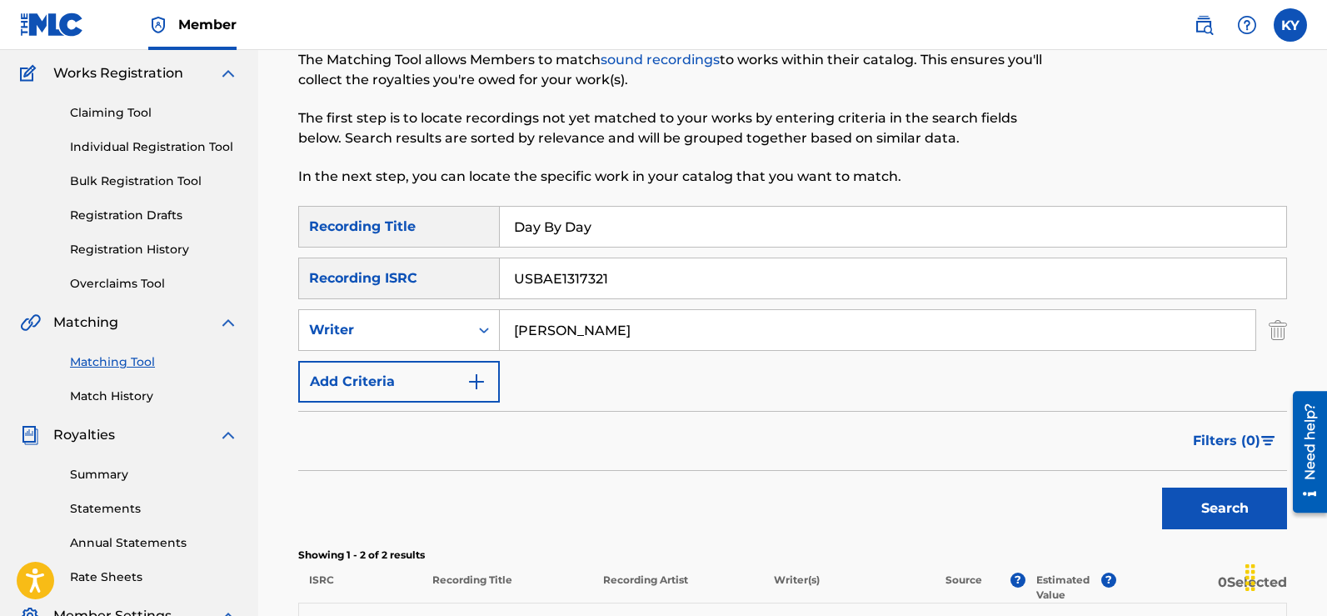
type input "USBAE1317321"
click at [1211, 493] on button "Search" at bounding box center [1224, 508] width 125 height 42
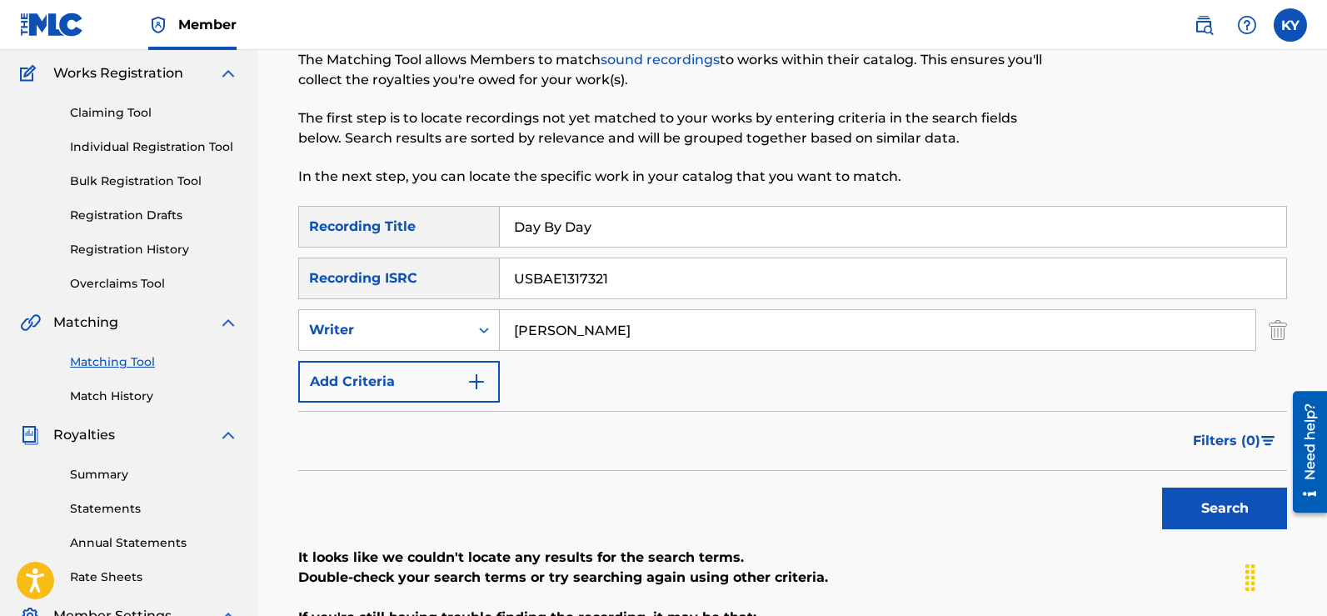
click at [606, 331] on input "[PERSON_NAME]" at bounding box center [878, 330] width 756 height 40
type input "Y"
click at [1218, 508] on button "Search" at bounding box center [1224, 508] width 125 height 42
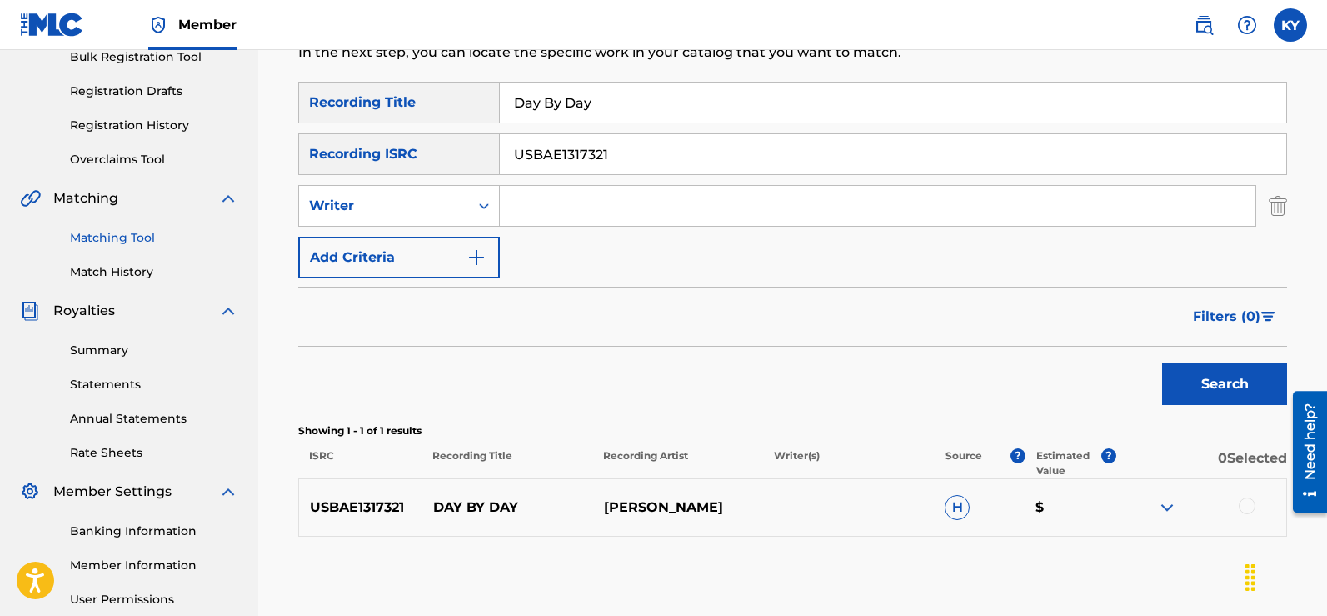
scroll to position [261, 0]
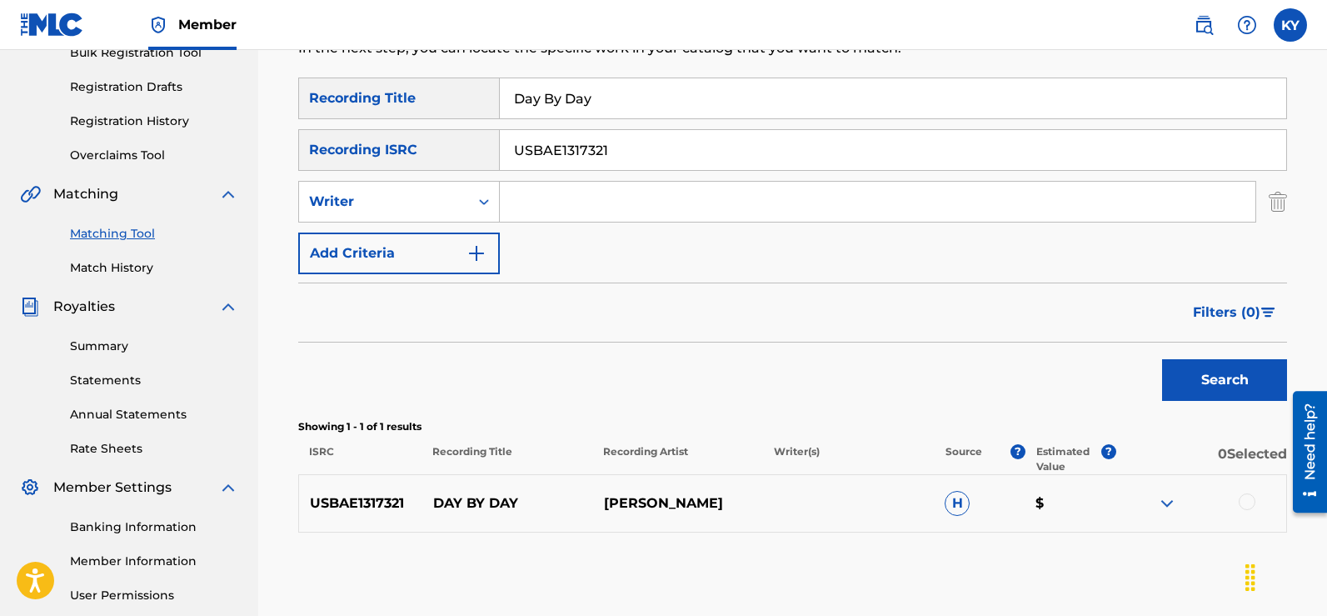
click at [1245, 493] on div at bounding box center [1247, 501] width 17 height 17
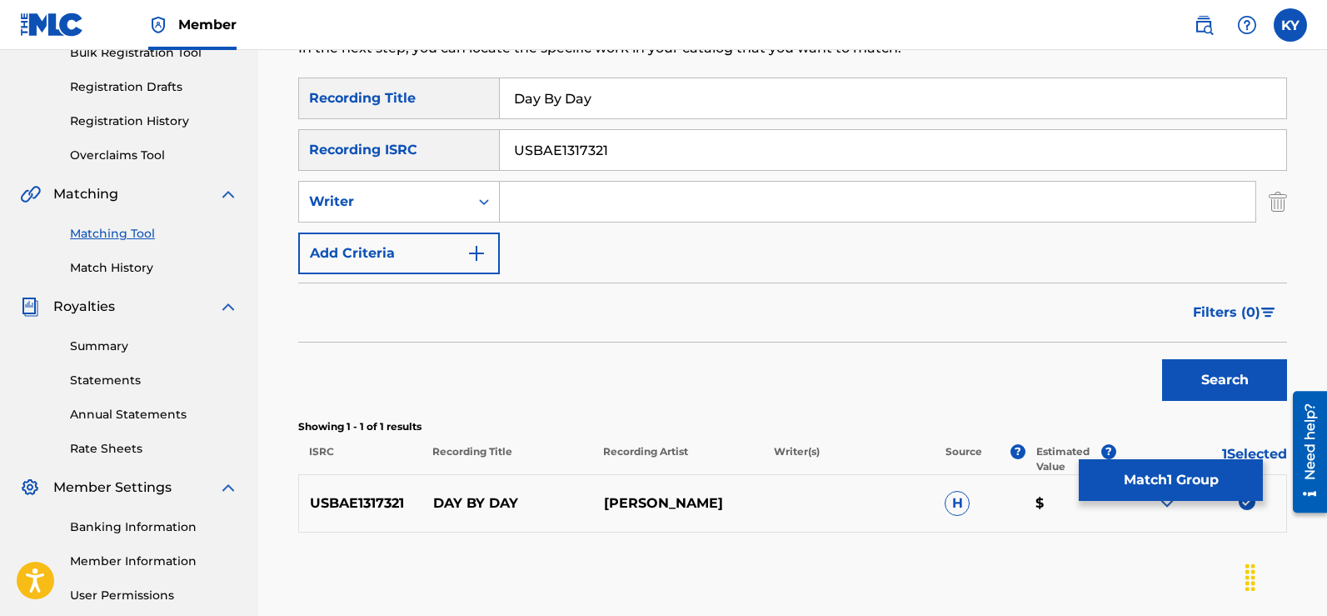
click at [1244, 373] on button "Search" at bounding box center [1224, 380] width 125 height 42
click at [1170, 473] on button "Match 1 Group" at bounding box center [1171, 480] width 184 height 42
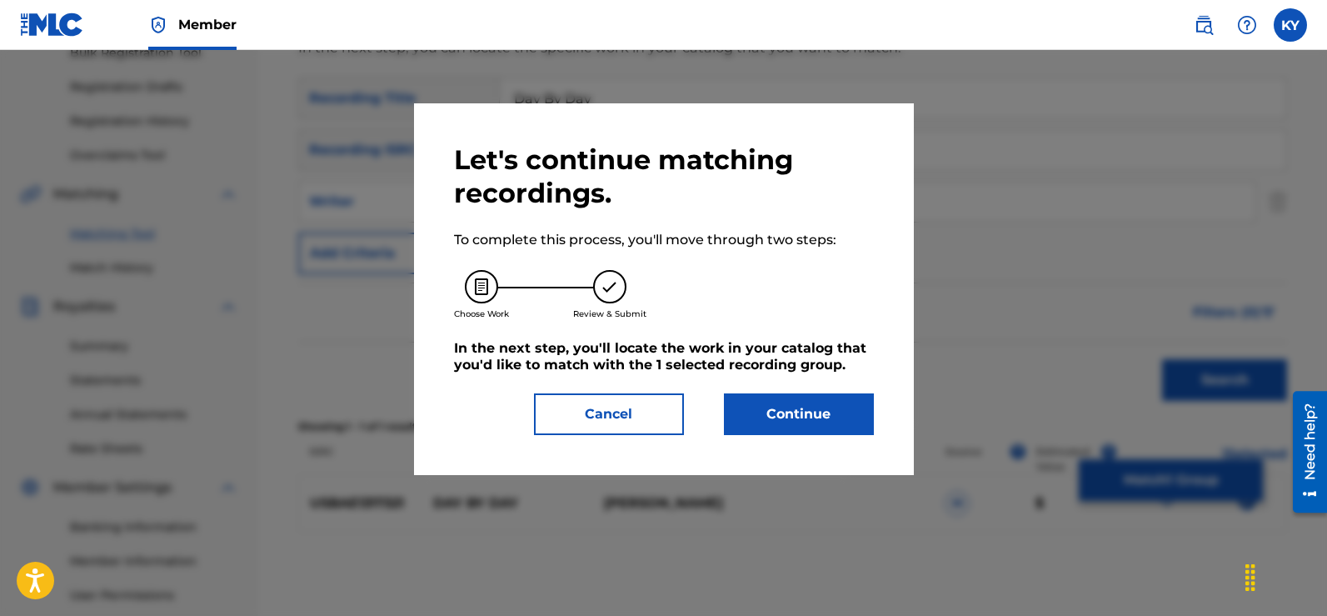
click at [806, 410] on button "Continue" at bounding box center [799, 414] width 150 height 42
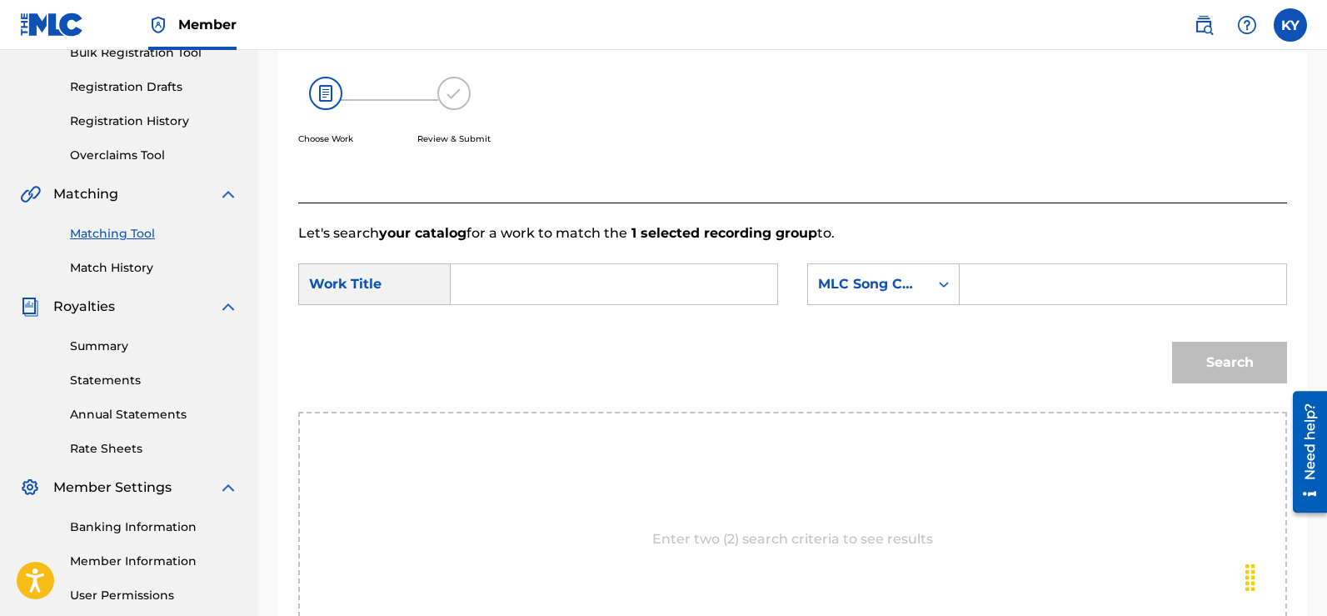
click at [468, 287] on input "Search Form" at bounding box center [614, 284] width 298 height 40
type input "Day By Day"
click at [959, 328] on div "Search" at bounding box center [792, 368] width 989 height 87
click at [945, 281] on icon "Search Form" at bounding box center [943, 284] width 17 height 17
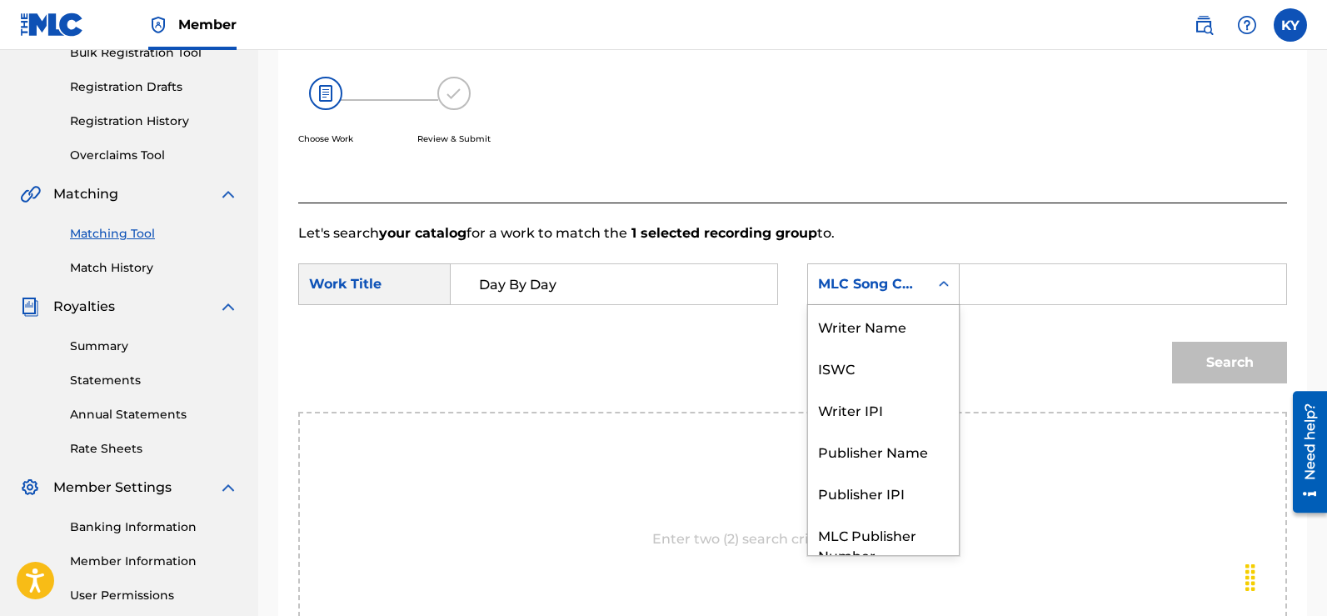
scroll to position [62, 0]
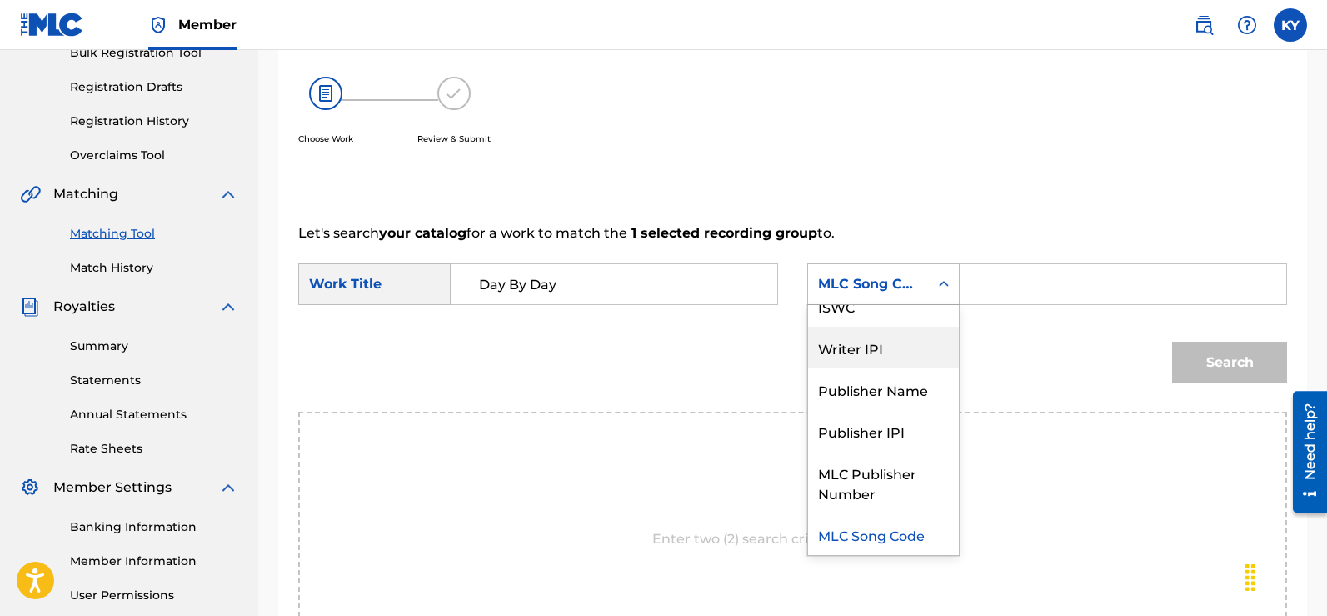
click at [860, 347] on div "Writer IPI" at bounding box center [883, 348] width 151 height 42
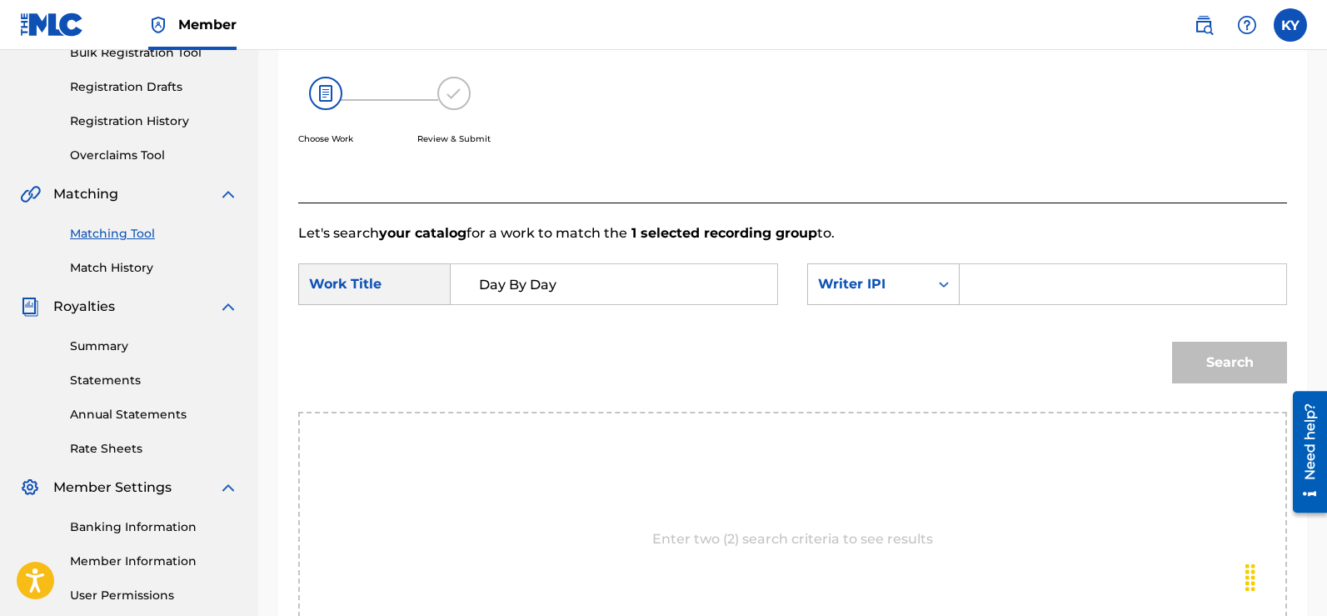
click at [980, 285] on input "Search Form" at bounding box center [1123, 284] width 298 height 40
type input "00185897994"
click at [1213, 358] on button "Search" at bounding box center [1229, 363] width 115 height 42
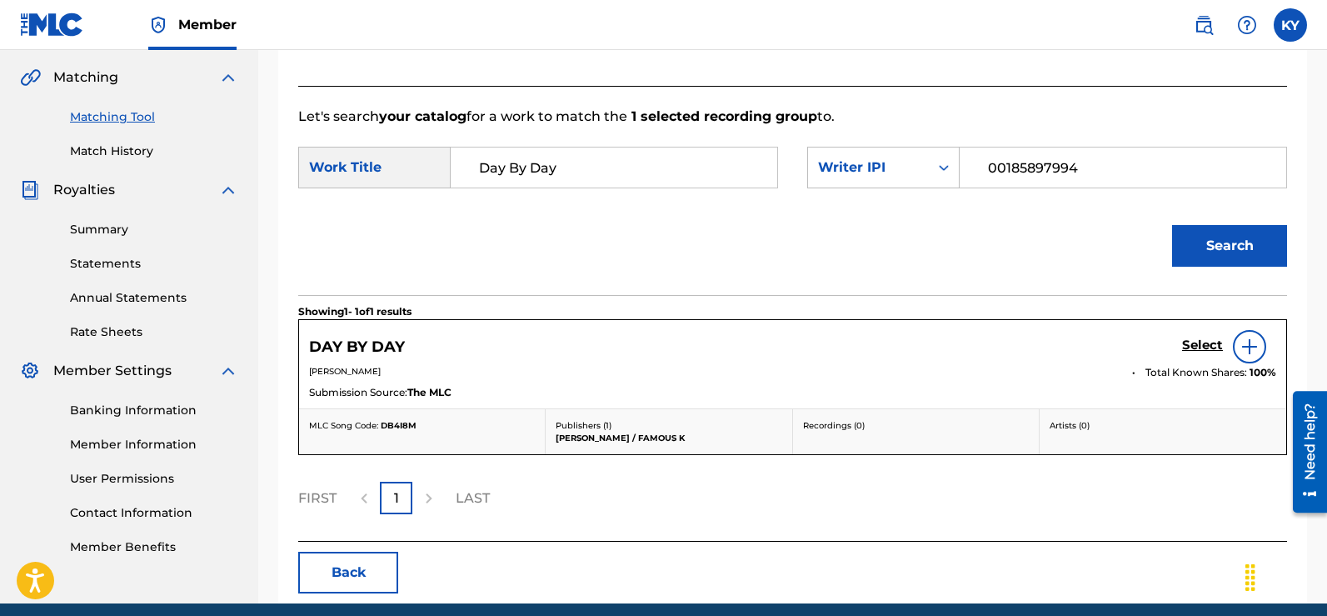
scroll to position [382, 0]
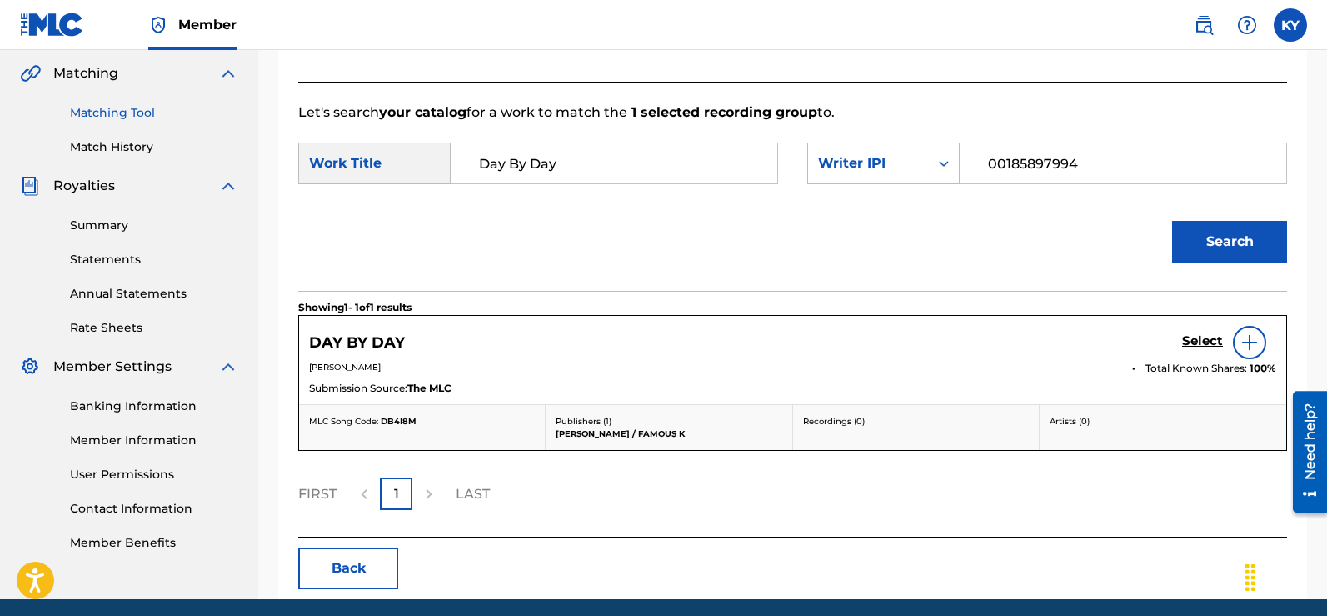
click at [1240, 338] on img at bounding box center [1250, 342] width 20 height 20
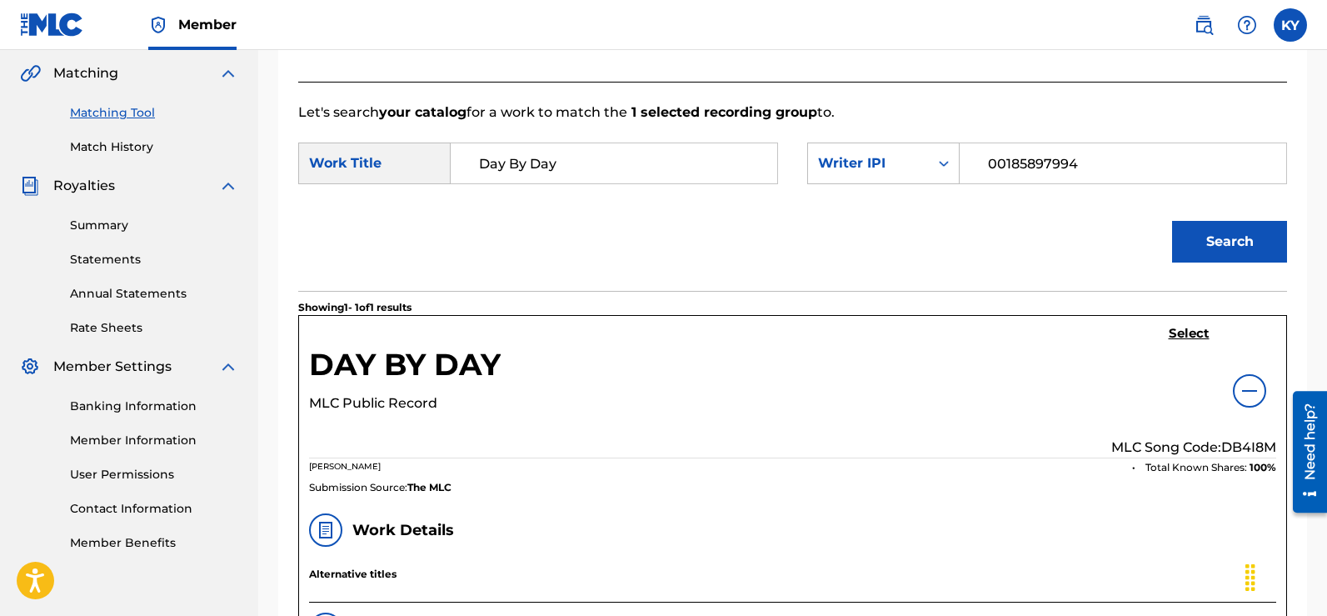
click at [1187, 329] on h5 "Select" at bounding box center [1189, 334] width 41 height 16
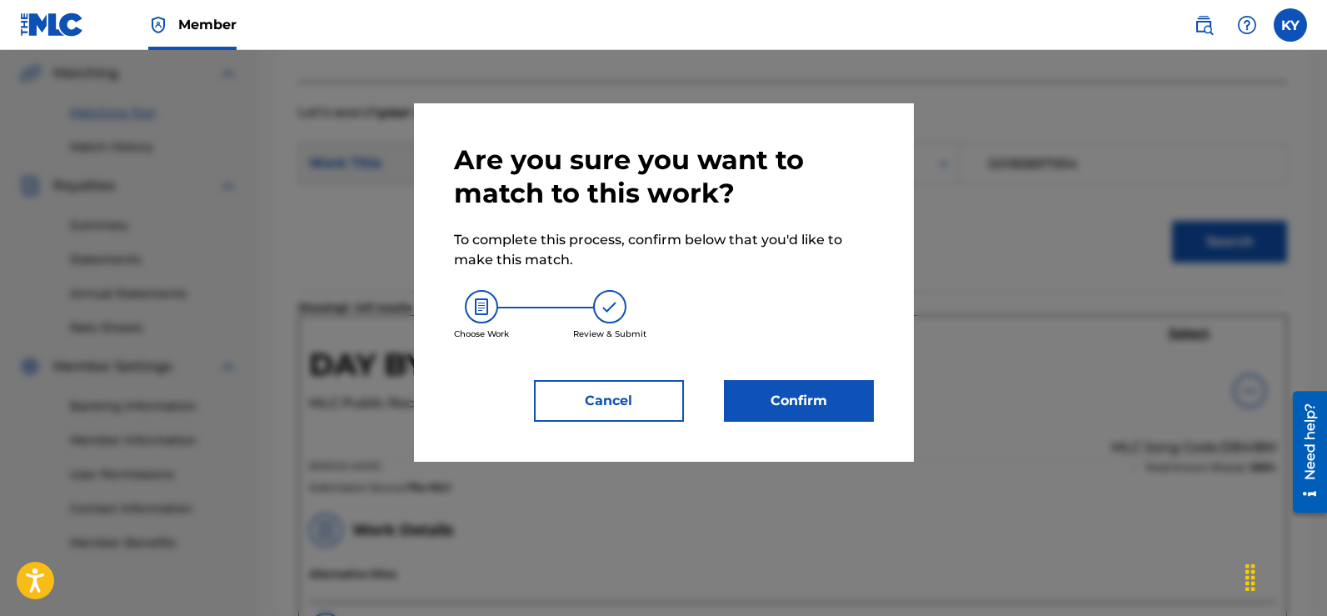
click at [811, 393] on button "Confirm" at bounding box center [799, 401] width 150 height 42
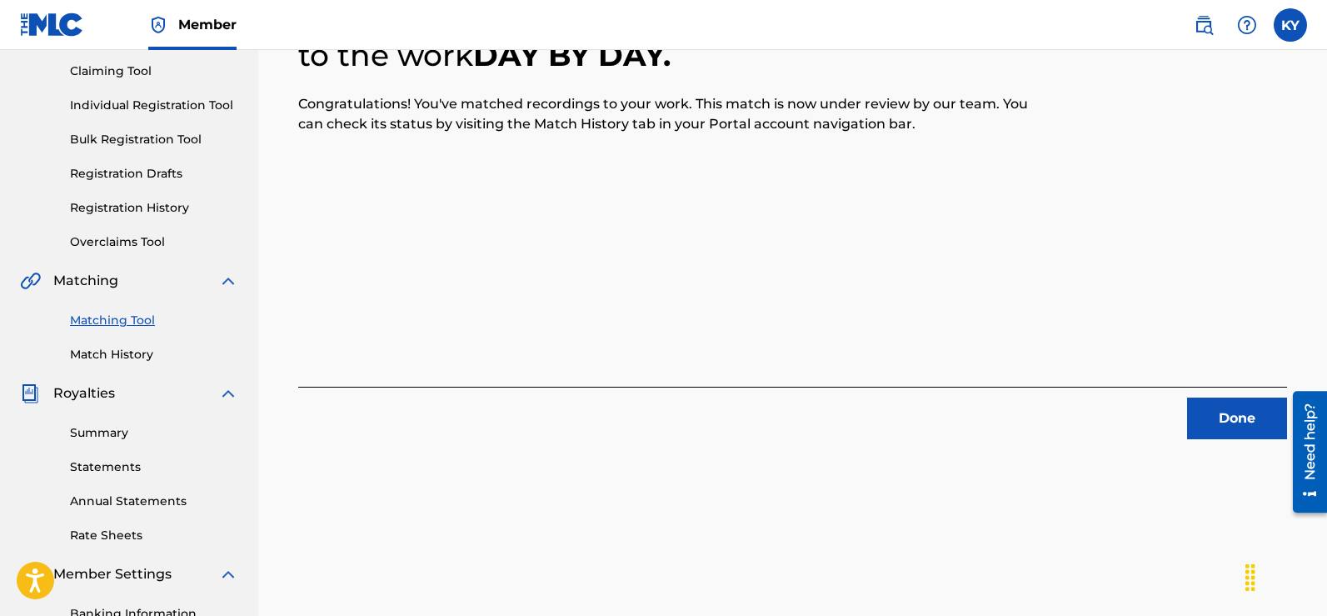
scroll to position [167, 0]
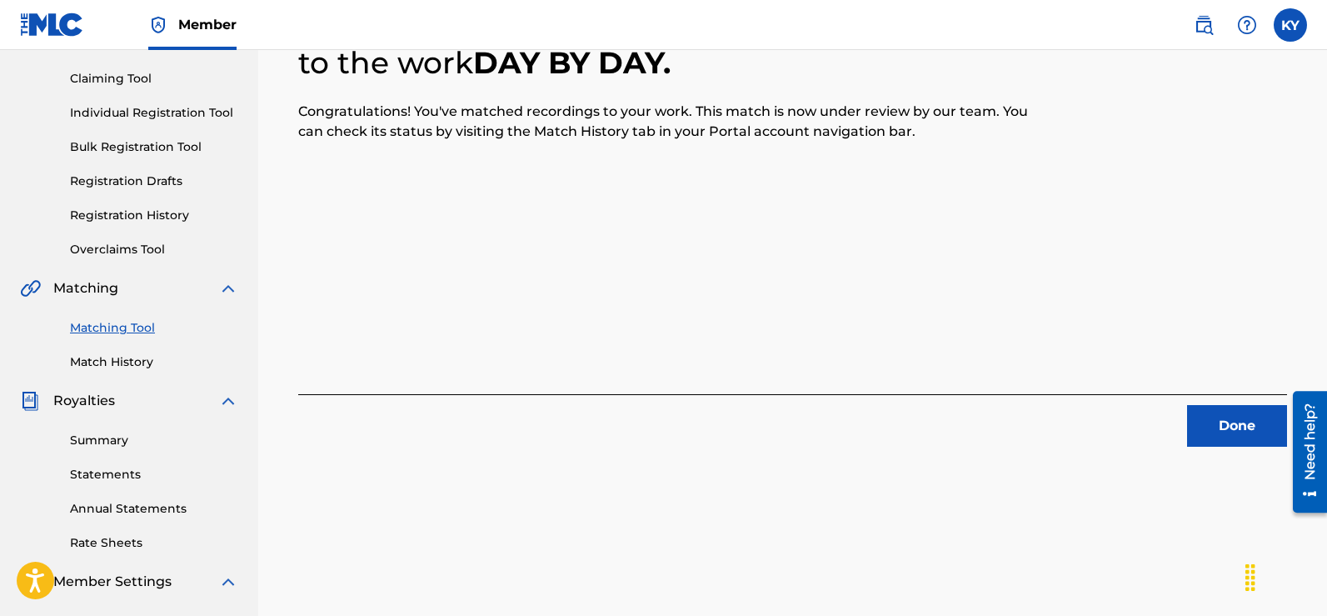
click at [1235, 413] on button "Done" at bounding box center [1237, 426] width 100 height 42
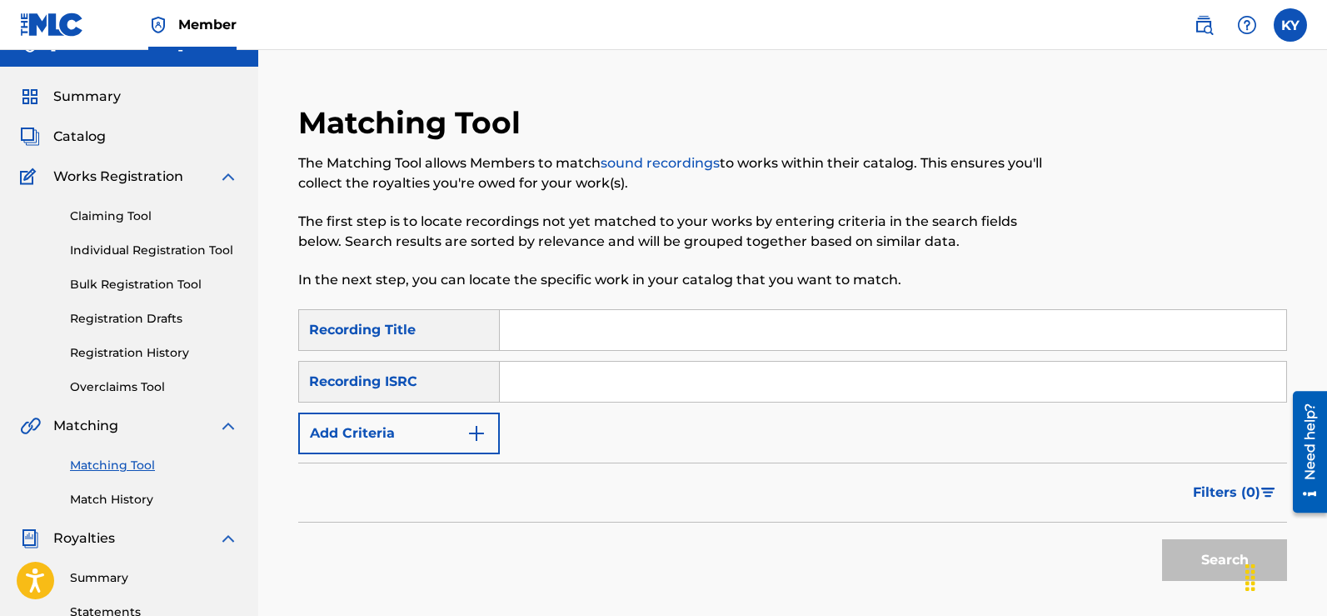
scroll to position [0, 0]
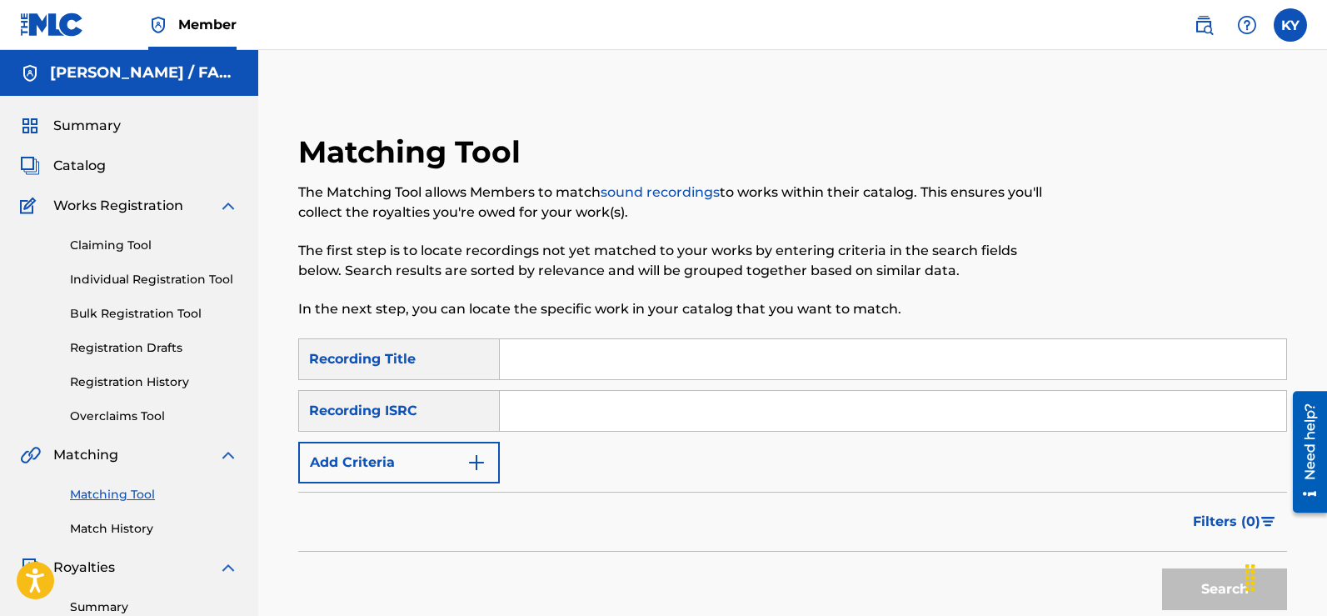
click at [519, 357] on input "Search Form" at bounding box center [893, 359] width 786 height 40
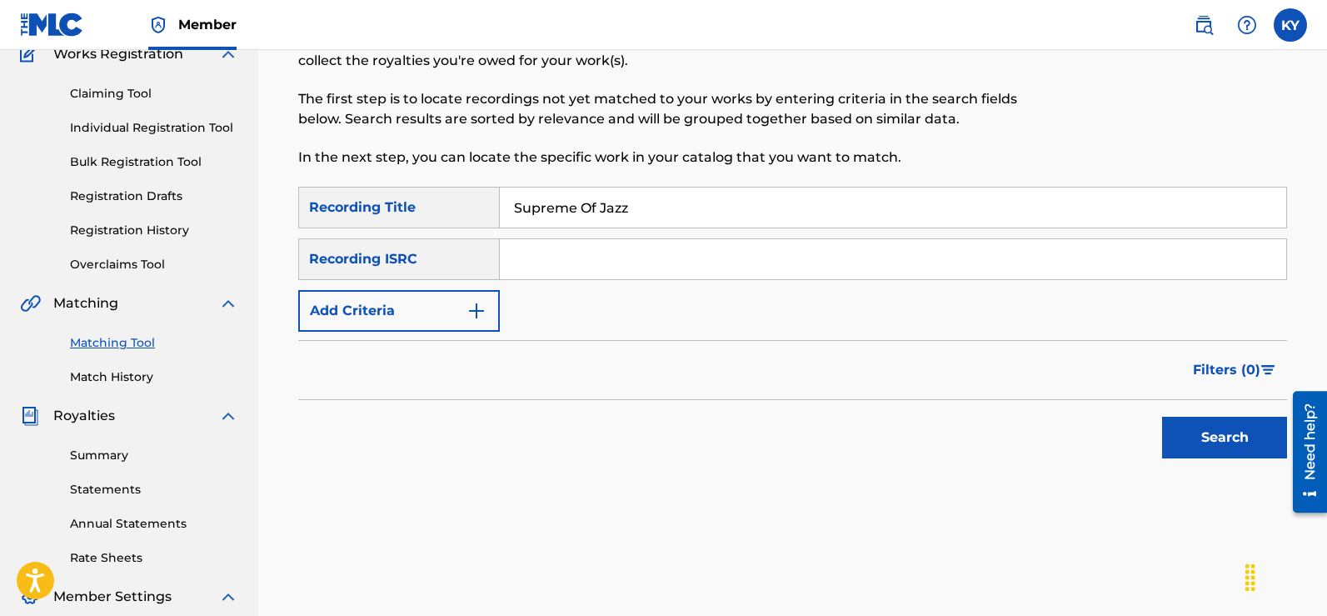
scroll to position [164, 0]
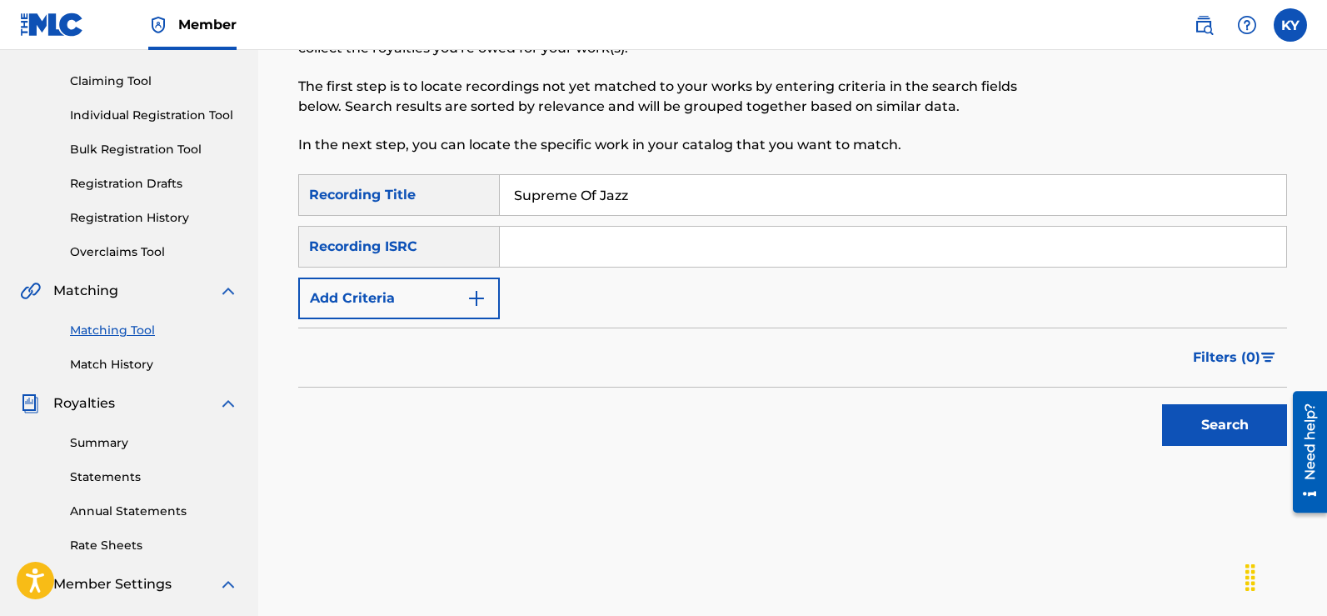
type input "Supreme Of Jazz"
click at [478, 295] on img "Search Form" at bounding box center [476, 298] width 20 height 20
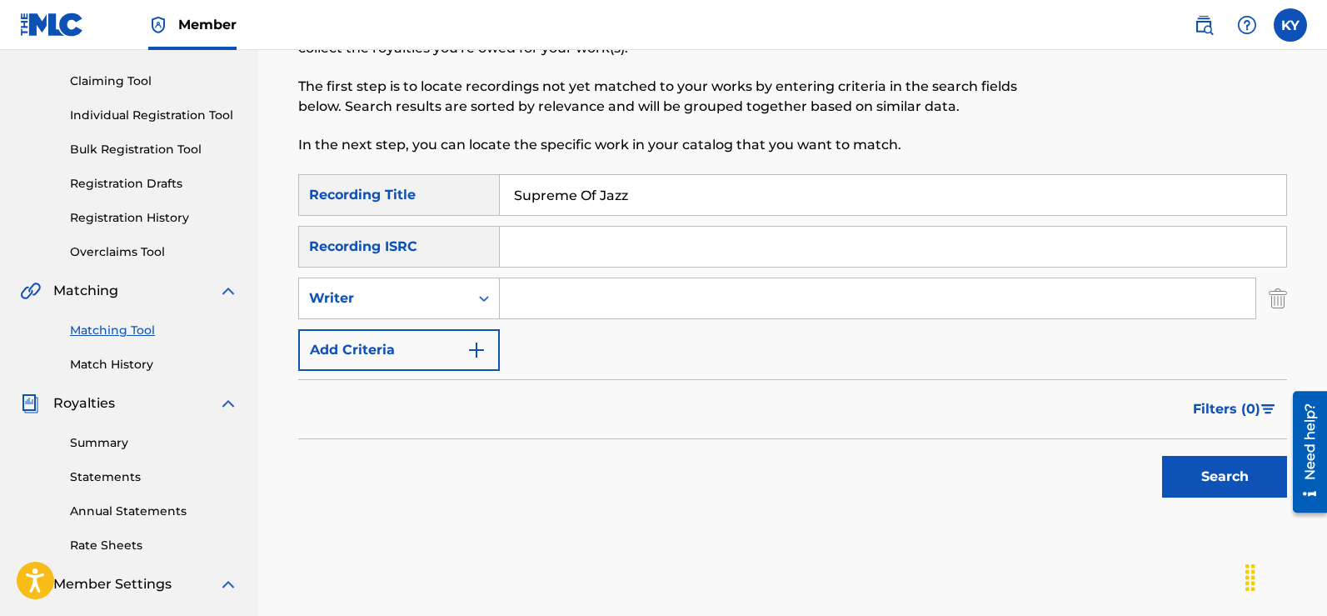
click at [505, 298] on input "Search Form" at bounding box center [878, 298] width 756 height 40
click at [1221, 476] on button "Search" at bounding box center [1224, 477] width 125 height 42
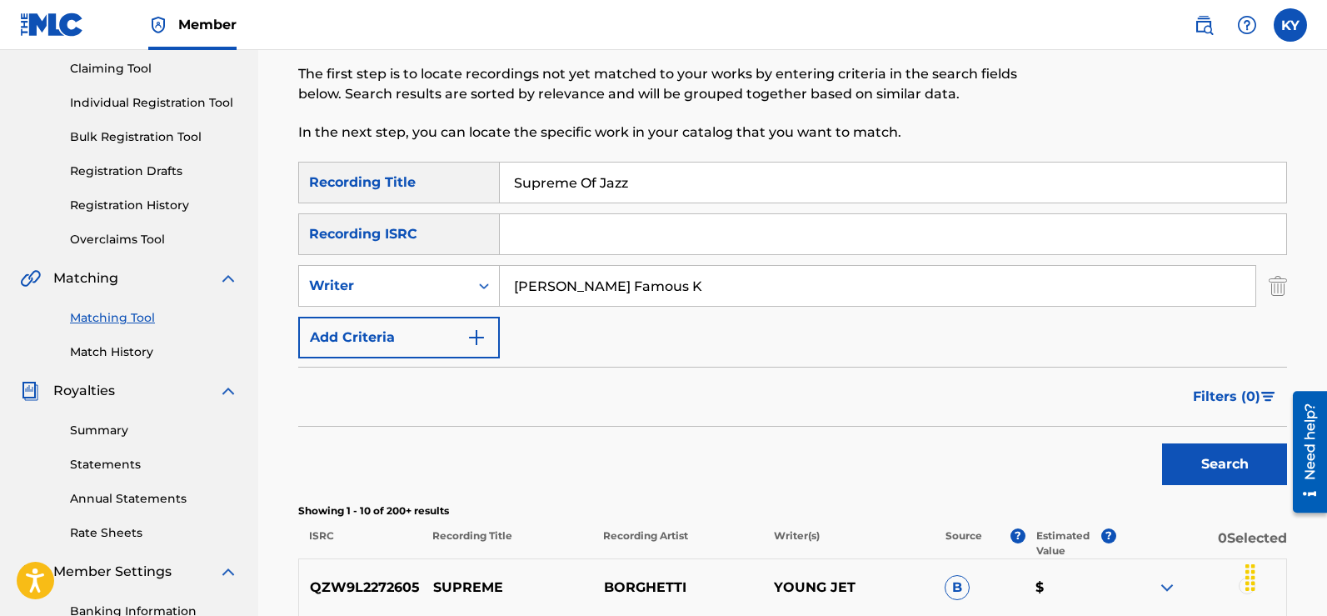
scroll to position [172, 0]
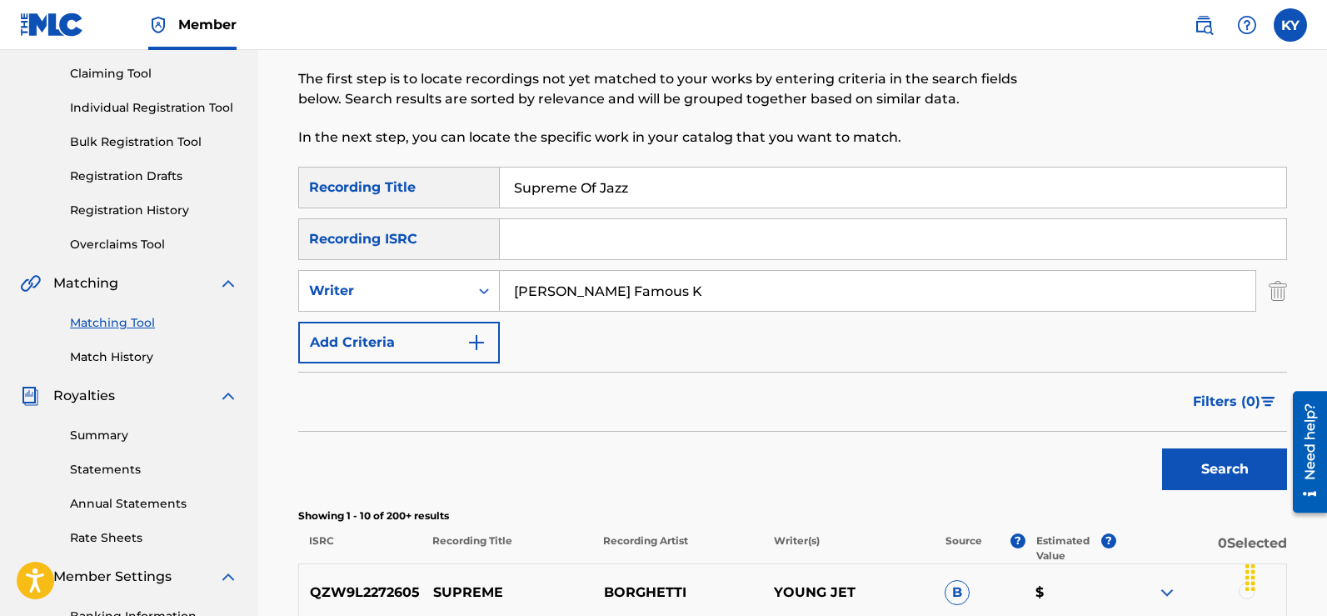
click at [679, 291] on input "[PERSON_NAME] Famous K" at bounding box center [878, 291] width 756 height 40
type input "K"
click at [1201, 470] on button "Search" at bounding box center [1224, 469] width 125 height 42
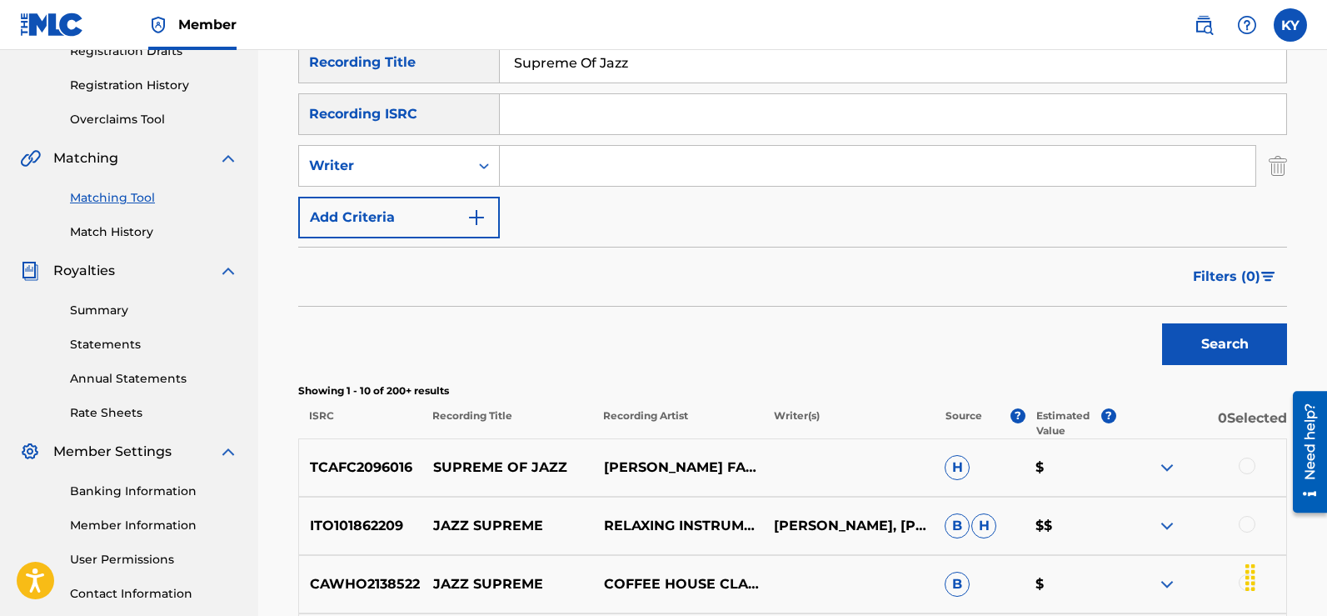
scroll to position [306, 0]
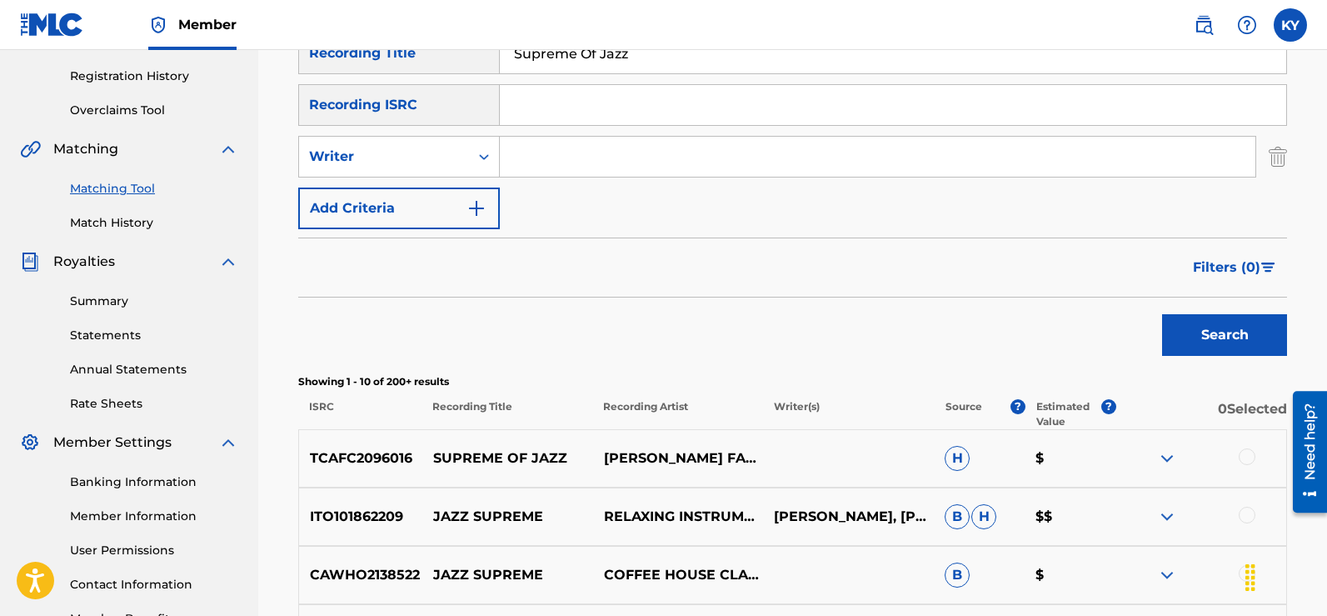
click at [1245, 456] on div at bounding box center [1247, 456] width 17 height 17
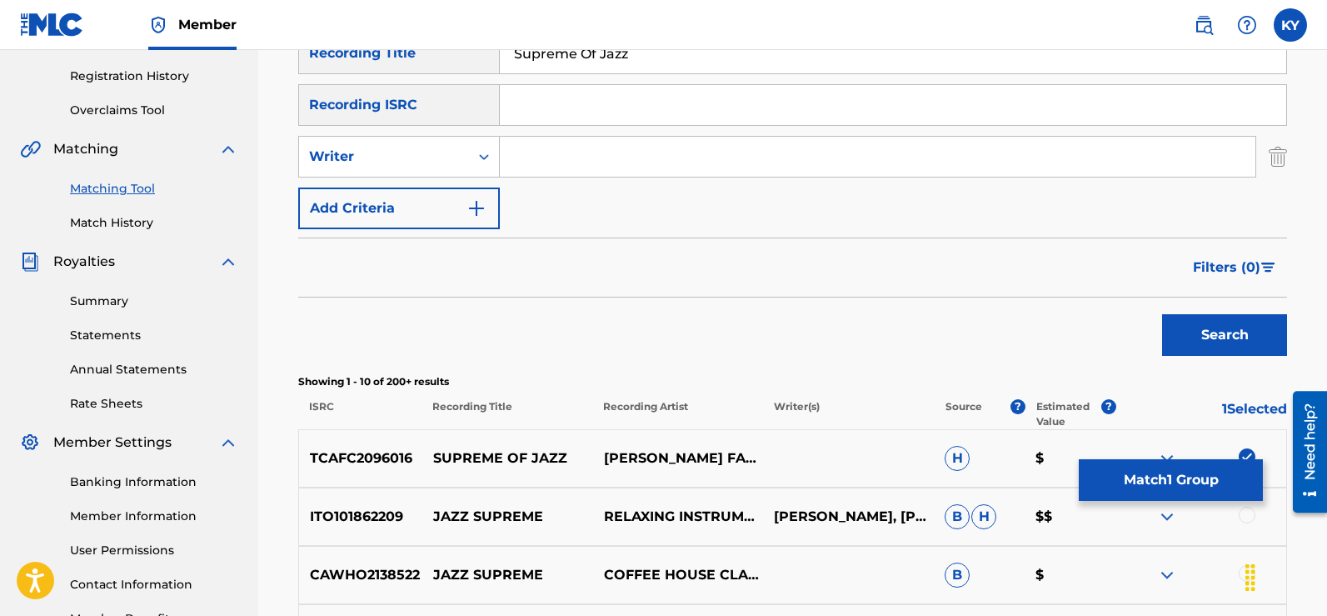
click at [1217, 480] on button "Match 1 Group" at bounding box center [1171, 480] width 184 height 42
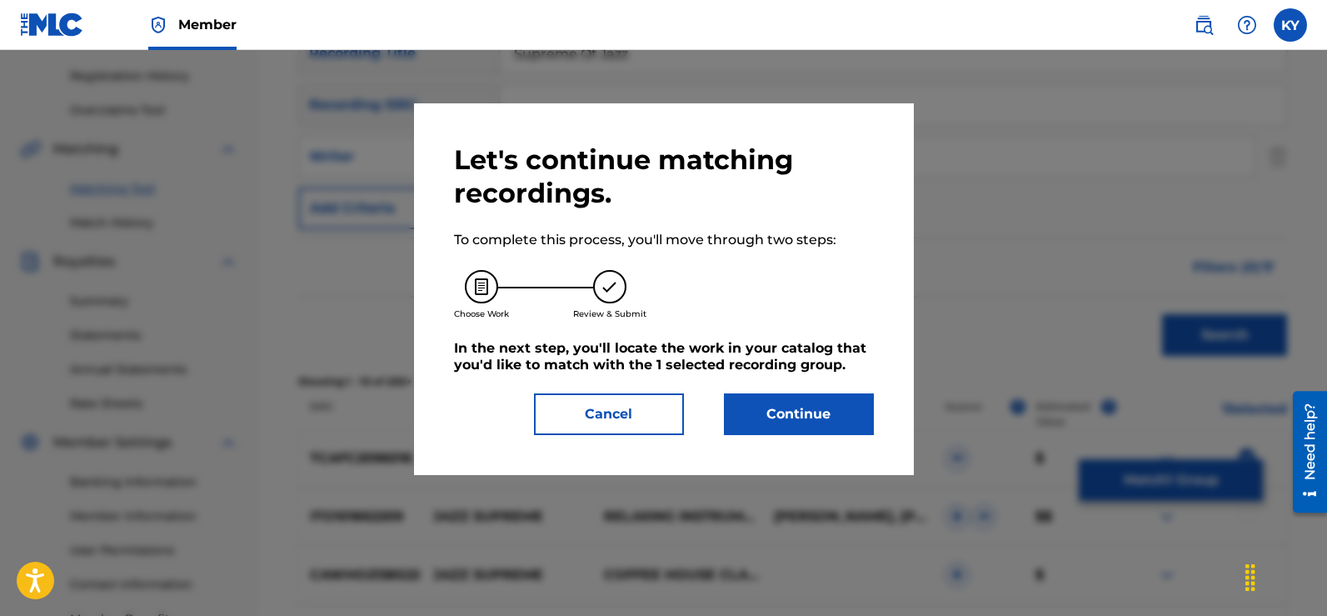
click at [813, 416] on button "Continue" at bounding box center [799, 414] width 150 height 42
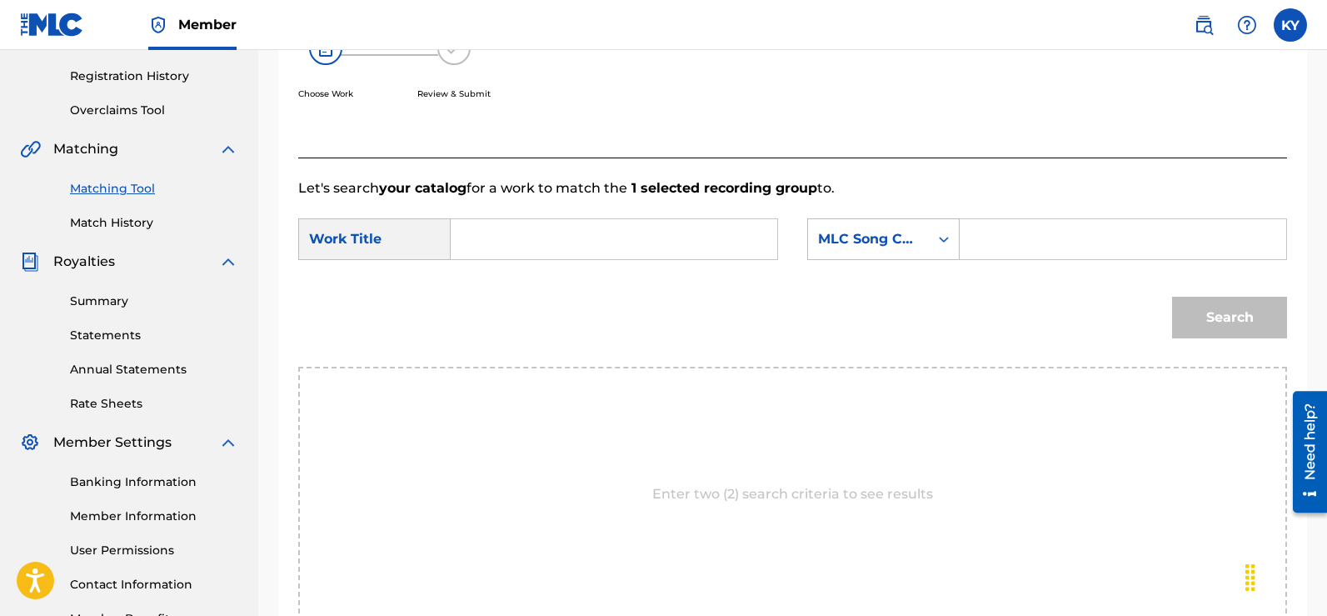
click at [466, 244] on input "Search Form" at bounding box center [614, 239] width 298 height 40
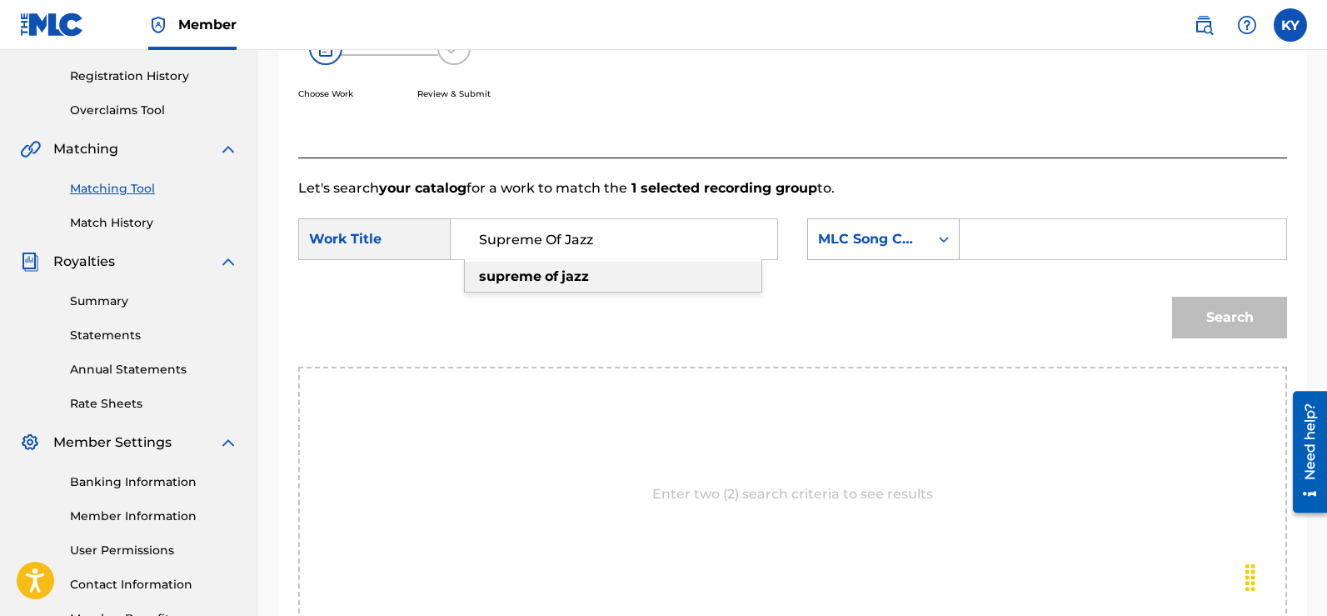
type input "Supreme Of Jazz"
click at [942, 235] on icon "Search Form" at bounding box center [943, 239] width 17 height 17
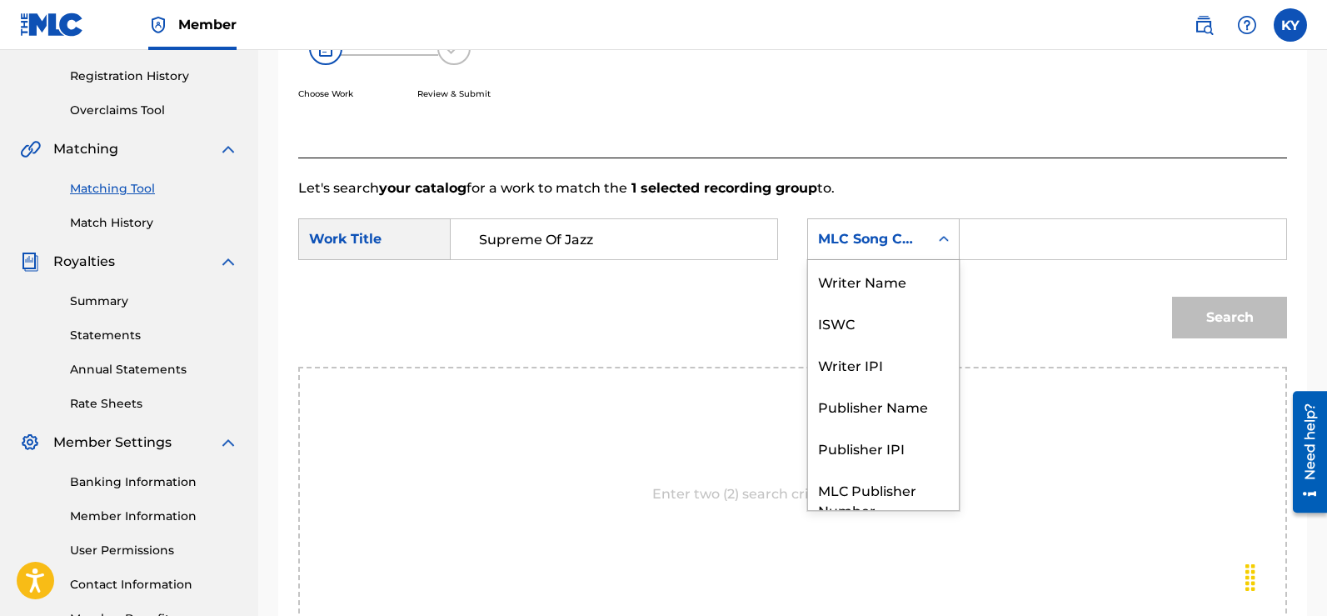
scroll to position [62, 0]
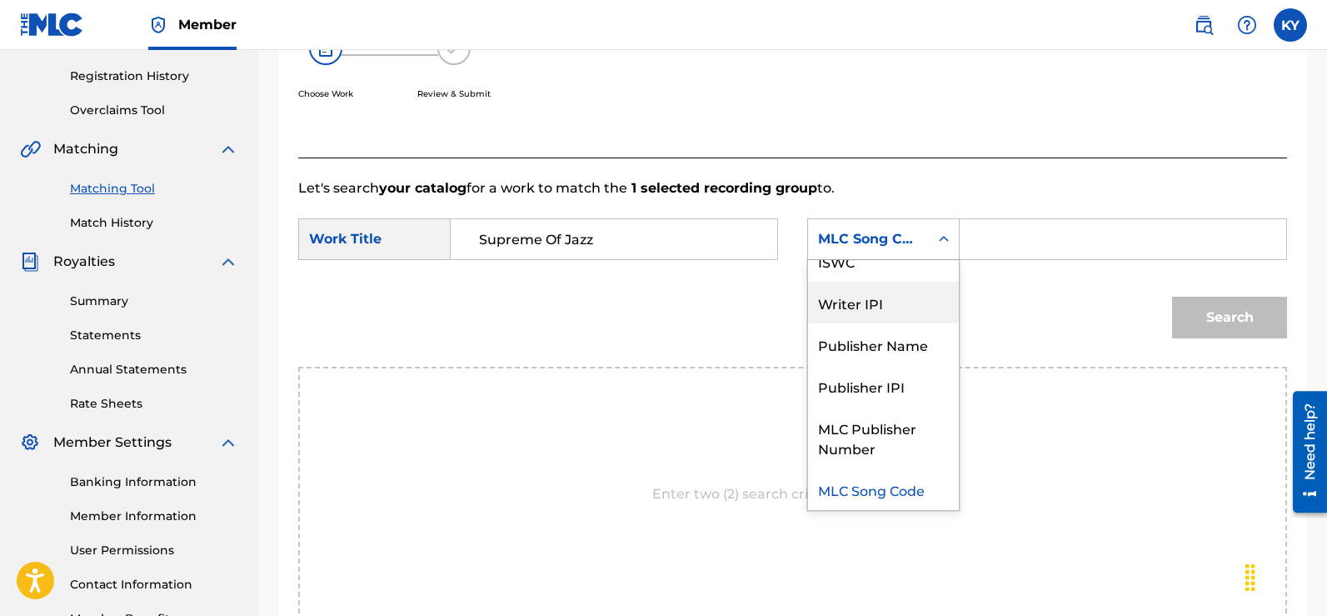
click at [866, 297] on div "Writer IPI" at bounding box center [883, 303] width 151 height 42
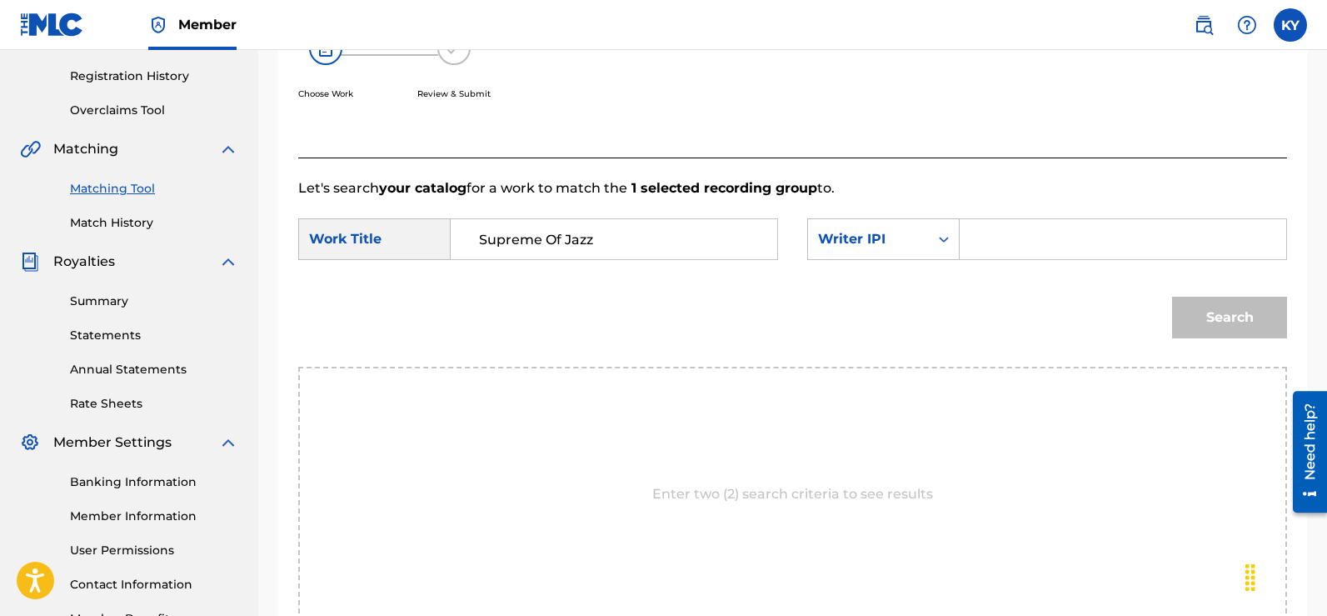
click at [996, 244] on input "Search Form" at bounding box center [1123, 239] width 298 height 40
type input "00185897994"
click at [1230, 317] on button "Search" at bounding box center [1229, 318] width 115 height 42
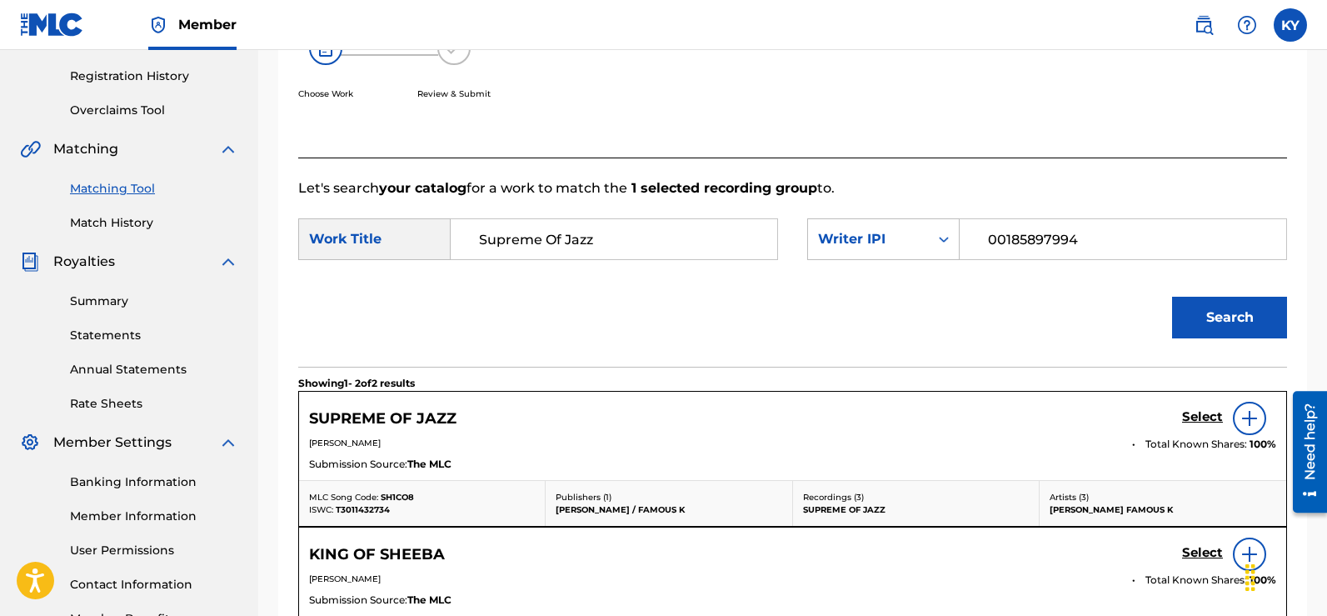
click at [1250, 412] on img at bounding box center [1250, 418] width 20 height 20
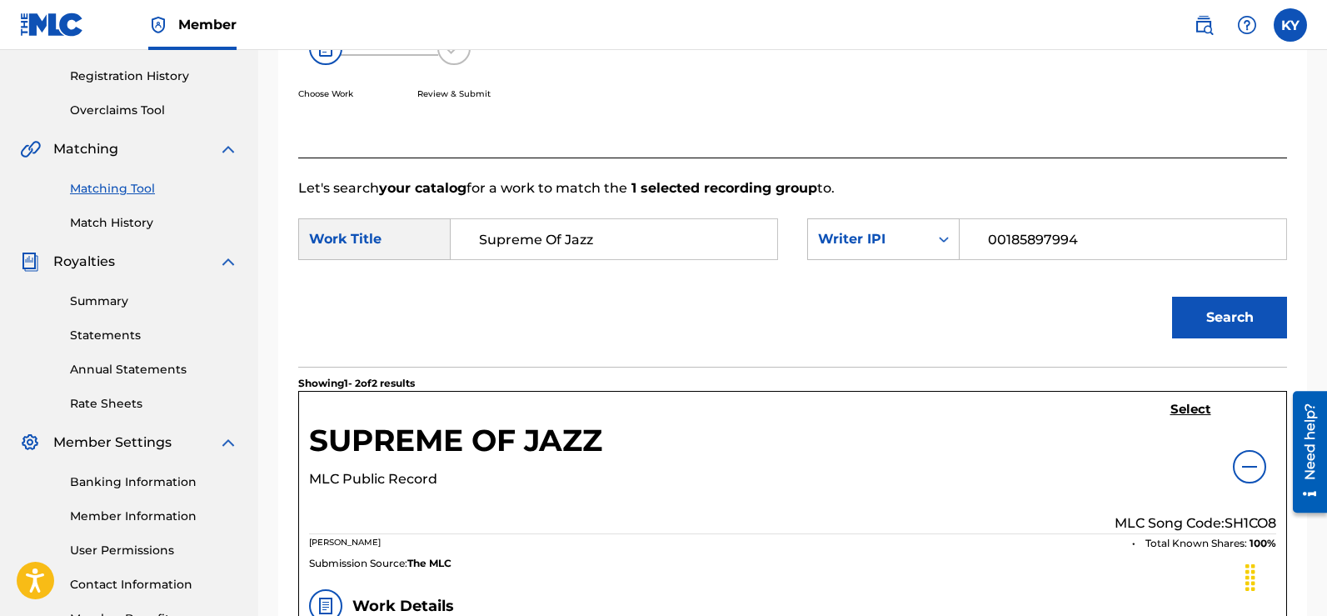
click at [1194, 404] on h5 "Select" at bounding box center [1190, 410] width 41 height 16
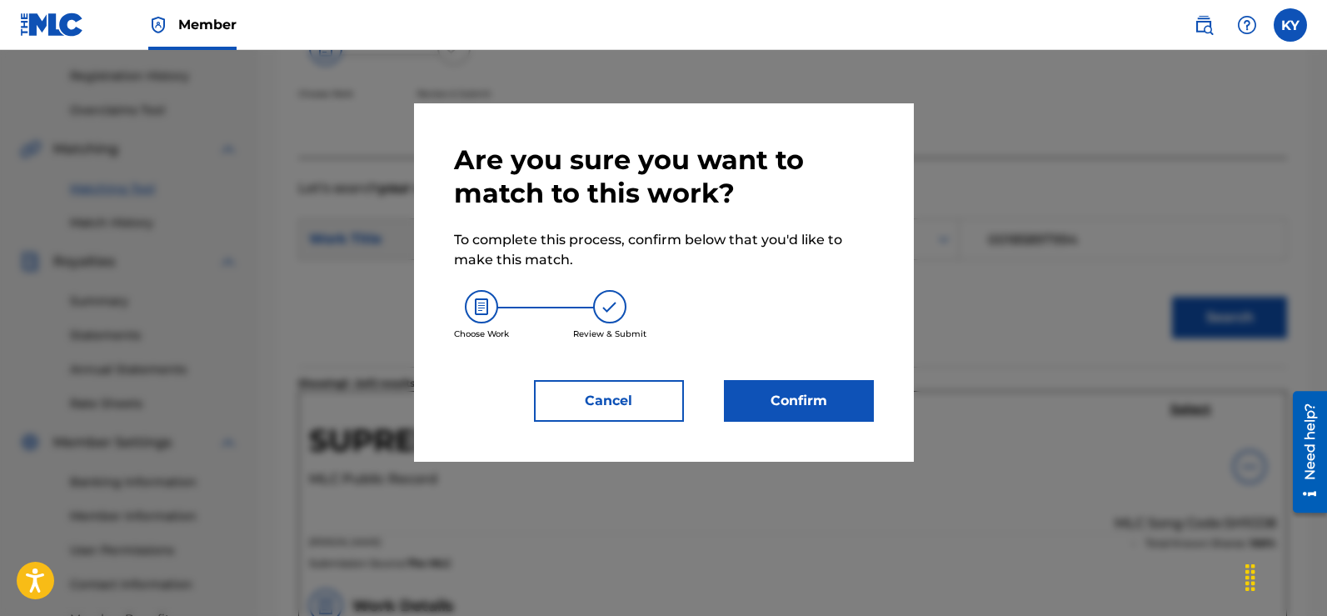
click at [769, 399] on button "Confirm" at bounding box center [799, 401] width 150 height 42
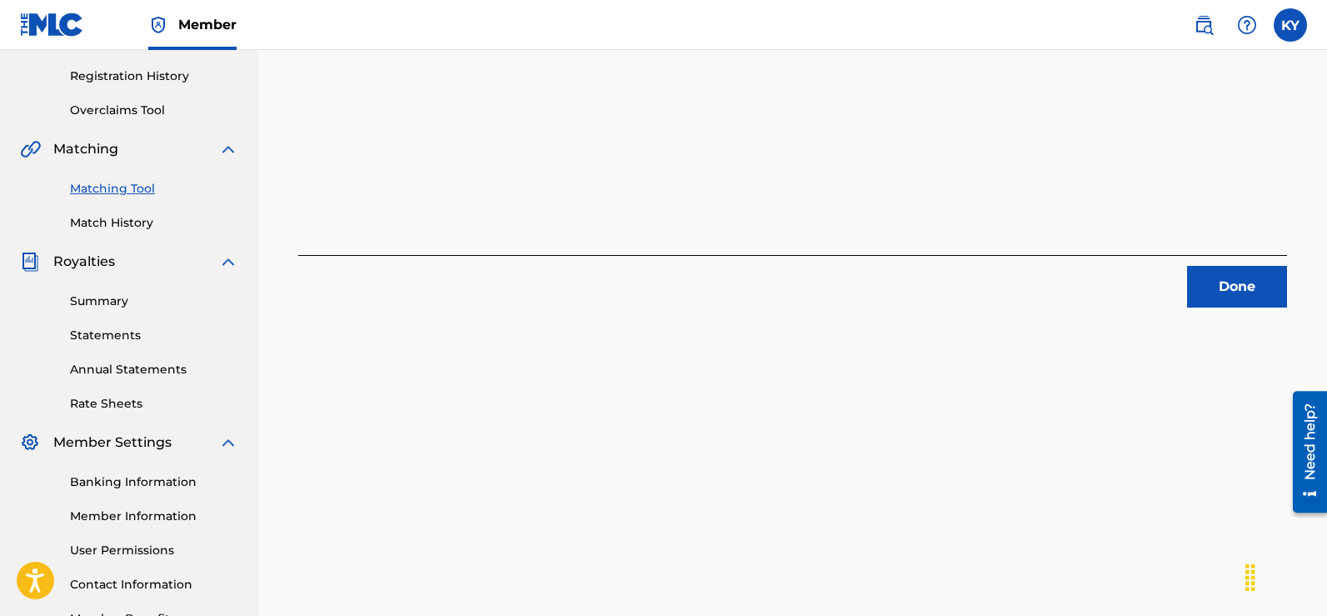
click at [1222, 285] on button "Done" at bounding box center [1237, 287] width 100 height 42
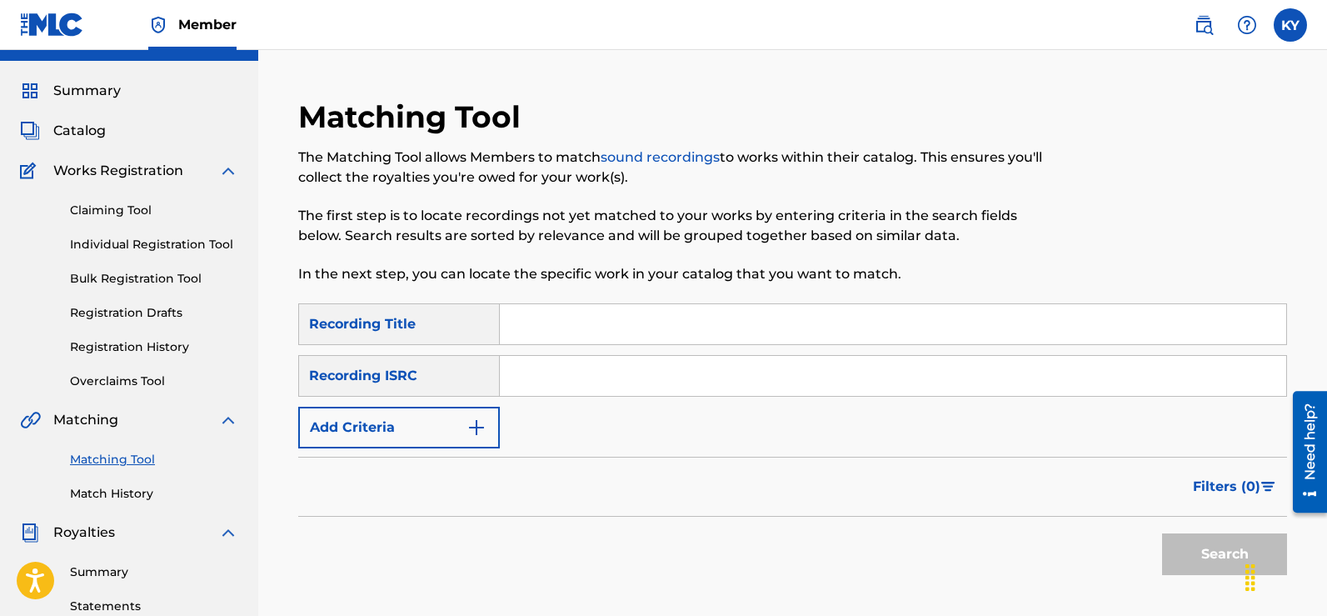
scroll to position [33, 0]
click at [512, 328] on input "Search Form" at bounding box center [893, 326] width 786 height 40
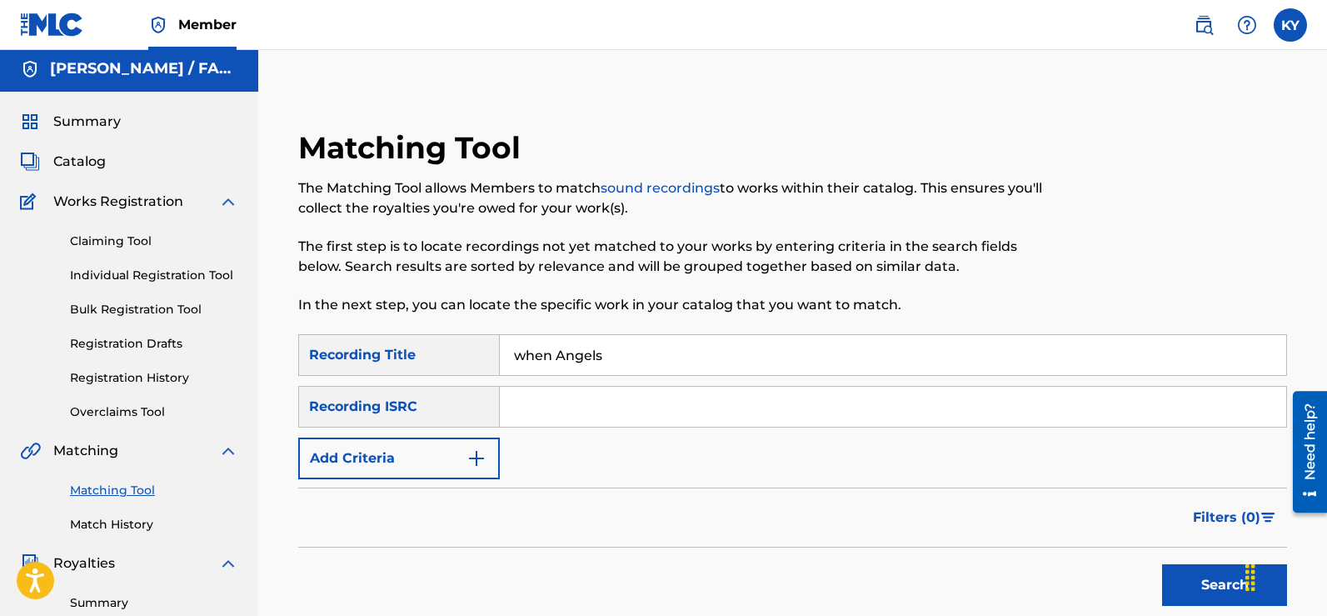
type input "When Angels Fly"
click at [1217, 590] on button "Search" at bounding box center [1224, 585] width 125 height 42
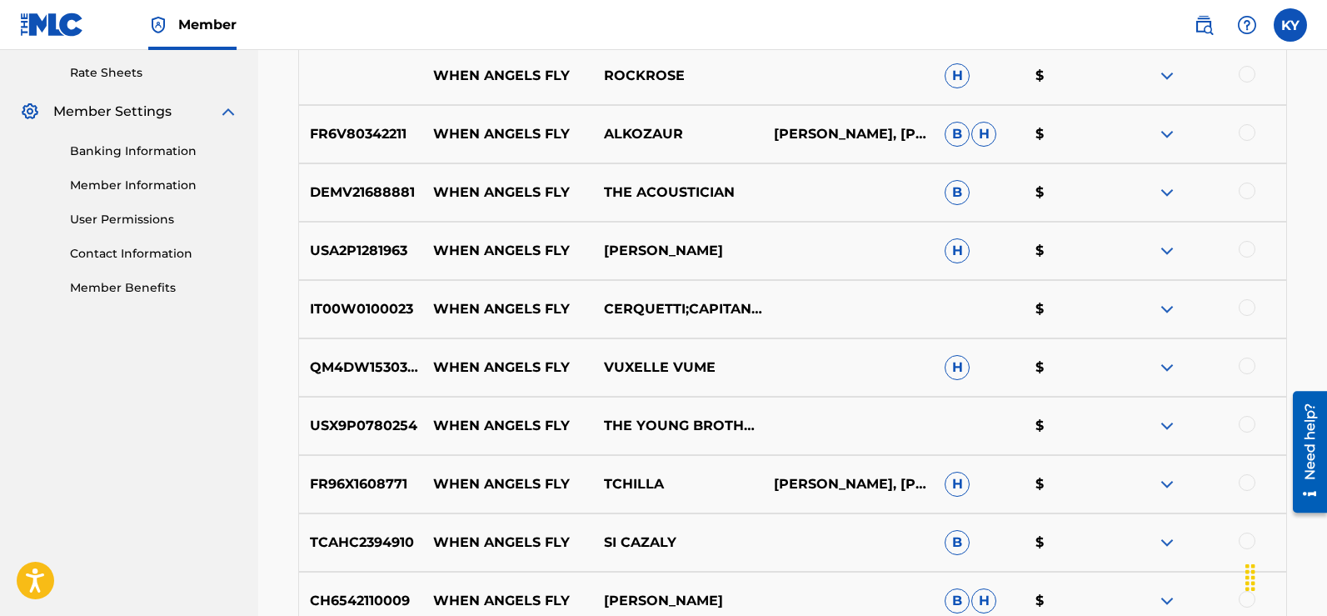
scroll to position [649, 0]
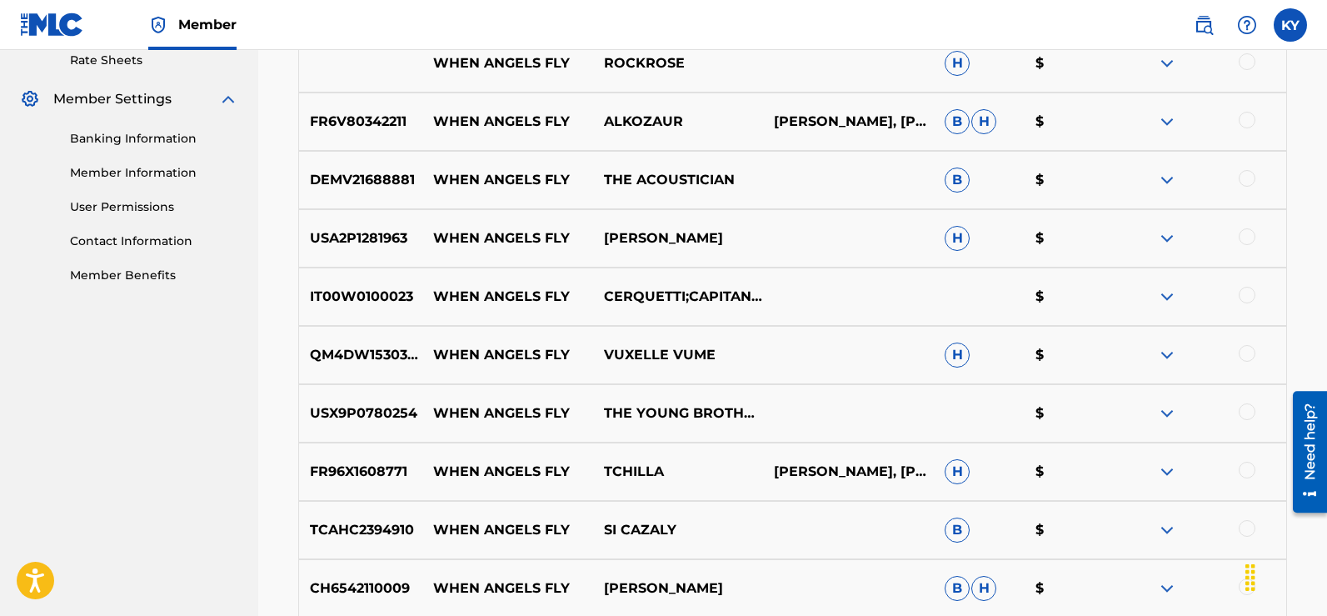
click at [1247, 410] on div at bounding box center [1247, 411] width 17 height 17
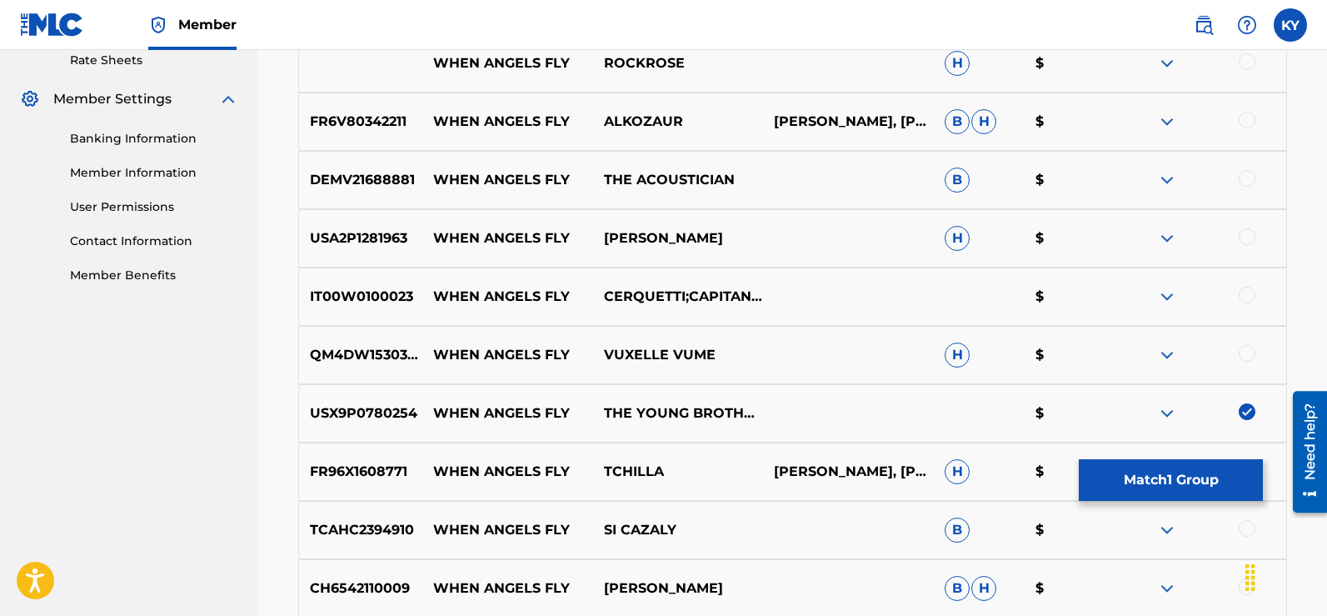
click at [1198, 473] on button "Match 1 Group" at bounding box center [1171, 480] width 184 height 42
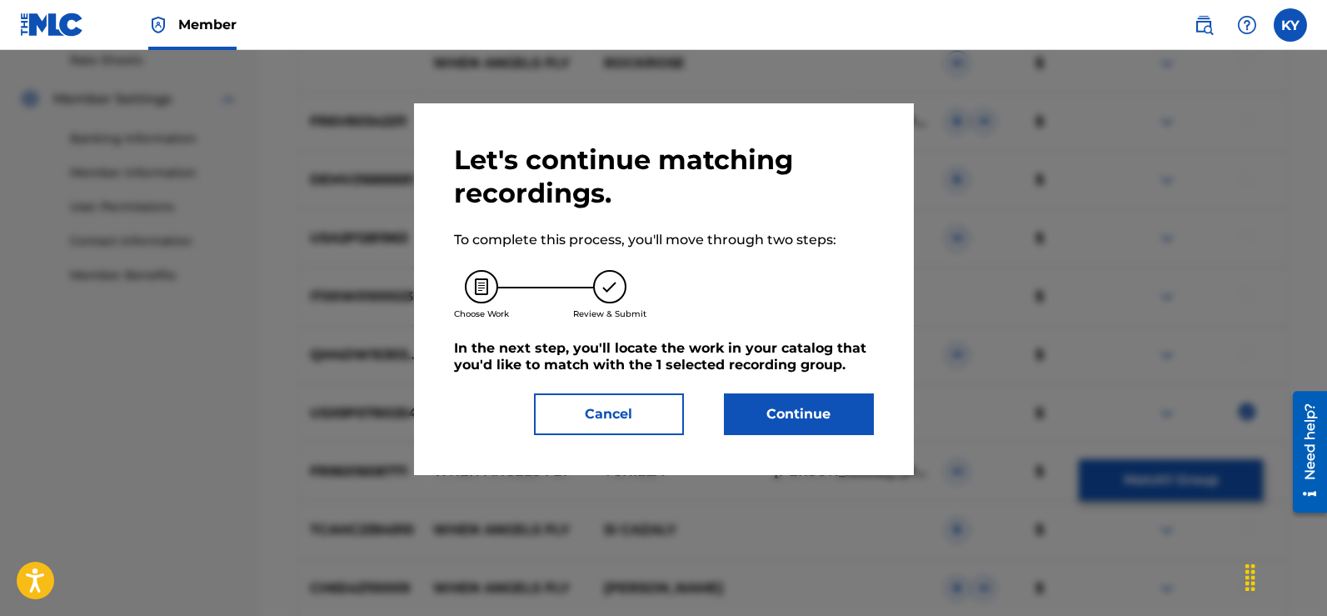
click at [812, 411] on button "Continue" at bounding box center [799, 414] width 150 height 42
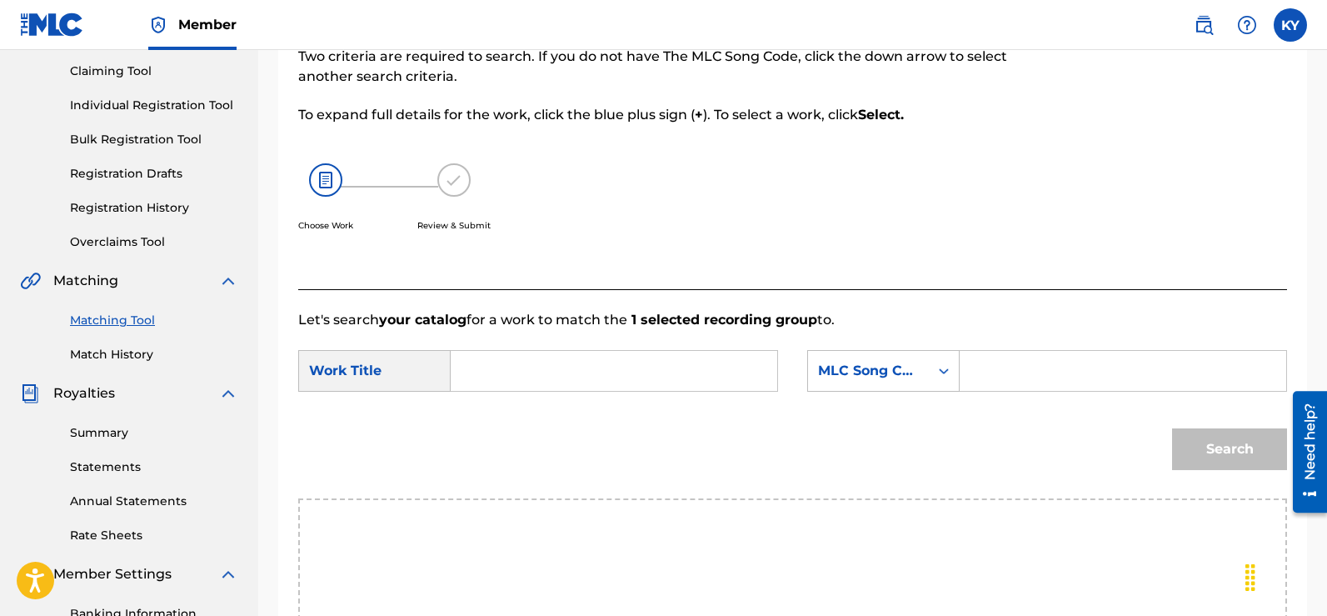
scroll to position [142, 0]
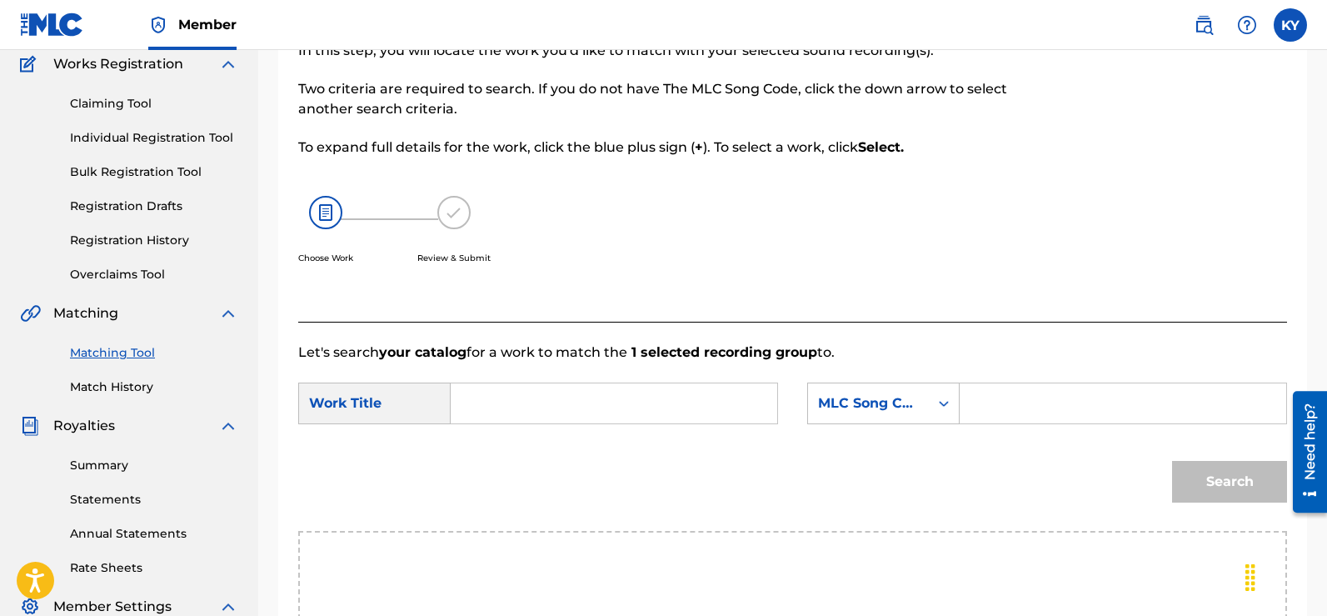
click at [473, 404] on input "Search Form" at bounding box center [614, 403] width 298 height 40
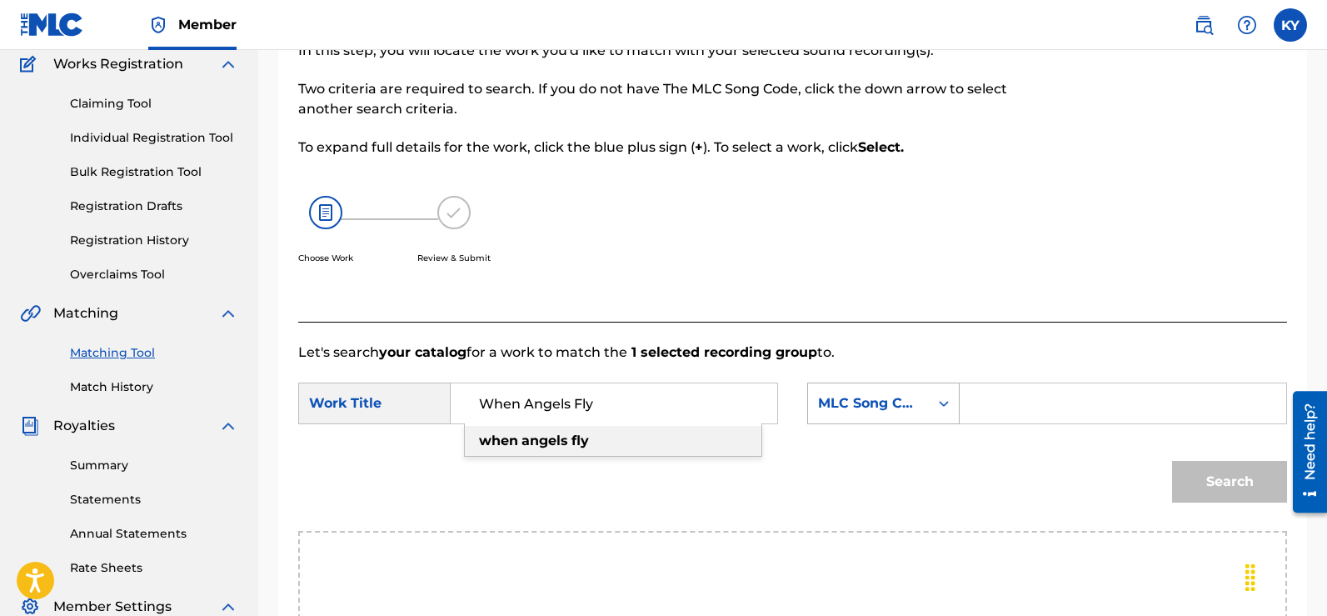
type input "When Angels Fly"
click at [945, 397] on icon "Search Form" at bounding box center [943, 403] width 17 height 17
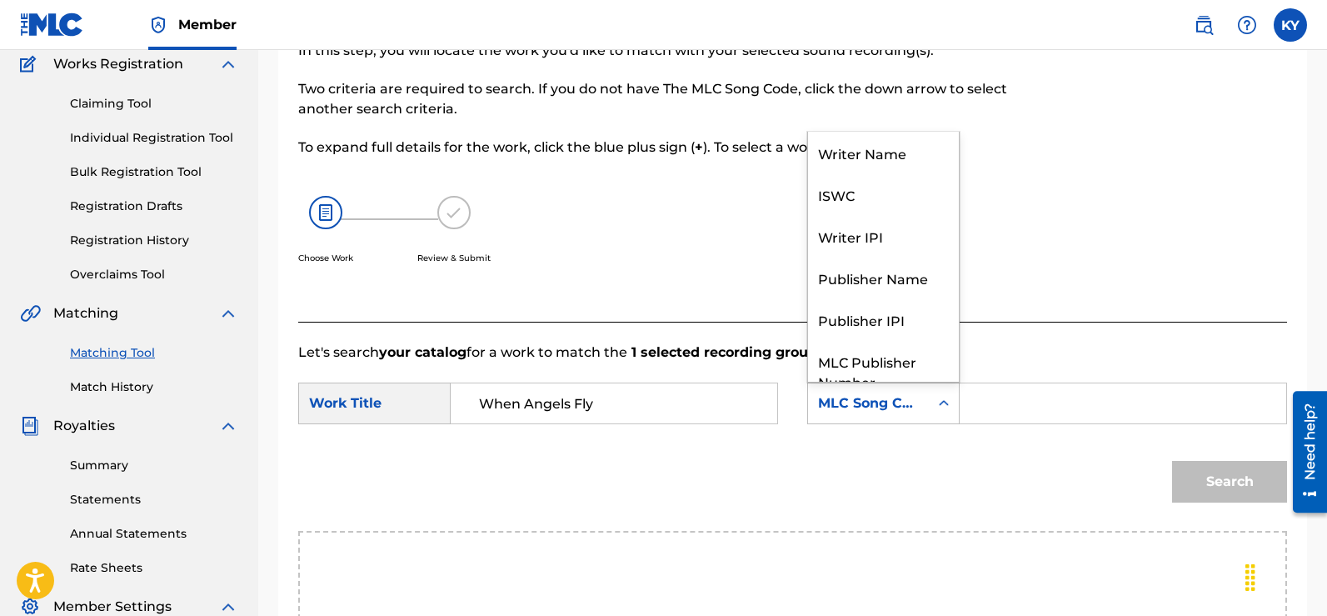
scroll to position [62, 0]
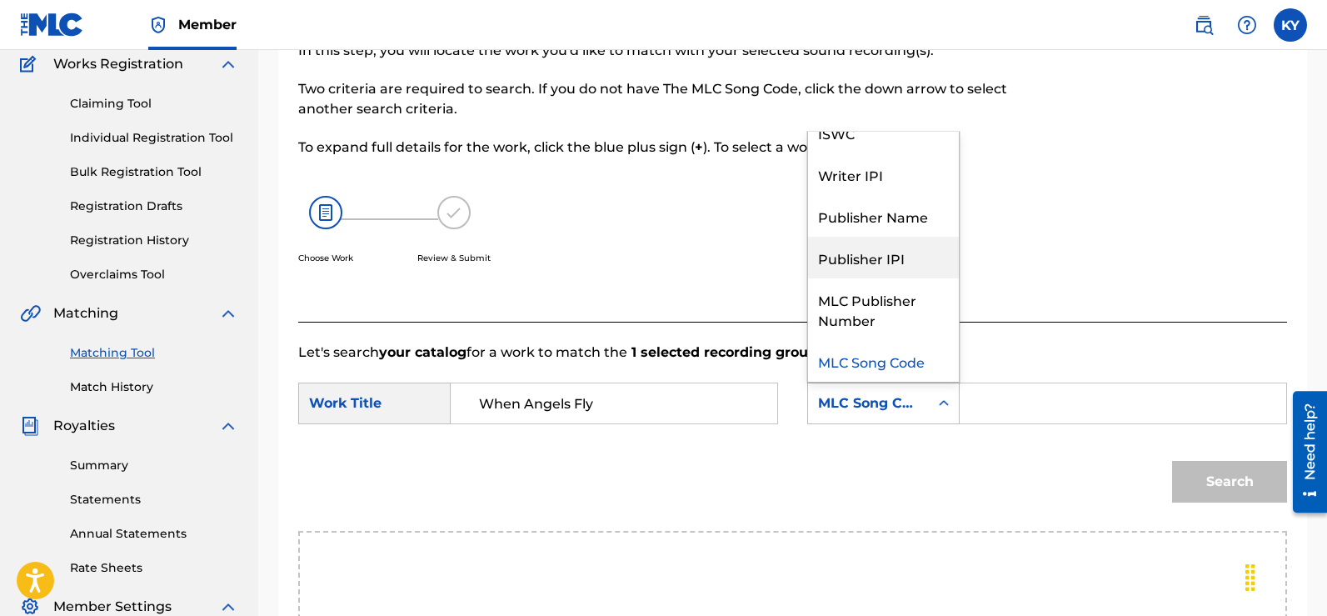
click at [858, 252] on div "Publisher IPI" at bounding box center [883, 258] width 151 height 42
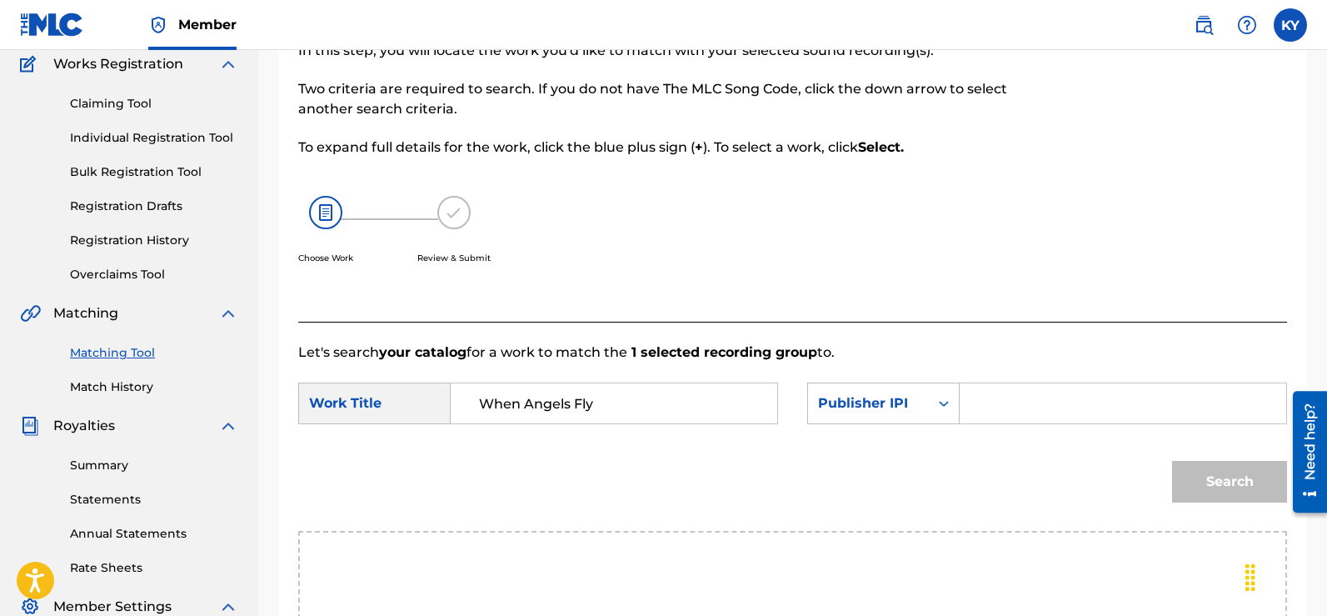
click at [966, 401] on div "Search Form" at bounding box center [1123, 403] width 327 height 42
click at [976, 405] on input "Search Form" at bounding box center [1123, 403] width 298 height 40
drag, startPoint x: 1005, startPoint y: 410, endPoint x: 985, endPoint y: 386, distance: 31.9
click at [986, 386] on input "Search Form" at bounding box center [1123, 403] width 298 height 40
click at [1223, 481] on button "Search" at bounding box center [1229, 482] width 115 height 42
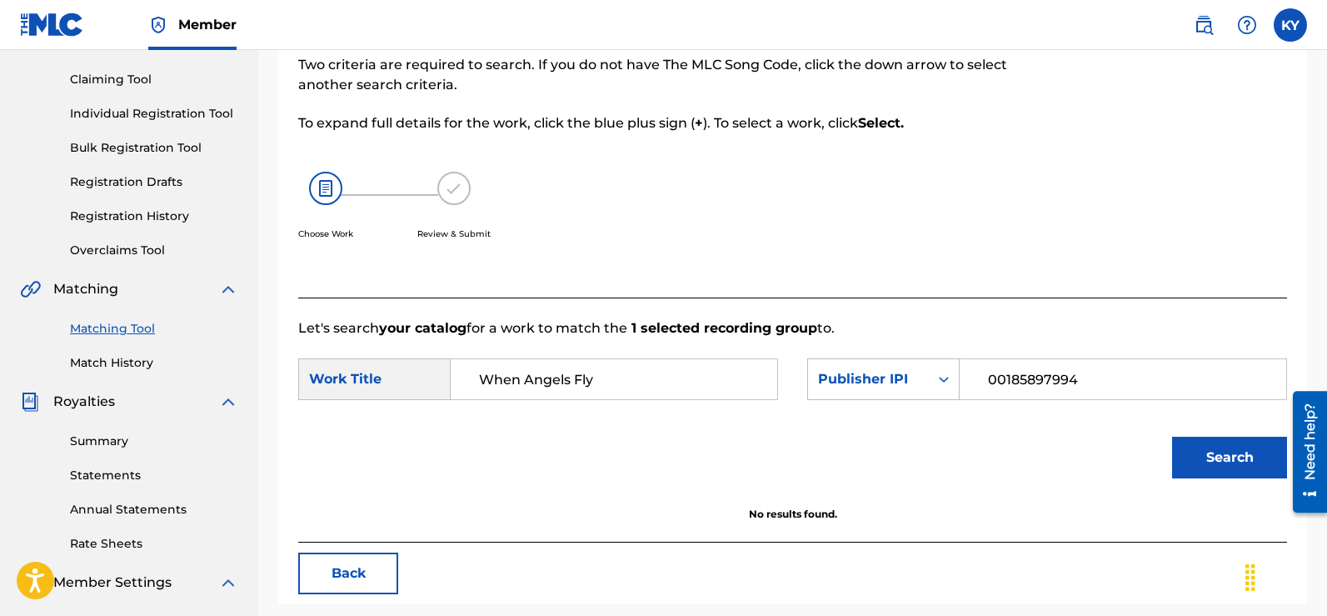
scroll to position [116, 0]
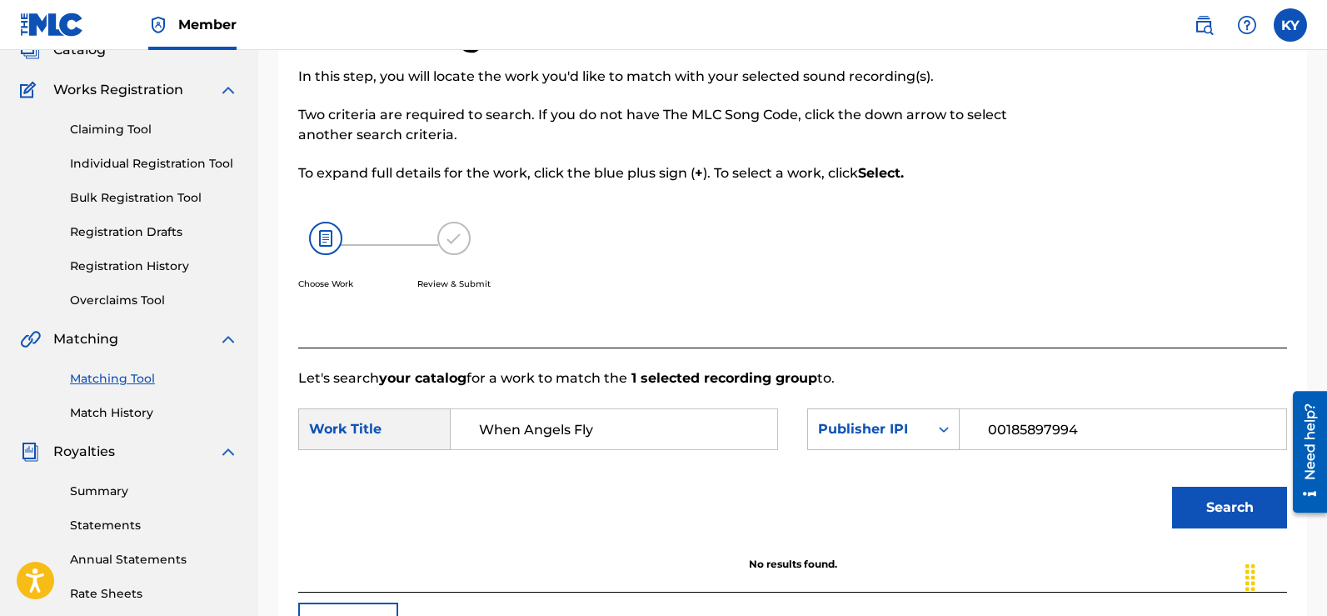
click at [1314, 303] on div "Match Usage - Select Work In this step, you will locate the work you'd like to …" at bounding box center [792, 406] width 1069 height 861
click at [1080, 426] on input "00185897994" at bounding box center [1123, 429] width 298 height 40
type input "0"
click at [945, 421] on icon "Search Form" at bounding box center [943, 429] width 17 height 17
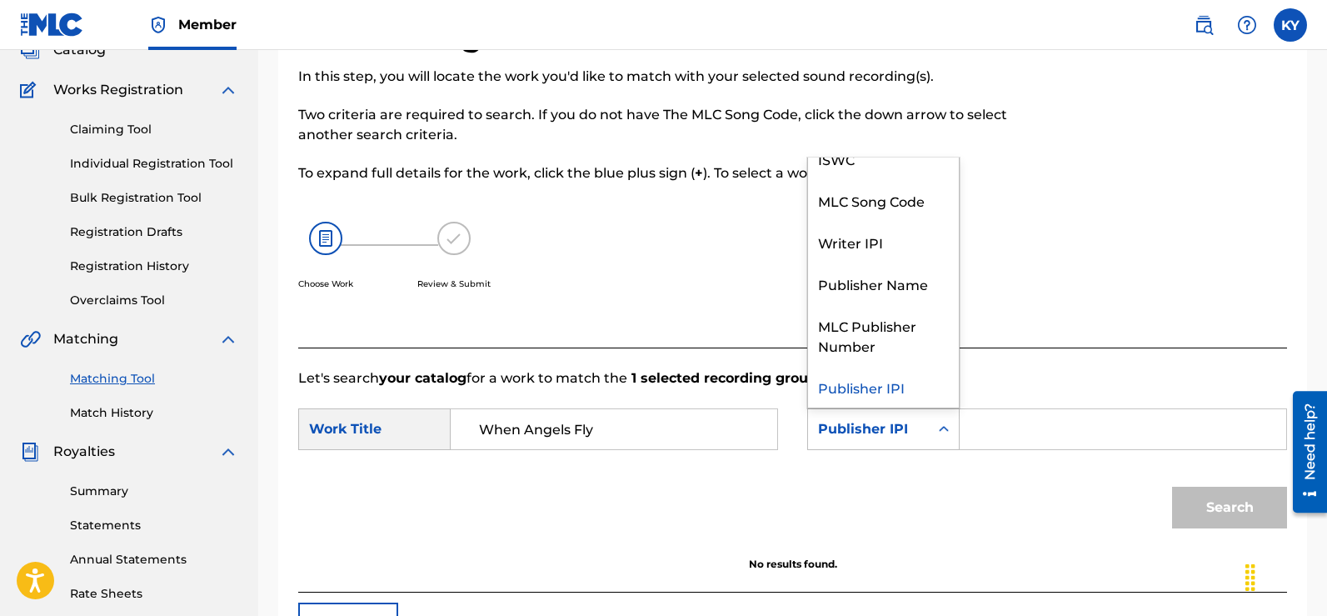
scroll to position [0, 0]
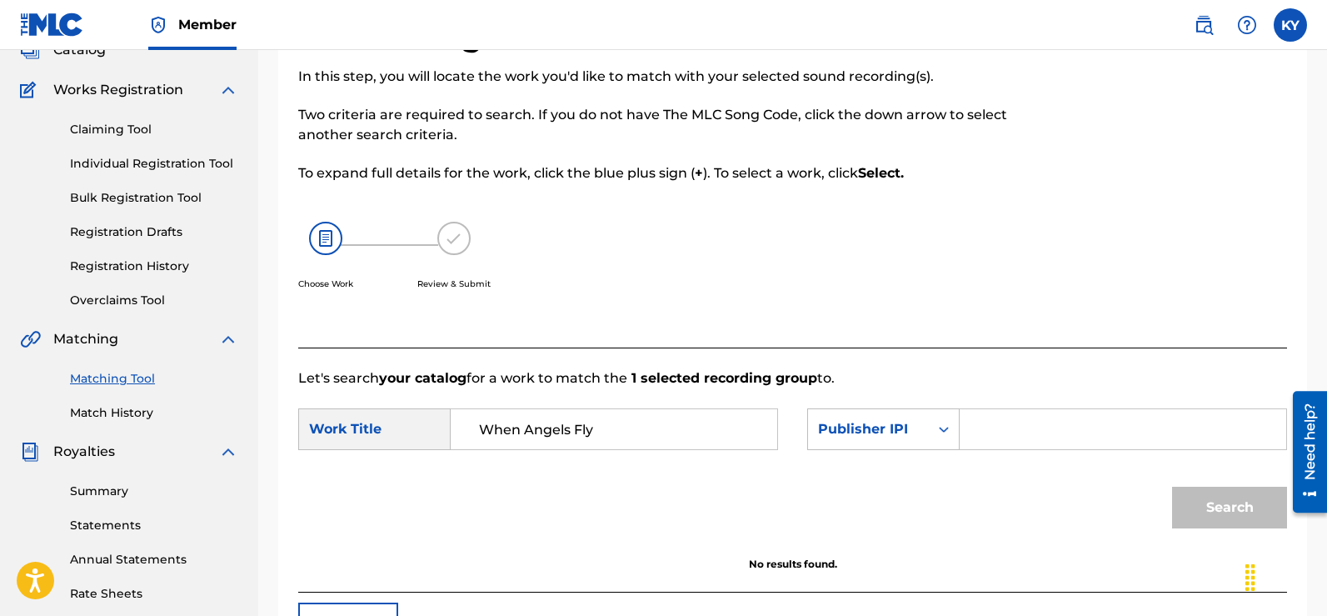
click at [973, 437] on div "Search Form" at bounding box center [1123, 429] width 327 height 42
click at [983, 433] on input "Search Form" at bounding box center [1123, 429] width 298 height 40
type input "The Y"
click at [941, 417] on div "Search Form" at bounding box center [944, 429] width 30 height 30
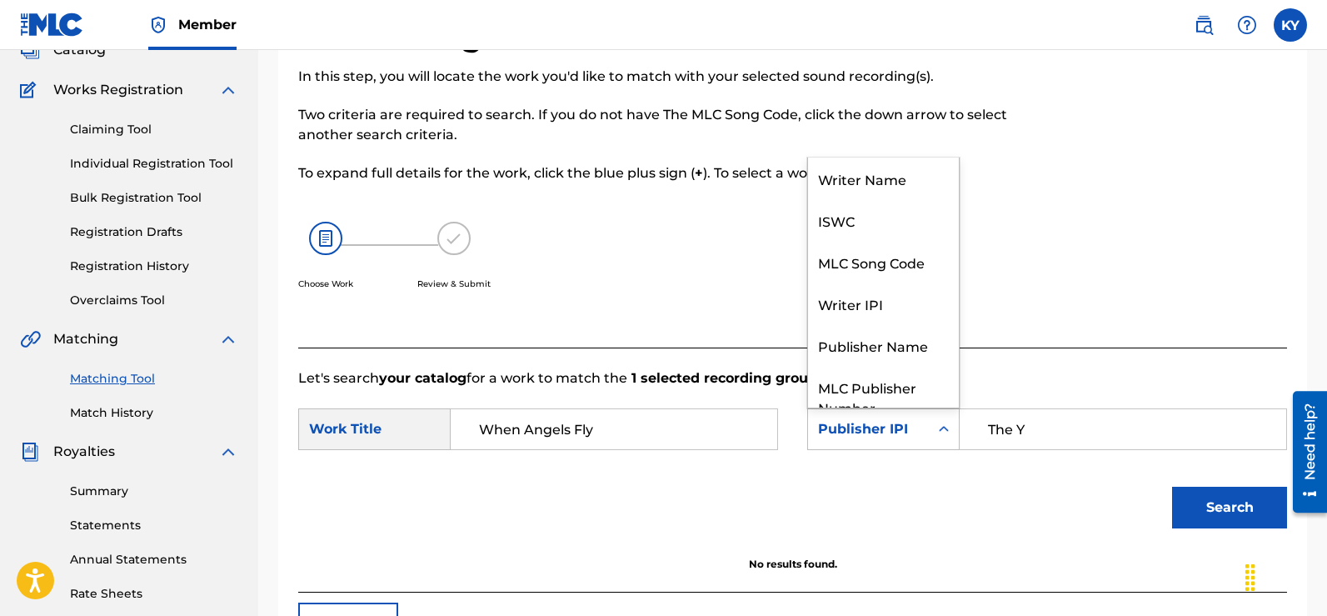
click at [940, 425] on icon "Search Form" at bounding box center [943, 429] width 17 height 17
click at [877, 173] on div "Writer Name" at bounding box center [883, 178] width 151 height 42
drag, startPoint x: 877, startPoint y: 173, endPoint x: 965, endPoint y: 215, distance: 97.6
click at [877, 173] on strong "Select." at bounding box center [881, 173] width 46 height 16
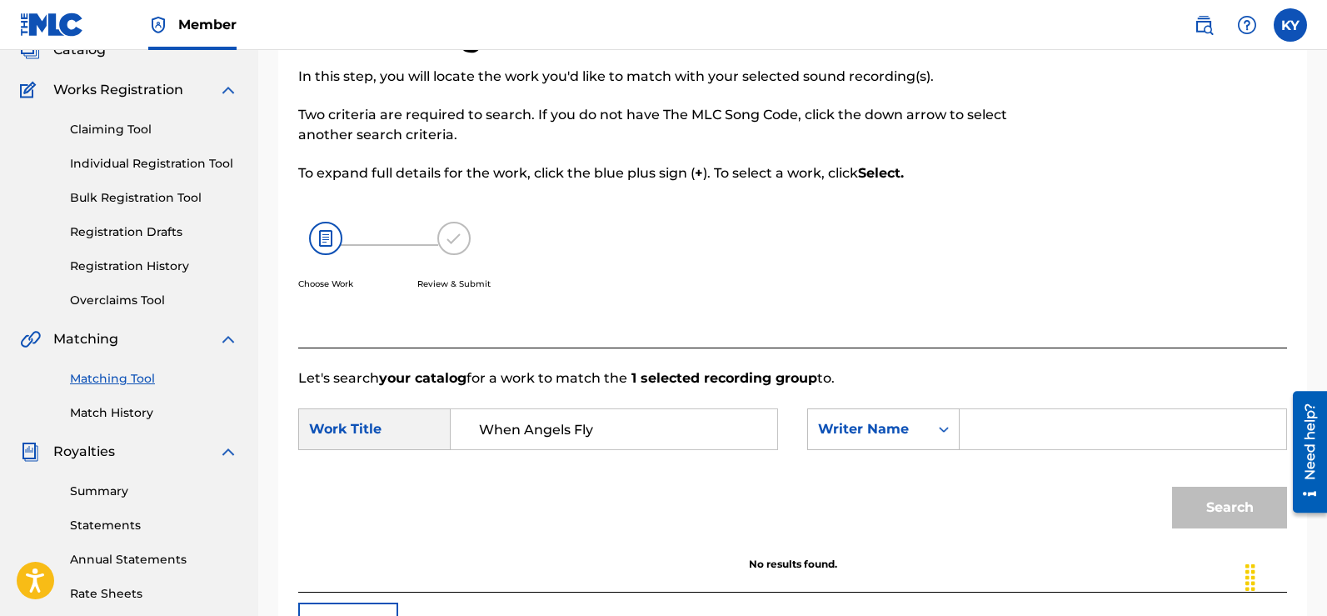
click at [971, 432] on div "Search Form" at bounding box center [1123, 429] width 327 height 42
click at [972, 432] on div "Search Form" at bounding box center [1123, 429] width 327 height 42
click at [978, 433] on input "Search Form" at bounding box center [1123, 429] width 298 height 40
click at [1223, 497] on button "Search" at bounding box center [1229, 507] width 115 height 42
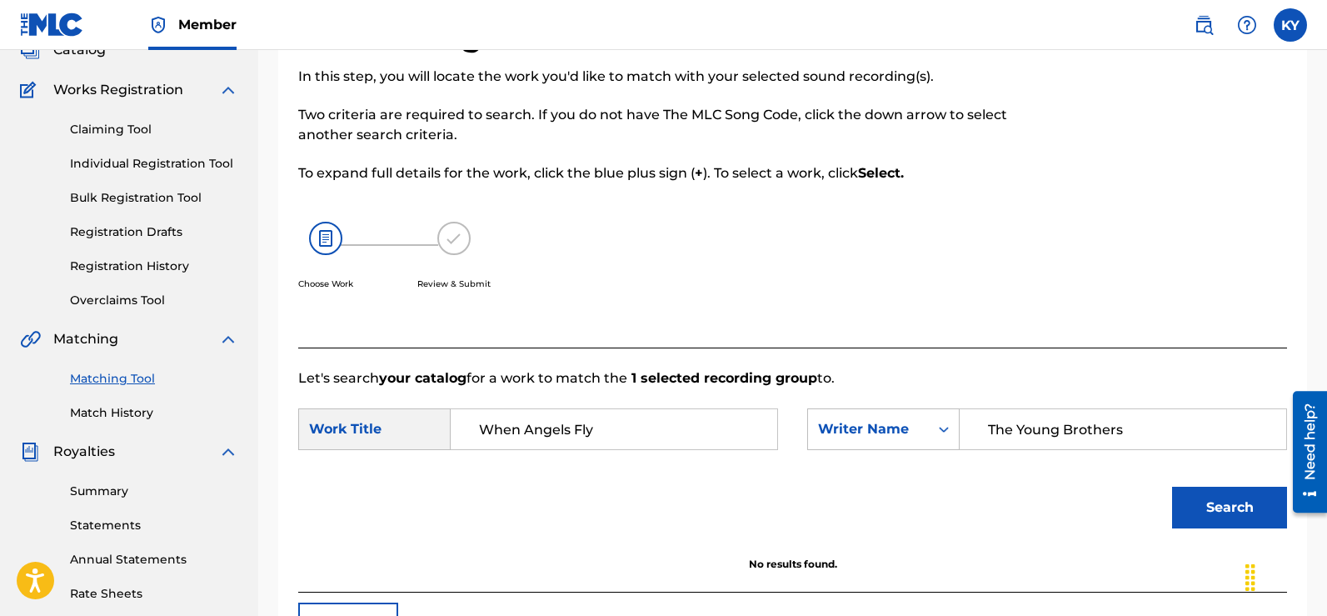
scroll to position [320, 0]
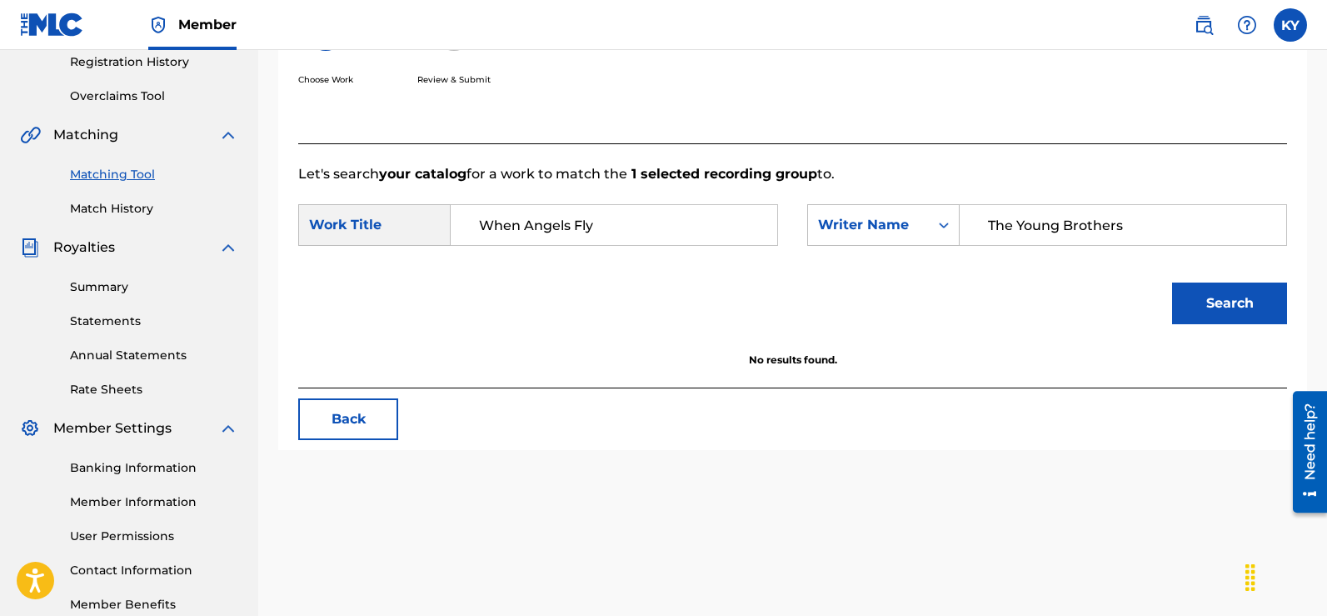
click at [1130, 223] on input "The Young Brothers" at bounding box center [1123, 225] width 298 height 40
type input "T"
type input "[PERSON_NAME]"
click at [1240, 297] on button "Search" at bounding box center [1229, 303] width 115 height 42
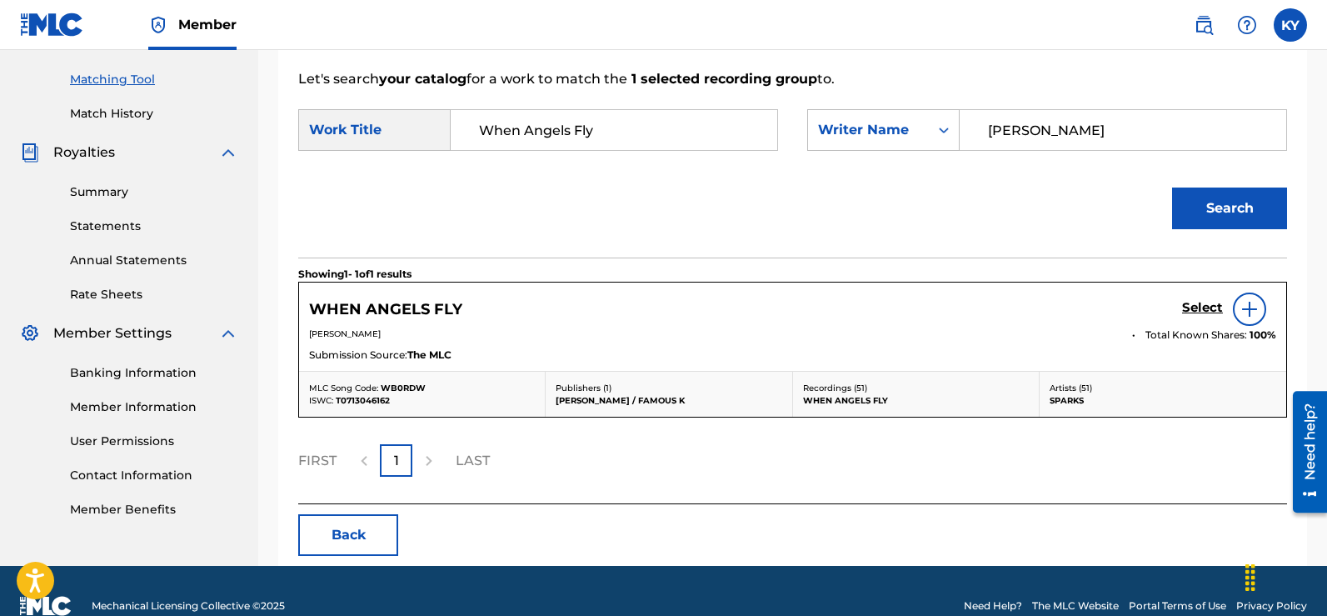
scroll to position [417, 0]
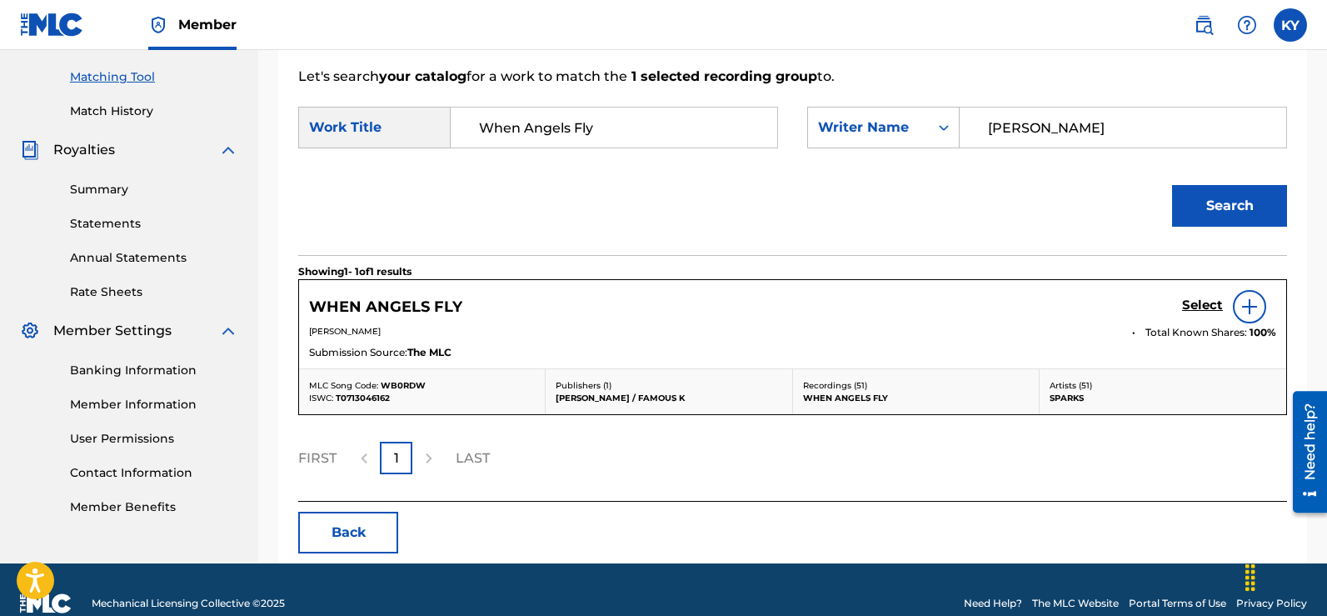
click at [1251, 302] on img at bounding box center [1250, 307] width 20 height 20
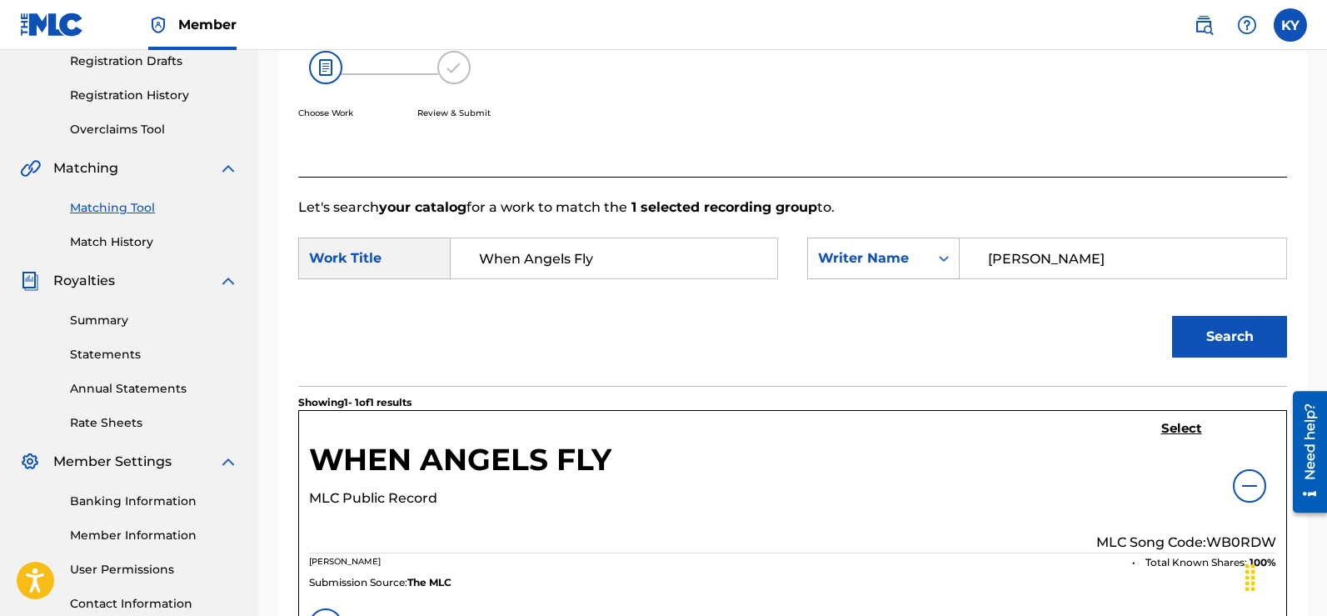
scroll to position [282, 0]
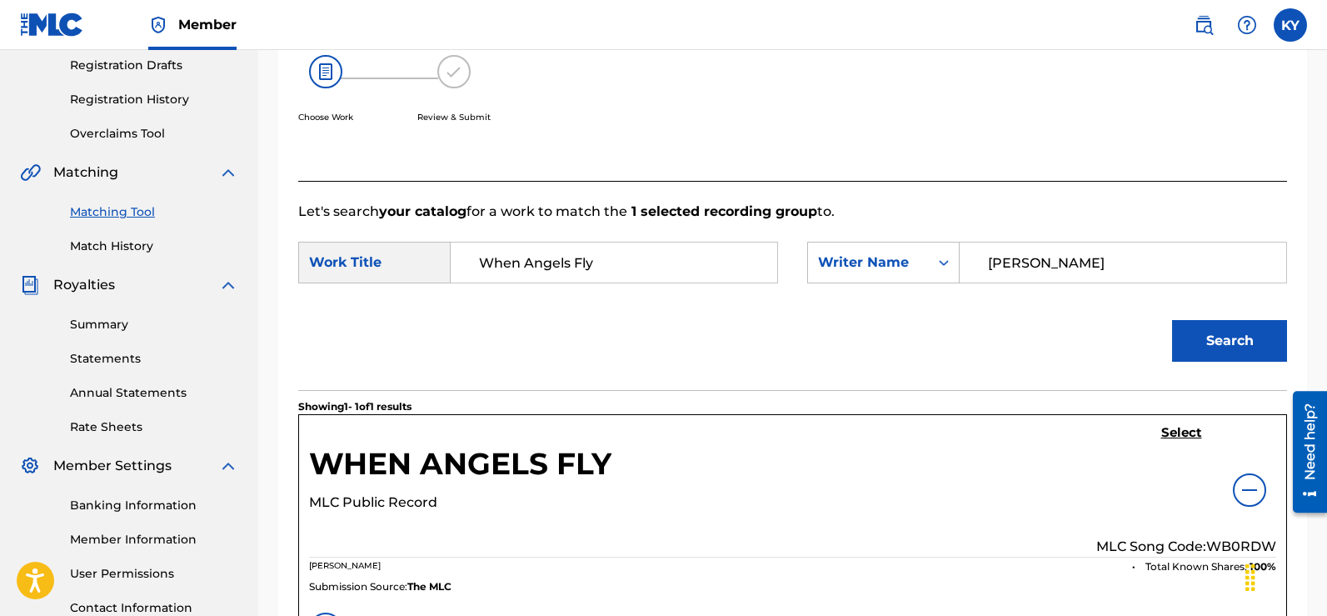
click at [1178, 427] on h5 "Select" at bounding box center [1181, 433] width 41 height 16
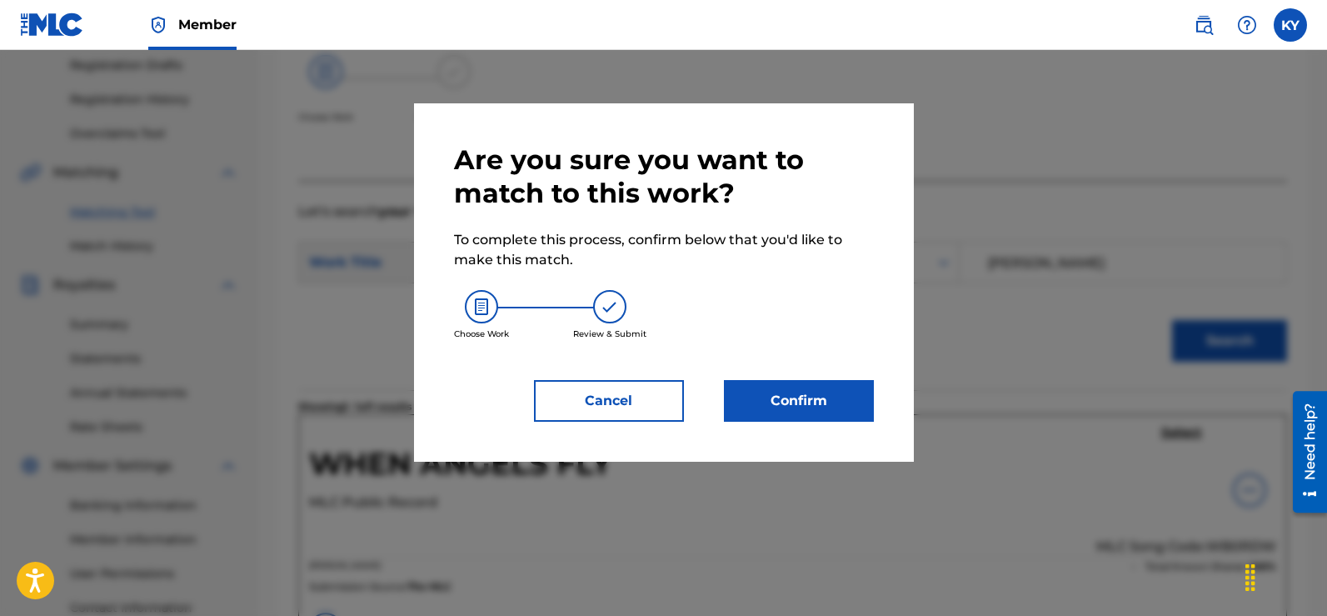
click at [771, 397] on button "Confirm" at bounding box center [799, 401] width 150 height 42
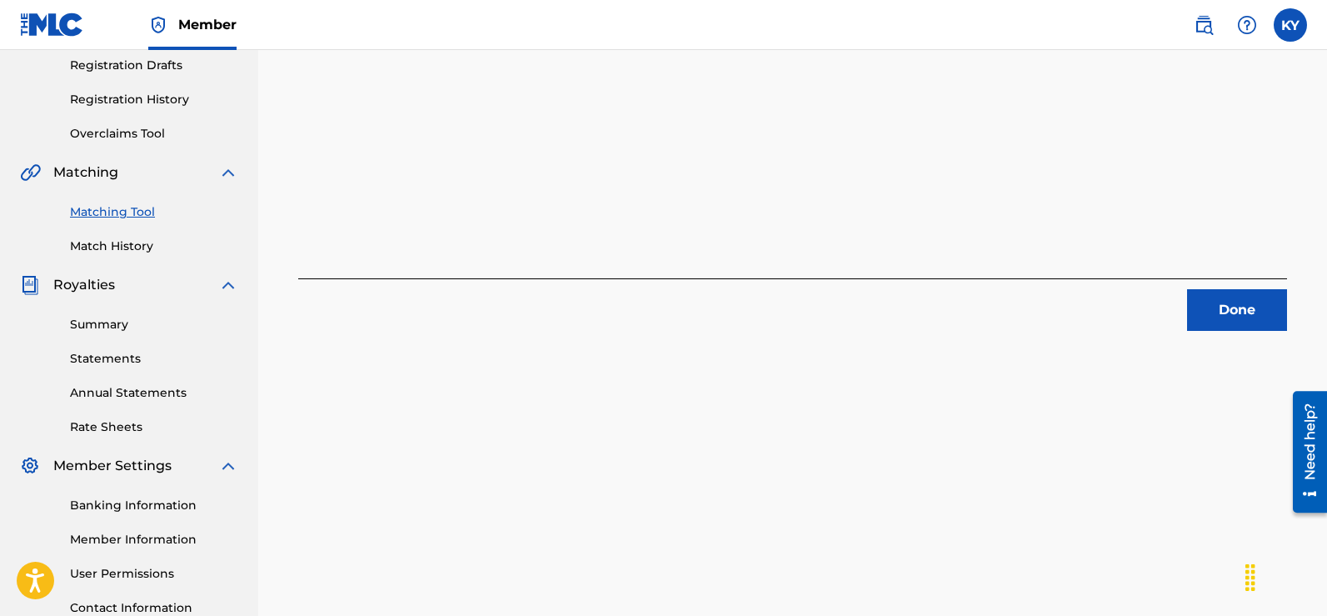
click at [1225, 302] on button "Done" at bounding box center [1237, 310] width 100 height 42
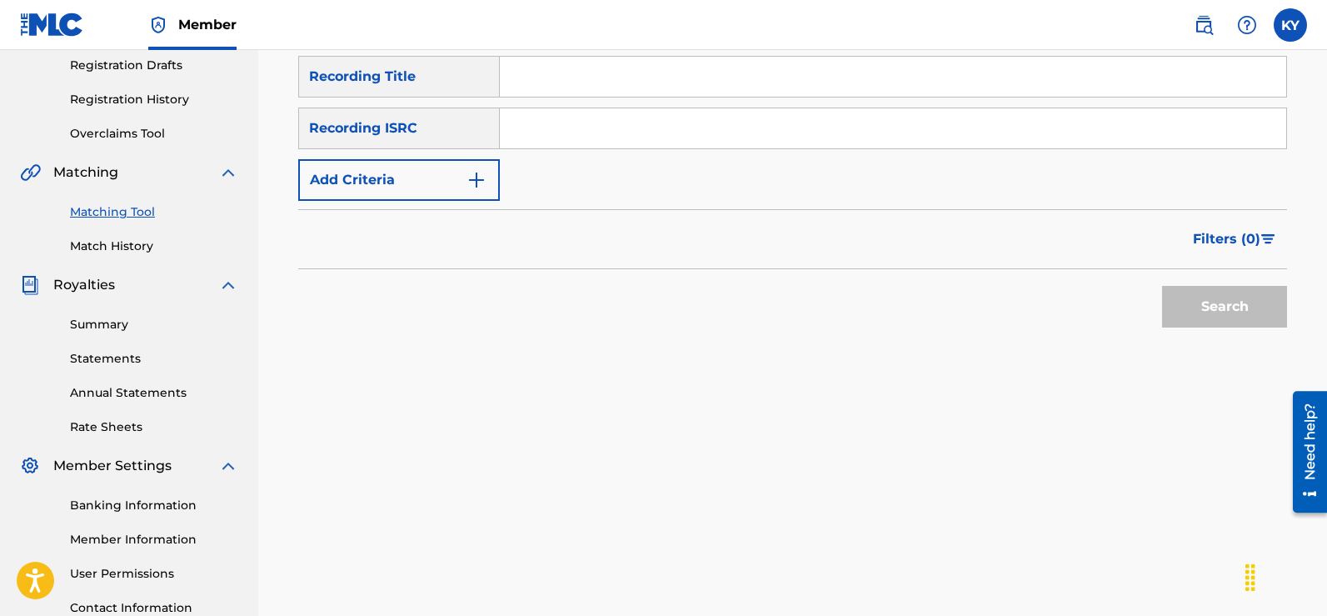
click at [516, 71] on input "Search Form" at bounding box center [893, 77] width 786 height 40
type input "When Angels Fly"
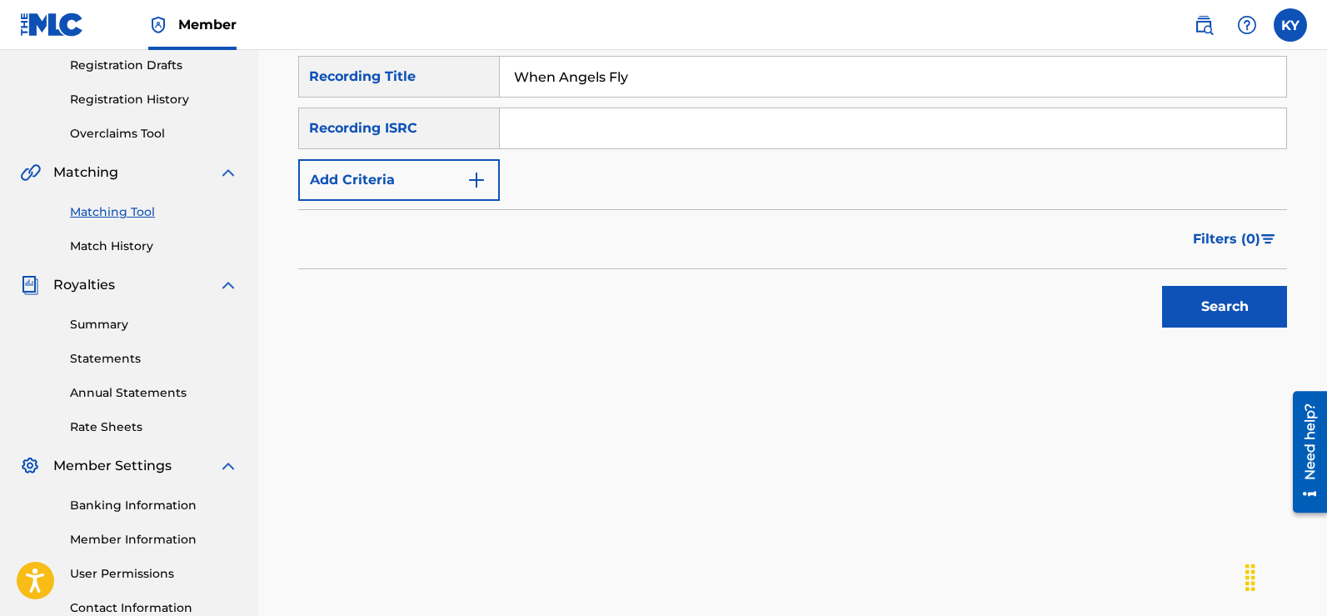
click at [1215, 297] on button "Search" at bounding box center [1224, 307] width 125 height 42
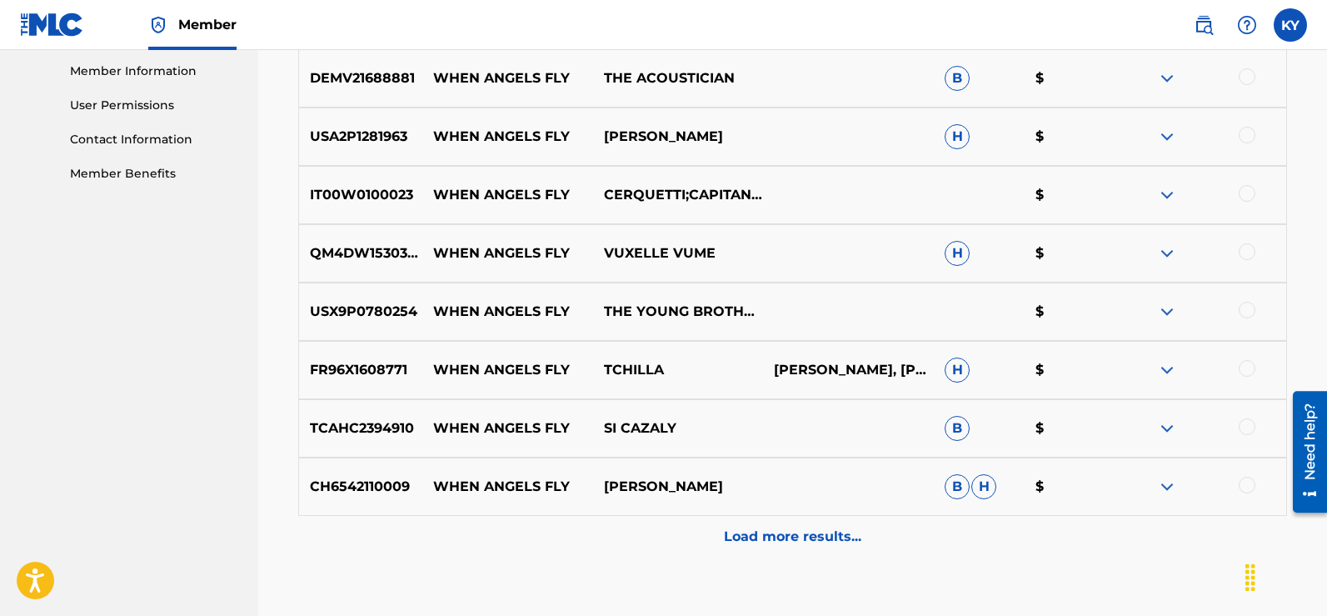
scroll to position [794, 0]
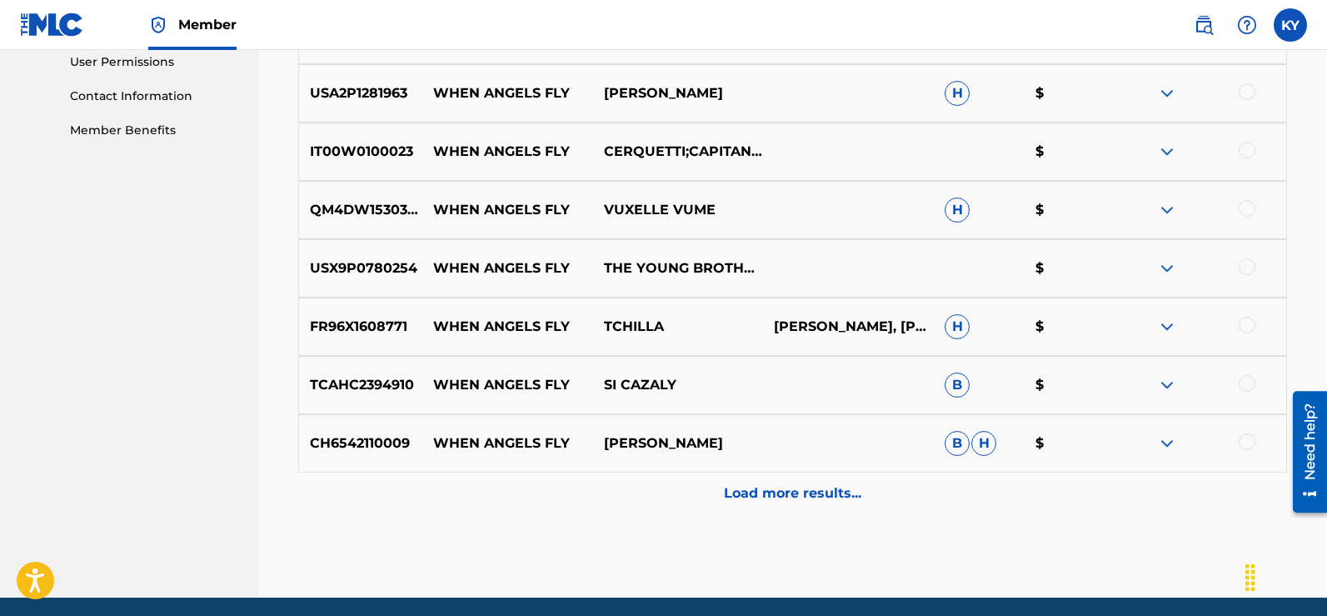
click at [791, 487] on p "Load more results..." at bounding box center [792, 493] width 137 height 20
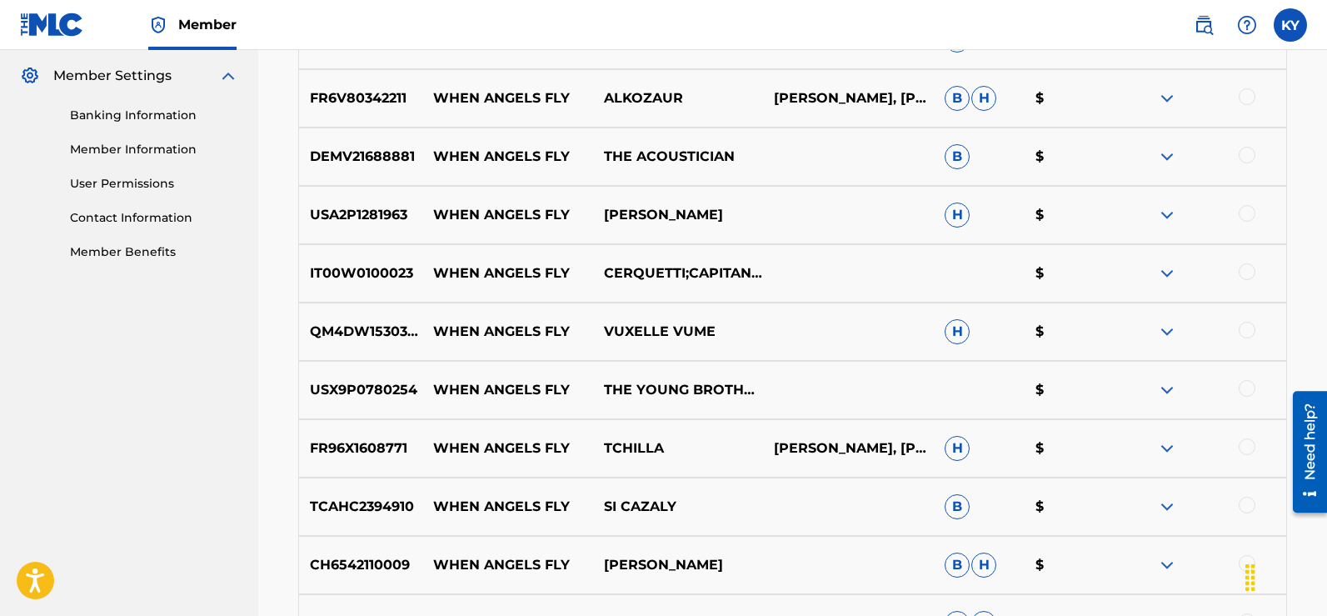
scroll to position [167, 0]
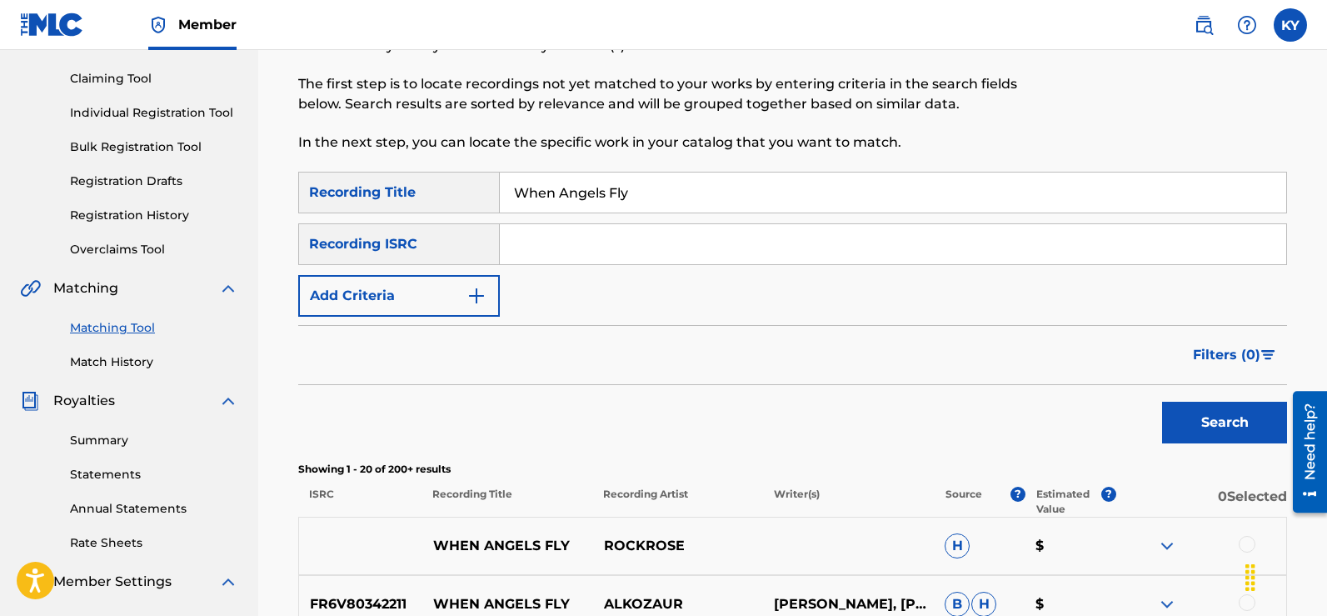
drag, startPoint x: 1331, startPoint y: 92, endPoint x: 1332, endPoint y: 154, distance: 62.5
click at [1326, 154] on html "Accessibility Screen-Reader Guide, Feedback, and Issue Reporting | New window C…" at bounding box center [663, 141] width 1327 height 616
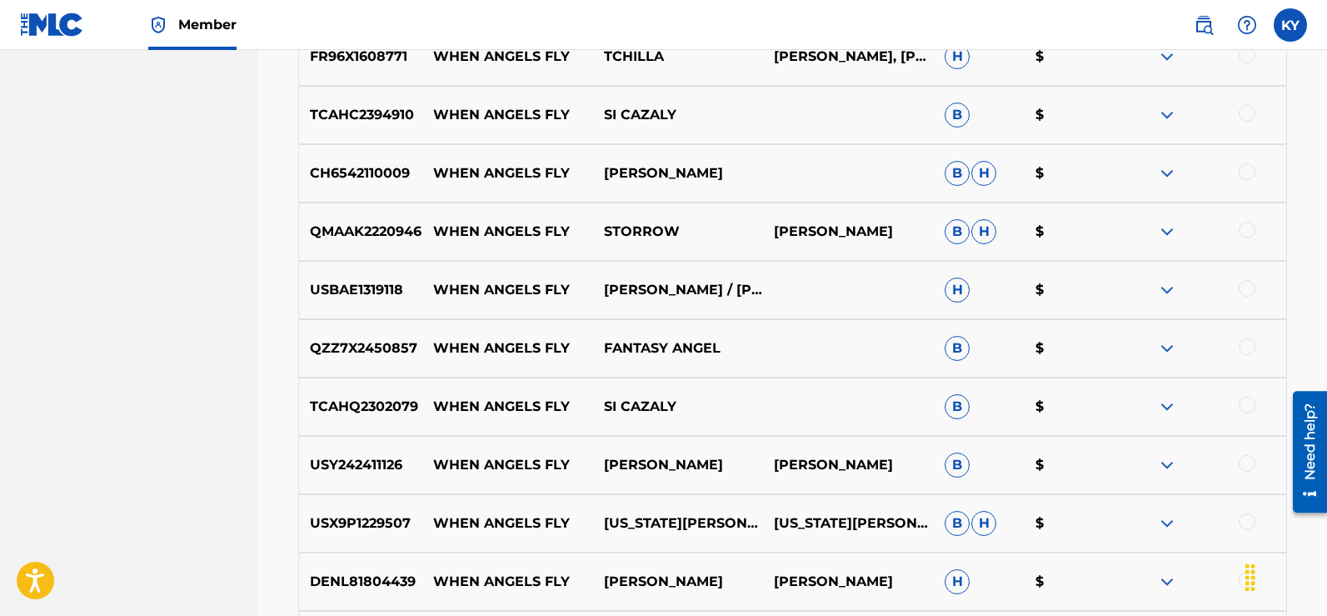
scroll to position [1066, 0]
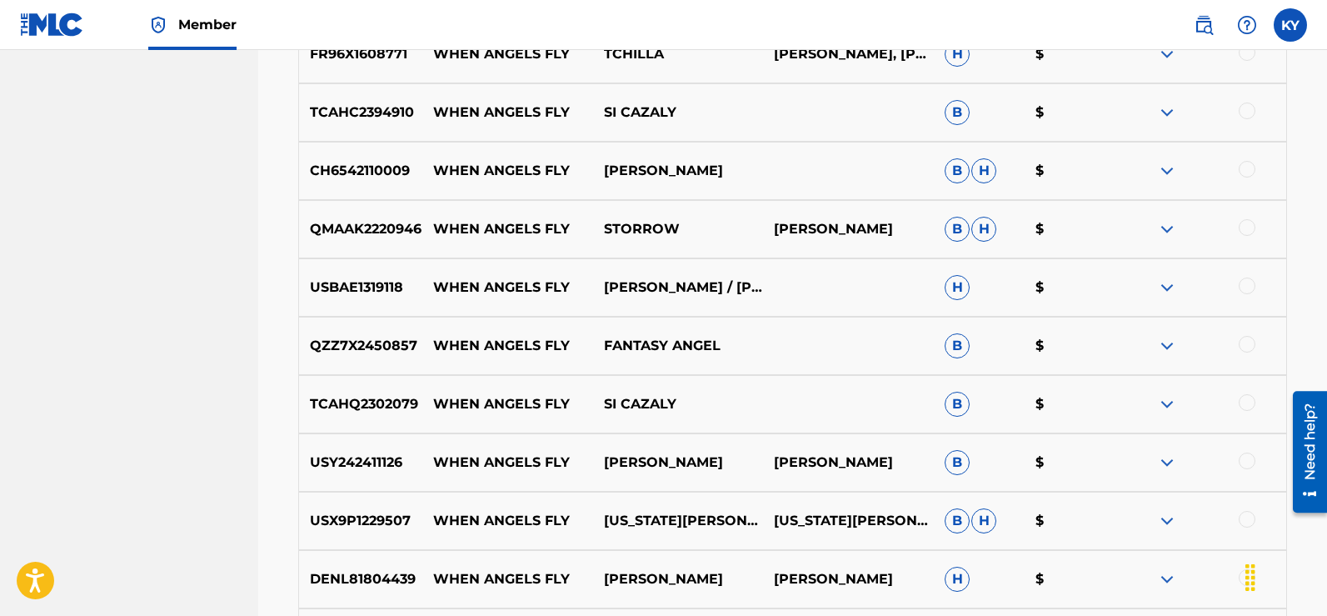
click at [1244, 281] on div at bounding box center [1247, 285] width 17 height 17
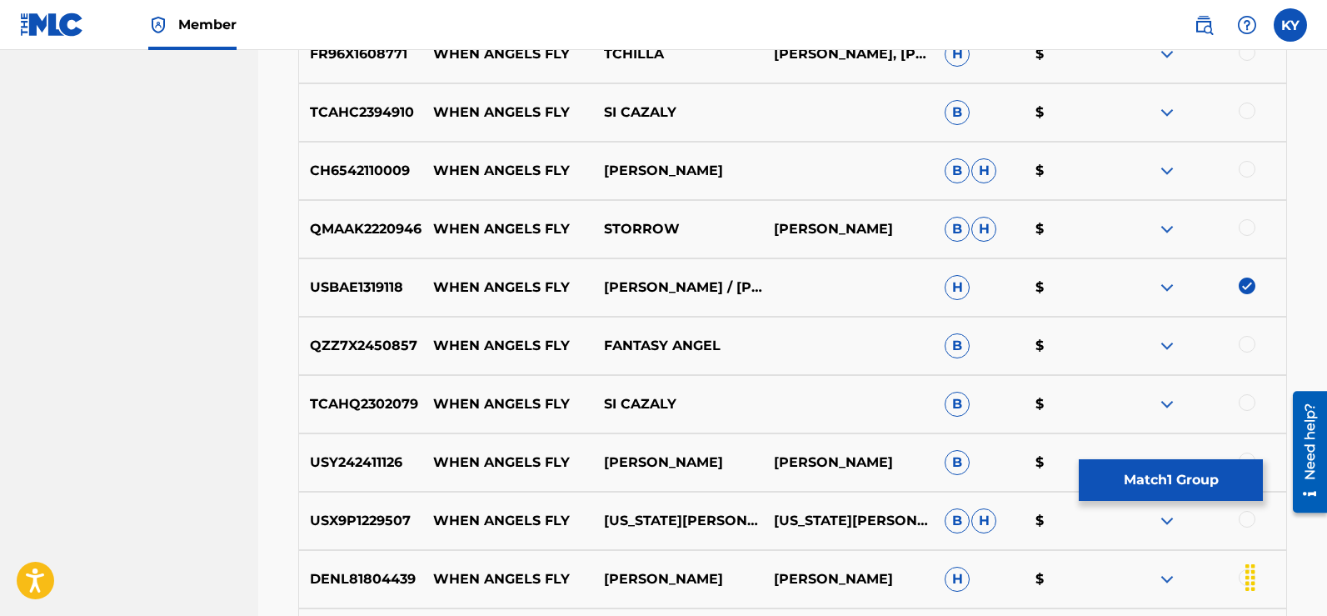
click at [1193, 477] on button "Match 1 Group" at bounding box center [1171, 480] width 184 height 42
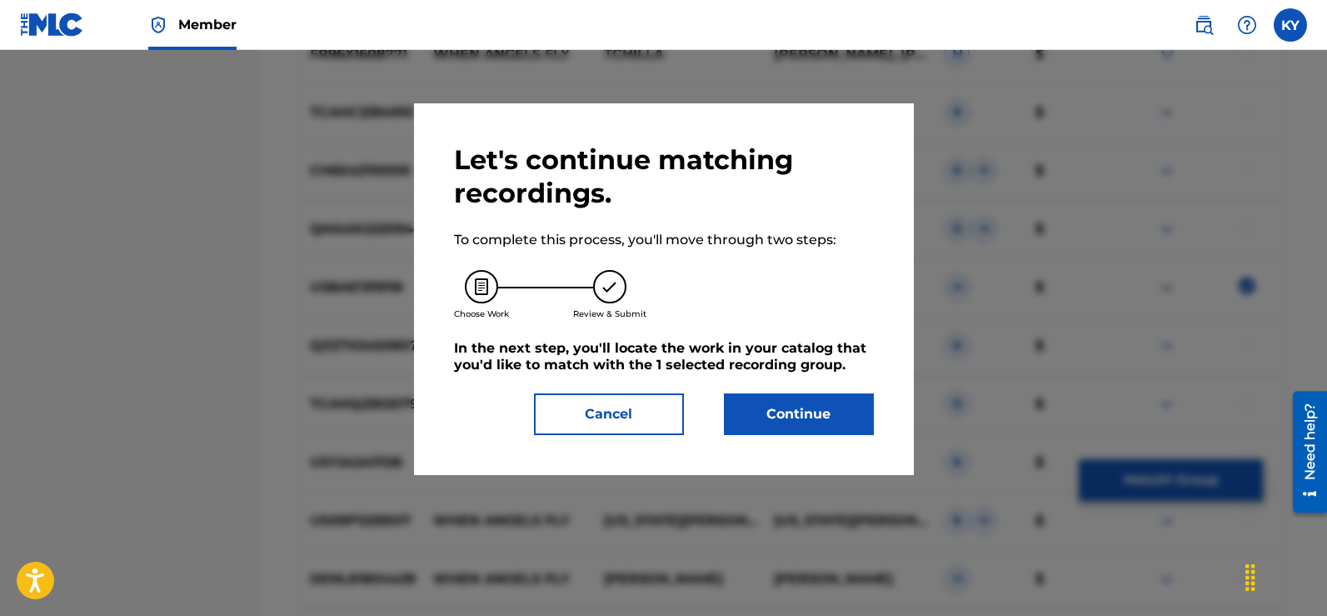
click at [786, 416] on button "Continue" at bounding box center [799, 414] width 150 height 42
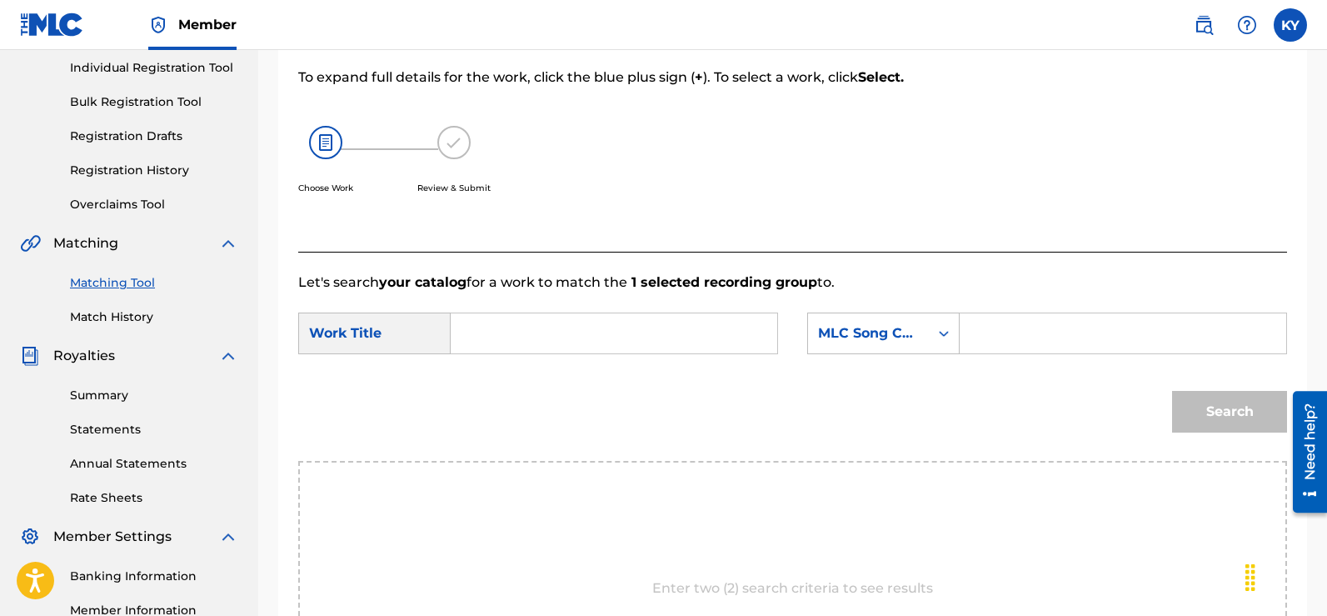
scroll to position [154, 0]
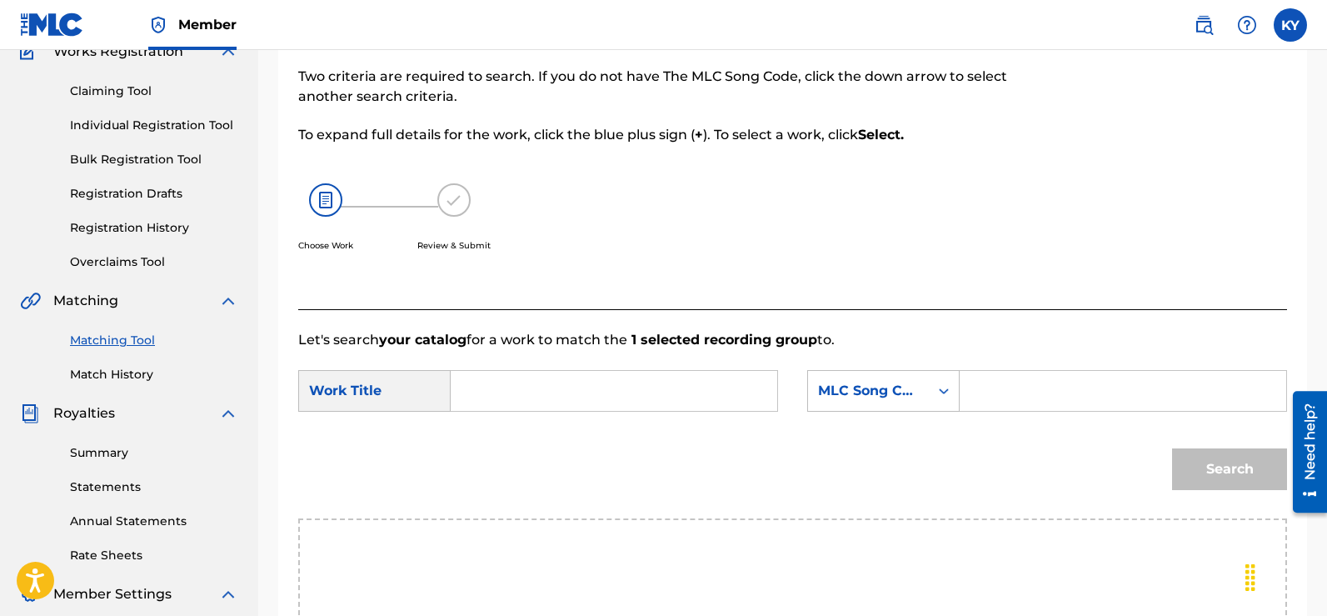
click at [470, 388] on input "Search Form" at bounding box center [614, 391] width 298 height 40
type input "When Angels Fly"
click at [949, 389] on icon "Search Form" at bounding box center [943, 390] width 17 height 17
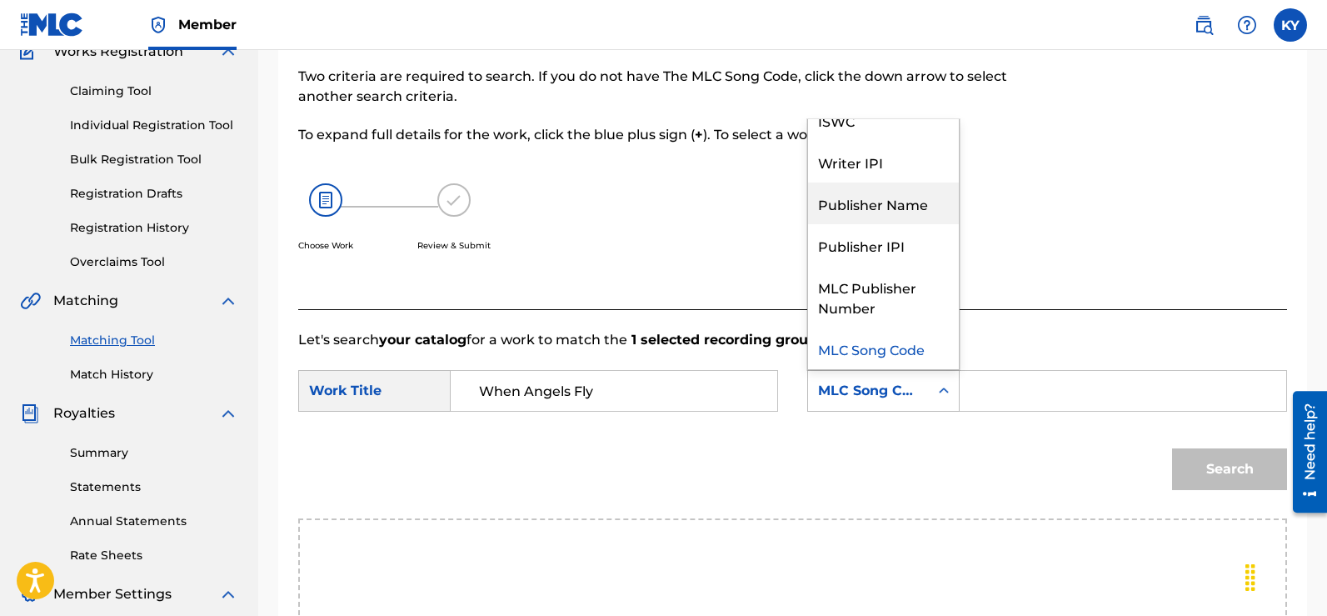
scroll to position [0, 0]
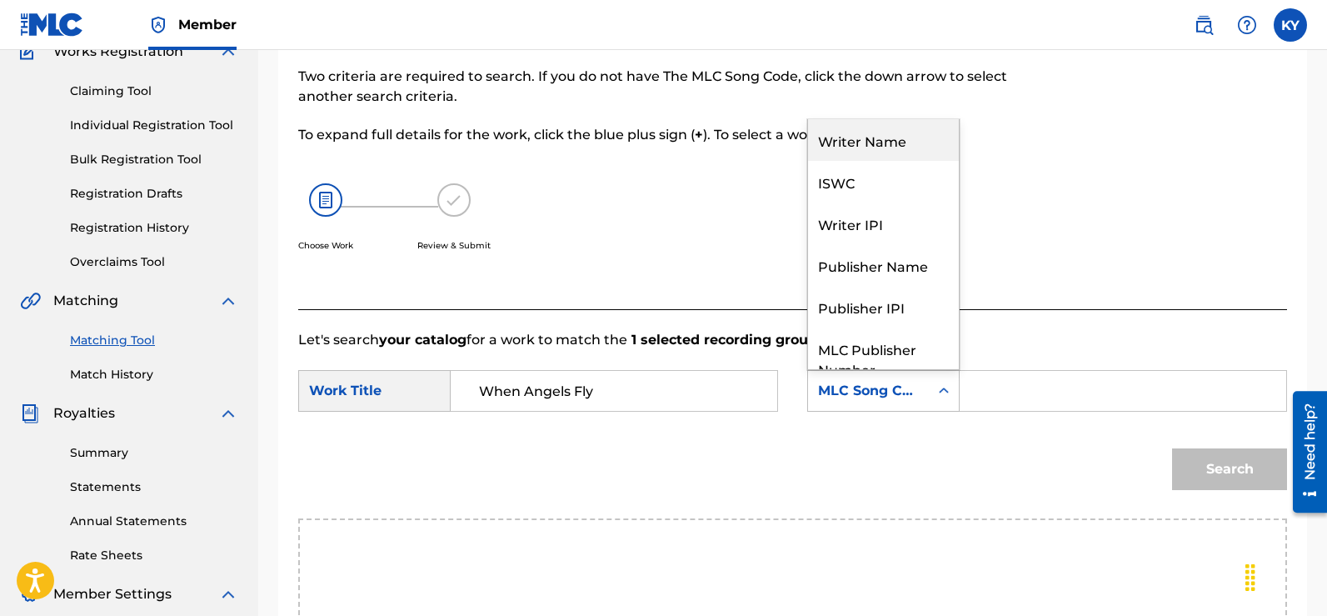
click at [881, 137] on div "Writer Name" at bounding box center [883, 140] width 151 height 42
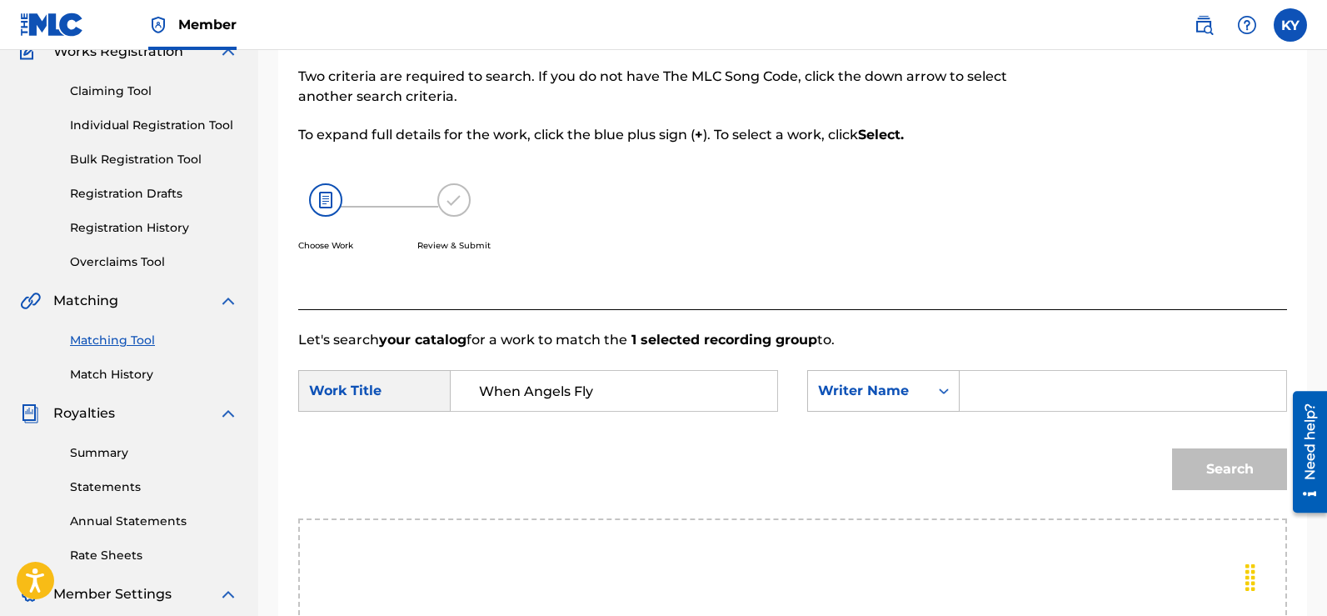
click at [975, 388] on input "Search Form" at bounding box center [1123, 391] width 298 height 40
click at [1213, 474] on button "Search" at bounding box center [1229, 469] width 115 height 42
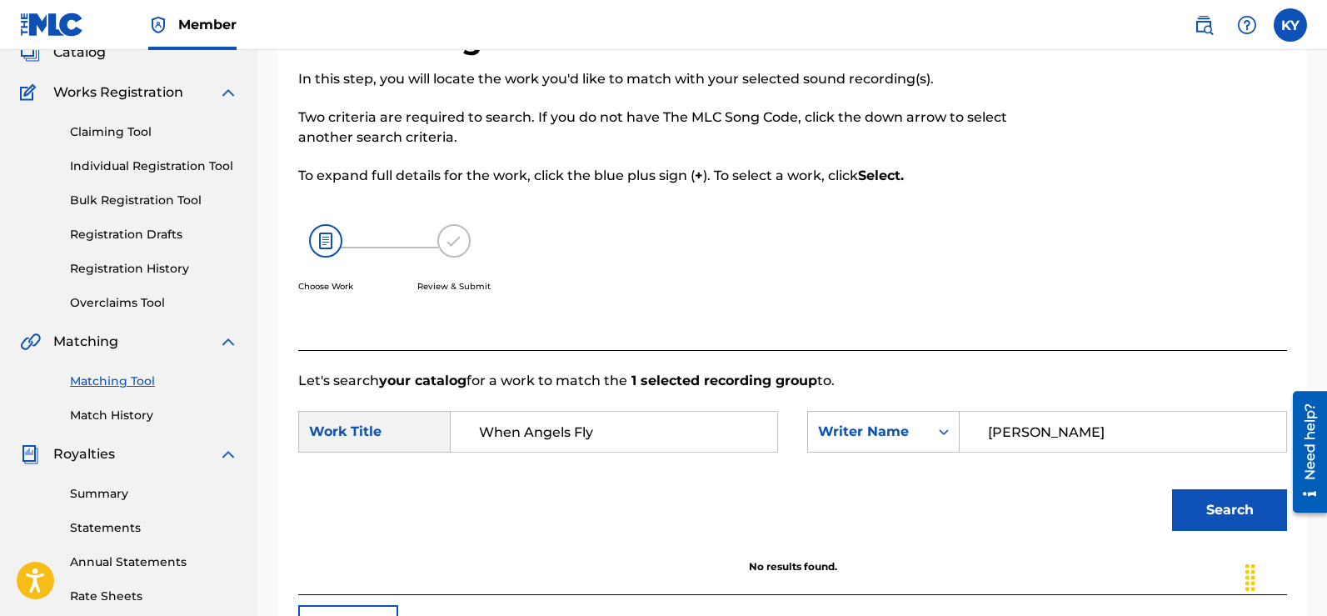
scroll to position [110, 0]
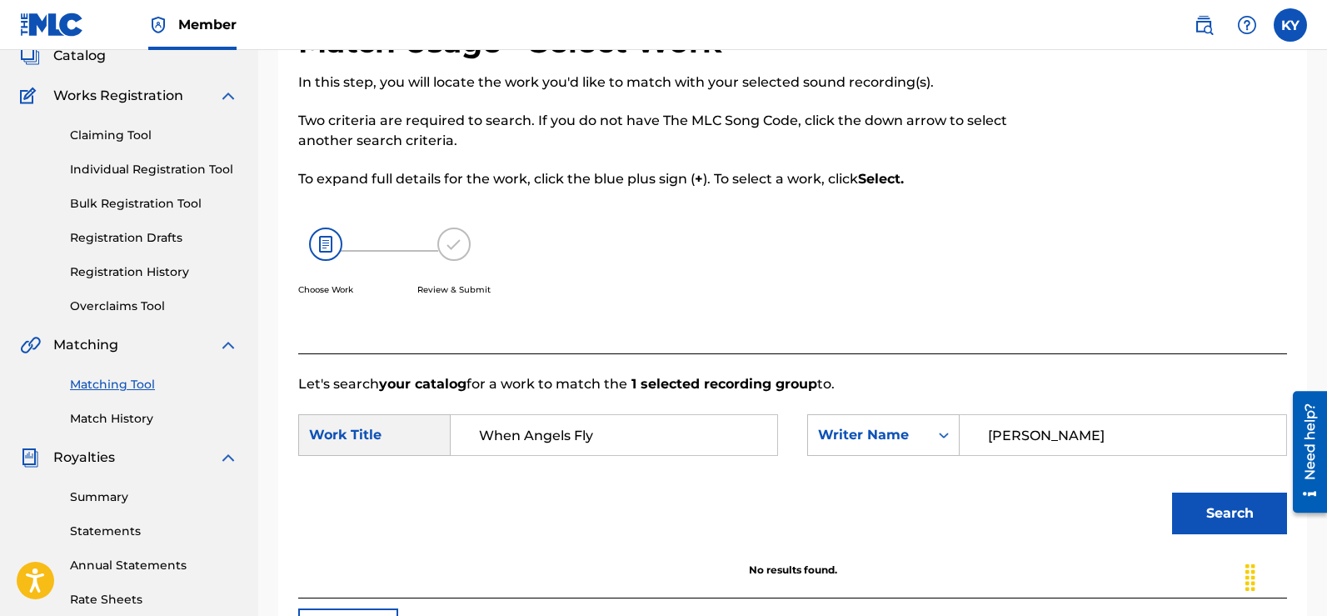
click at [1090, 436] on input "[PERSON_NAME]" at bounding box center [1123, 435] width 298 height 40
type input "Y"
click at [1240, 519] on button "Search" at bounding box center [1229, 513] width 115 height 42
click at [1150, 434] on input "[PERSON_NAME] Famous K" at bounding box center [1123, 435] width 298 height 40
type input "[PERSON_NAME]"
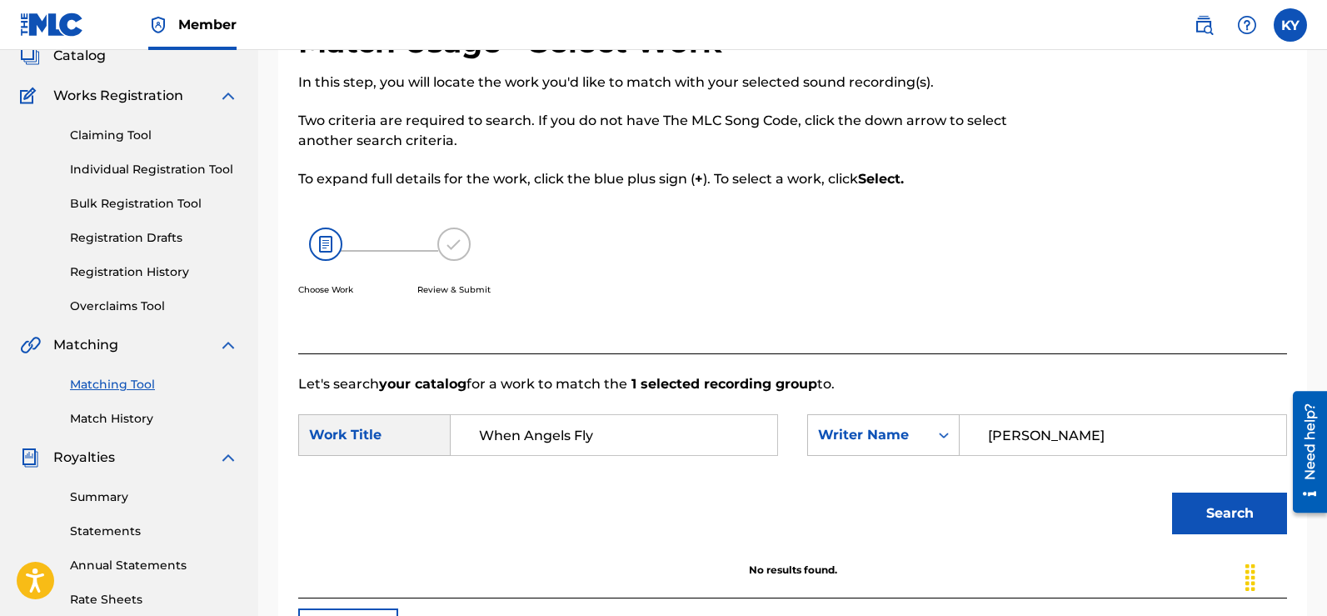
click at [1235, 503] on button "Search" at bounding box center [1229, 513] width 115 height 42
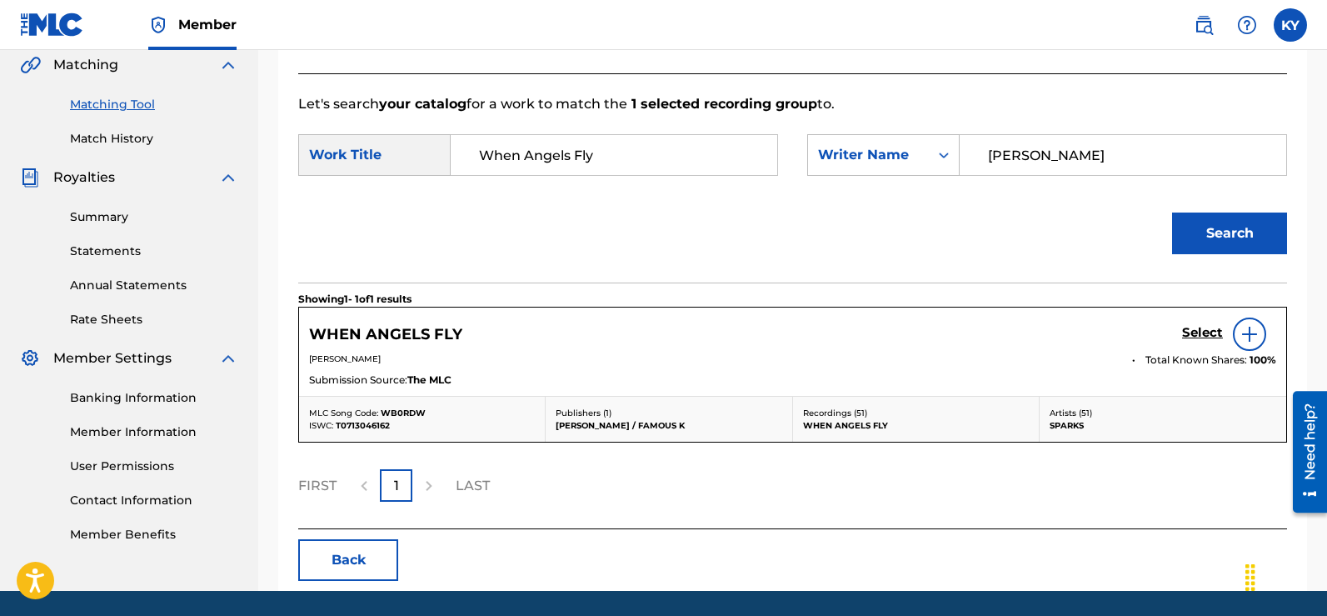
scroll to position [392, 0]
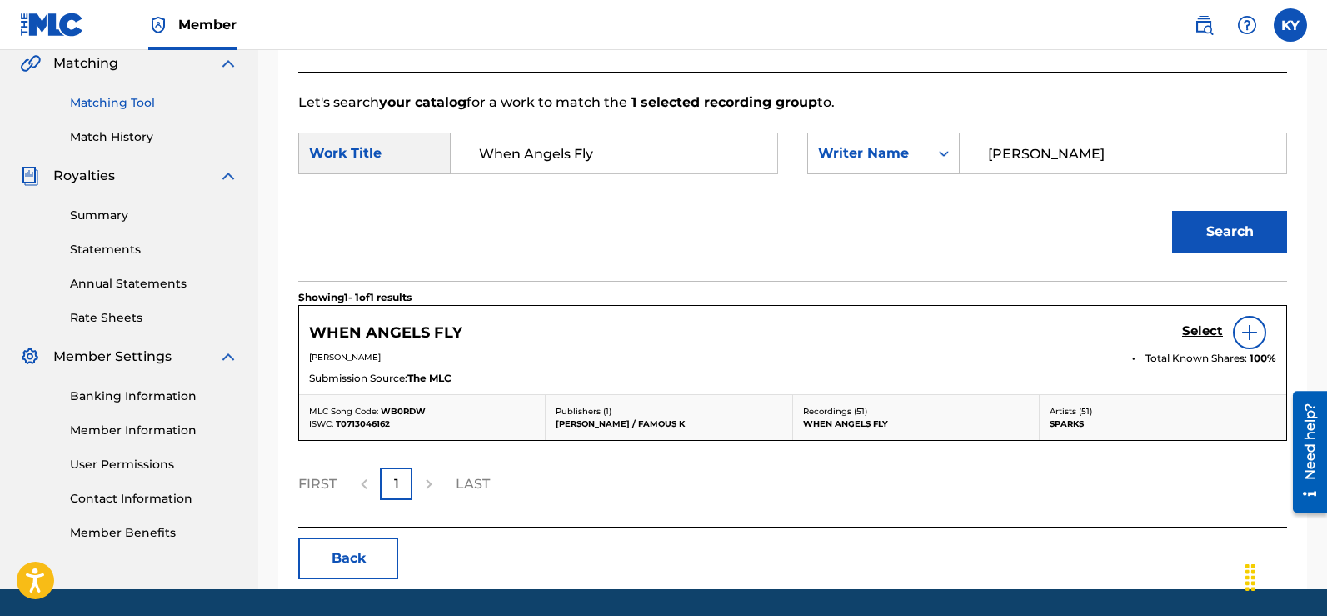
click at [1253, 327] on img at bounding box center [1250, 332] width 20 height 20
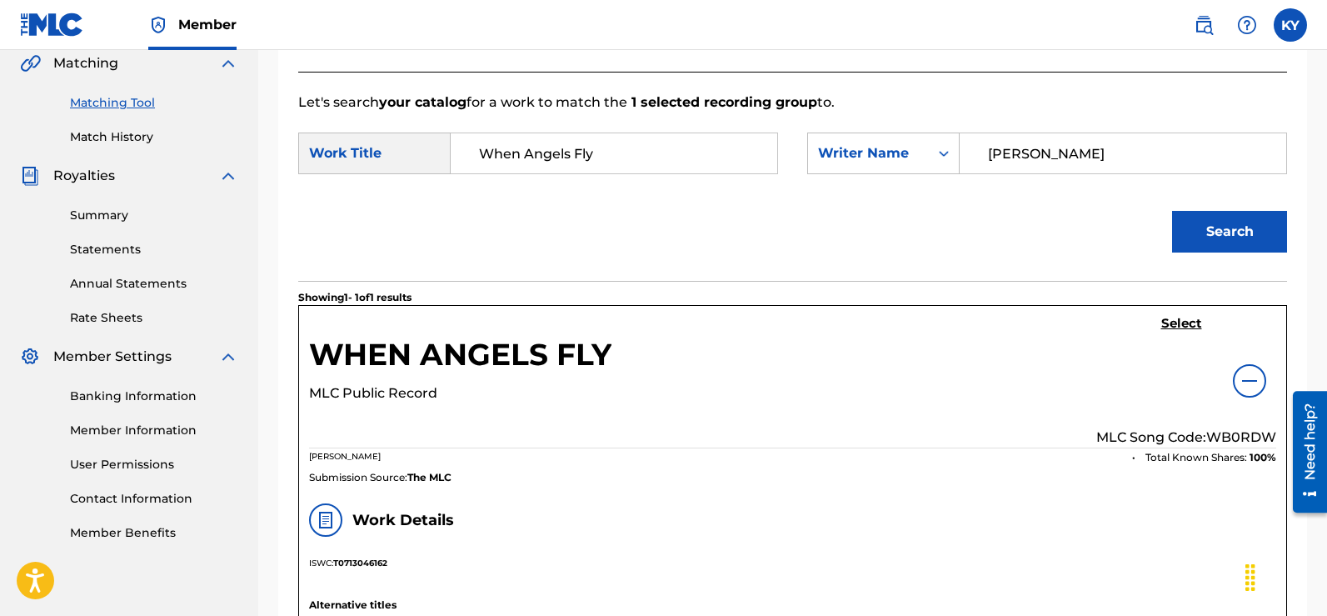
click at [1180, 324] on h5 "Select" at bounding box center [1181, 324] width 41 height 16
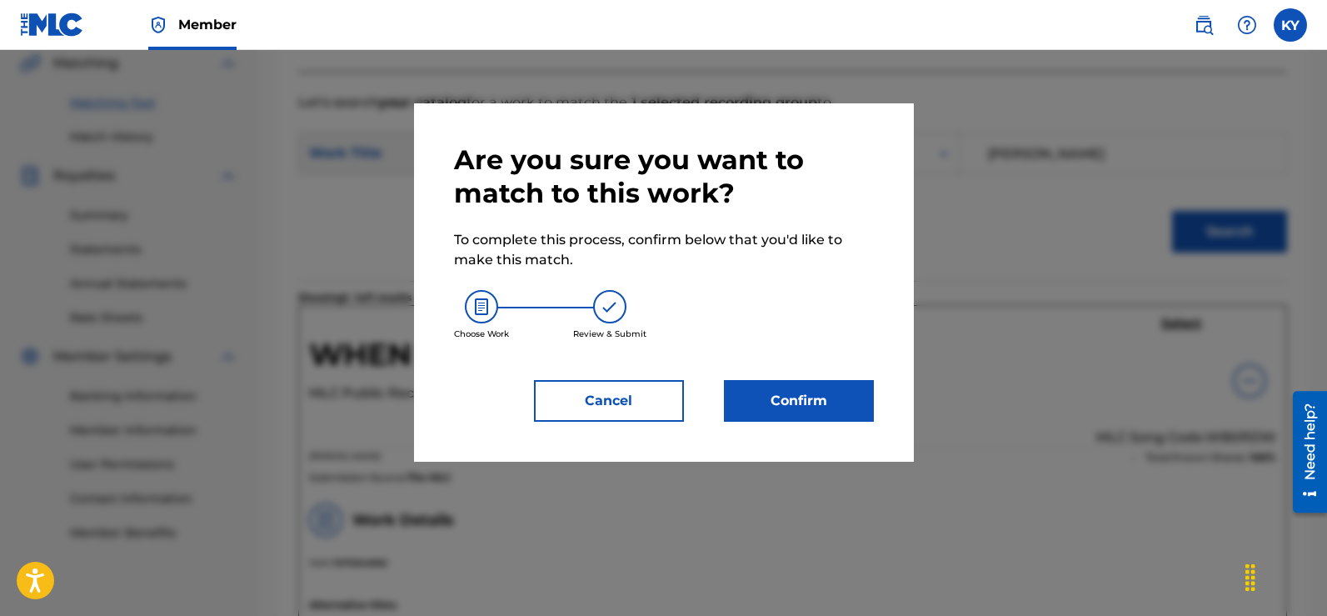
click at [802, 388] on button "Confirm" at bounding box center [799, 401] width 150 height 42
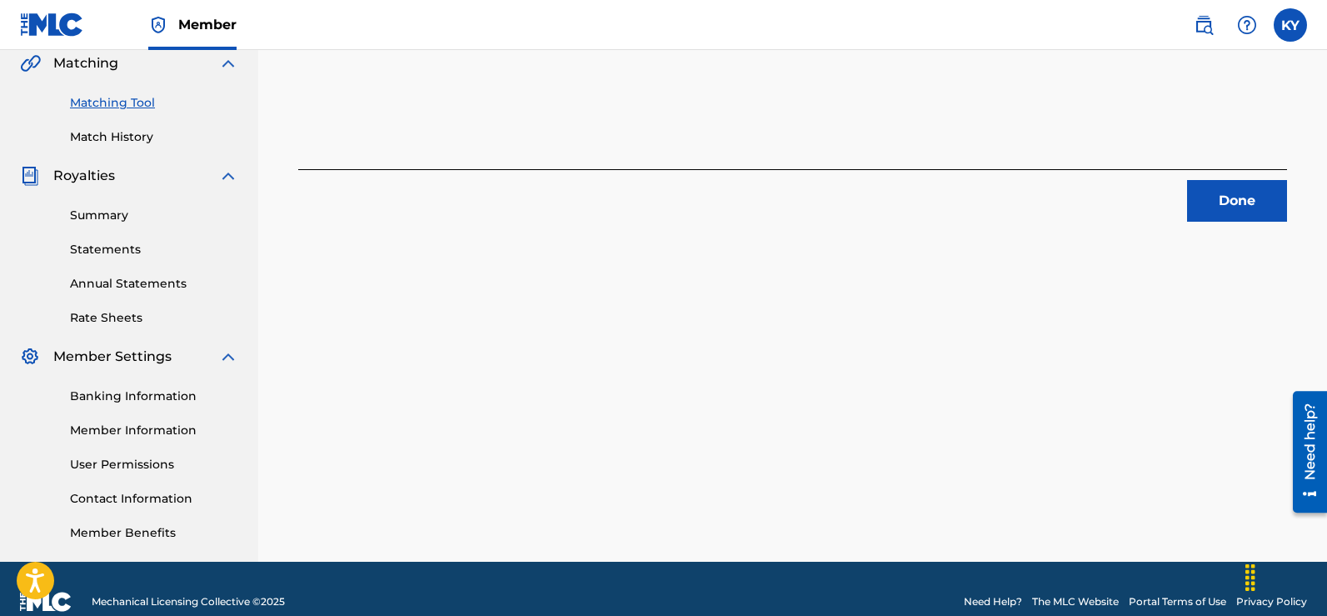
click at [1209, 185] on button "Done" at bounding box center [1237, 201] width 100 height 42
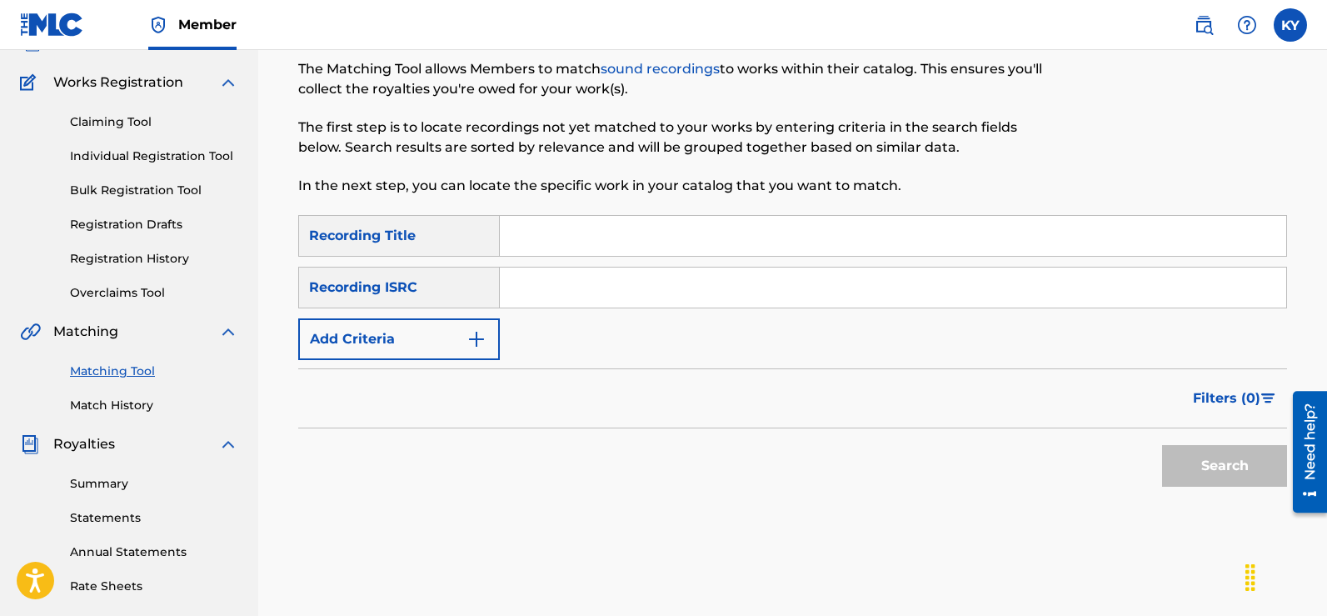
scroll to position [0, 0]
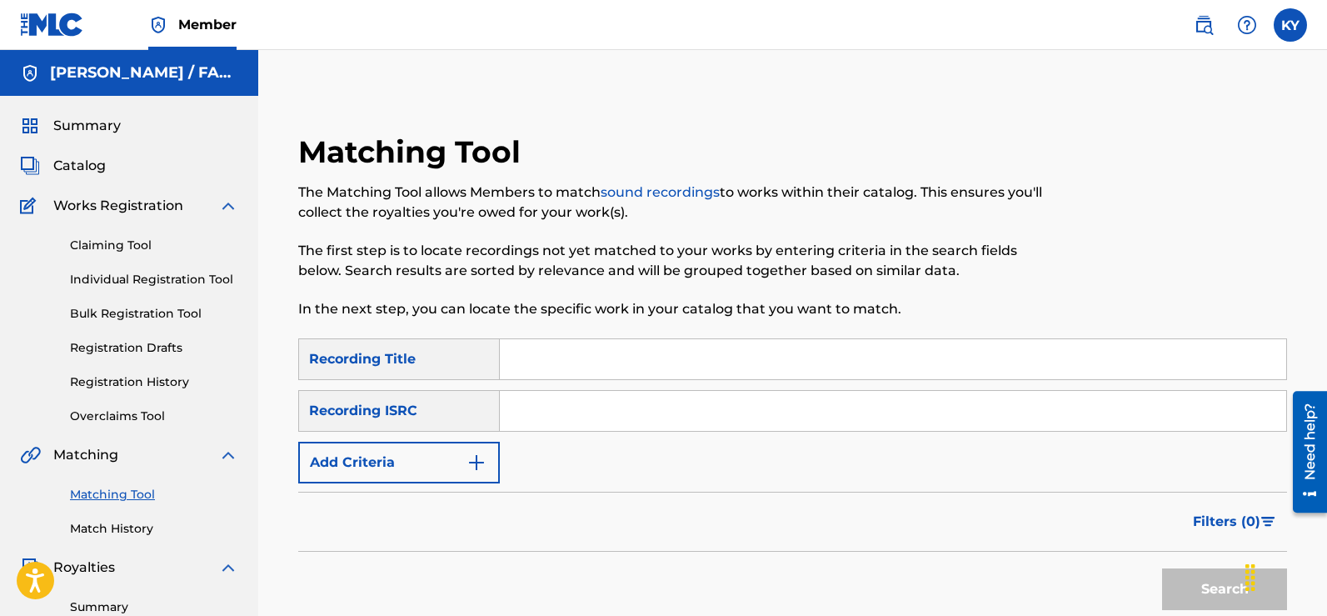
click at [515, 354] on input "Search Form" at bounding box center [893, 359] width 786 height 40
type input "A"
click at [560, 362] on input "Alcohal" at bounding box center [893, 359] width 786 height 40
click at [1215, 586] on button "Search" at bounding box center [1224, 589] width 125 height 42
click at [1212, 586] on button "Search" at bounding box center [1224, 589] width 125 height 42
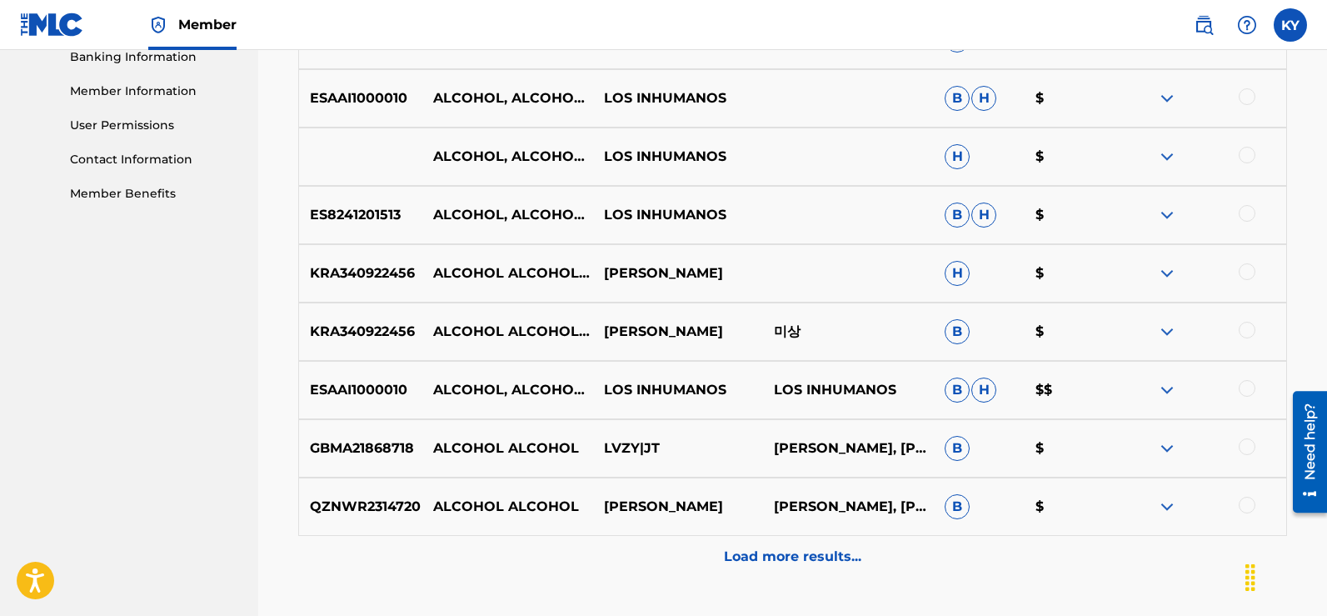
scroll to position [732, 0]
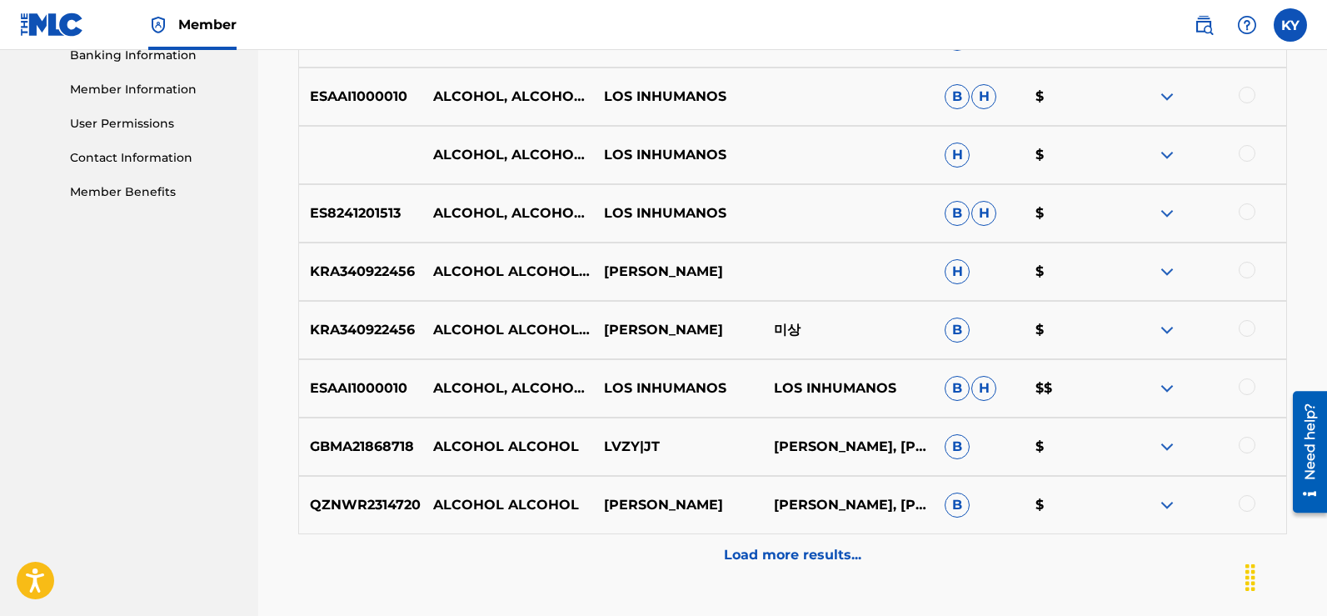
click at [787, 551] on p "Load more results..." at bounding box center [792, 555] width 137 height 20
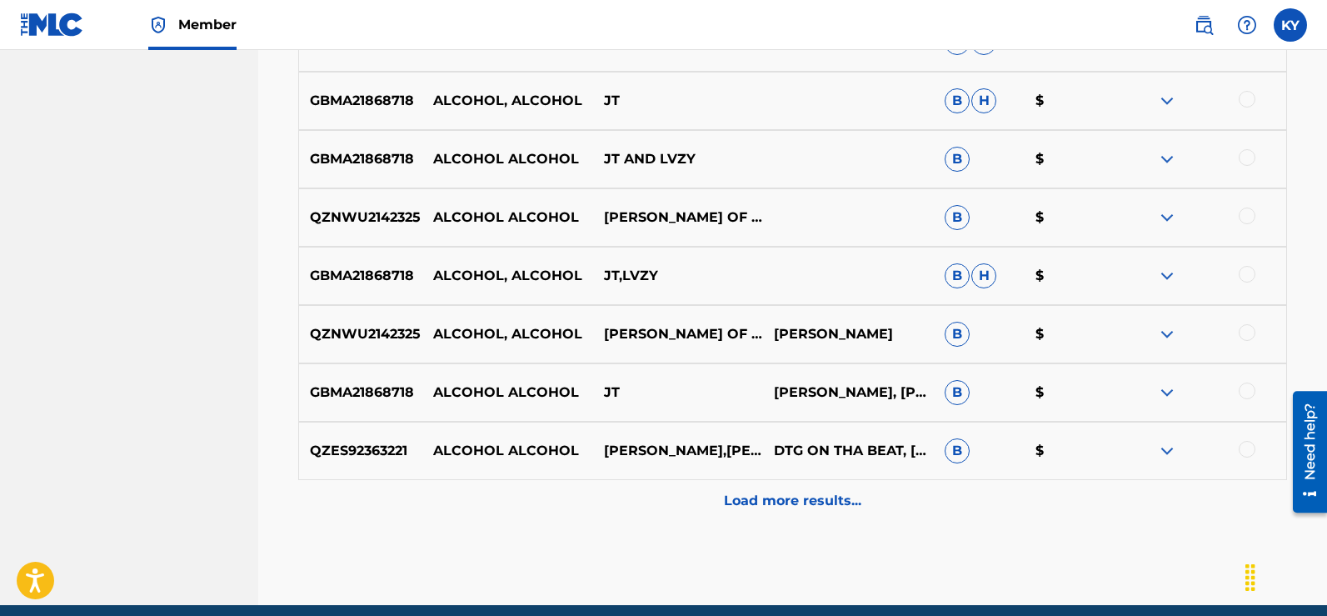
scroll to position [1439, 0]
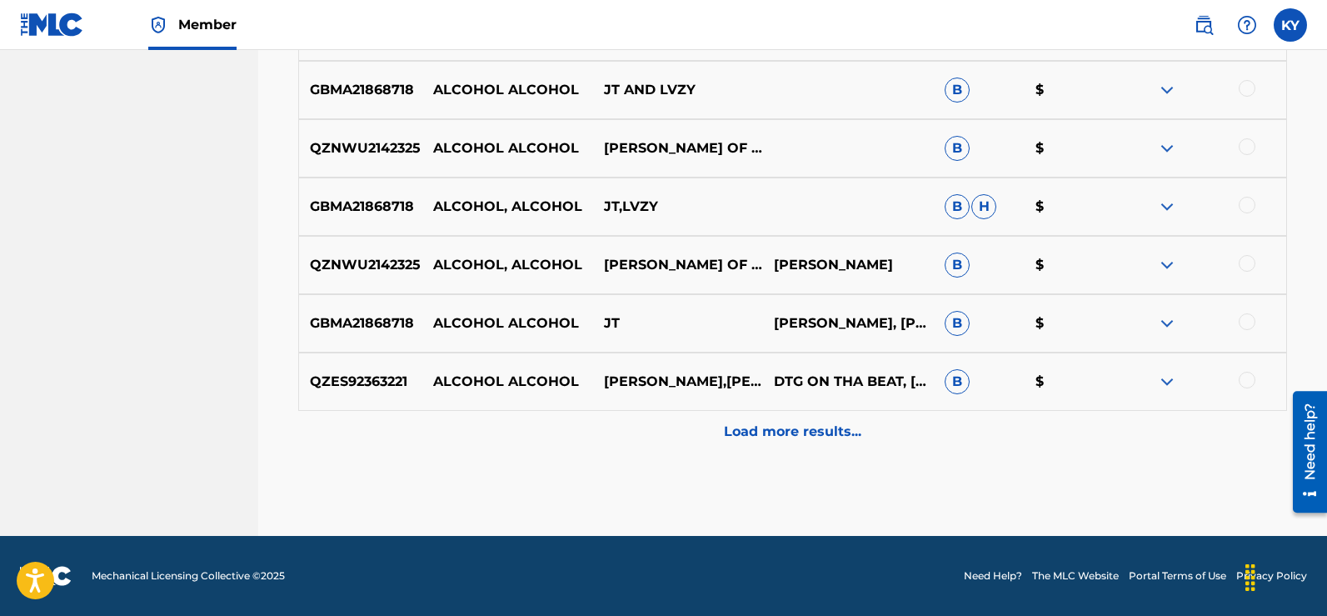
click at [749, 431] on p "Load more results..." at bounding box center [792, 432] width 137 height 20
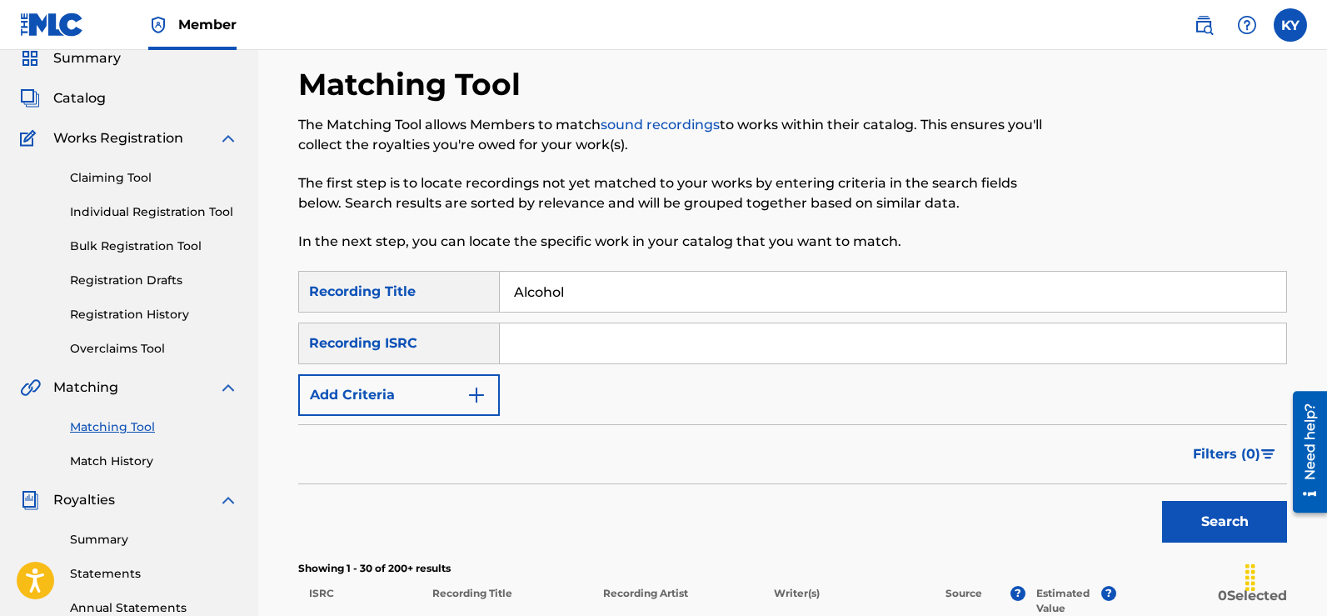
scroll to position [57, 0]
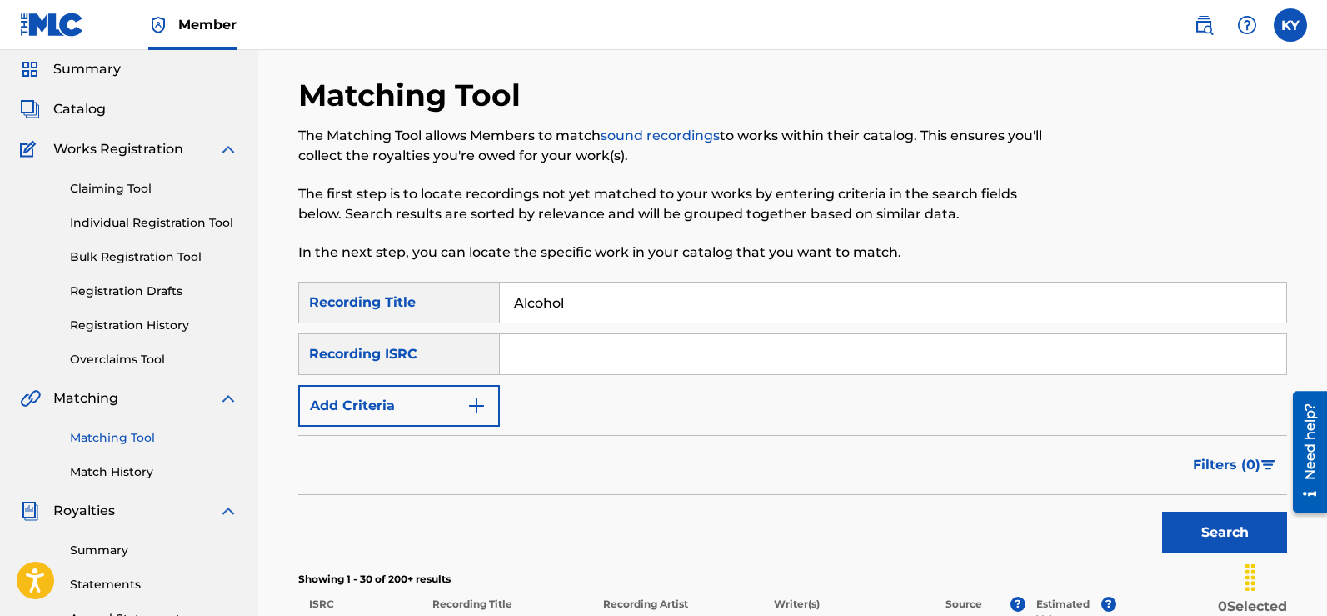
click at [569, 307] on input "Alcohol" at bounding box center [893, 302] width 786 height 40
type input "A"
type input "Come Over Here"
click at [1209, 528] on button "Search" at bounding box center [1224, 532] width 125 height 42
click at [1203, 531] on button "Search" at bounding box center [1224, 532] width 125 height 42
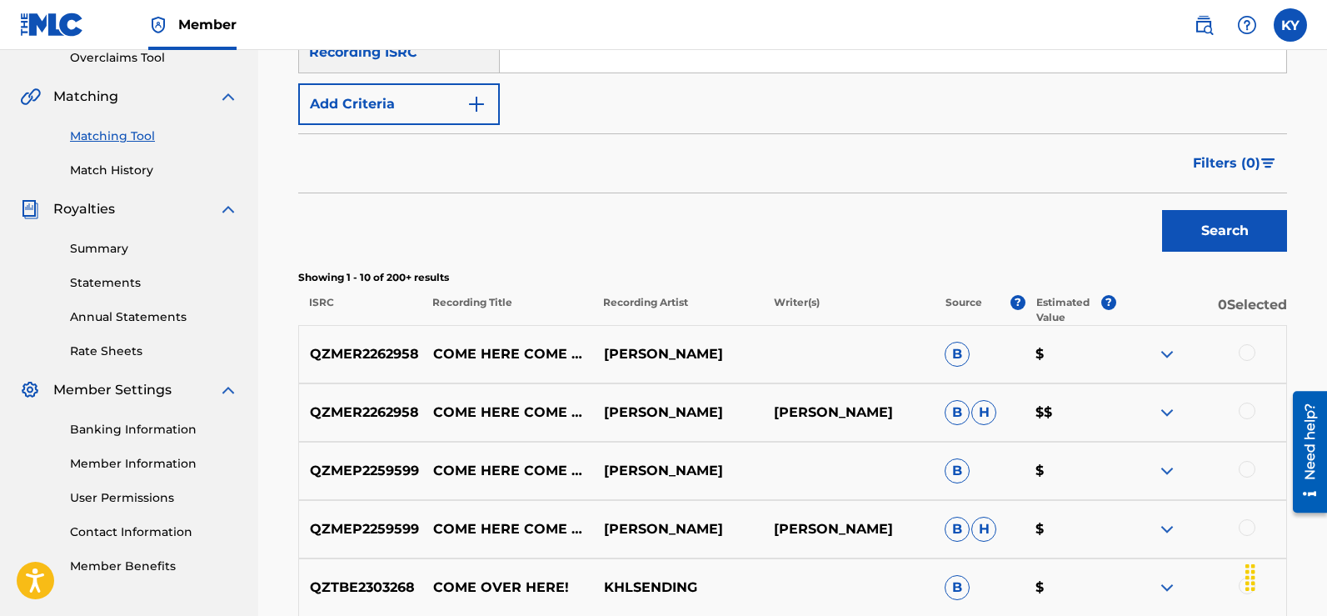
scroll to position [0, 0]
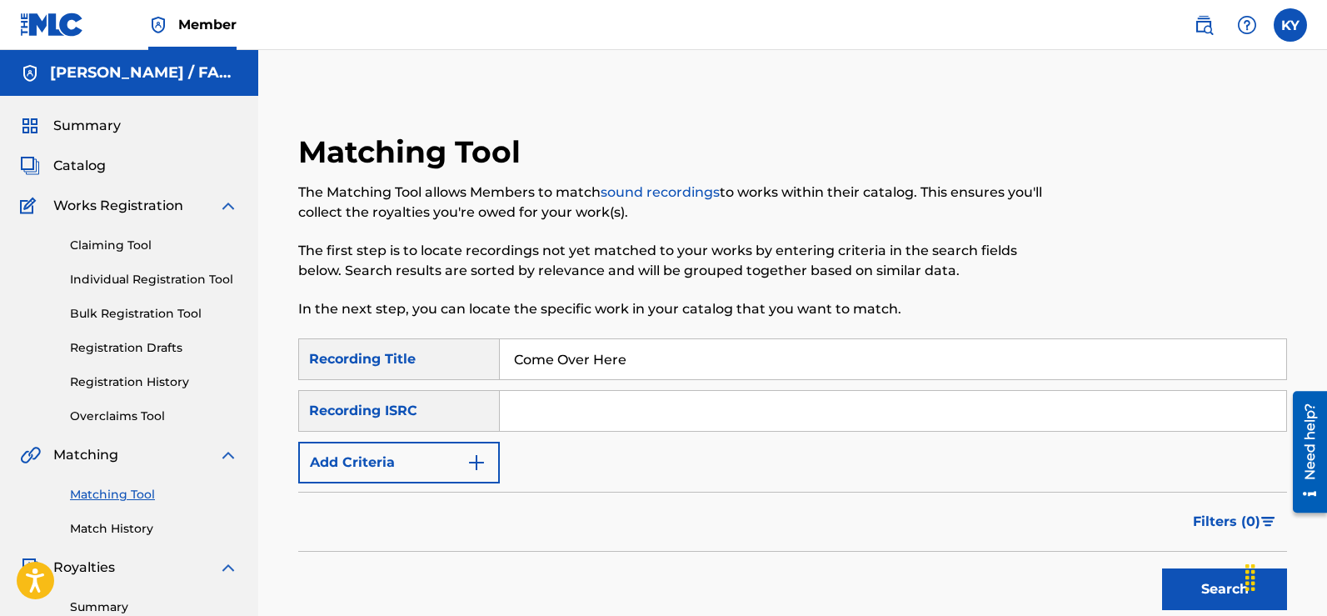
click at [470, 457] on img "Search Form" at bounding box center [476, 462] width 20 height 20
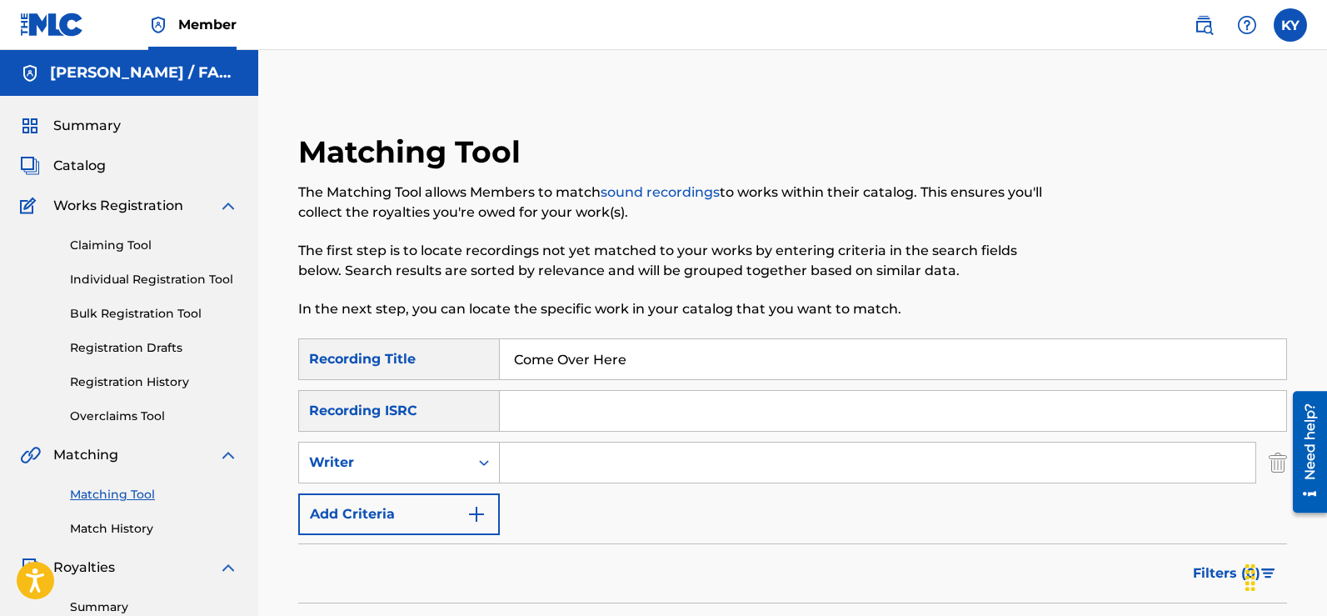
click at [511, 462] on input "Search Form" at bounding box center [878, 462] width 756 height 40
type input "[PERSON_NAME]"
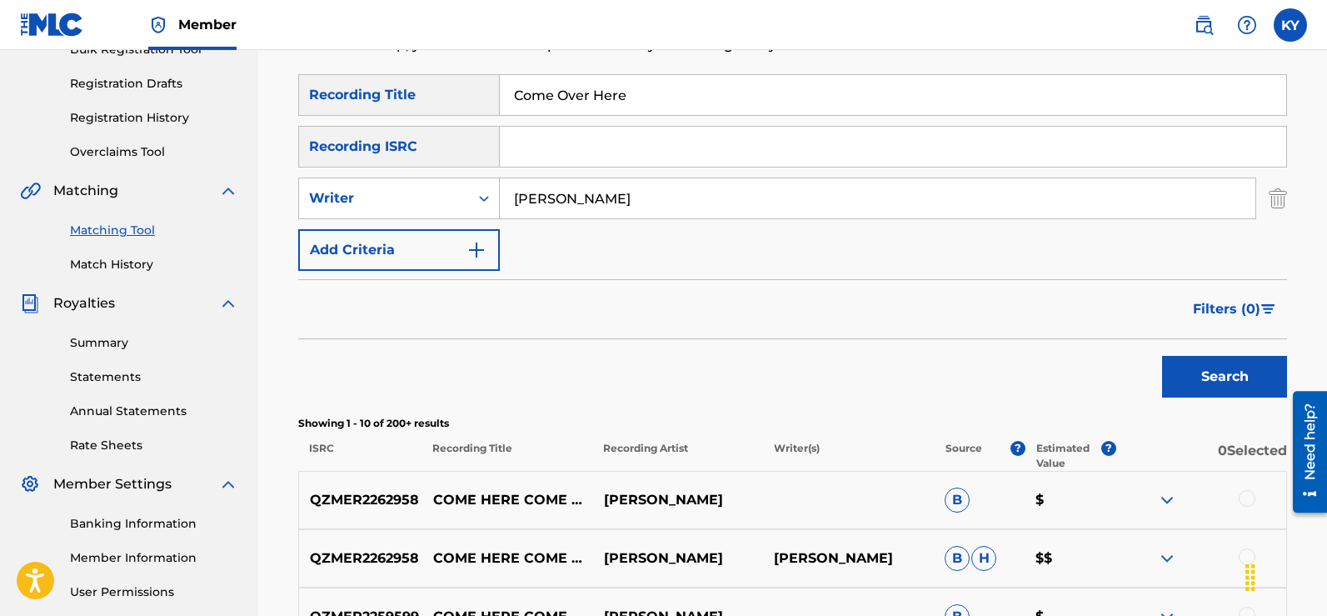
scroll to position [274, 0]
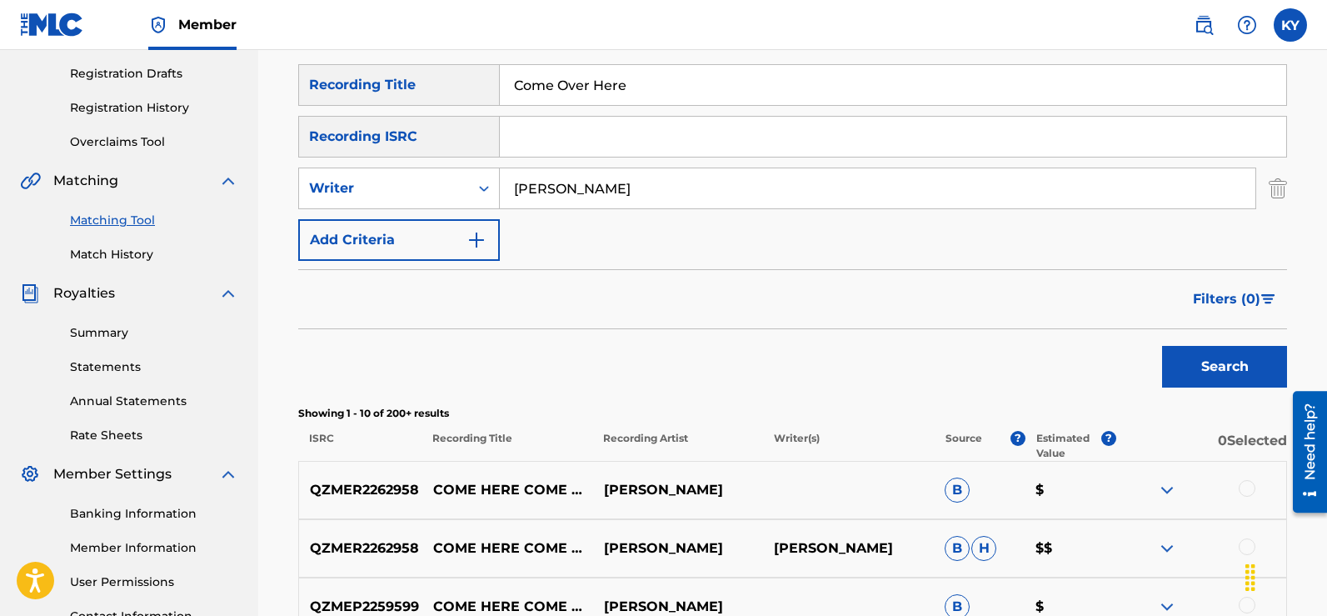
click at [1239, 364] on button "Search" at bounding box center [1224, 367] width 125 height 42
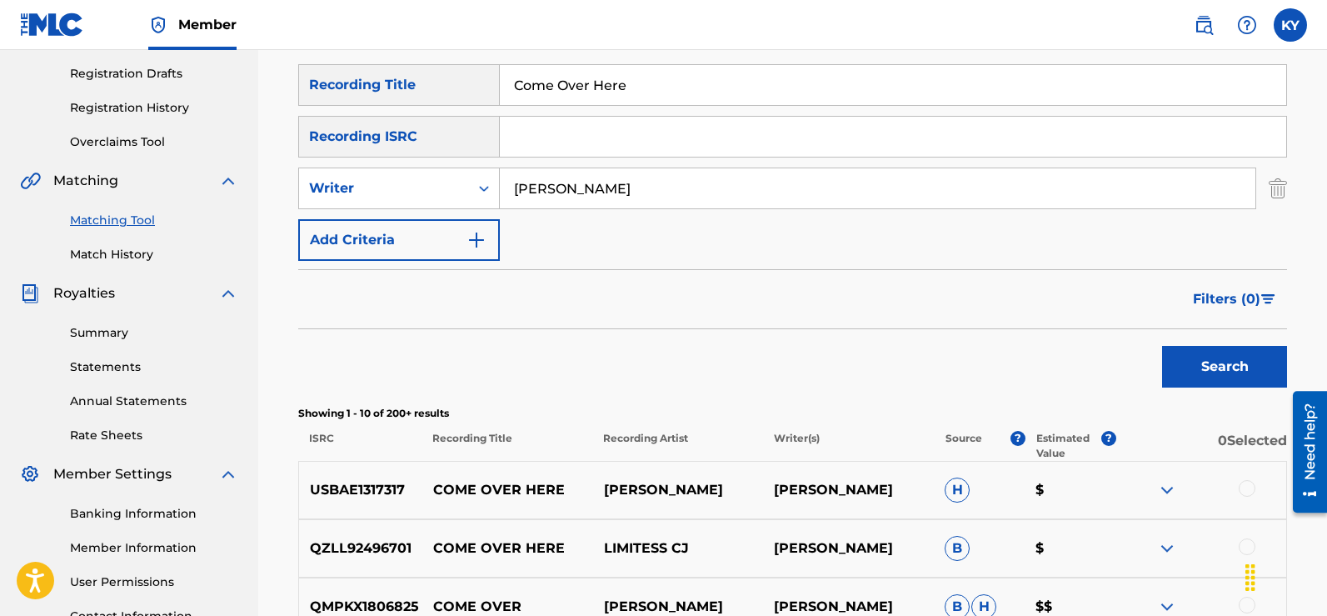
click at [1248, 486] on div at bounding box center [1247, 488] width 17 height 17
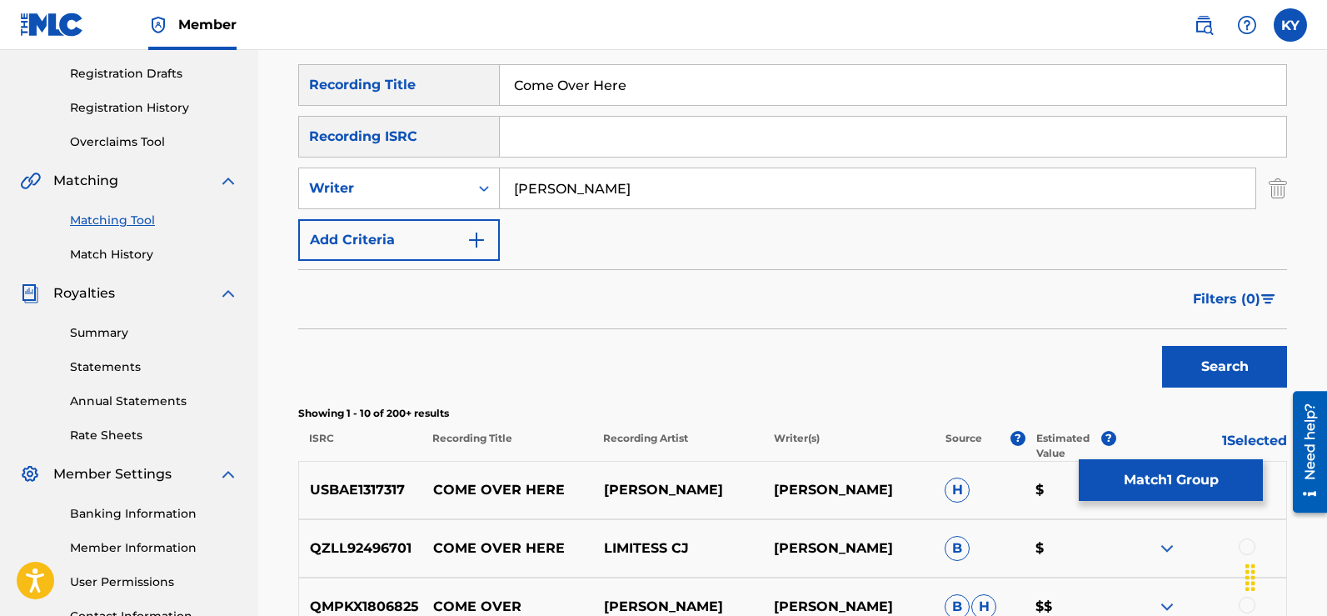
click at [1190, 481] on button "Match 1 Group" at bounding box center [1171, 480] width 184 height 42
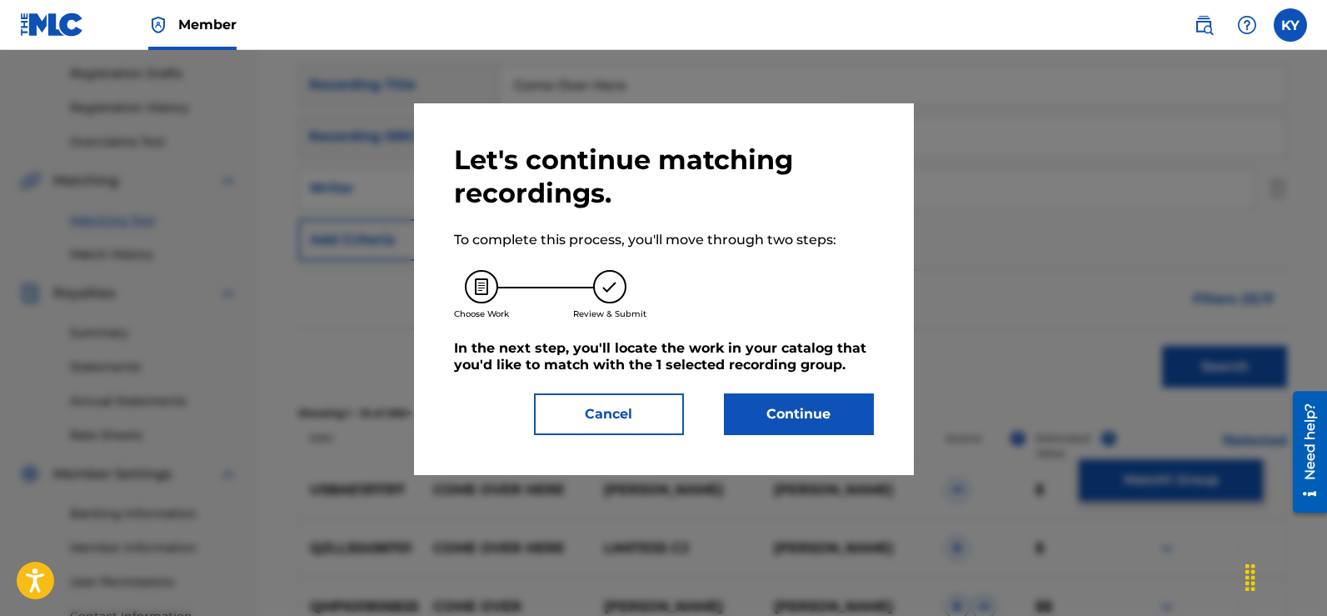
click at [808, 407] on button "Continue" at bounding box center [799, 414] width 150 height 42
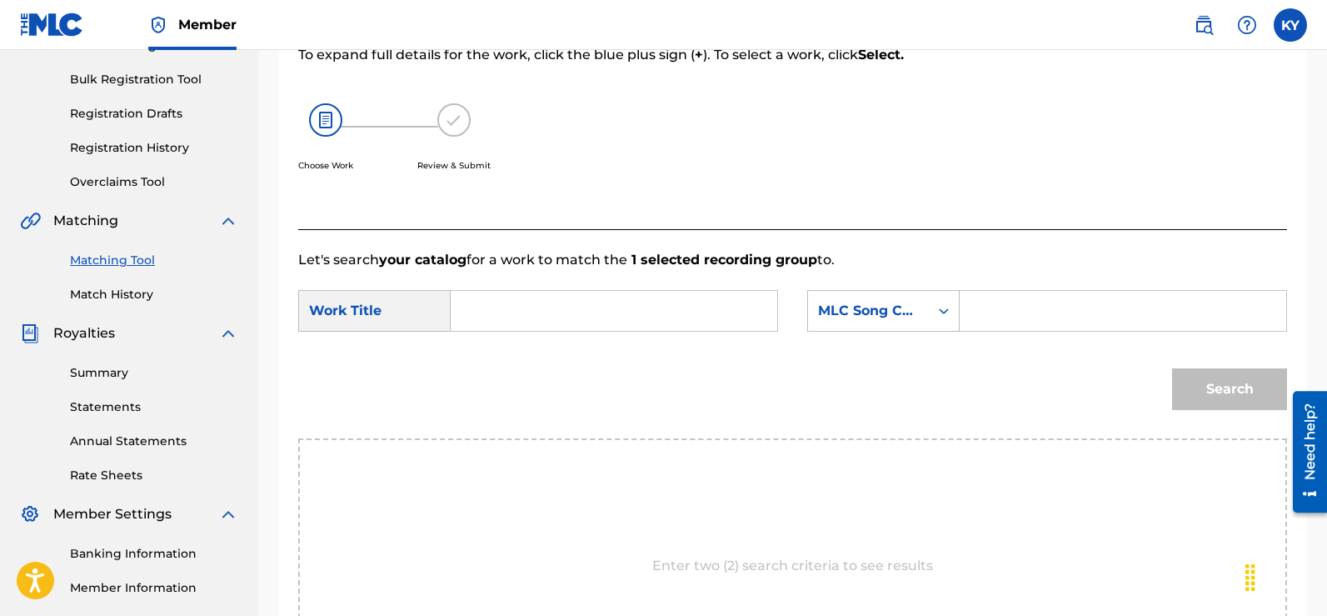
scroll to position [204, 0]
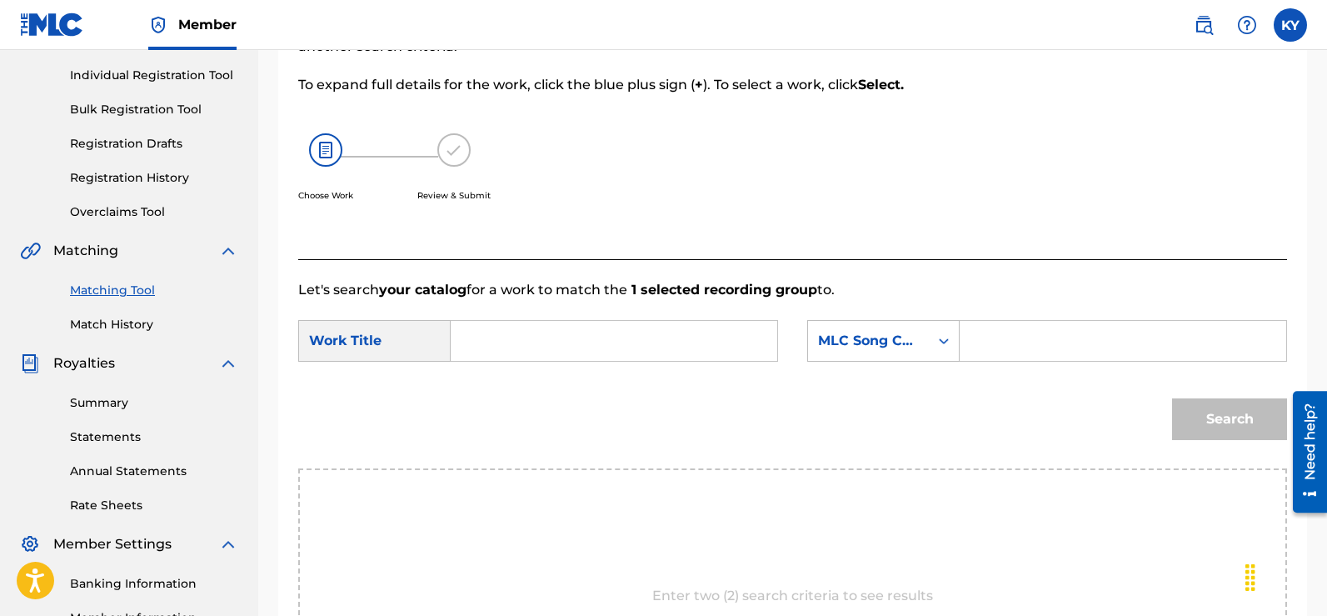
click at [469, 337] on input "Search Form" at bounding box center [614, 341] width 298 height 40
click at [595, 379] on div "come over here" at bounding box center [613, 378] width 297 height 30
type input "come over here"
click at [943, 342] on icon "Search Form" at bounding box center [943, 340] width 17 height 17
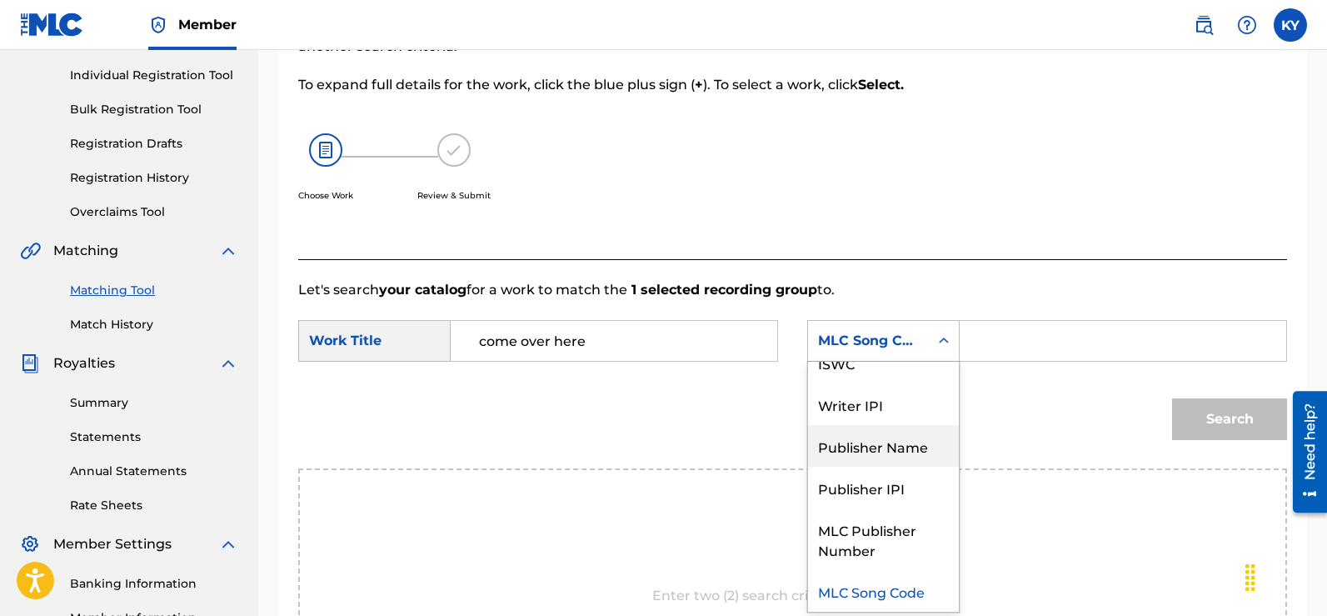
scroll to position [0, 0]
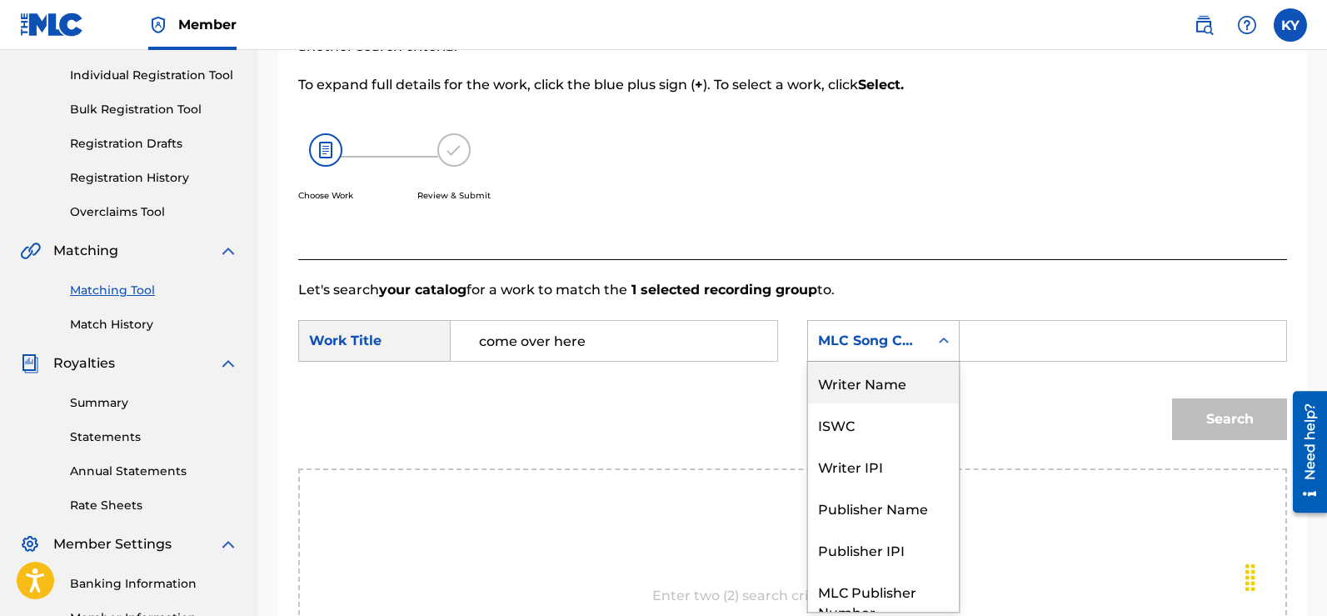
click at [885, 382] on div "Writer Name" at bounding box center [883, 383] width 151 height 42
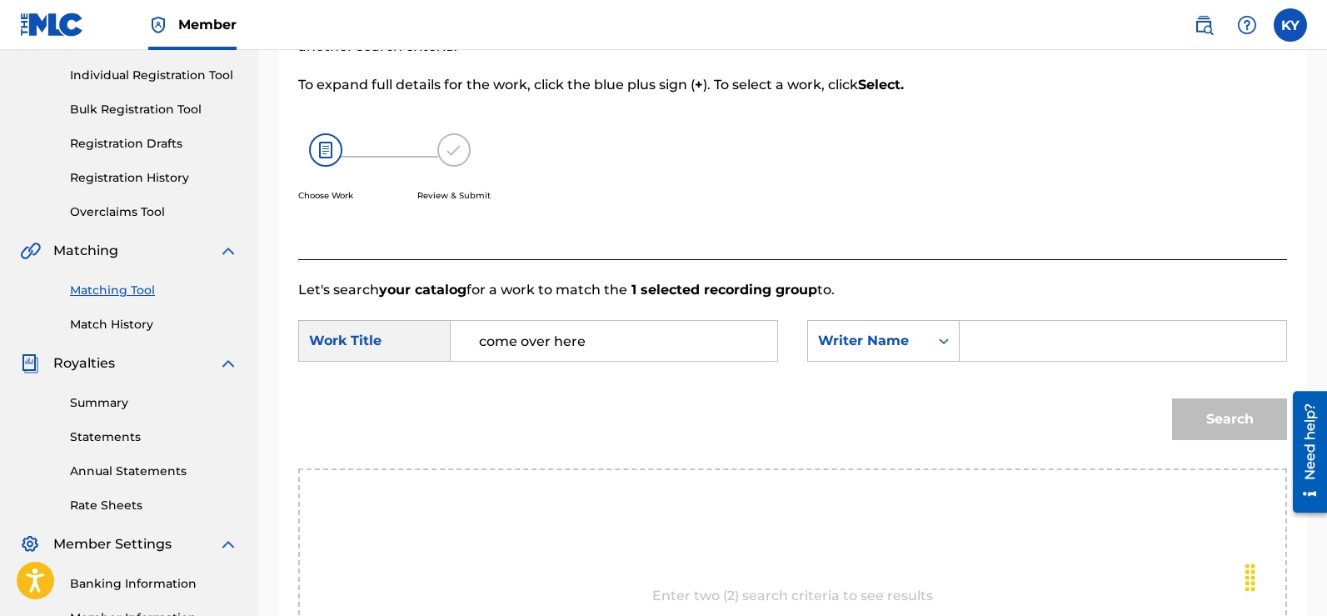
click at [972, 341] on div "Search Form" at bounding box center [1123, 341] width 327 height 42
click at [979, 347] on input "Search Form" at bounding box center [1123, 341] width 298 height 40
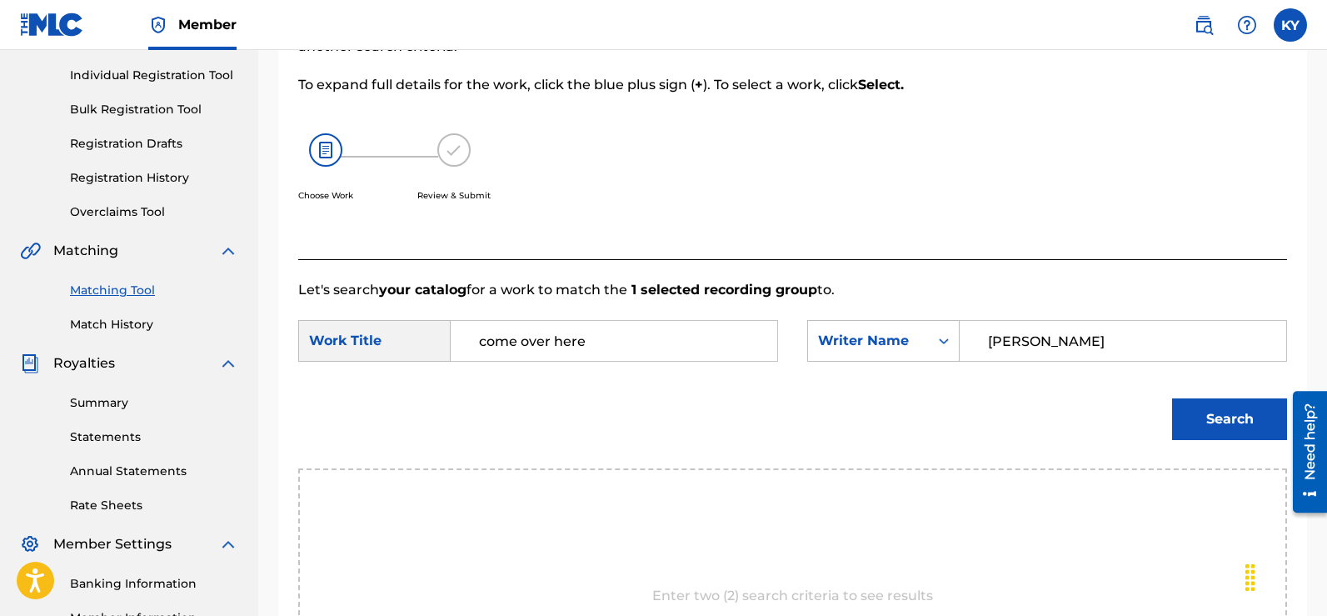
click at [1208, 417] on button "Search" at bounding box center [1229, 419] width 115 height 42
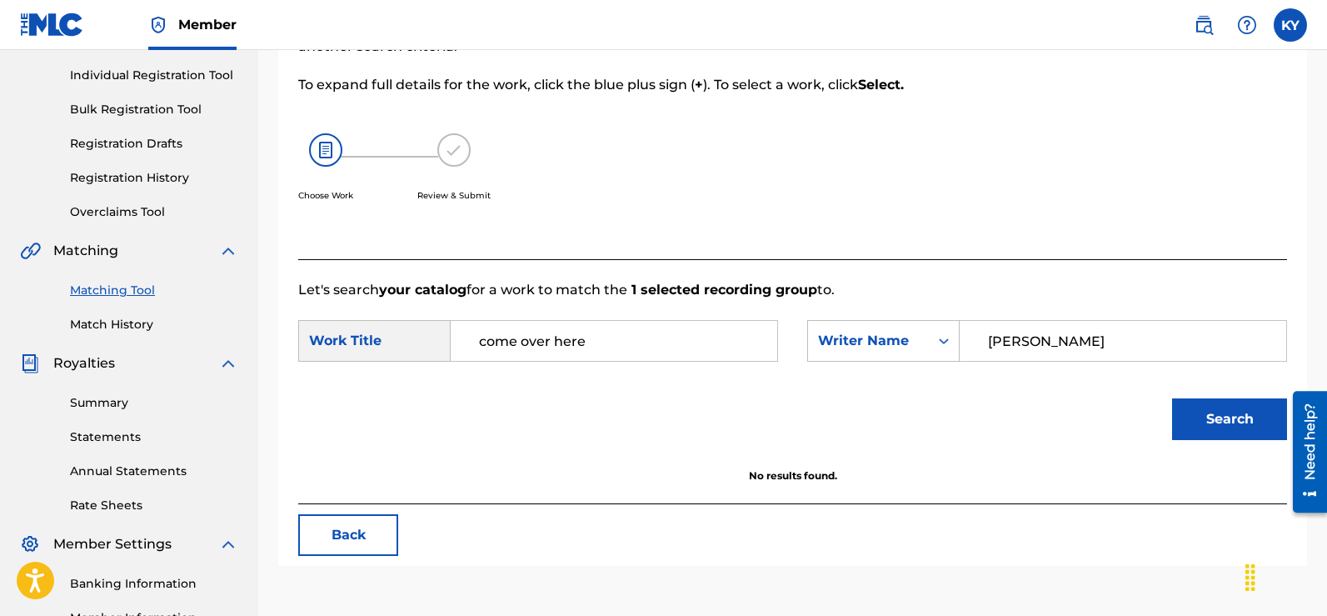
click at [1091, 340] on input "[PERSON_NAME]" at bounding box center [1123, 341] width 298 height 40
type input "Y"
type input "[PERSON_NAME]"
click at [1251, 411] on button "Search" at bounding box center [1229, 419] width 115 height 42
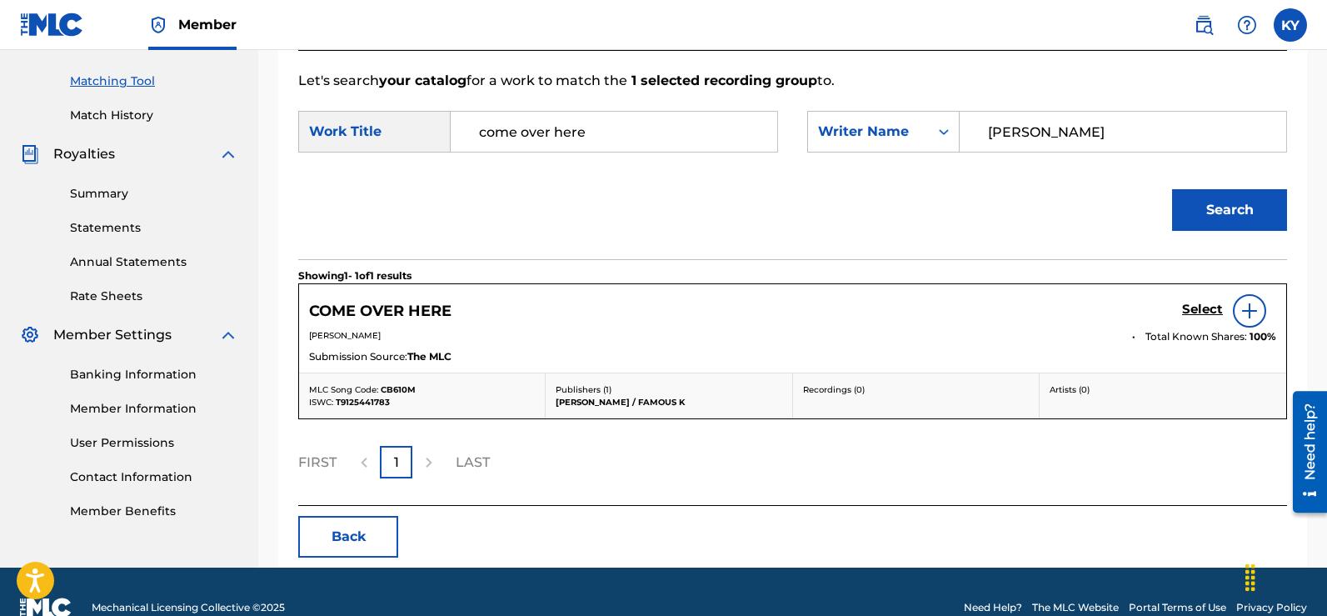
scroll to position [415, 0]
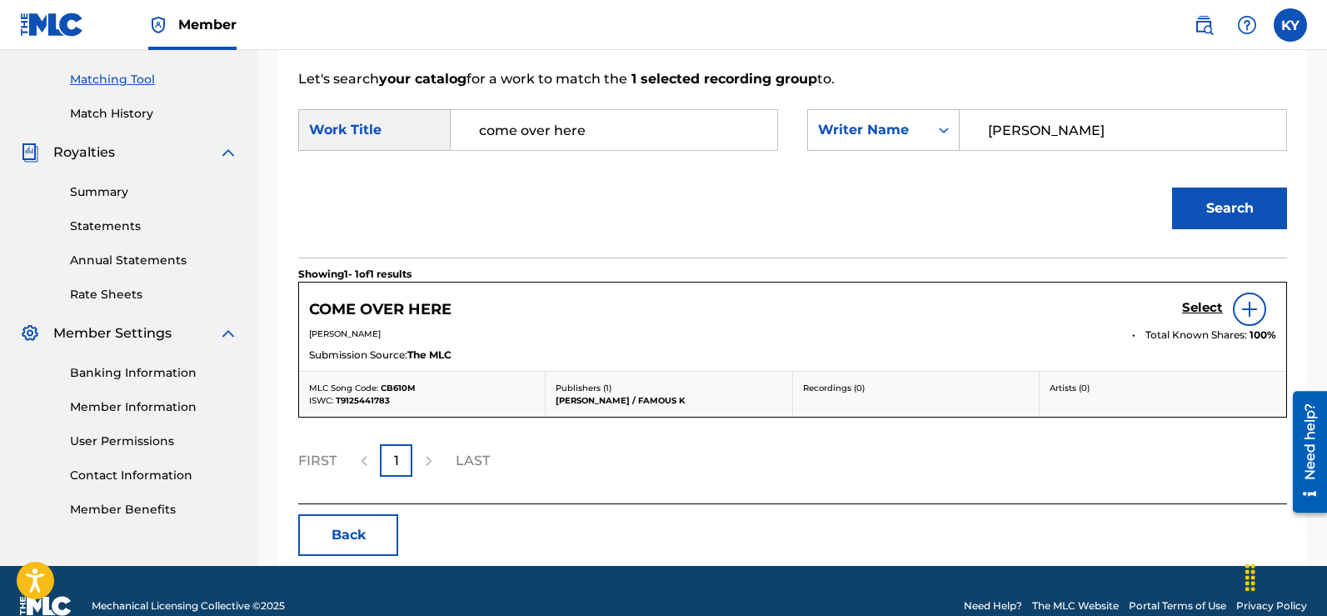
click at [1248, 303] on img at bounding box center [1250, 309] width 20 height 20
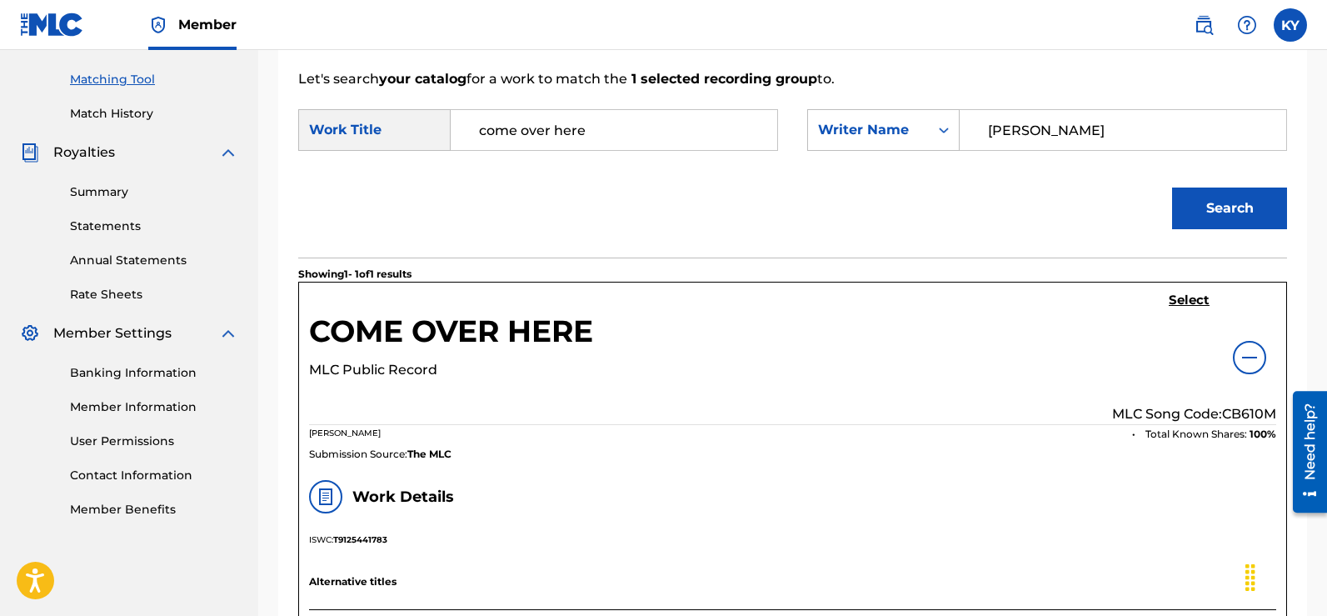
click at [1191, 296] on h5 "Select" at bounding box center [1189, 300] width 41 height 16
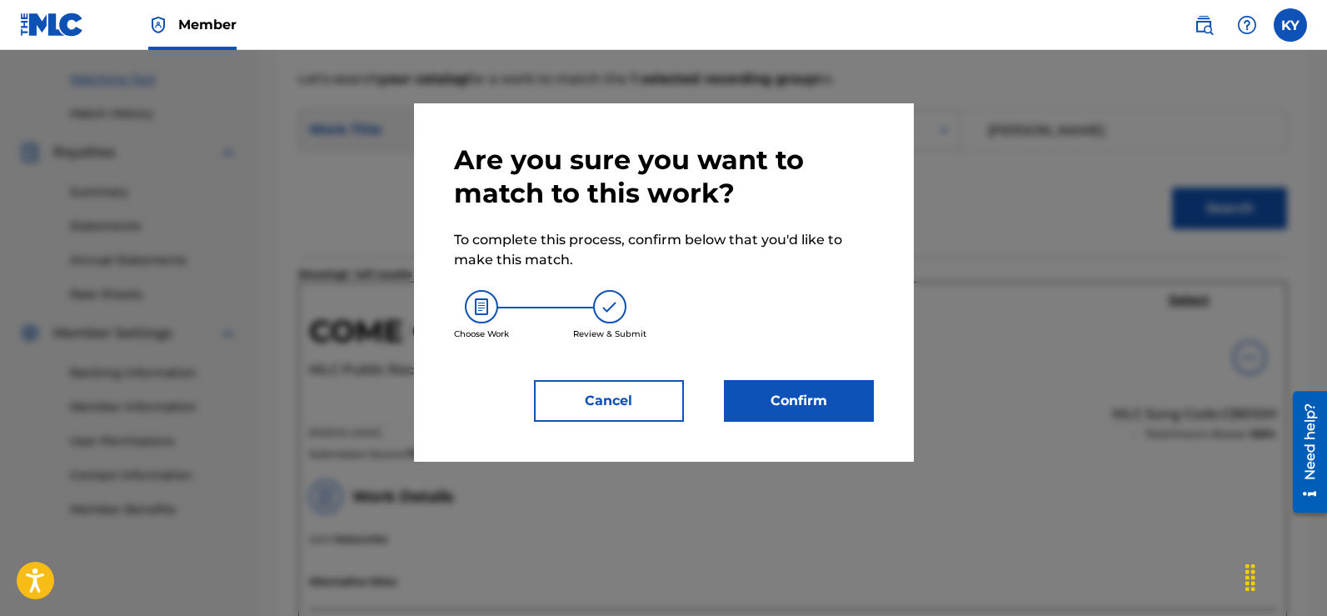
click at [801, 400] on button "Confirm" at bounding box center [799, 401] width 150 height 42
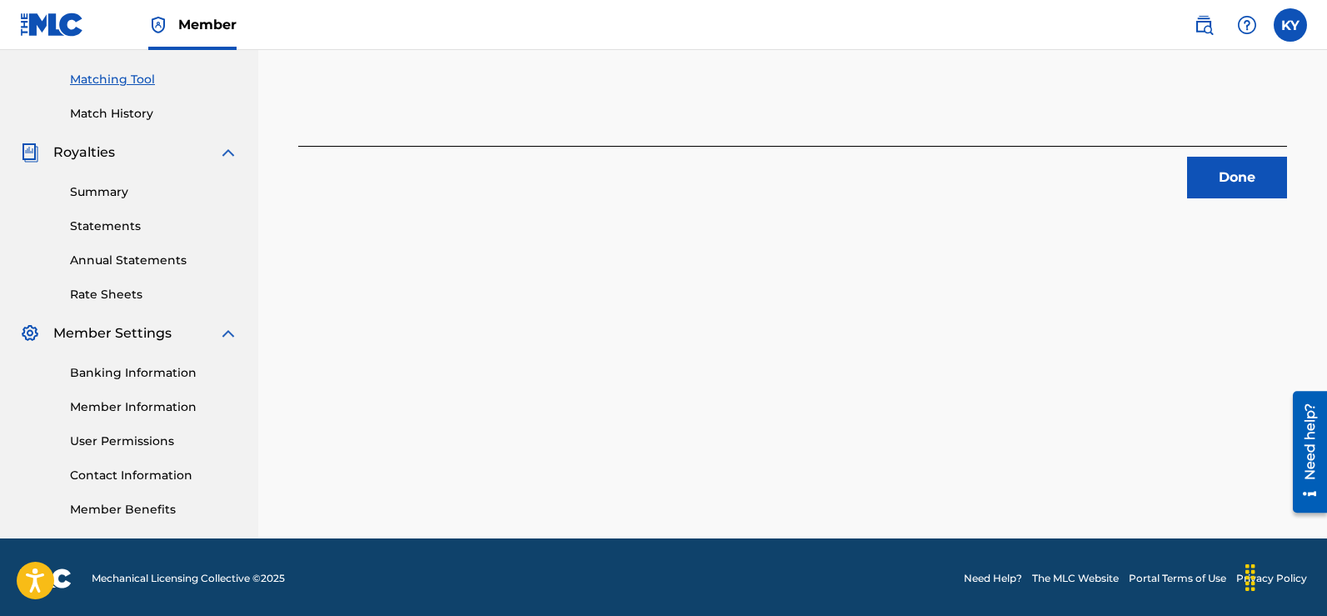
click at [1224, 177] on button "Done" at bounding box center [1237, 178] width 100 height 42
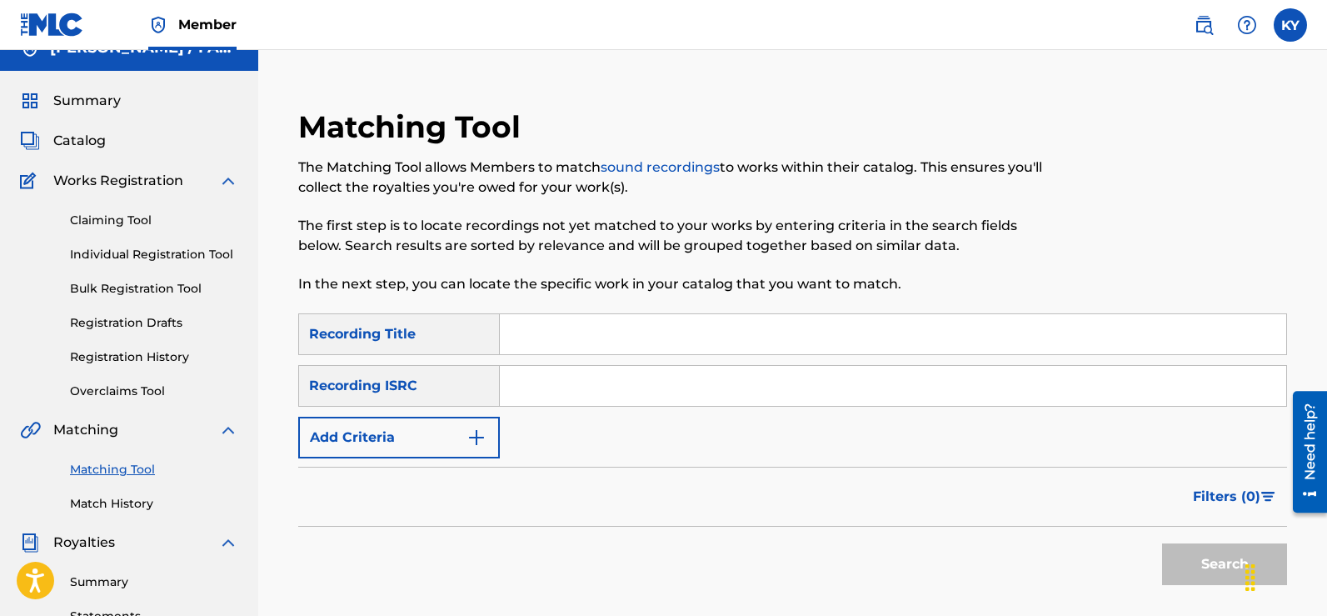
scroll to position [16, 0]
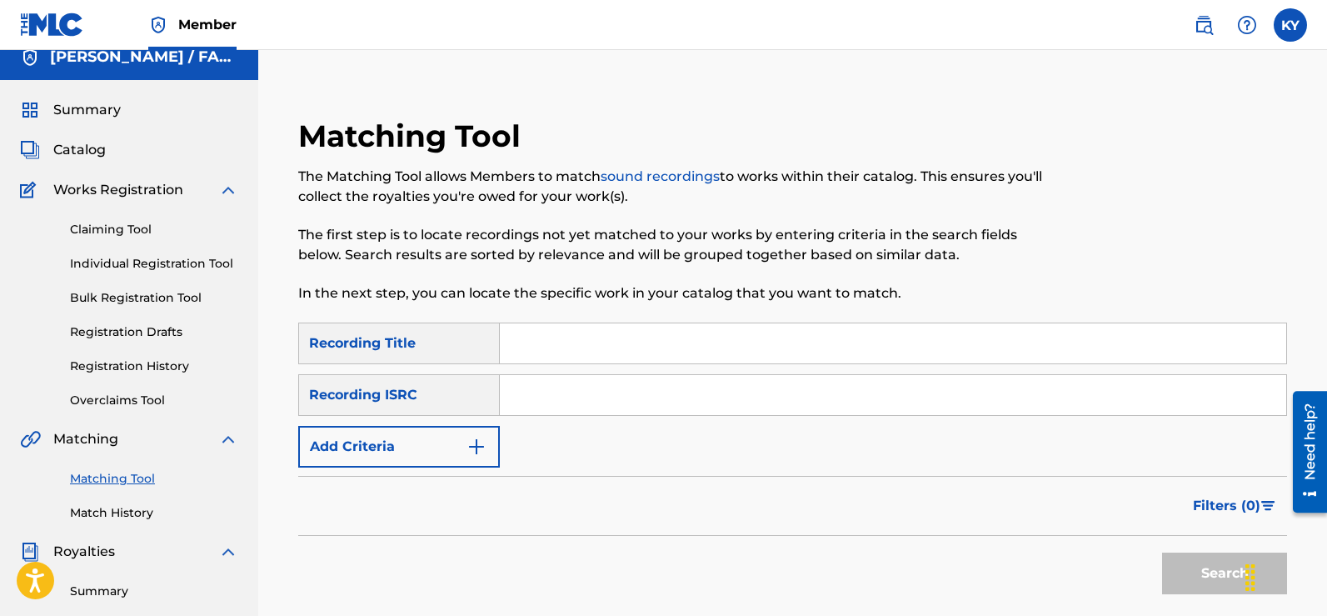
click at [514, 345] on input "Search Form" at bounding box center [893, 343] width 786 height 40
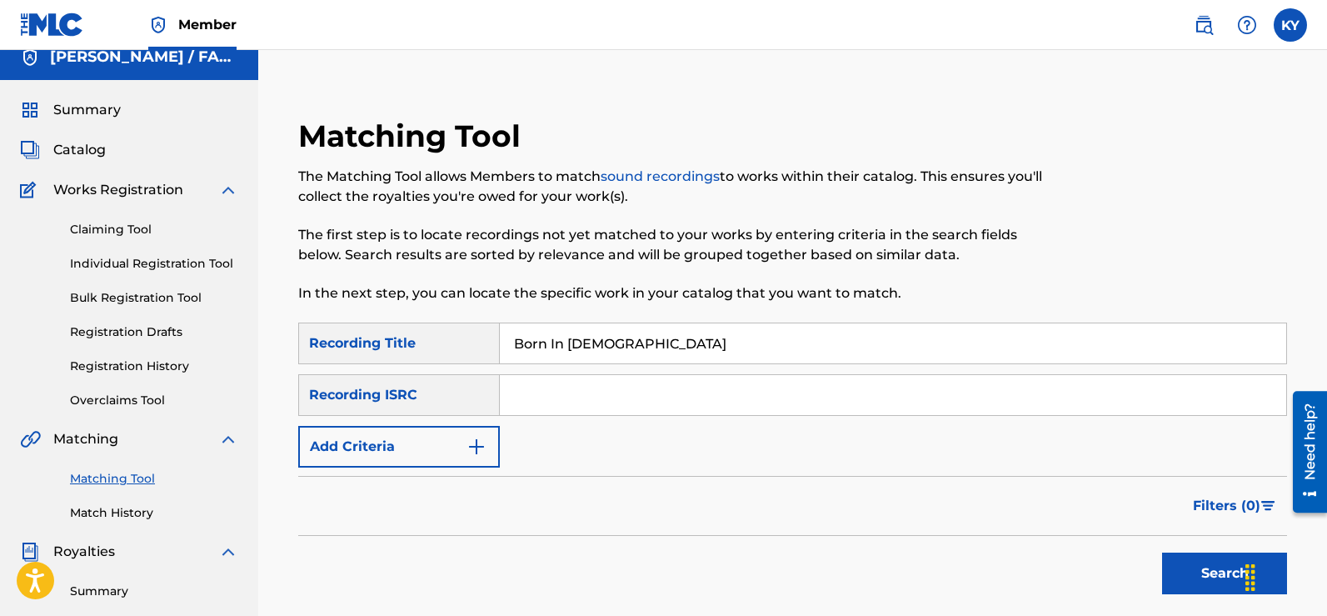
type input "Born In [DEMOGRAPHIC_DATA]"
click at [475, 438] on img "Search Form" at bounding box center [476, 446] width 20 height 20
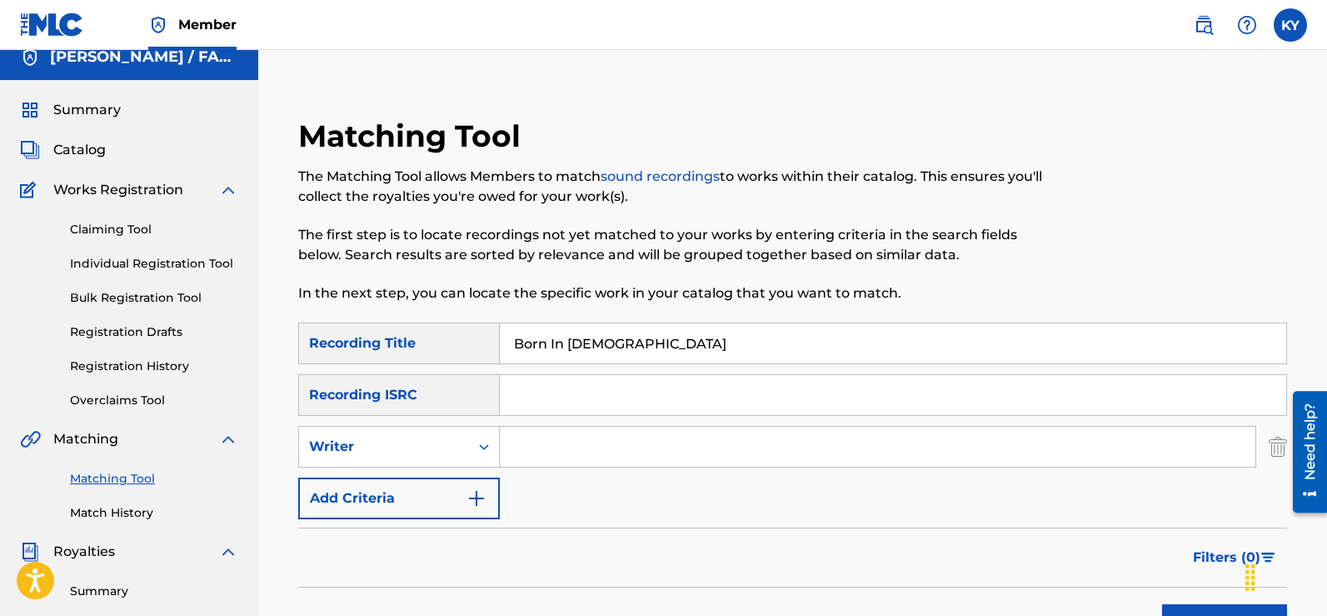
click at [519, 439] on input "Search Form" at bounding box center [878, 447] width 756 height 40
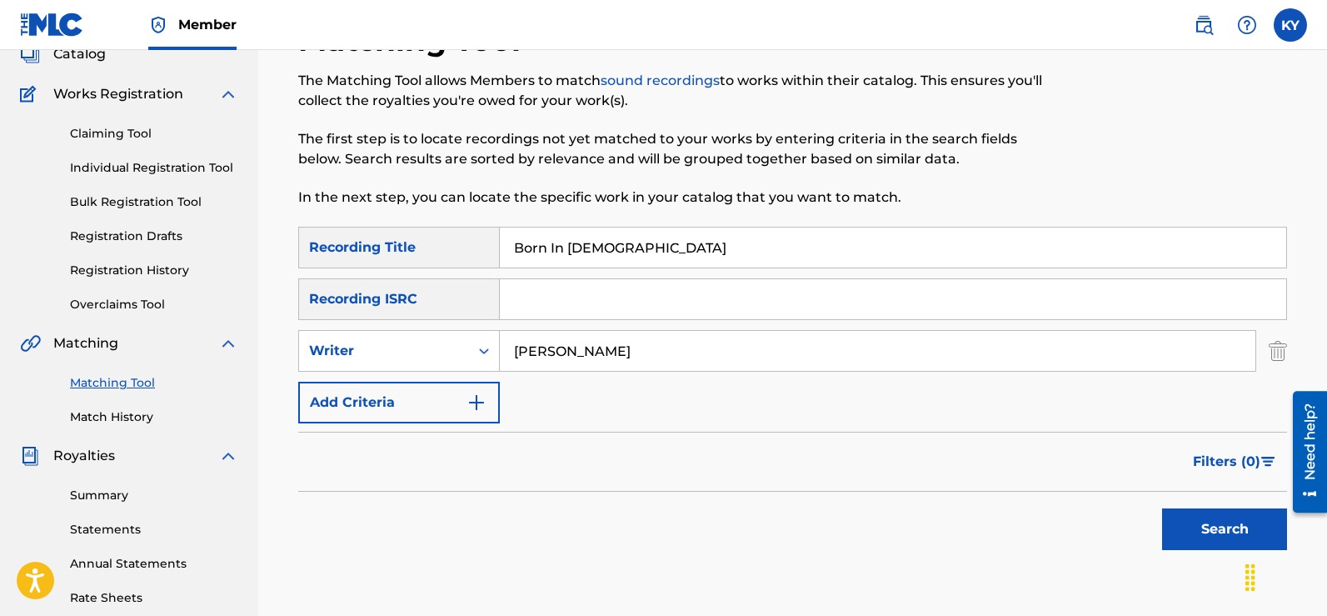
scroll to position [128, 0]
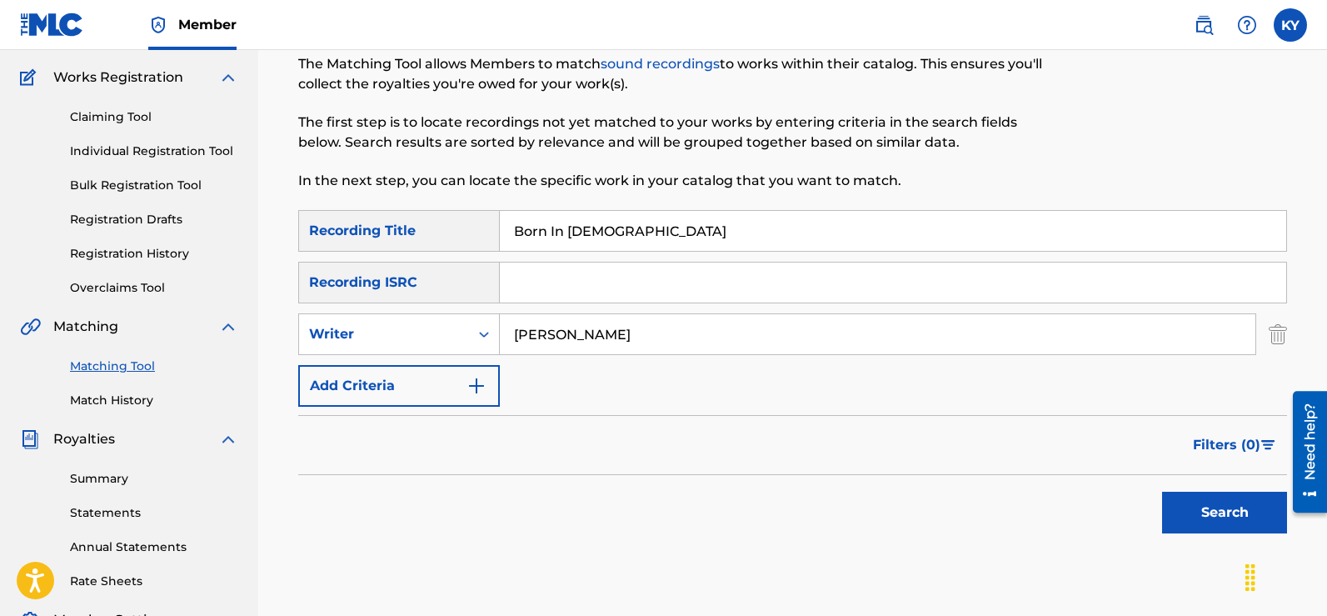
type input "[PERSON_NAME]"
click at [1219, 503] on button "Search" at bounding box center [1224, 512] width 125 height 42
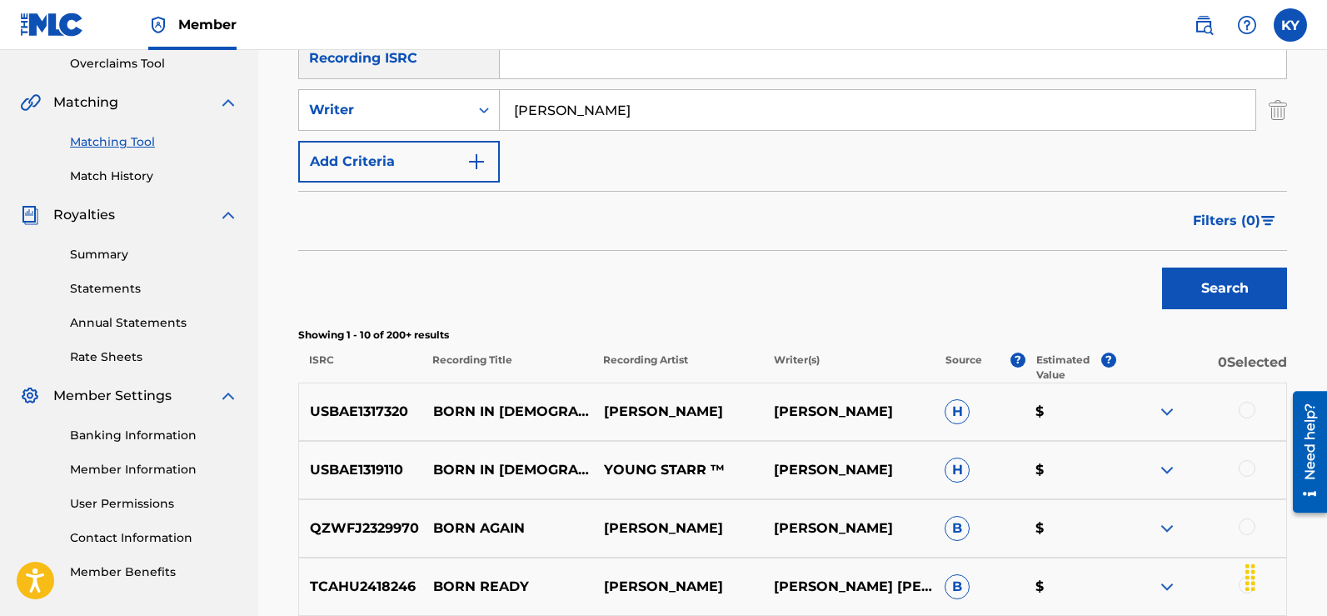
scroll to position [357, 0]
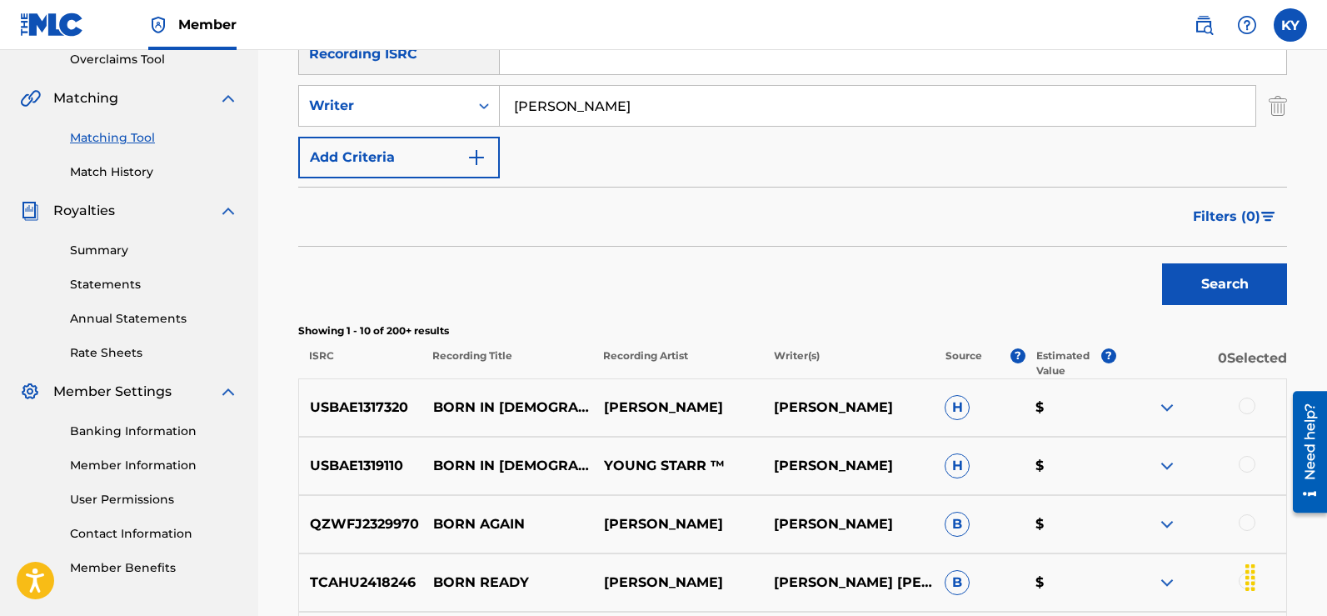
click at [1243, 402] on div at bounding box center [1247, 405] width 17 height 17
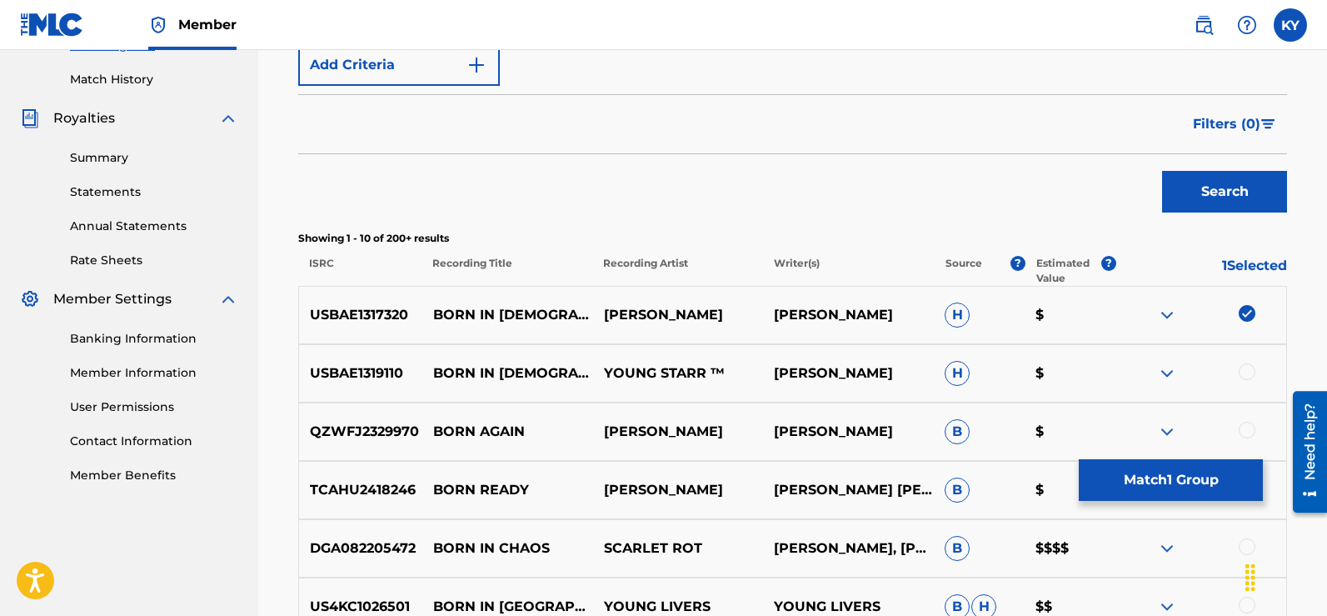
scroll to position [458, 0]
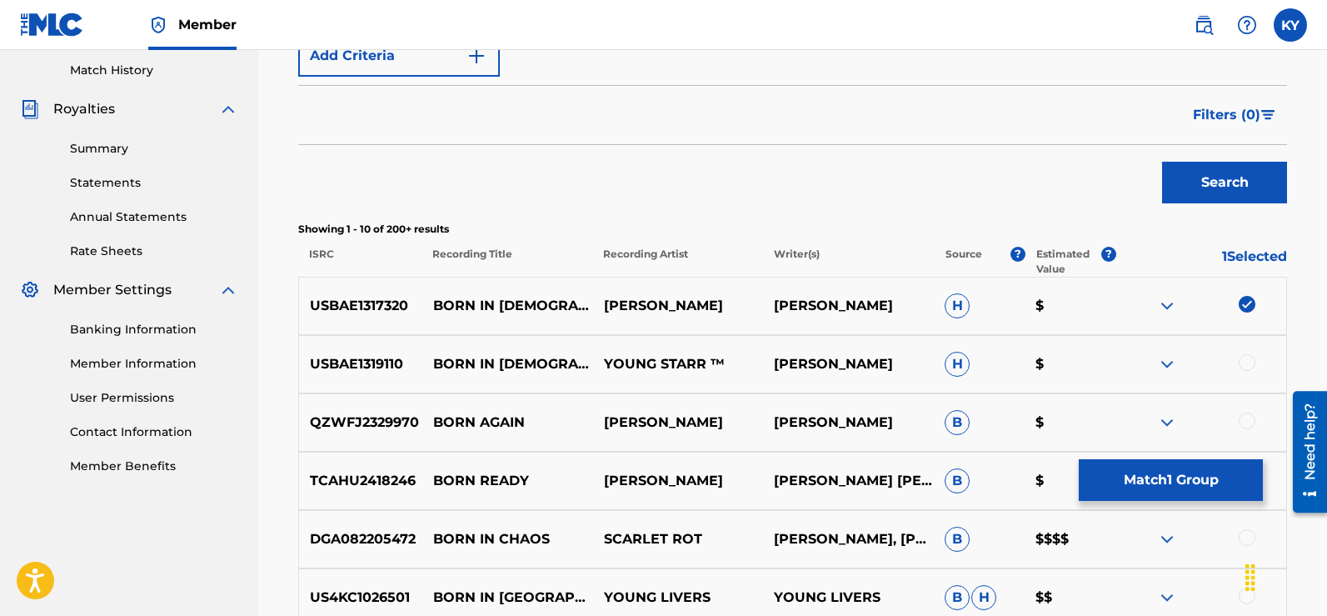
click at [1246, 361] on div at bounding box center [1247, 362] width 17 height 17
click at [1215, 174] on button "Search" at bounding box center [1224, 183] width 125 height 42
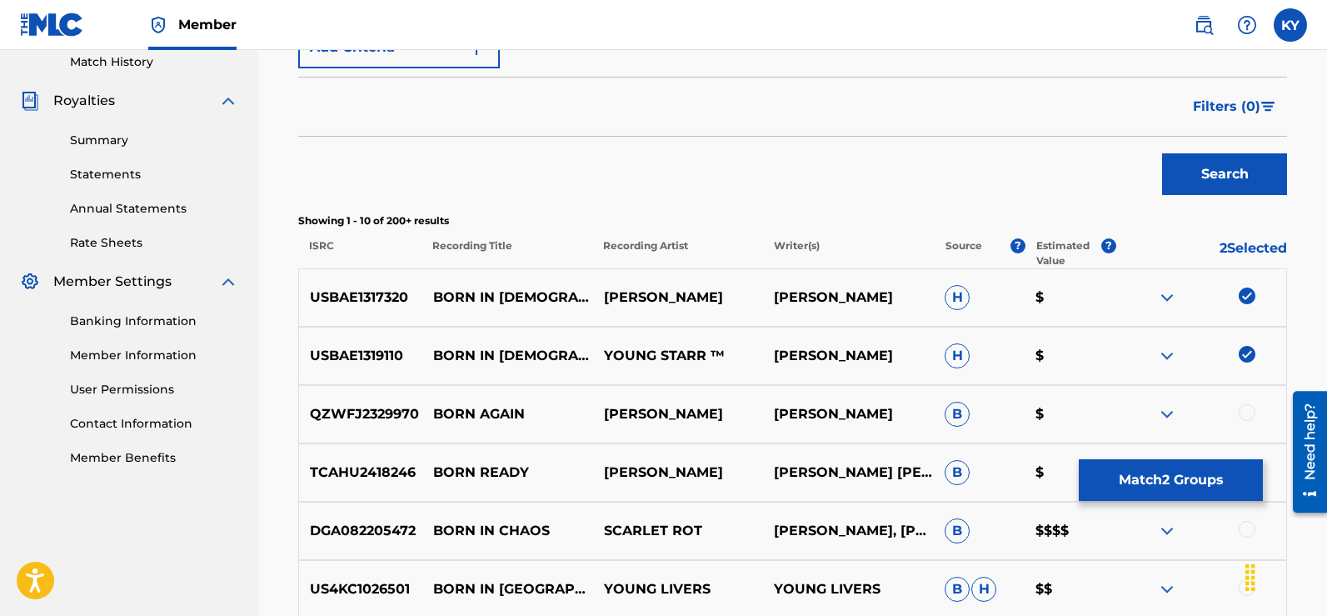
scroll to position [468, 0]
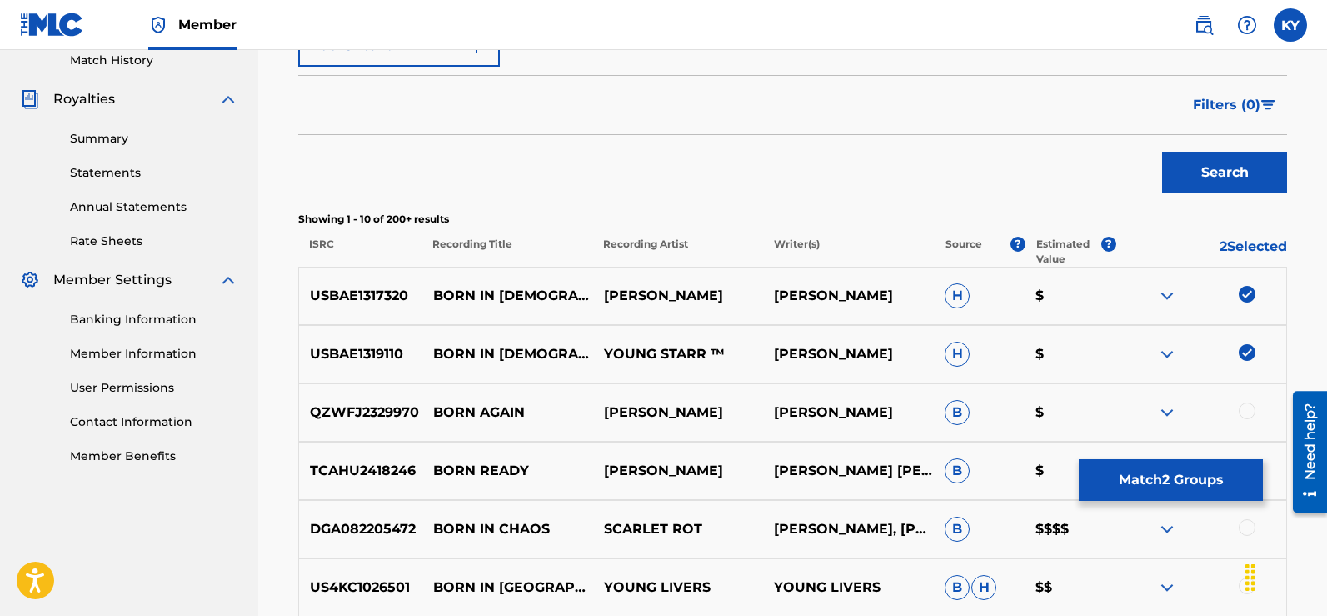
click at [1190, 471] on button "Match 2 Groups" at bounding box center [1171, 480] width 184 height 42
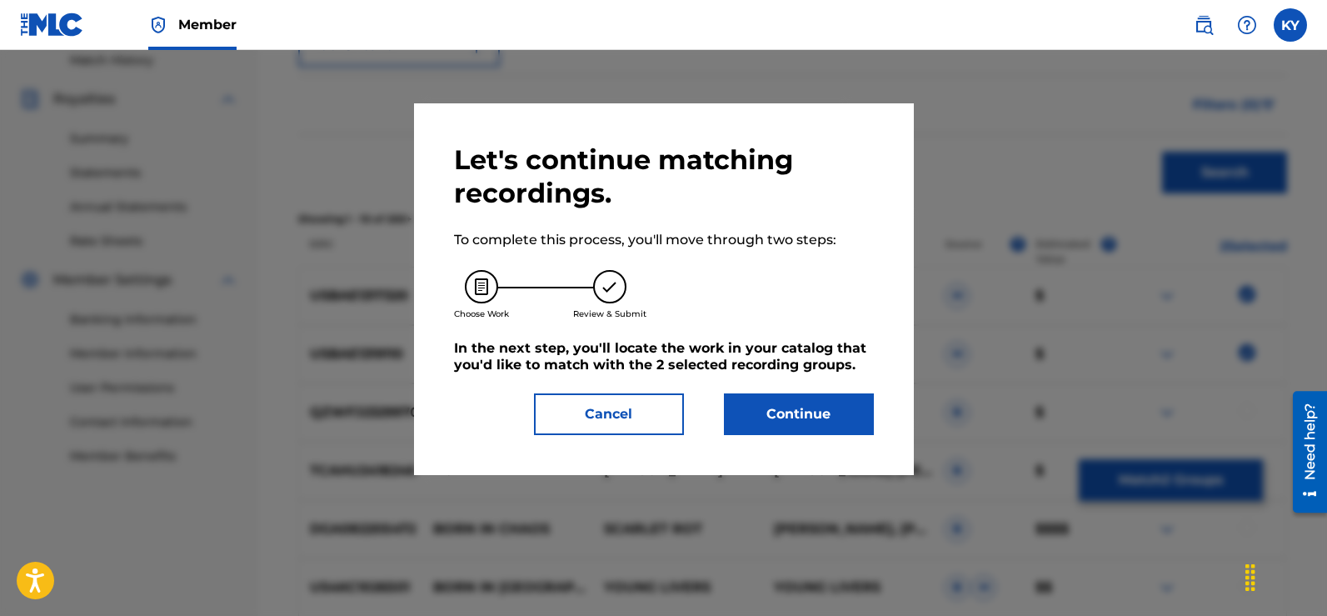
click at [789, 415] on button "Continue" at bounding box center [799, 414] width 150 height 42
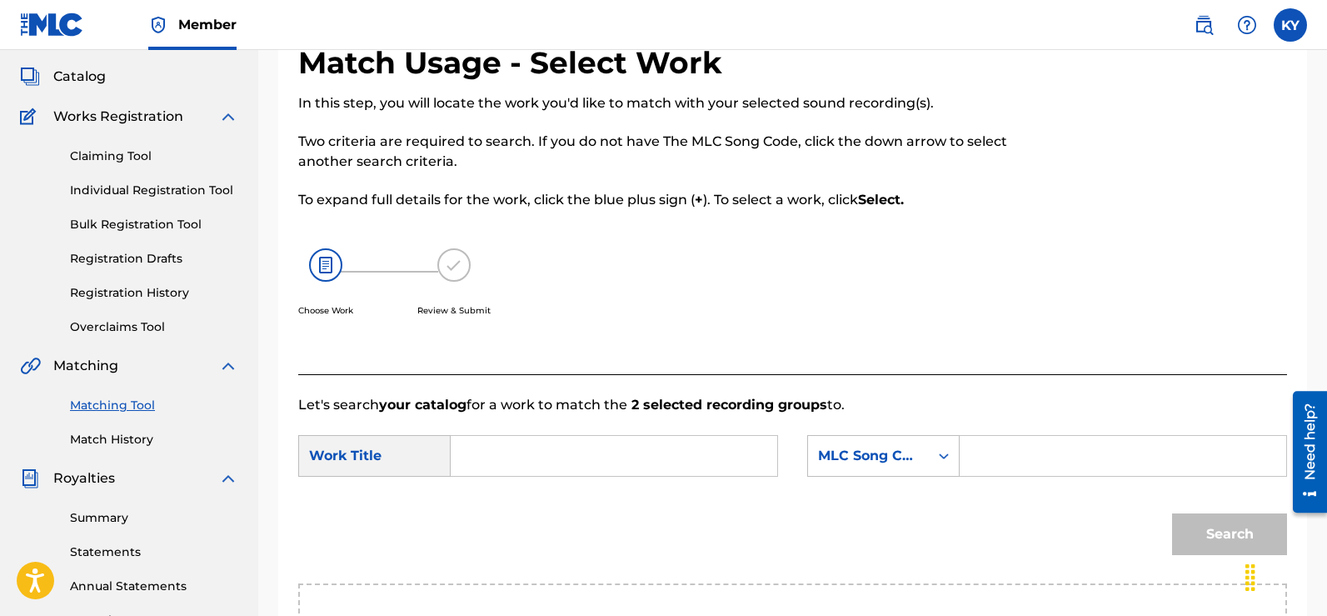
scroll to position [67, 0]
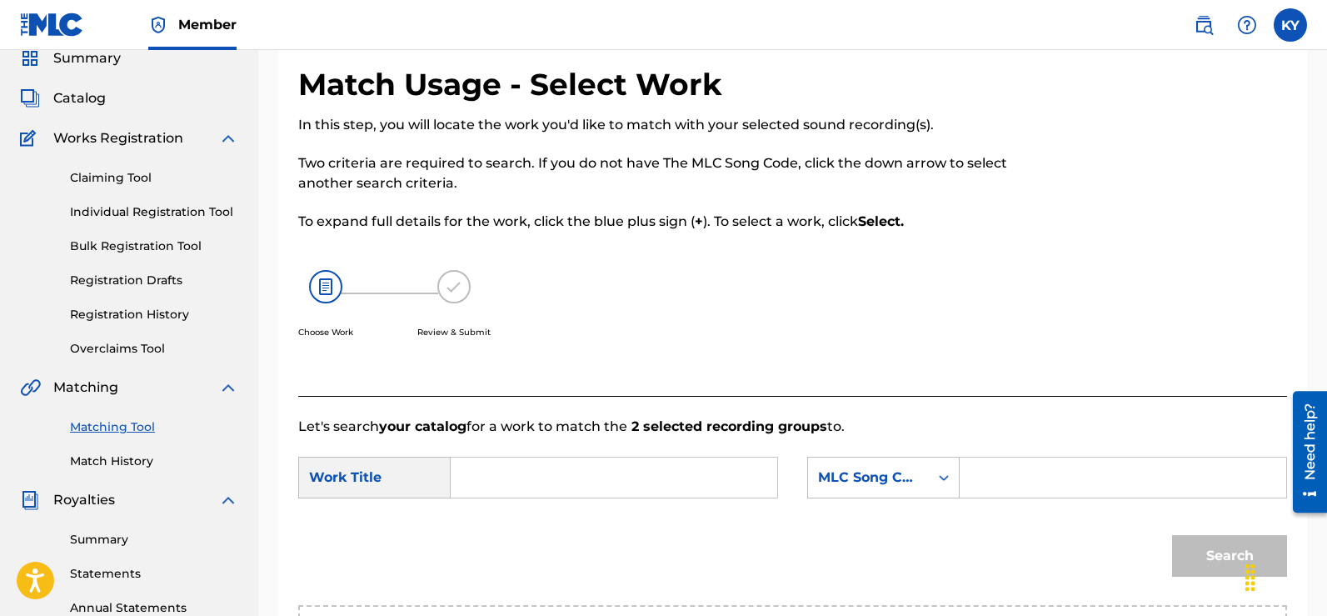
click at [469, 481] on input "Search Form" at bounding box center [614, 477] width 298 height 40
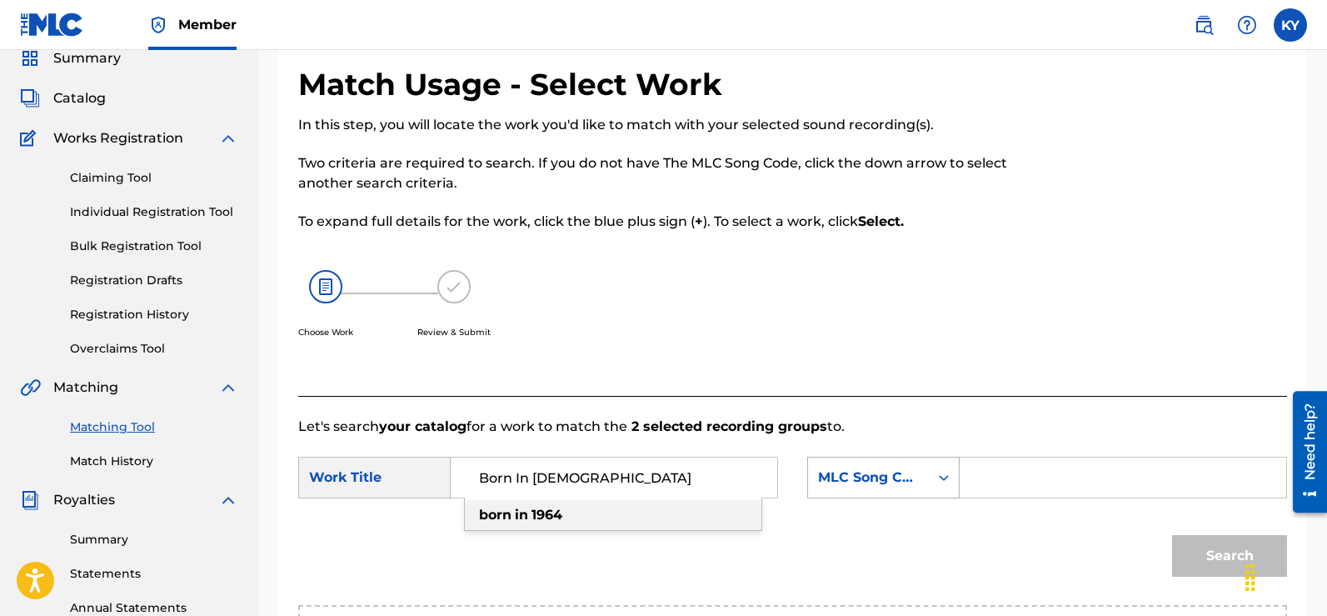
type input "Born In [DEMOGRAPHIC_DATA]"
click at [946, 479] on icon "Search Form" at bounding box center [945, 478] width 10 height 6
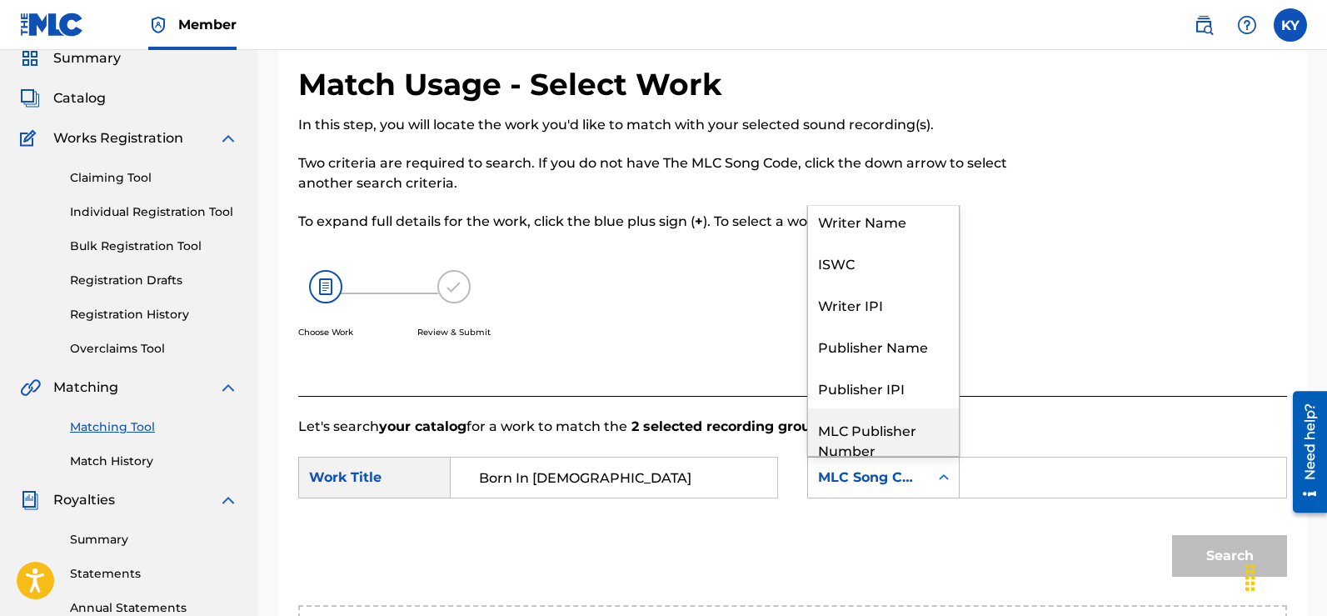
scroll to position [0, 0]
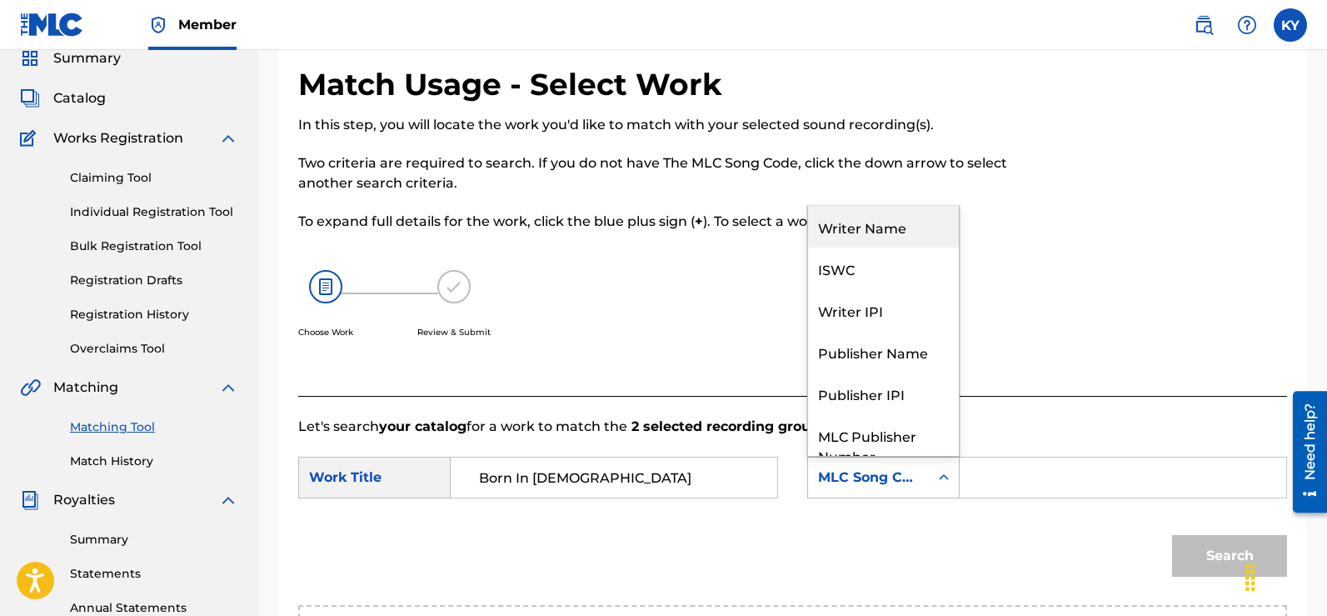
click at [879, 219] on div "Writer Name" at bounding box center [883, 227] width 151 height 42
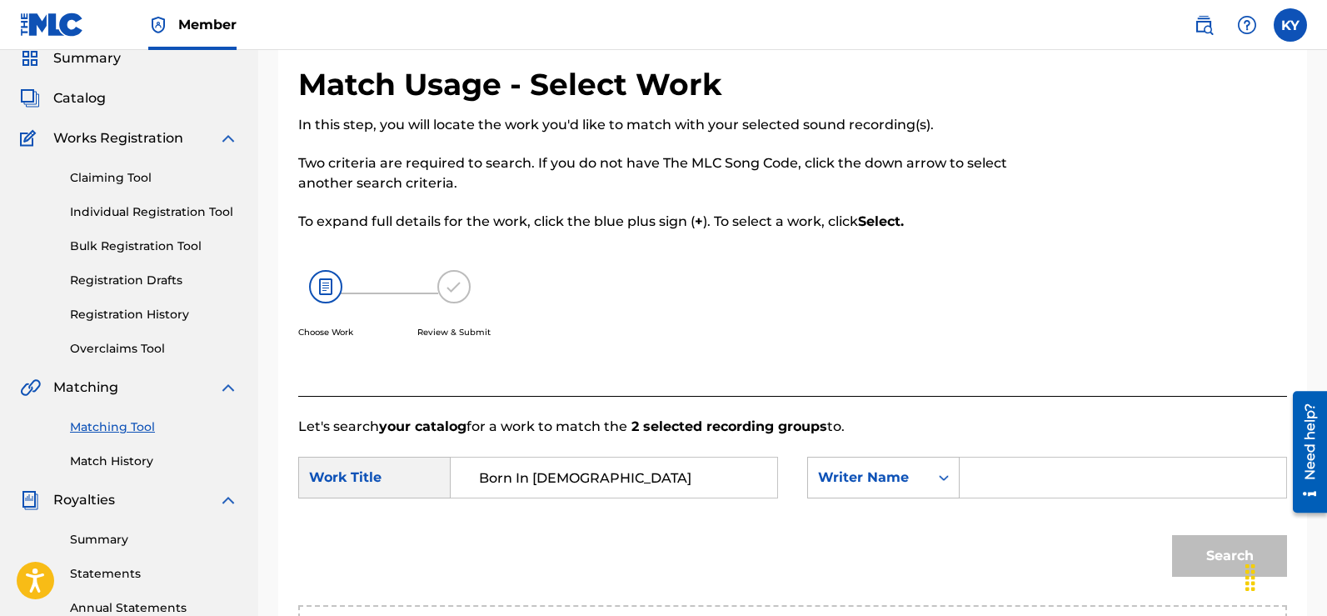
click at [985, 476] on input "Search Form" at bounding box center [1123, 477] width 298 height 40
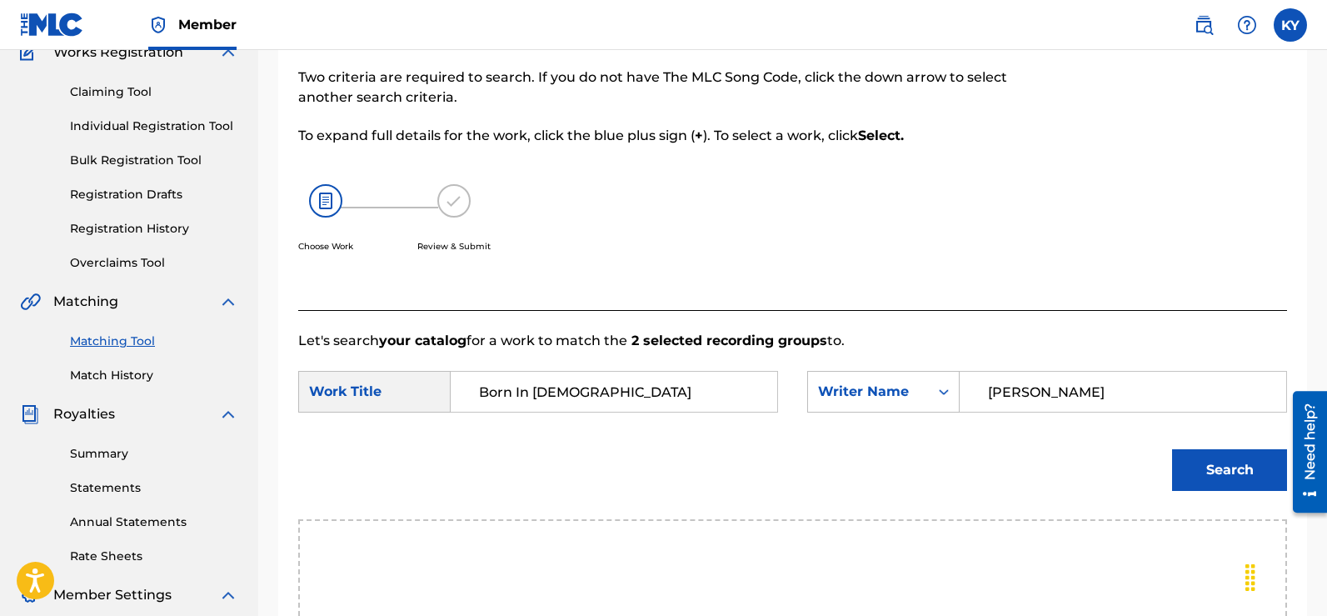
scroll to position [191, 0]
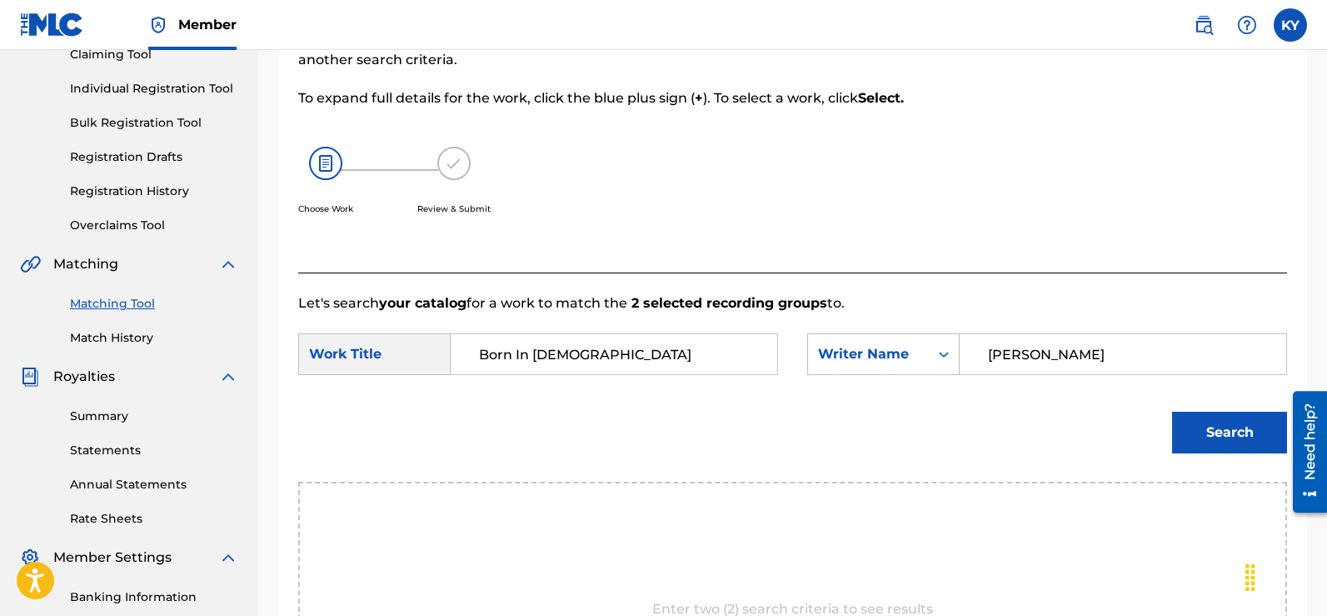
type input "[PERSON_NAME]"
click at [1218, 432] on button "Search" at bounding box center [1229, 433] width 115 height 42
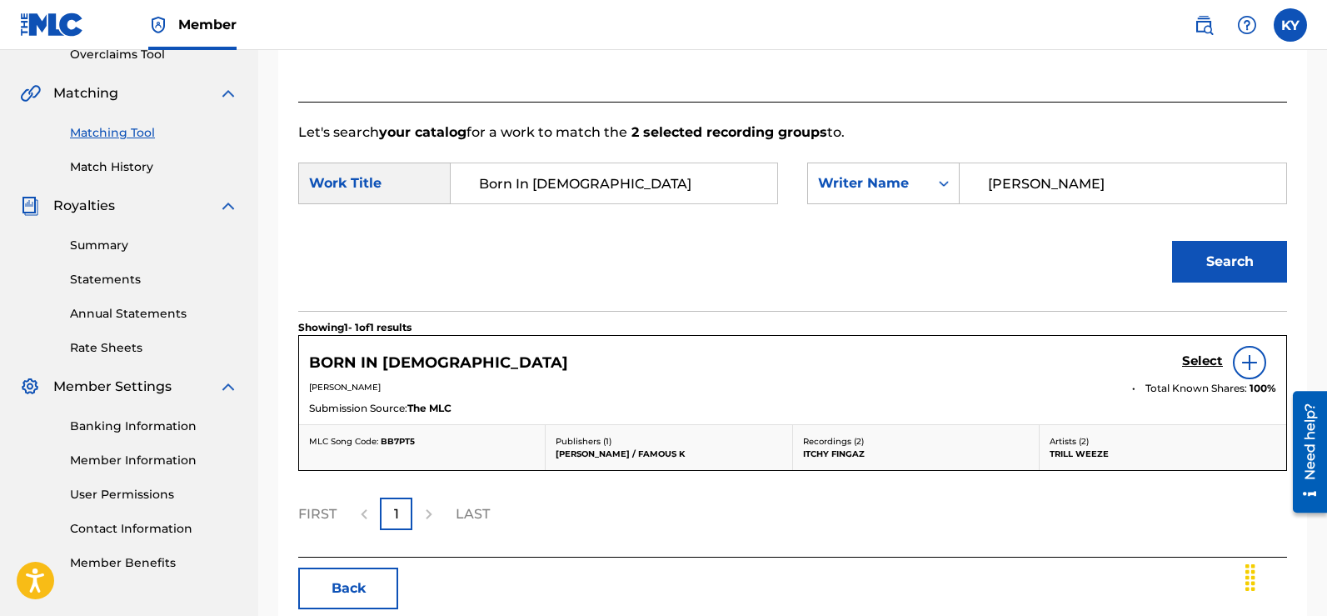
scroll to position [366, 0]
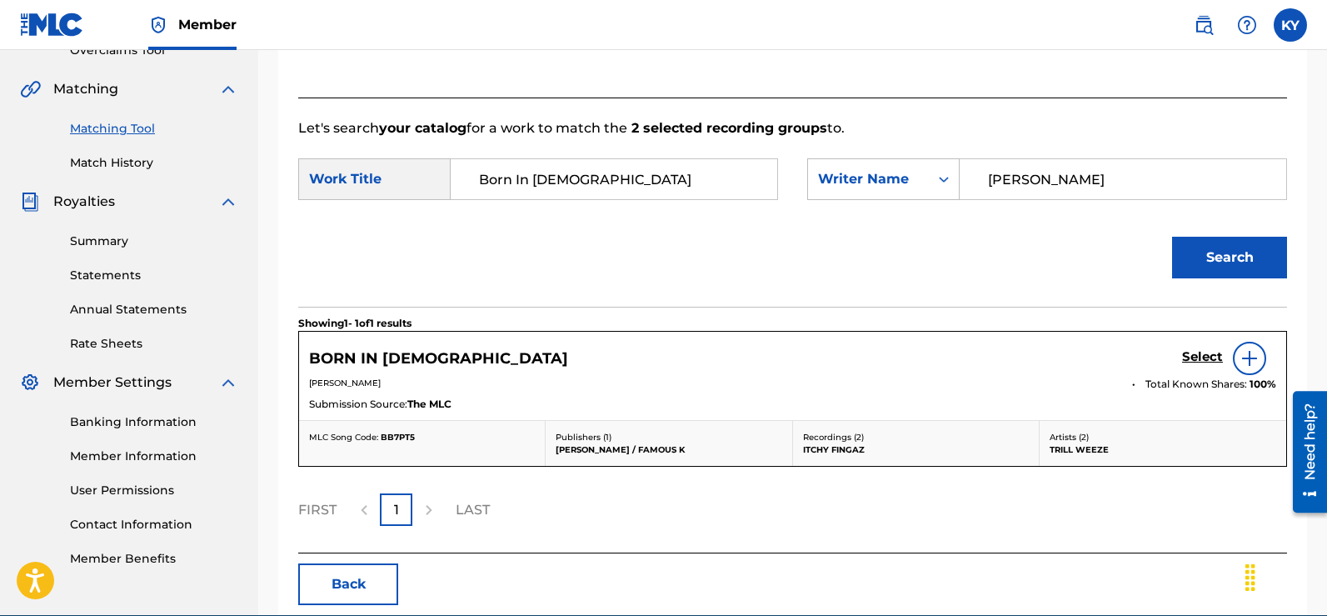
click at [1250, 352] on img at bounding box center [1250, 358] width 20 height 20
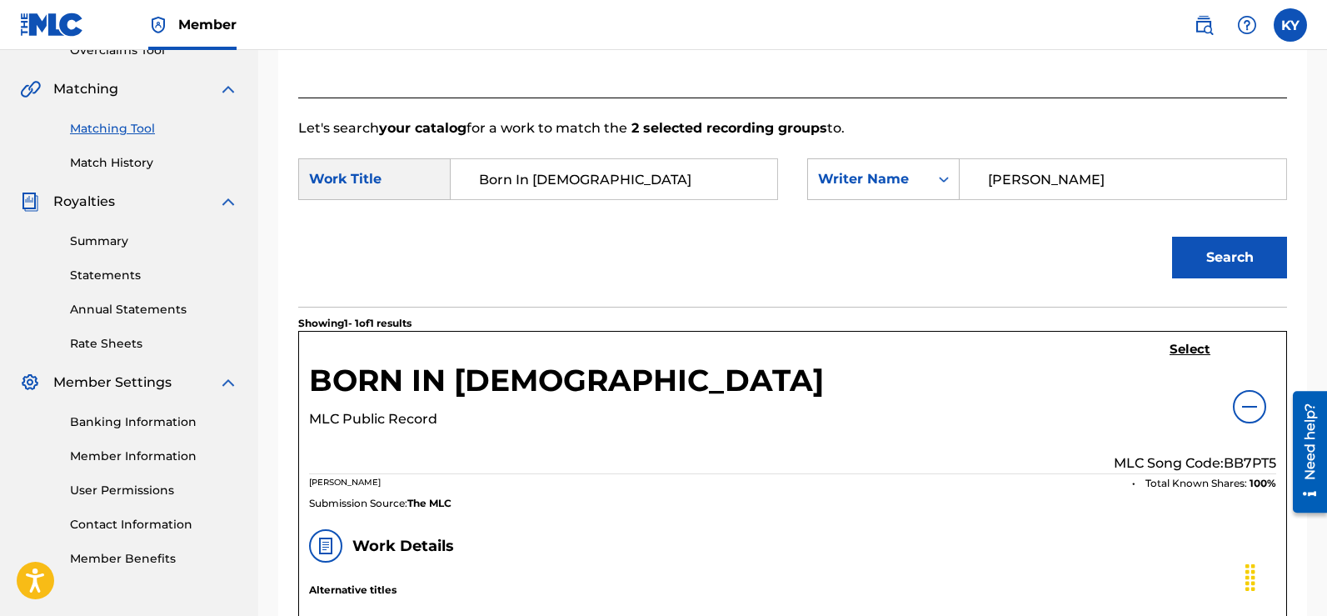
click at [1185, 346] on h5 "Select" at bounding box center [1190, 350] width 41 height 16
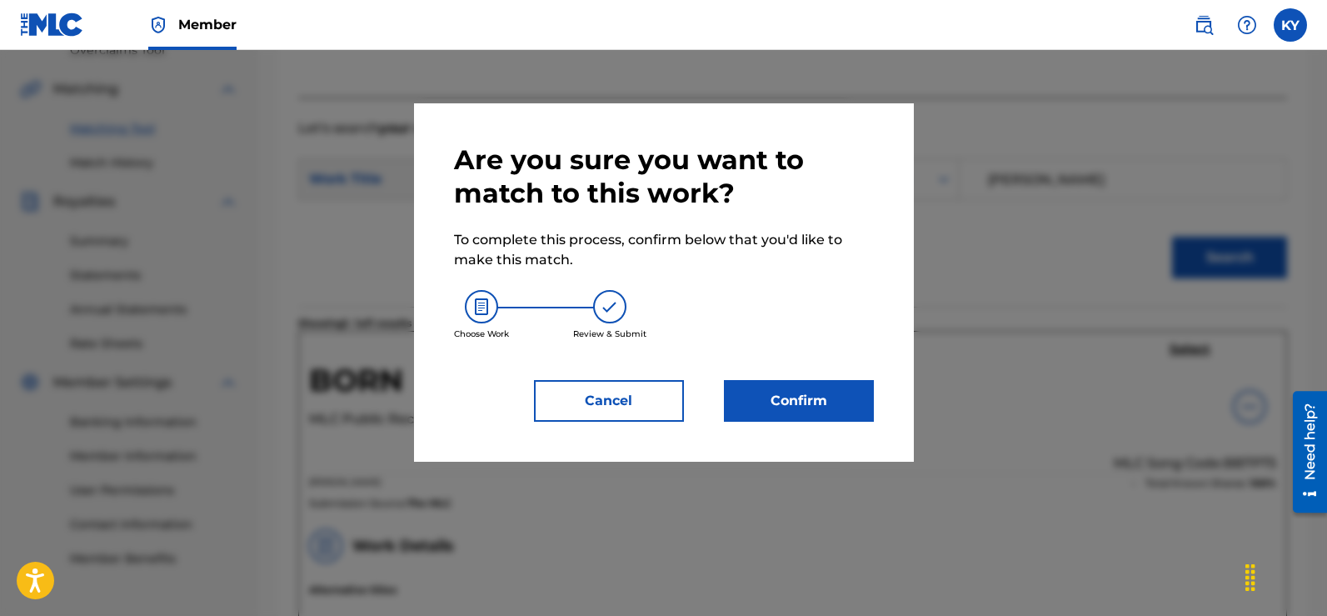
click at [784, 402] on button "Confirm" at bounding box center [799, 401] width 150 height 42
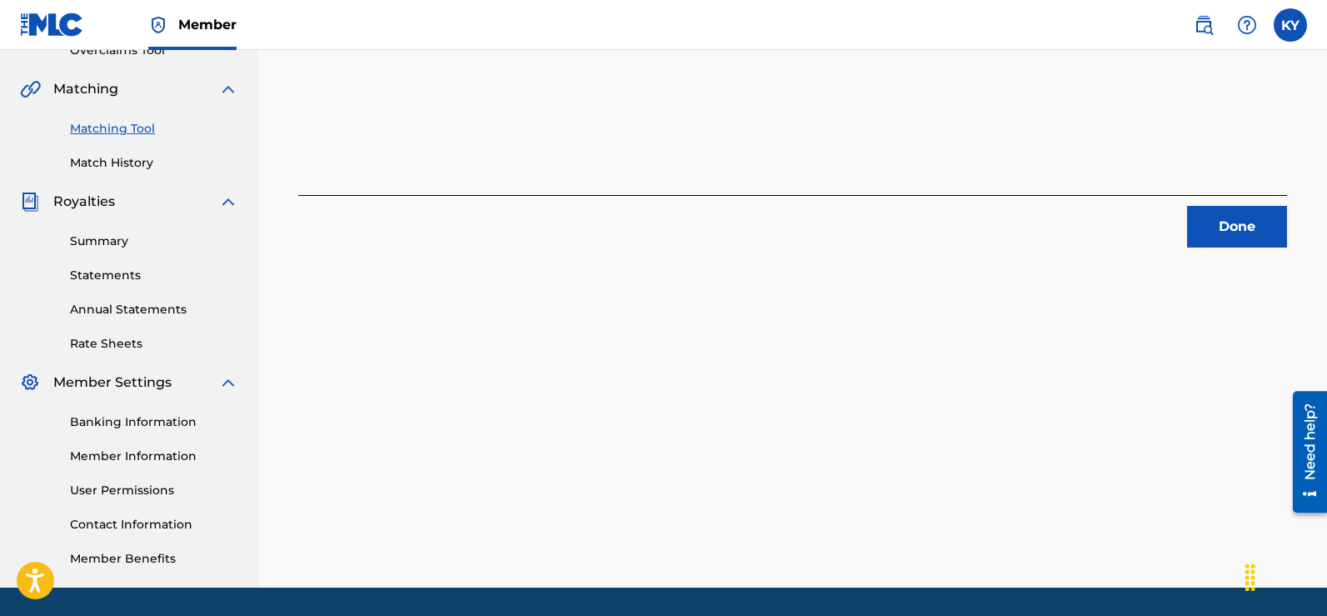
click at [1246, 222] on button "Done" at bounding box center [1237, 227] width 100 height 42
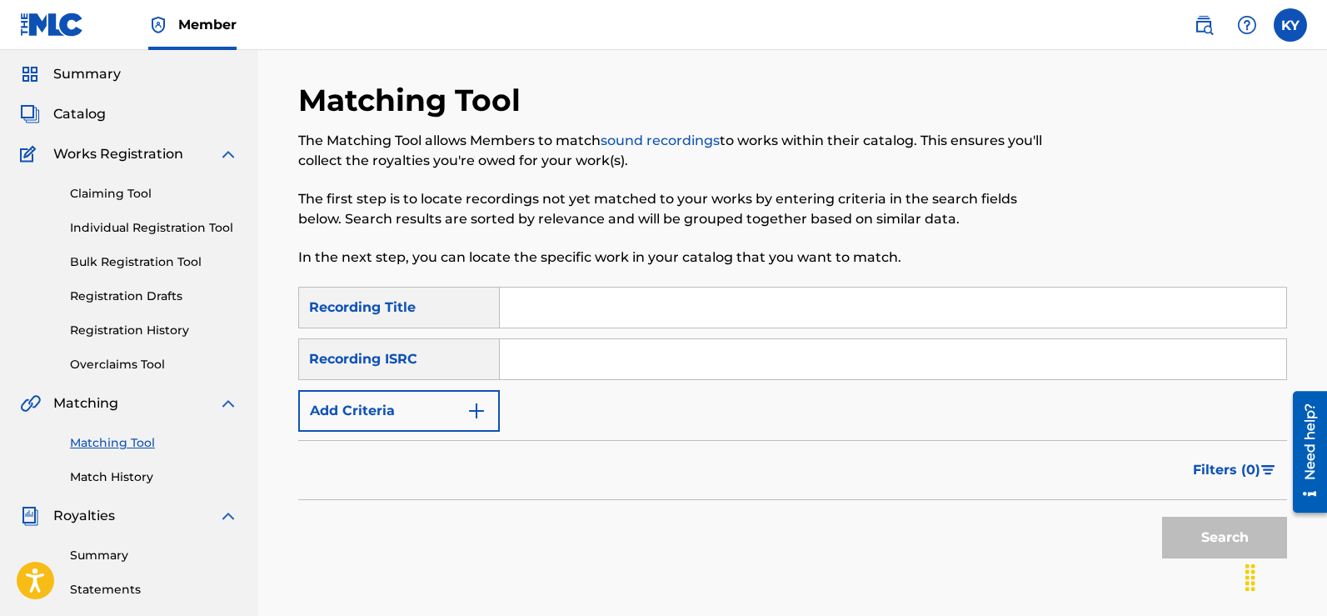
scroll to position [42, 0]
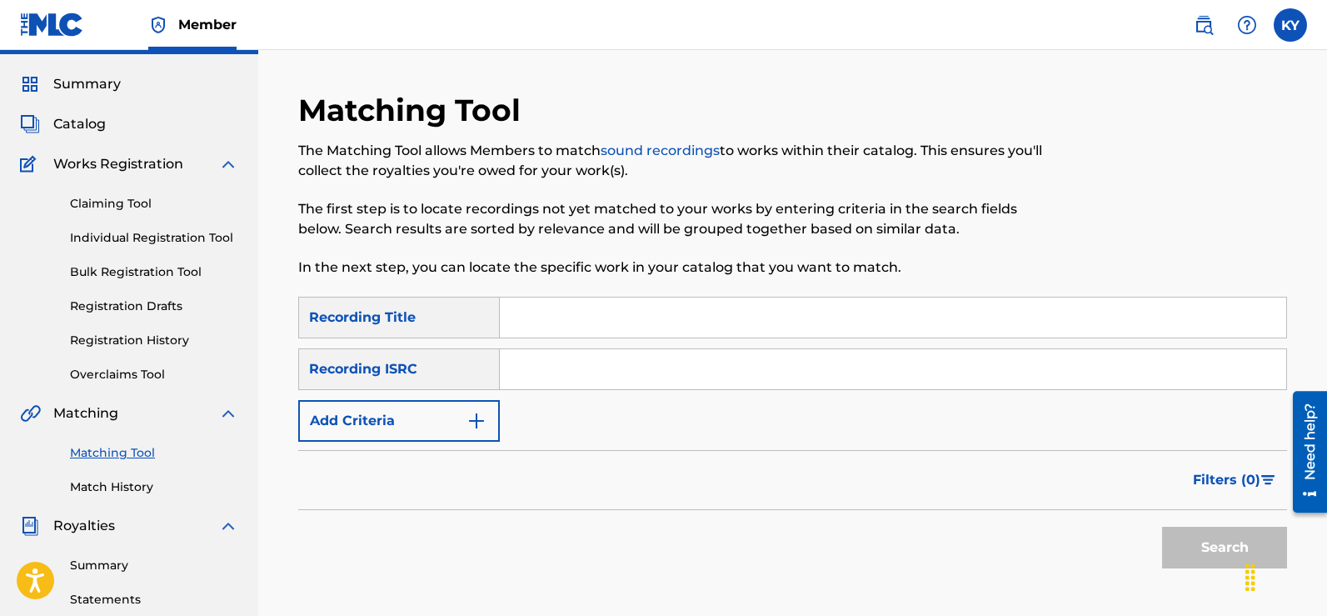
click at [514, 321] on input "Search Form" at bounding box center [893, 317] width 786 height 40
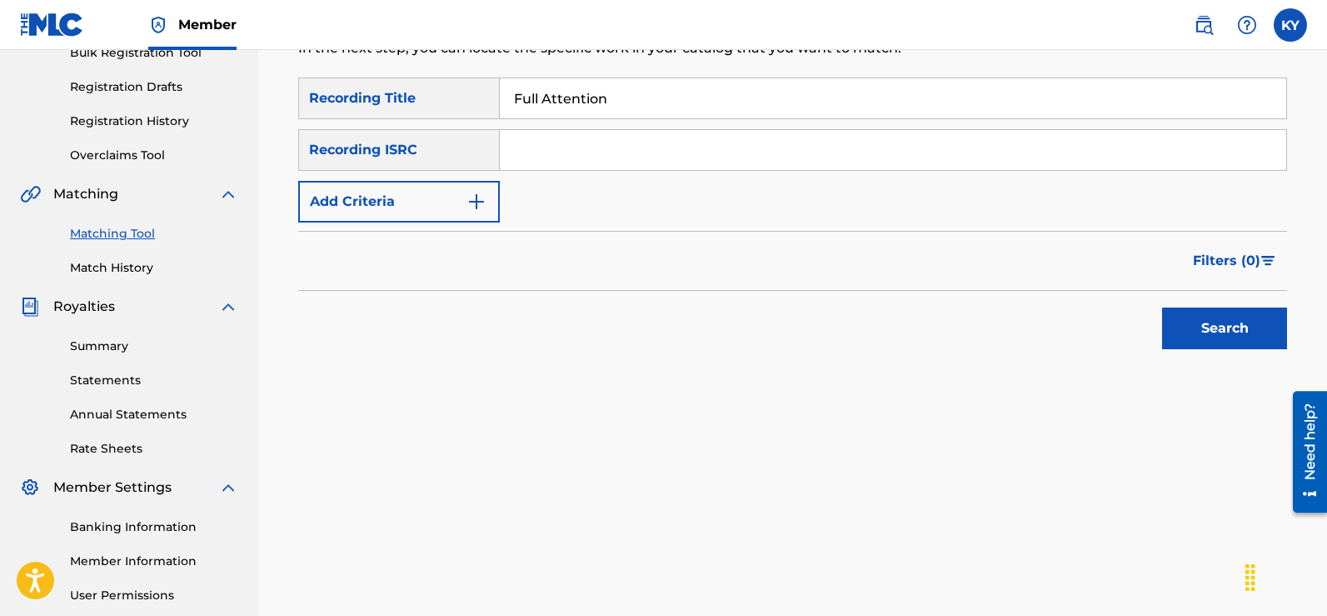
scroll to position [264, 0]
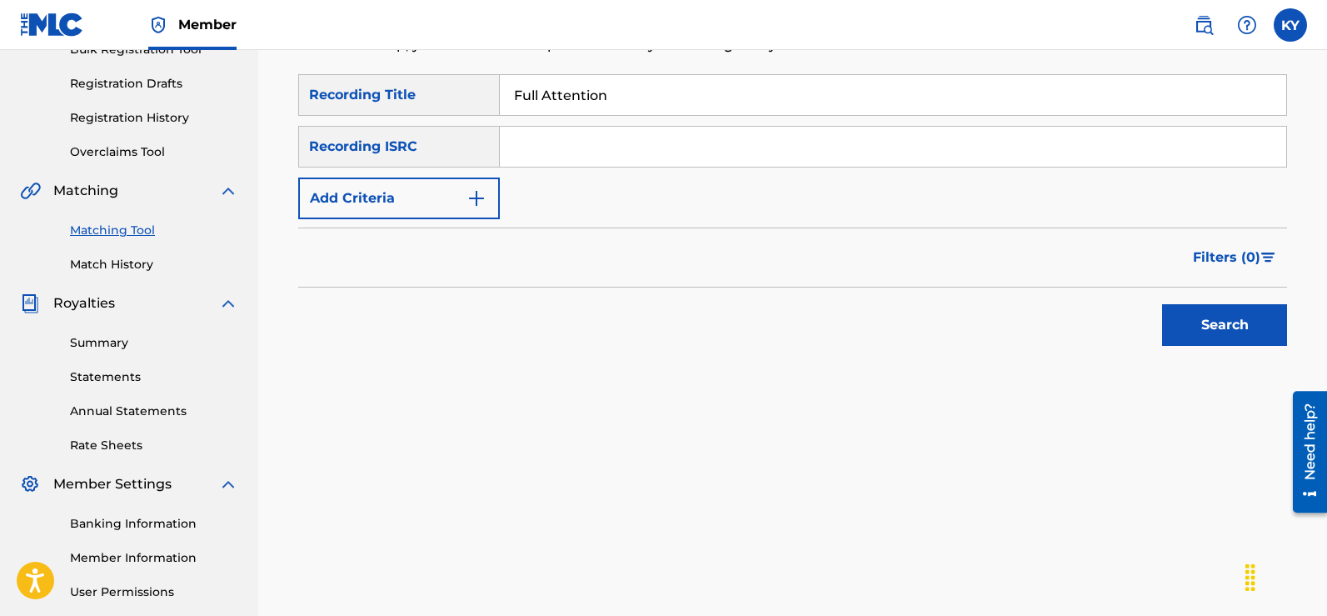
type input "Full Attention"
click at [476, 195] on img "Search Form" at bounding box center [476, 198] width 20 height 20
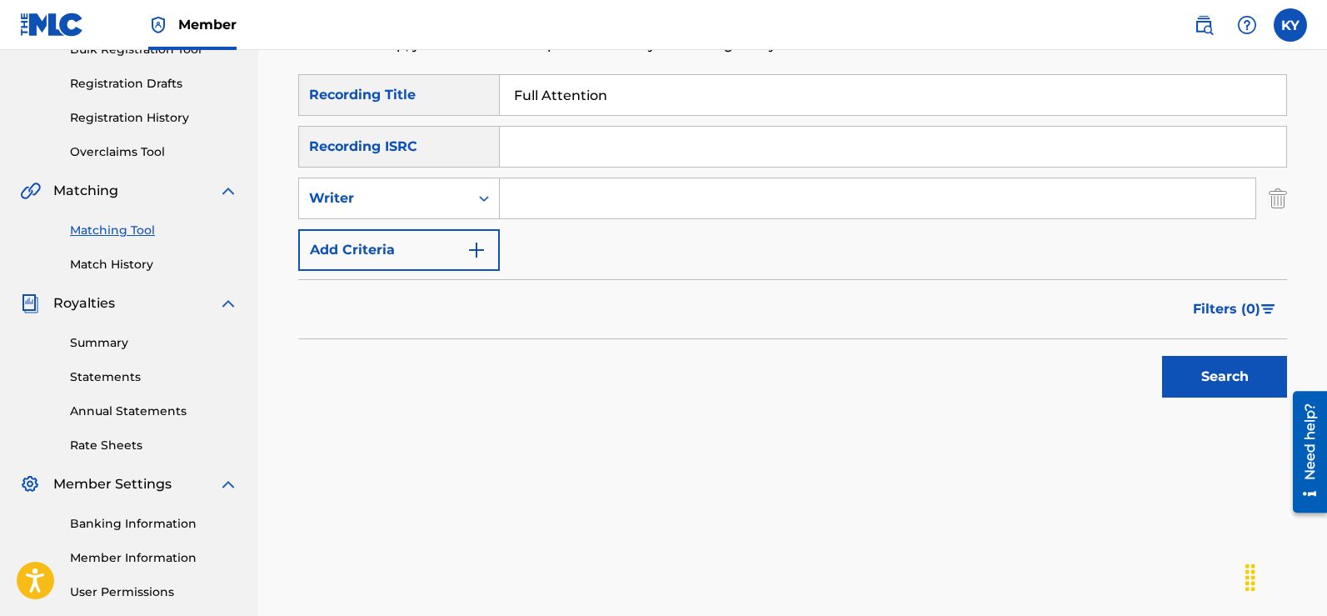
click at [507, 198] on input "Search Form" at bounding box center [878, 198] width 756 height 40
click at [1234, 377] on button "Search" at bounding box center [1224, 377] width 125 height 42
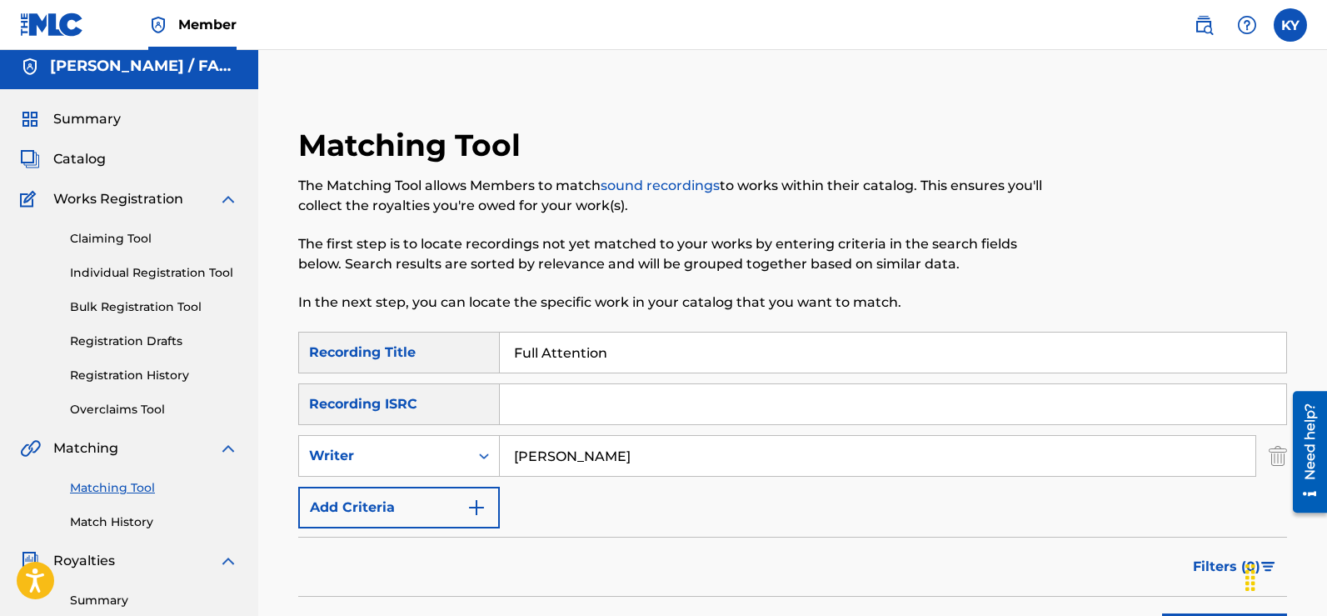
scroll to position [0, 0]
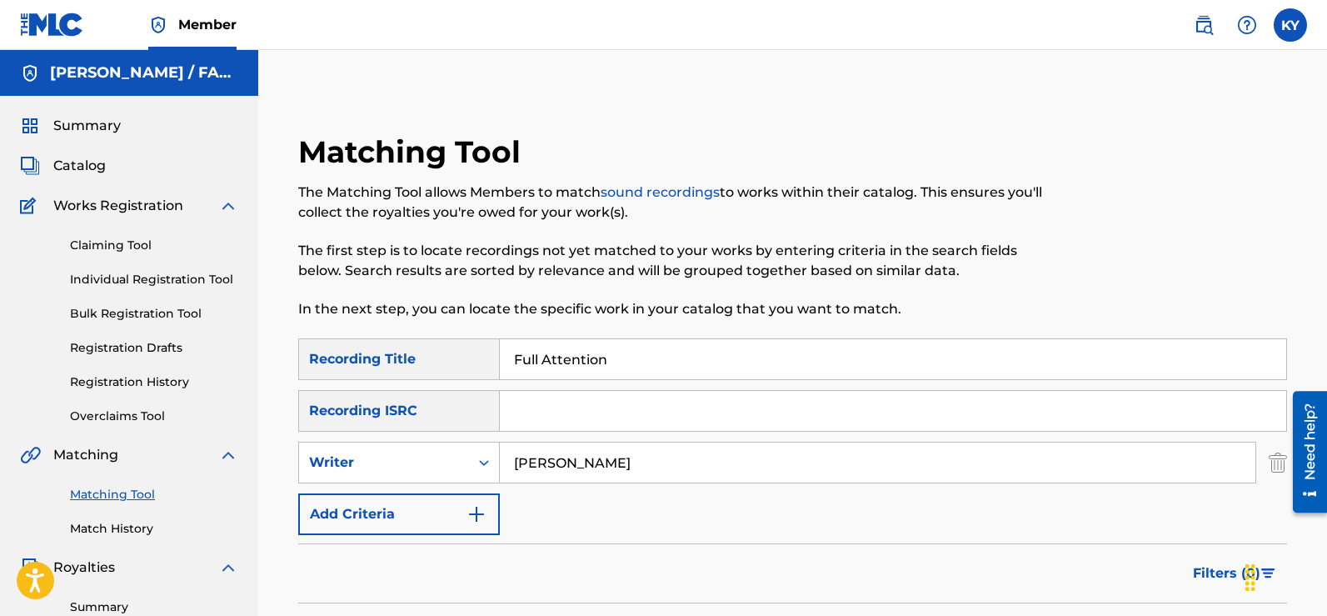
click at [611, 466] on input "[PERSON_NAME]" at bounding box center [878, 462] width 756 height 40
type input "Y"
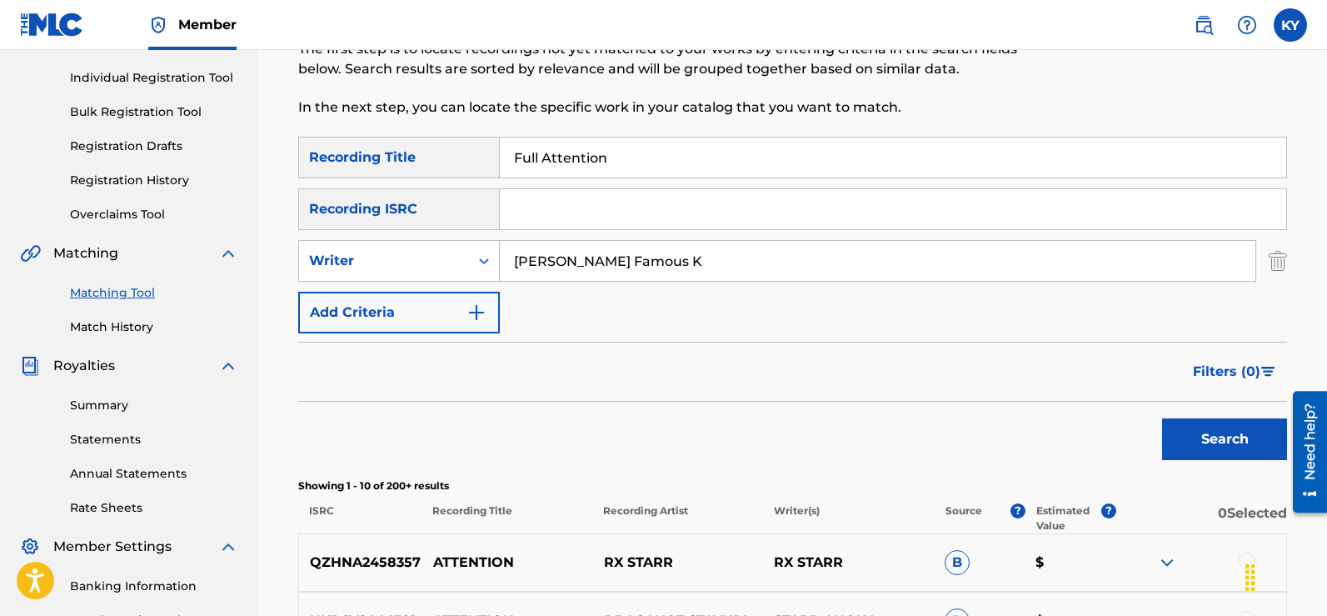
scroll to position [204, 0]
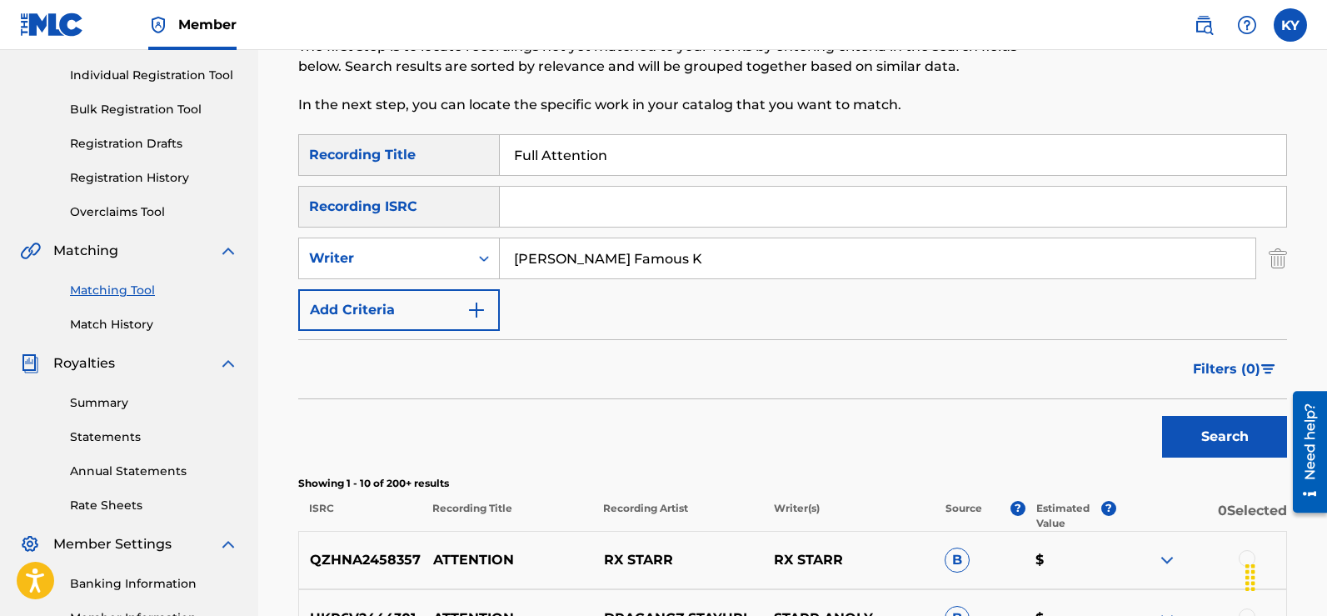
click at [1221, 436] on button "Search" at bounding box center [1224, 437] width 125 height 42
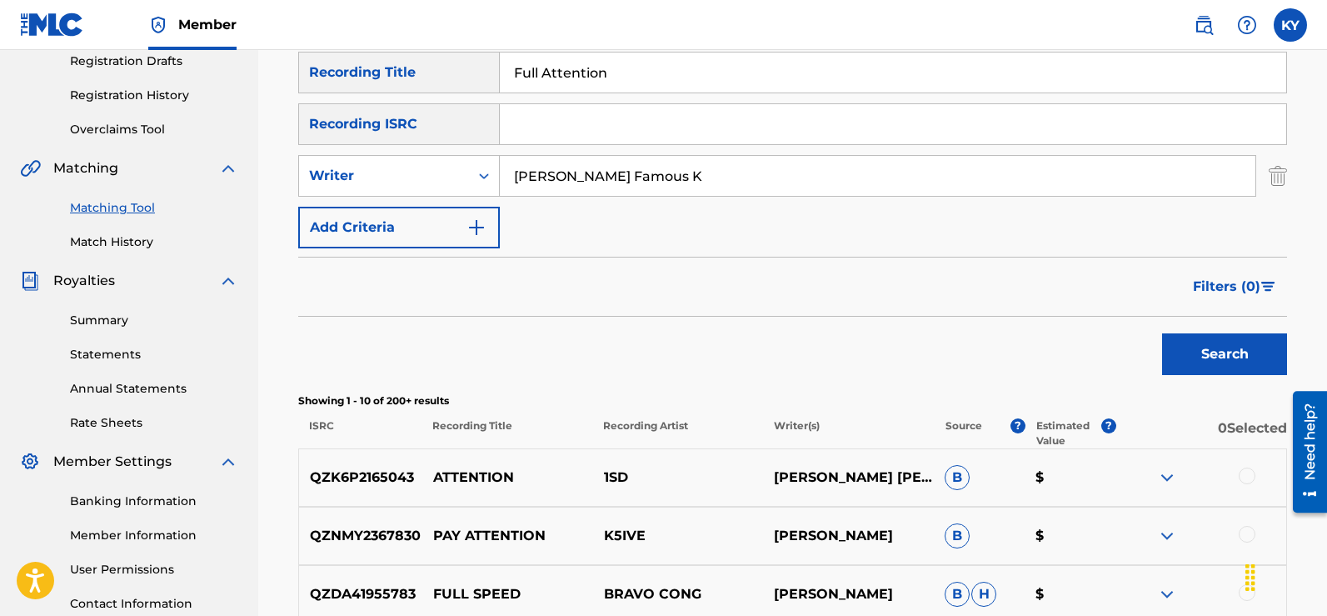
scroll to position [0, 0]
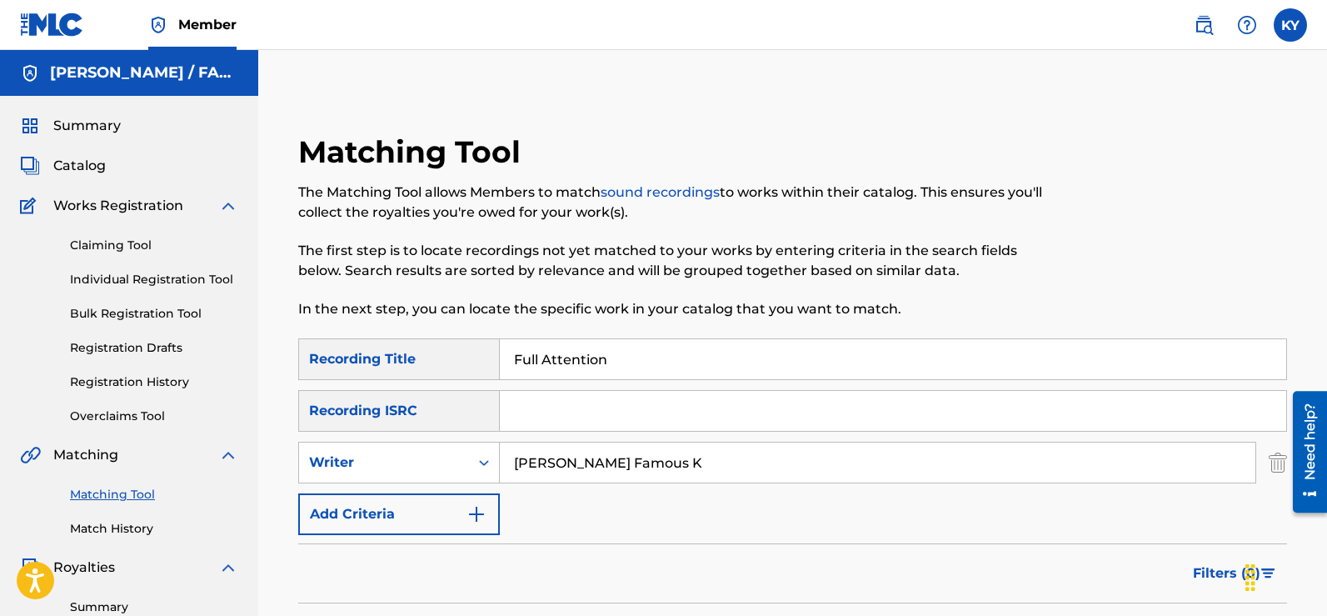
click at [676, 465] on input "[PERSON_NAME] Famous K" at bounding box center [878, 462] width 756 height 40
type input "K"
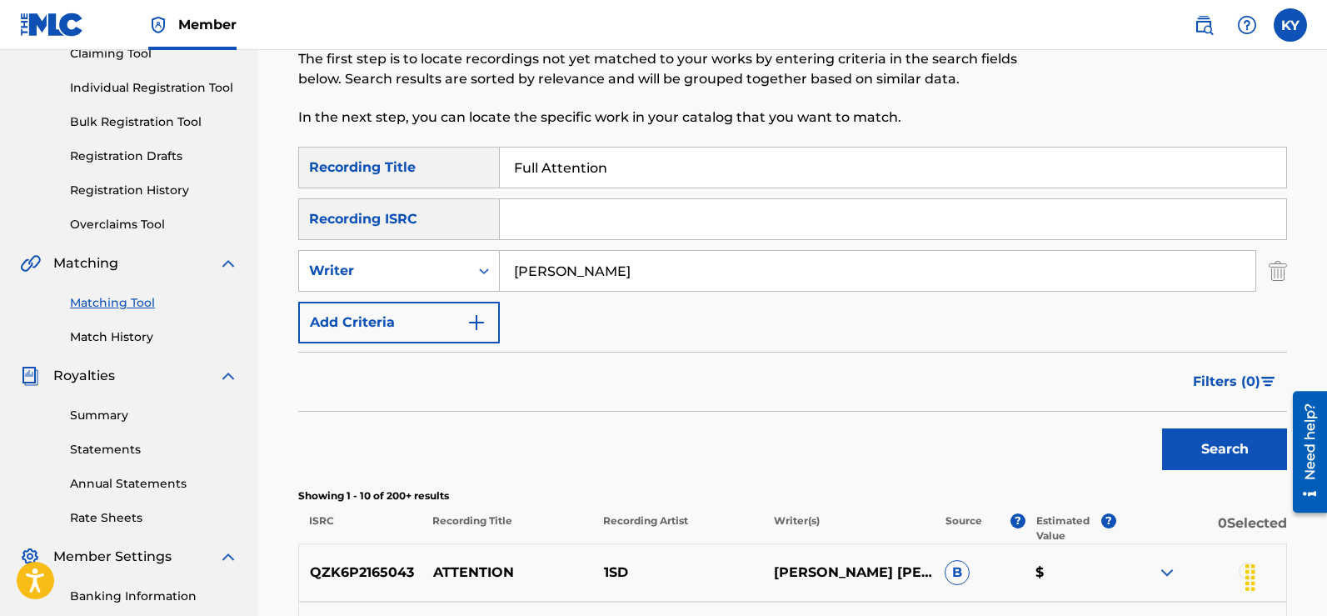
scroll to position [208, 0]
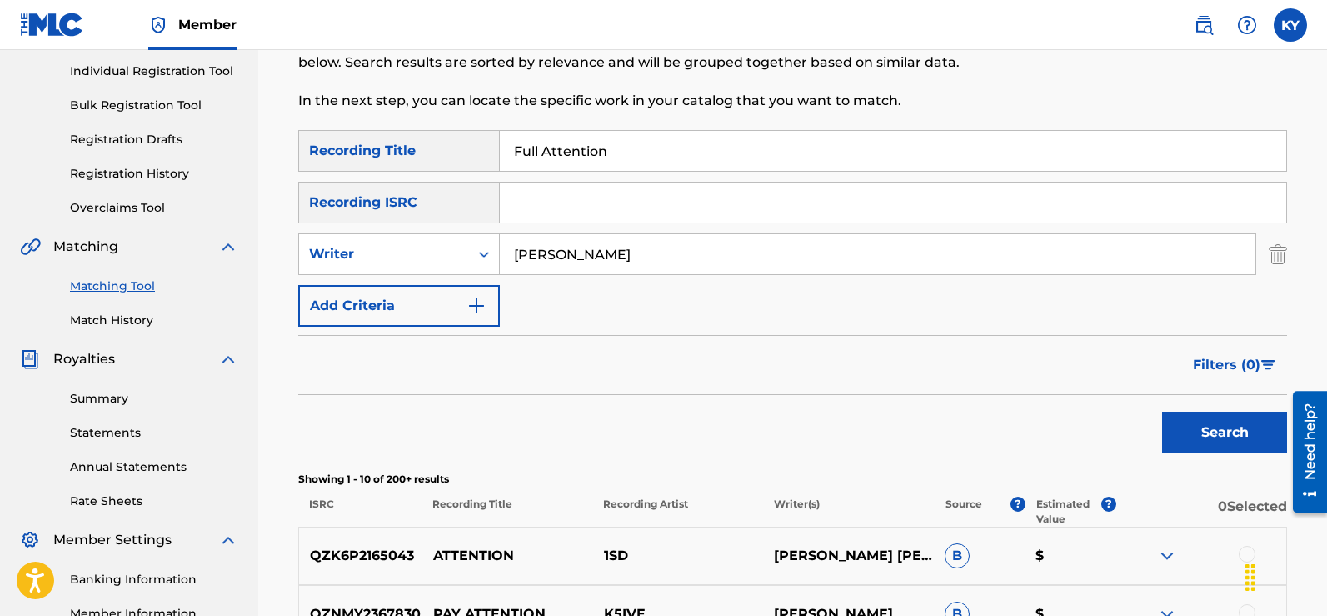
click at [1220, 442] on button "Search" at bounding box center [1224, 433] width 125 height 42
click at [1220, 442] on div "Search" at bounding box center [1220, 428] width 133 height 67
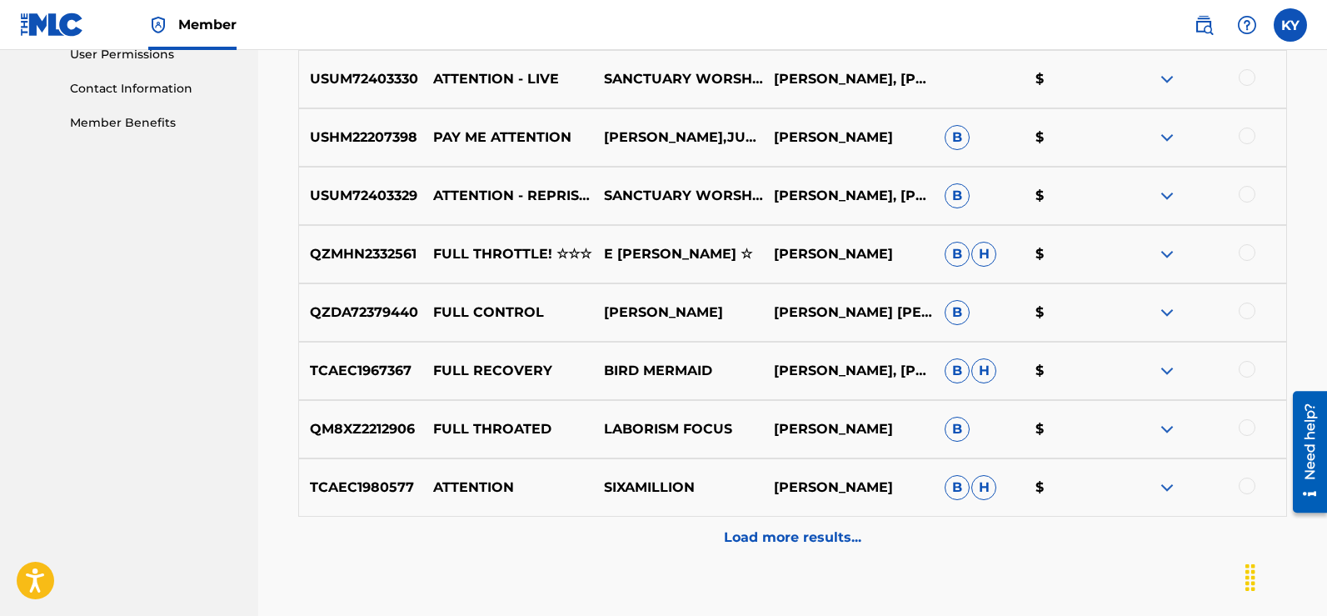
scroll to position [0, 0]
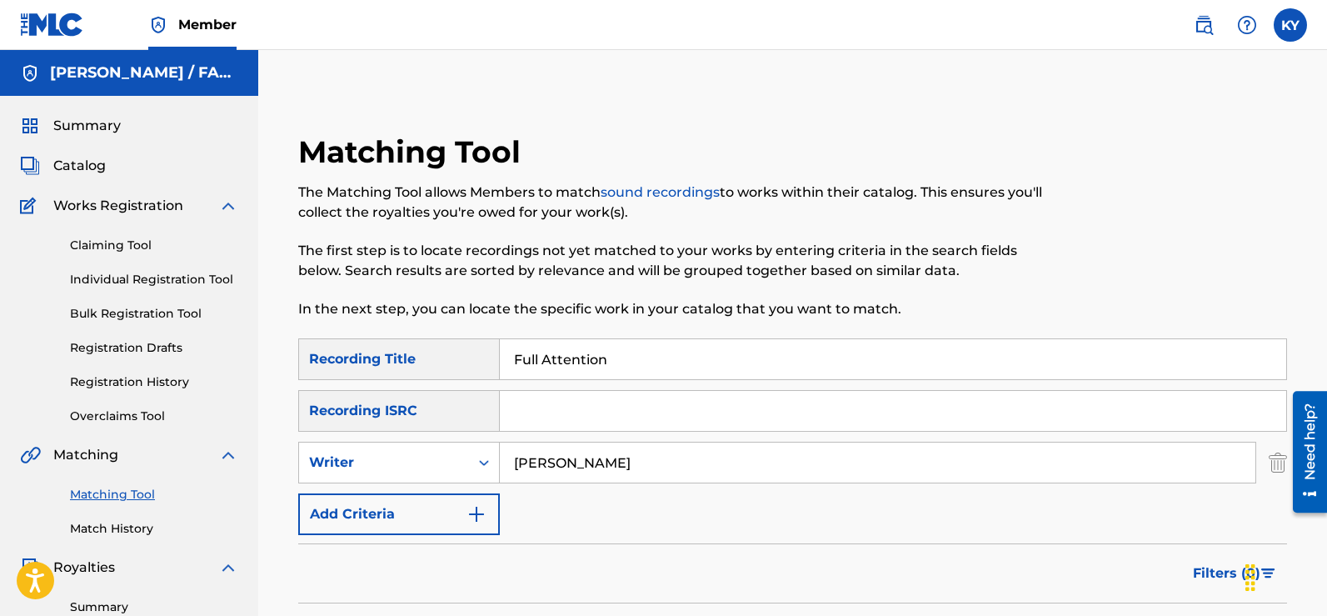
click at [633, 461] on input "[PERSON_NAME]" at bounding box center [878, 462] width 756 height 40
type input "E"
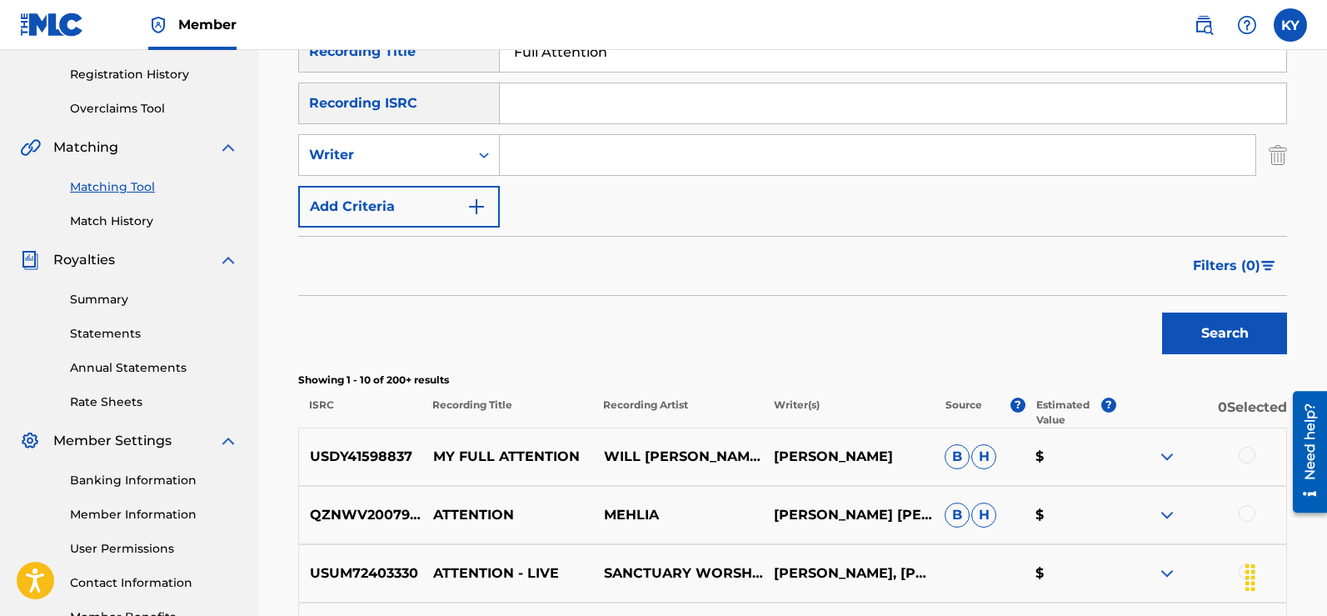
scroll to position [330, 0]
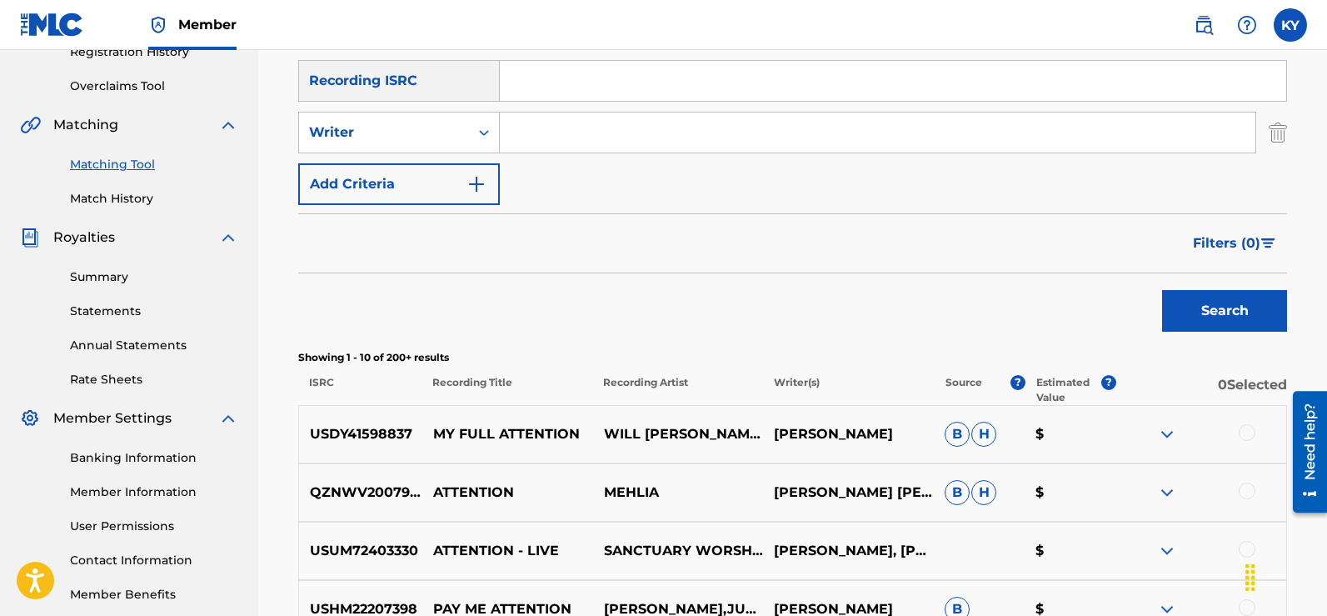
click at [1240, 299] on button "Search" at bounding box center [1224, 311] width 125 height 42
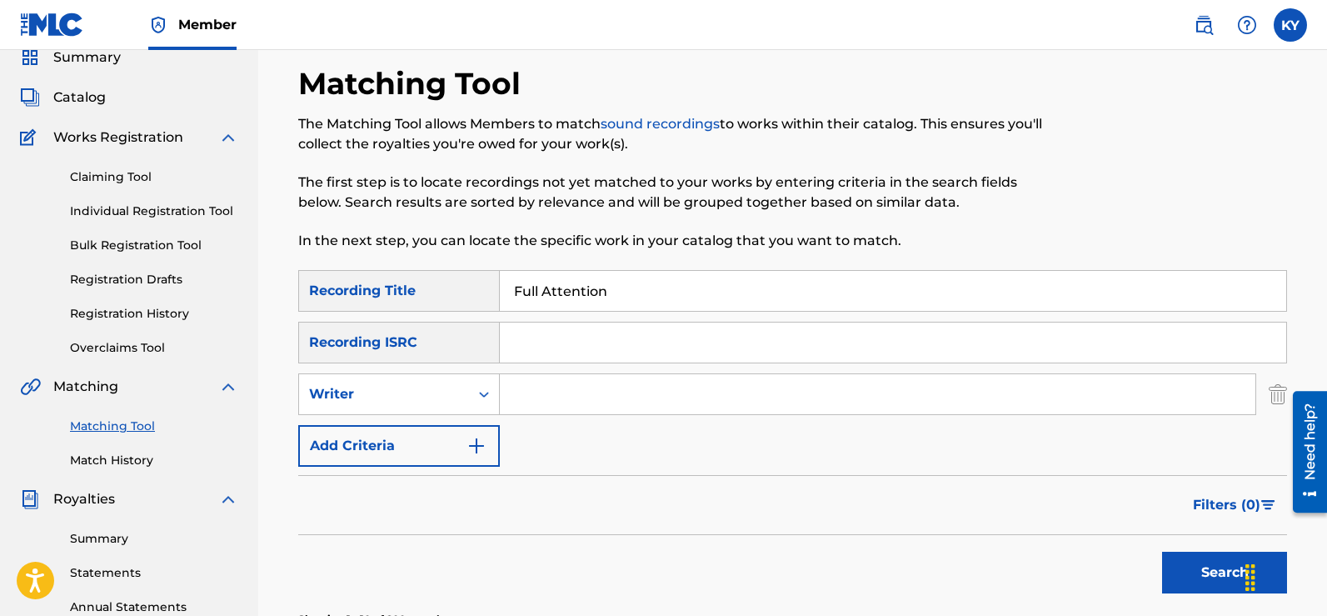
scroll to position [89, 0]
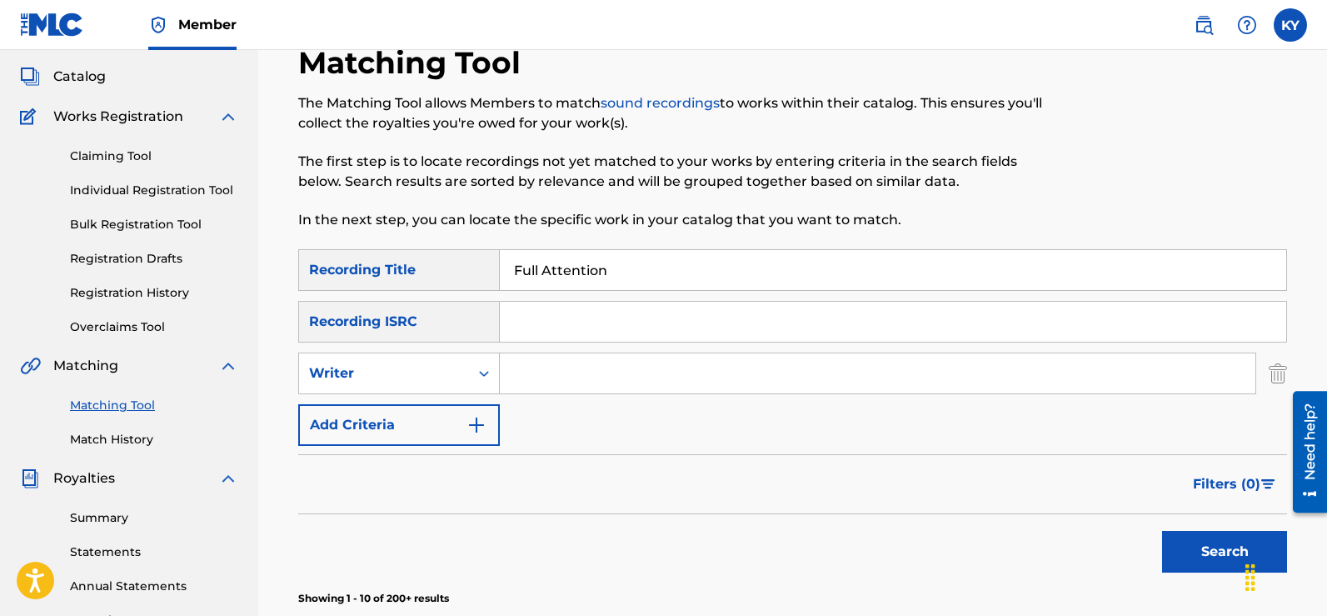
click at [616, 273] on input "Full Attention" at bounding box center [893, 270] width 786 height 40
type input "F"
type input "Kings Dream"
click at [526, 382] on input "Search Form" at bounding box center [878, 373] width 756 height 40
click at [1241, 556] on div "Chat Widget" at bounding box center [1250, 577] width 27 height 50
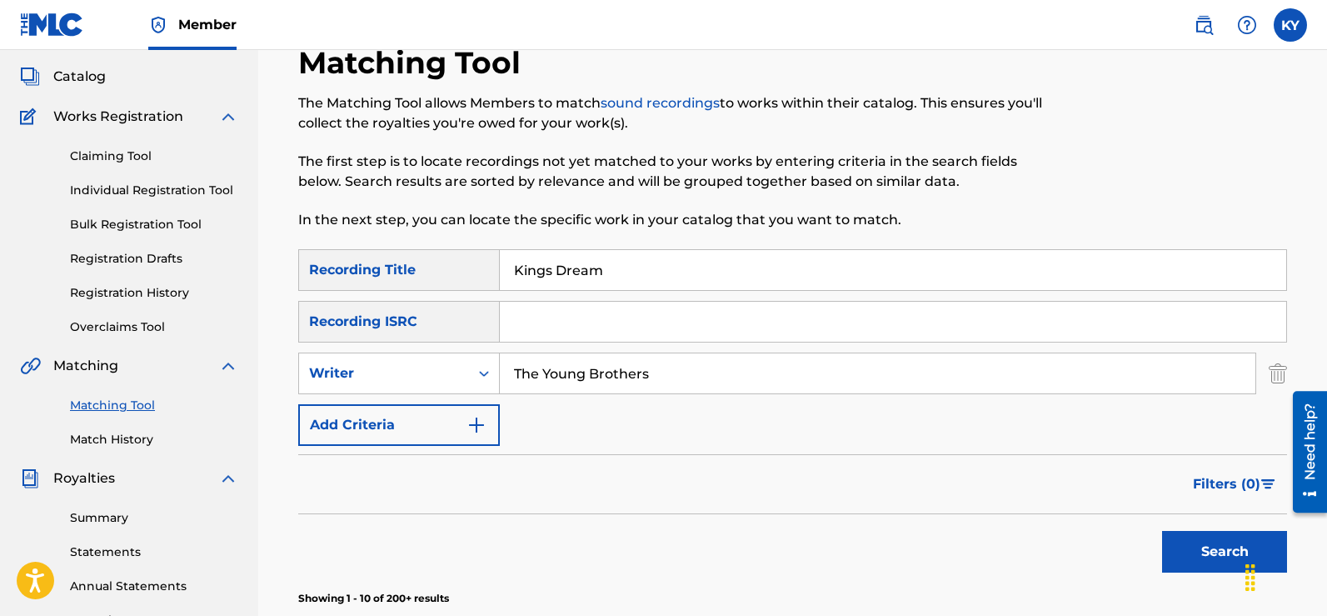
click at [1195, 548] on button "Search" at bounding box center [1224, 552] width 125 height 42
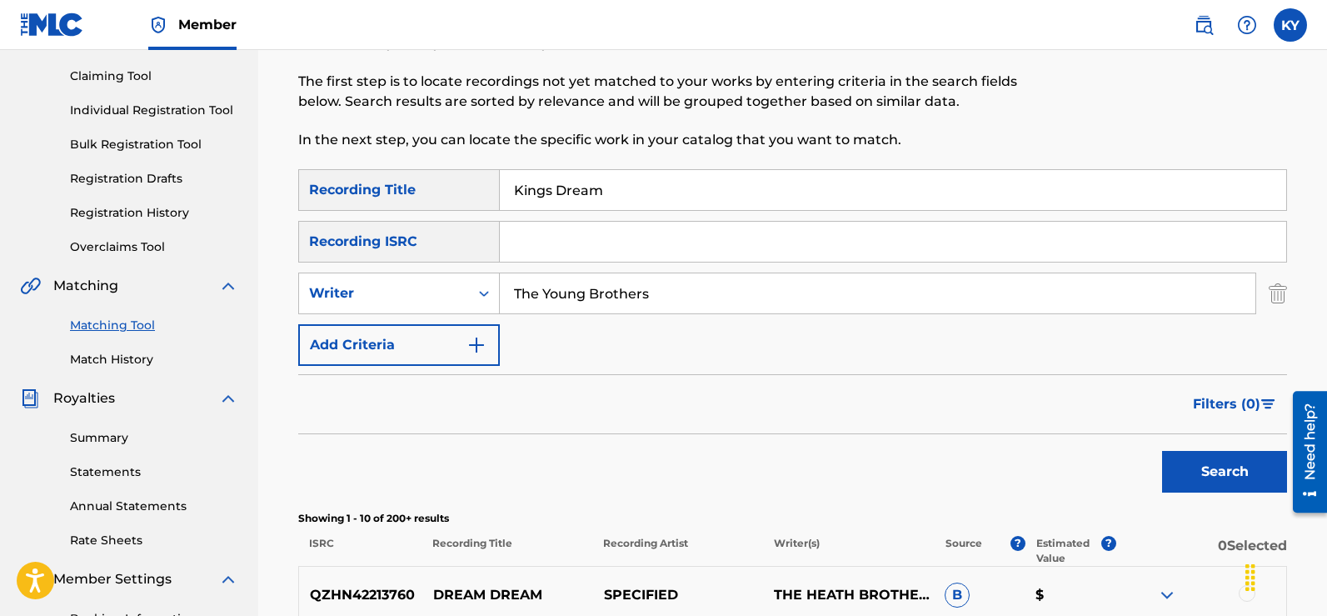
scroll to position [0, 0]
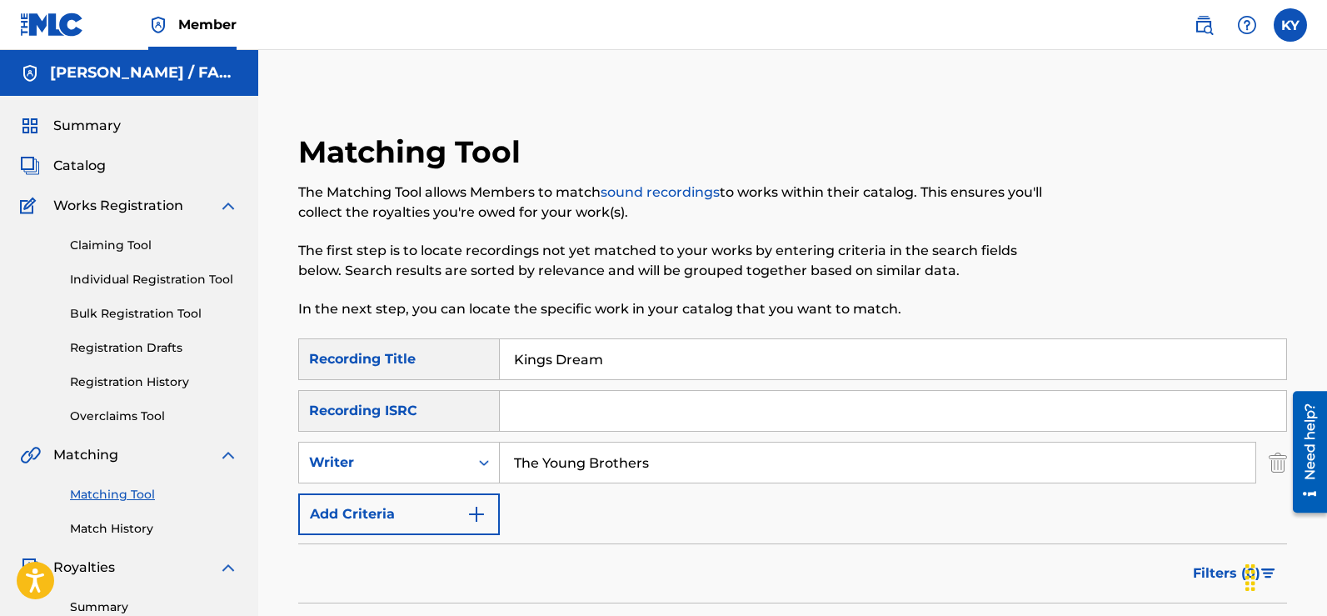
click at [653, 467] on input "The Young Brothers" at bounding box center [878, 462] width 756 height 40
type input "T"
type input "[PERSON_NAME]"
drag, startPoint x: 1318, startPoint y: 171, endPoint x: 1317, endPoint y: 188, distance: 17.5
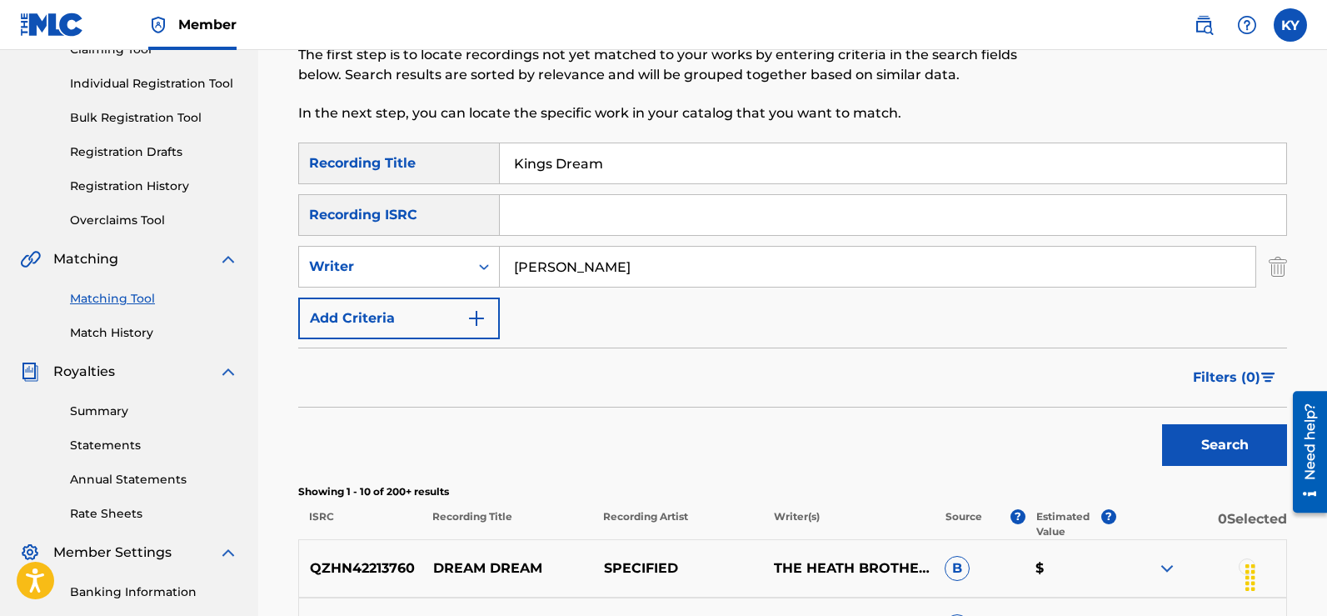
scroll to position [207, 0]
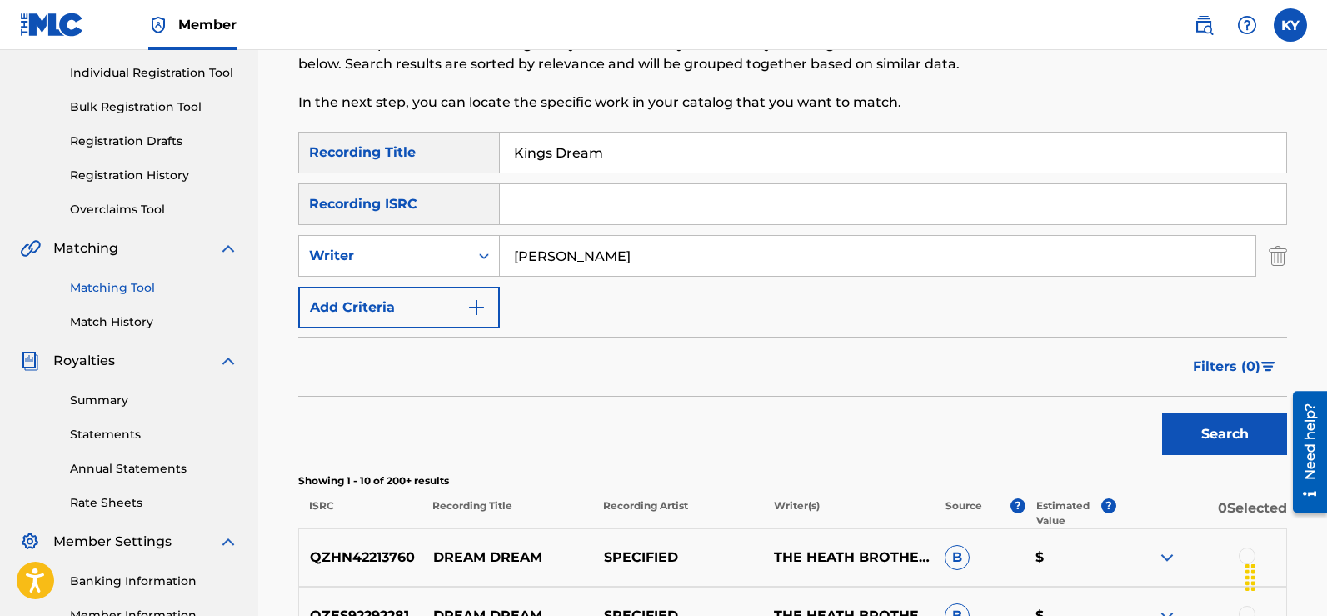
click at [1226, 429] on button "Search" at bounding box center [1224, 434] width 125 height 42
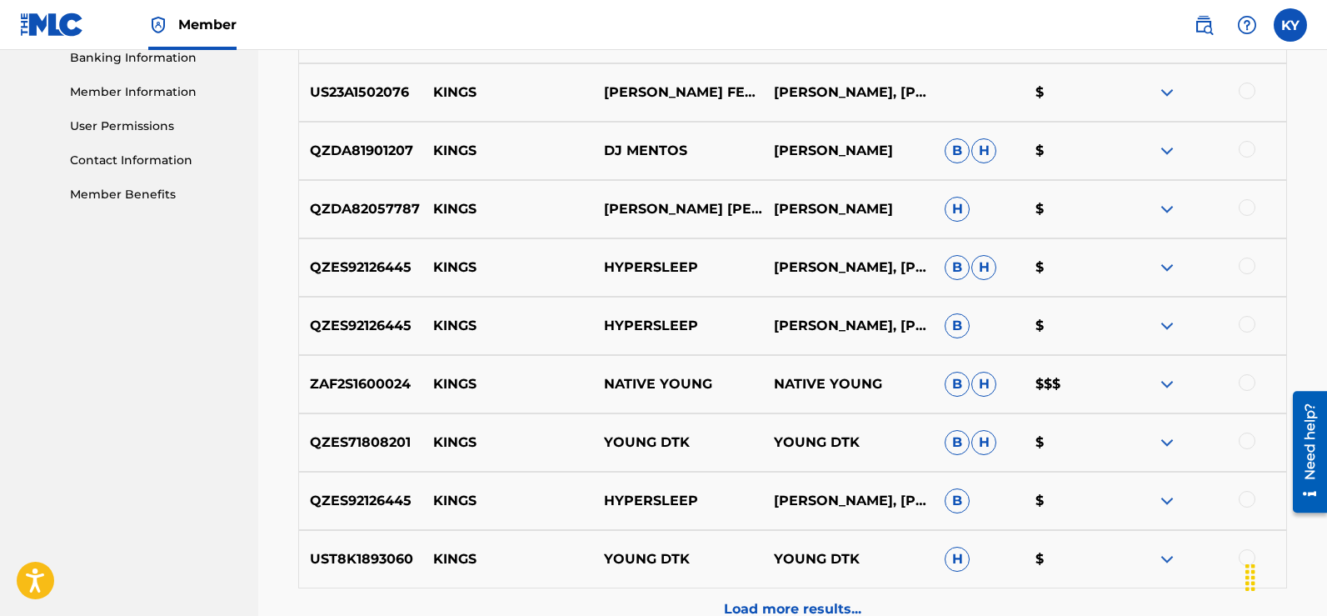
scroll to position [0, 0]
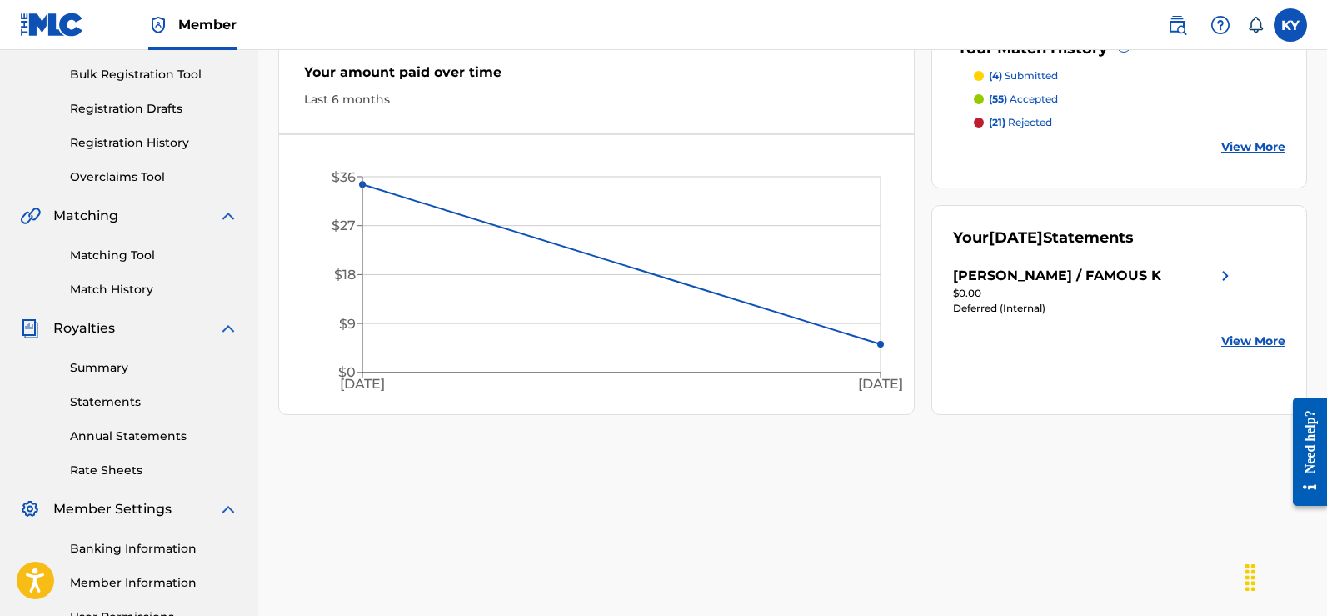
scroll to position [236, 0]
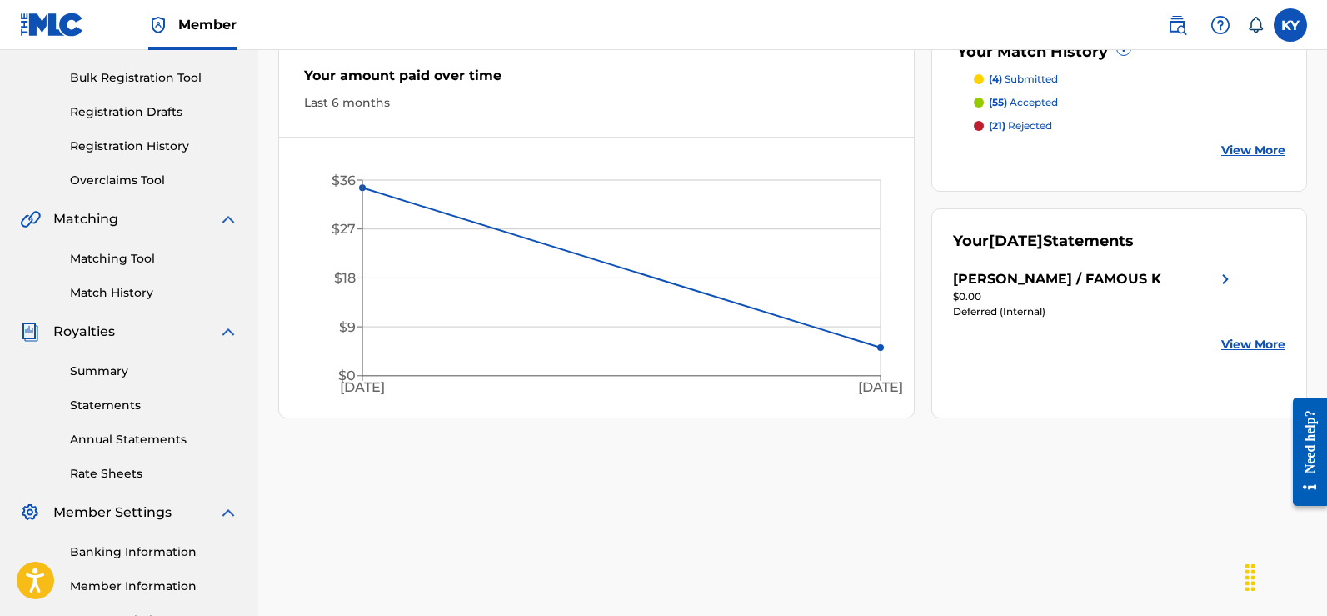
click at [124, 288] on link "Match History" at bounding box center [154, 292] width 168 height 17
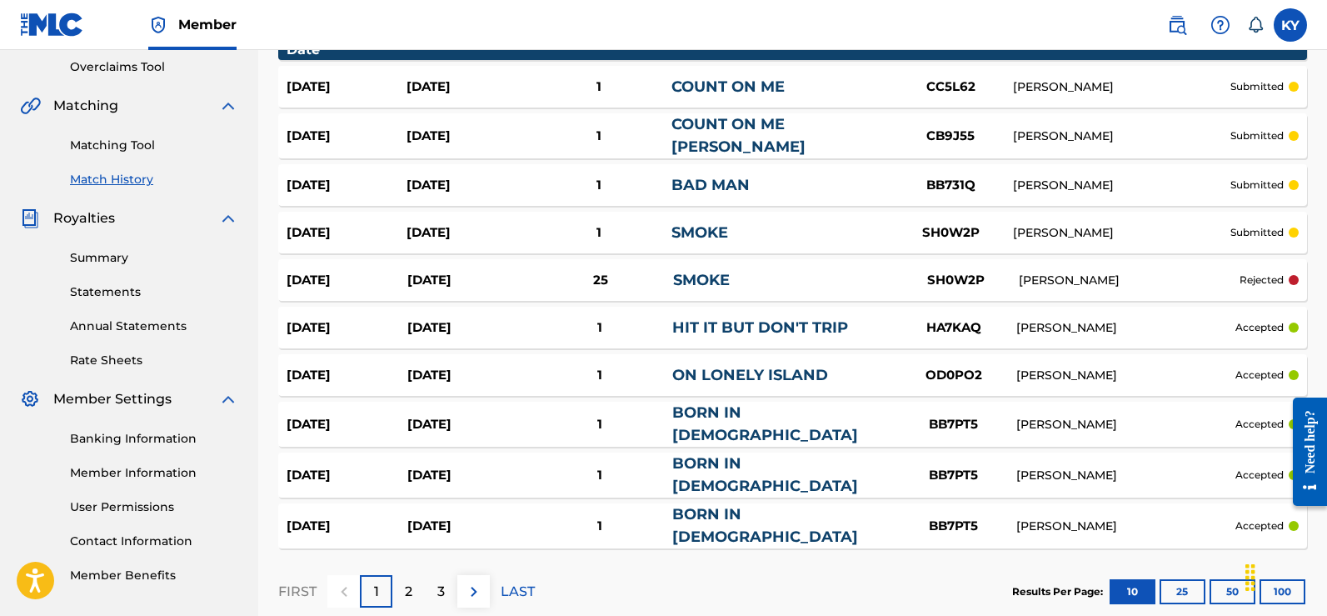
scroll to position [356, 0]
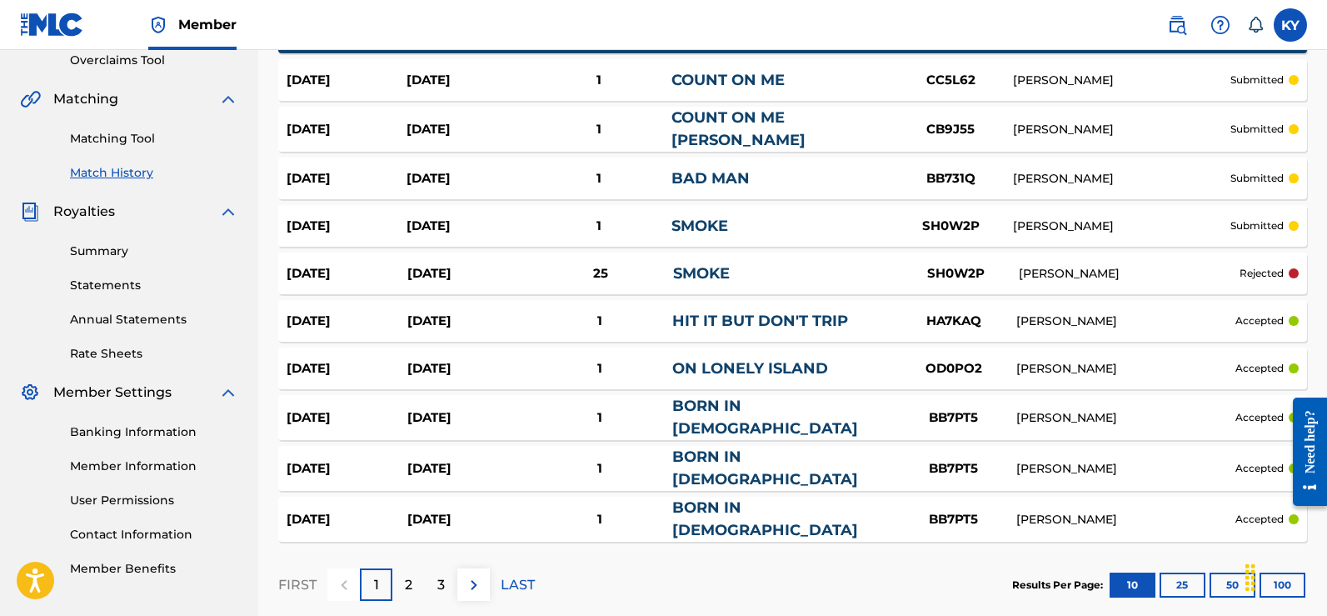
click at [405, 575] on p "2" at bounding box center [408, 585] width 7 height 20
click at [437, 575] on p "3" at bounding box center [440, 585] width 7 height 20
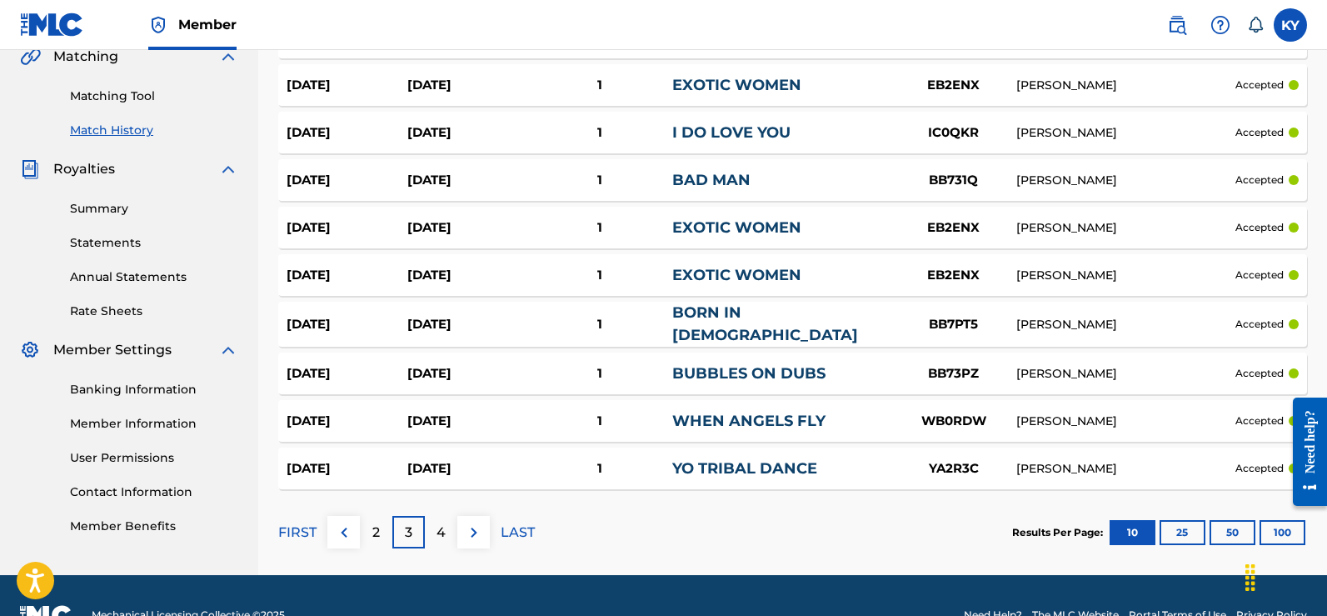
scroll to position [434, 0]
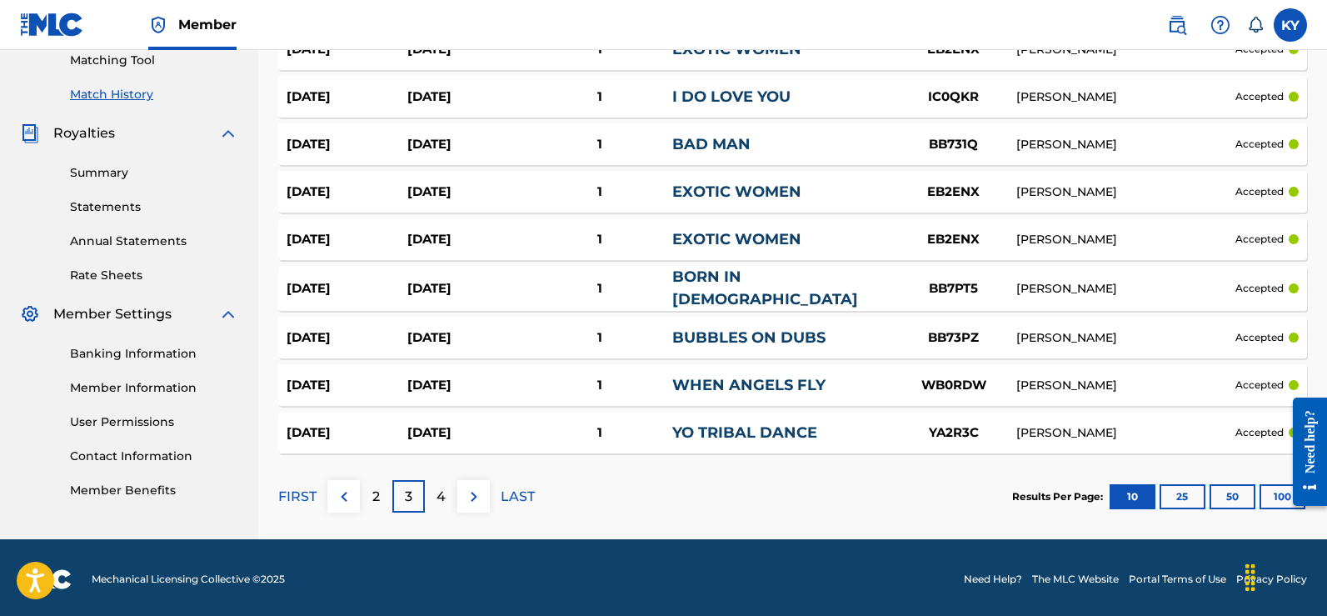
click at [444, 496] on p "4" at bounding box center [440, 496] width 9 height 20
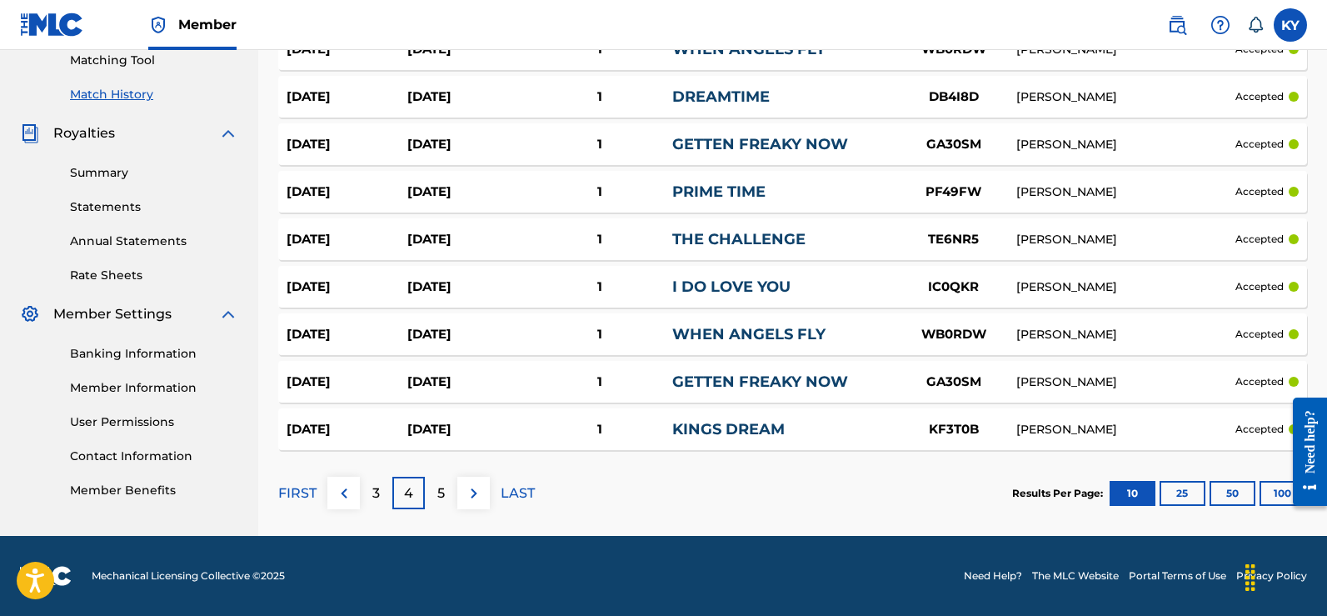
click at [1184, 488] on button "25" at bounding box center [1183, 493] width 46 height 25
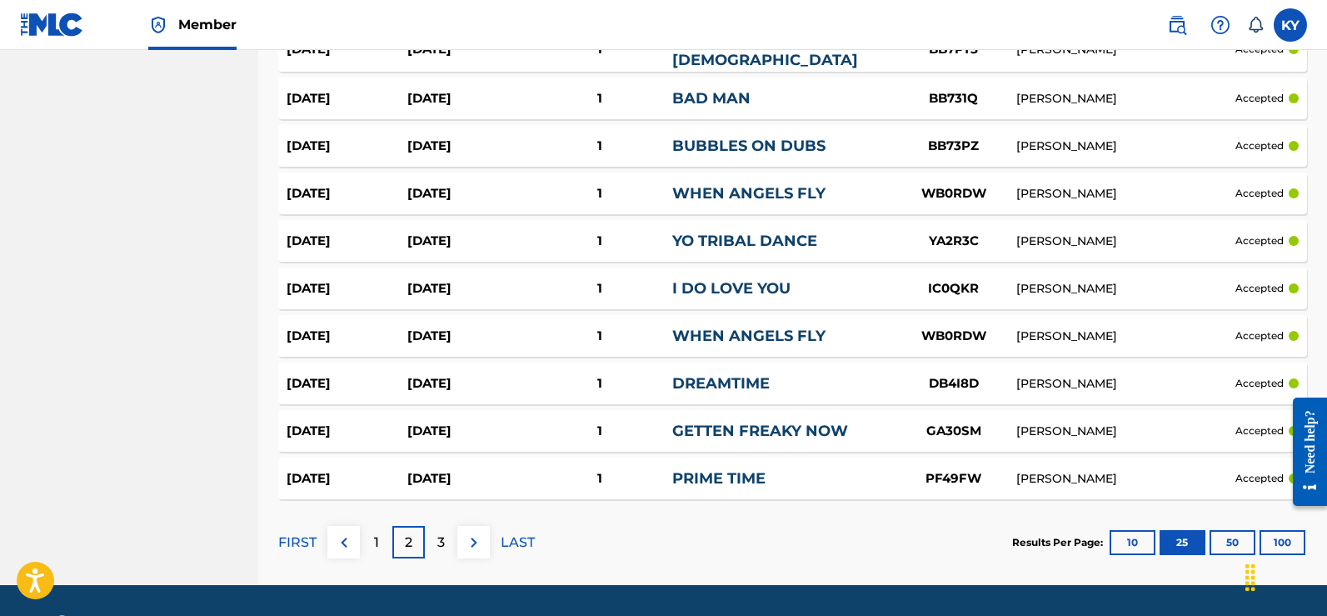
scroll to position [1120, 0]
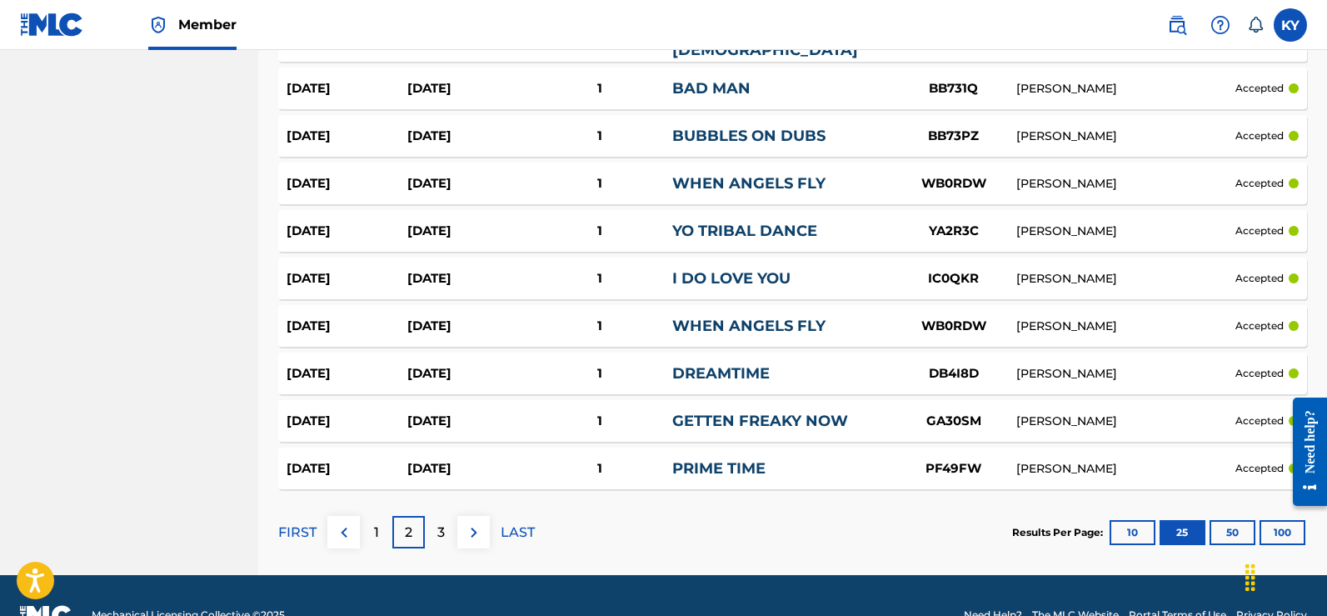
click at [1132, 520] on button "10" at bounding box center [1133, 532] width 46 height 25
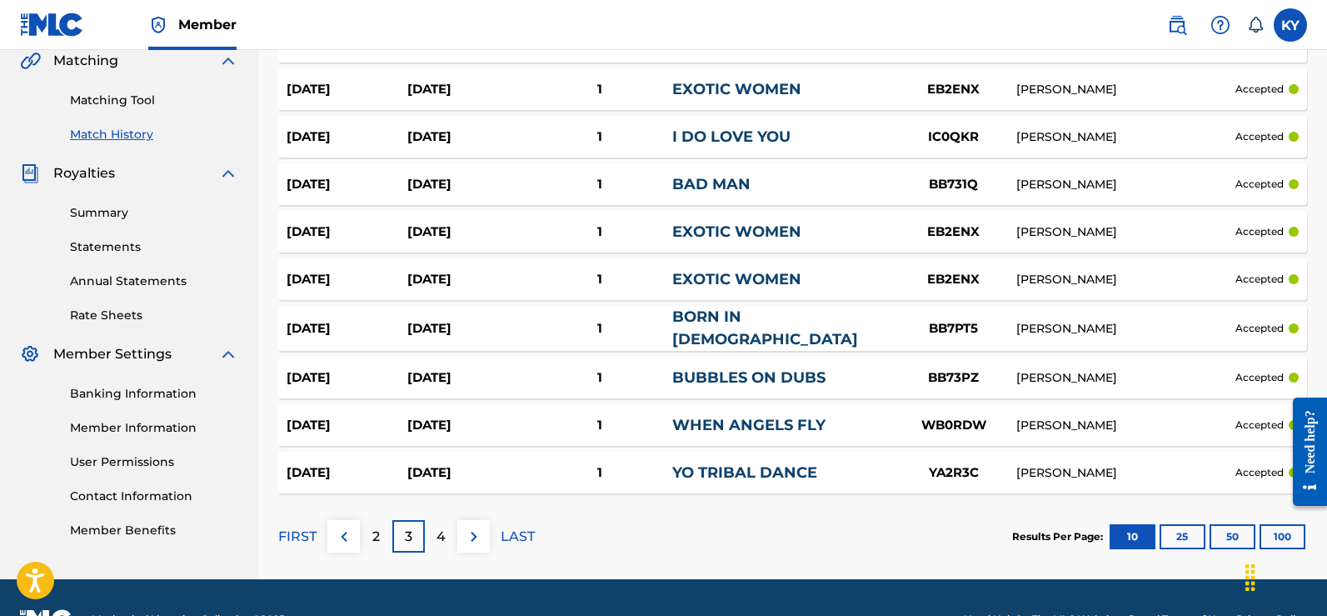
scroll to position [434, 0]
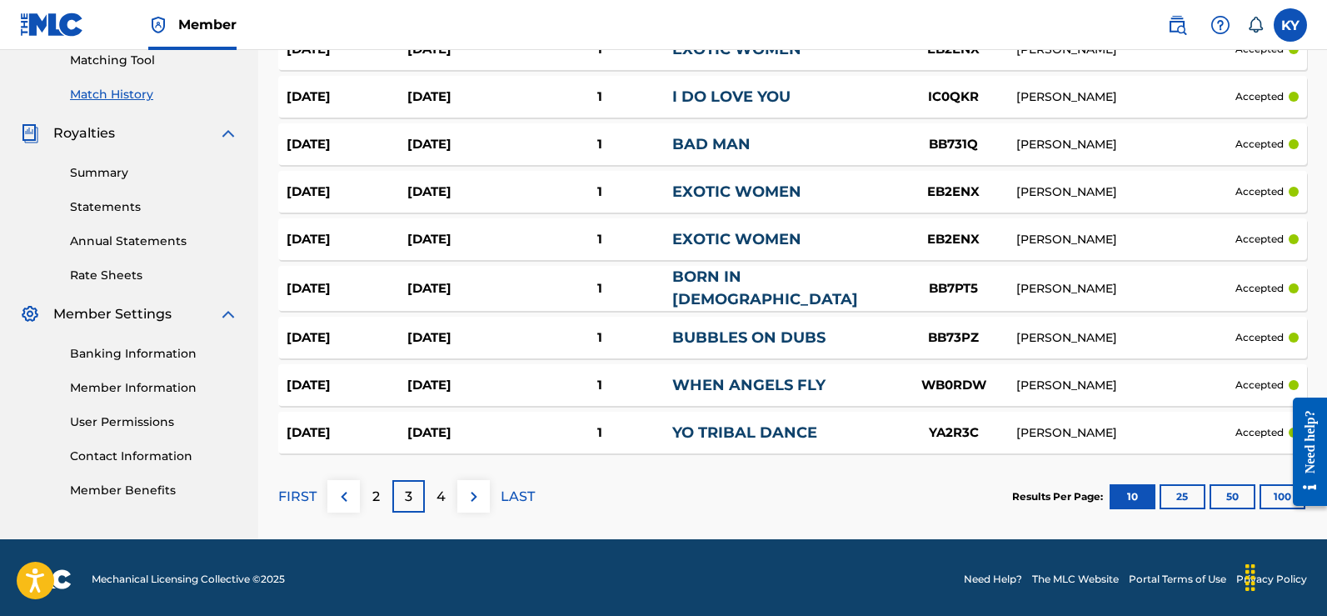
click at [1186, 489] on button "25" at bounding box center [1183, 496] width 46 height 25
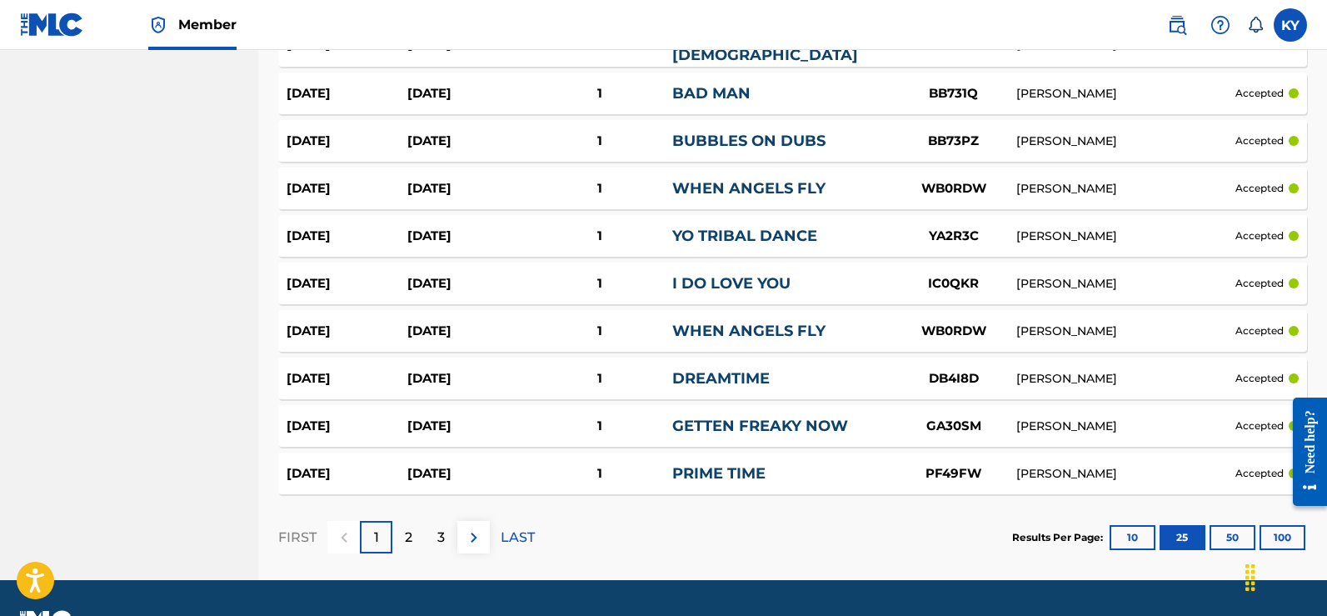
scroll to position [1146, 0]
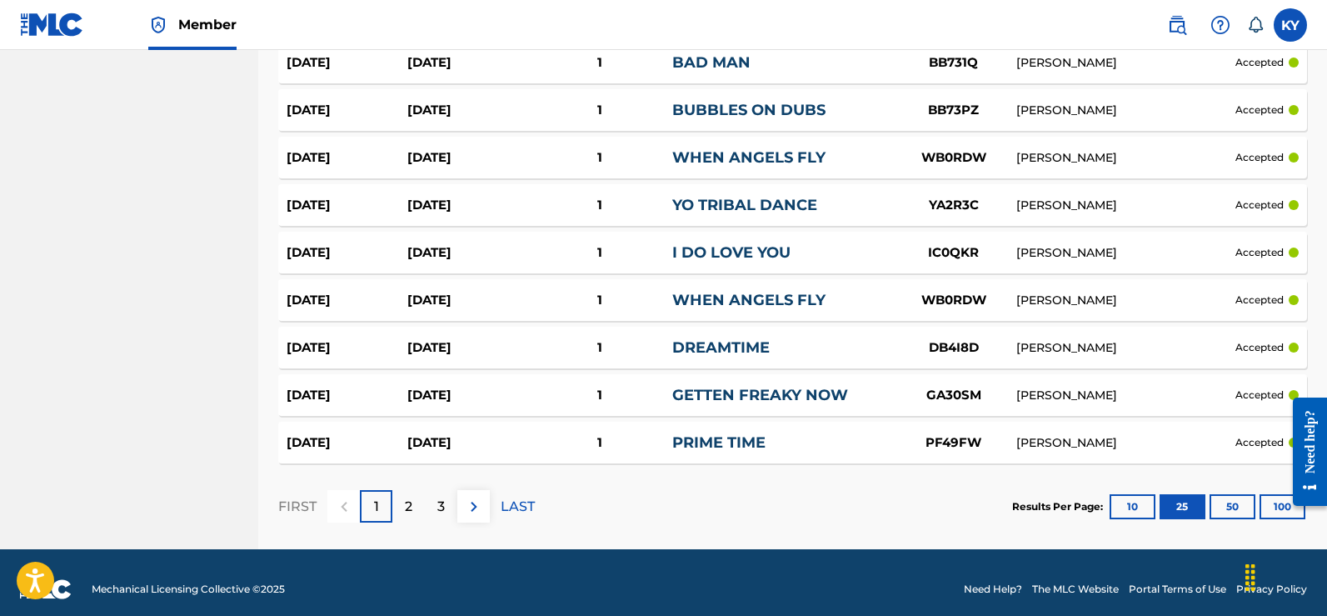
click at [1229, 494] on button "50" at bounding box center [1233, 506] width 46 height 25
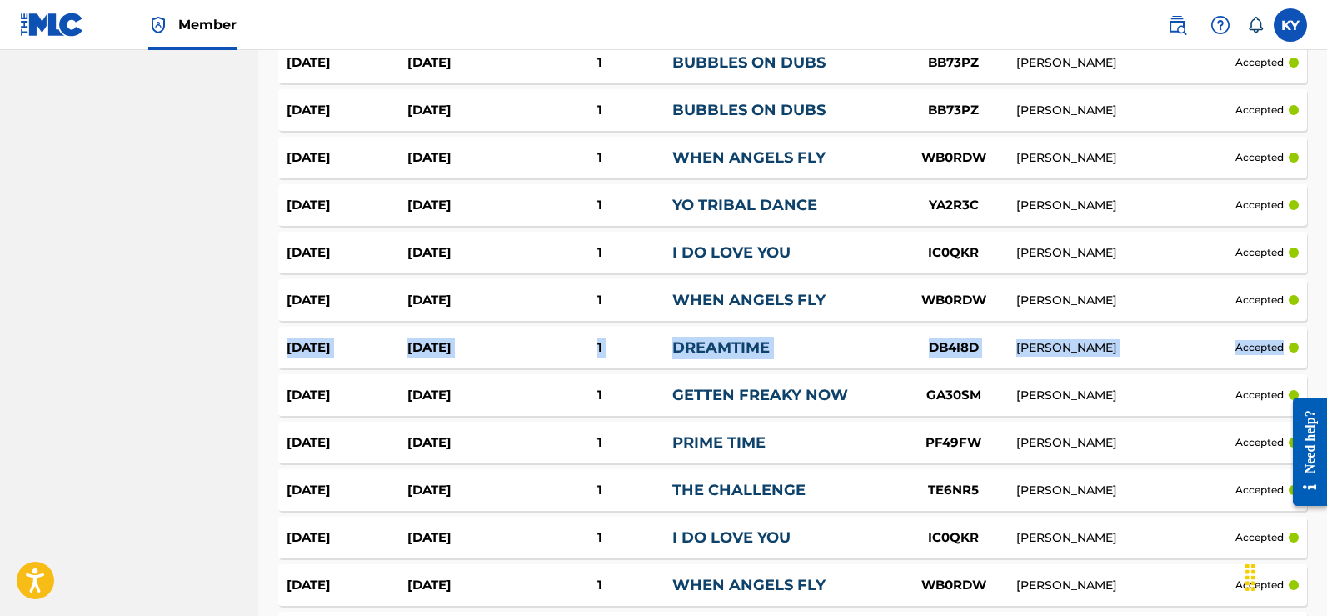
drag, startPoint x: 1326, startPoint y: 341, endPoint x: 1327, endPoint y: 270, distance: 70.8
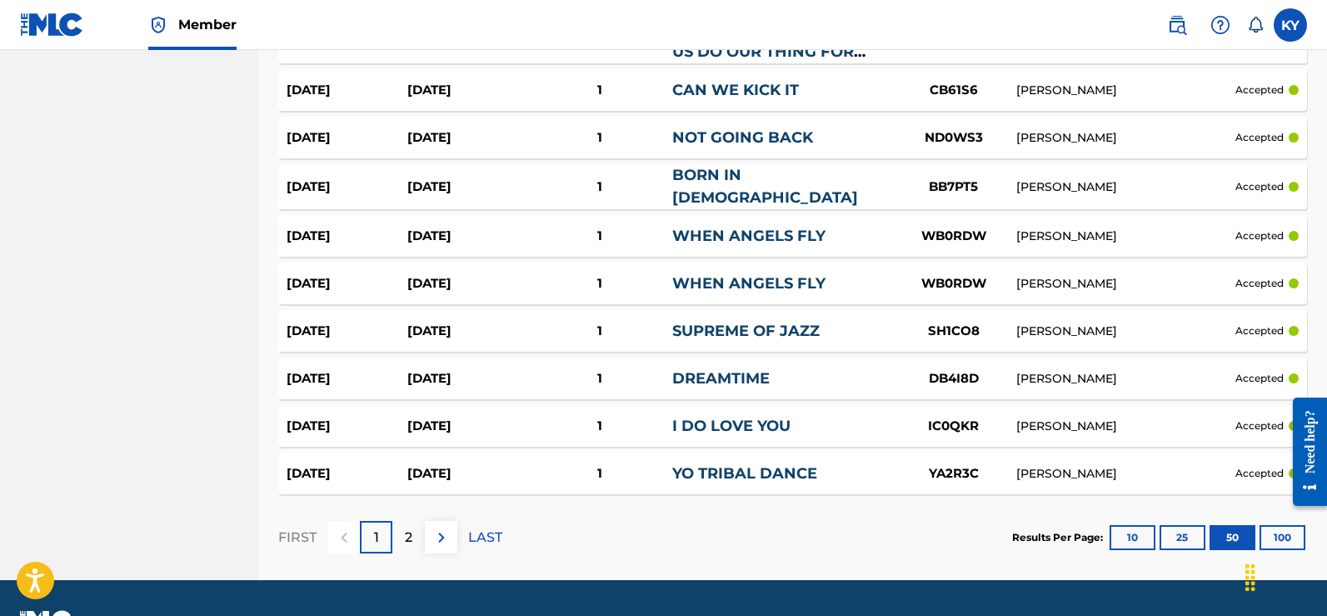
scroll to position [2337, 0]
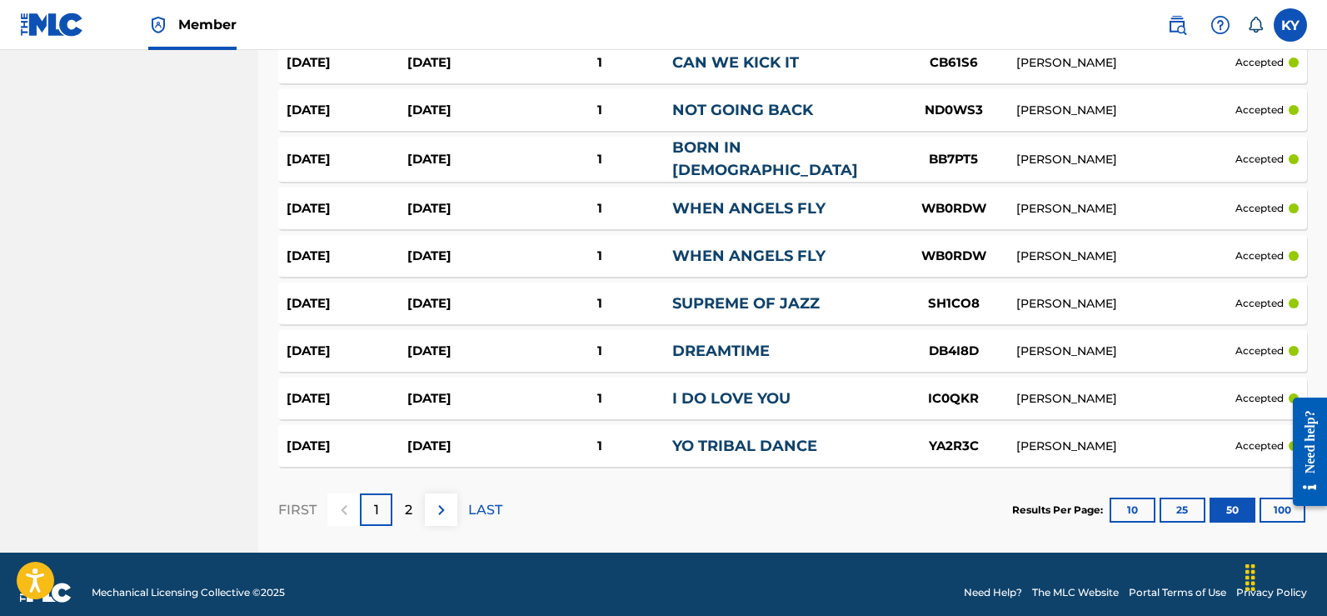
click at [1275, 497] on button "100" at bounding box center [1283, 509] width 46 height 25
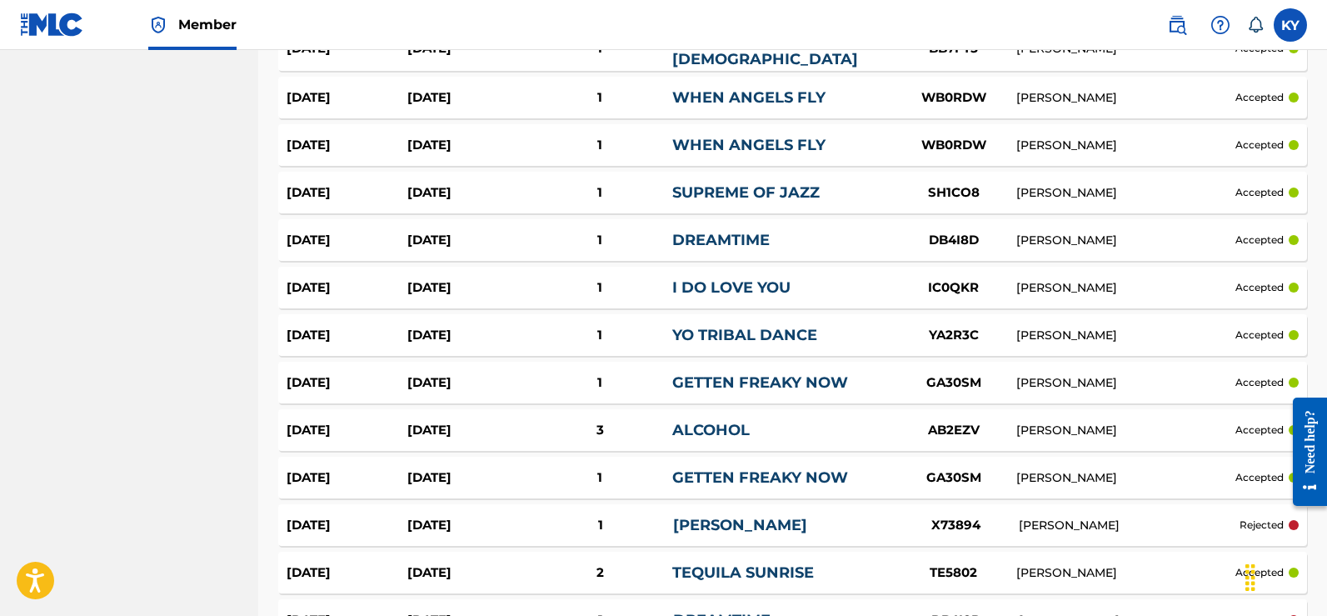
scroll to position [2547, 0]
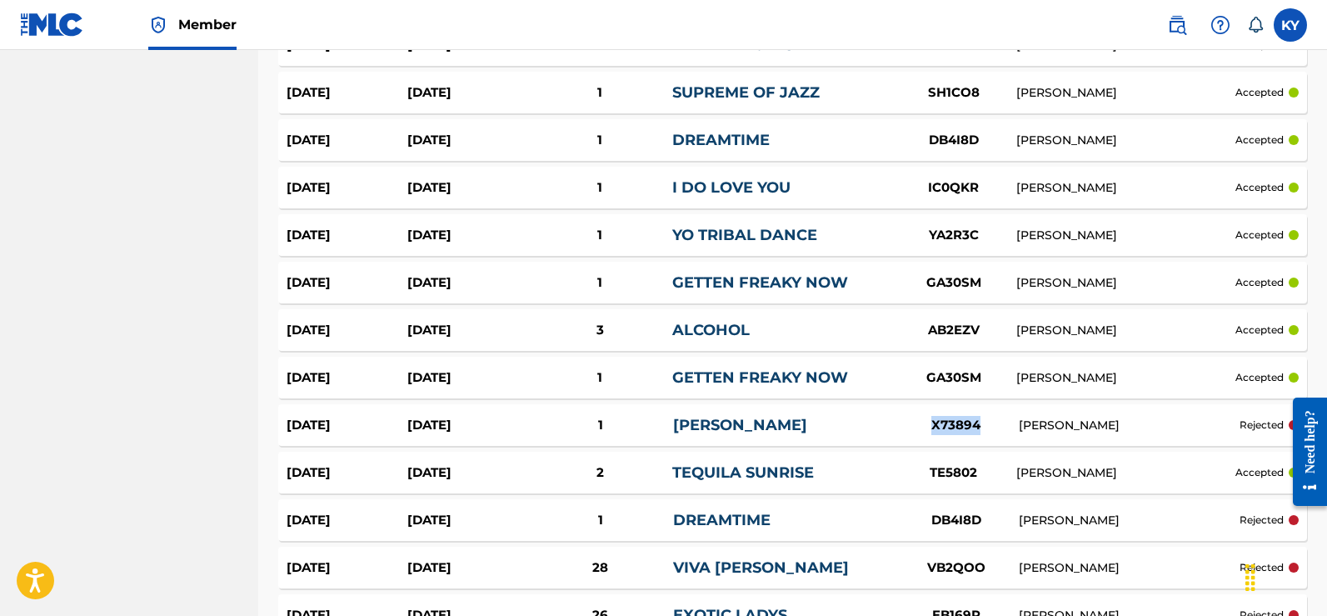
drag, startPoint x: 990, startPoint y: 408, endPoint x: 930, endPoint y: 409, distance: 60.0
click at [930, 416] on div "X73894" at bounding box center [956, 425] width 125 height 19
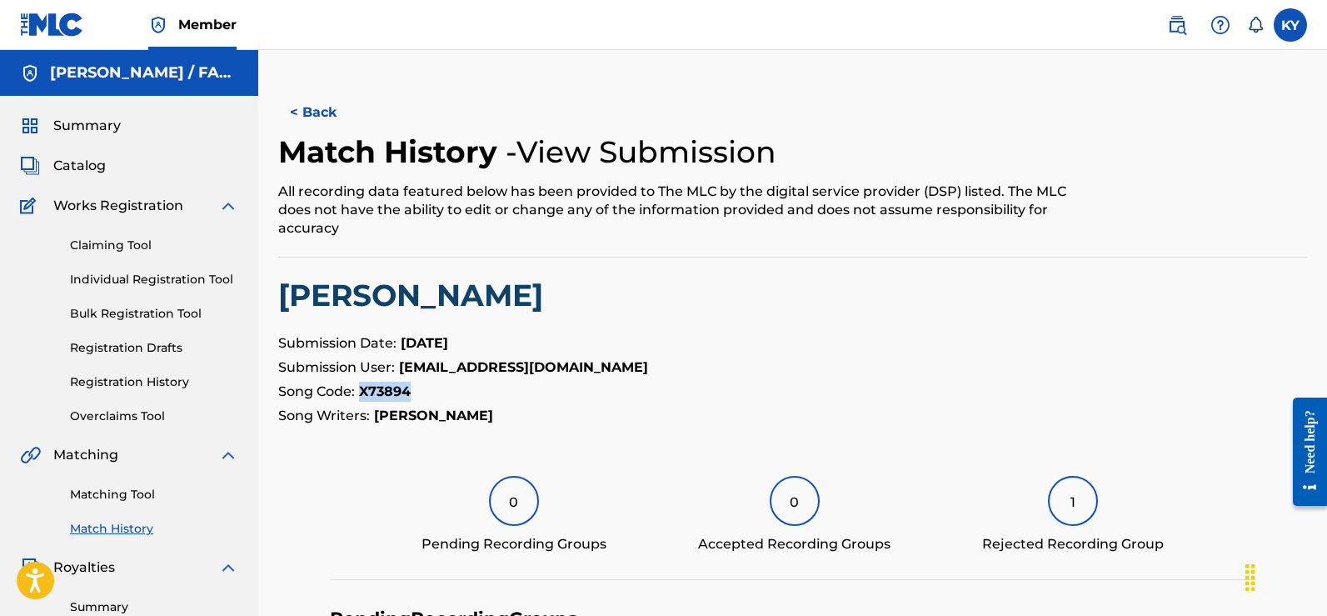
drag, startPoint x: 945, startPoint y: 410, endPoint x: 358, endPoint y: 390, distance: 586.8
click at [358, 390] on p "Song Code: X73894" at bounding box center [792, 392] width 1029 height 20
copy strong "X73894"
